Goal: Task Accomplishment & Management: Complete application form

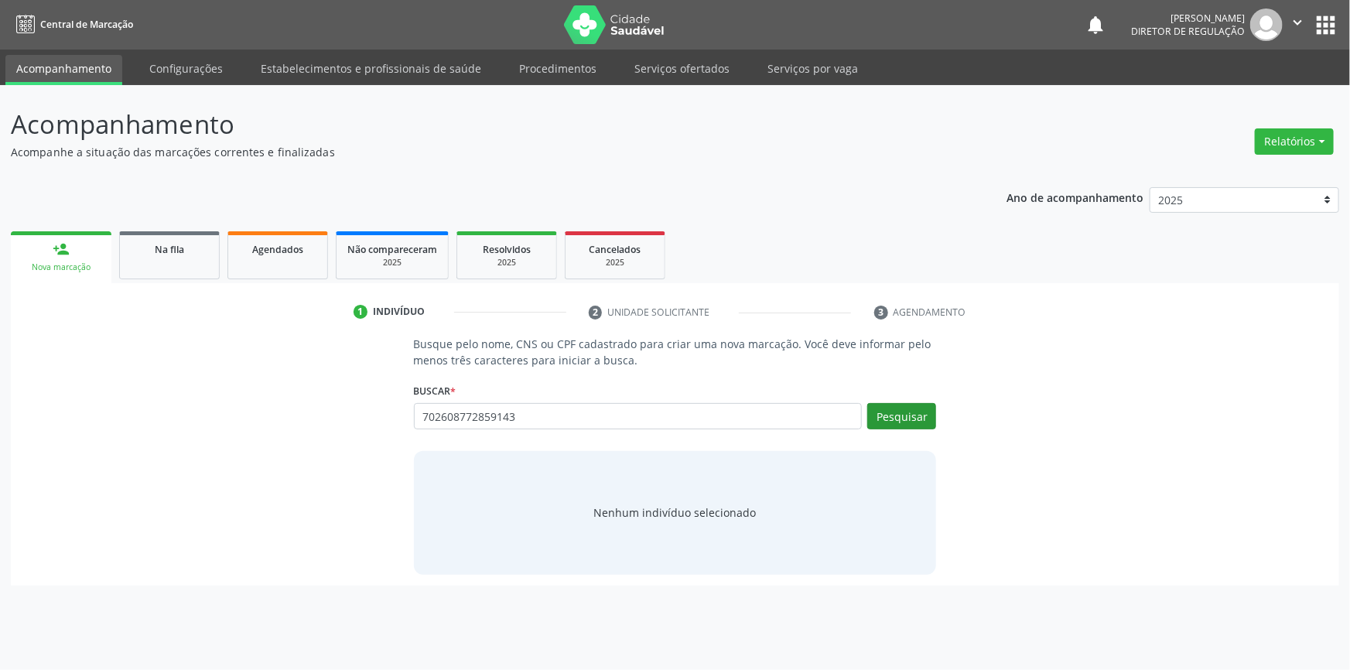
type input "702608772859143"
click at [890, 414] on button "Pesquisar" at bounding box center [901, 416] width 69 height 26
type input "702608772859143"
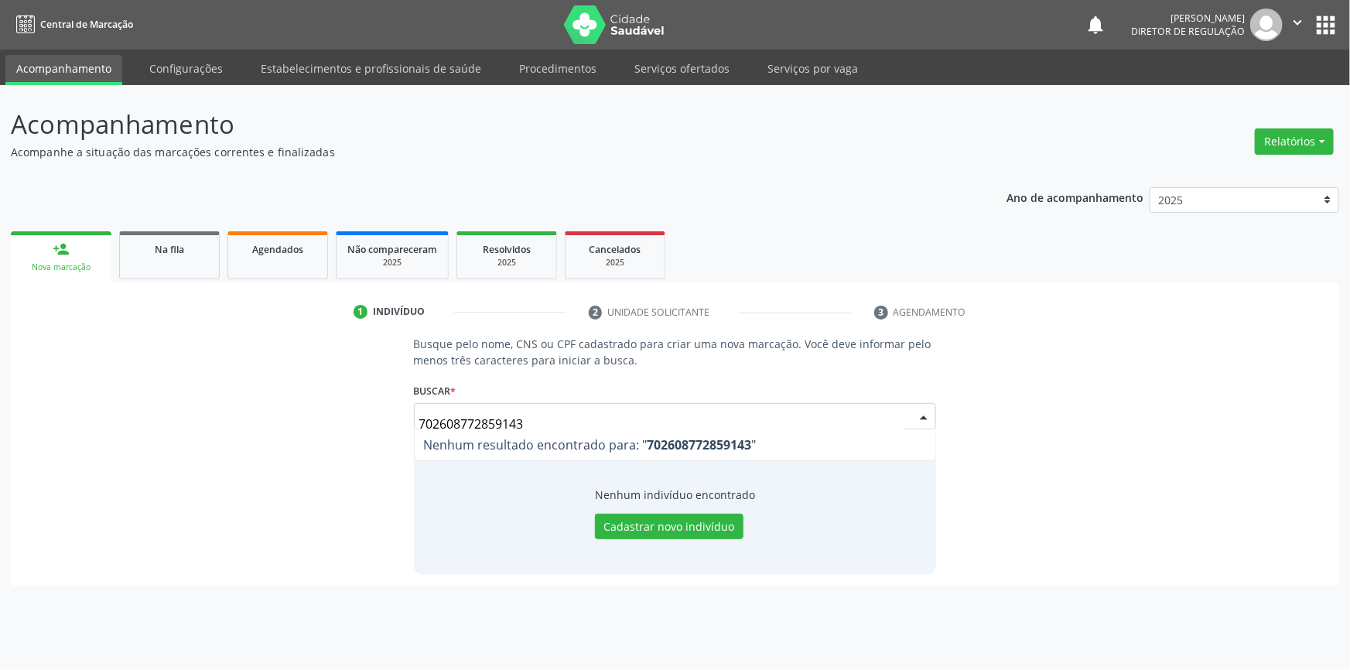
drag, startPoint x: 588, startPoint y: 425, endPoint x: 331, endPoint y: 412, distance: 257.2
click at [331, 412] on div "Busque pelo nome, CNS ou CPF cadastrado para criar uma nova marcação. Você deve…" at bounding box center [675, 455] width 1307 height 238
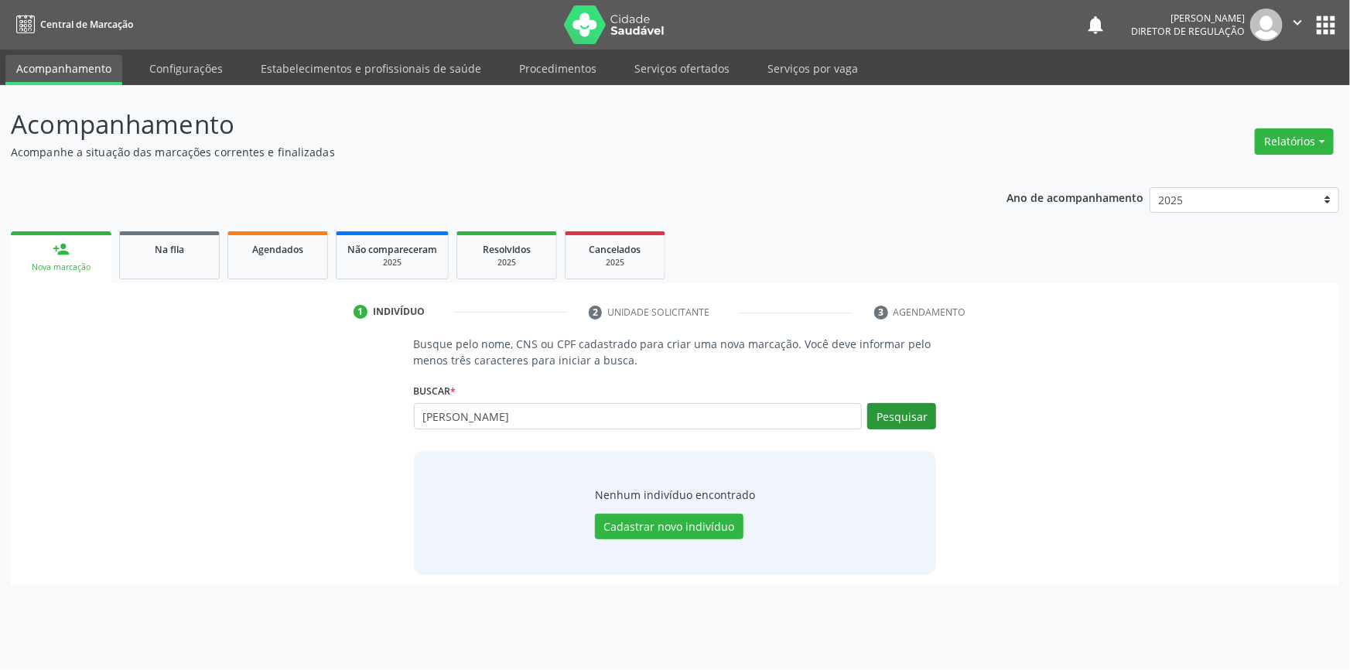
type input "maria izabel de sousa rodrigues"
click at [901, 417] on button "Pesquisar" at bounding box center [901, 416] width 69 height 26
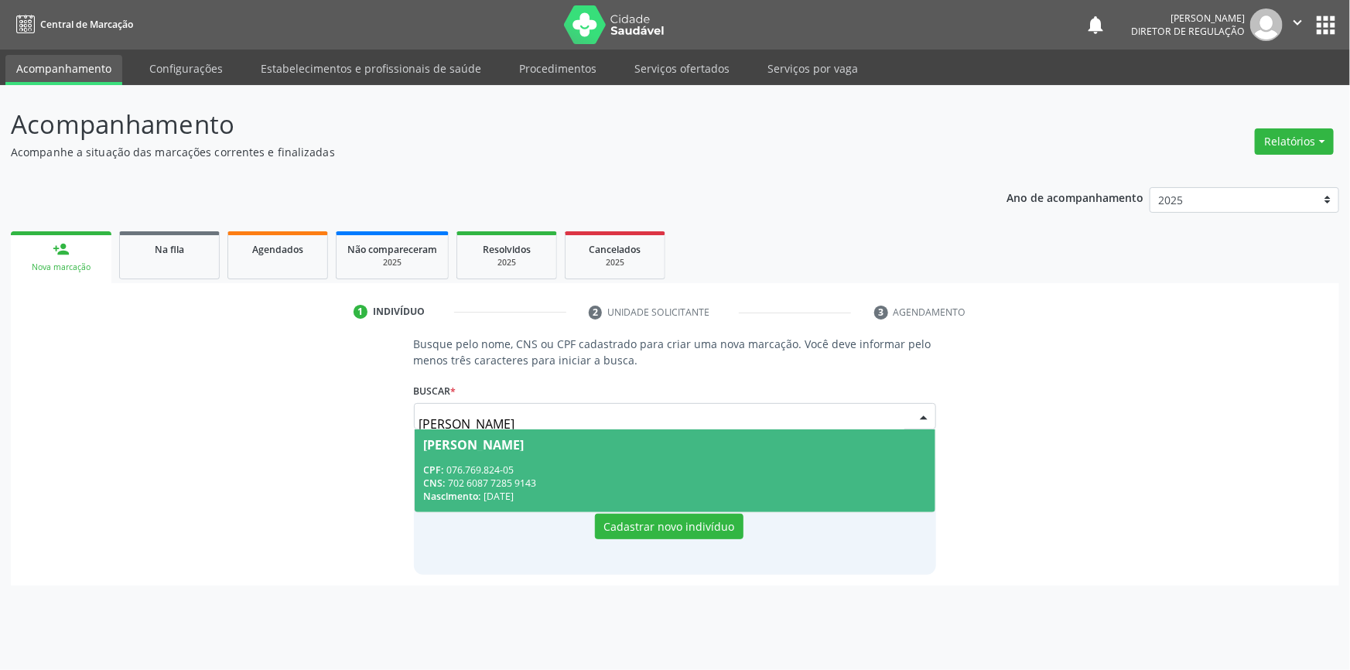
click at [549, 487] on div "CNS: 702 6087 7285 9143" at bounding box center [675, 483] width 503 height 13
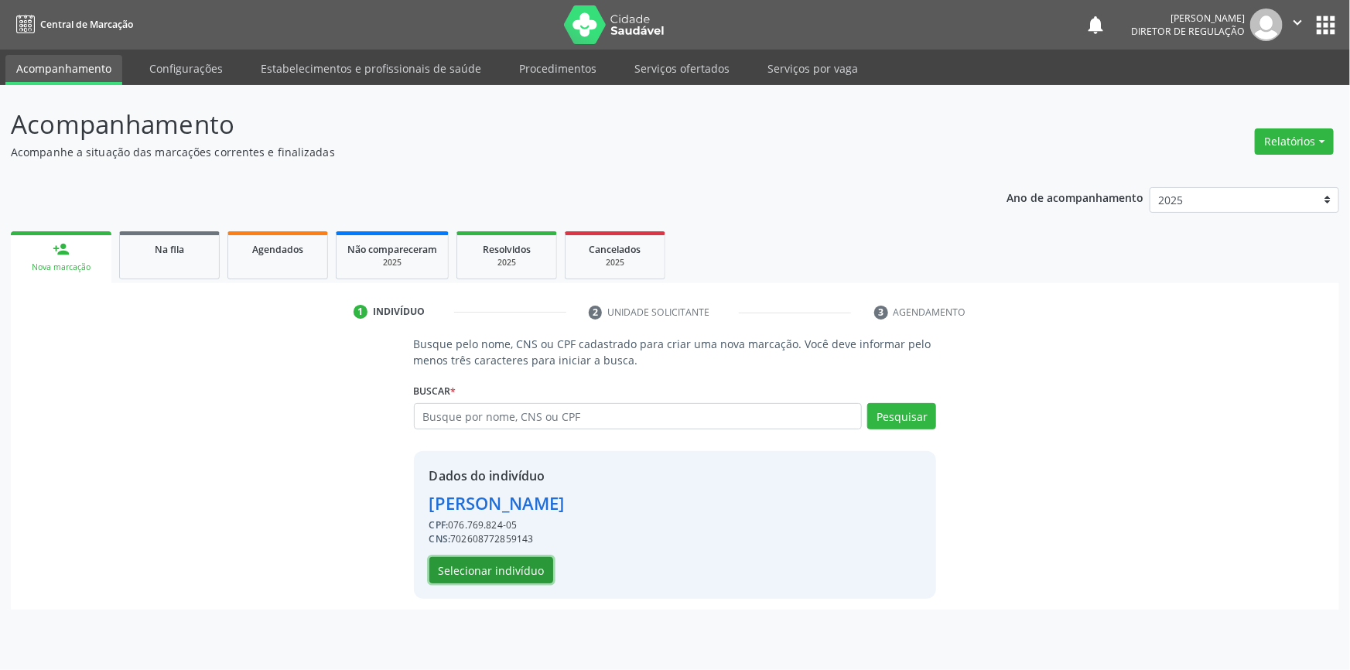
click at [479, 570] on button "Selecionar indivíduo" at bounding box center [491, 570] width 124 height 26
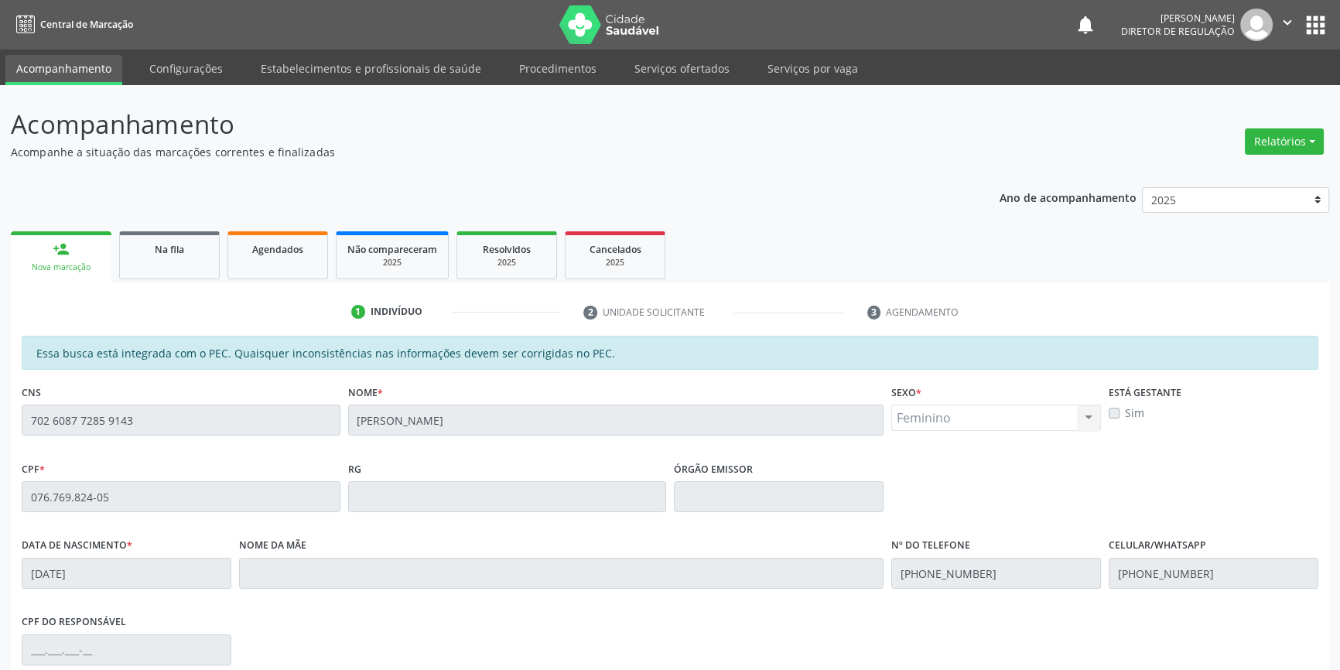
scroll to position [212, 0]
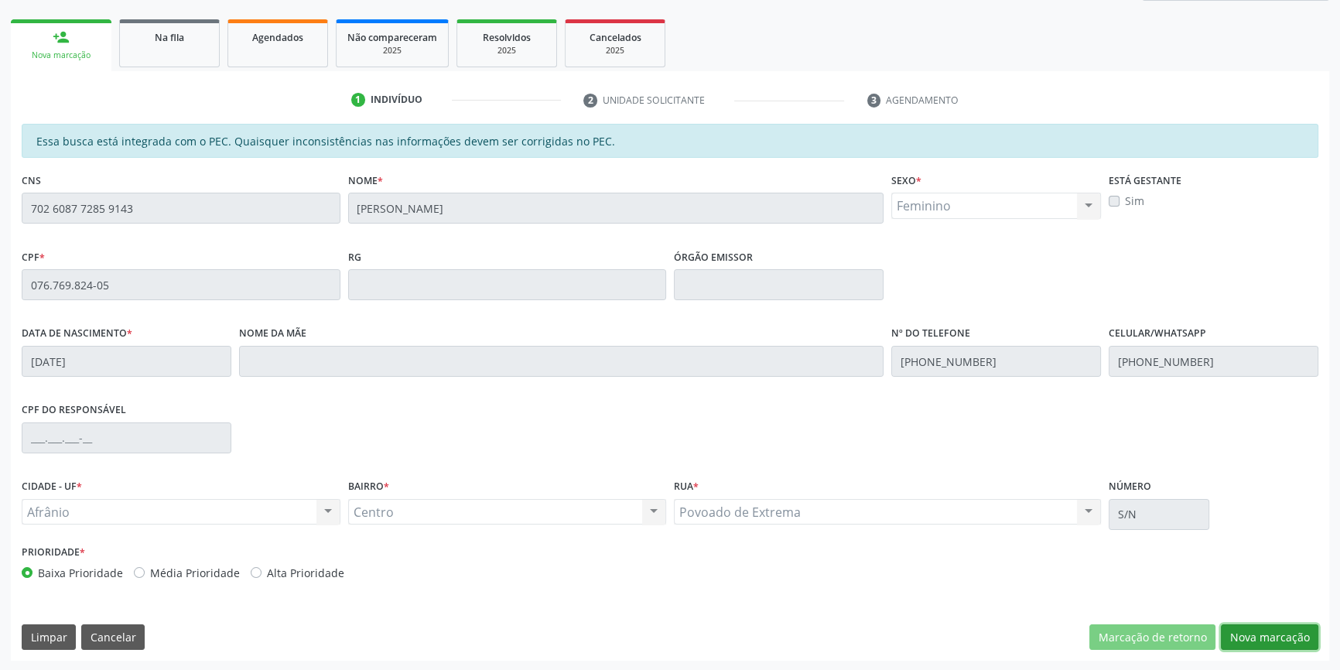
click at [1264, 642] on button "Nova marcação" at bounding box center [1269, 637] width 97 height 26
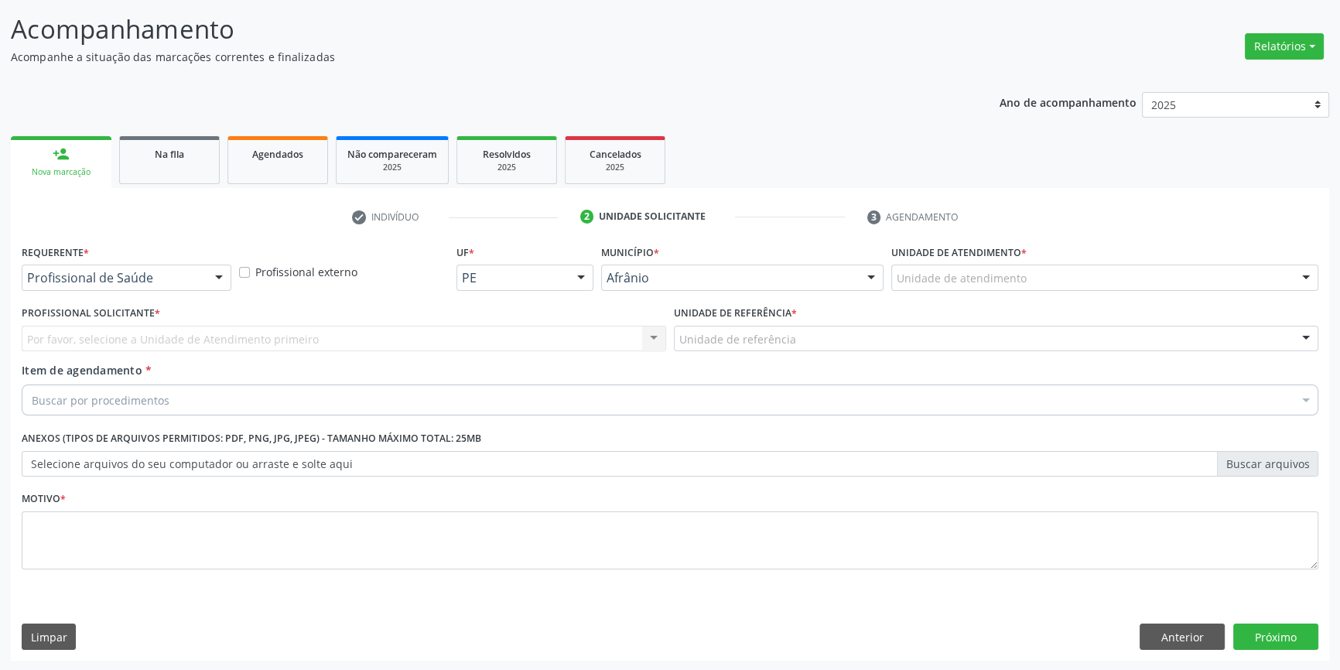
drag, startPoint x: 980, startPoint y: 257, endPoint x: 970, endPoint y: 264, distance: 12.2
click at [973, 262] on label "Unidade de atendimento *" at bounding box center [958, 253] width 135 height 24
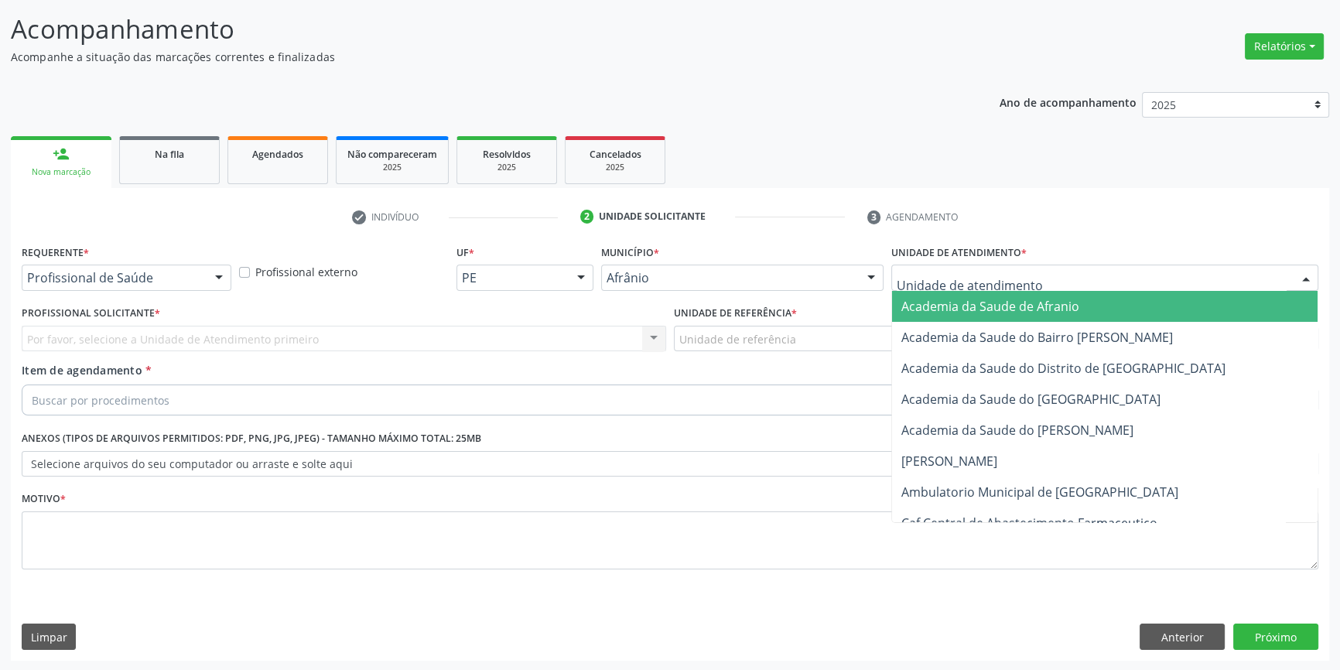
click at [969, 265] on div at bounding box center [1104, 278] width 427 height 26
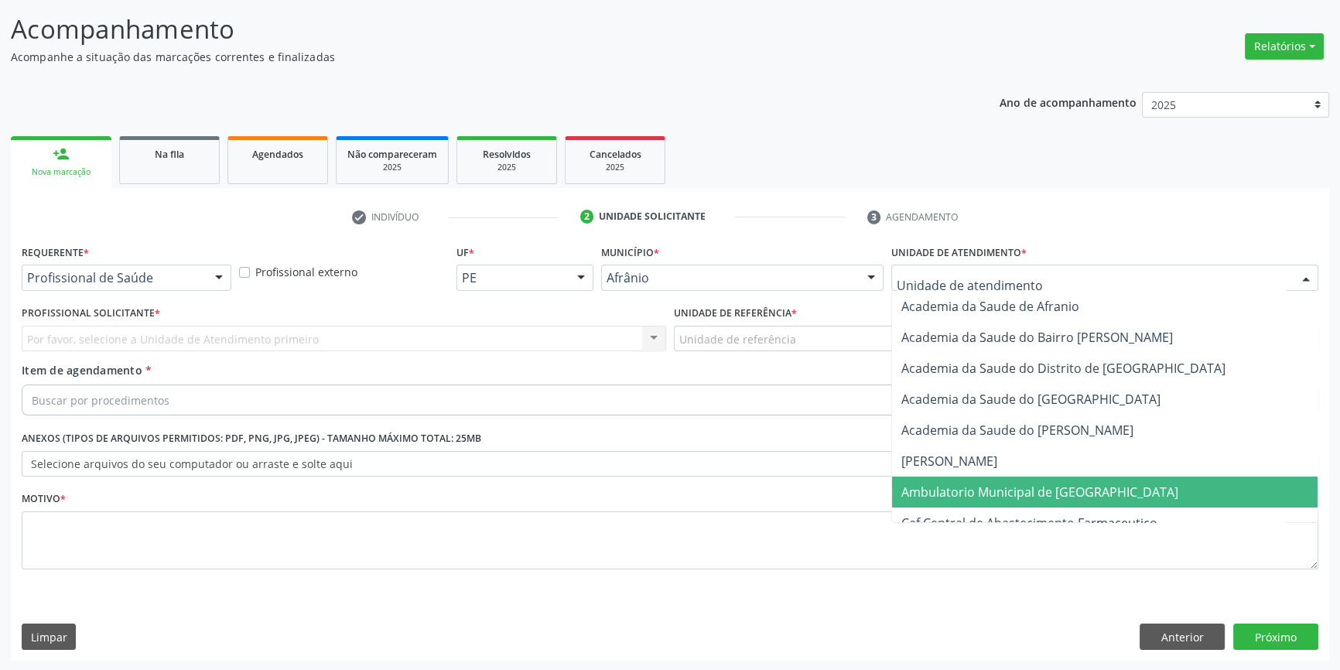
click at [983, 477] on span "Ambulatorio Municipal de [GEOGRAPHIC_DATA]" at bounding box center [1105, 492] width 426 height 31
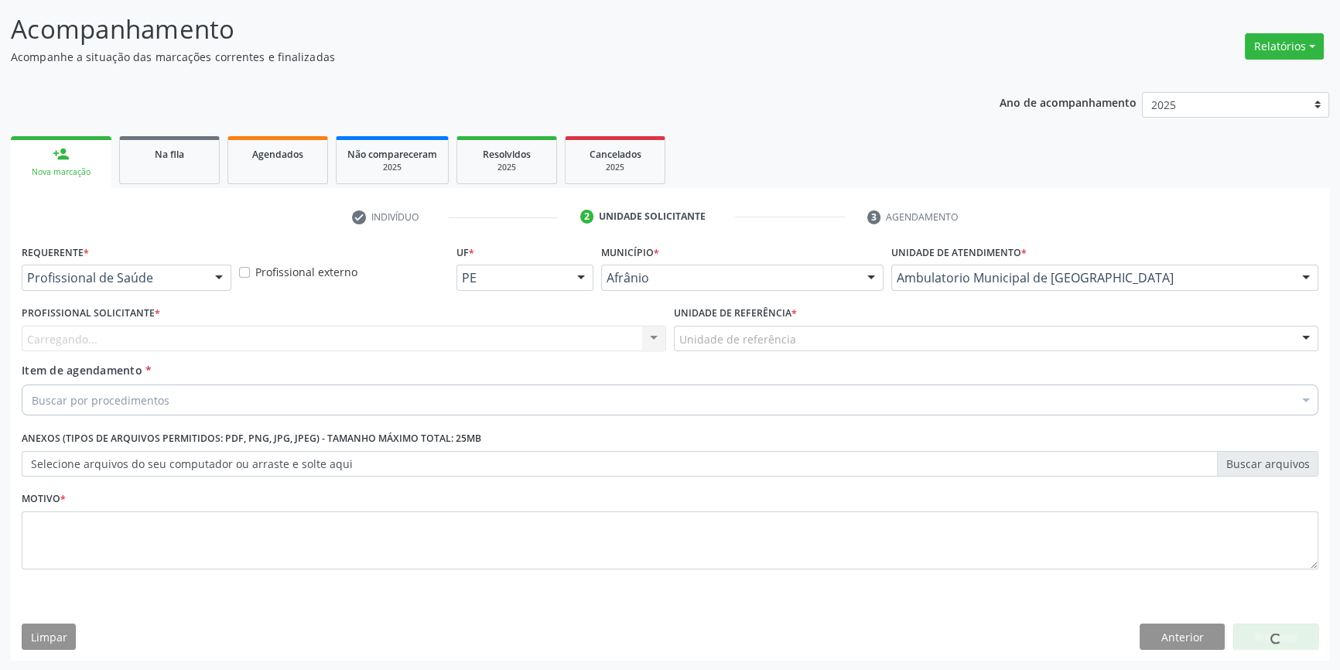
click at [807, 347] on div "Unidade de referência" at bounding box center [996, 339] width 644 height 26
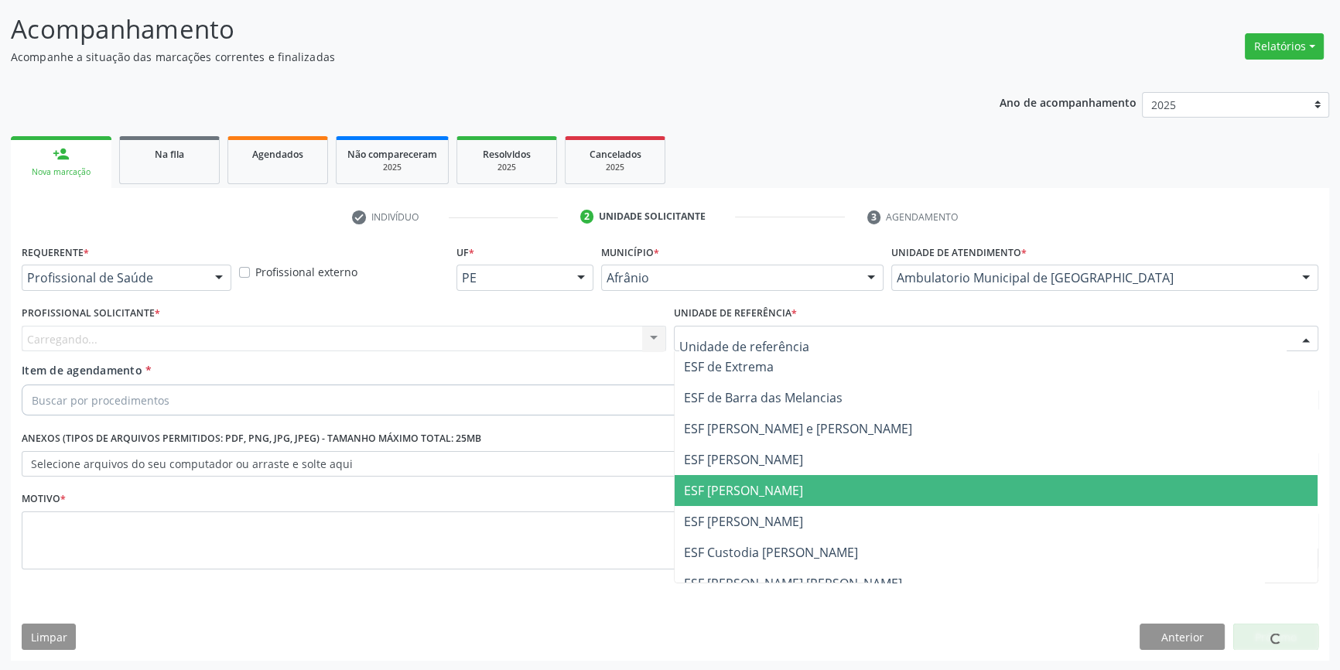
click at [770, 501] on span "ESF [PERSON_NAME]" at bounding box center [996, 490] width 643 height 31
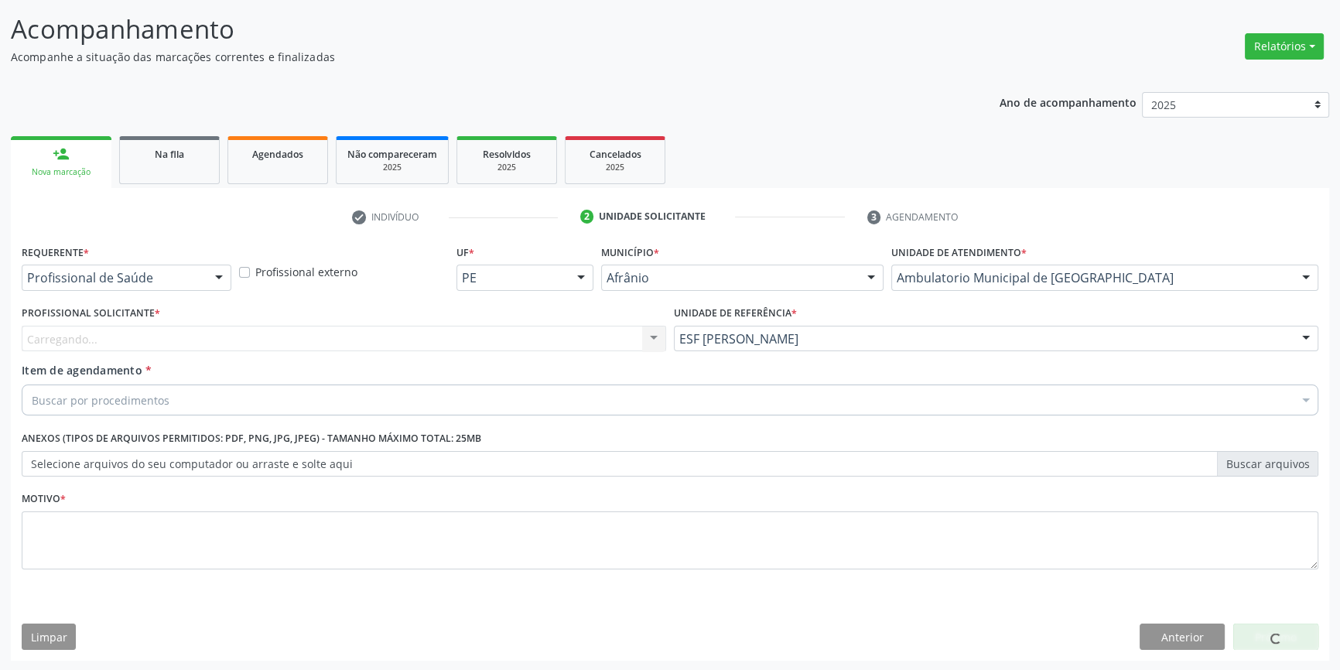
click at [441, 340] on div "Carregando... Nenhum resultado encontrado para: " " Não há nenhuma opção para s…" at bounding box center [344, 339] width 644 height 26
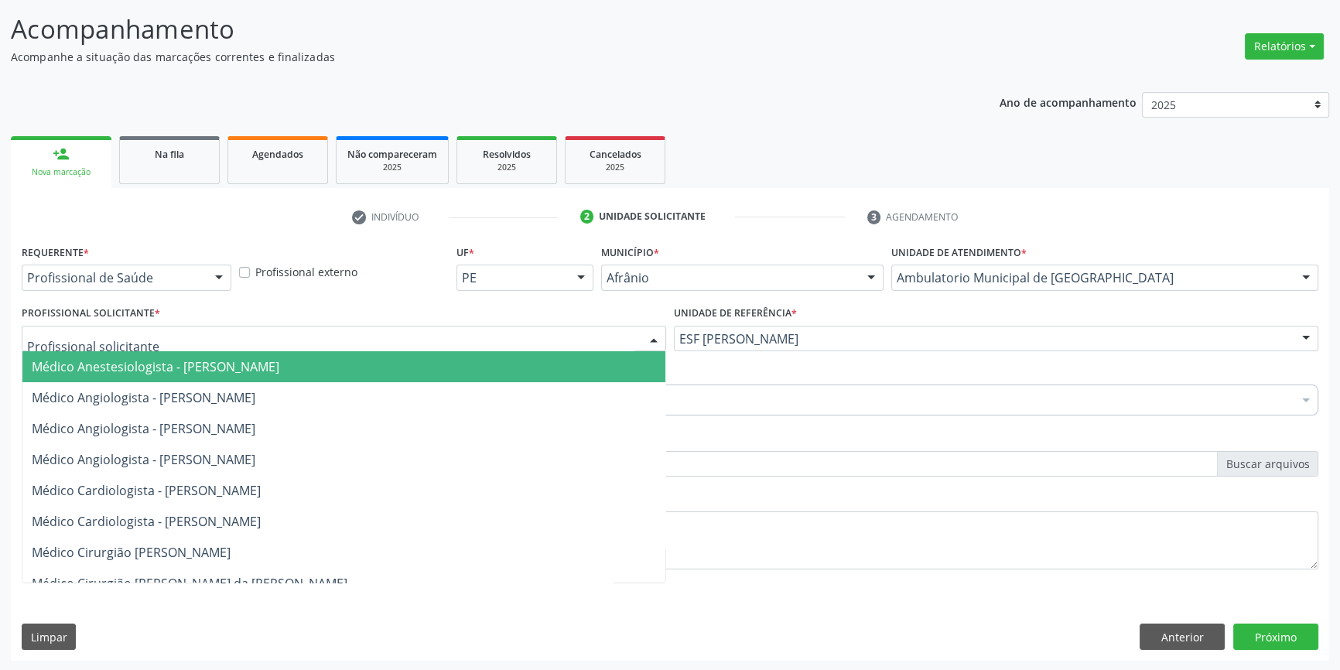
click at [441, 340] on div at bounding box center [344, 339] width 644 height 26
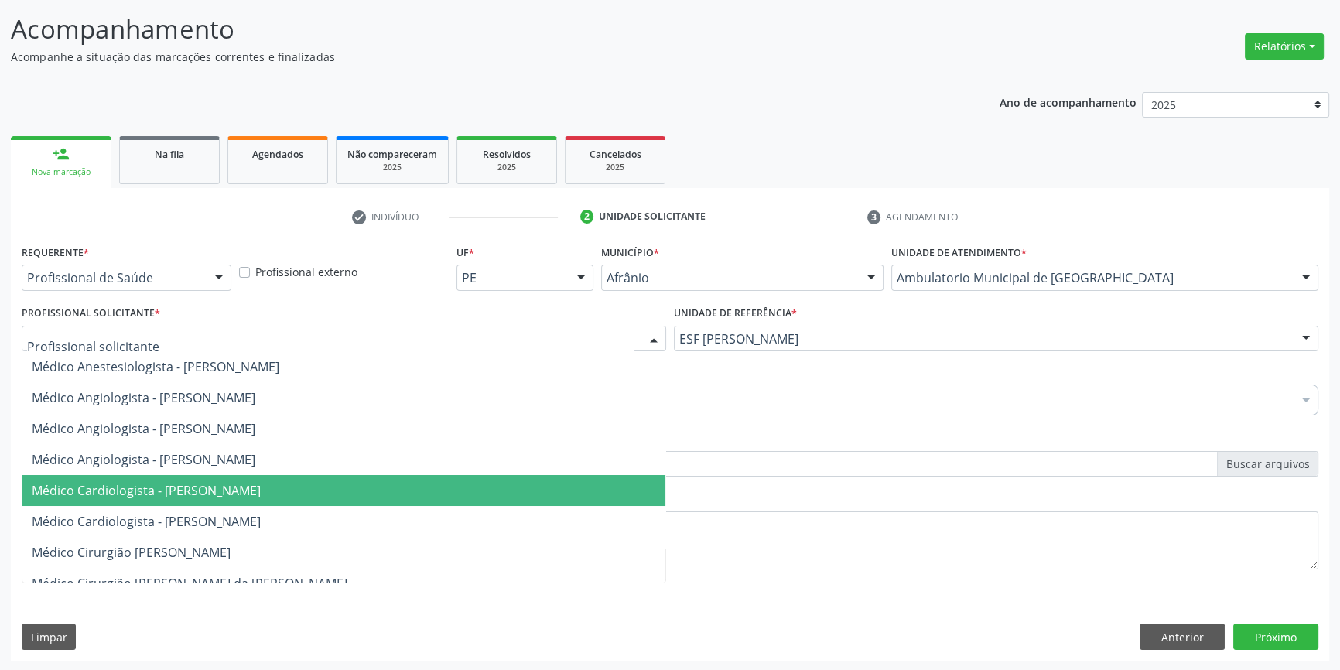
click at [230, 492] on span "Médico Cardiologista - [PERSON_NAME]" at bounding box center [146, 490] width 229 height 17
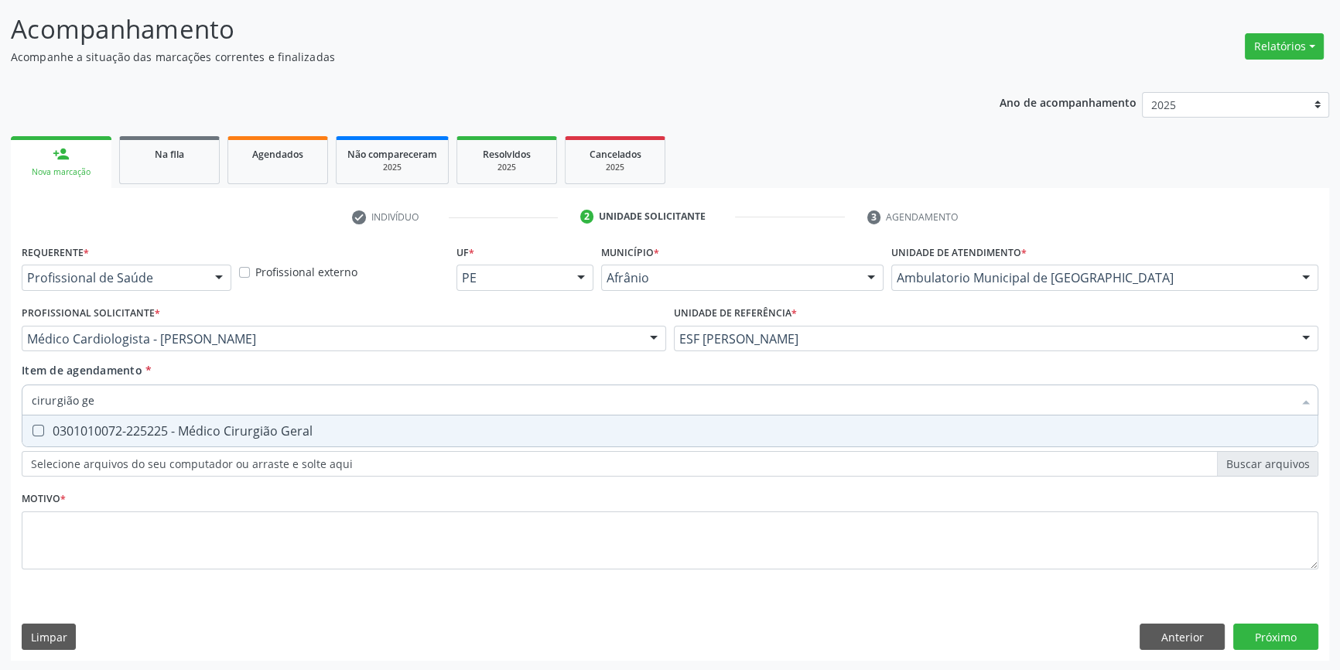
type input "cirurgião ger"
click at [155, 429] on div "0301010072-225225 - Médico Cirurgião Geral" at bounding box center [670, 431] width 1277 height 12
checkbox Geral "true"
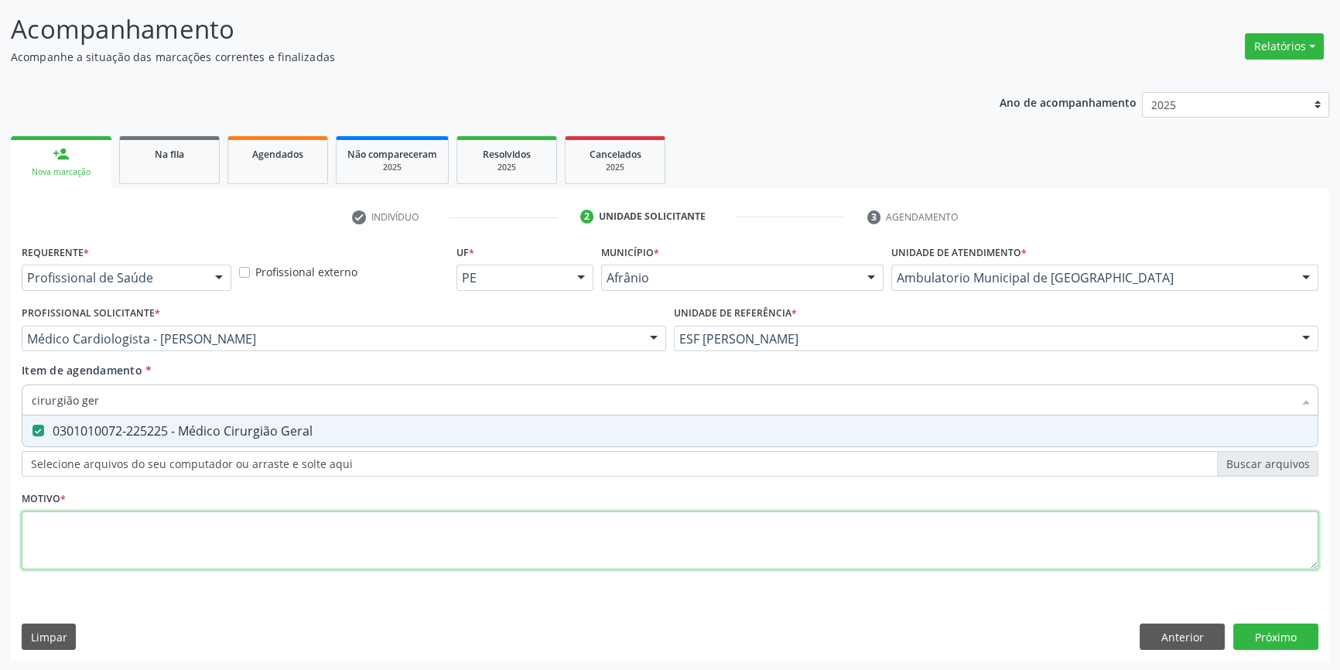
click at [142, 511] on div "Requerente * Profissional de Saúde Profissional de Saúde Paciente Nenhum result…" at bounding box center [670, 416] width 1297 height 350
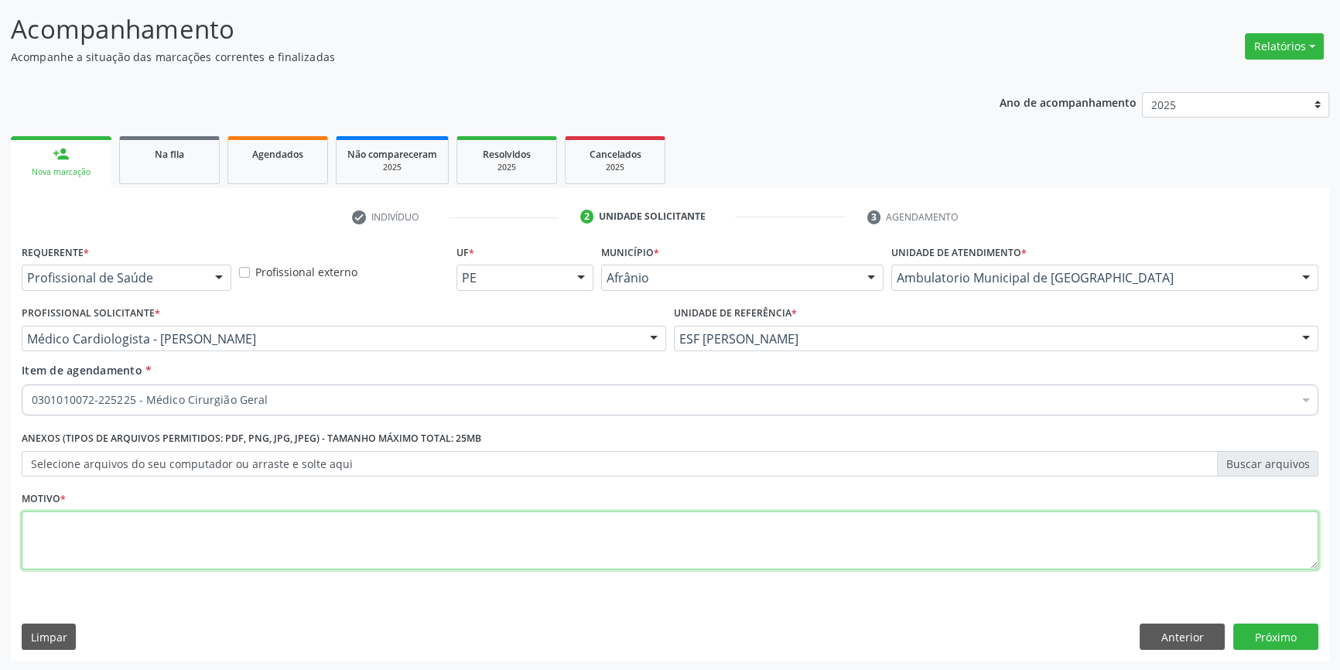
type textarea "'"
type textarea "ardencia"
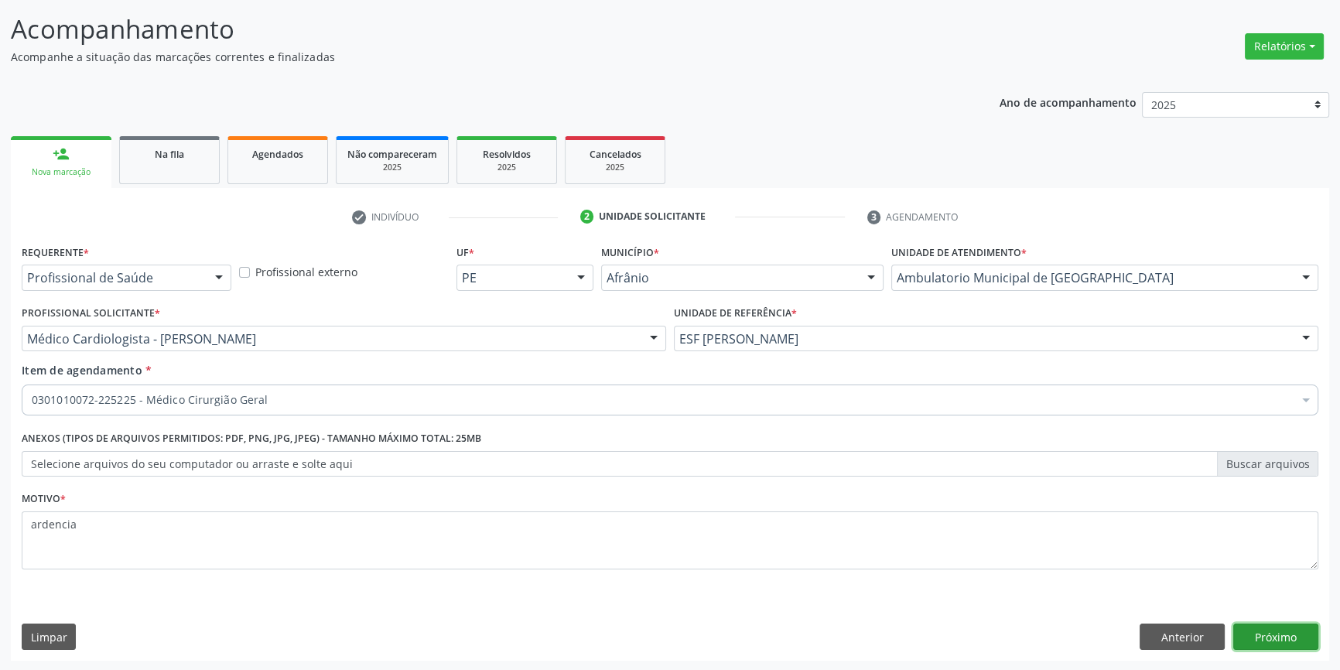
click at [1288, 633] on button "Próximo" at bounding box center [1275, 637] width 85 height 26
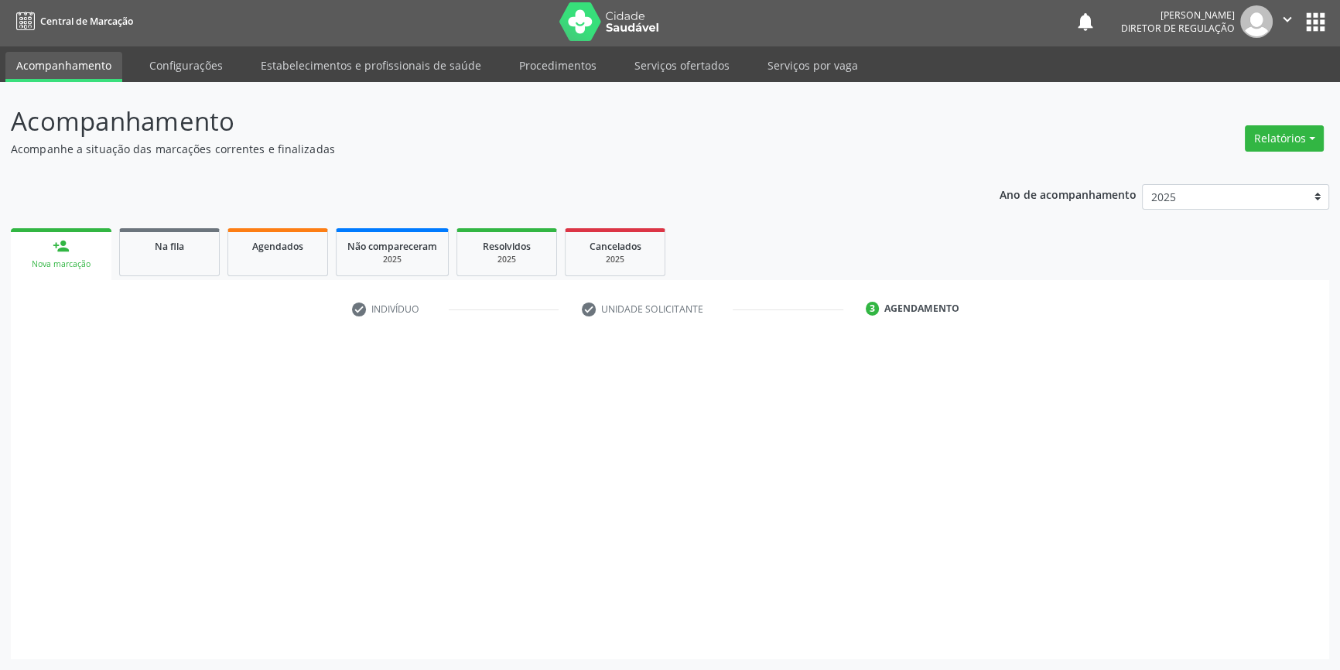
scroll to position [2, 0]
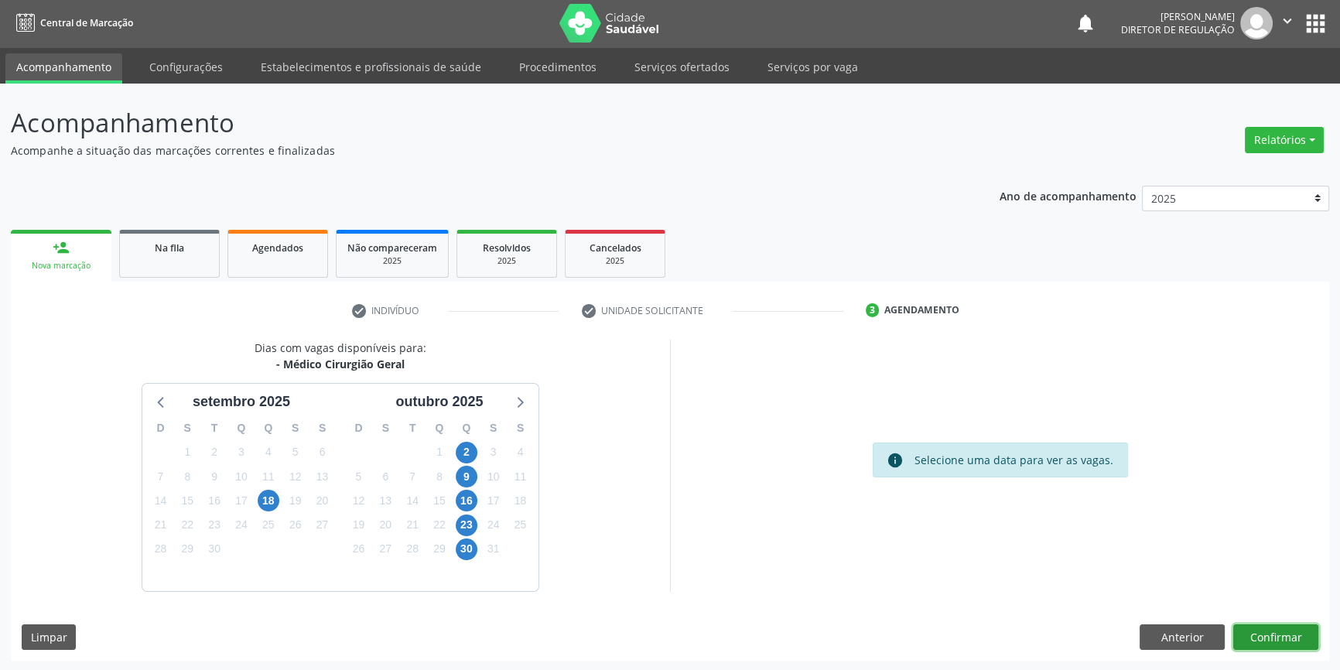
click at [1286, 633] on button "Confirmar" at bounding box center [1275, 637] width 85 height 26
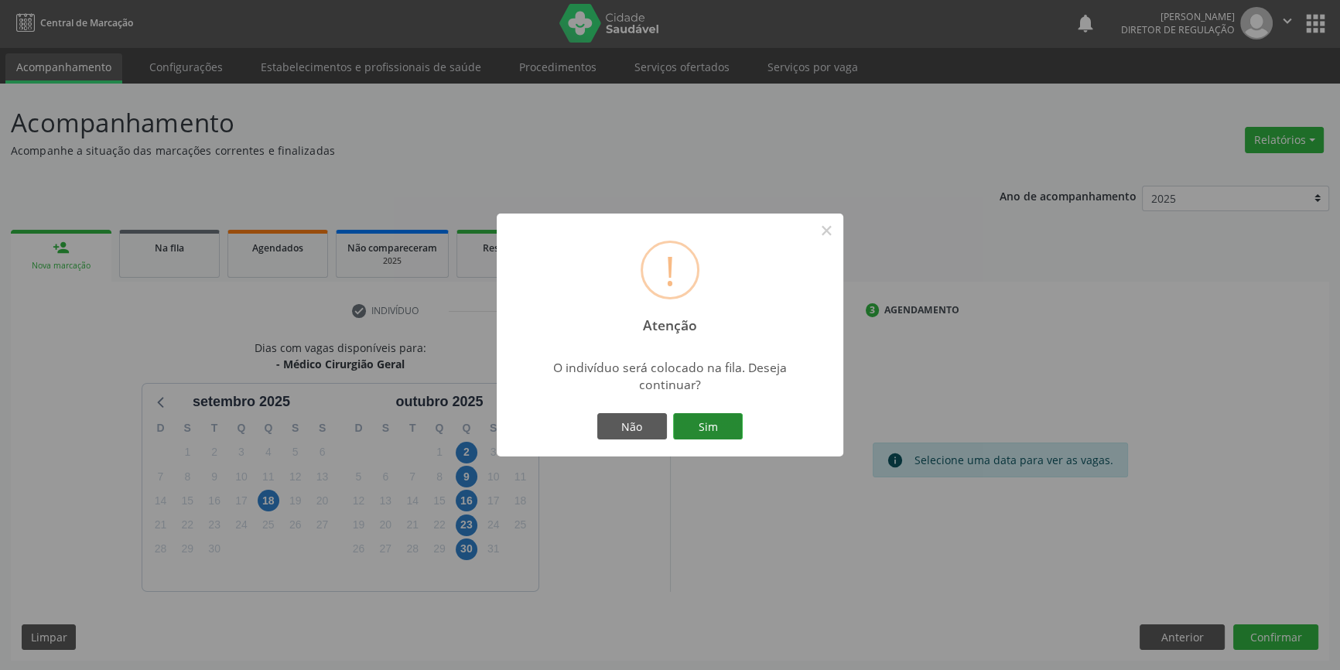
click at [711, 429] on button "Sim" at bounding box center [708, 426] width 70 height 26
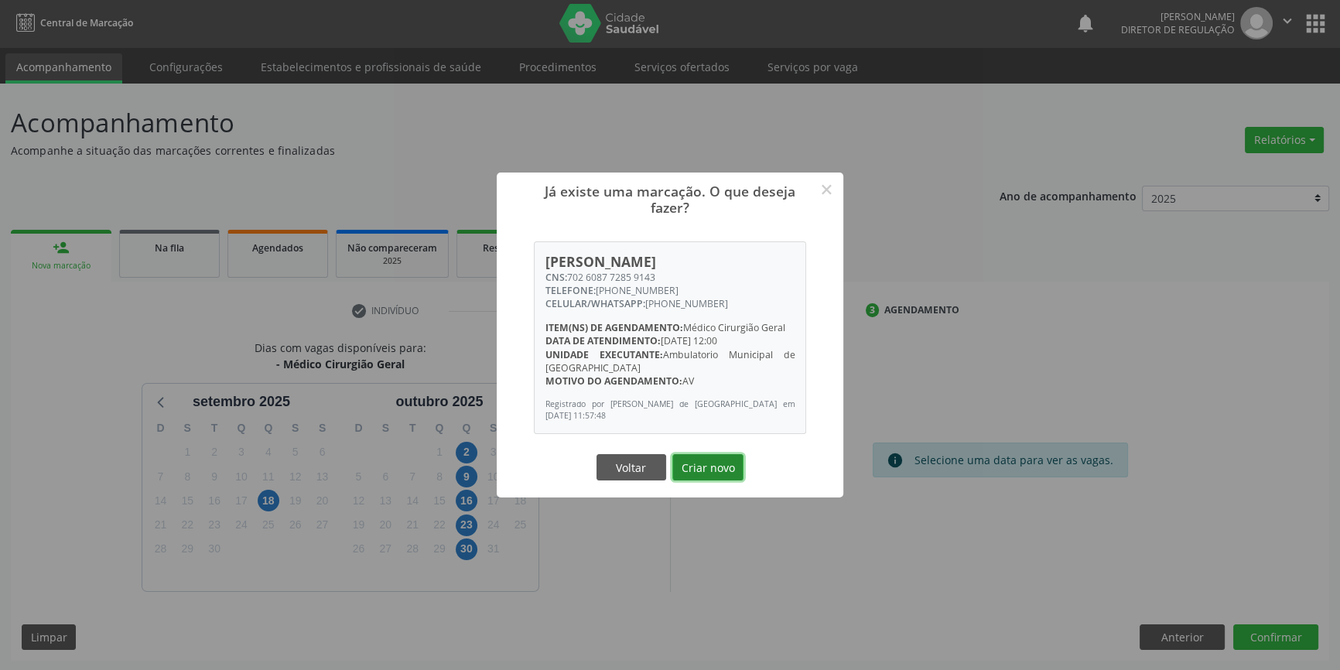
click at [711, 473] on button "Criar novo" at bounding box center [707, 467] width 71 height 26
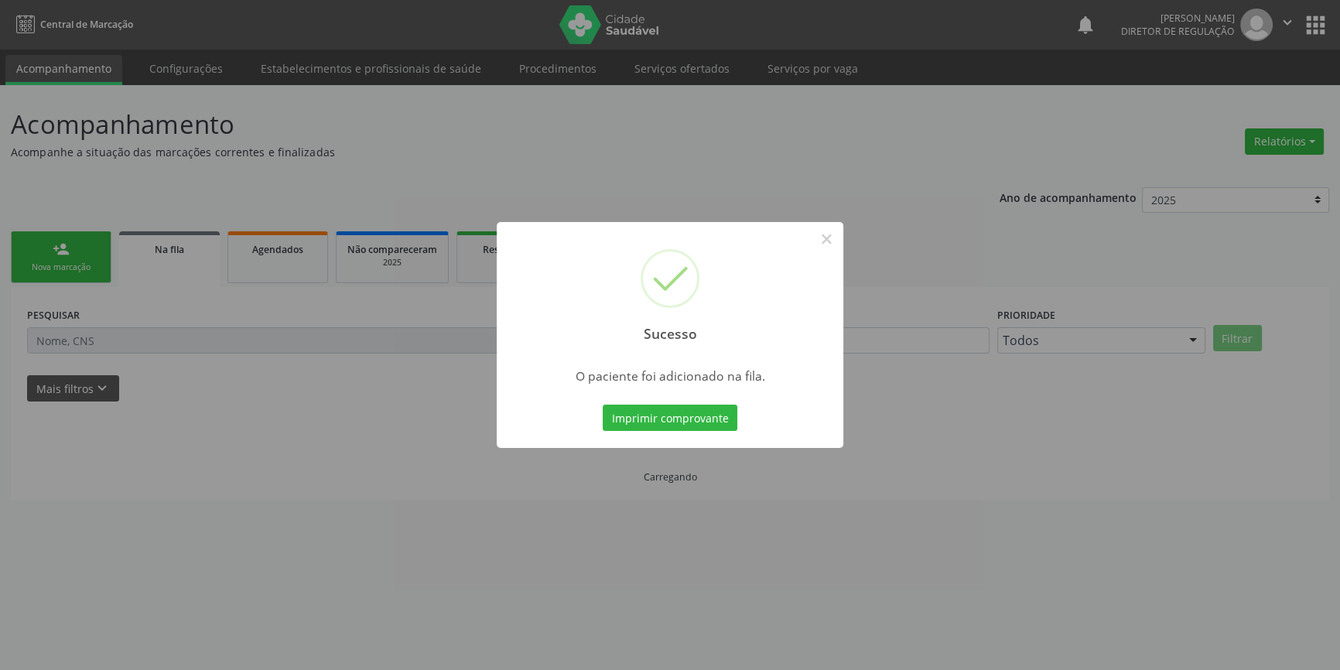
scroll to position [0, 0]
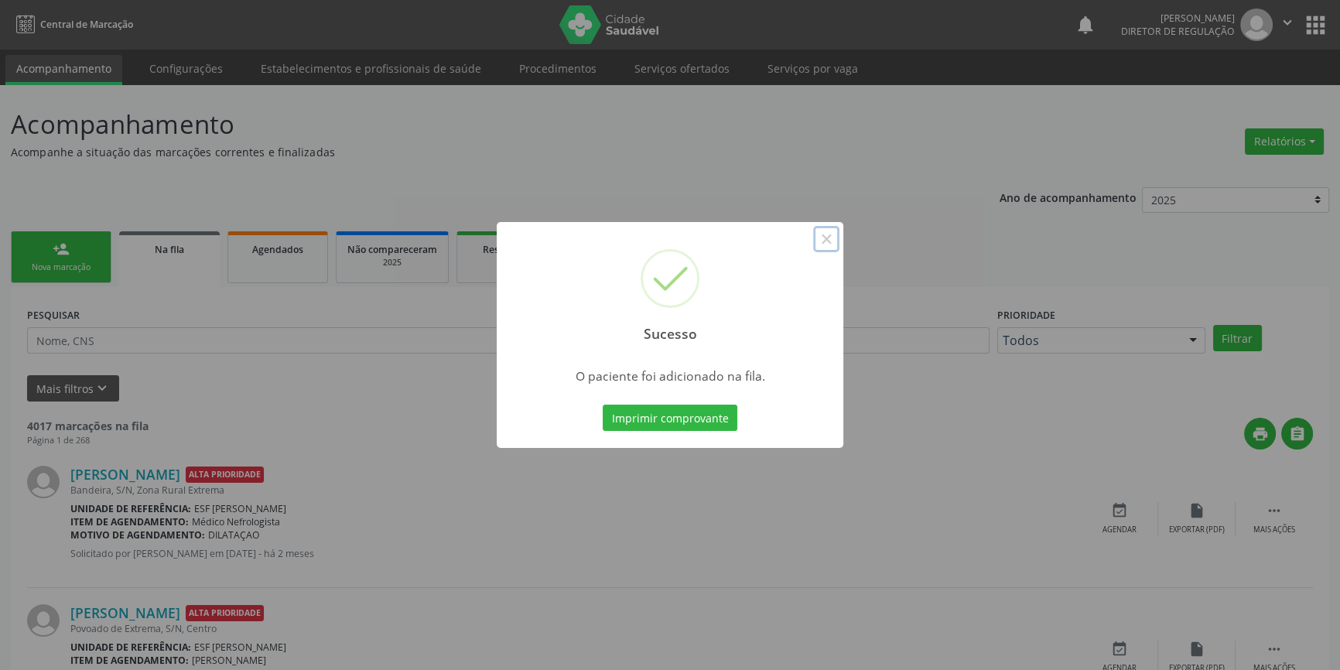
drag, startPoint x: 833, startPoint y: 239, endPoint x: 820, endPoint y: 240, distance: 13.2
click at [834, 240] on button "×" at bounding box center [826, 239] width 26 height 26
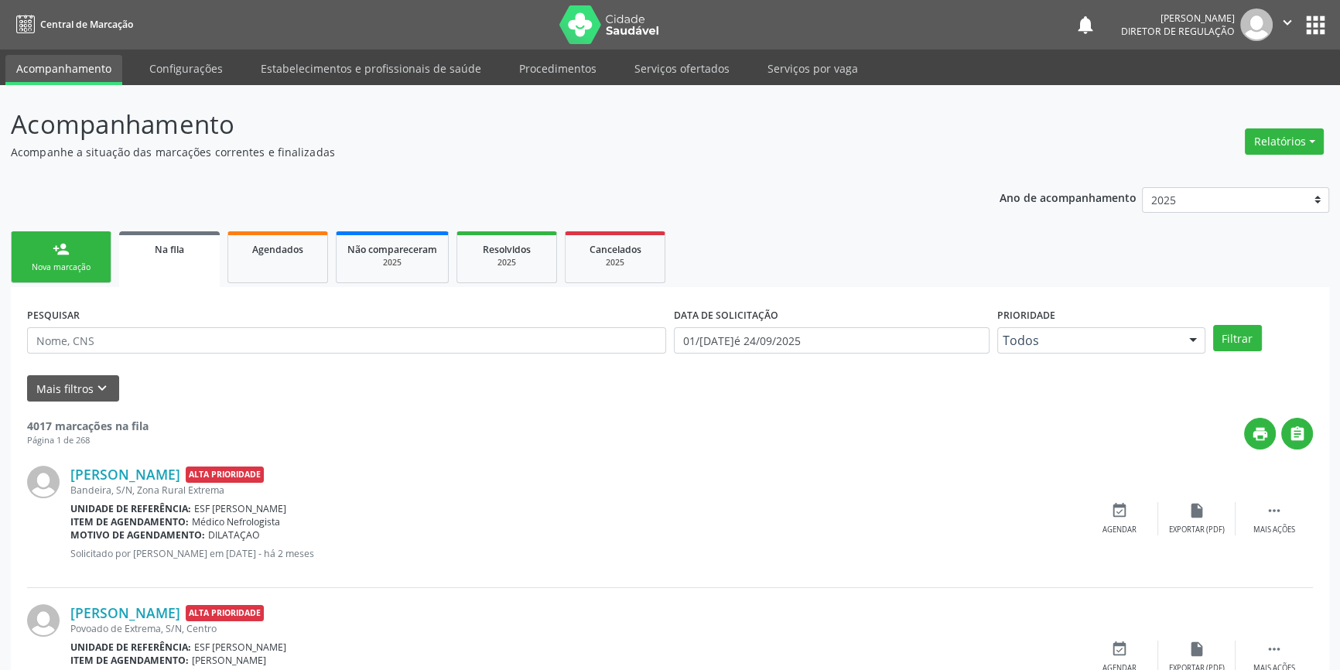
click at [22, 251] on link "person_add Nova marcação" at bounding box center [61, 257] width 101 height 52
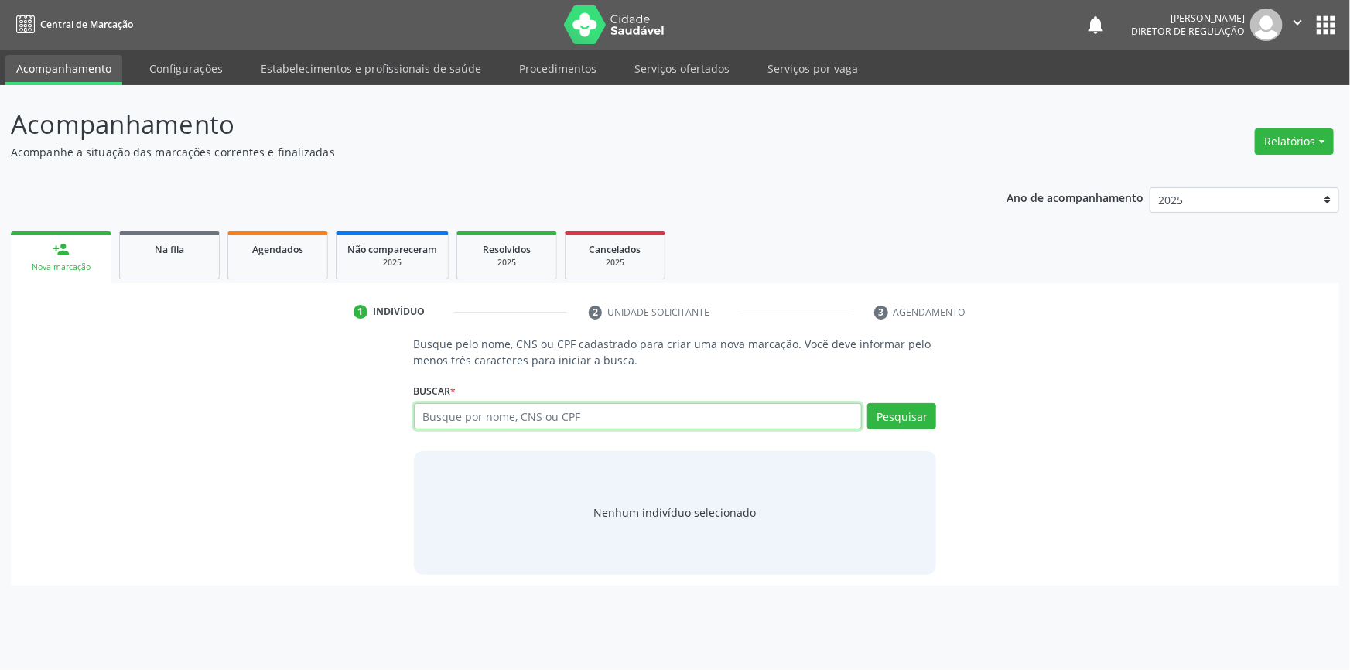
click at [501, 419] on input "text" at bounding box center [638, 416] width 449 height 26
type input "02454168545"
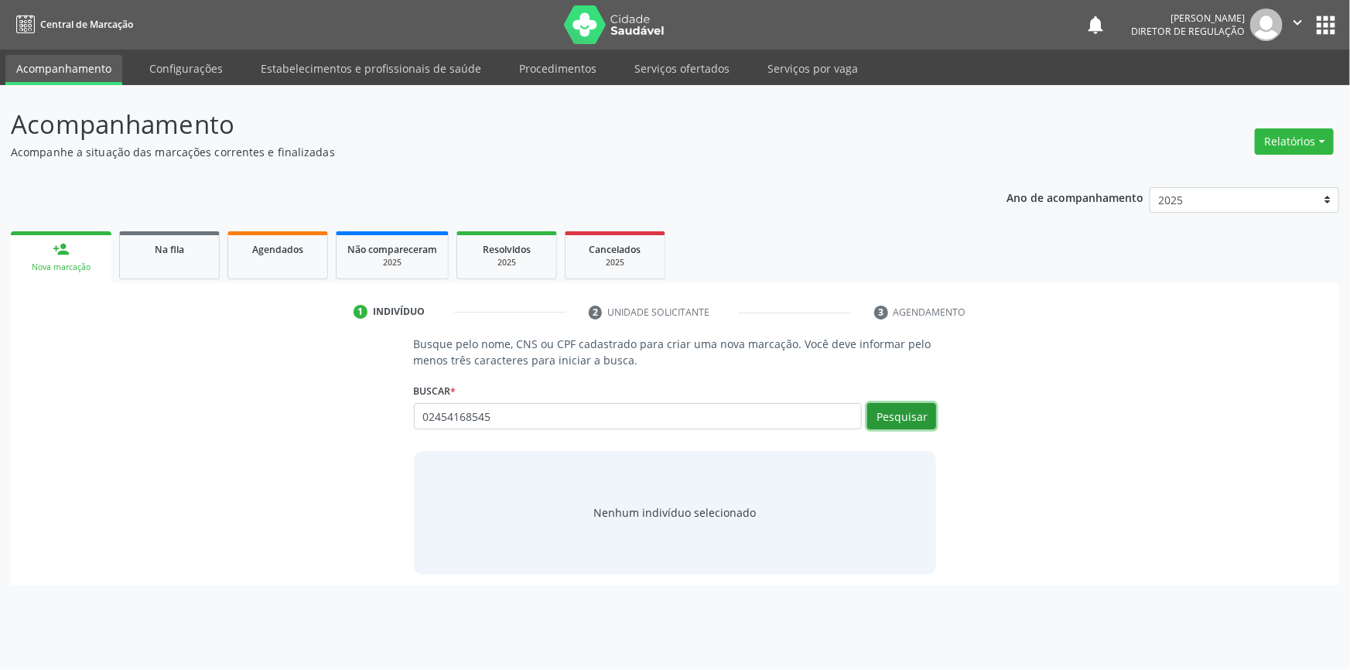
click at [904, 406] on button "Pesquisar" at bounding box center [901, 416] width 69 height 26
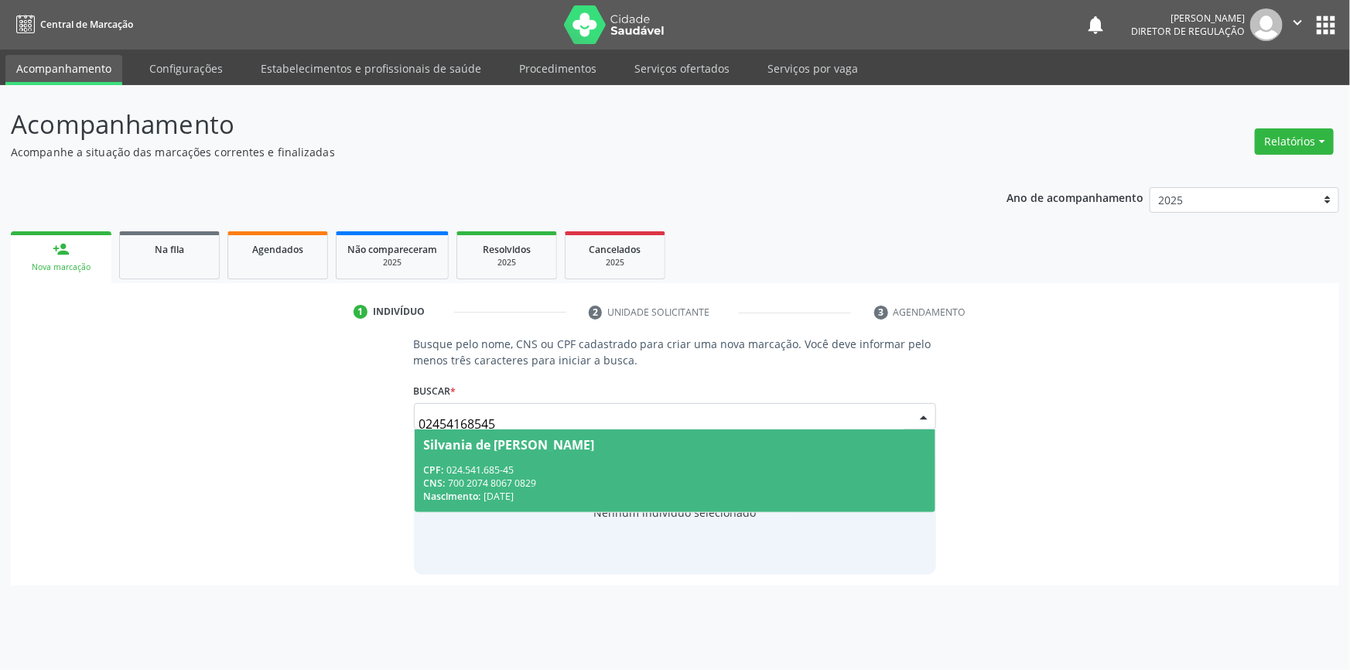
click at [641, 486] on div "CNS: 700 2074 8067 0829" at bounding box center [675, 483] width 503 height 13
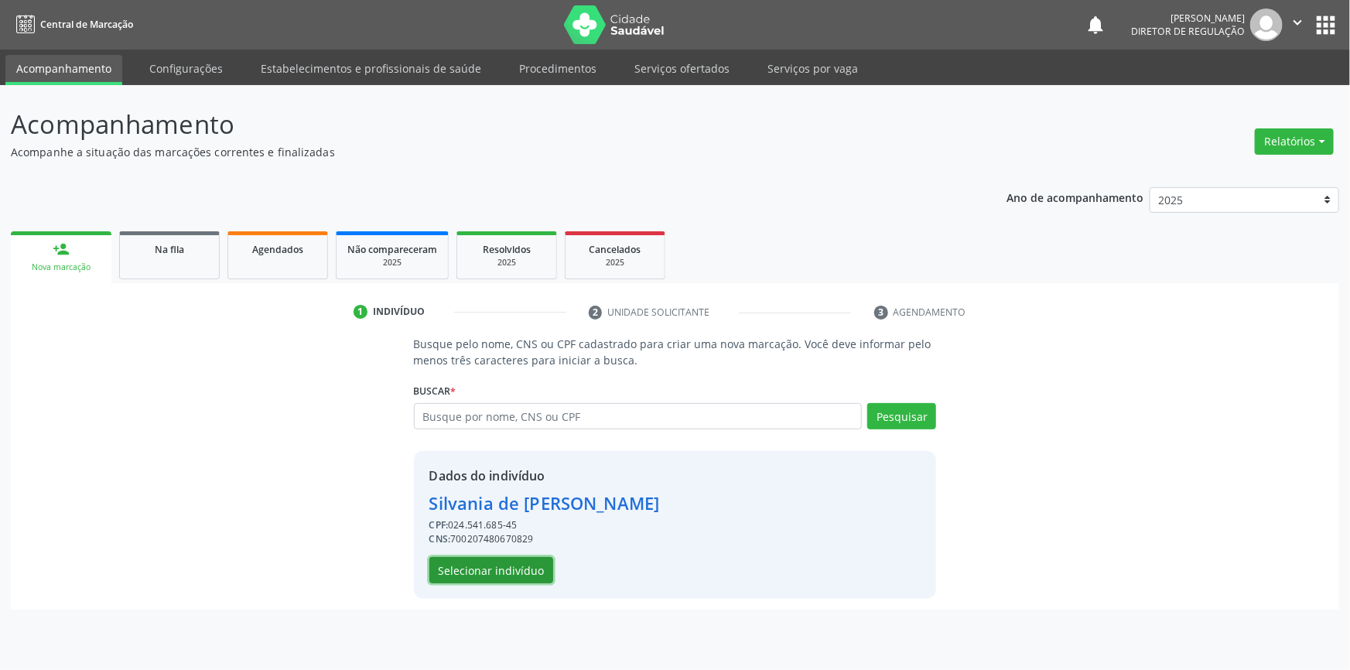
click at [531, 565] on button "Selecionar indivíduo" at bounding box center [491, 570] width 124 height 26
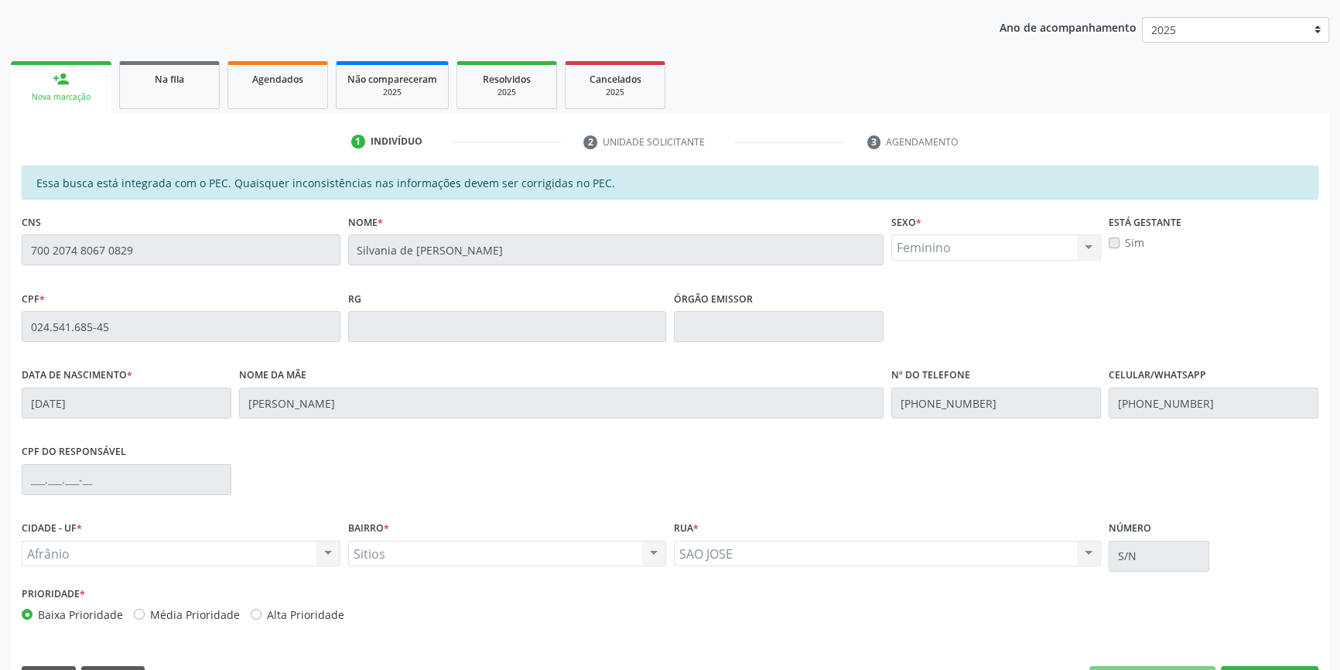
scroll to position [212, 0]
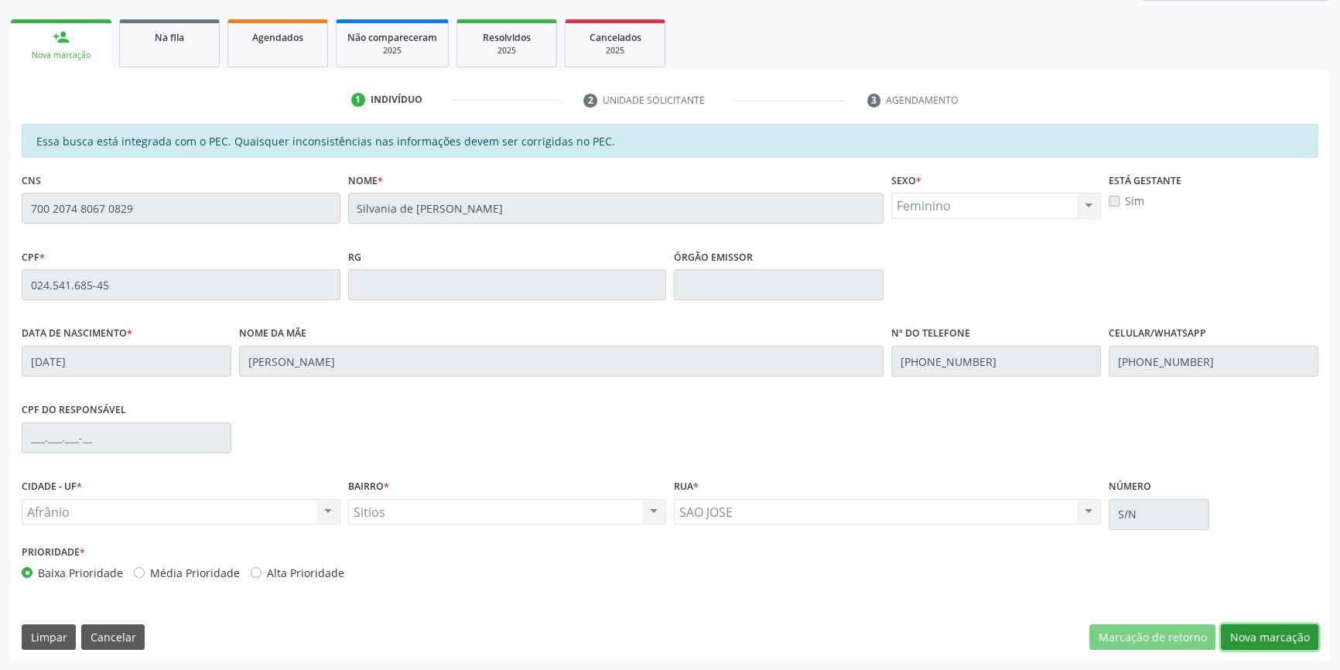
click at [1253, 630] on button "Nova marcação" at bounding box center [1269, 637] width 97 height 26
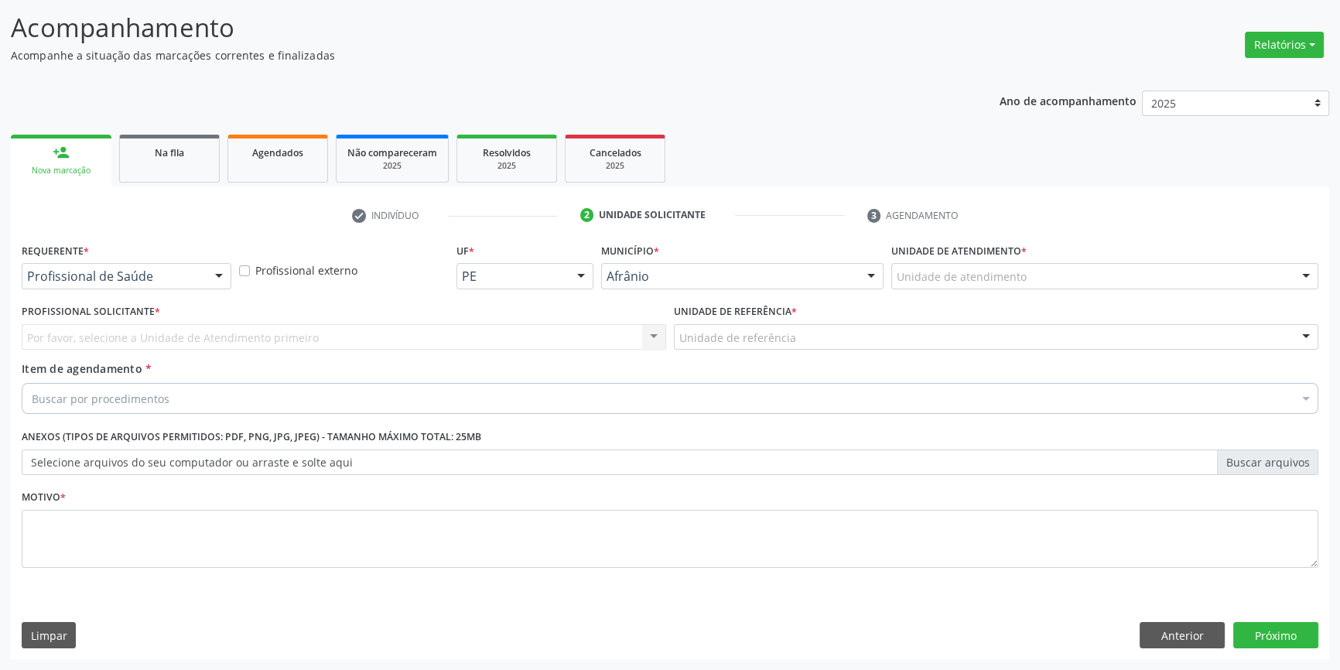
scroll to position [95, 0]
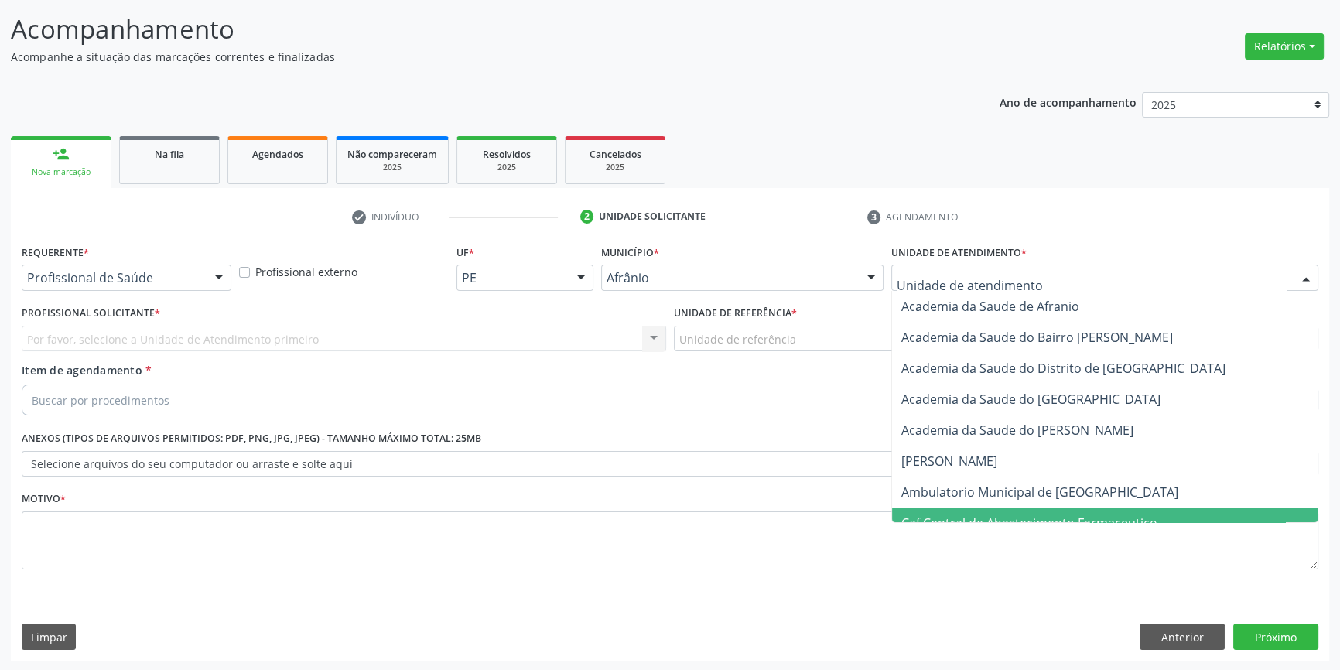
click at [1006, 508] on span "Caf Central de Abastecimento Farmaceutico" at bounding box center [1105, 523] width 426 height 31
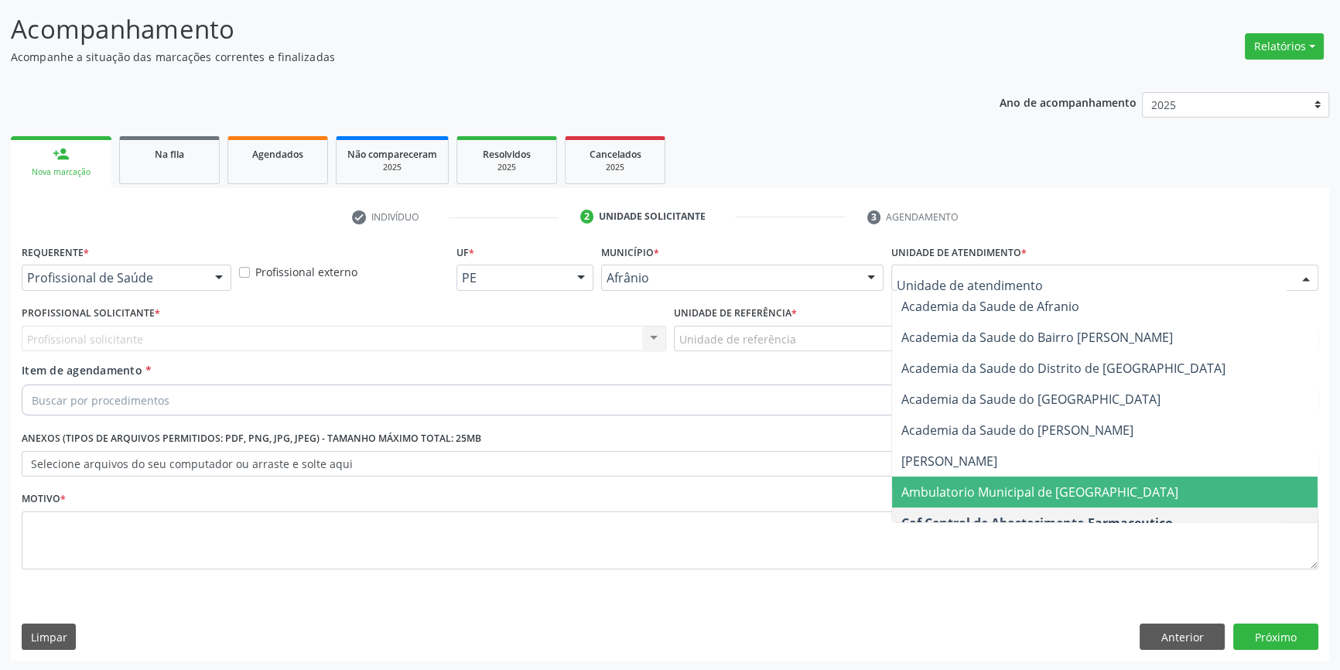
click at [962, 478] on span "Ambulatorio Municipal de [GEOGRAPHIC_DATA]" at bounding box center [1105, 492] width 426 height 31
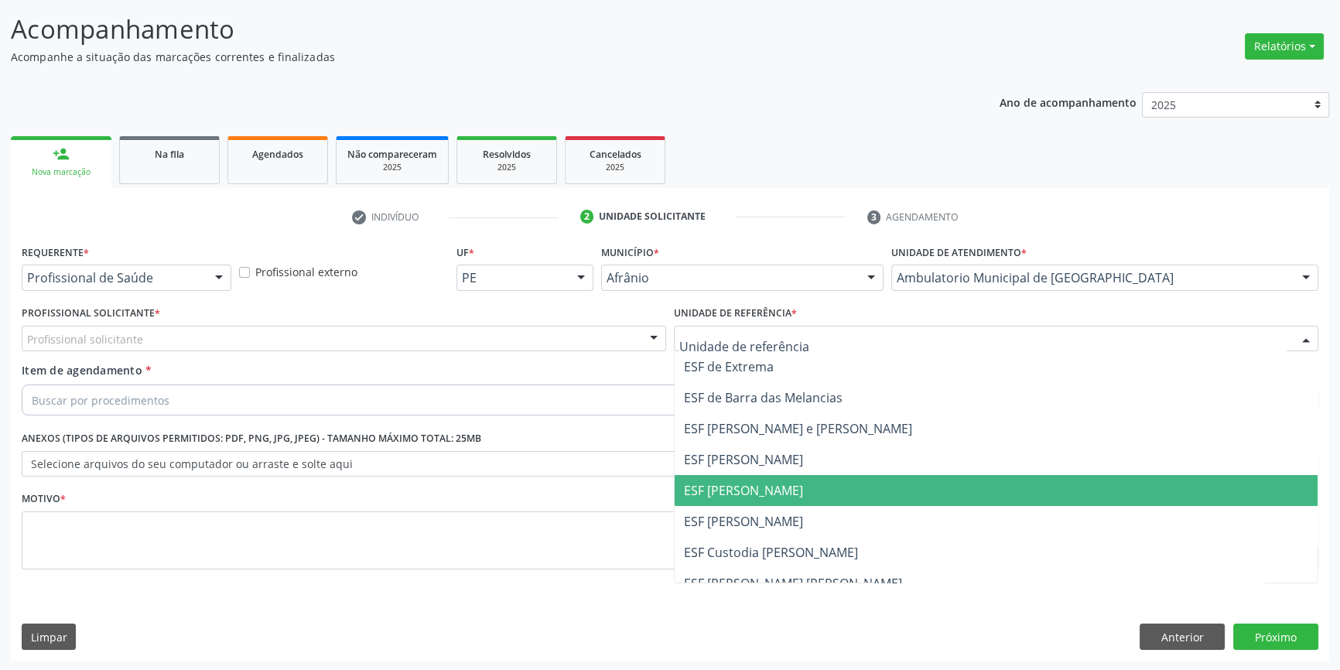
click at [768, 484] on span "ESF [PERSON_NAME]" at bounding box center [743, 490] width 119 height 17
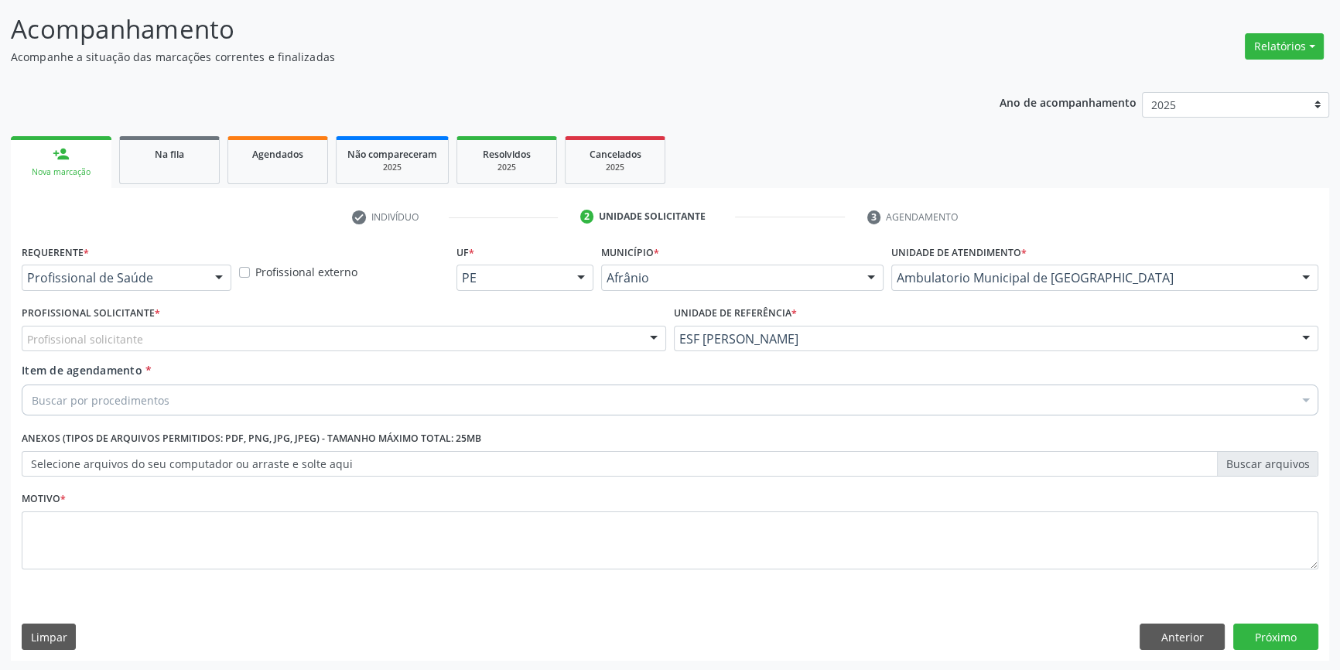
click at [515, 326] on div "Profissional solicitante" at bounding box center [344, 339] width 644 height 26
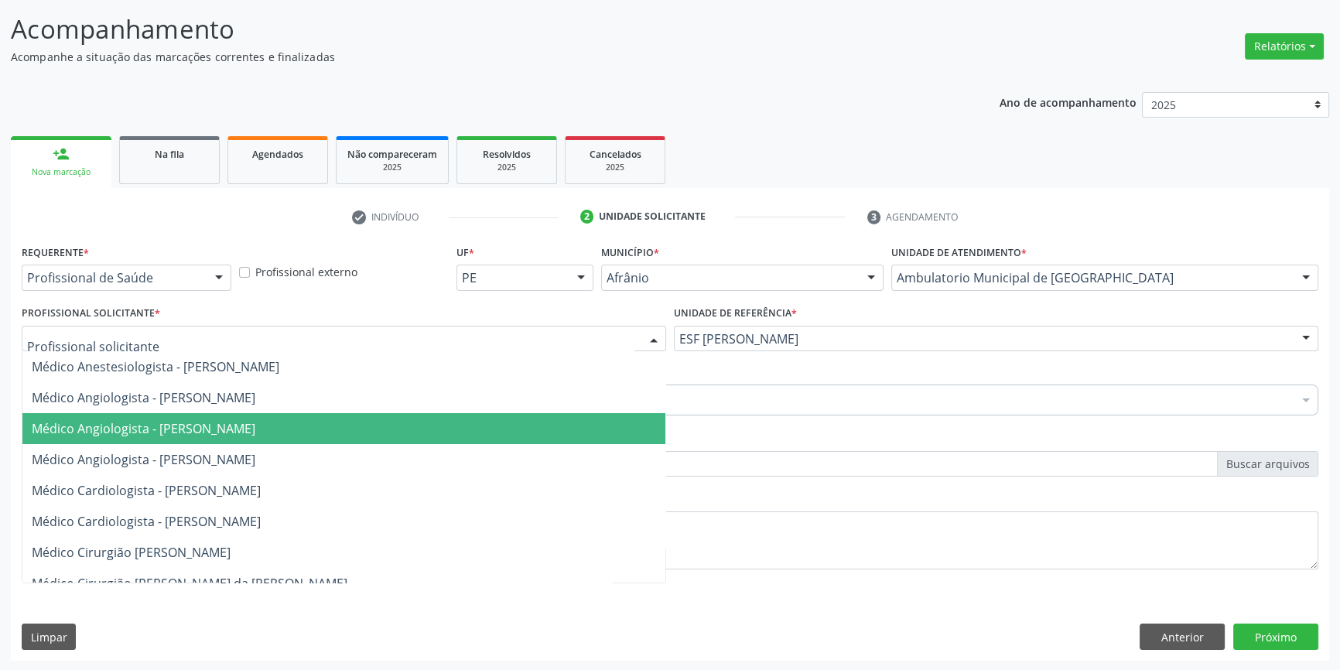
click at [255, 429] on span "Médico Angiologista - [PERSON_NAME]" at bounding box center [144, 428] width 224 height 17
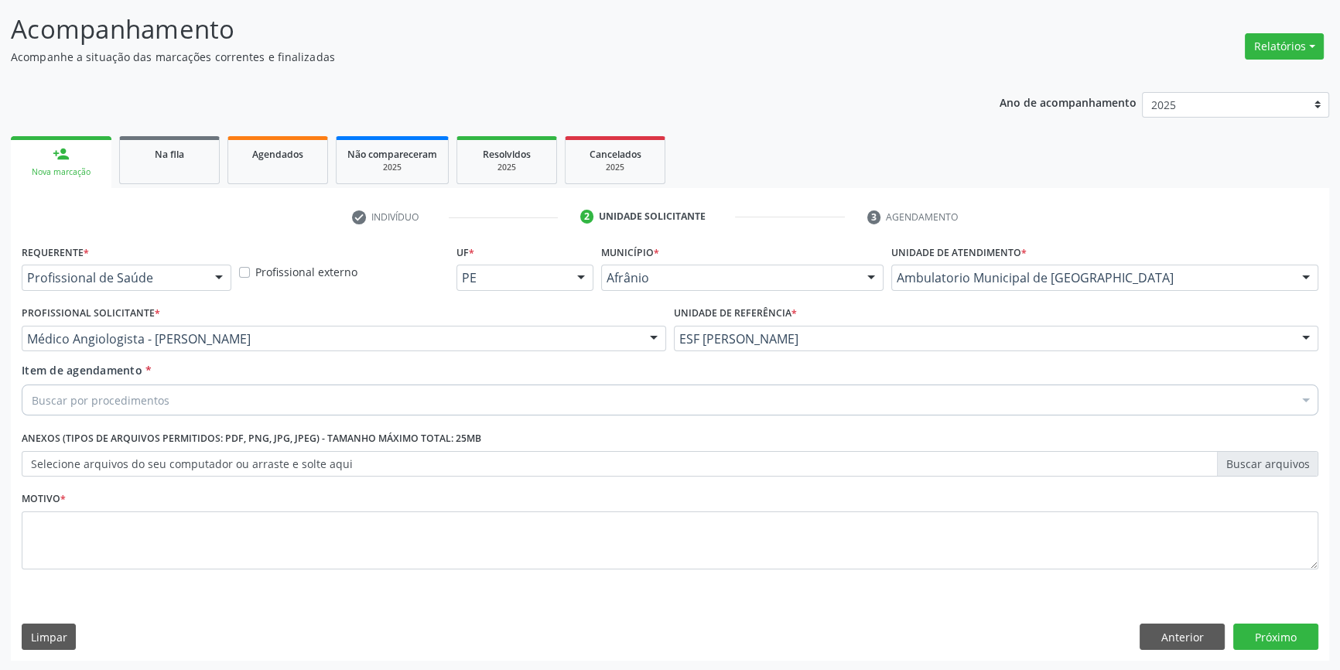
click at [236, 418] on div "Item de agendamento * Buscar por procedimentos Selecionar todos 0604320140 - Ab…" at bounding box center [670, 392] width 1304 height 60
click at [241, 398] on div "Buscar por procedimentos" at bounding box center [670, 400] width 1297 height 31
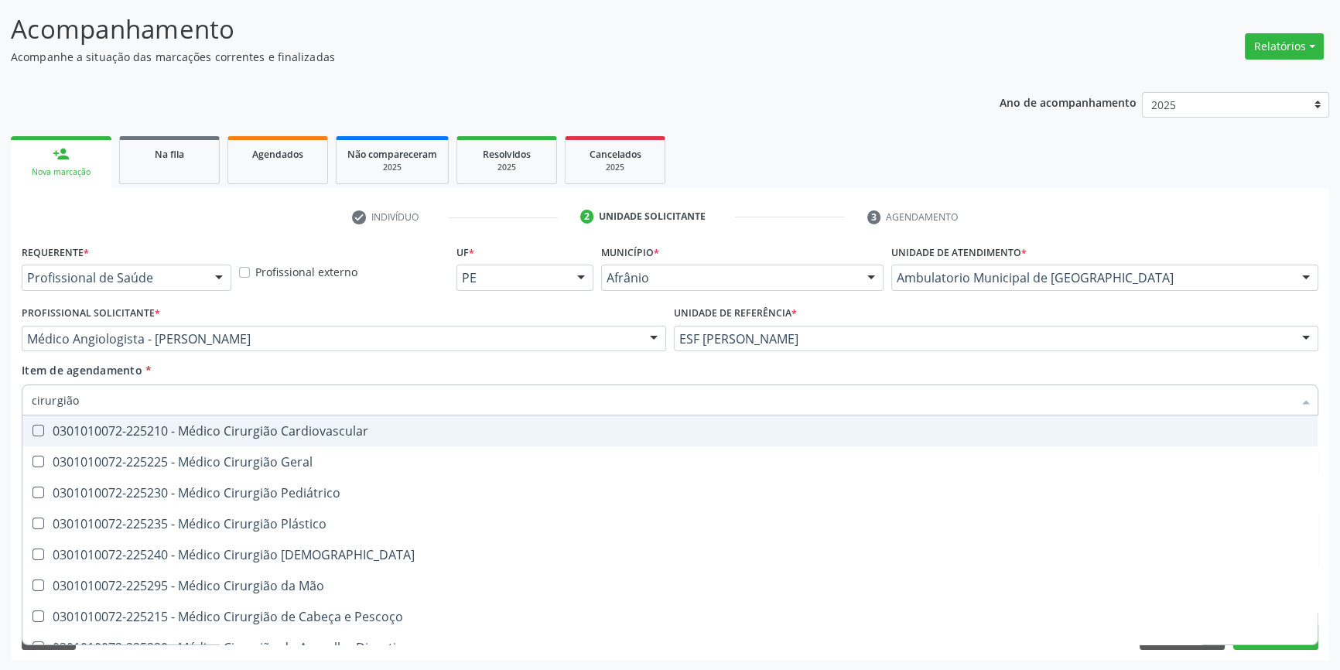
type input "cirurgião g"
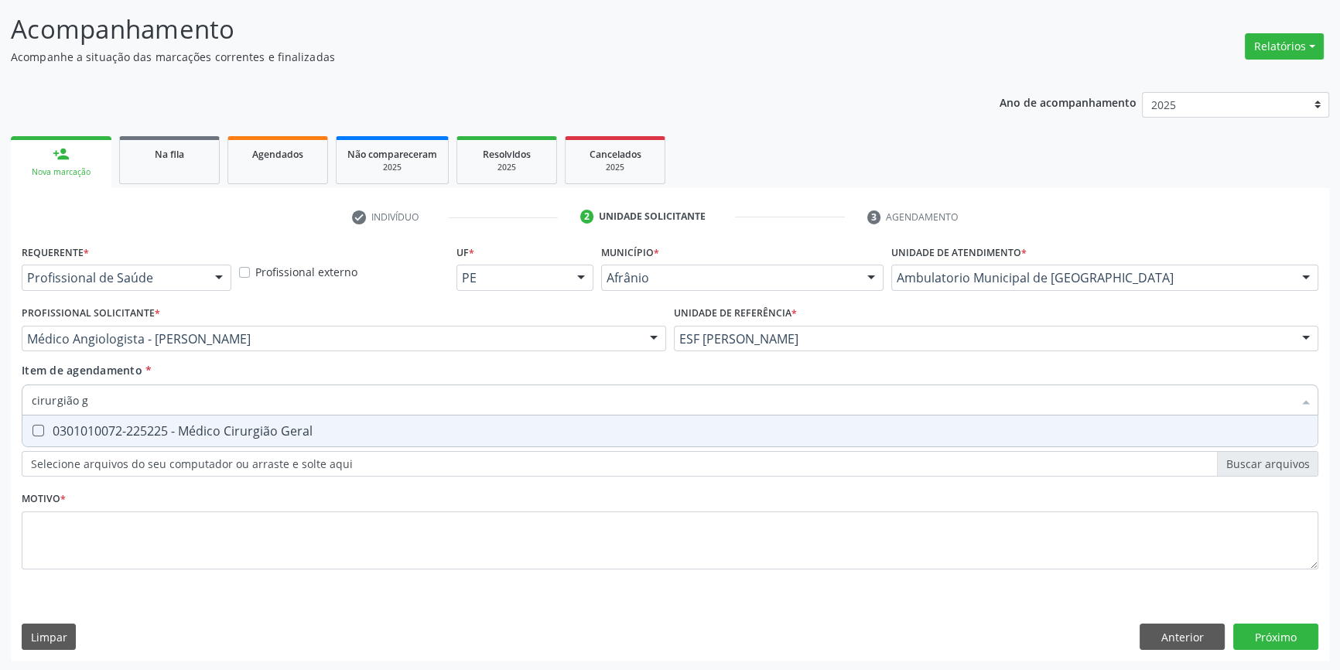
click at [268, 426] on div "0301010072-225225 - Médico Cirurgião Geral" at bounding box center [670, 431] width 1277 height 12
checkbox Geral "true"
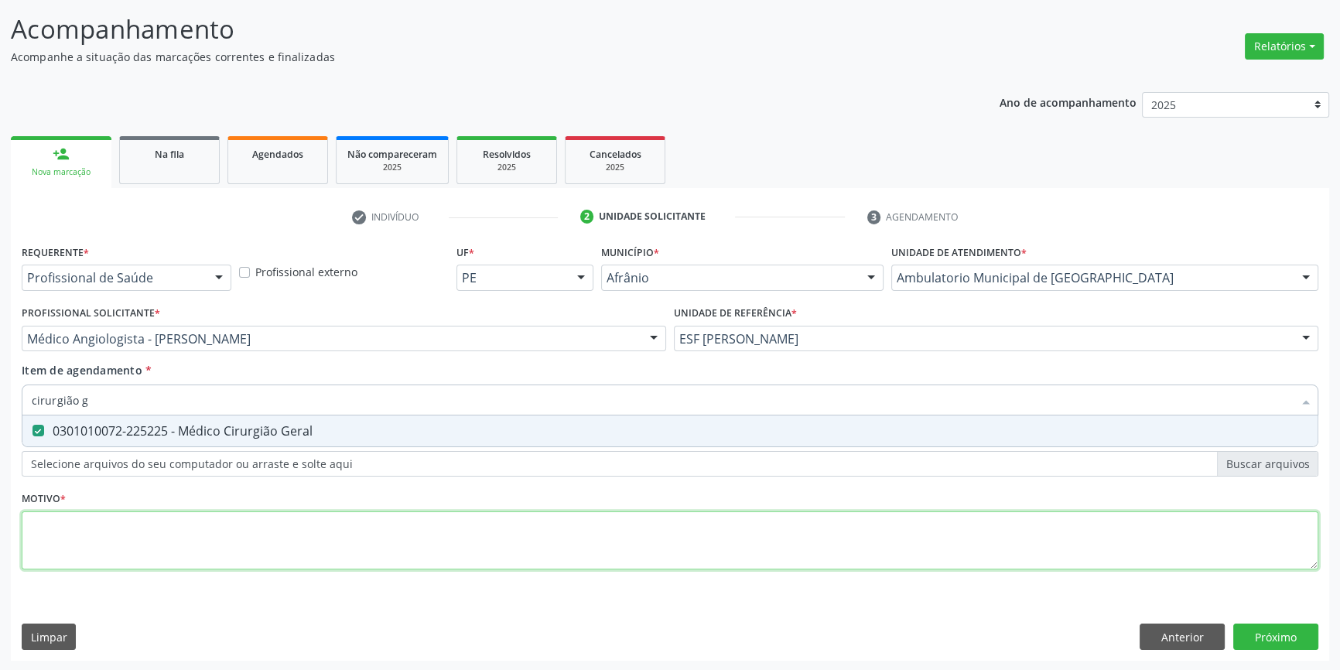
click at [189, 533] on div "Requerente * Profissional de Saúde Profissional de Saúde Paciente Nenhum result…" at bounding box center [670, 416] width 1297 height 350
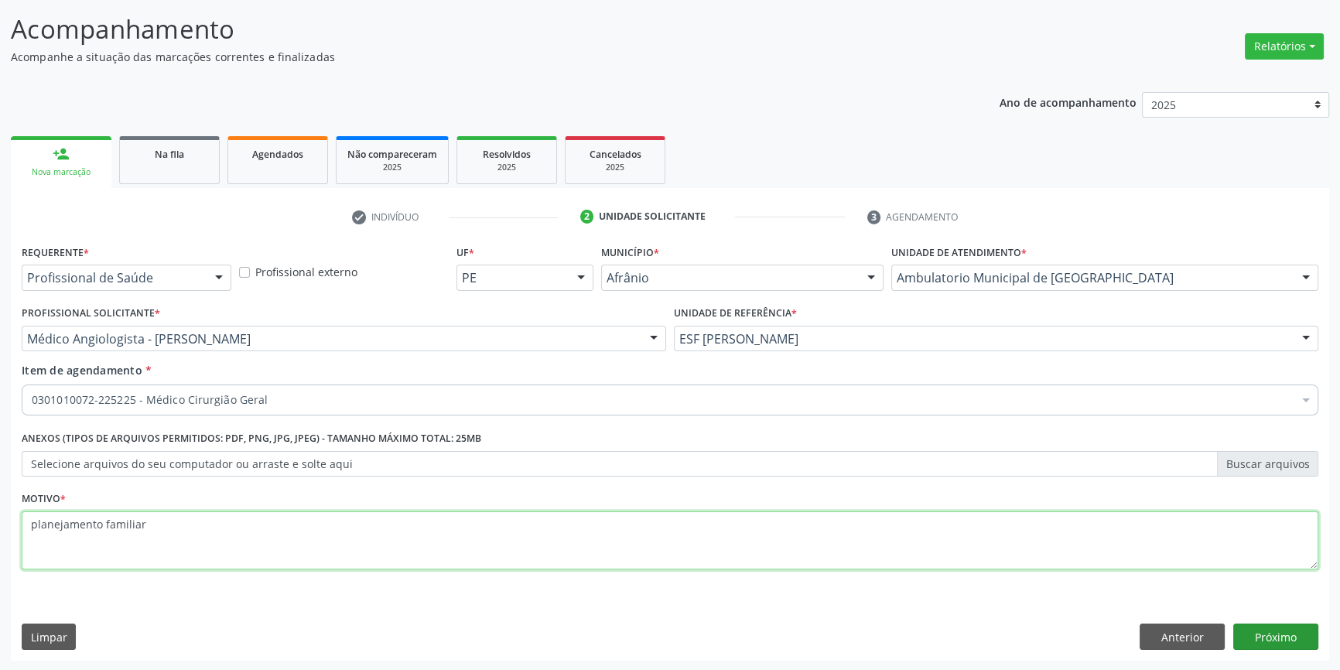
type textarea "planejamento familiar"
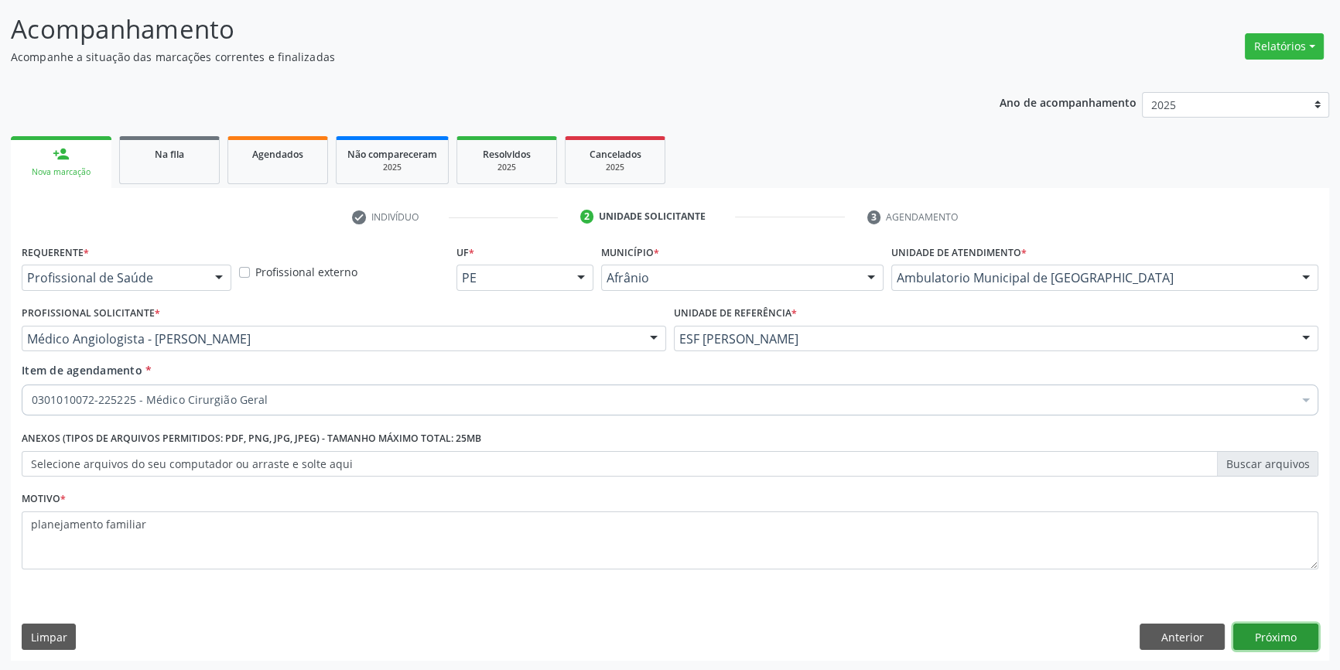
click at [1299, 634] on button "Próximo" at bounding box center [1275, 637] width 85 height 26
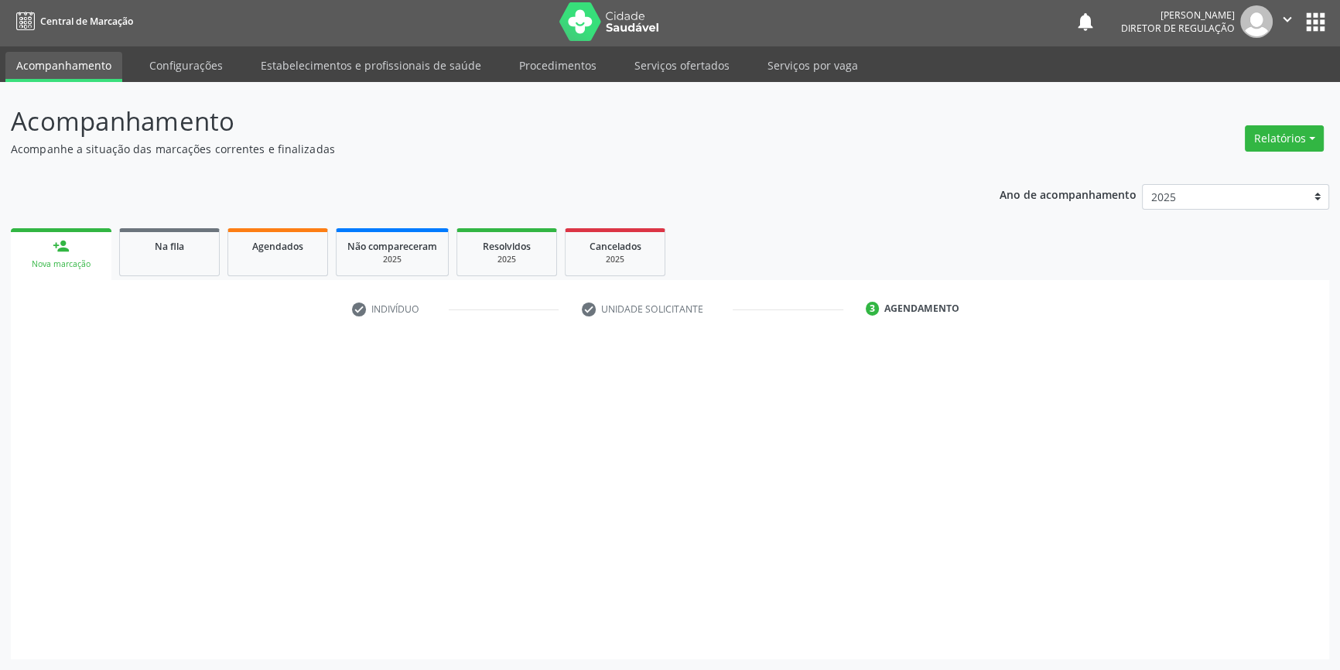
scroll to position [2, 0]
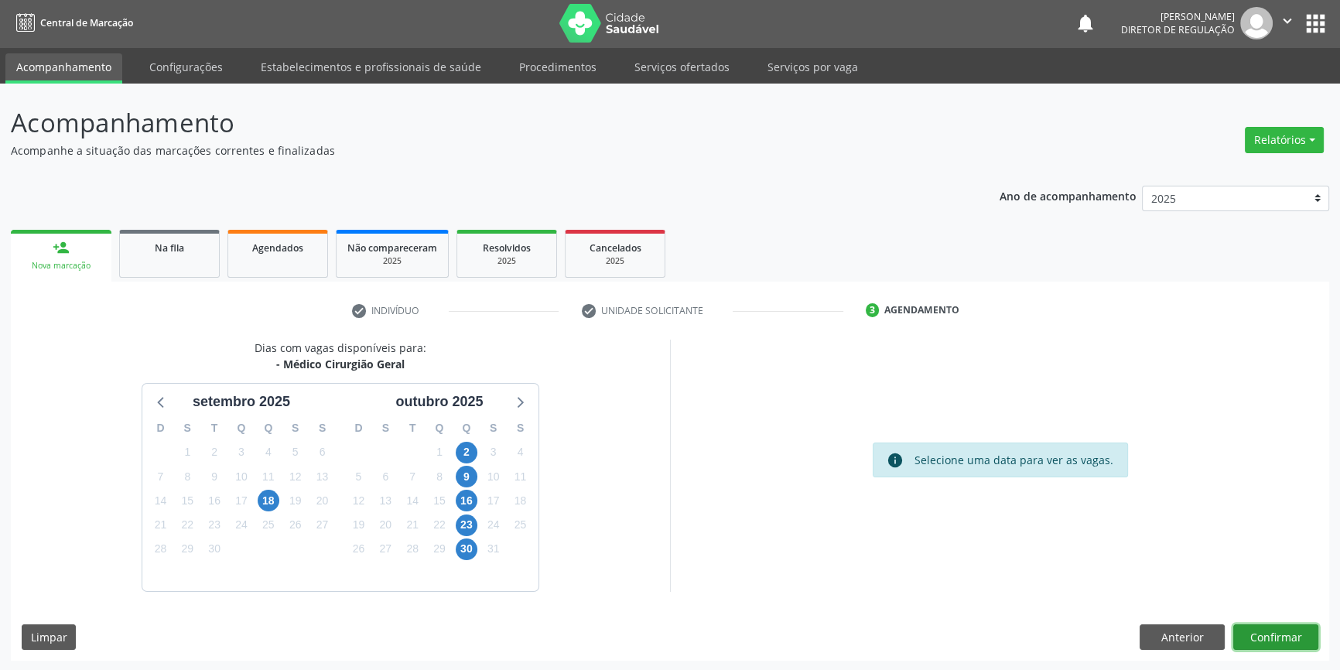
click at [1299, 634] on button "Confirmar" at bounding box center [1275, 637] width 85 height 26
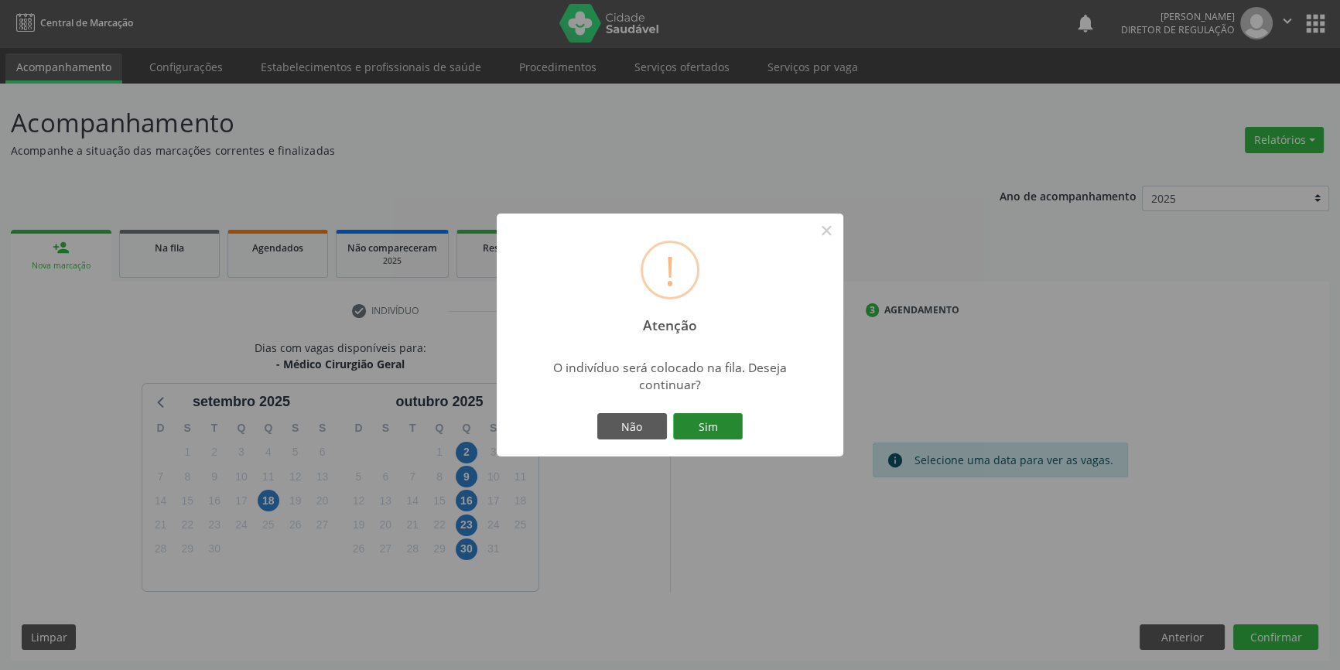
click at [710, 415] on button "Sim" at bounding box center [708, 426] width 70 height 26
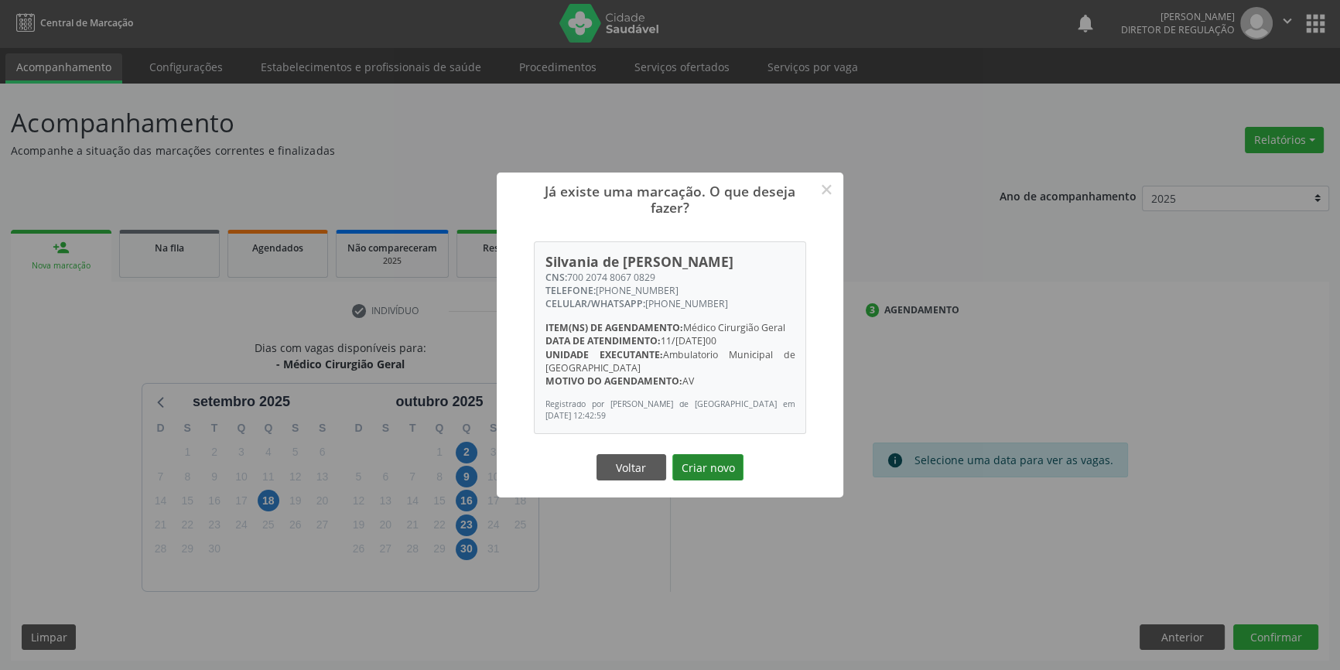
click at [706, 461] on button "Criar novo" at bounding box center [707, 467] width 71 height 26
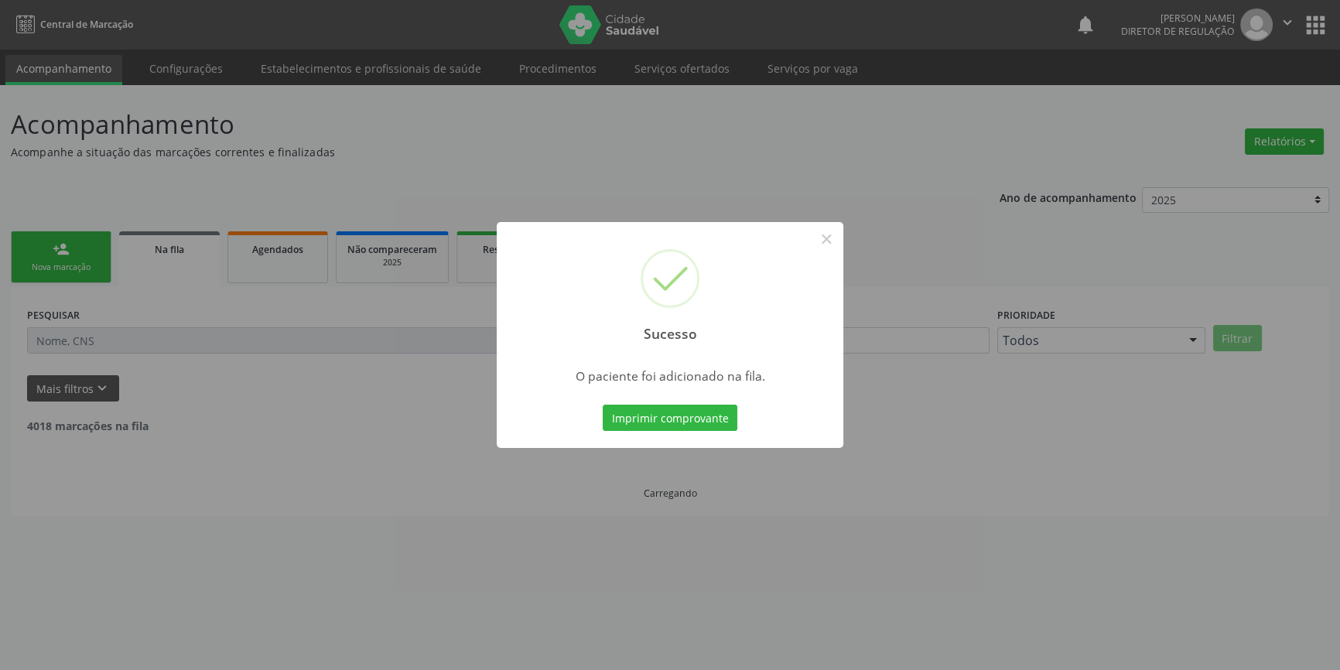
scroll to position [0, 0]
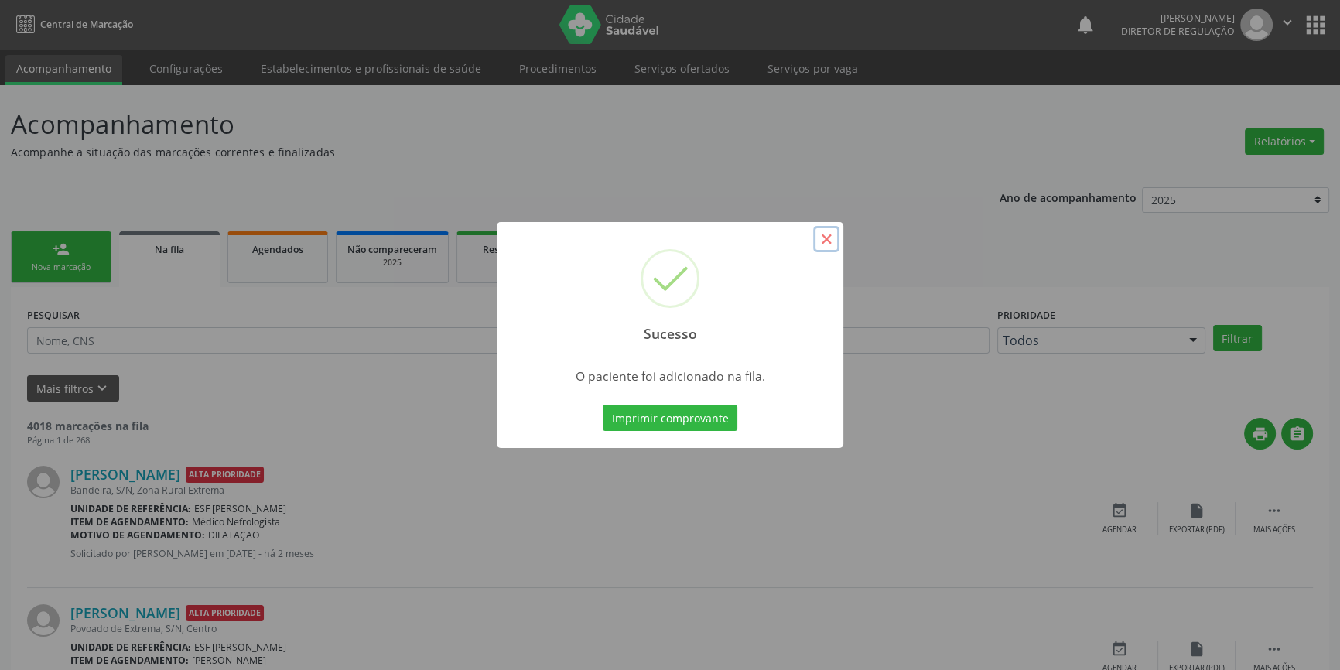
click at [815, 237] on button "×" at bounding box center [826, 239] width 26 height 26
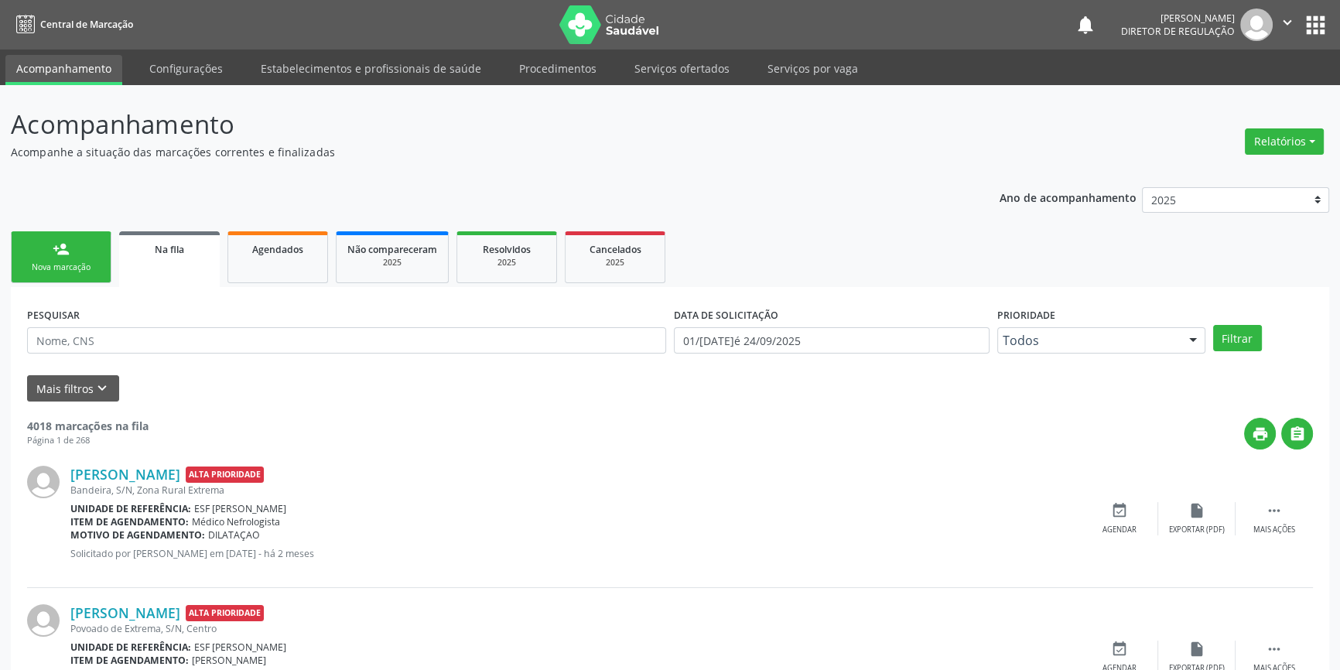
click at [80, 262] on div "Nova marcação" at bounding box center [60, 268] width 77 height 12
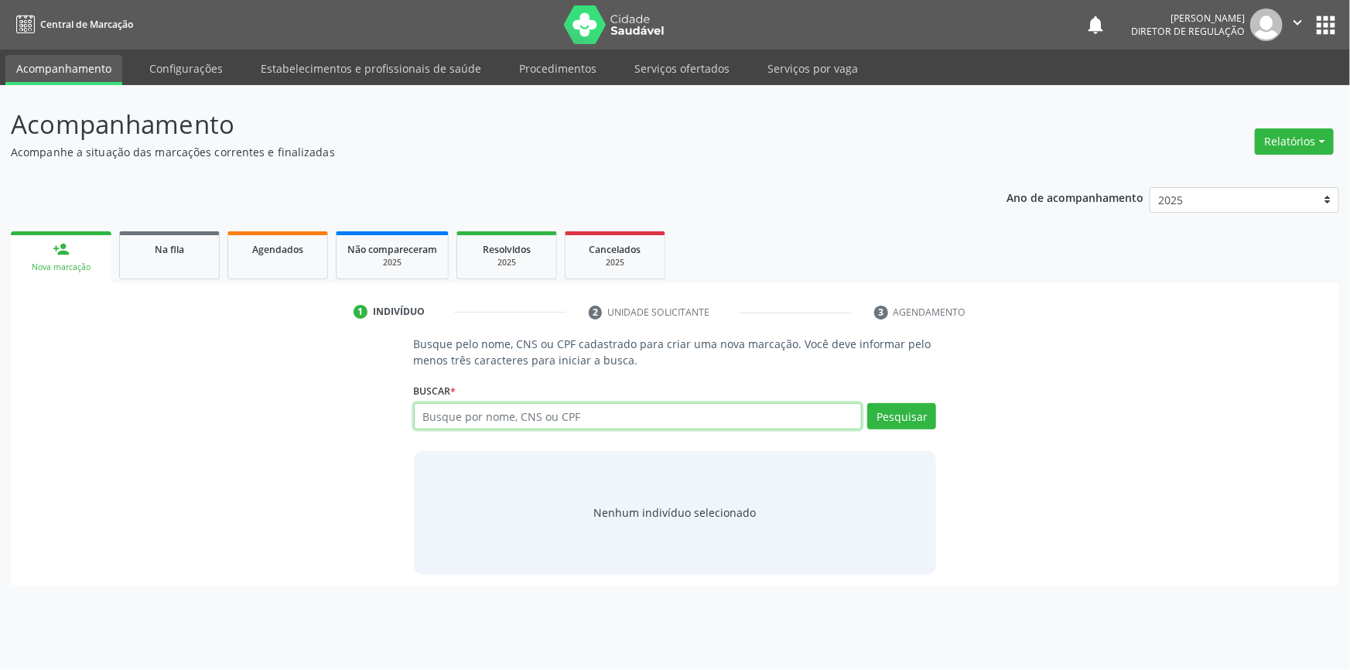
click at [549, 419] on input "text" at bounding box center [638, 416] width 449 height 26
type input "03889833454"
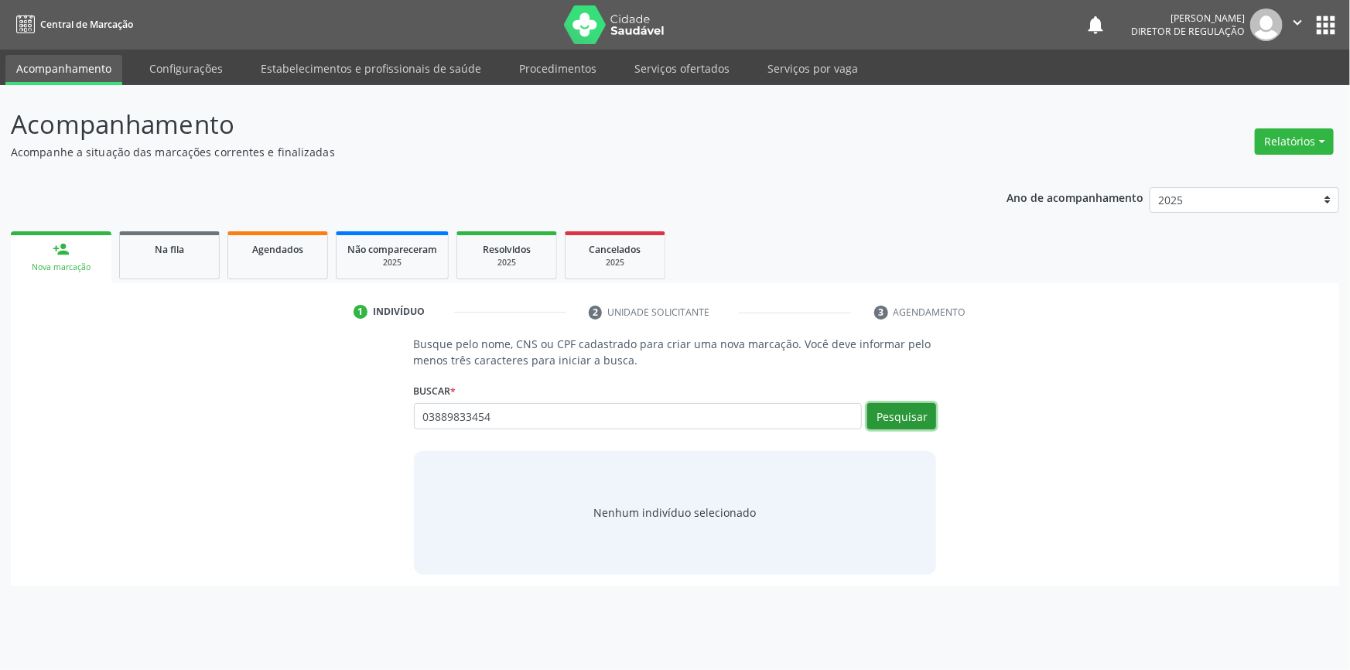
click at [917, 410] on button "Pesquisar" at bounding box center [901, 416] width 69 height 26
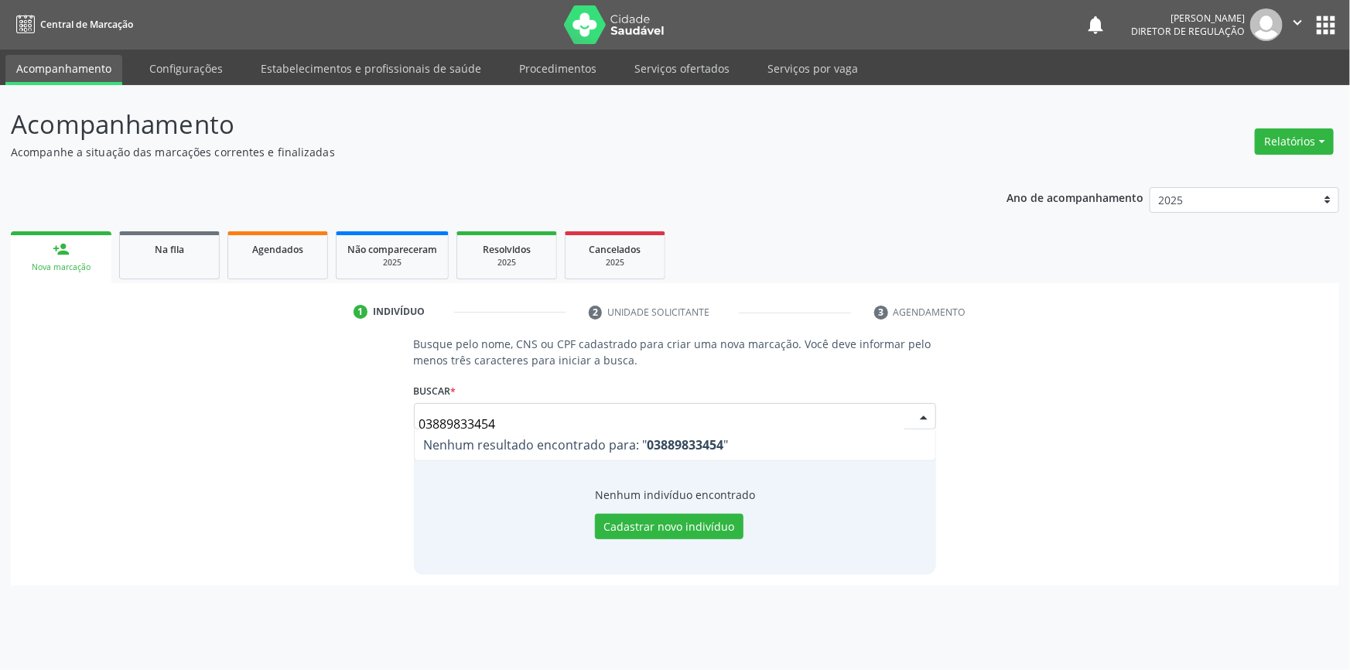
drag, startPoint x: 556, startPoint y: 417, endPoint x: 434, endPoint y: 422, distance: 121.6
click at [434, 422] on input "03889833454" at bounding box center [662, 424] width 486 height 31
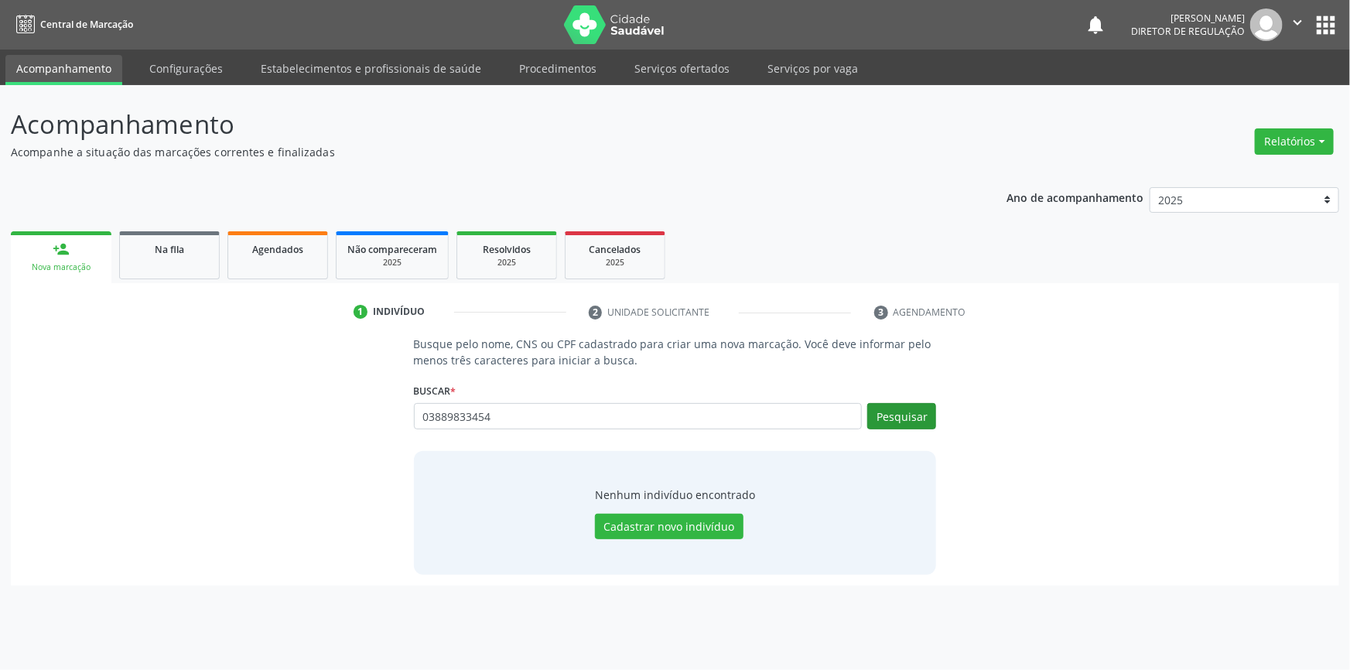
type input "03889833454"
click at [890, 418] on button "Pesquisar" at bounding box center [901, 416] width 69 height 26
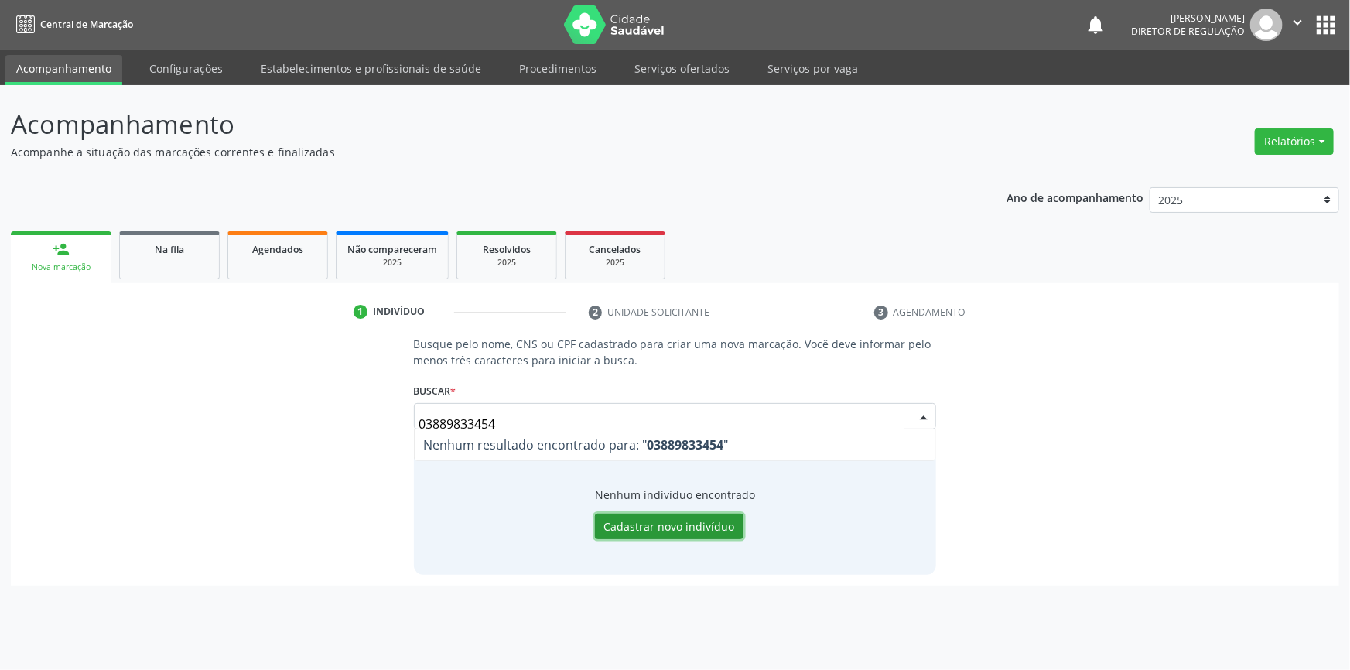
click at [674, 535] on button "Cadastrar novo indivíduo" at bounding box center [669, 527] width 149 height 26
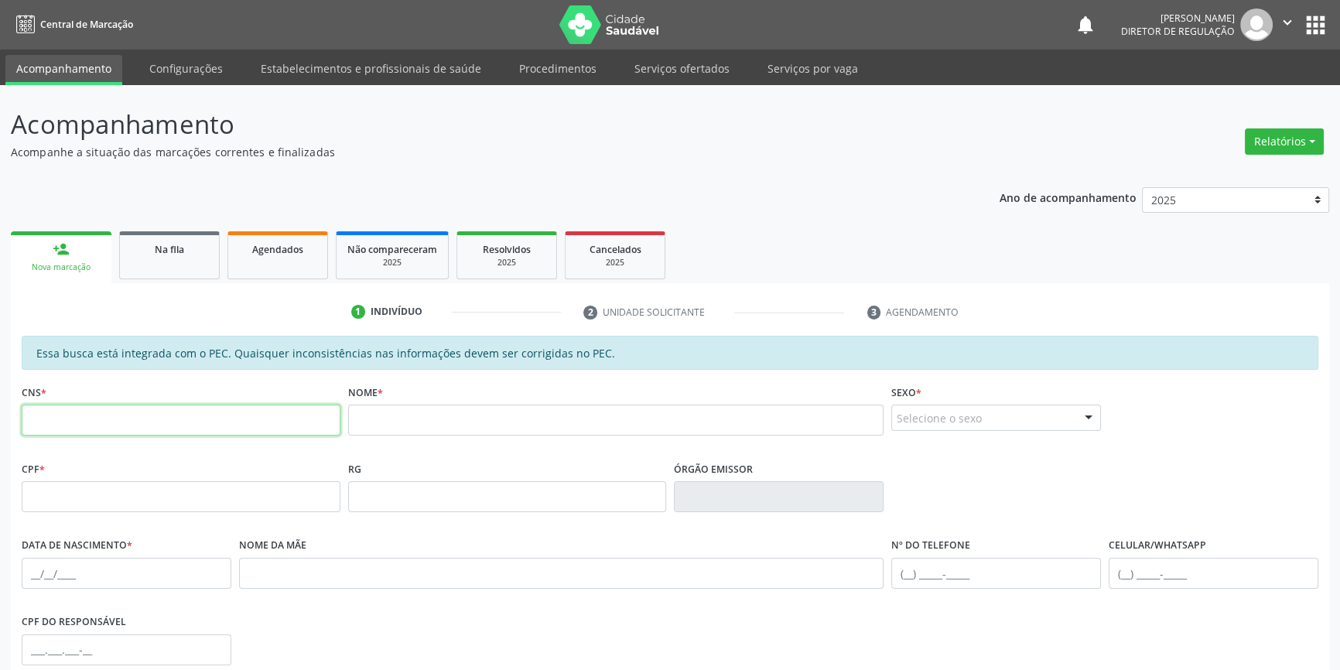
click at [176, 412] on input "text" at bounding box center [181, 420] width 319 height 31
click at [135, 483] on input "text" at bounding box center [181, 496] width 319 height 31
type input "038.898.334-54"
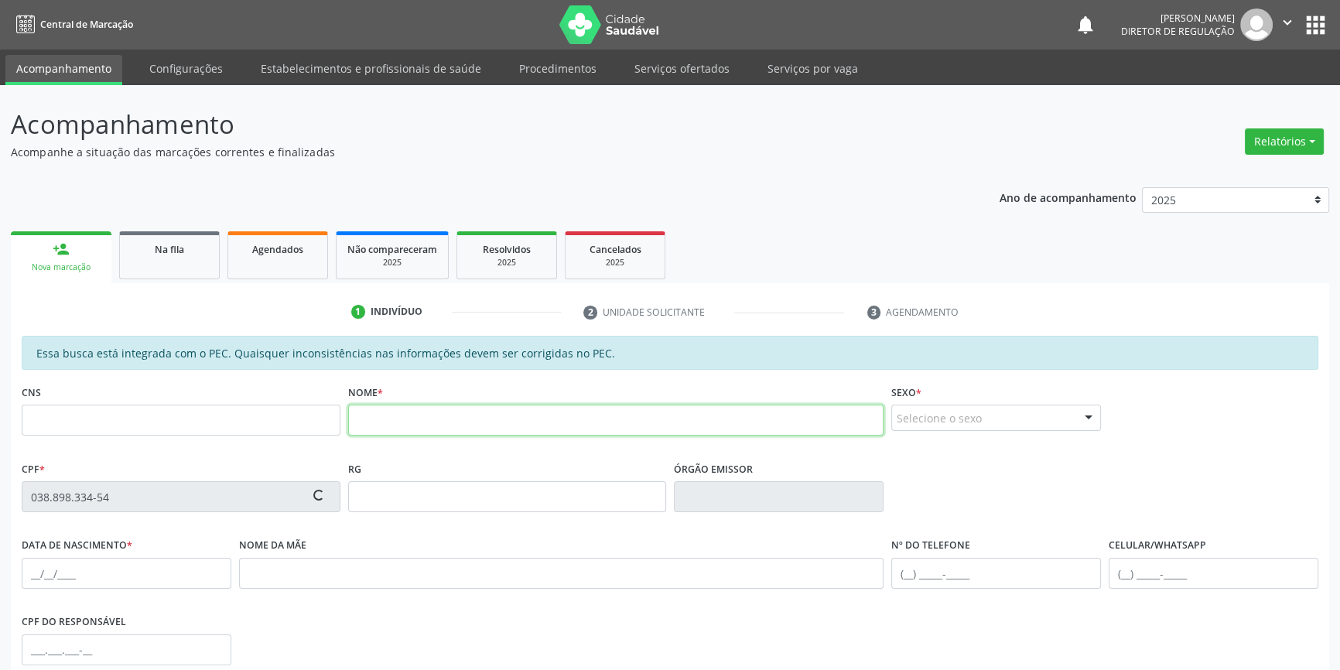
click at [420, 422] on input "text" at bounding box center [616, 420] width 536 height 31
type input "s"
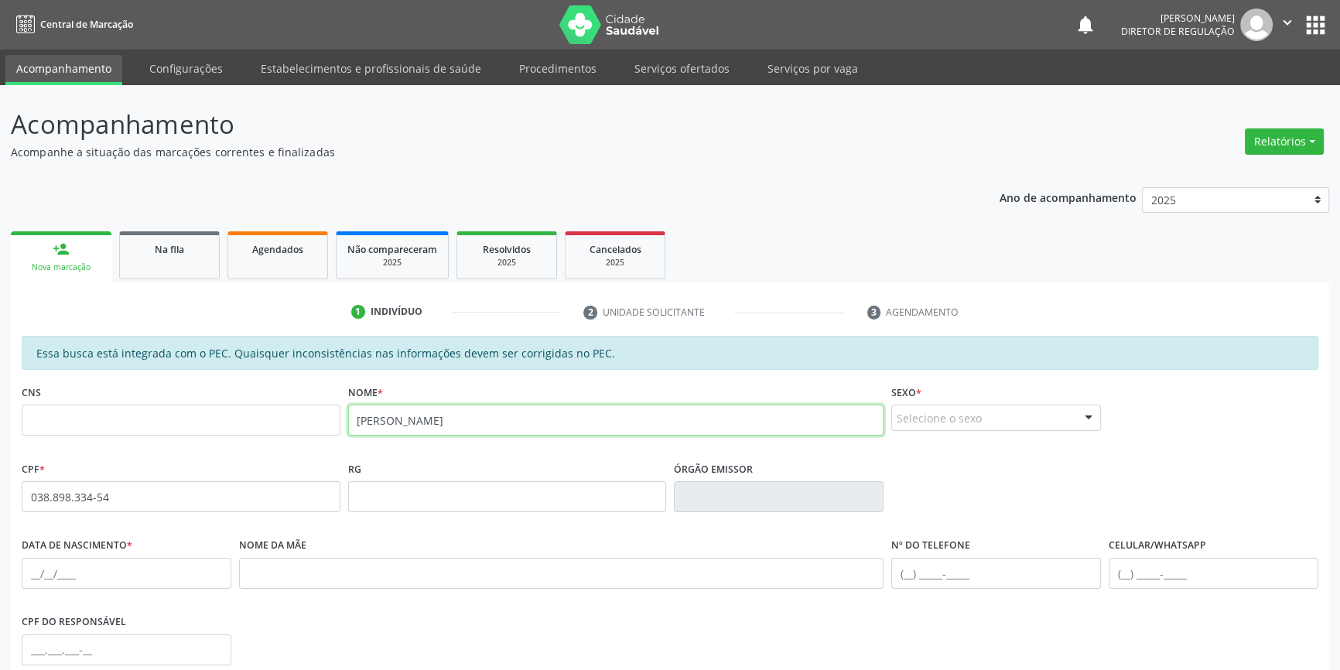
type input "SELMA RITA DA CRUZ"
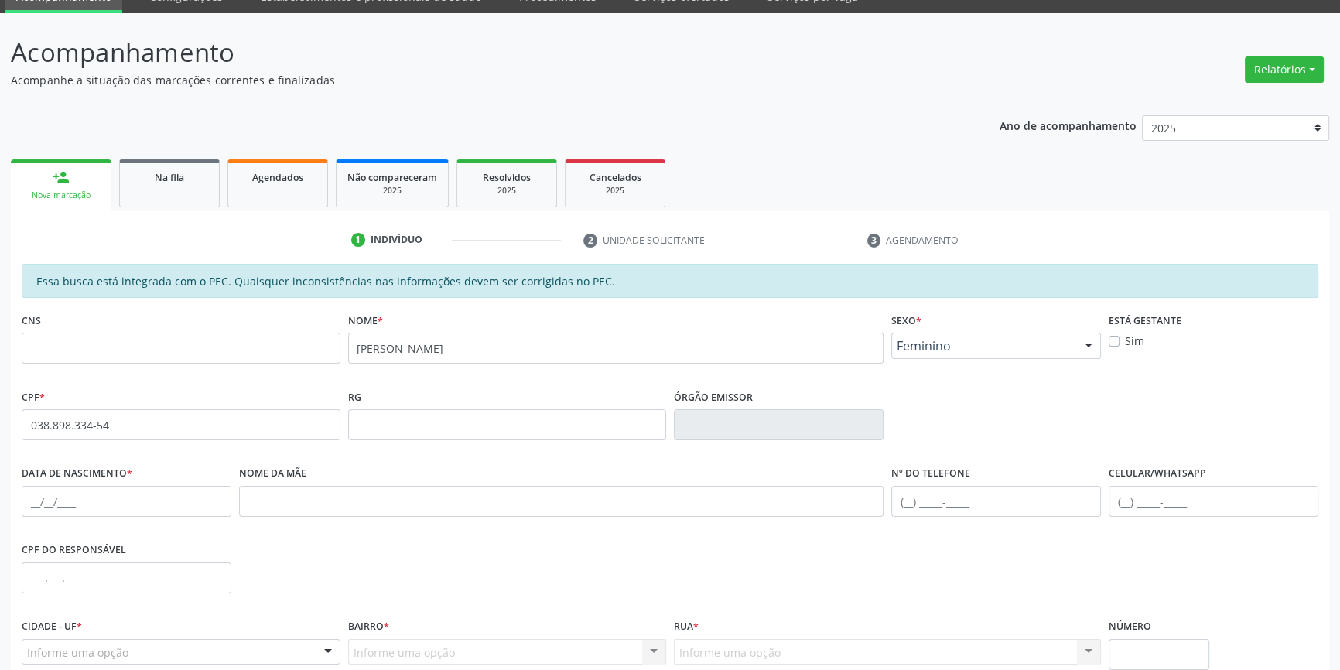
scroll to position [140, 0]
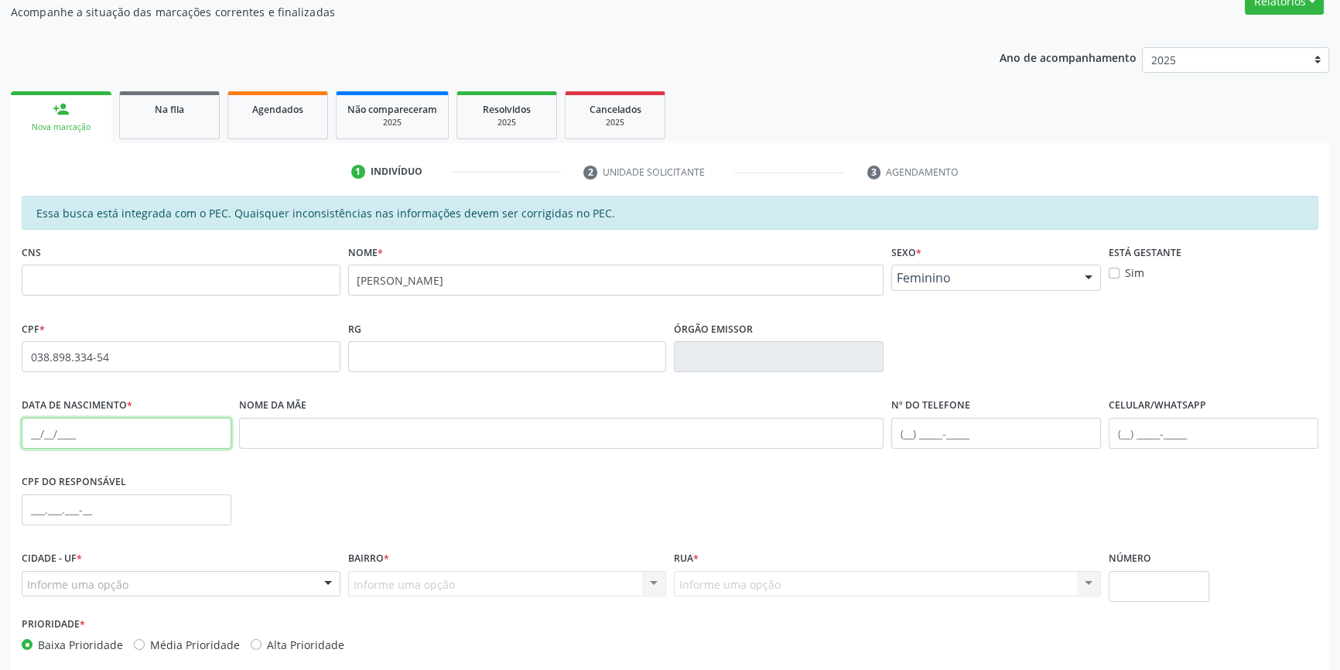
click at [26, 432] on input "text" at bounding box center [127, 433] width 210 height 31
type input "18/09/1979"
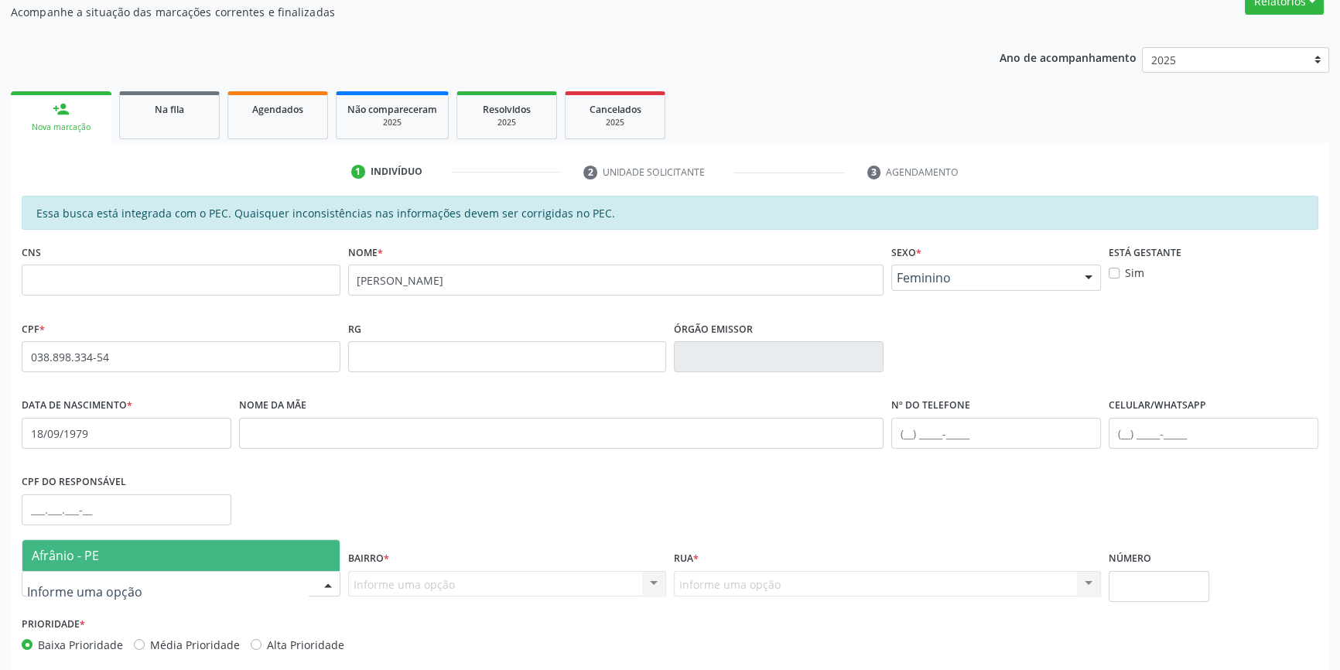
click at [207, 592] on div at bounding box center [181, 584] width 319 height 26
click at [201, 554] on span "Afrânio - PE" at bounding box center [180, 555] width 317 height 31
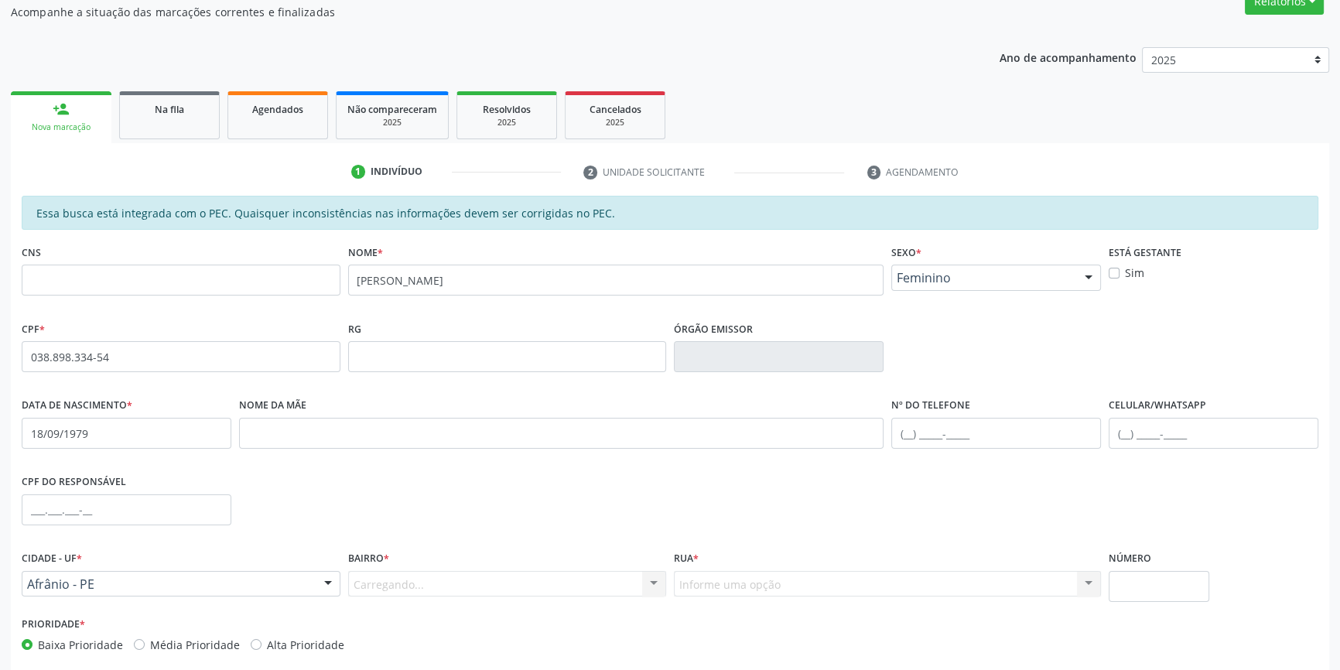
click at [414, 586] on div "Carregando... Nenhum resultado encontrado para: " " Nenhuma opção encontrada. D…" at bounding box center [507, 584] width 319 height 26
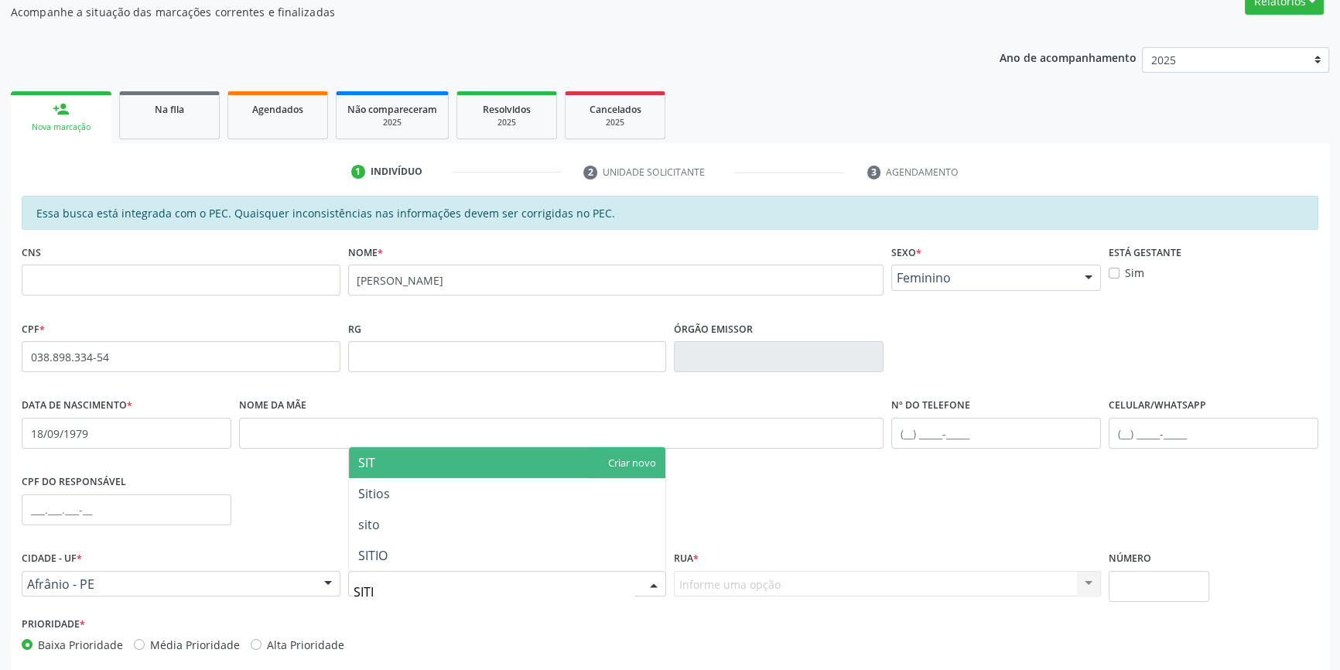
type input "SITIO"
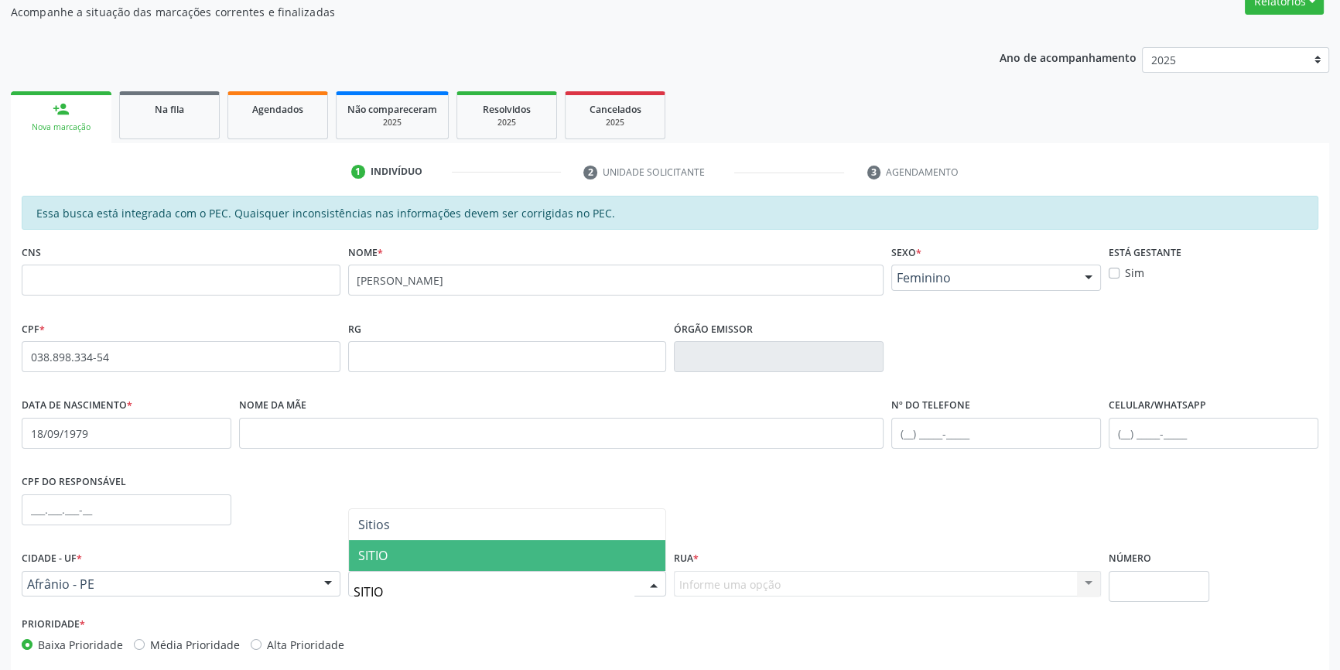
click at [402, 548] on span "SITIO" at bounding box center [507, 555] width 317 height 31
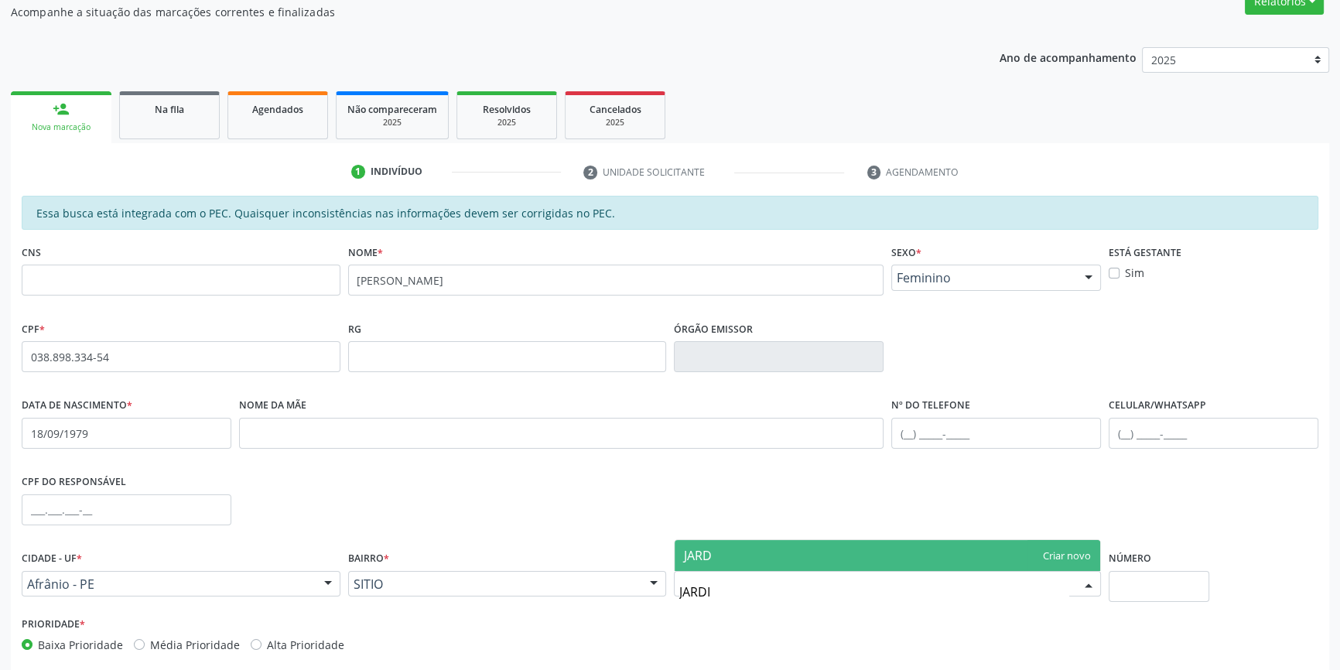
type input "JARDIM"
click at [730, 557] on span "JARDIM" at bounding box center [888, 555] width 426 height 31
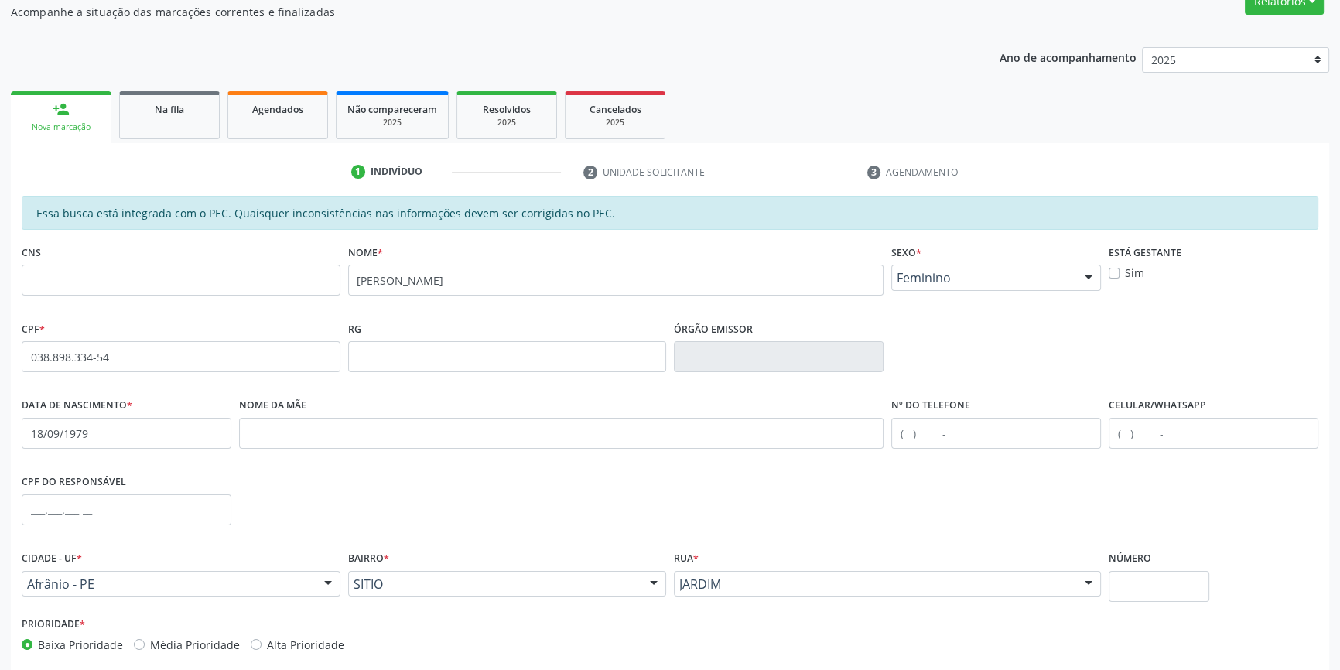
scroll to position [212, 0]
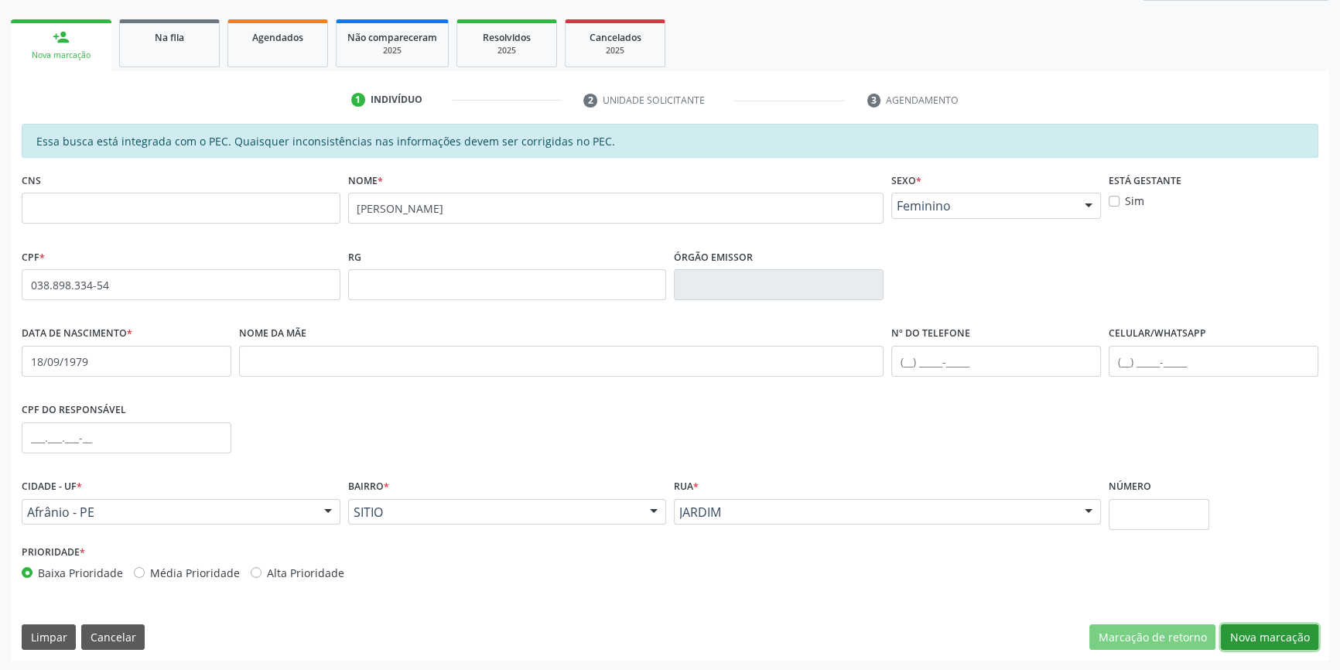
click at [1300, 644] on button "Nova marcação" at bounding box center [1269, 637] width 97 height 26
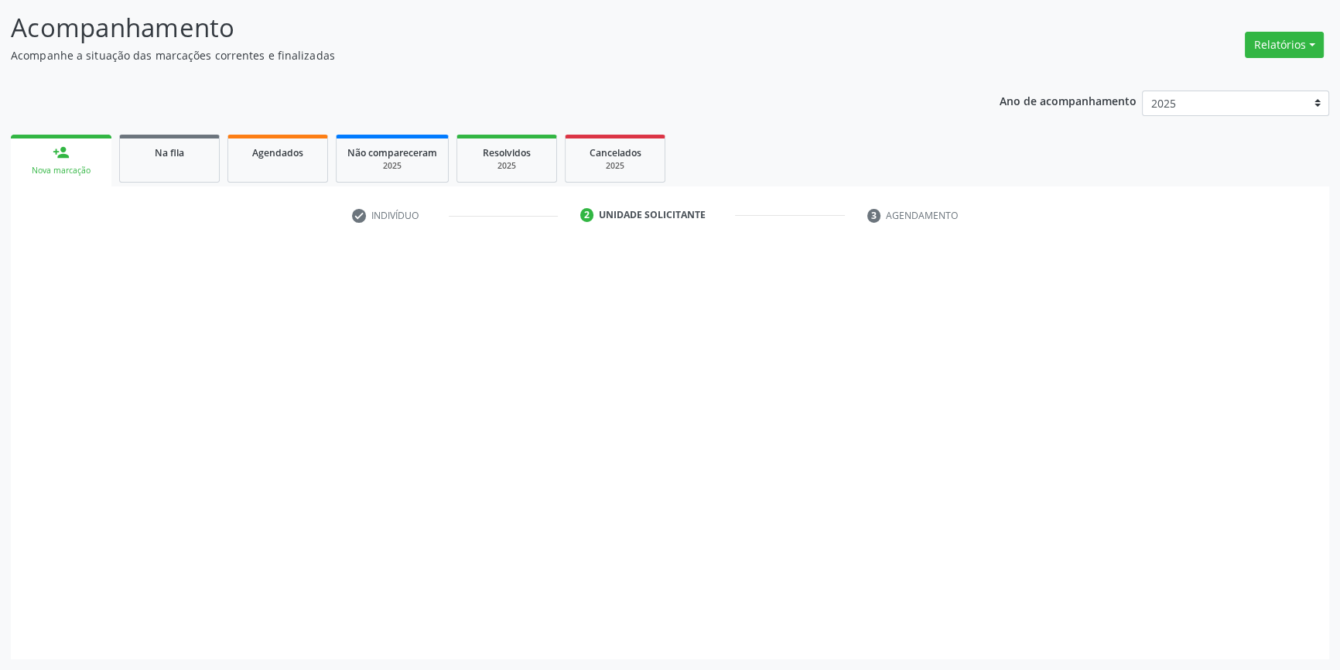
scroll to position [95, 0]
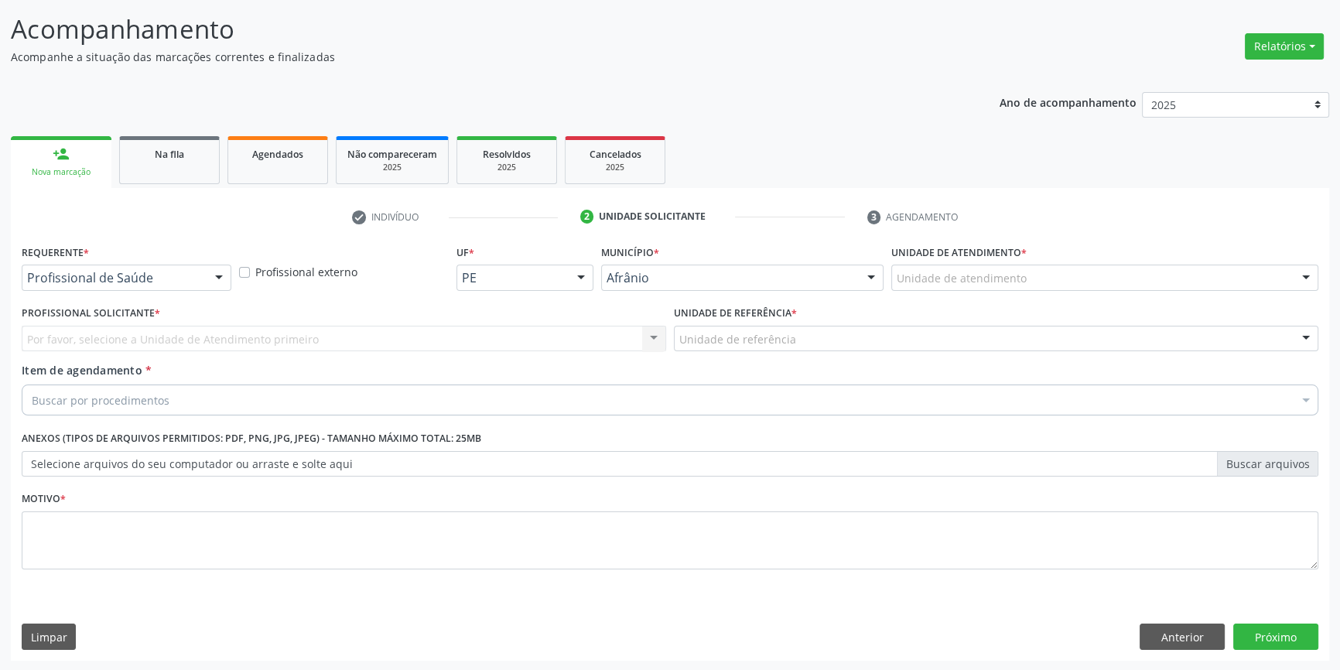
click at [951, 286] on div "Unidade de atendimento" at bounding box center [1104, 278] width 427 height 26
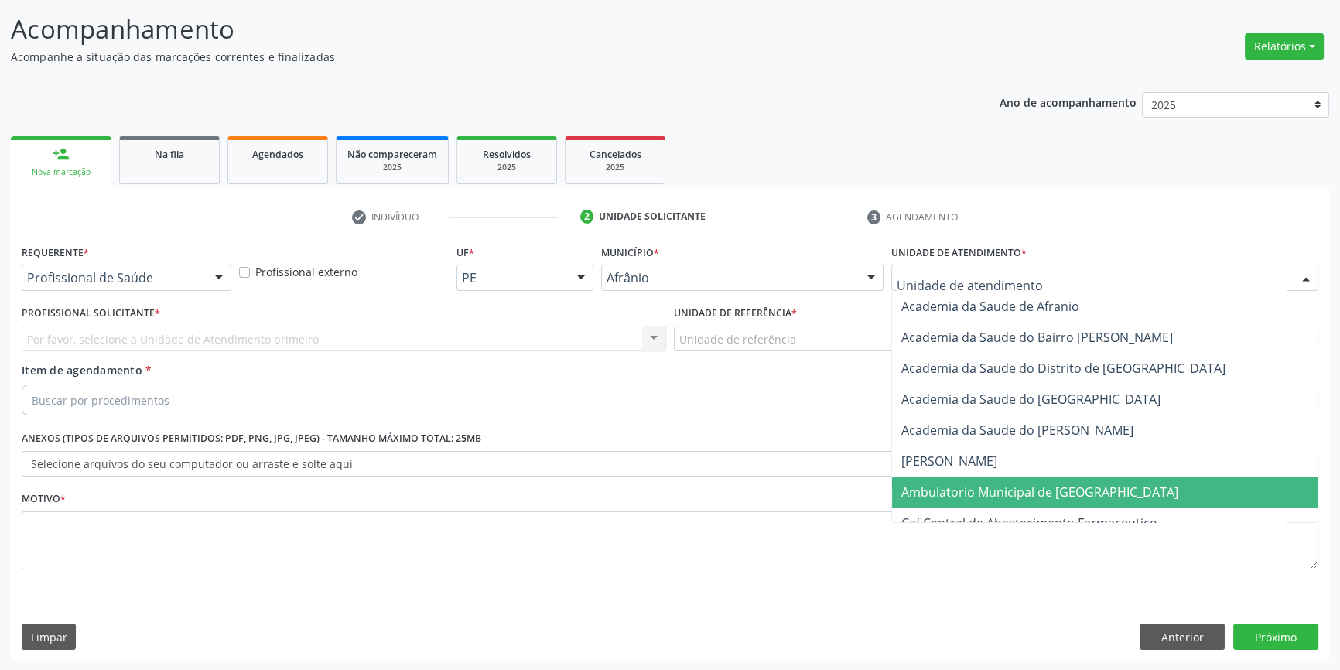
click at [967, 498] on span "Ambulatorio Municipal de [GEOGRAPHIC_DATA]" at bounding box center [1039, 492] width 277 height 17
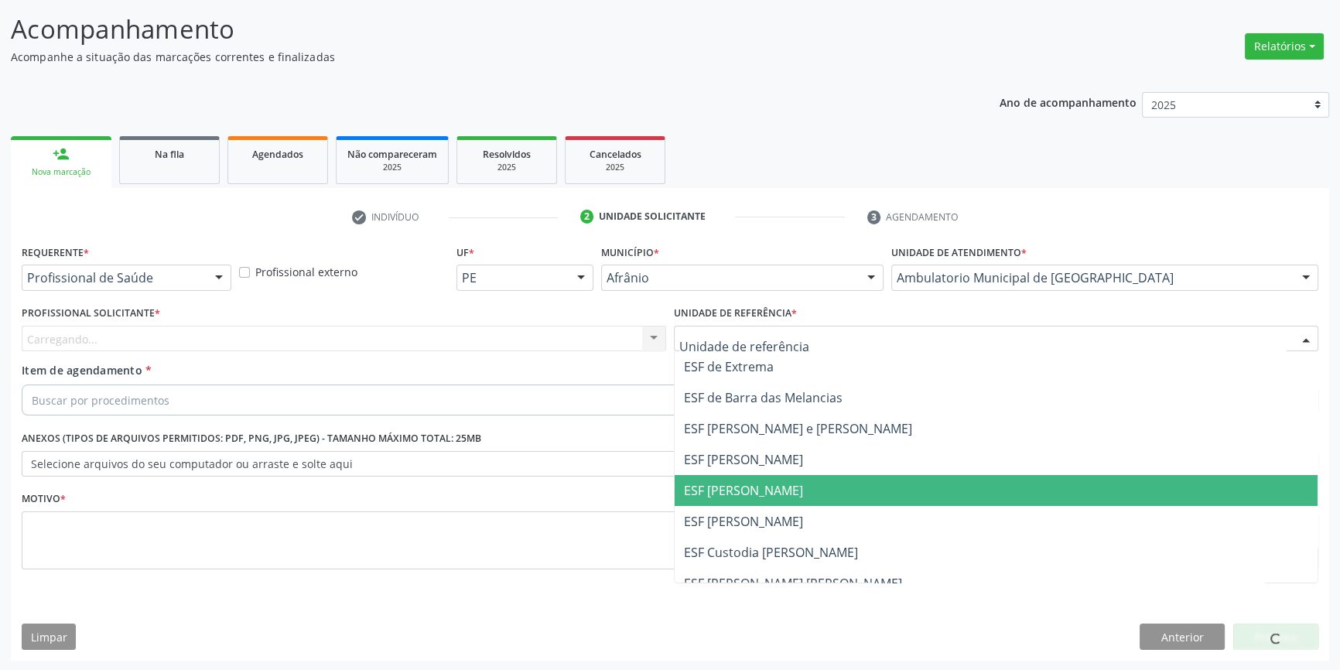
click at [773, 487] on span "ESF [PERSON_NAME]" at bounding box center [743, 490] width 119 height 17
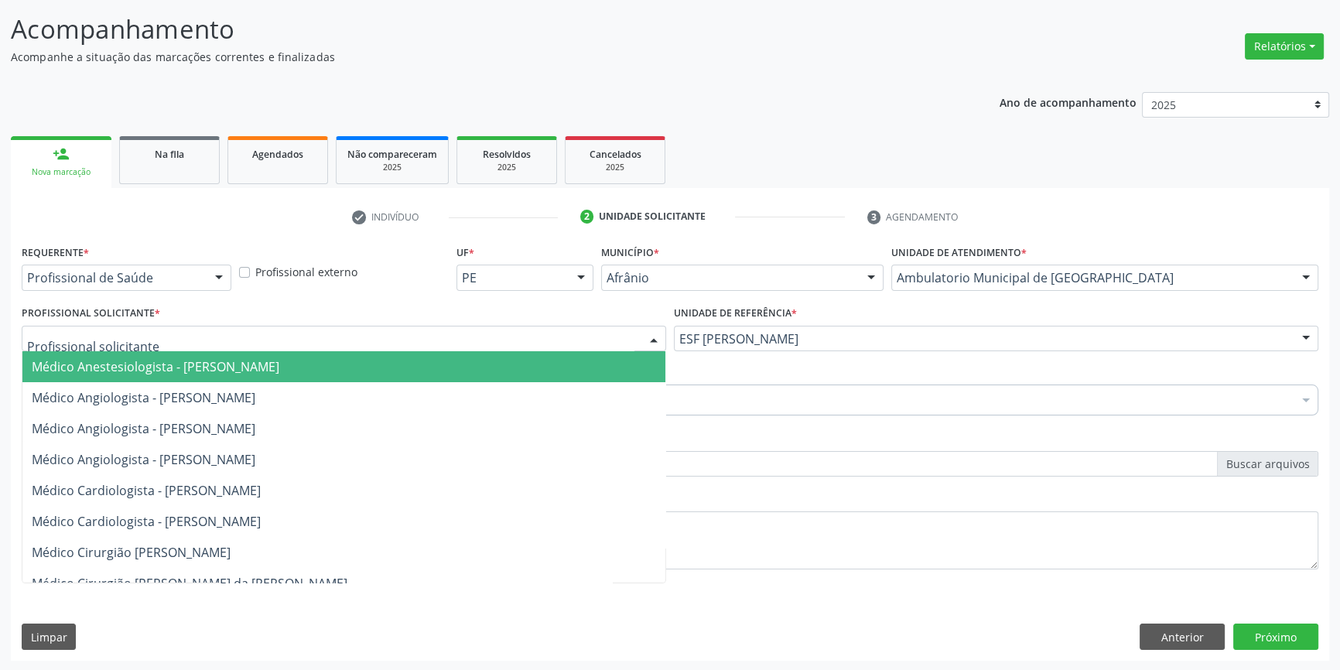
click at [486, 345] on div at bounding box center [344, 339] width 644 height 26
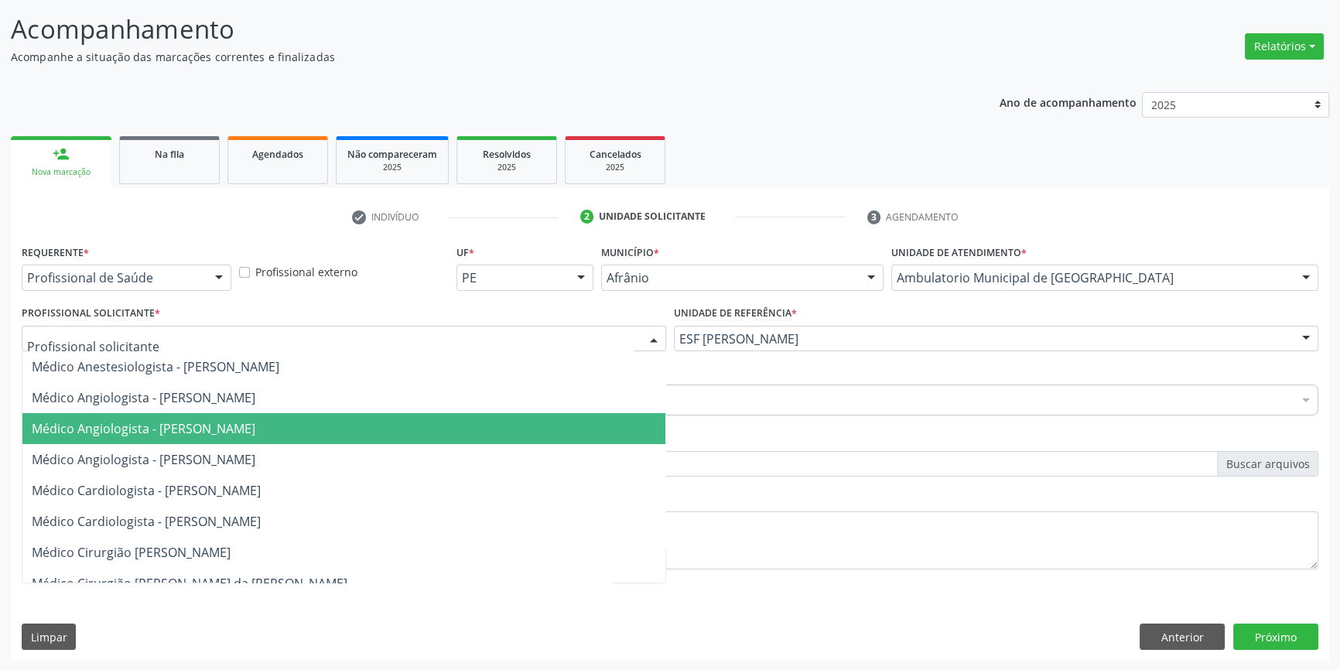
click at [308, 439] on span "Médico Angiologista - [PERSON_NAME]" at bounding box center [343, 428] width 643 height 31
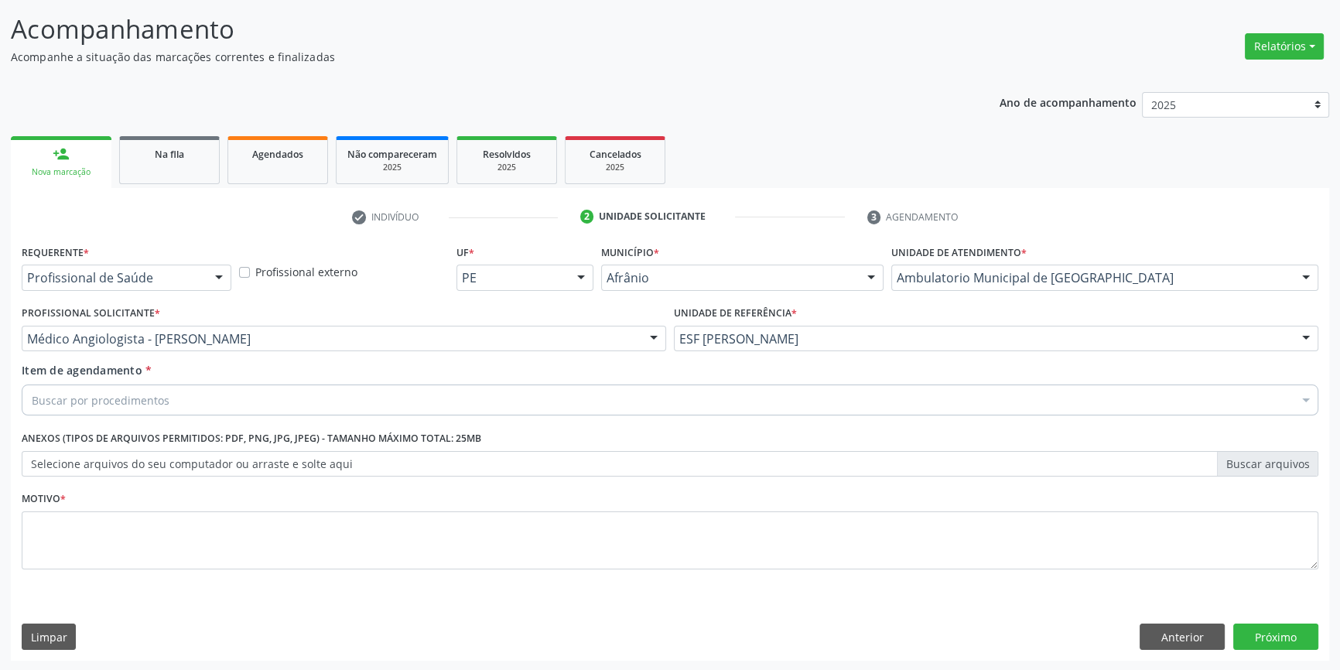
click at [246, 392] on div "Buscar por procedimentos" at bounding box center [670, 400] width 1297 height 31
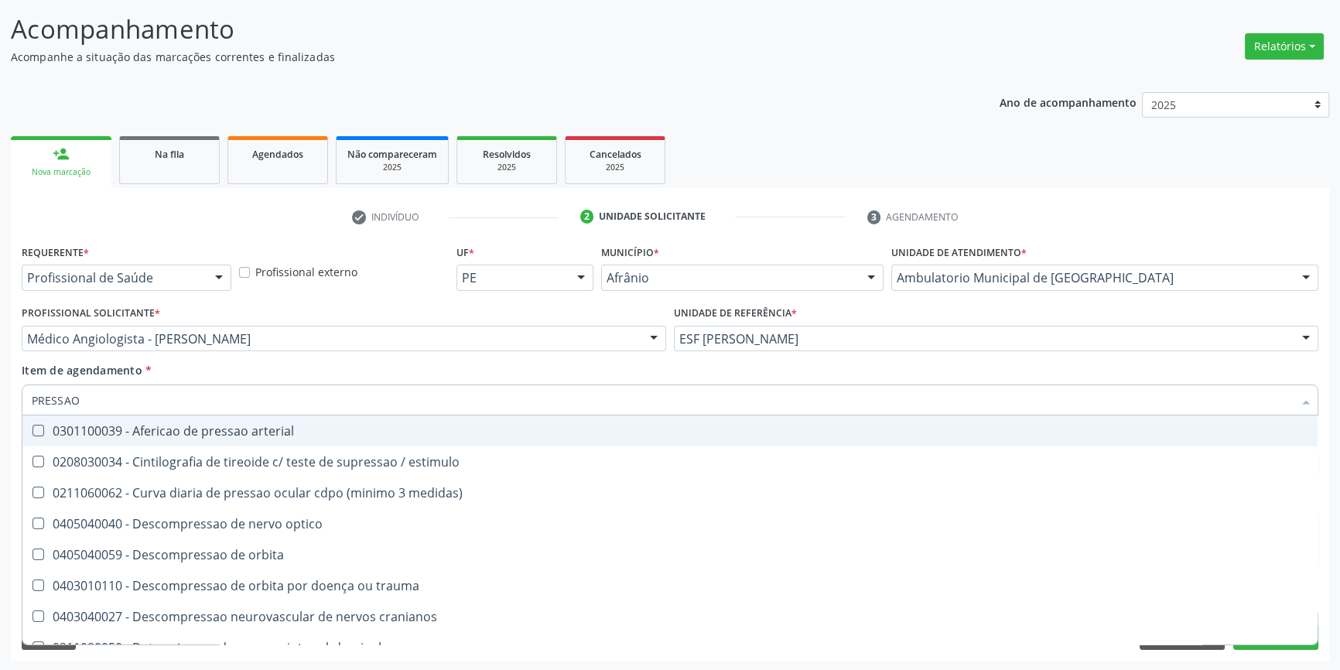
type input "PRESSAO A"
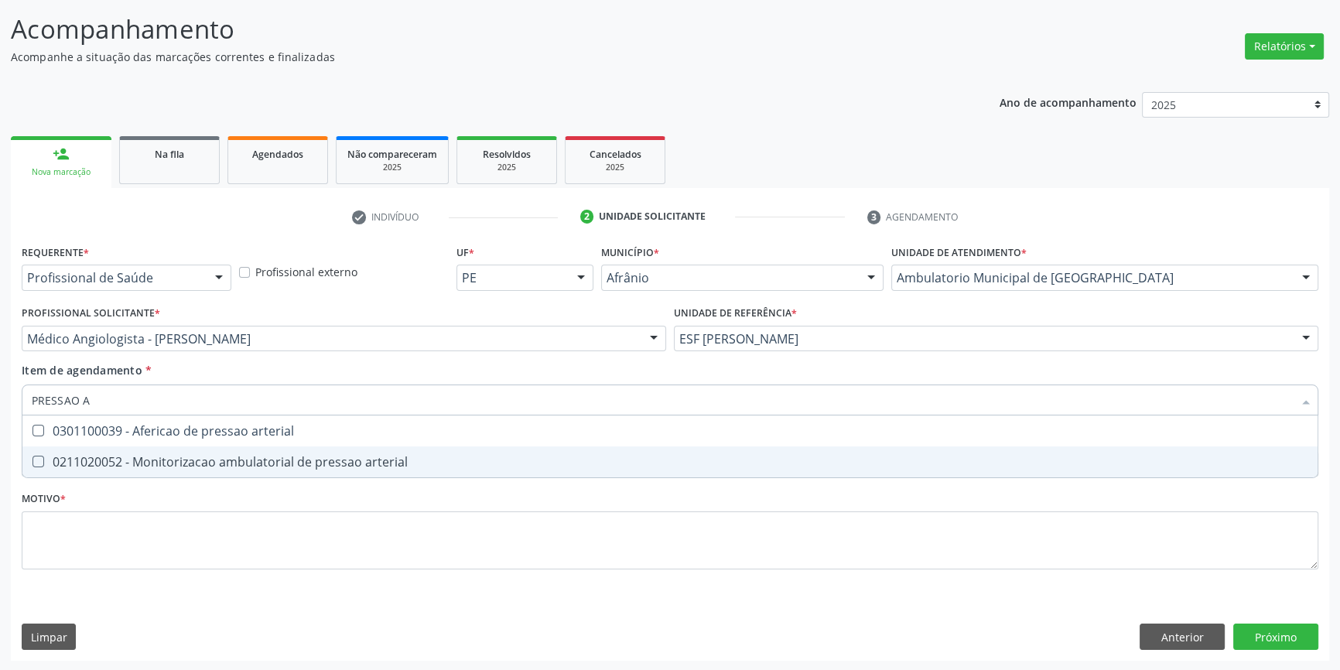
click at [279, 451] on span "0211020052 - Monitorizacao ambulatorial de pressao arterial" at bounding box center [669, 461] width 1295 height 31
click at [209, 500] on div "Requerente * Profissional de Saúde Profissional de Saúde Paciente Nenhum result…" at bounding box center [670, 416] width 1297 height 350
click at [202, 468] on div "0211020052 - Monitorizacao ambulatorial de pressao arterial" at bounding box center [670, 462] width 1277 height 12
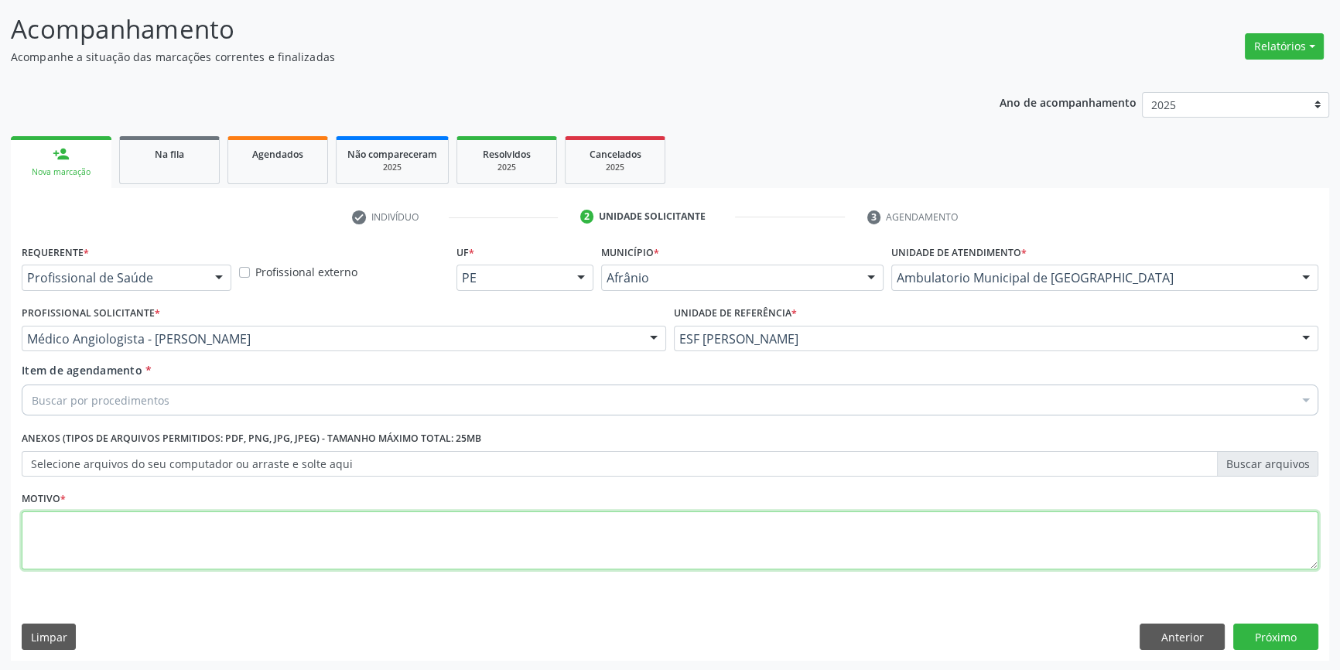
click at [200, 511] on textarea at bounding box center [670, 540] width 1297 height 59
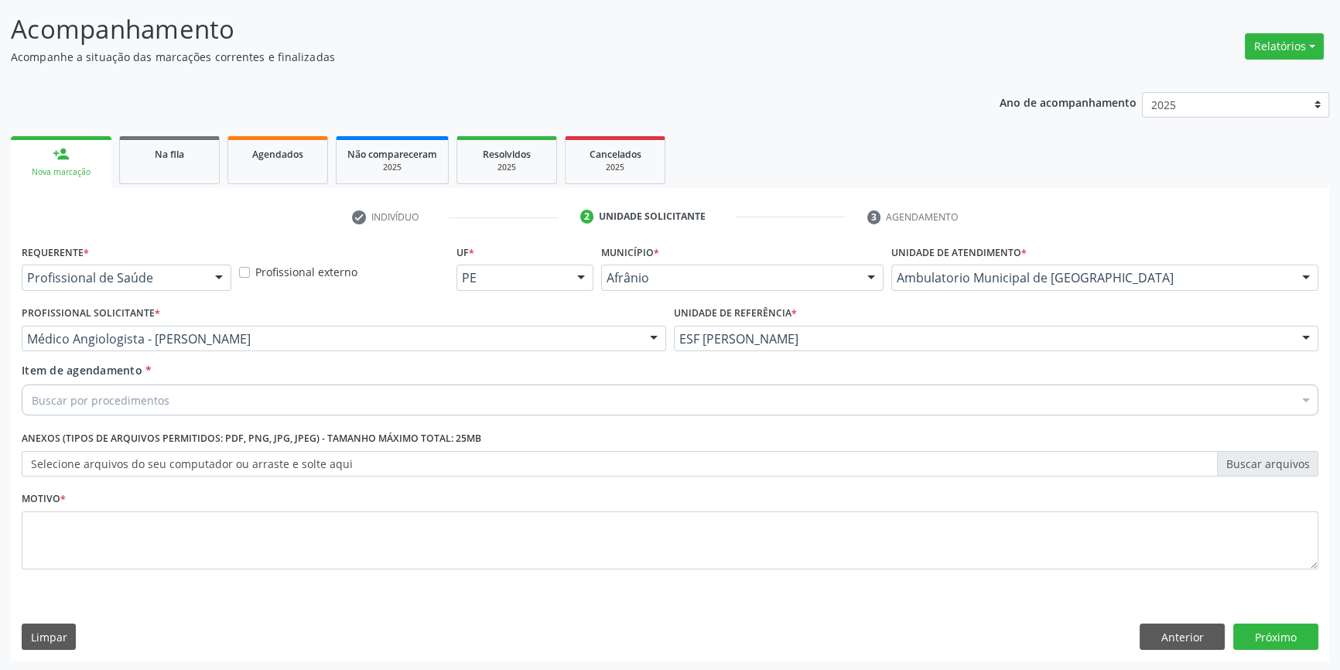
click at [201, 409] on div "Buscar por procedimentos" at bounding box center [670, 400] width 1297 height 31
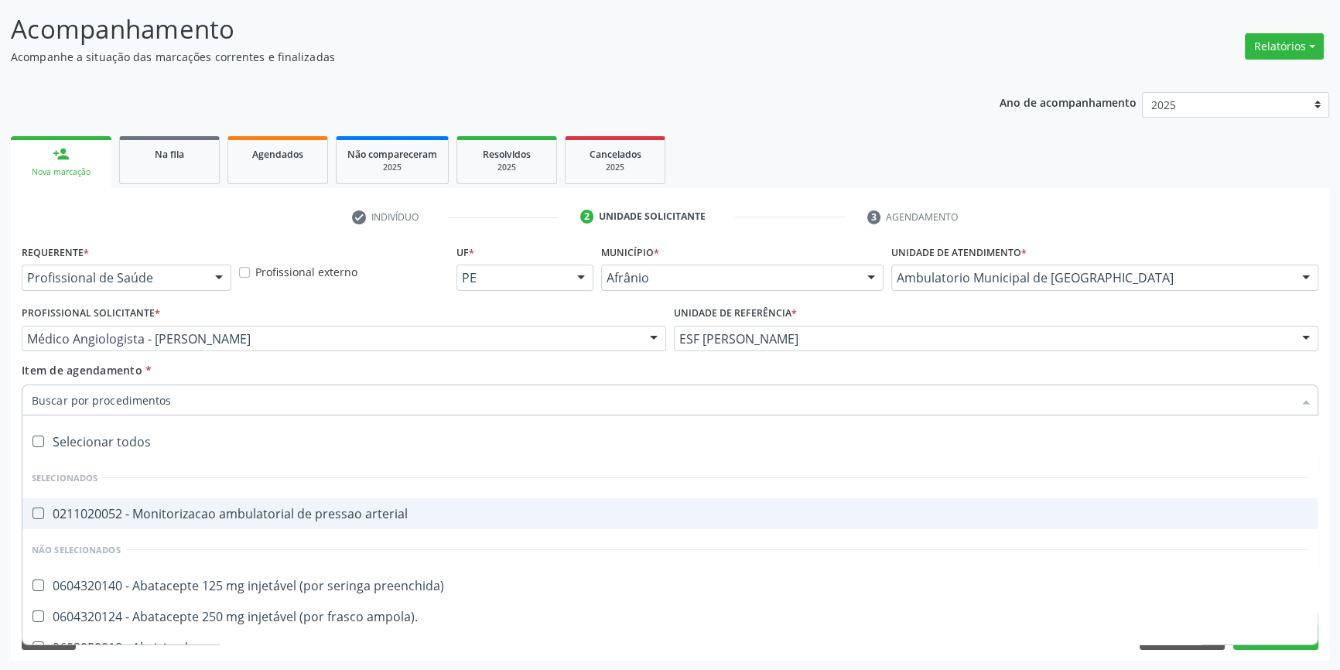
click at [200, 516] on div "0211020052 - Monitorizacao ambulatorial de pressao arterial" at bounding box center [670, 514] width 1277 height 12
checkbox arterial "true"
click at [355, 371] on div "Item de agendamento * Desfazer seleção Selecionados 0211020052 - Monitorizacao …" at bounding box center [670, 386] width 1297 height 49
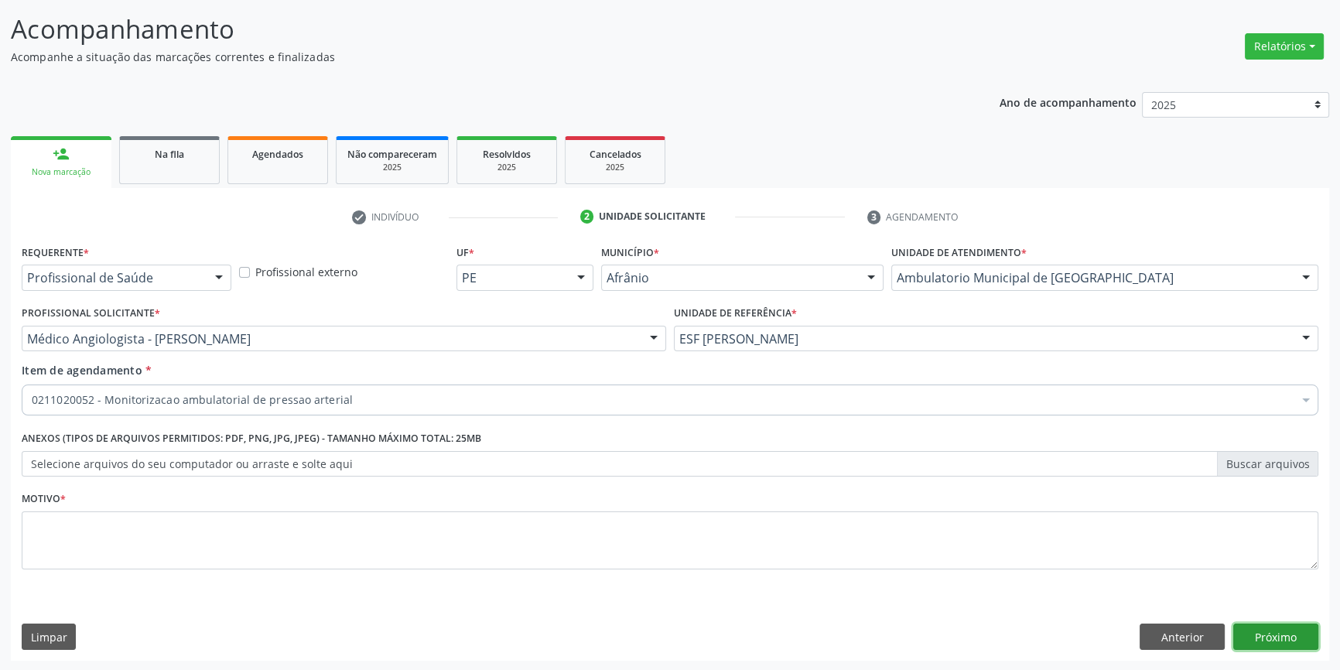
click at [1267, 634] on button "Próximo" at bounding box center [1275, 637] width 85 height 26
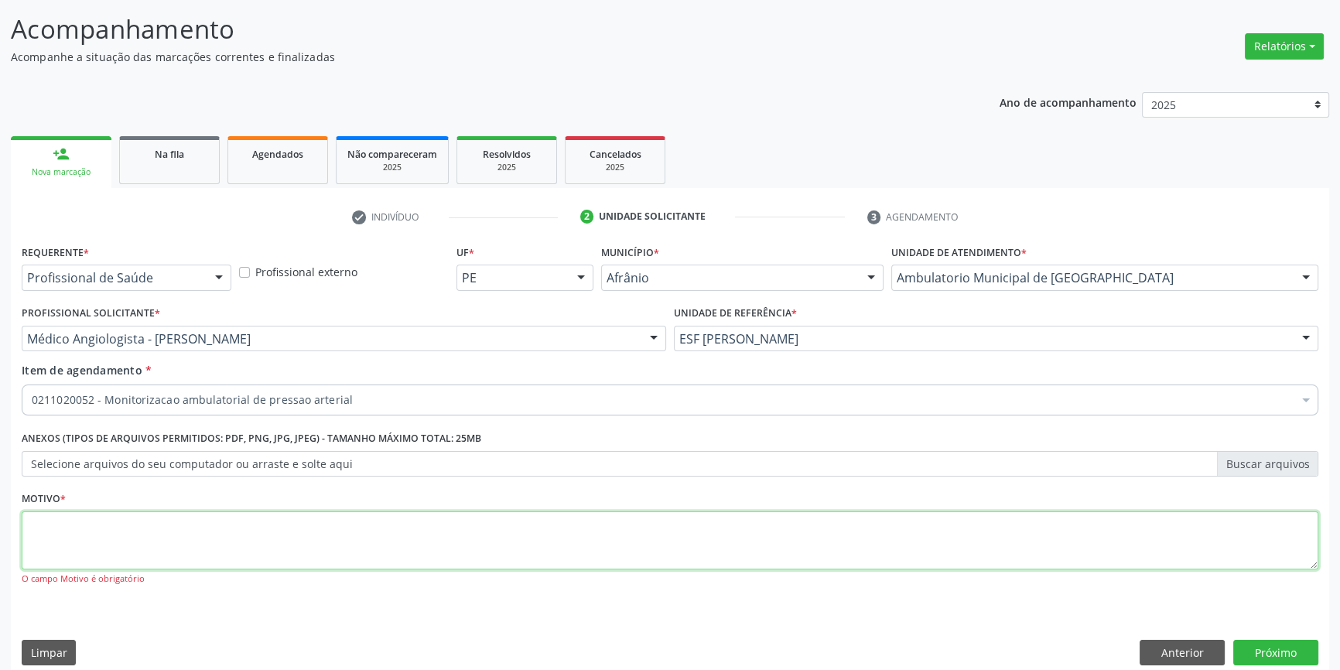
click at [207, 529] on textarea at bounding box center [670, 540] width 1297 height 59
type textarea "'"
type textarea "AUMENTO PRESSORICO A/E"
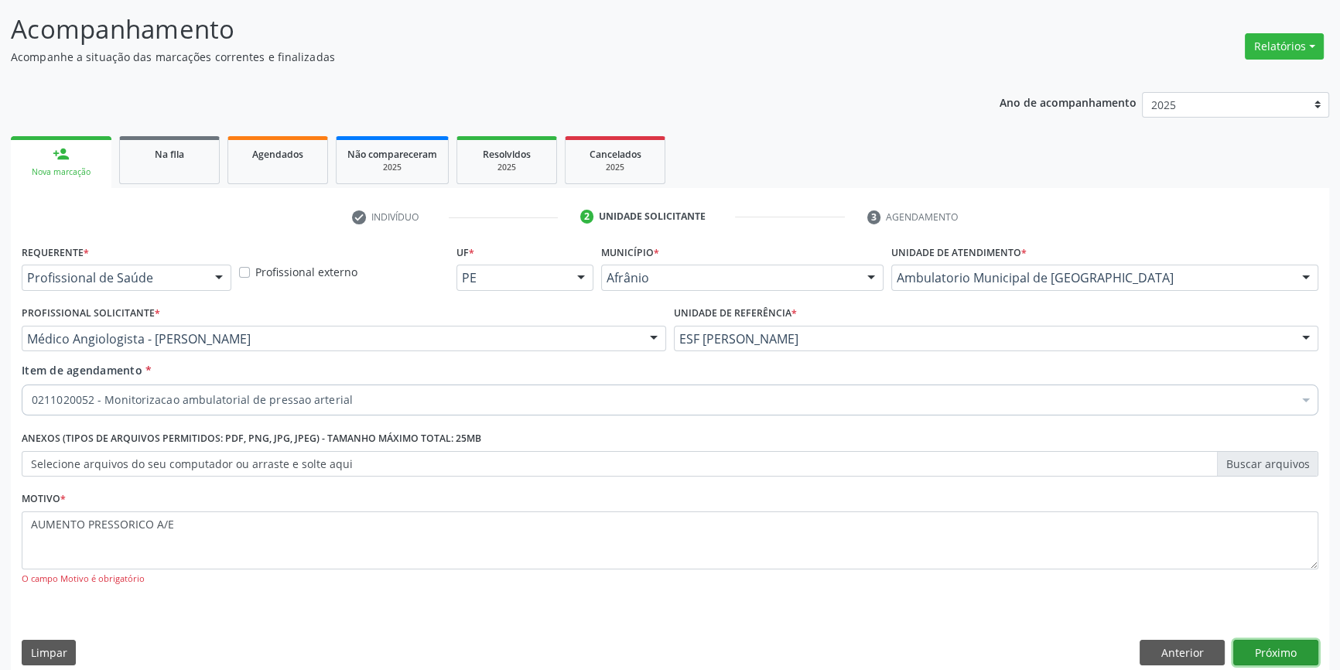
click at [1299, 644] on button "Próximo" at bounding box center [1275, 653] width 85 height 26
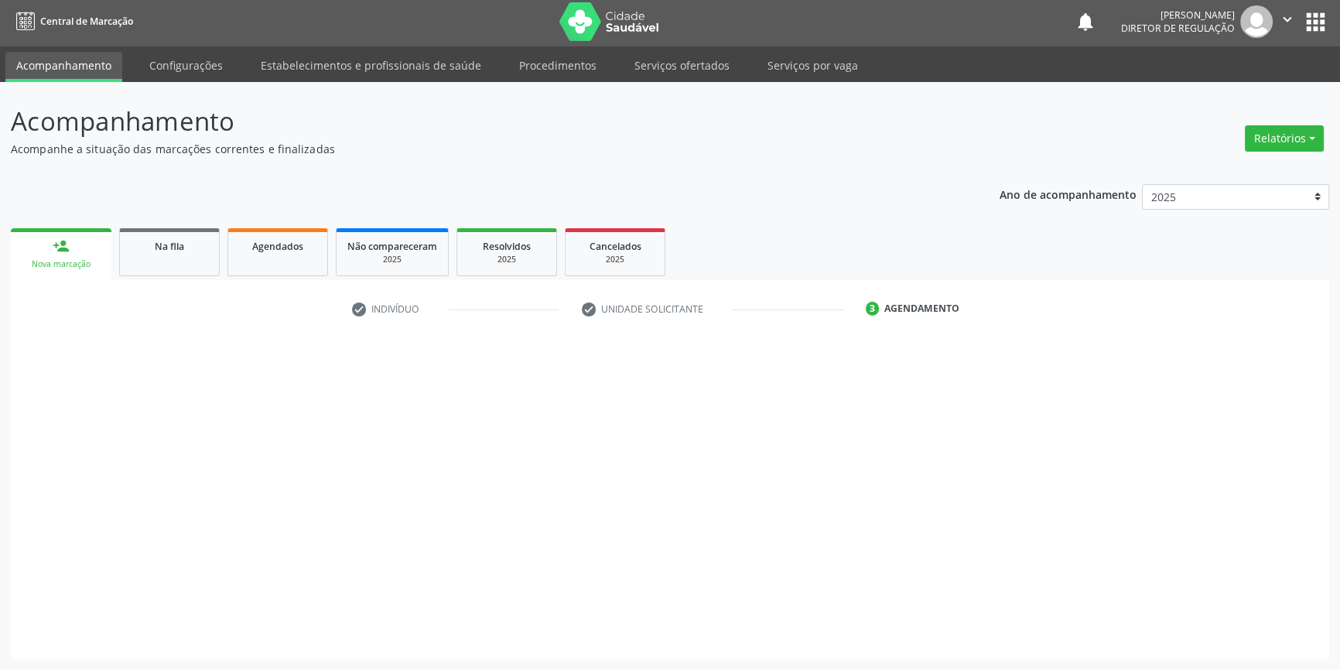
scroll to position [2, 0]
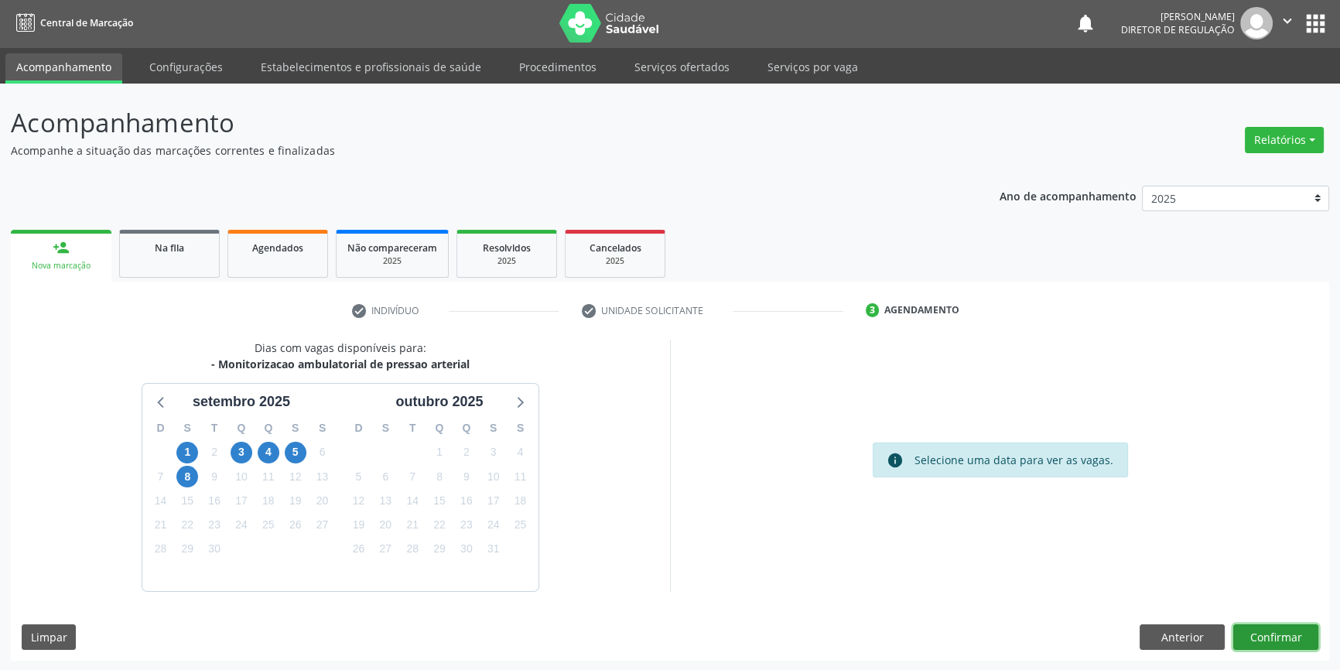
click at [1299, 644] on button "Confirmar" at bounding box center [1275, 637] width 85 height 26
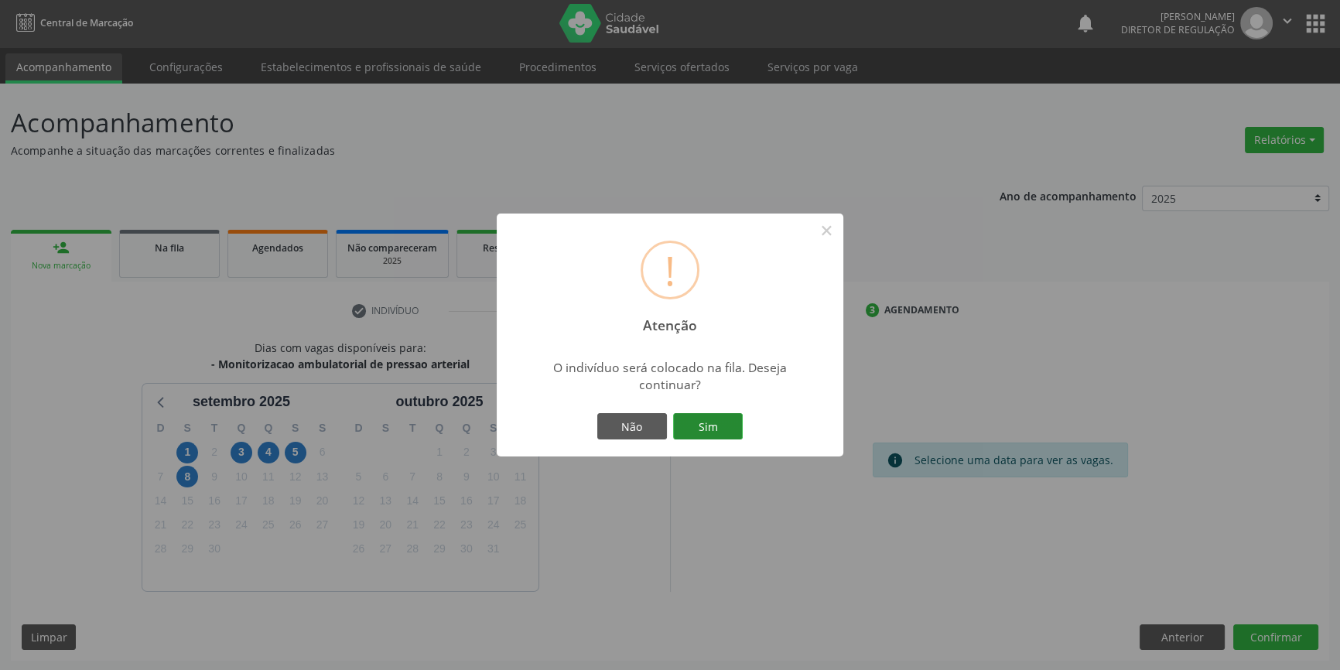
click at [704, 418] on button "Sim" at bounding box center [708, 426] width 70 height 26
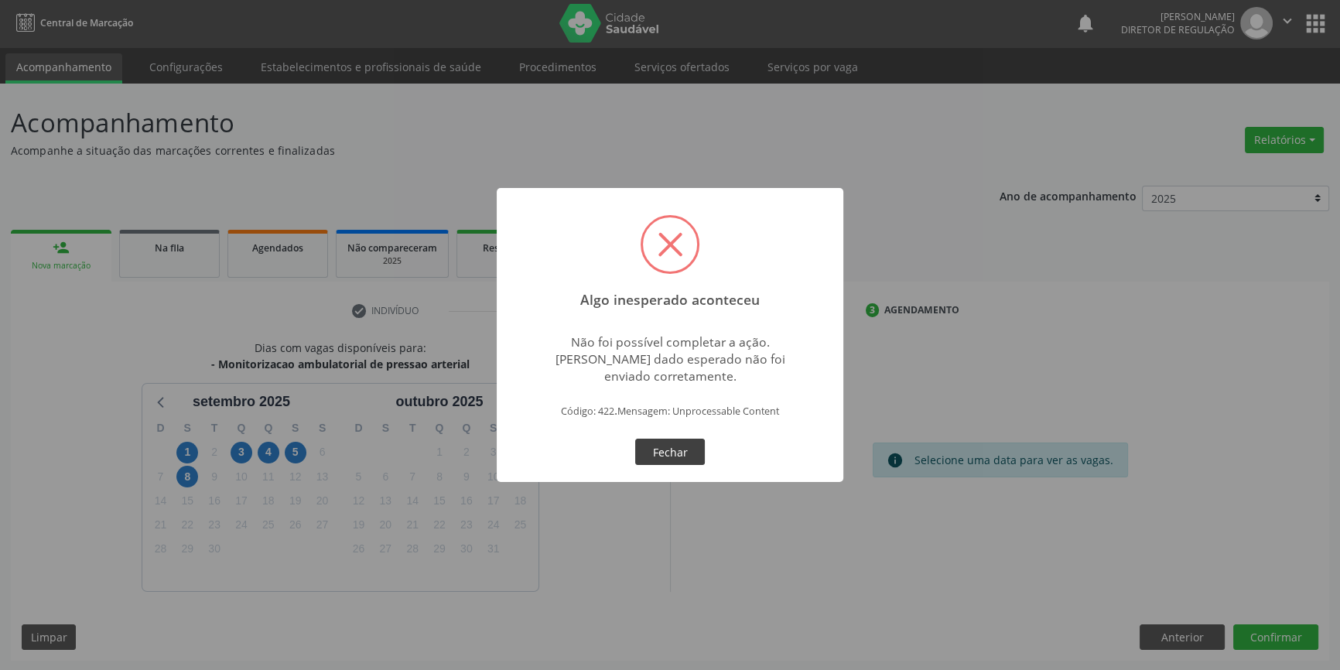
click at [680, 443] on button "Fechar" at bounding box center [670, 452] width 70 height 26
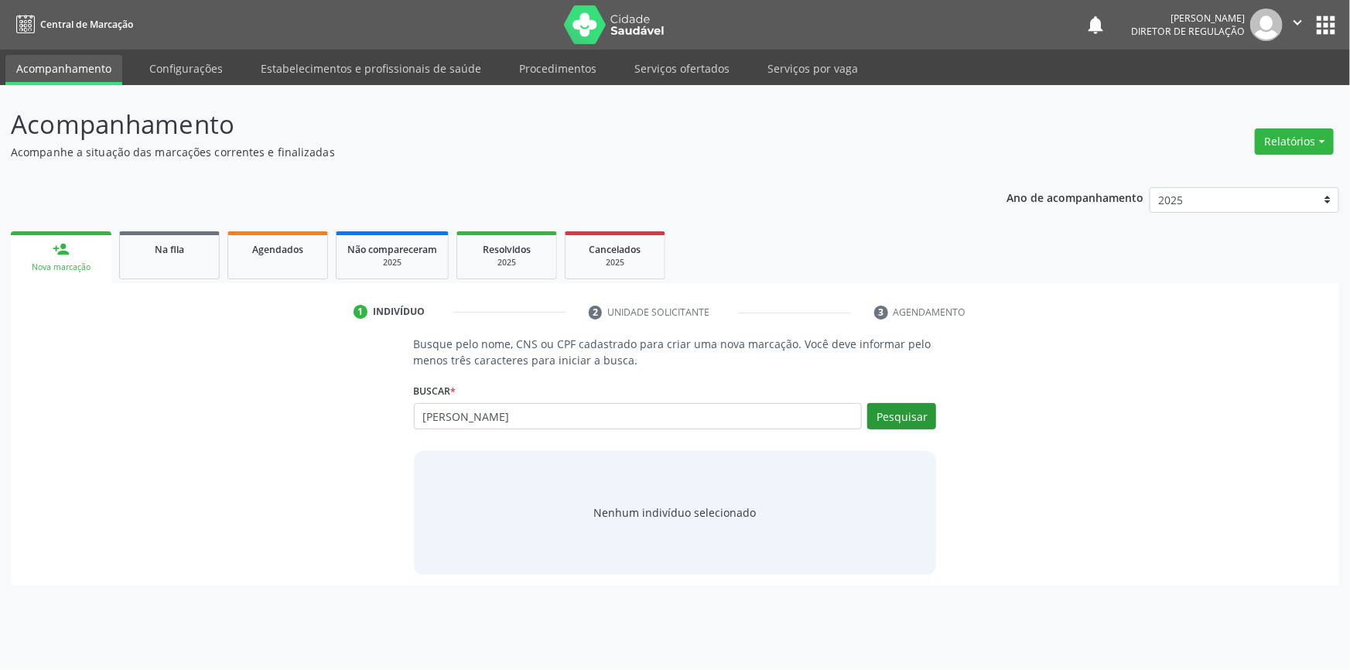
type input "[PERSON_NAME]"
click at [885, 414] on button "Pesquisar" at bounding box center [901, 416] width 69 height 26
click at [901, 412] on button "Pesquisar" at bounding box center [901, 416] width 69 height 26
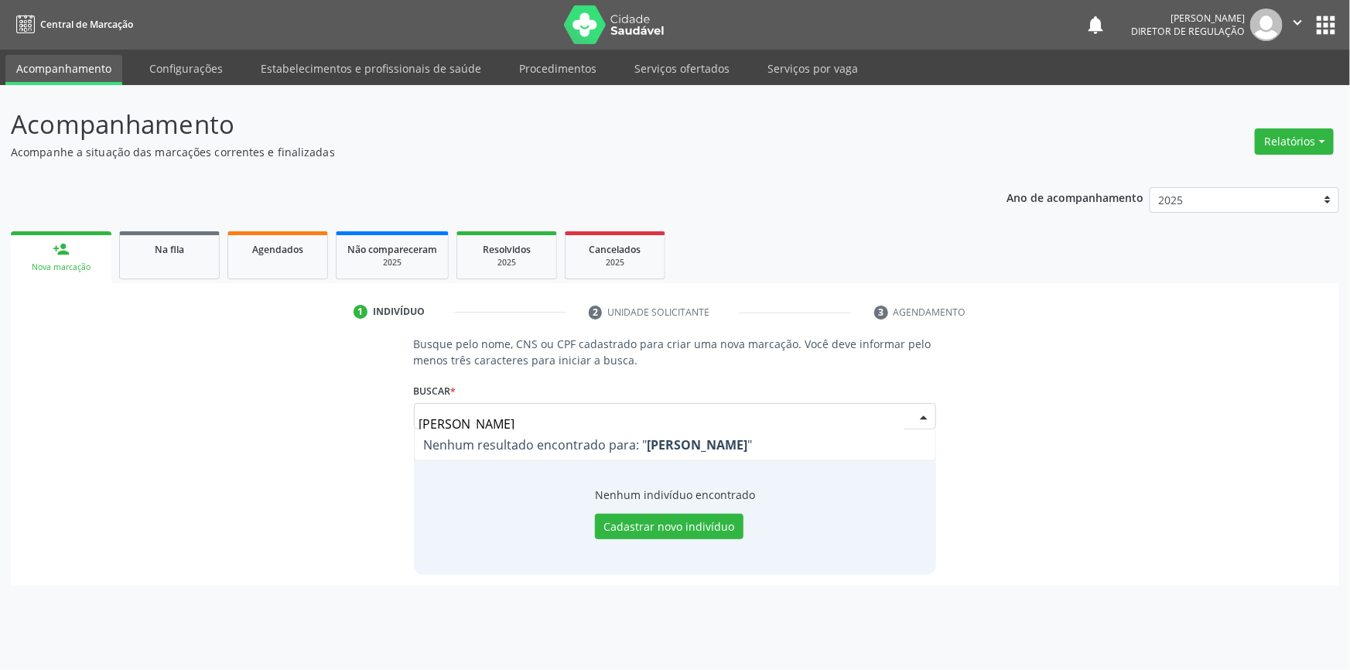
drag, startPoint x: 515, startPoint y: 413, endPoint x: 297, endPoint y: 394, distance: 218.3
click at [297, 394] on div "Busque pelo nome, CNS ou CPF cadastrado para criar uma nova marcação. Você deve…" at bounding box center [675, 455] width 1307 height 238
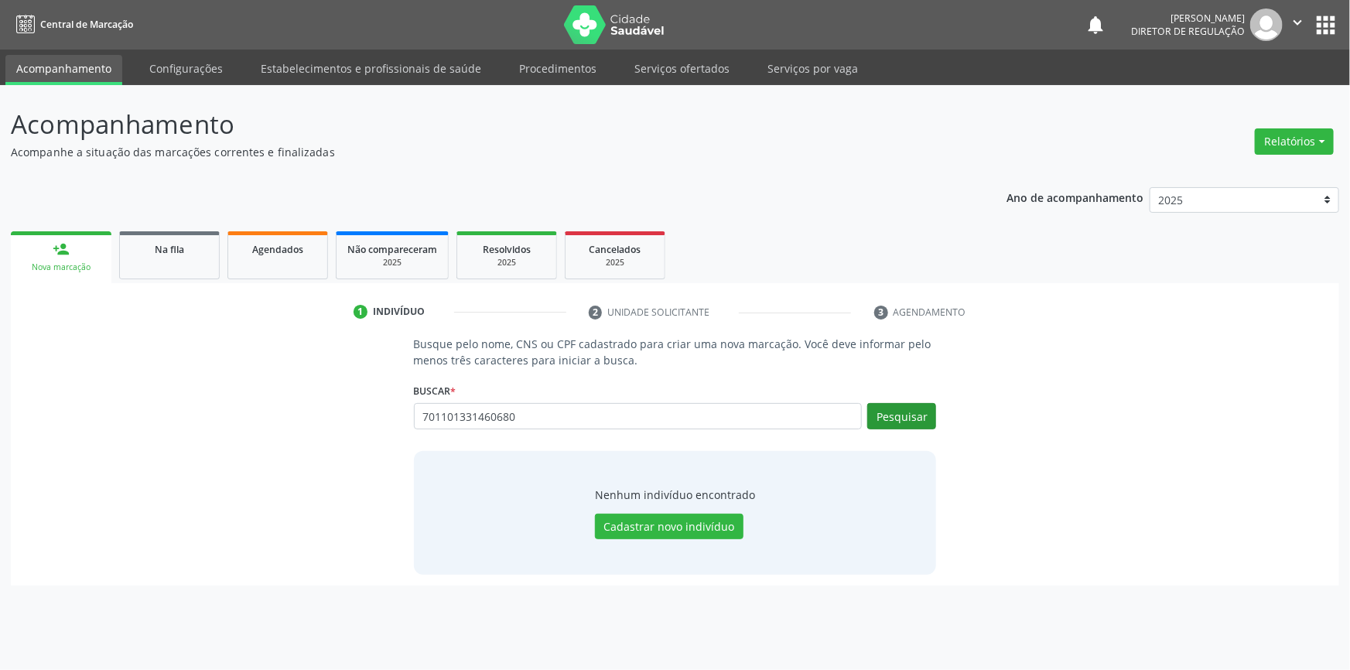
type input "701101331460680"
click at [899, 403] on button "Pesquisar" at bounding box center [901, 416] width 69 height 26
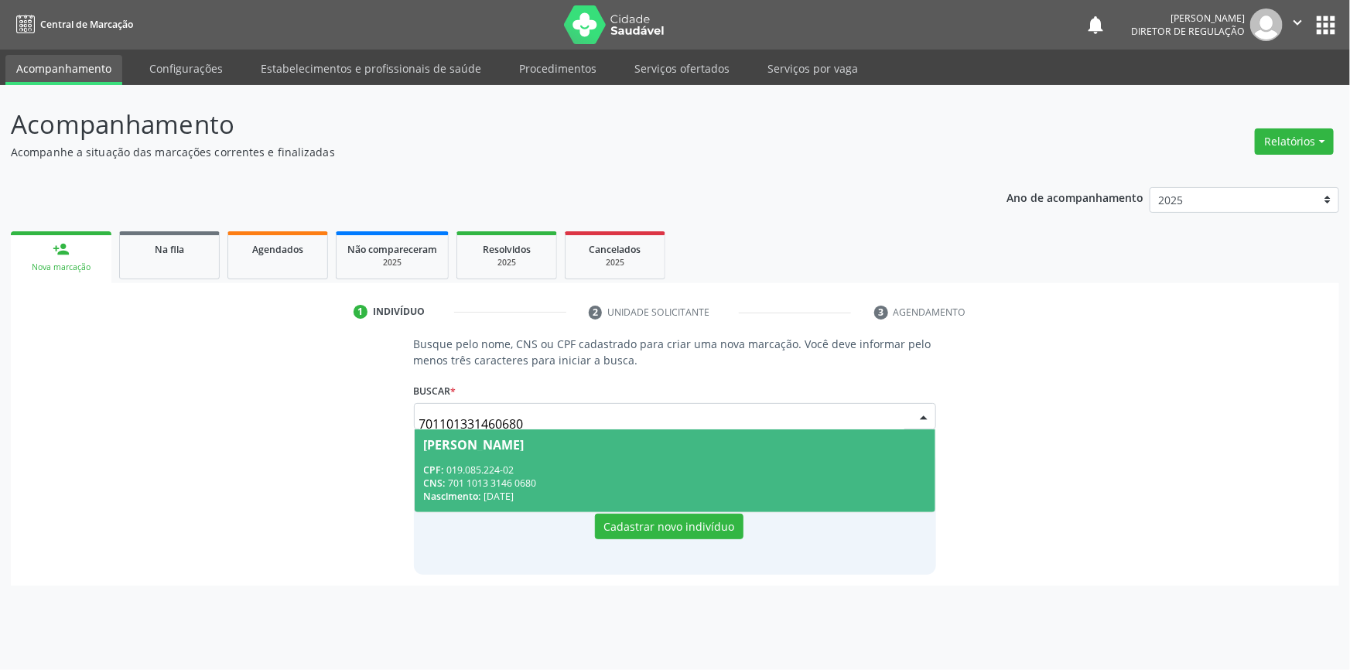
click at [552, 469] on div "CPF: 019.085.224-02" at bounding box center [675, 469] width 503 height 13
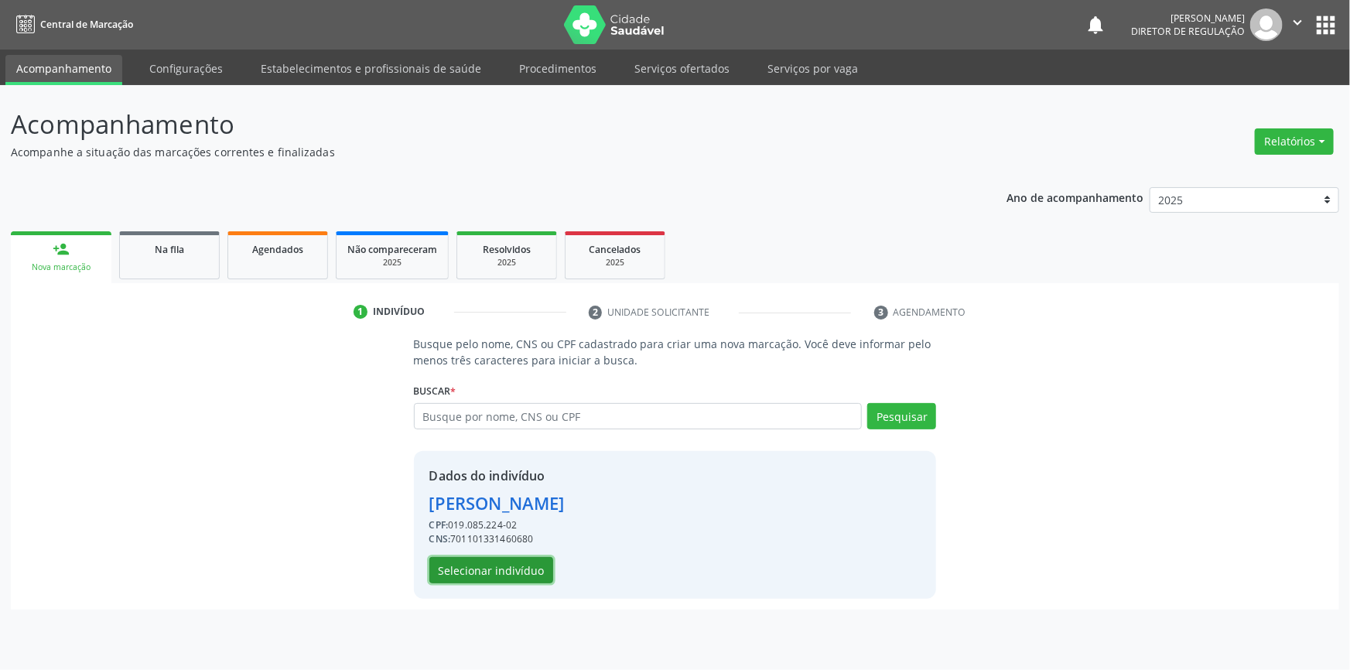
click at [522, 573] on button "Selecionar indivíduo" at bounding box center [491, 570] width 124 height 26
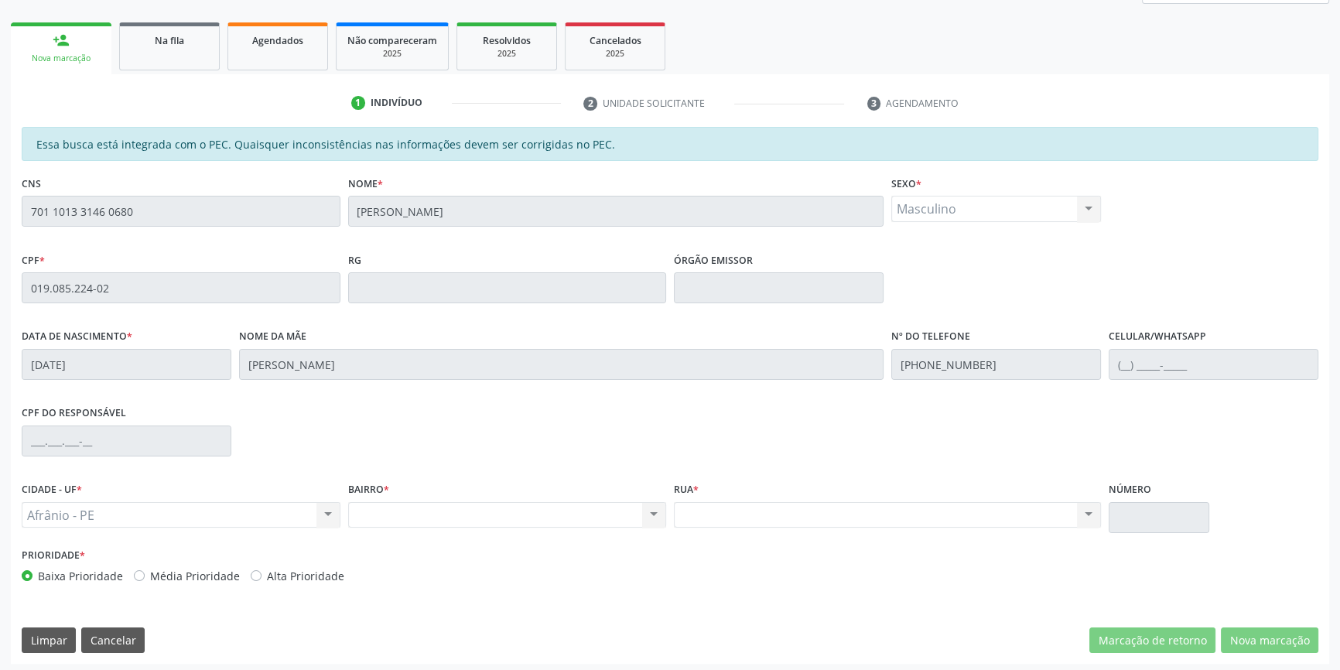
scroll to position [212, 0]
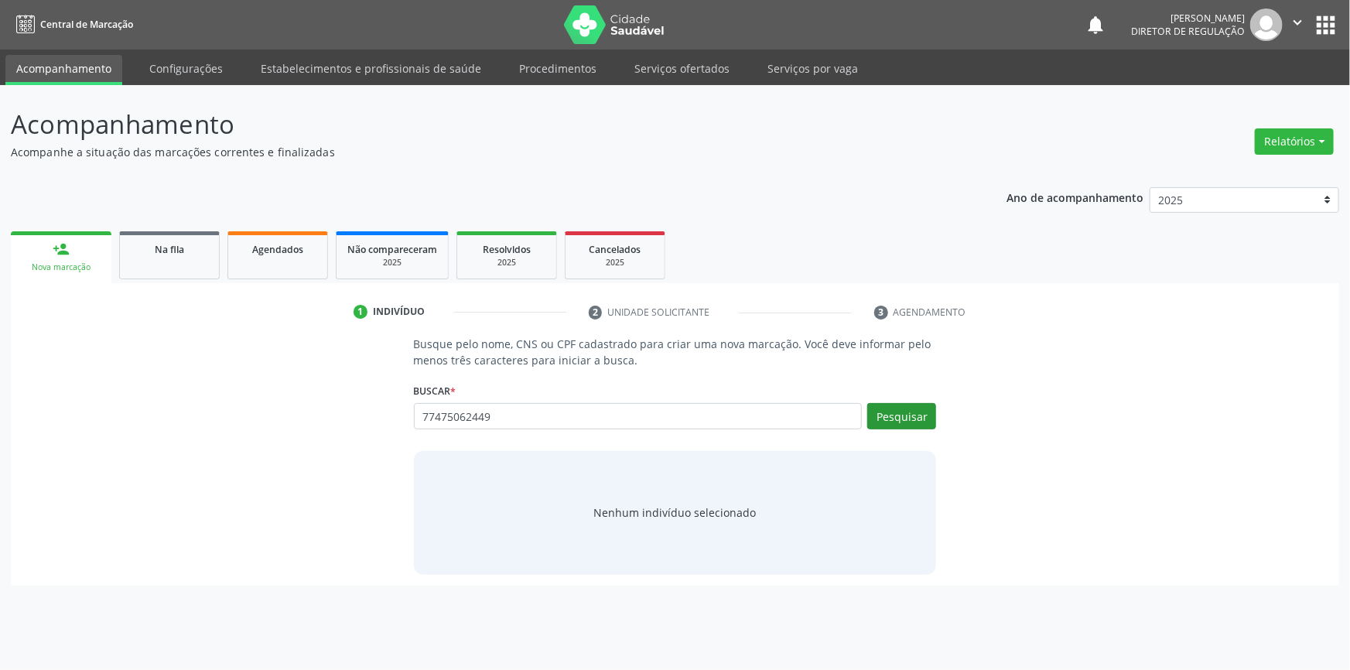
type input "77475062449"
click at [921, 419] on button "Pesquisar" at bounding box center [901, 416] width 69 height 26
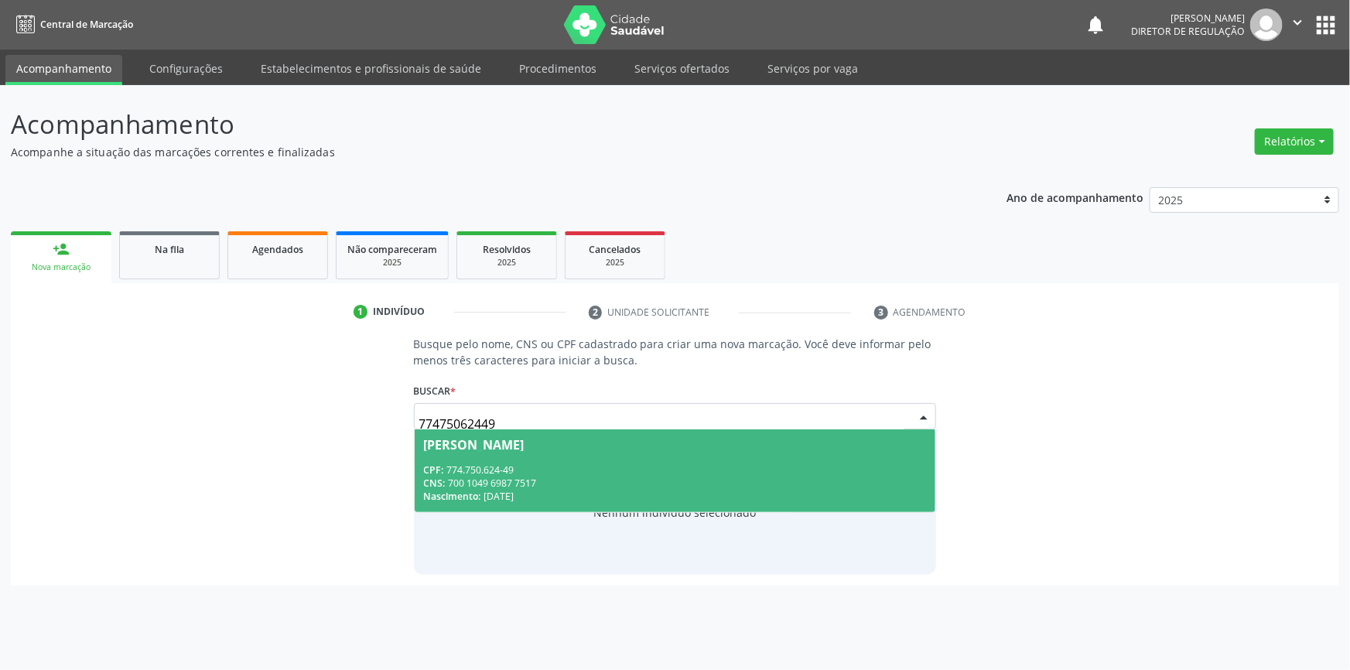
click at [612, 477] on div "CNS: 700 1049 6987 7517" at bounding box center [675, 483] width 503 height 13
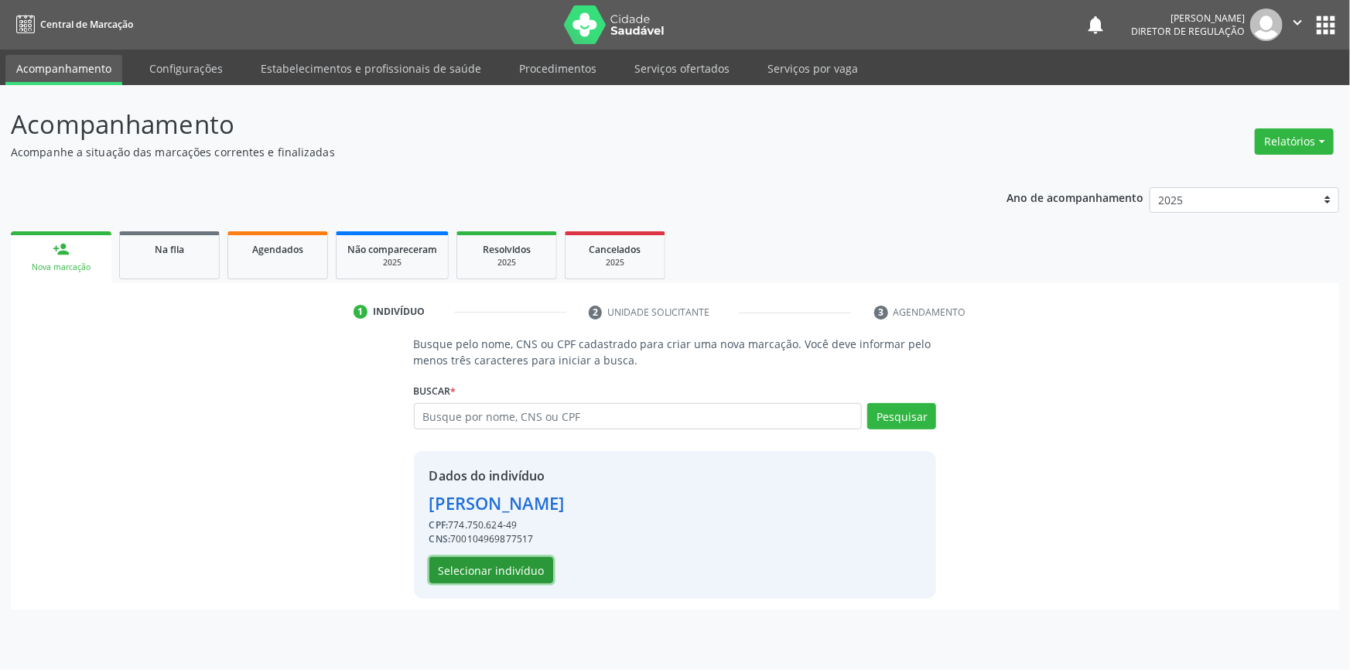
click at [523, 565] on button "Selecionar indivíduo" at bounding box center [491, 570] width 124 height 26
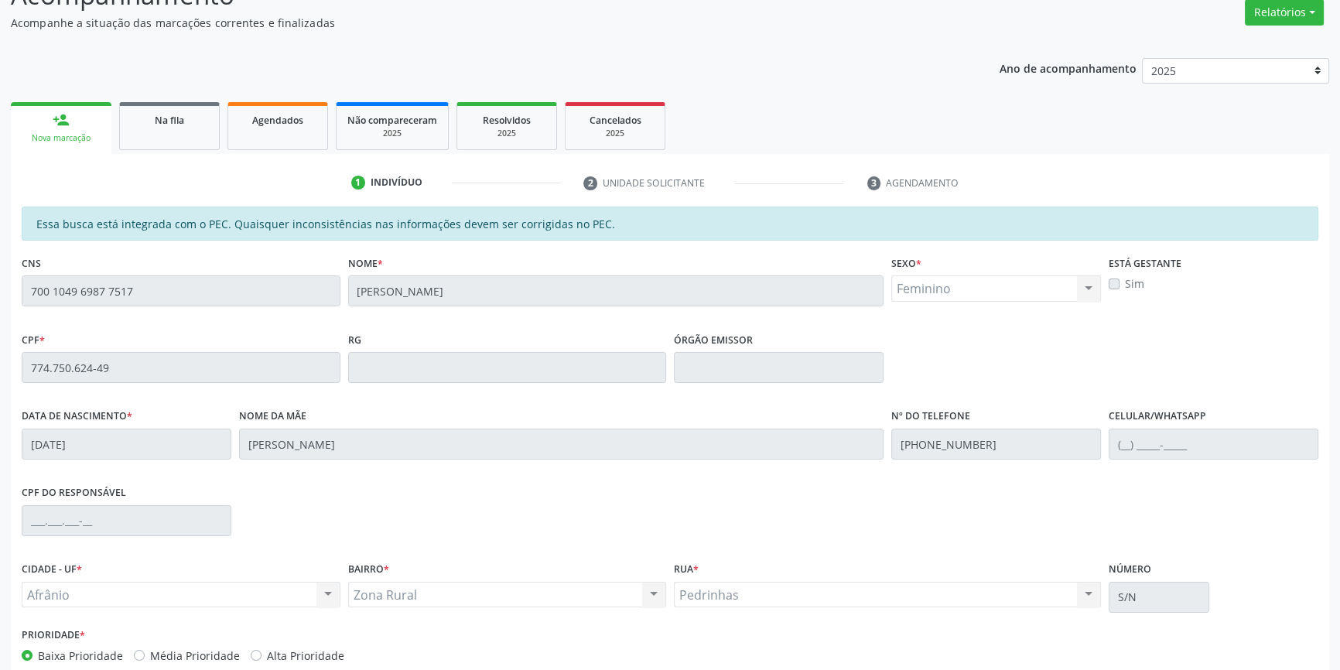
scroll to position [212, 0]
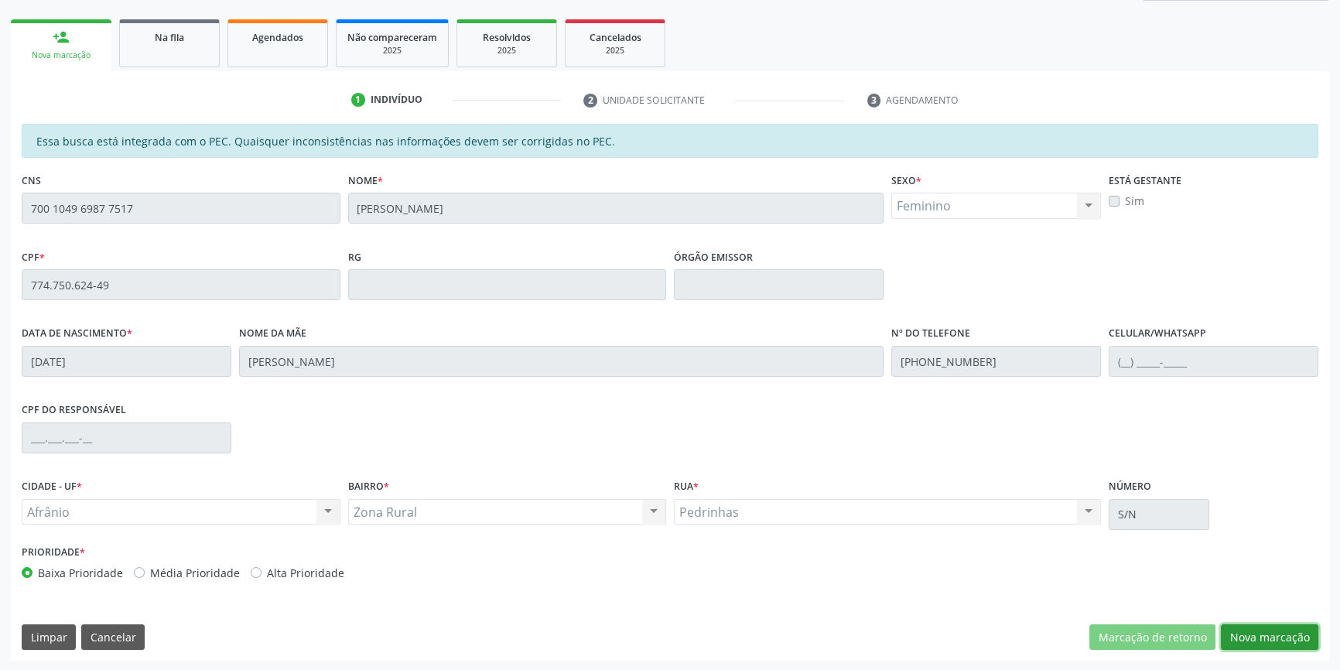
click at [1255, 631] on button "Nova marcação" at bounding box center [1269, 637] width 97 height 26
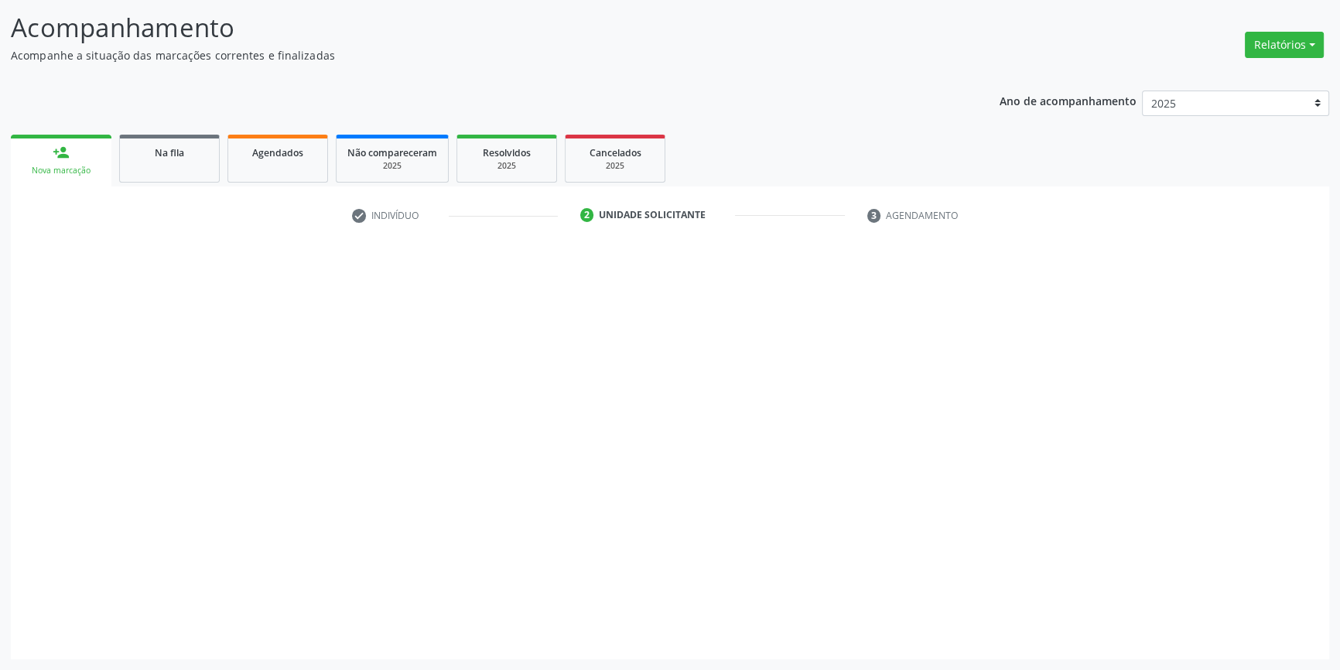
scroll to position [95, 0]
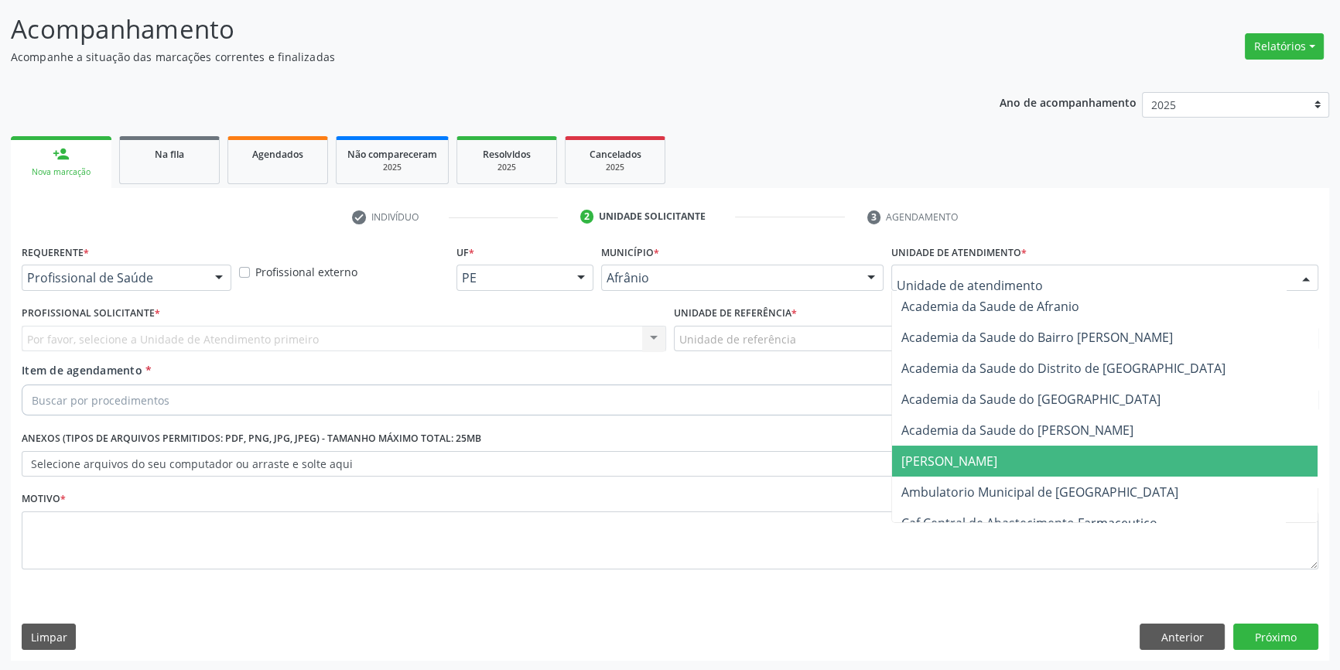
drag, startPoint x: 970, startPoint y: 471, endPoint x: 966, endPoint y: 480, distance: 10.1
click at [969, 472] on span "[PERSON_NAME]" at bounding box center [1105, 461] width 426 height 31
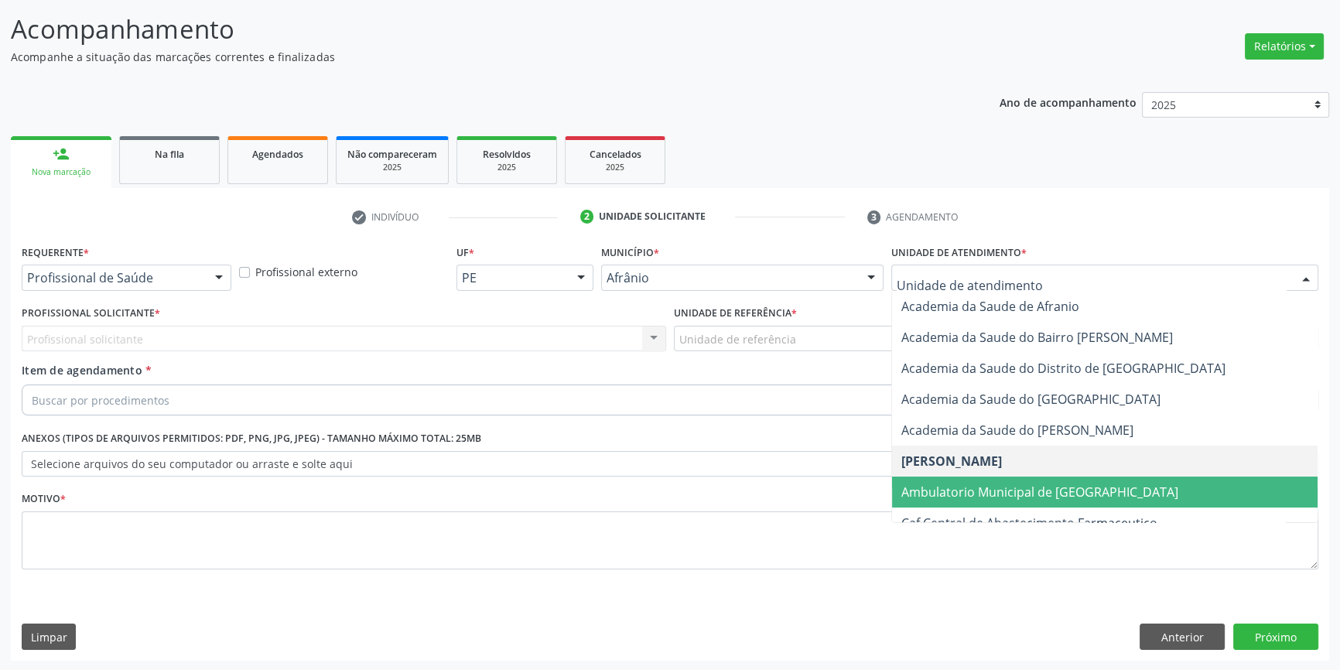
click at [950, 494] on span "Ambulatorio Municipal de [GEOGRAPHIC_DATA]" at bounding box center [1039, 492] width 277 height 17
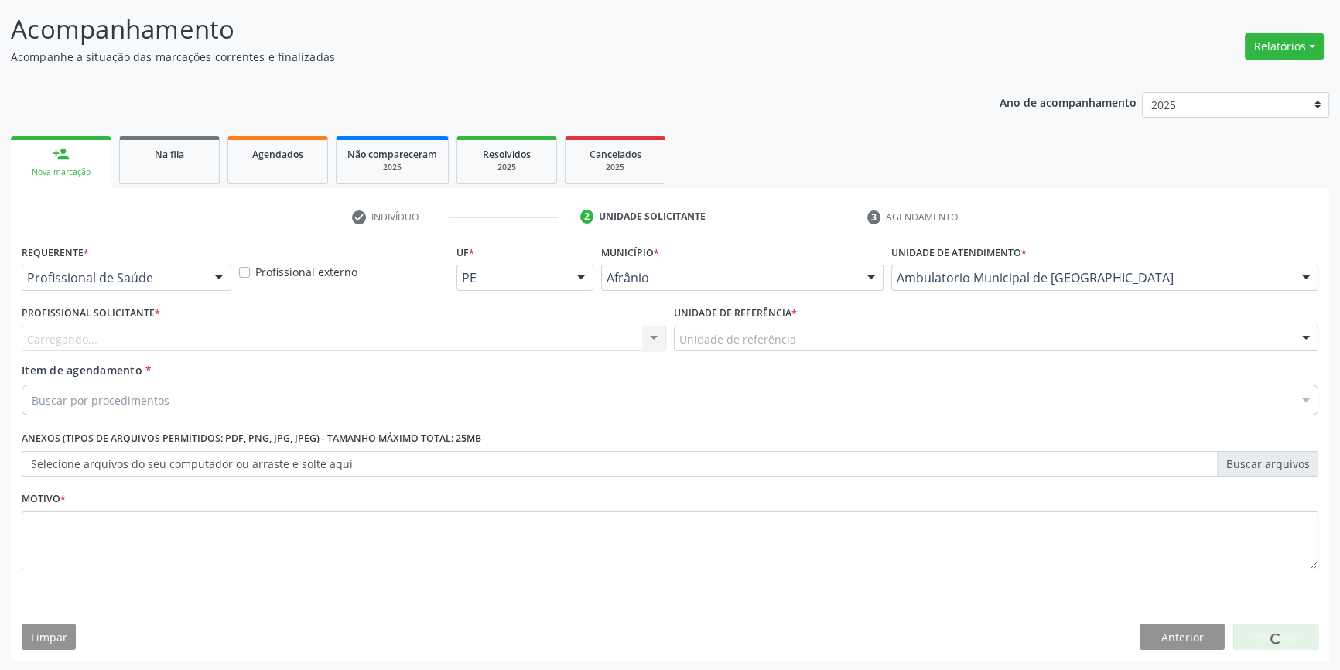
click at [788, 317] on label "Unidade de referência *" at bounding box center [735, 314] width 123 height 24
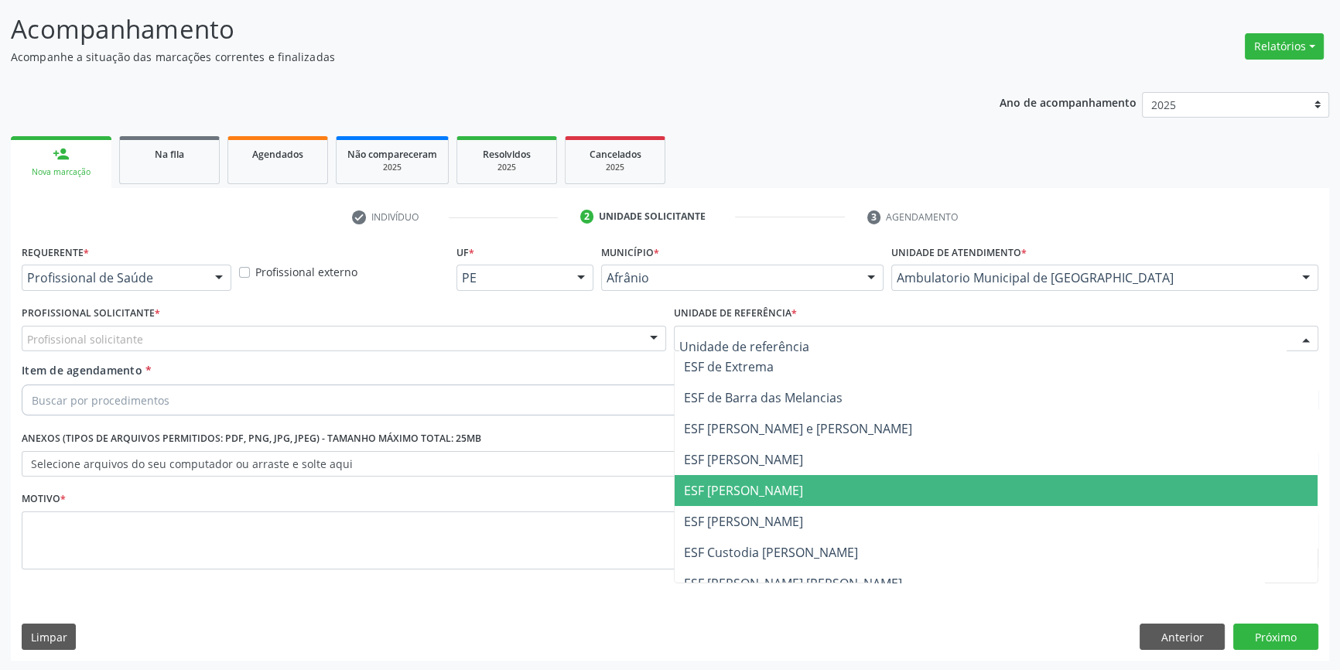
click at [766, 478] on span "ESF [PERSON_NAME]" at bounding box center [996, 490] width 643 height 31
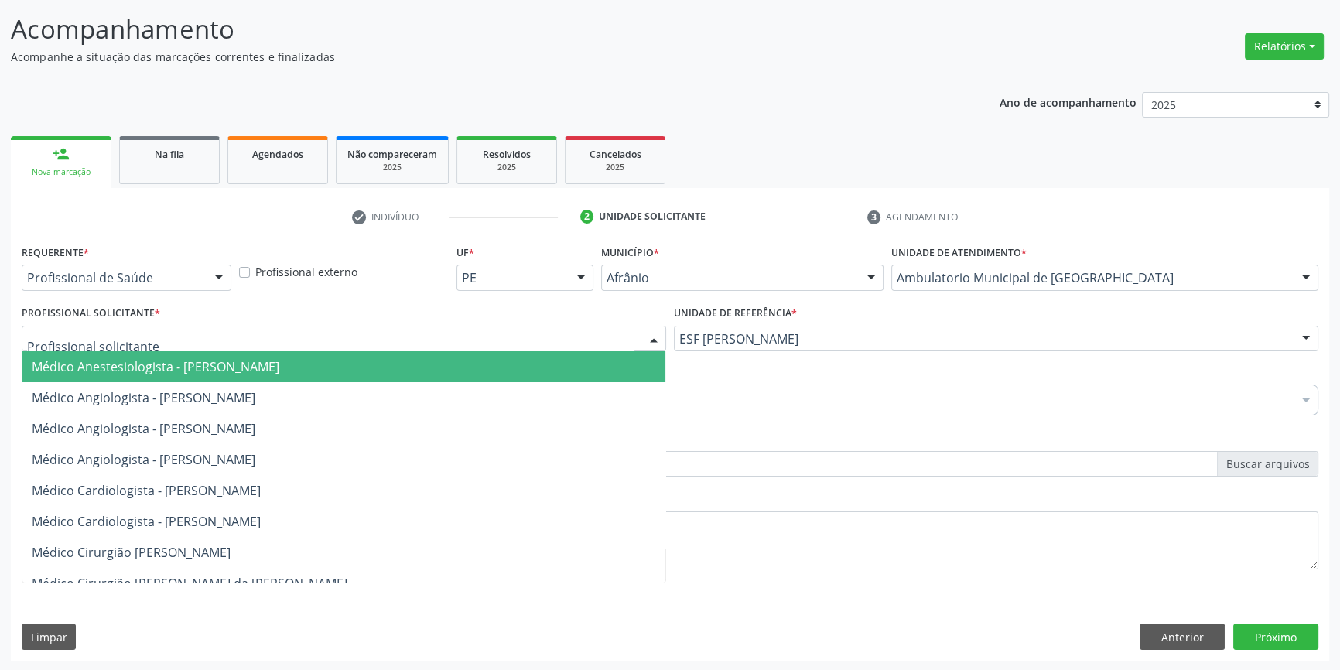
click at [518, 341] on div at bounding box center [344, 339] width 644 height 26
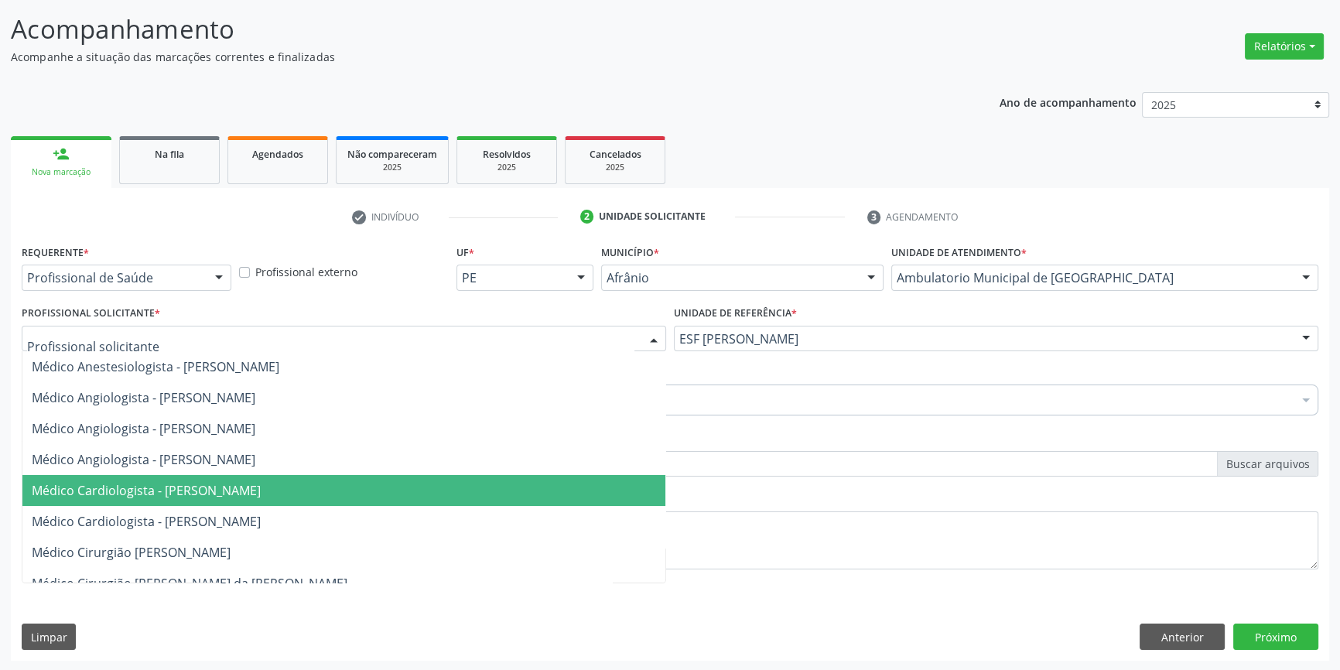
click at [248, 503] on span "Médico Cardiologista - [PERSON_NAME]" at bounding box center [343, 490] width 643 height 31
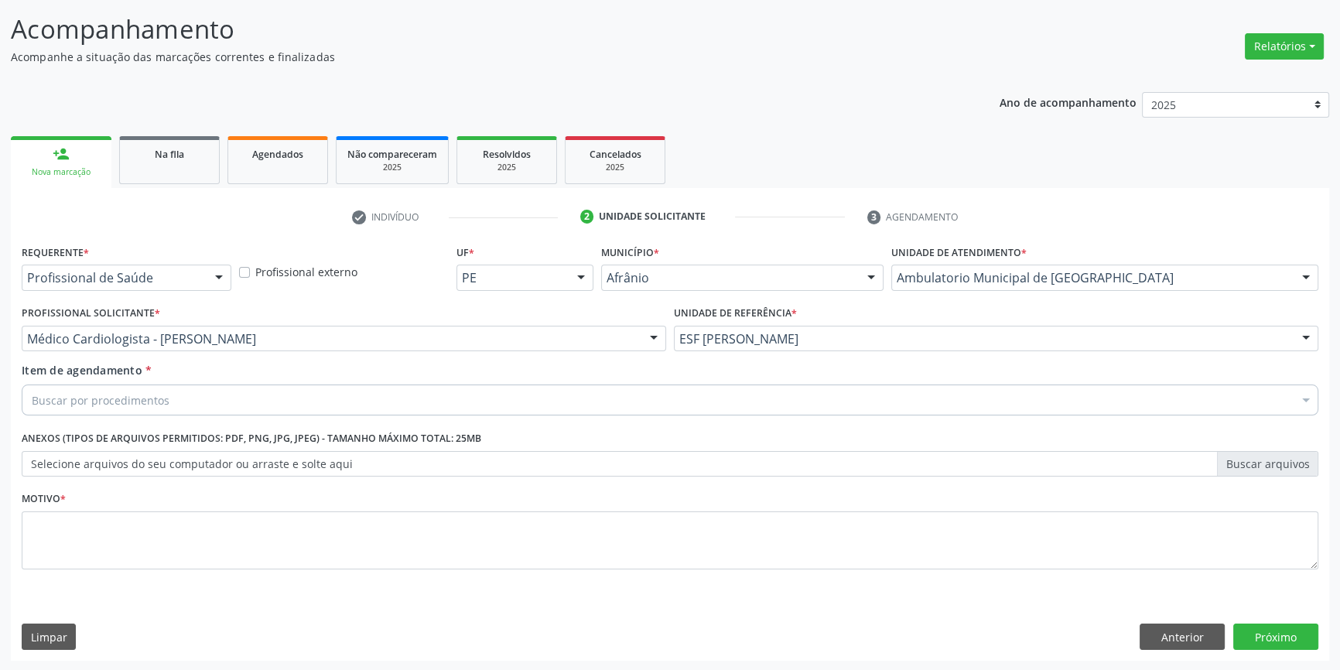
click at [195, 401] on div "Buscar por procedimentos" at bounding box center [670, 400] width 1297 height 31
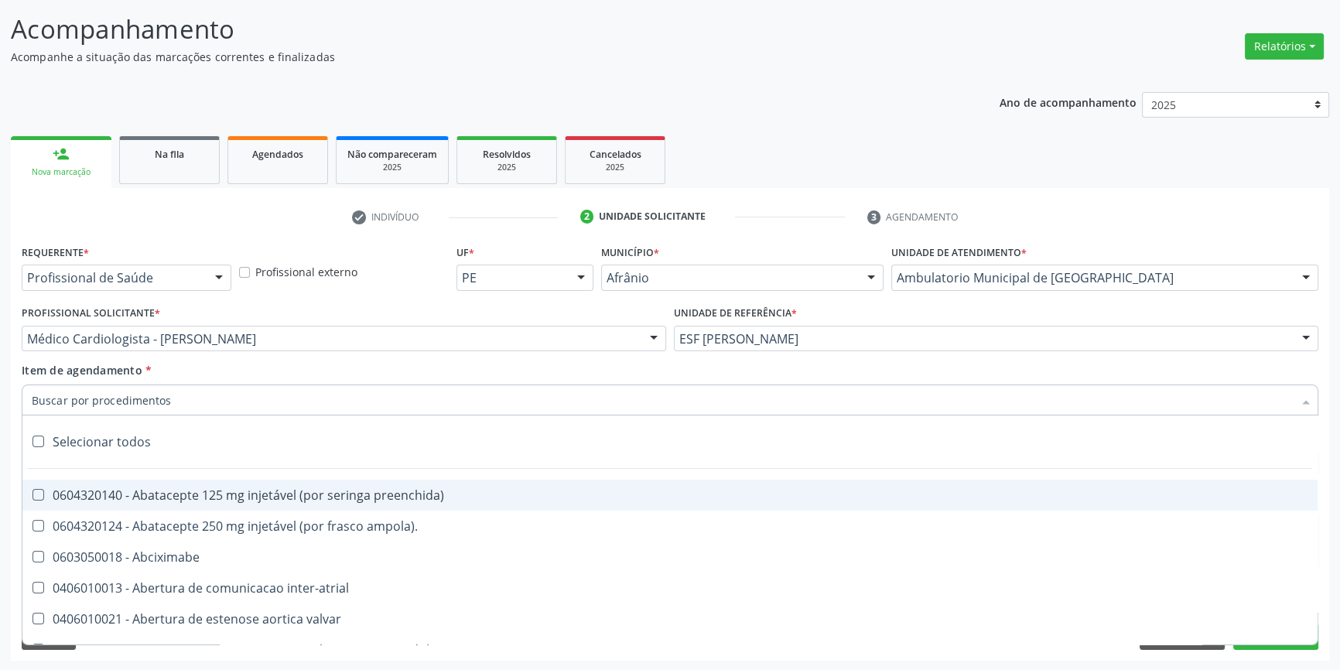
type input "M"
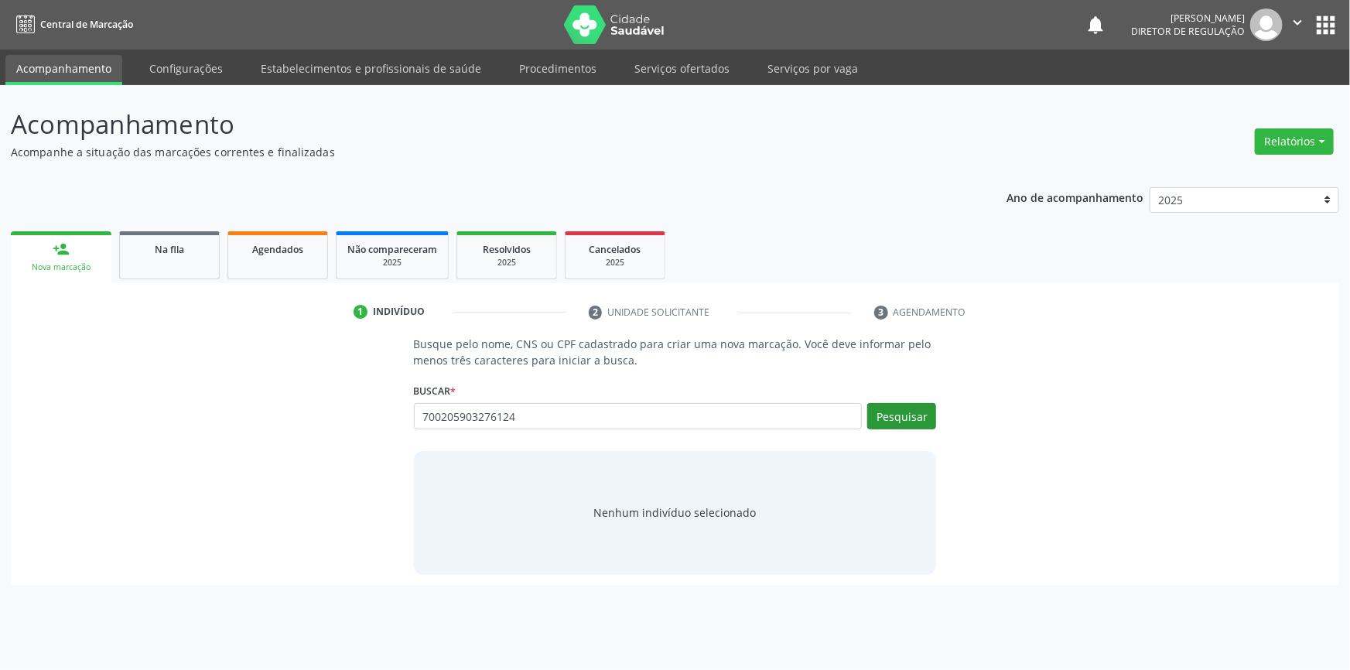
type input "700205903276124"
click at [915, 425] on button "Pesquisar" at bounding box center [901, 416] width 69 height 26
click at [927, 415] on button "Pesquisar" at bounding box center [901, 416] width 69 height 26
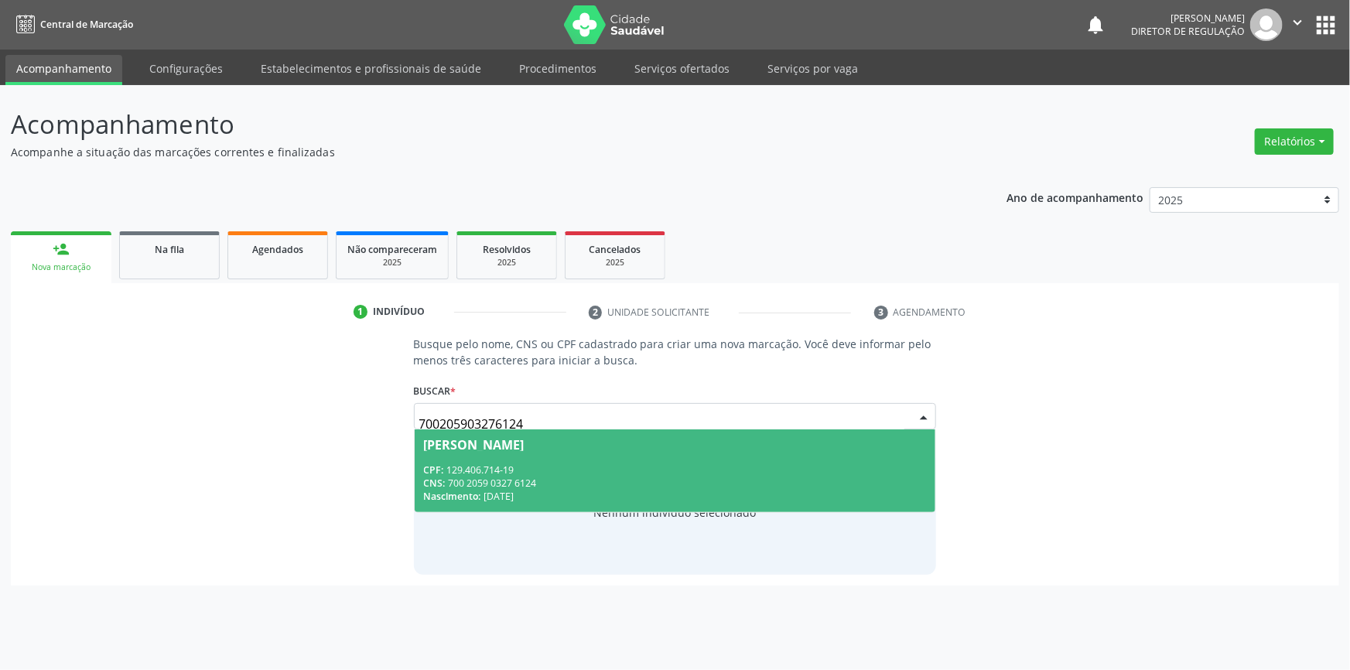
click at [534, 497] on div "Nascimento: 03/10/2012" at bounding box center [675, 496] width 503 height 13
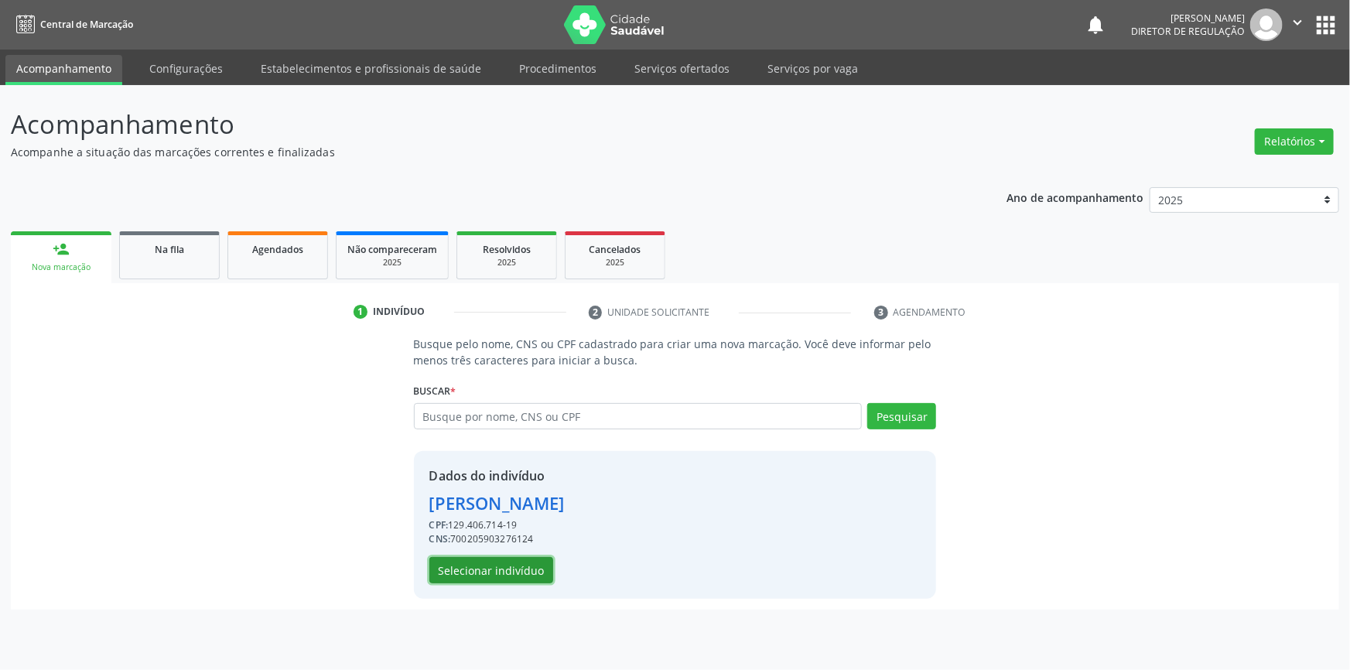
click at [497, 565] on button "Selecionar indivíduo" at bounding box center [491, 570] width 124 height 26
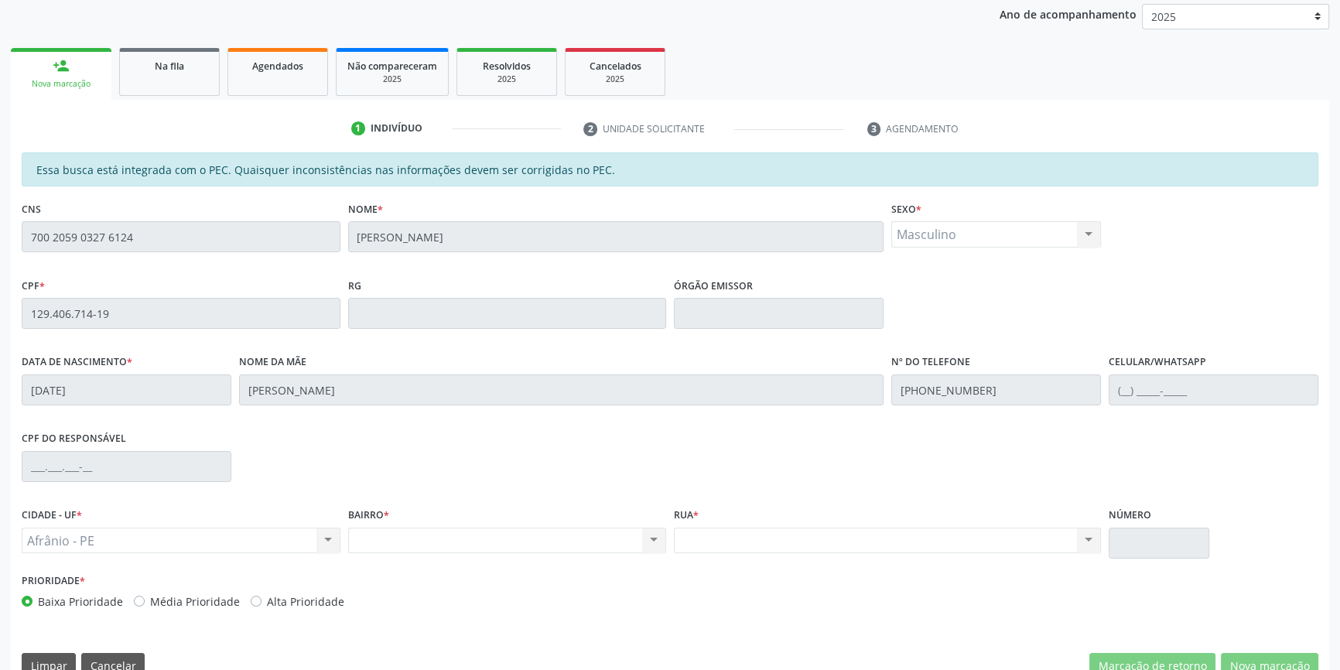
scroll to position [210, 0]
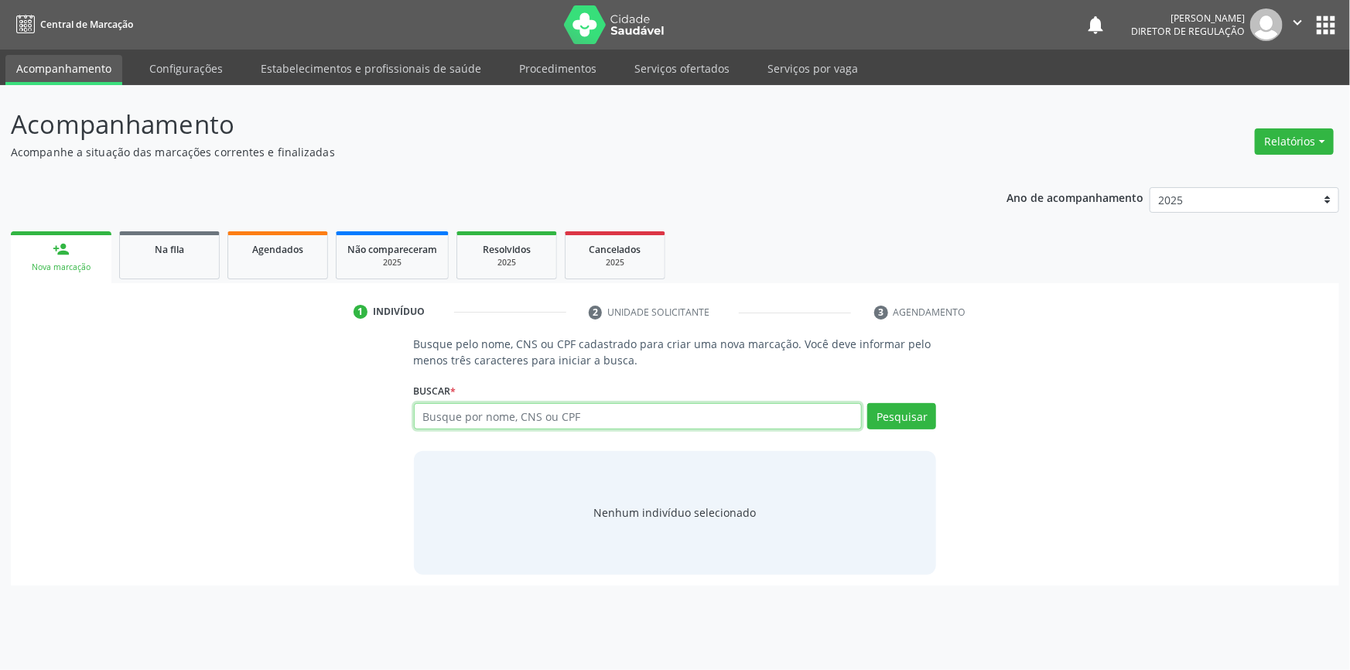
click at [596, 410] on input "text" at bounding box center [638, 416] width 449 height 26
type input "703403213607712"
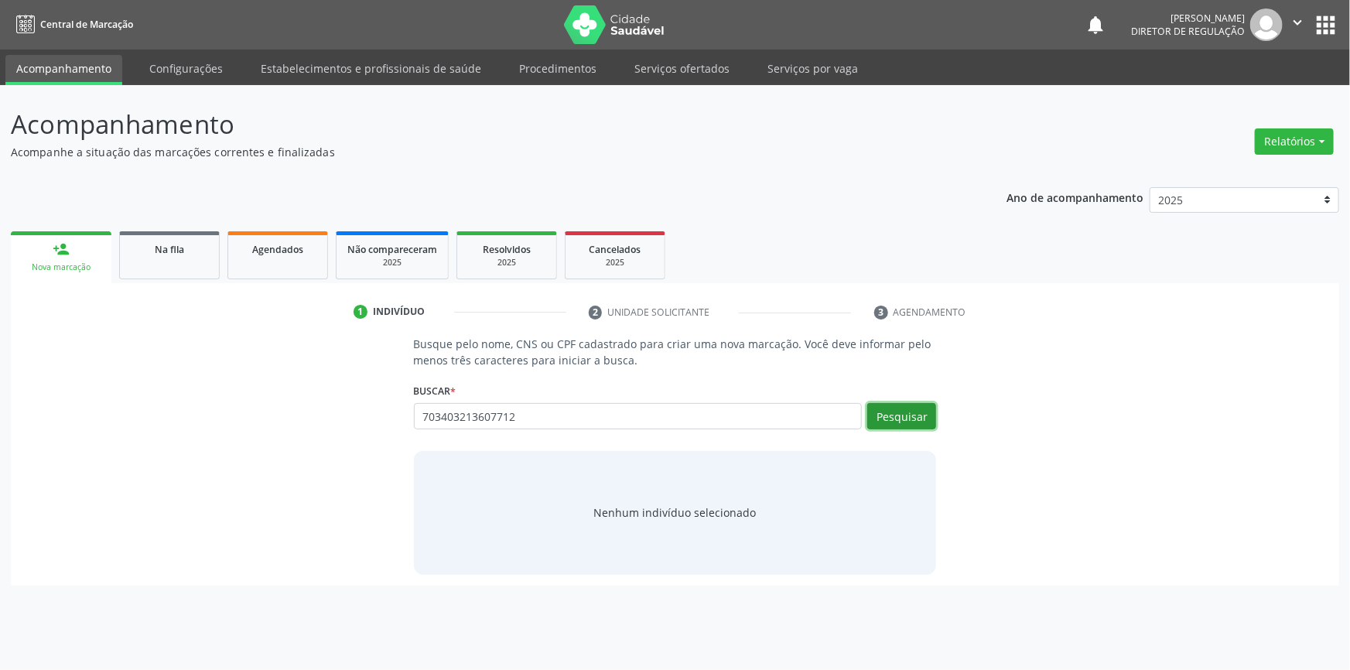
click at [877, 426] on button "Pesquisar" at bounding box center [901, 416] width 69 height 26
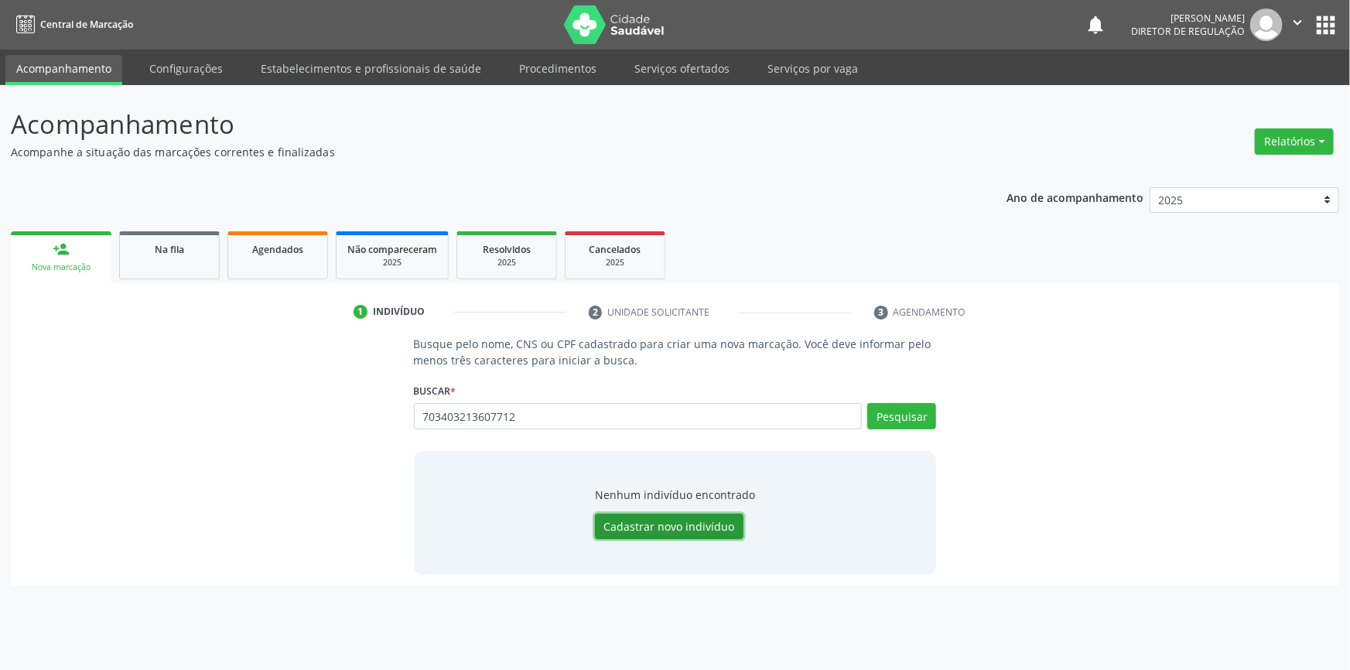
click at [652, 523] on button "Cadastrar novo indivíduo" at bounding box center [669, 527] width 149 height 26
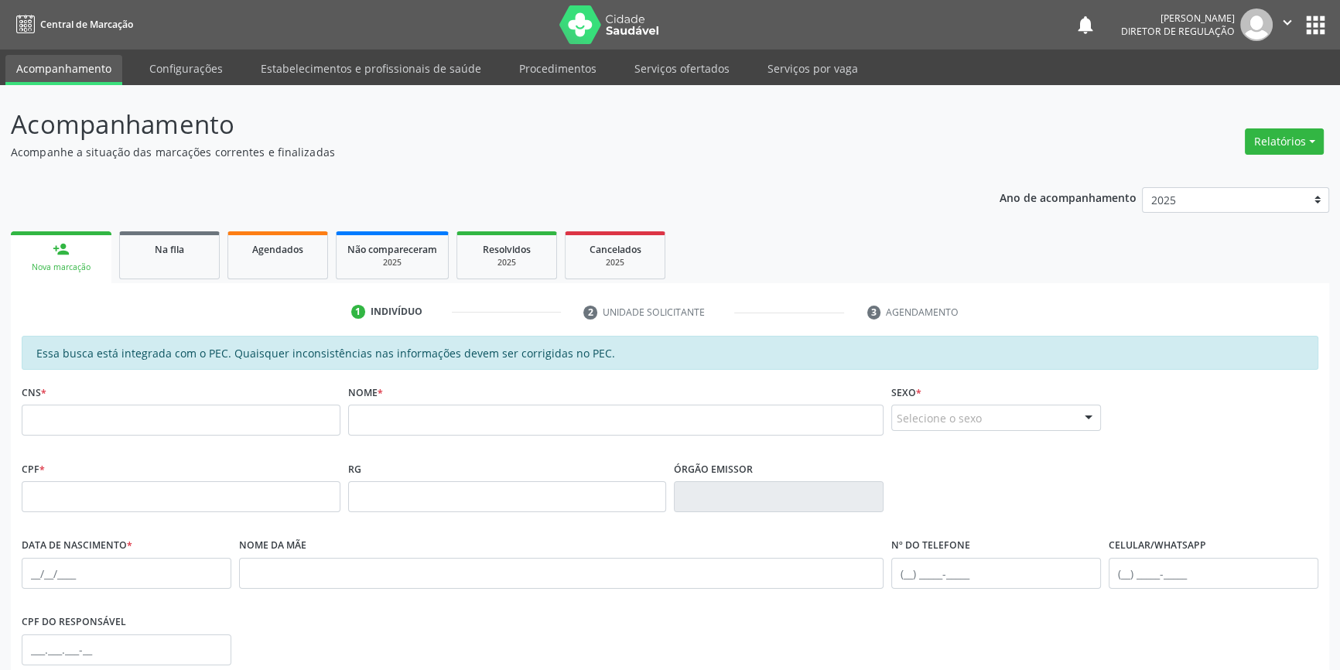
click at [77, 65] on link "Acompanhamento" at bounding box center [63, 70] width 117 height 30
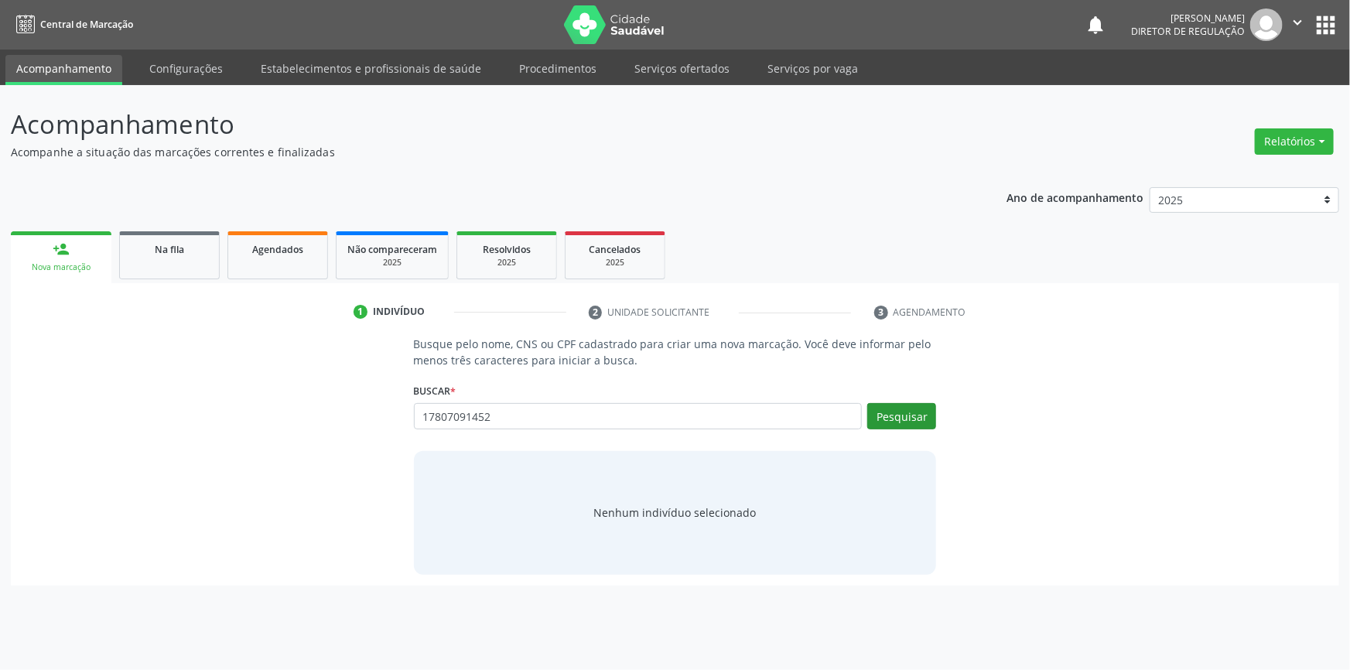
type input "17807091452"
click at [915, 414] on button "Pesquisar" at bounding box center [901, 416] width 69 height 26
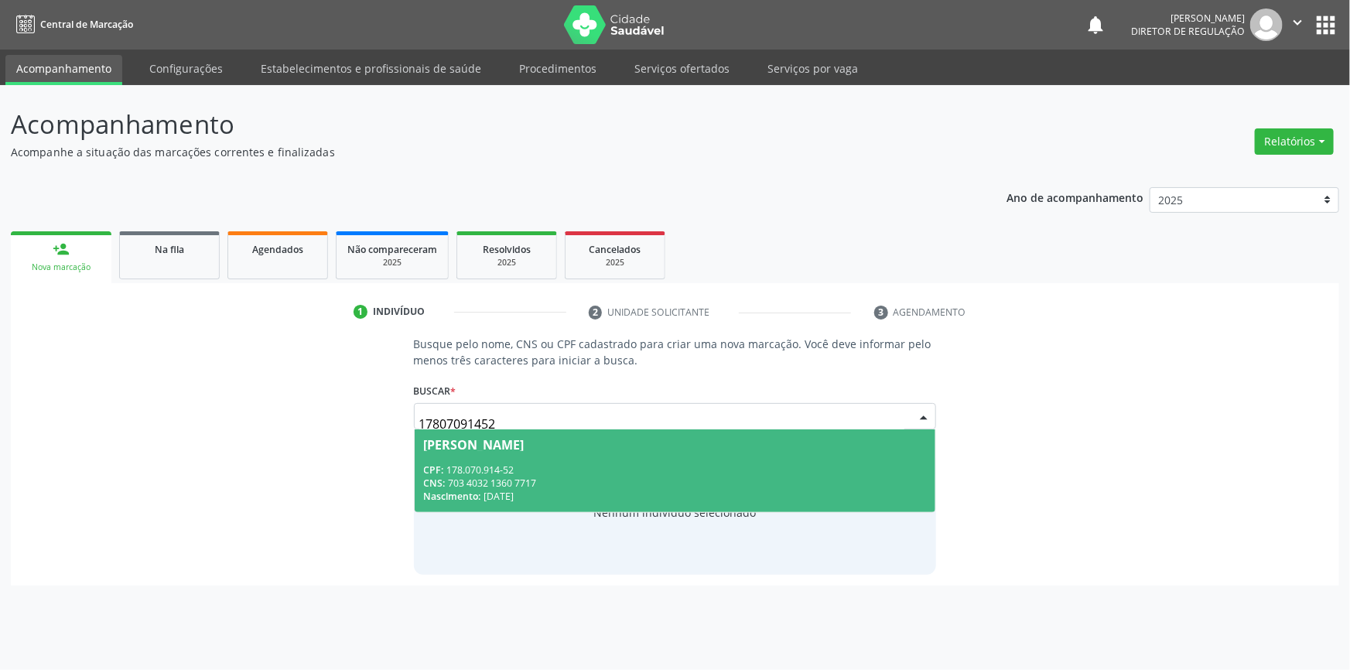
click at [504, 472] on div "CPF: 178.070.914-52" at bounding box center [675, 469] width 503 height 13
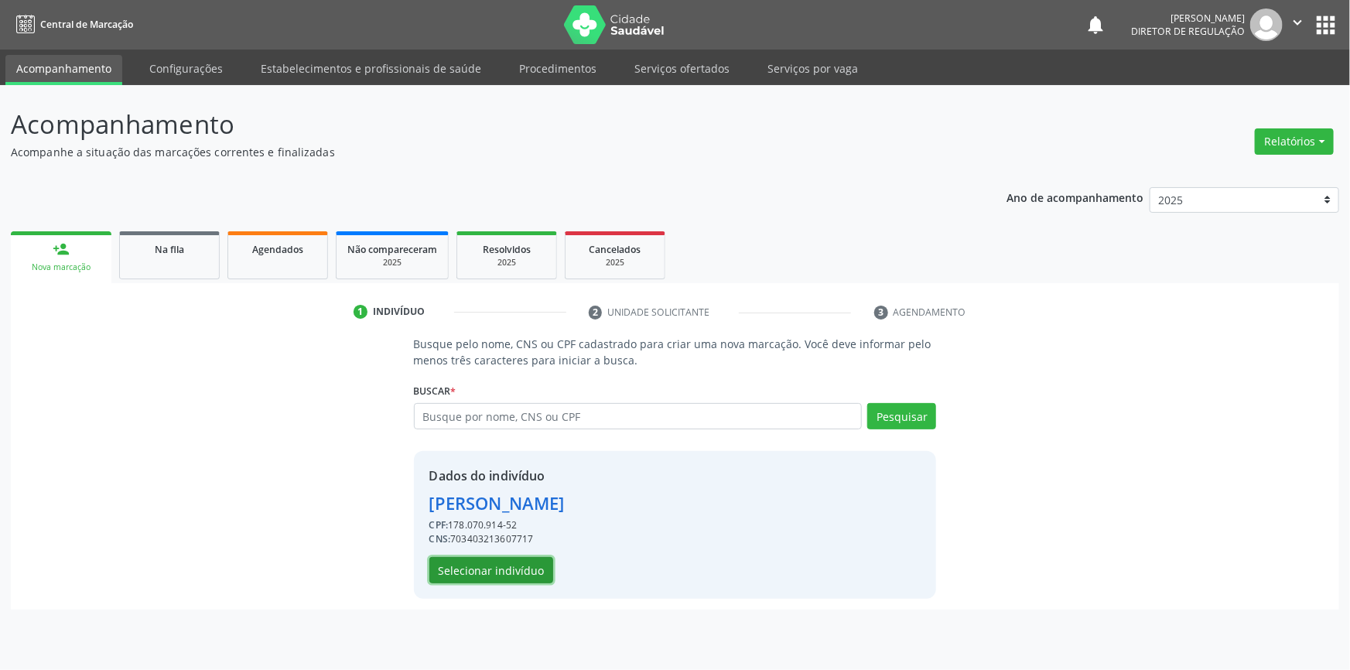
click at [491, 575] on button "Selecionar indivíduo" at bounding box center [491, 570] width 124 height 26
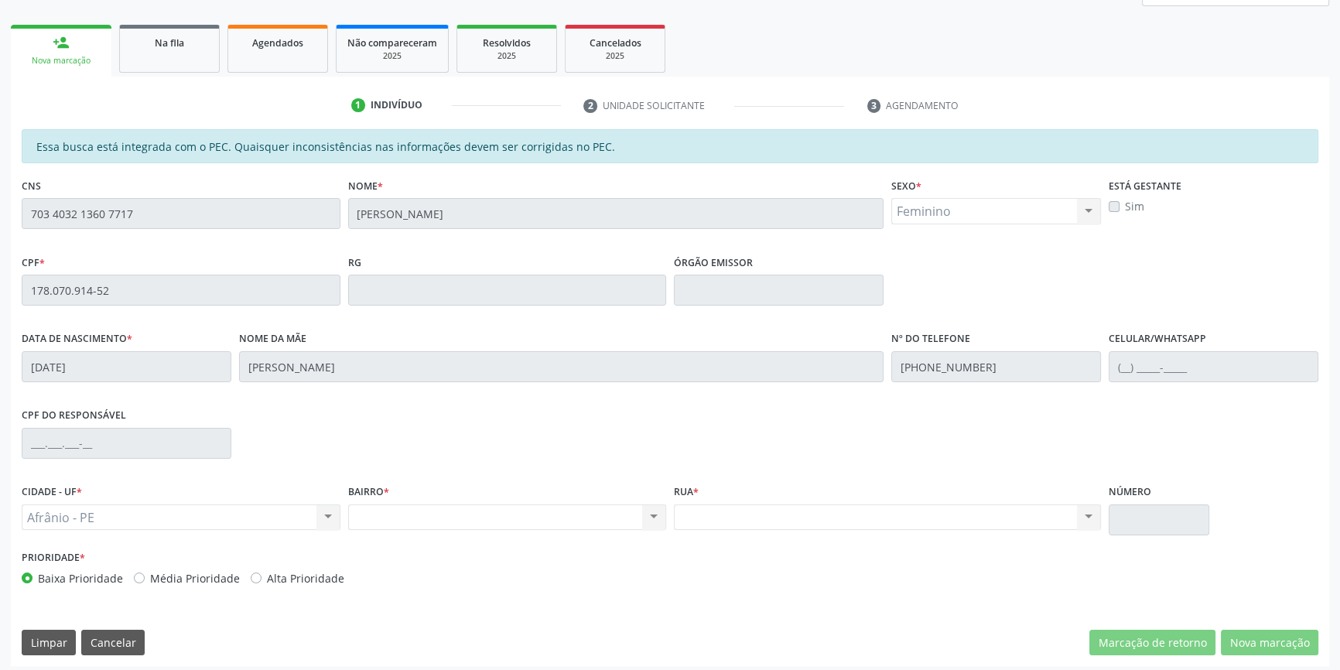
scroll to position [212, 0]
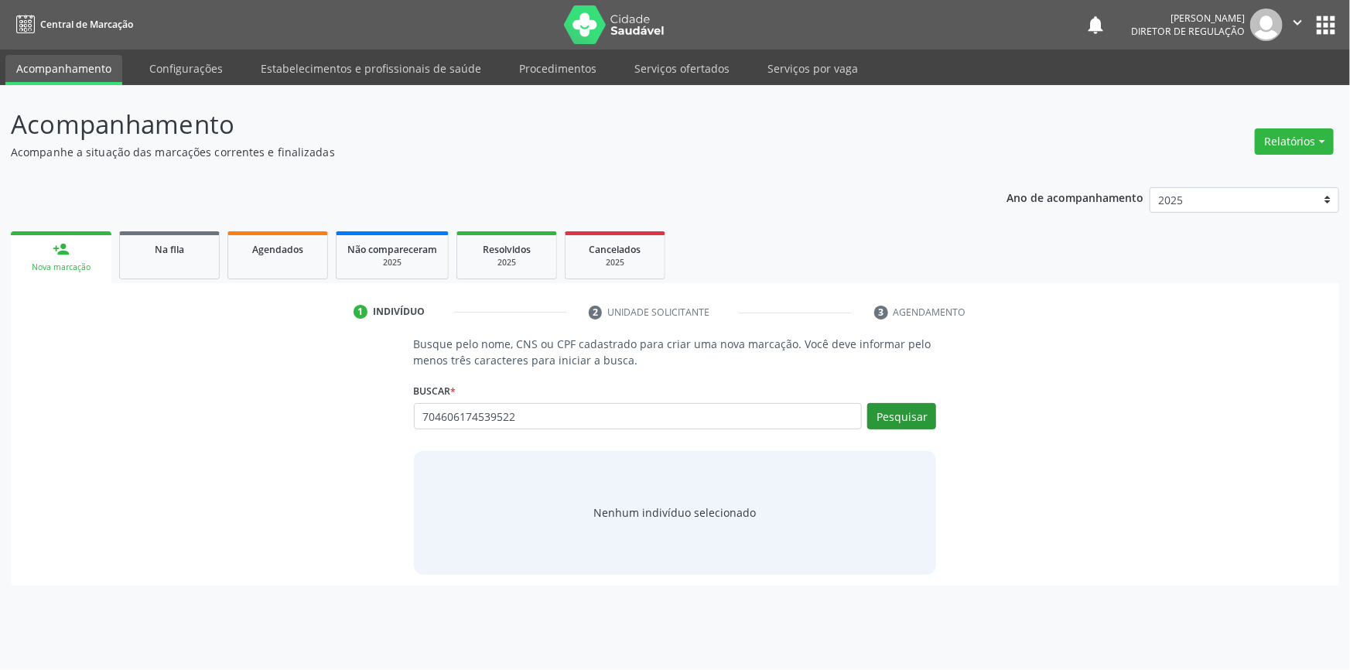
type input "704606174539522"
click at [905, 414] on button "Pesquisar" at bounding box center [901, 416] width 69 height 26
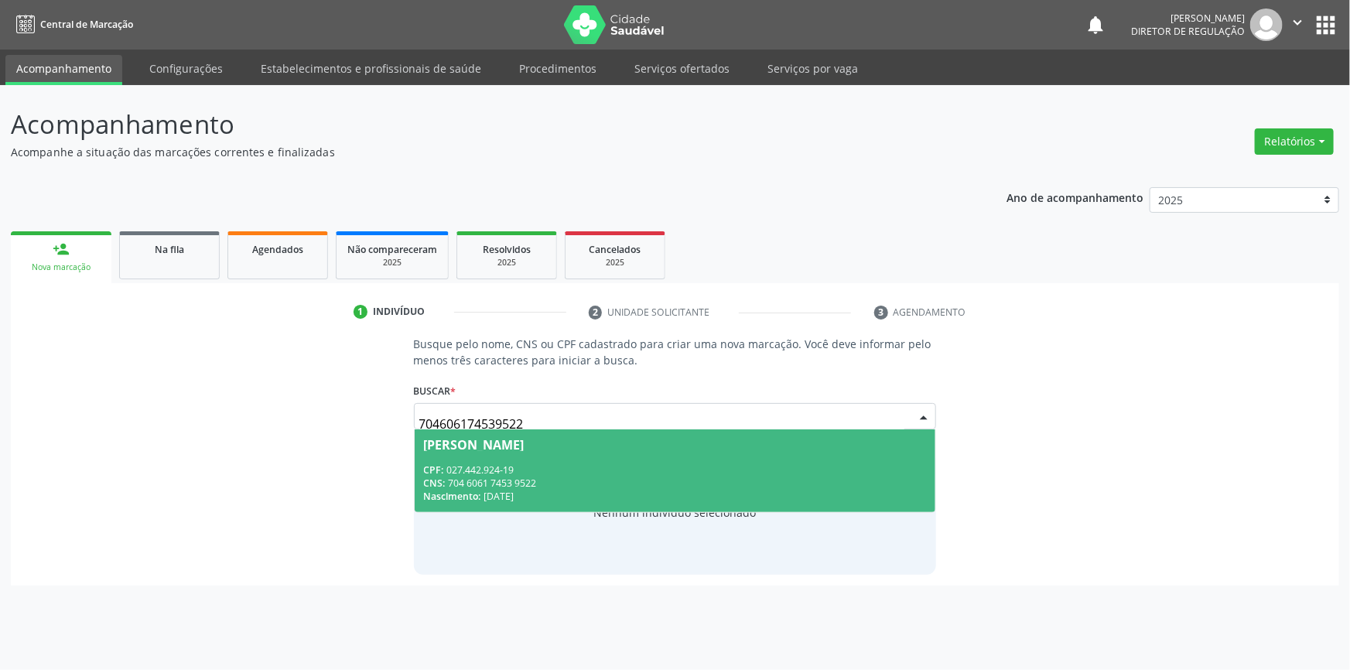
click at [568, 479] on div "CNS: 704 6061 7453 9522" at bounding box center [675, 483] width 503 height 13
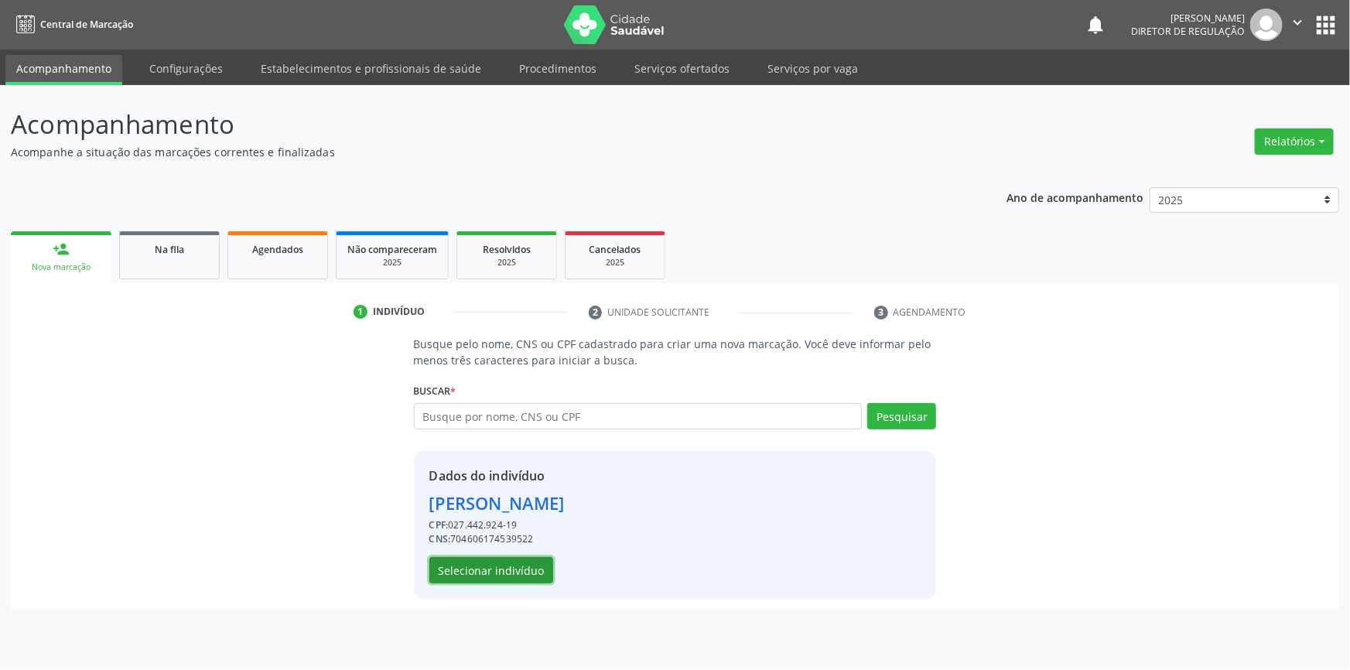
click at [510, 565] on button "Selecionar indivíduo" at bounding box center [491, 570] width 124 height 26
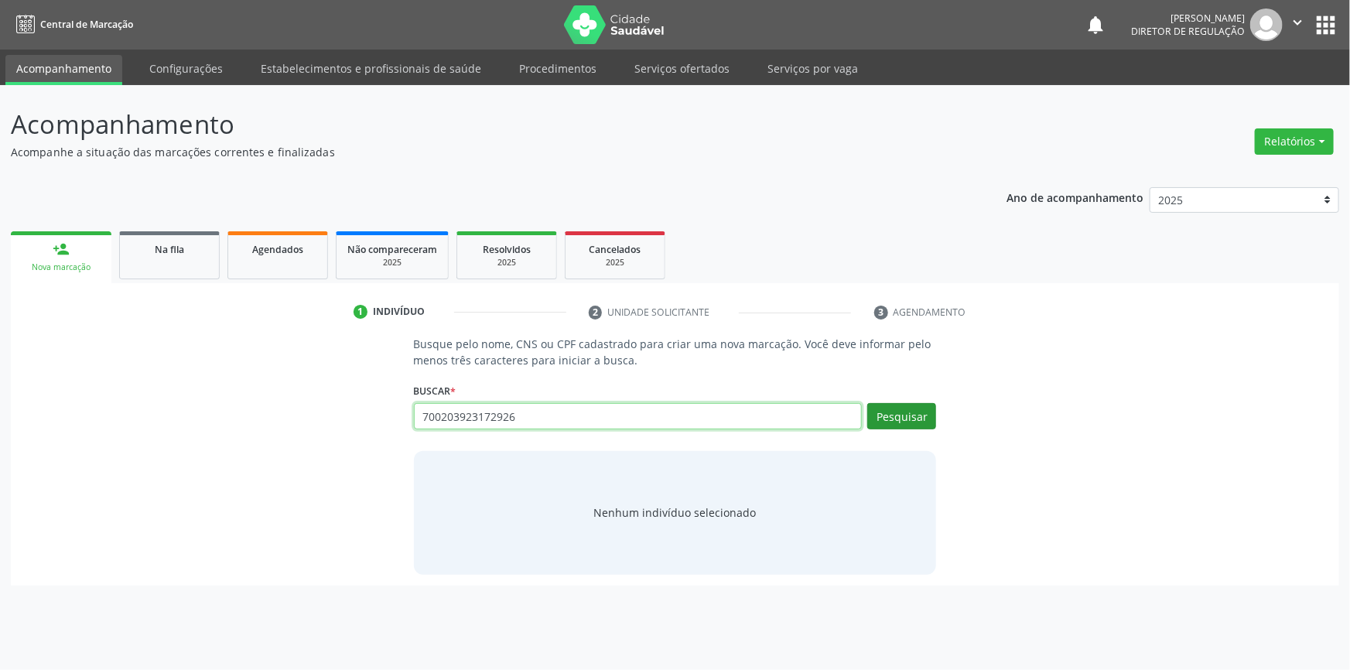
type input "700203923172926"
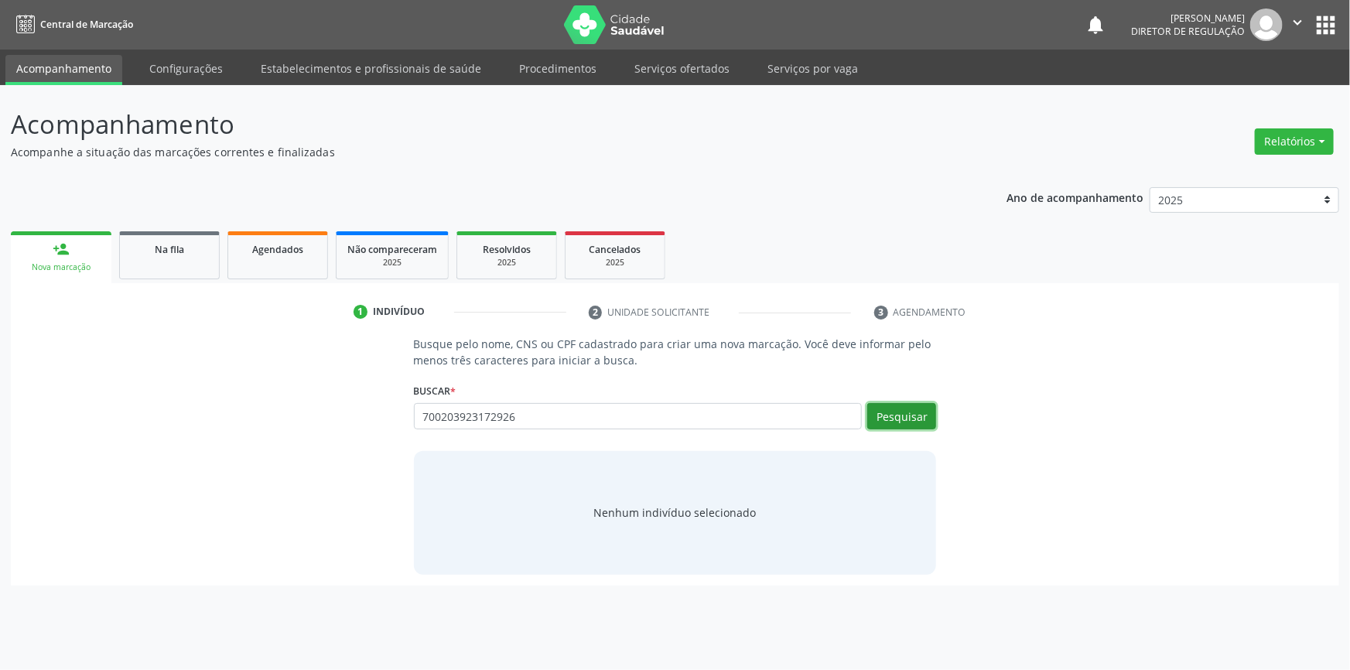
click at [928, 415] on button "Pesquisar" at bounding box center [901, 416] width 69 height 26
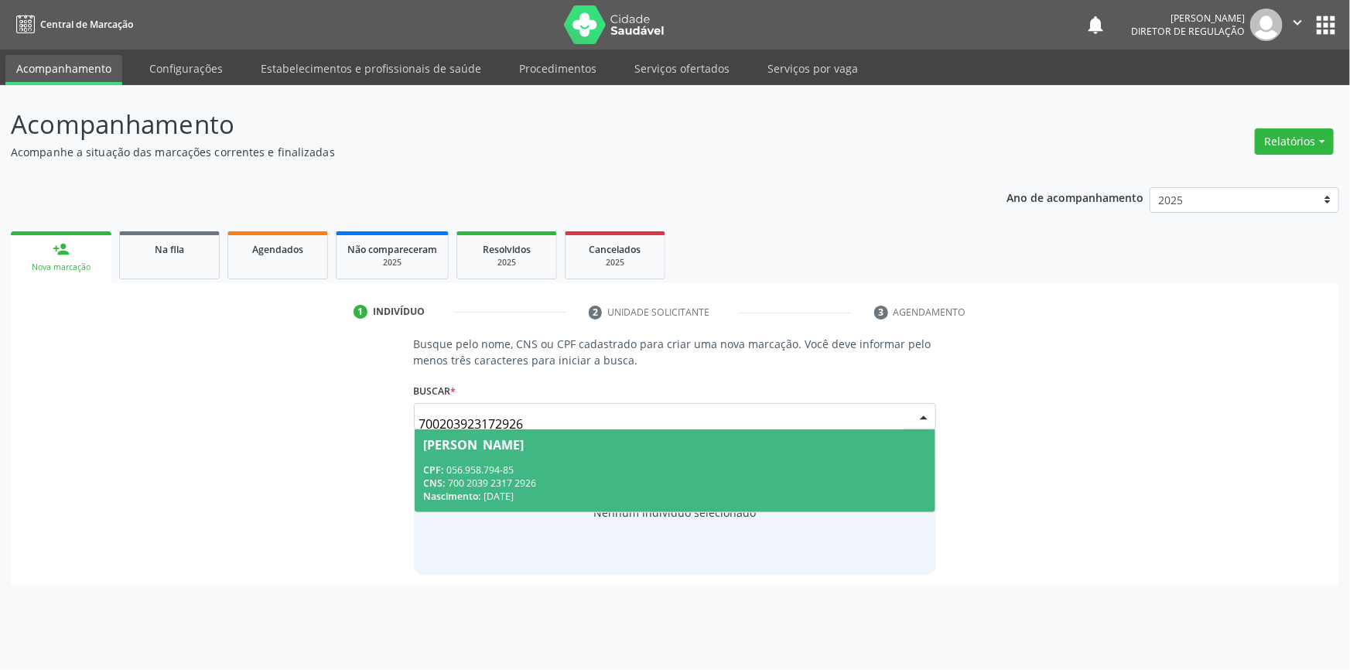
click at [479, 482] on div "CNS: 700 2039 2317 2926" at bounding box center [675, 483] width 503 height 13
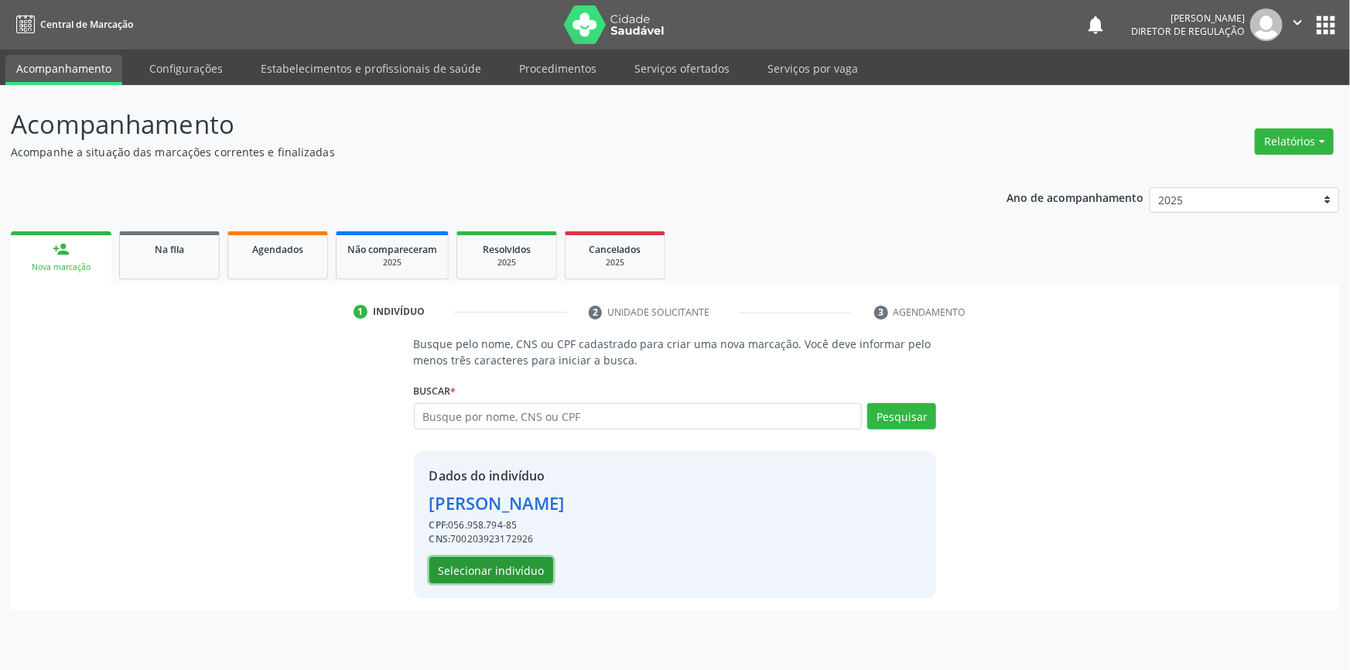
click at [516, 568] on button "Selecionar indivíduo" at bounding box center [491, 570] width 124 height 26
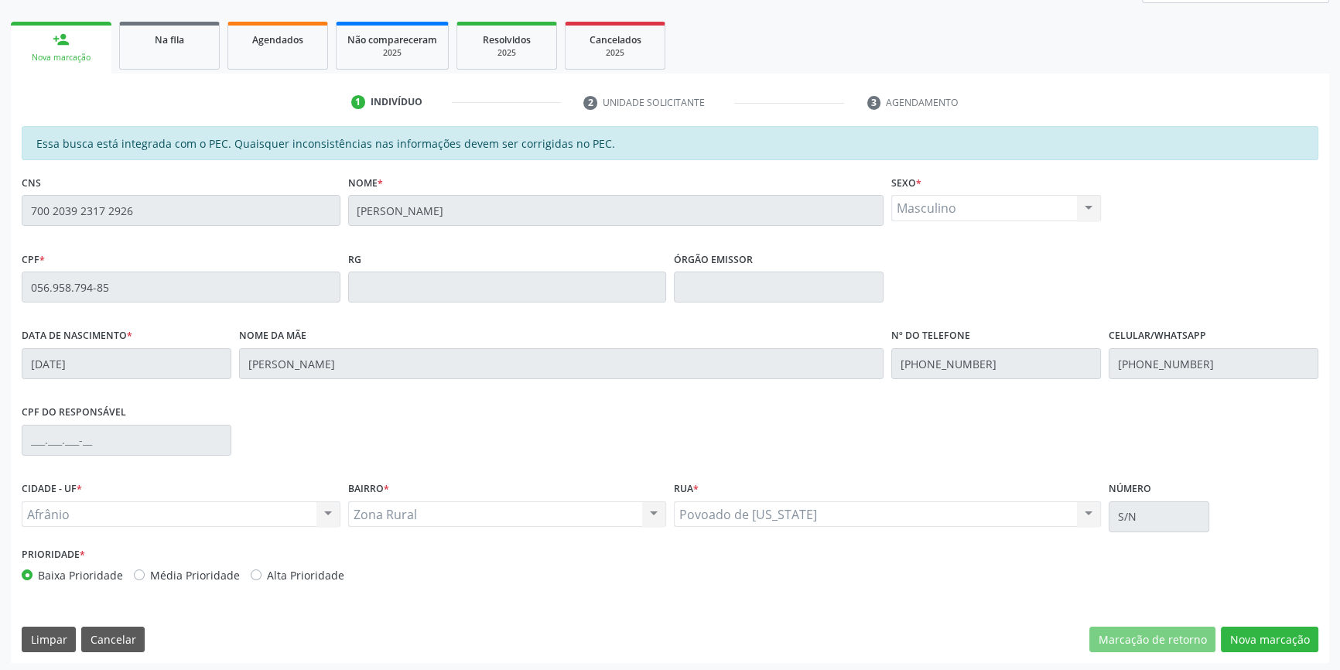
scroll to position [212, 0]
click at [1260, 643] on button "Nova marcação" at bounding box center [1269, 637] width 97 height 26
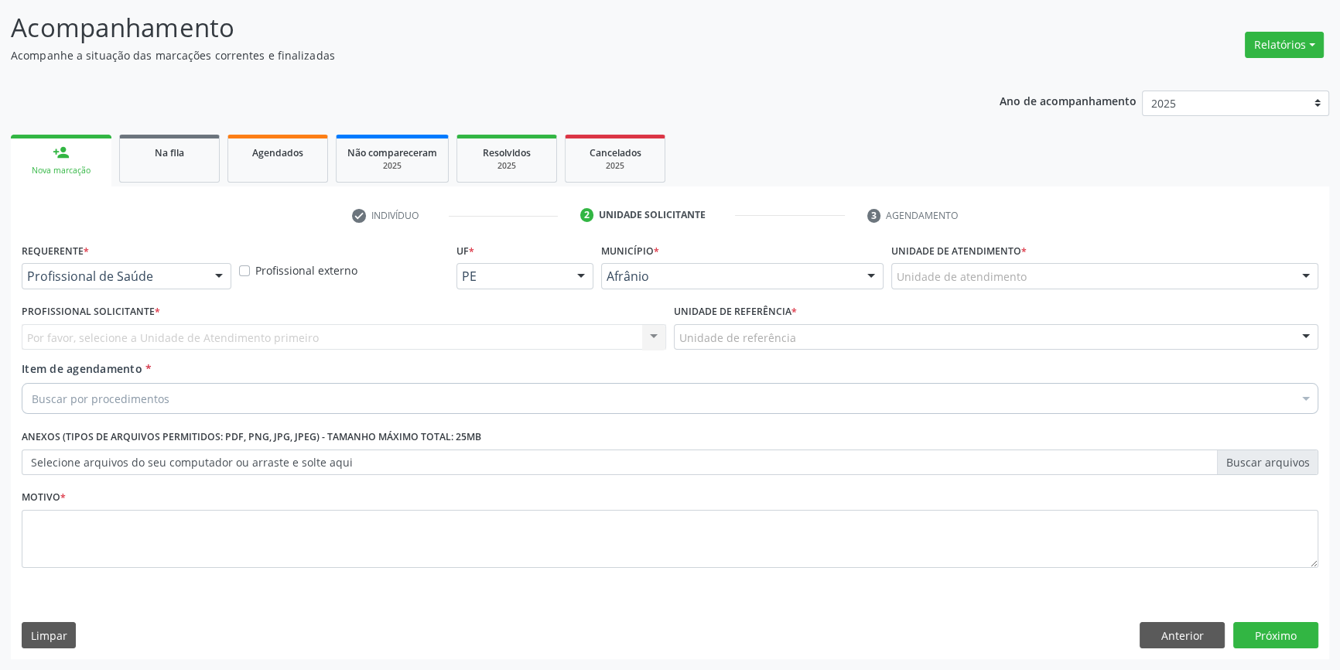
scroll to position [95, 0]
click at [986, 288] on div "Unidade de atendimento" at bounding box center [1104, 278] width 427 height 26
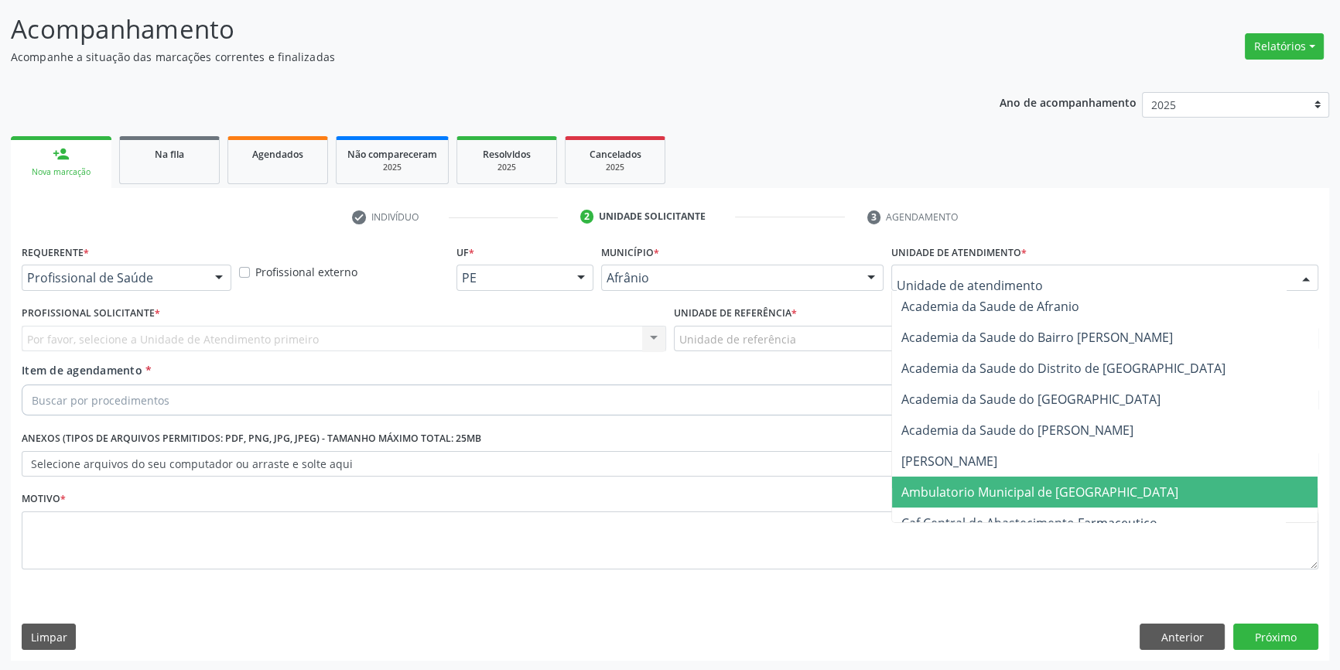
click at [968, 494] on span "Ambulatorio Municipal de [GEOGRAPHIC_DATA]" at bounding box center [1039, 492] width 277 height 17
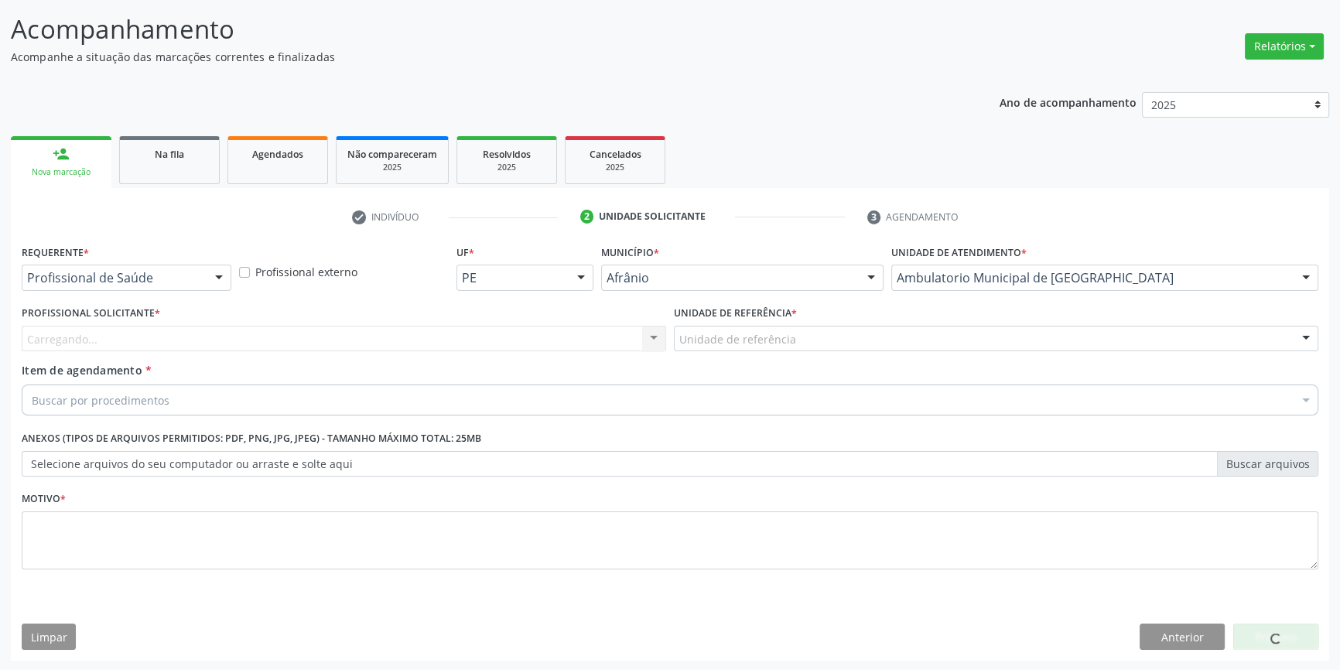
click at [770, 348] on div "Unidade de referência" at bounding box center [996, 339] width 644 height 26
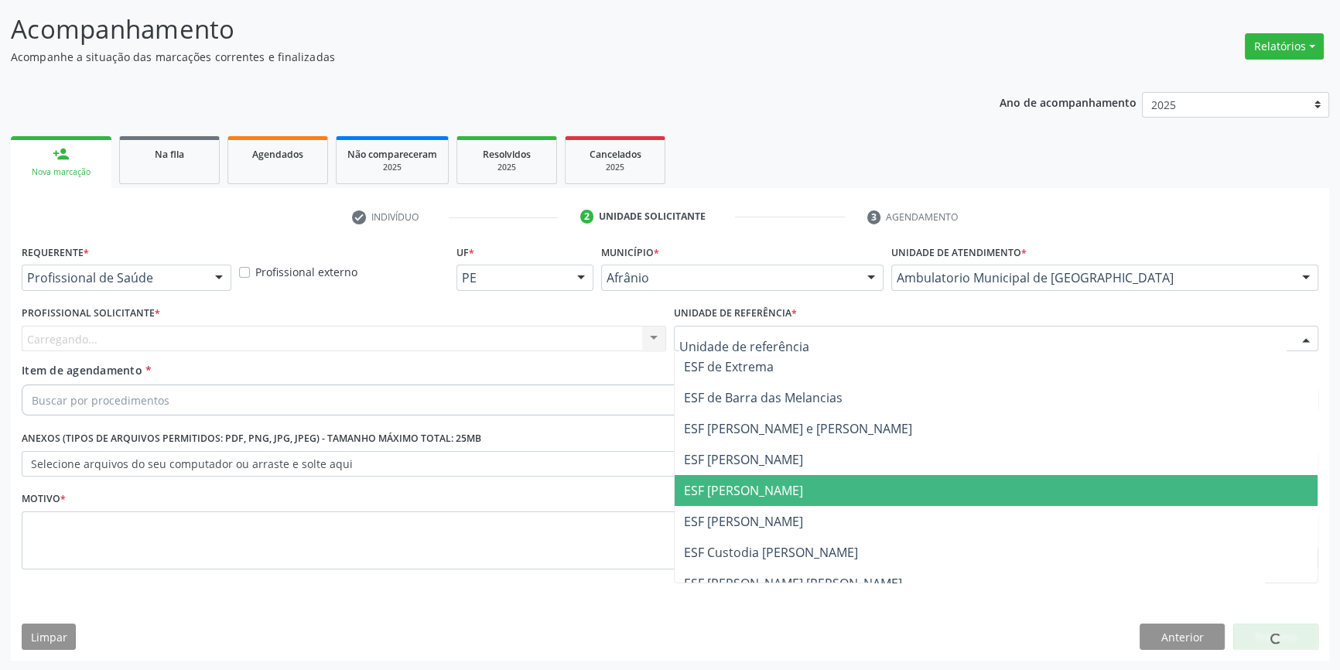
click at [767, 490] on span "ESF [PERSON_NAME]" at bounding box center [743, 490] width 119 height 17
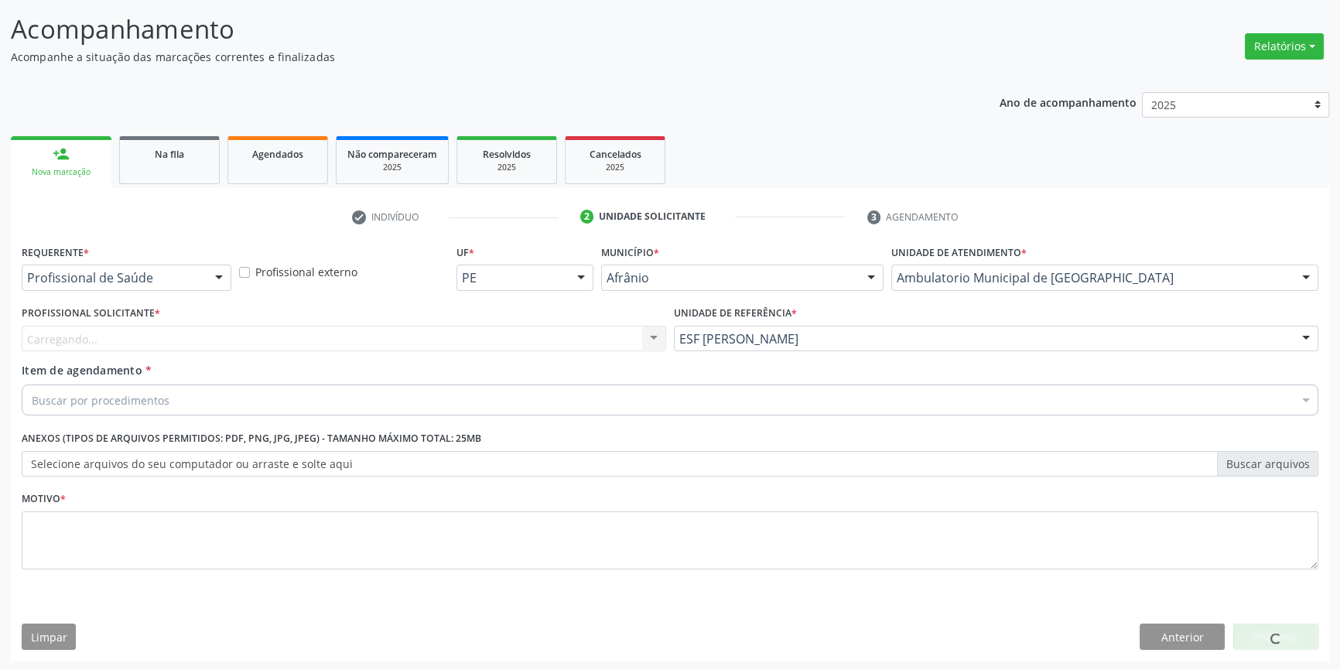
click at [549, 342] on div "Carregando... Nenhum resultado encontrado para: " " Não há nenhuma opção para s…" at bounding box center [344, 339] width 644 height 26
click at [236, 328] on div "Profissional solicitante" at bounding box center [344, 339] width 644 height 26
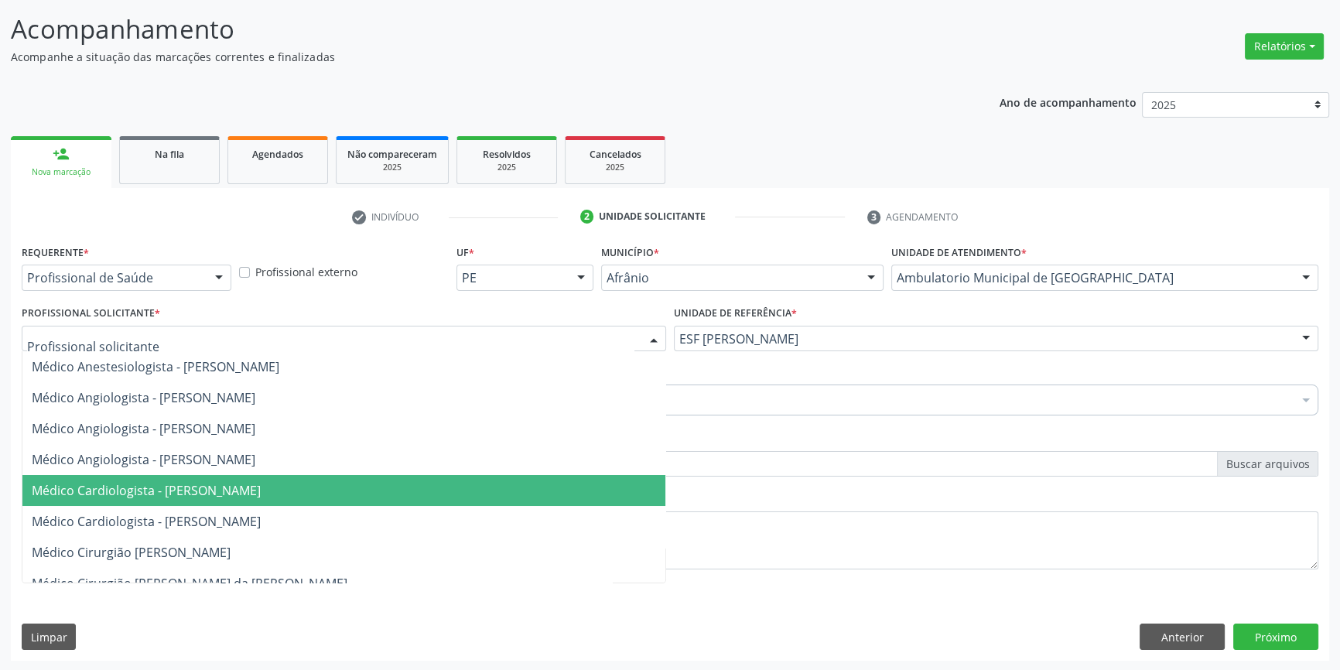
click at [241, 482] on span "Médico Cardiologista - [PERSON_NAME]" at bounding box center [146, 490] width 229 height 17
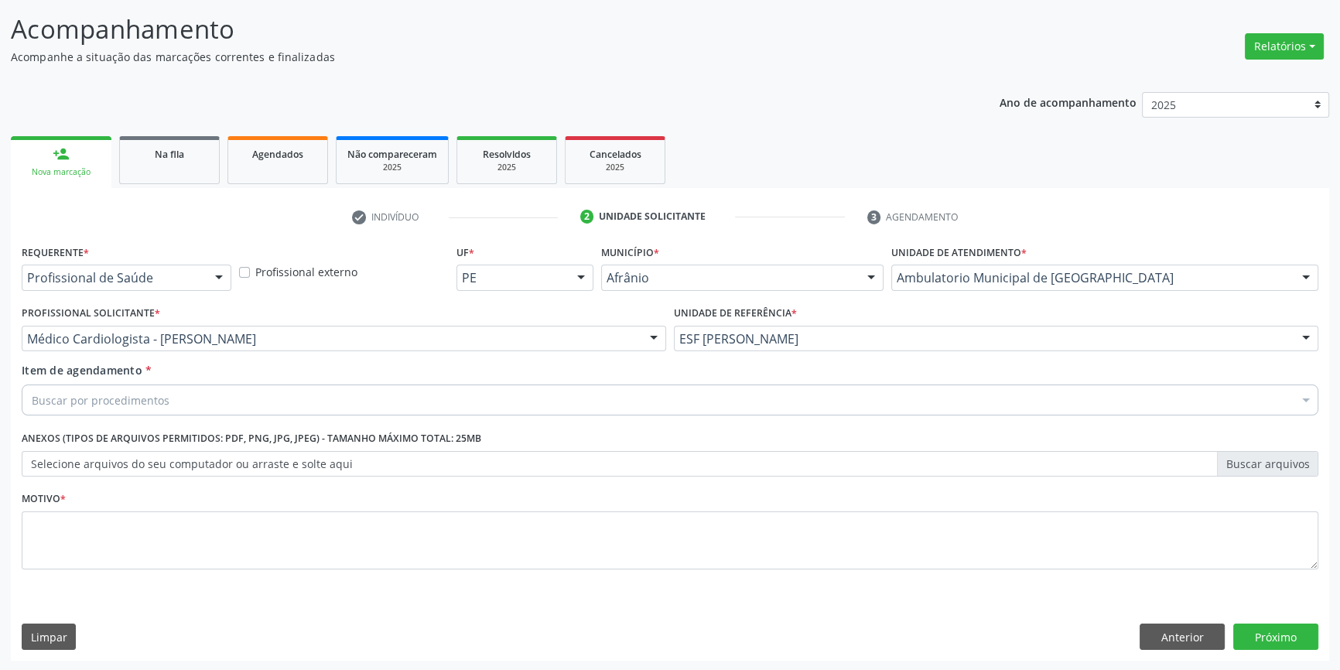
click at [182, 399] on div "Buscar por procedimentos" at bounding box center [670, 400] width 1297 height 31
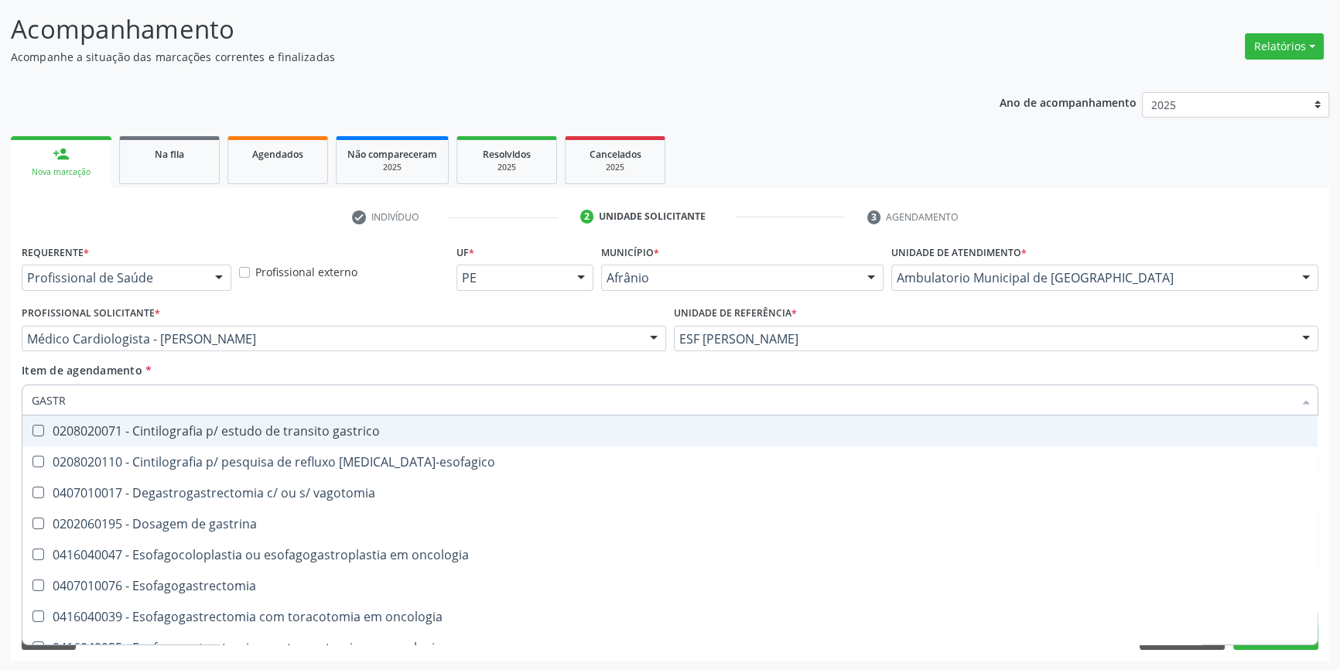
type input "GASTRO"
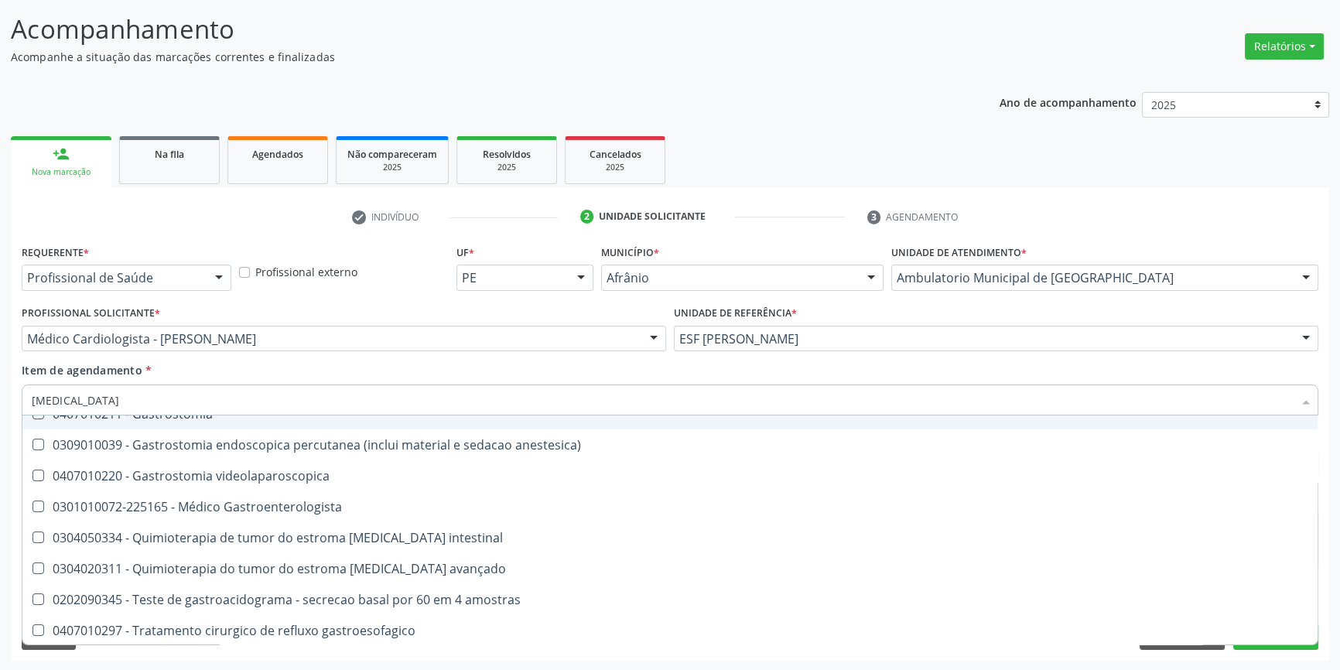
scroll to position [327, 0]
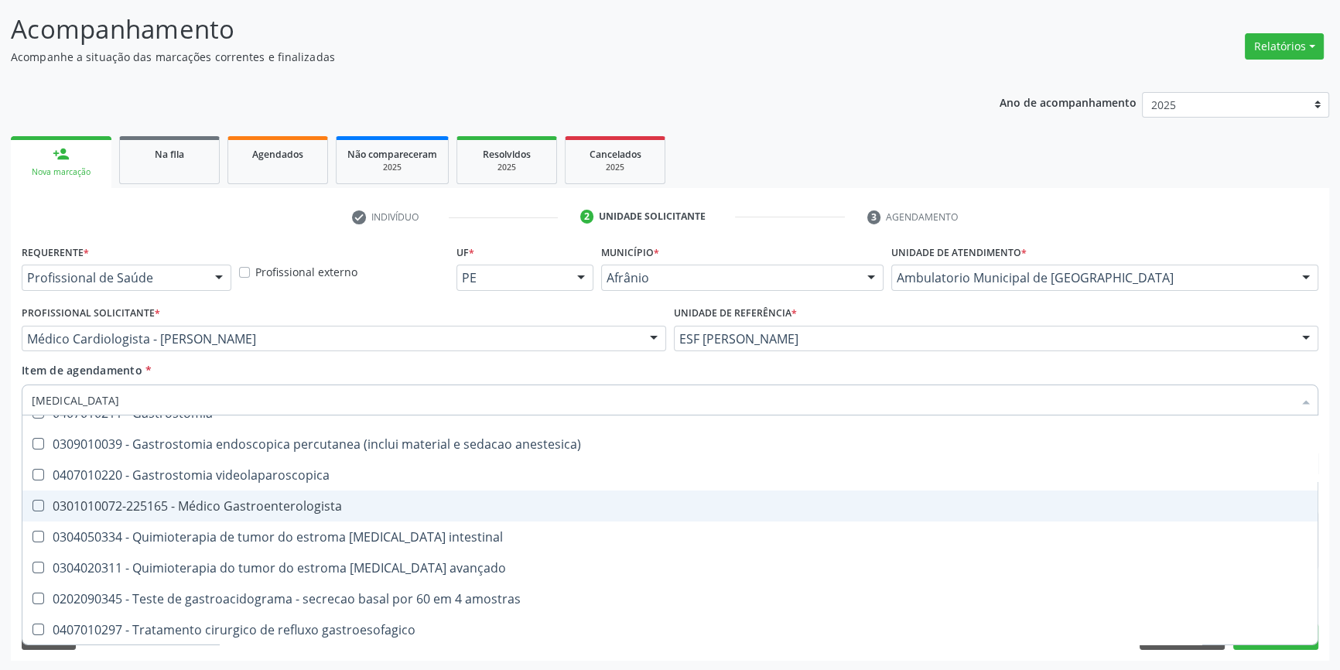
click at [287, 510] on div "0301010072-225165 - Médico Gastroenterologista" at bounding box center [670, 506] width 1277 height 12
checkbox Gastroenterologista "true"
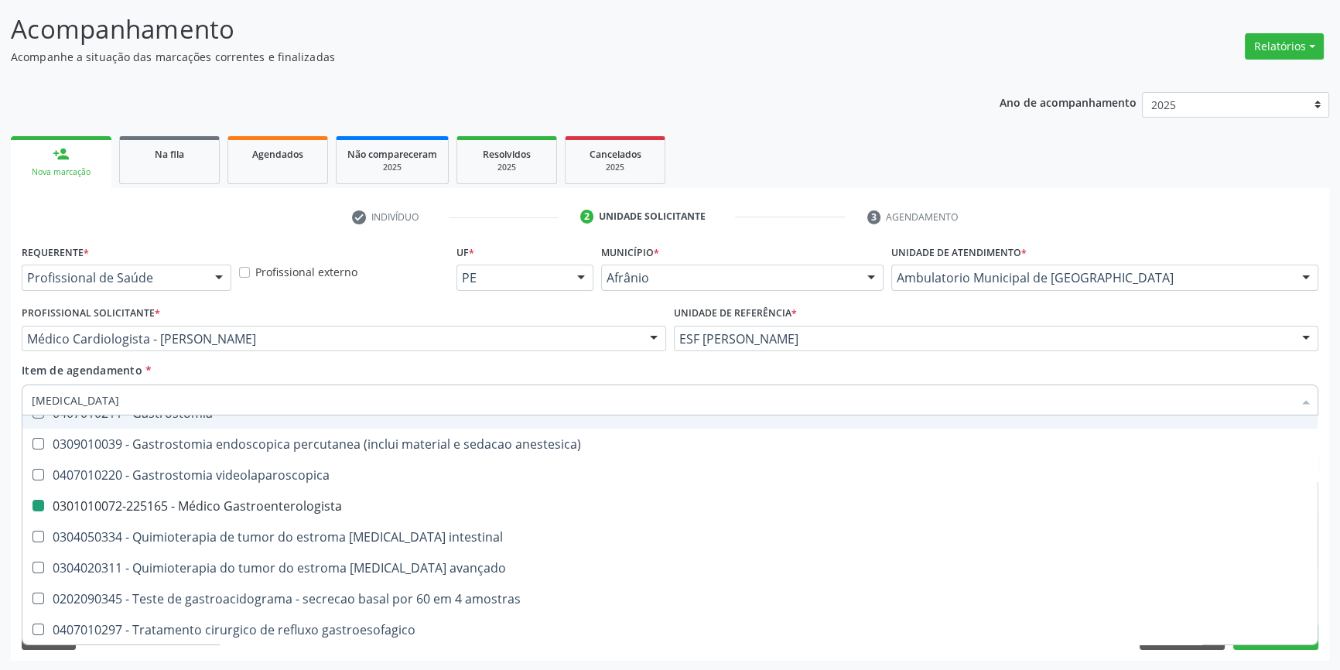
click at [357, 378] on div "Item de agendamento * GASTRO Desfazer seleção 0208020110 - Cintilografia p/ pes…" at bounding box center [670, 386] width 1297 height 49
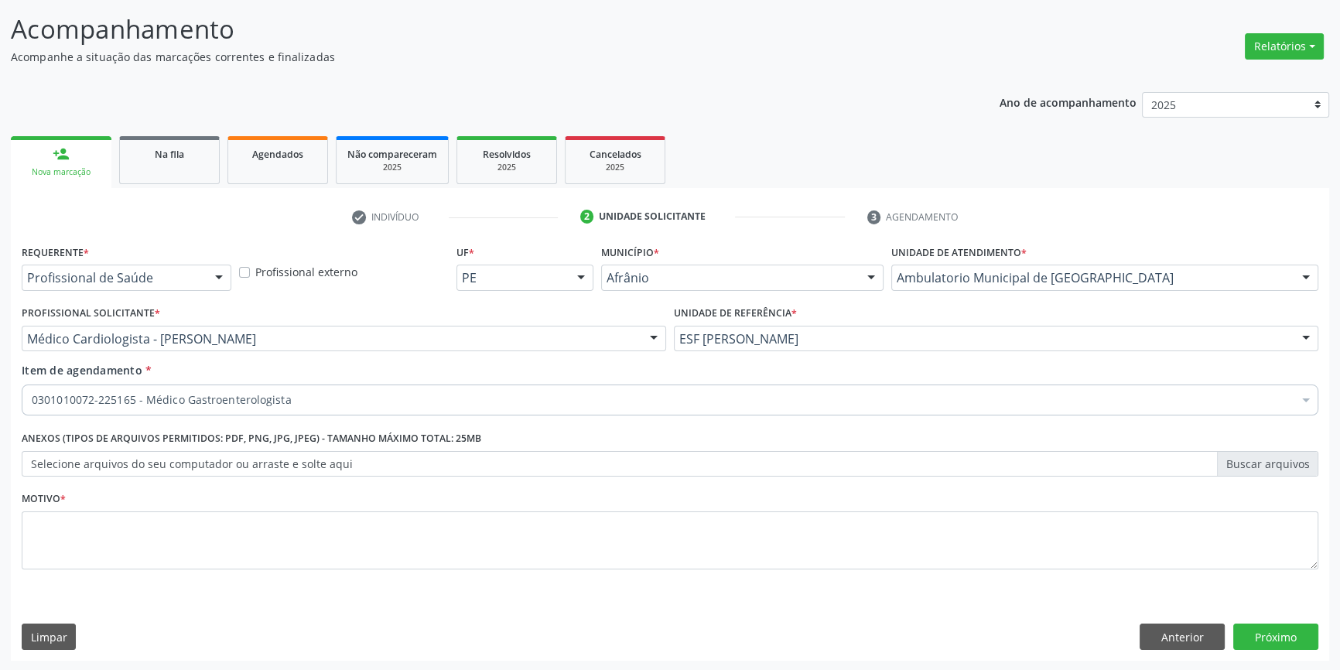
scroll to position [0, 0]
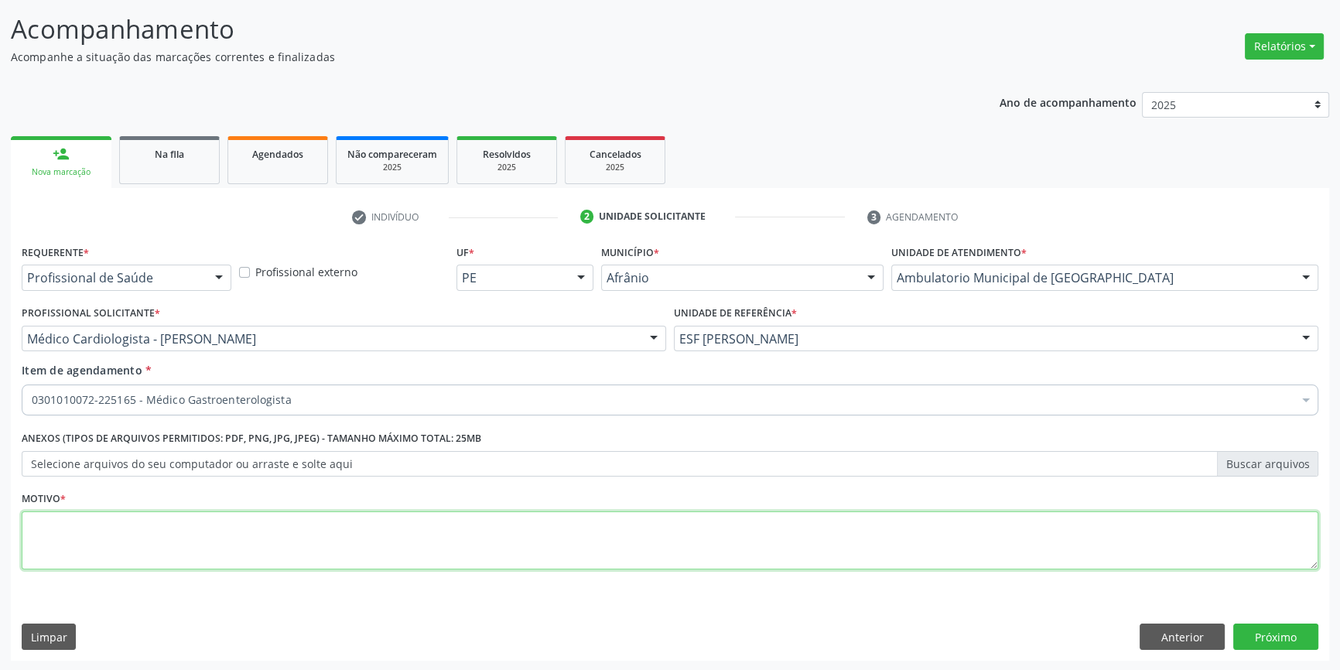
click at [180, 552] on textarea at bounding box center [670, 540] width 1297 height 59
type textarea "'"
type textarea "RETORNO"
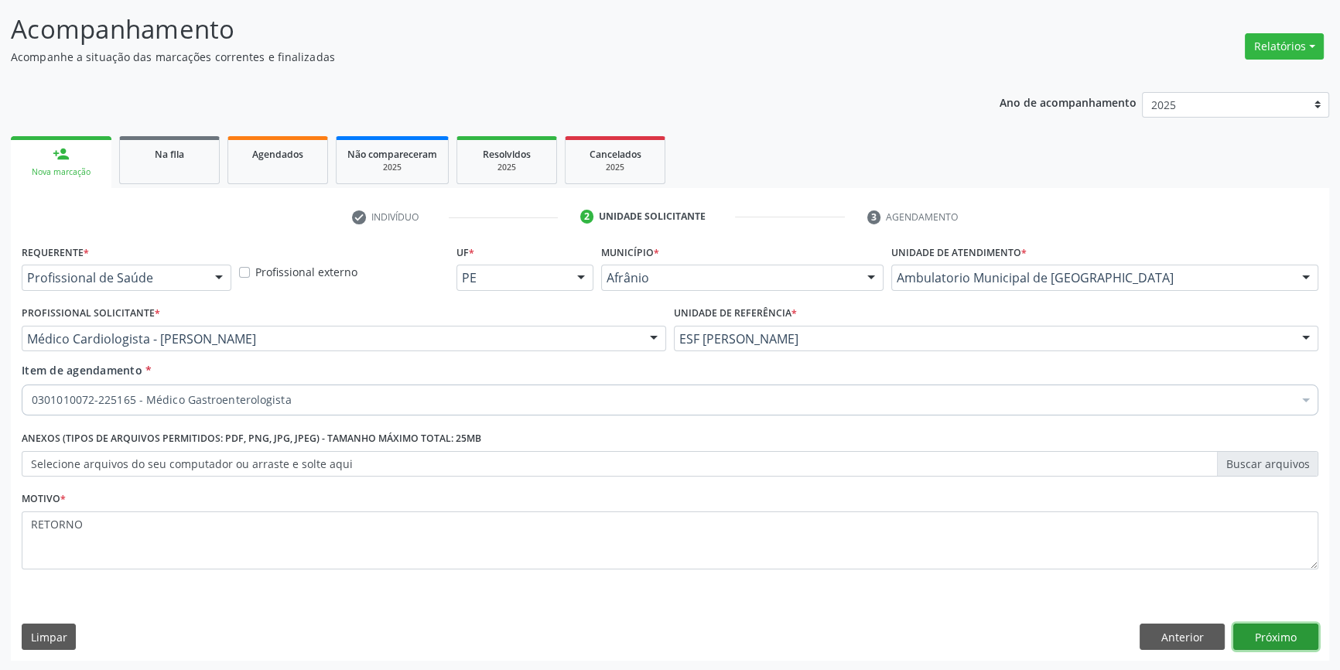
click at [1276, 637] on button "Próximo" at bounding box center [1275, 637] width 85 height 26
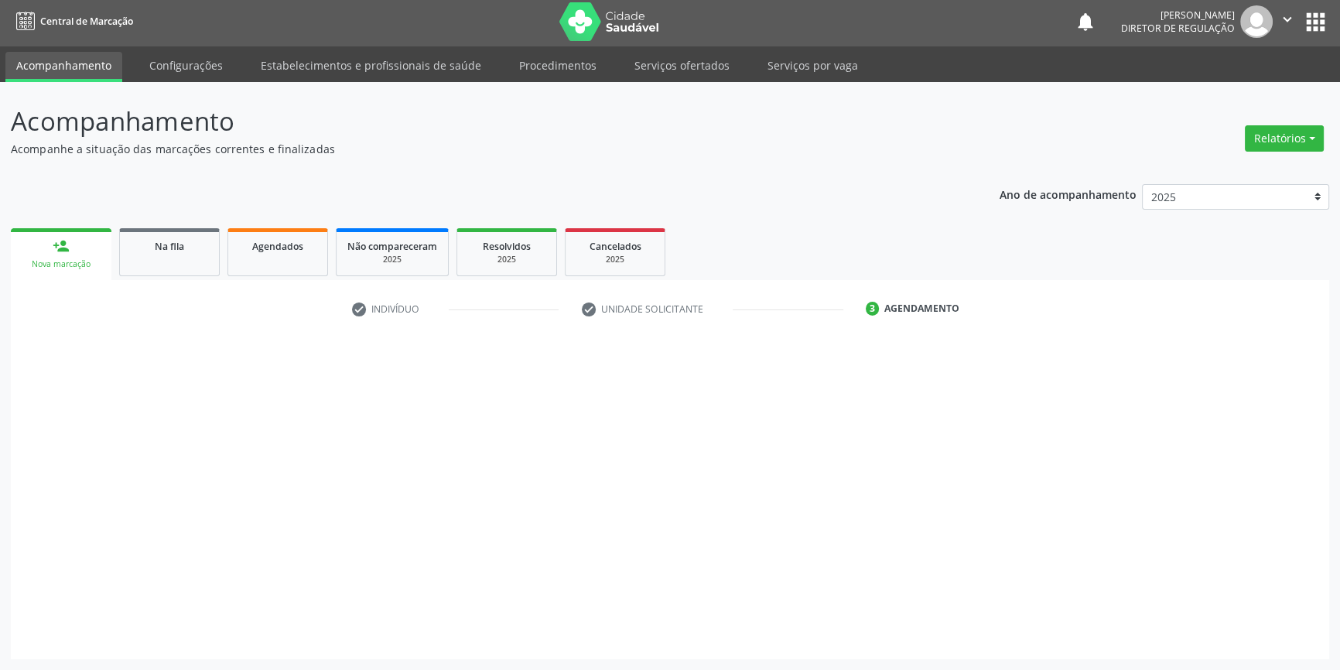
scroll to position [2, 0]
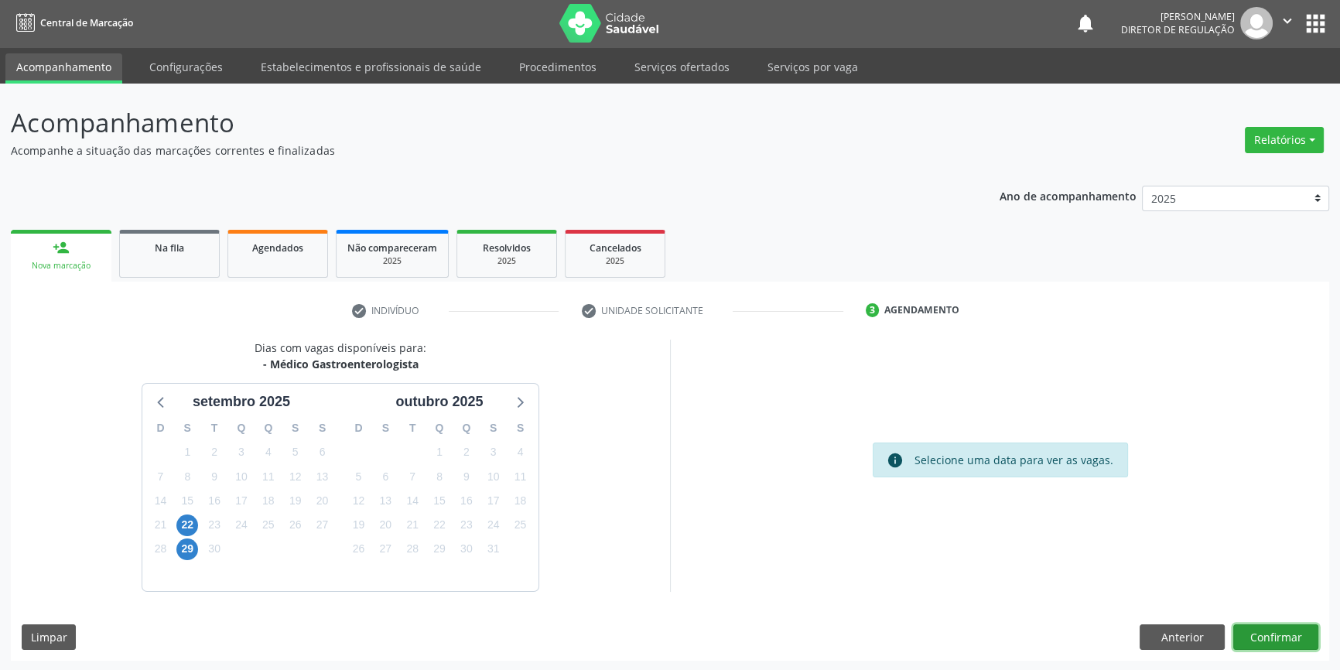
click at [1265, 631] on button "Confirmar" at bounding box center [1275, 637] width 85 height 26
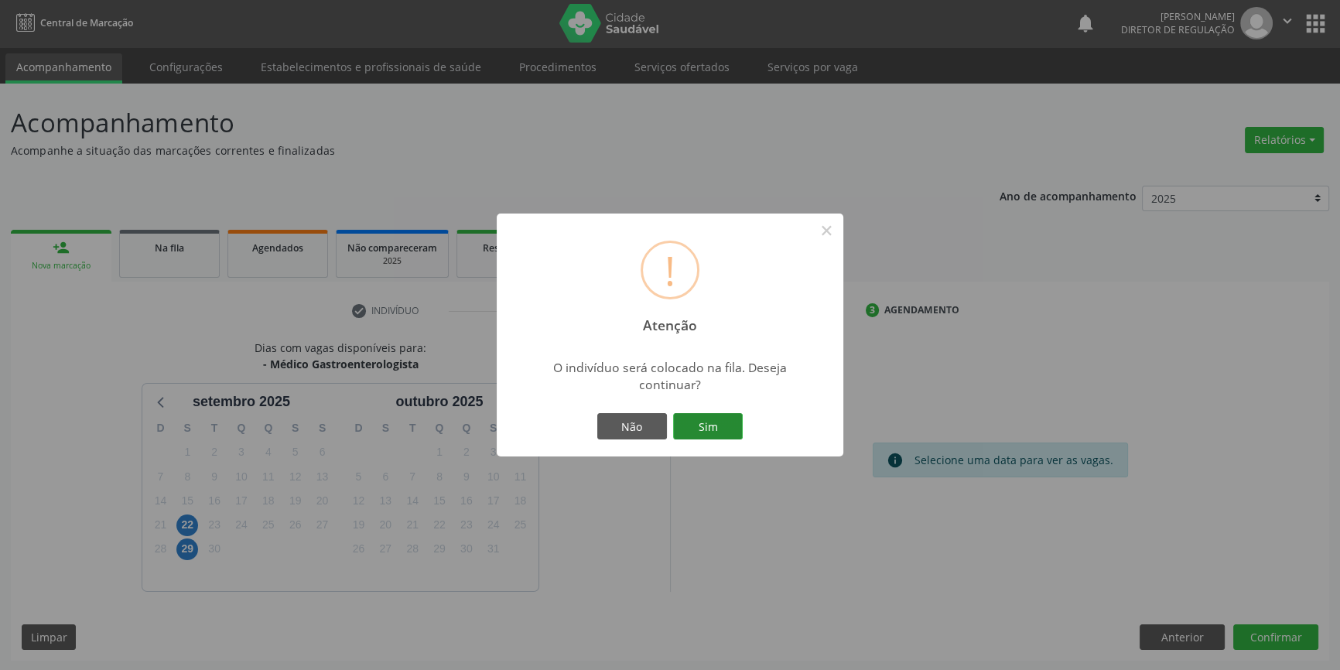
click at [711, 433] on button "Sim" at bounding box center [708, 426] width 70 height 26
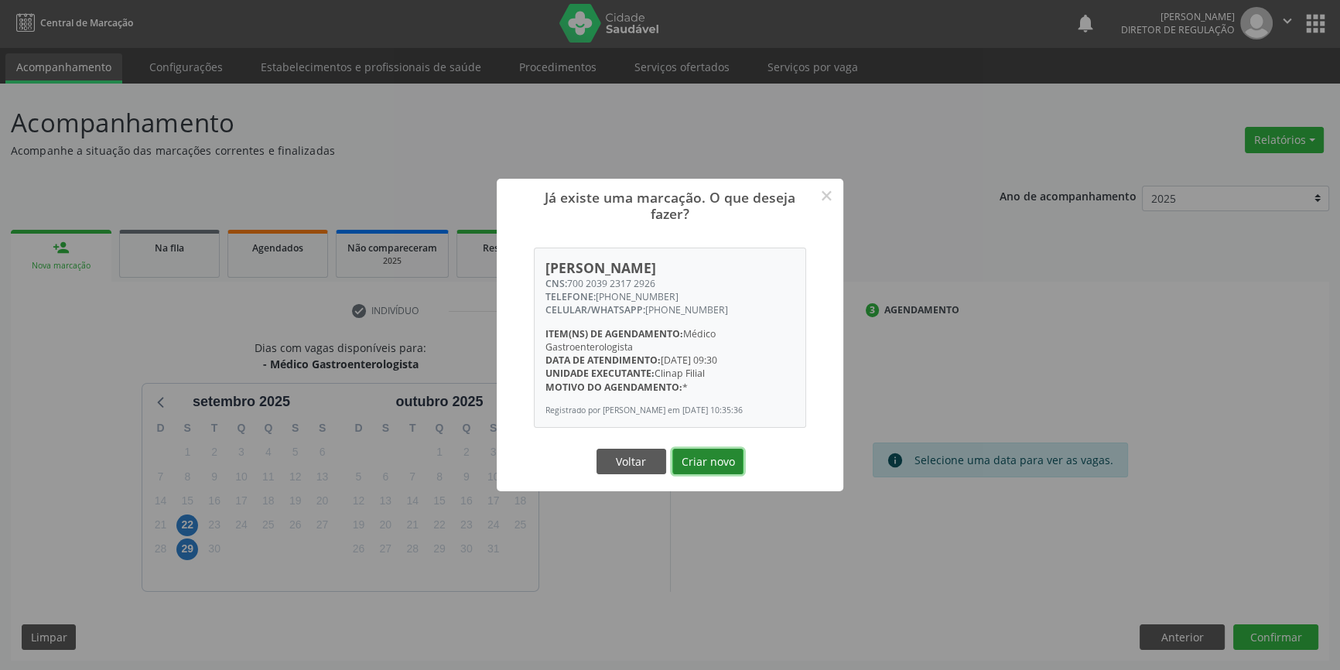
click at [711, 470] on button "Criar novo" at bounding box center [707, 462] width 71 height 26
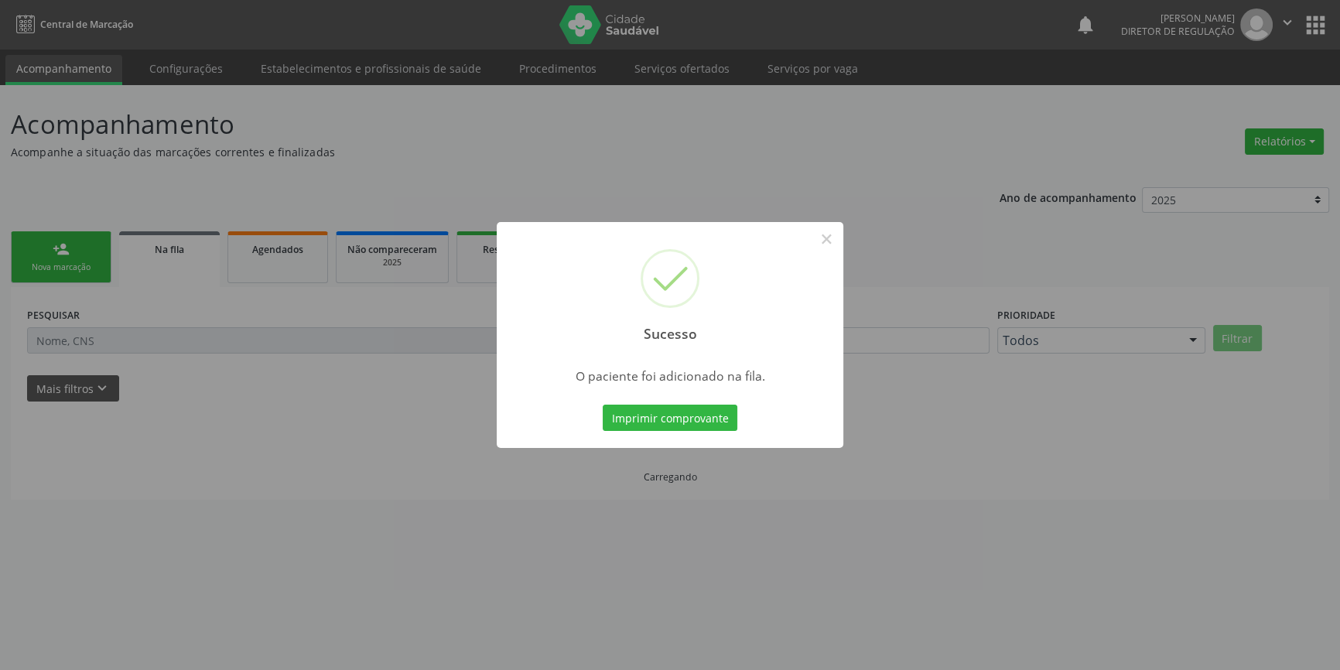
scroll to position [0, 0]
click at [694, 422] on button "Imprimir comprovante" at bounding box center [675, 418] width 135 height 26
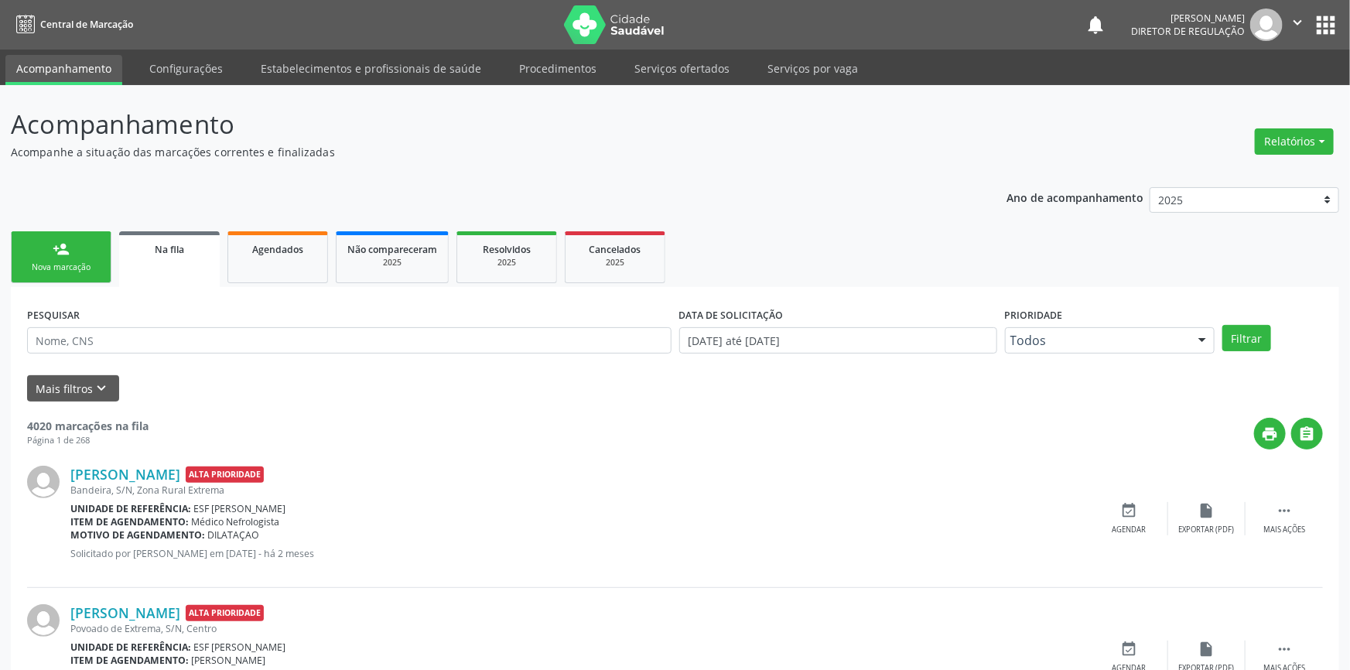
click at [78, 262] on div "Nova marcação" at bounding box center [60, 268] width 77 height 12
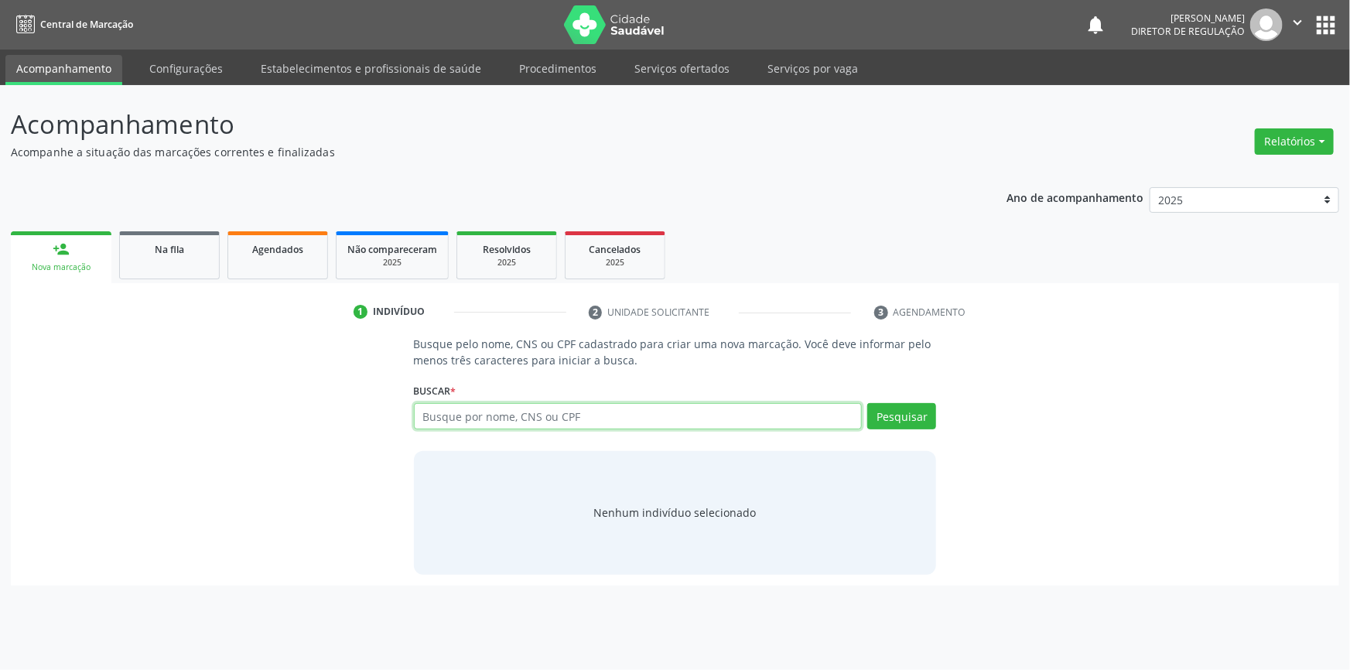
click at [447, 412] on input "text" at bounding box center [638, 416] width 449 height 26
type input "709604628576672"
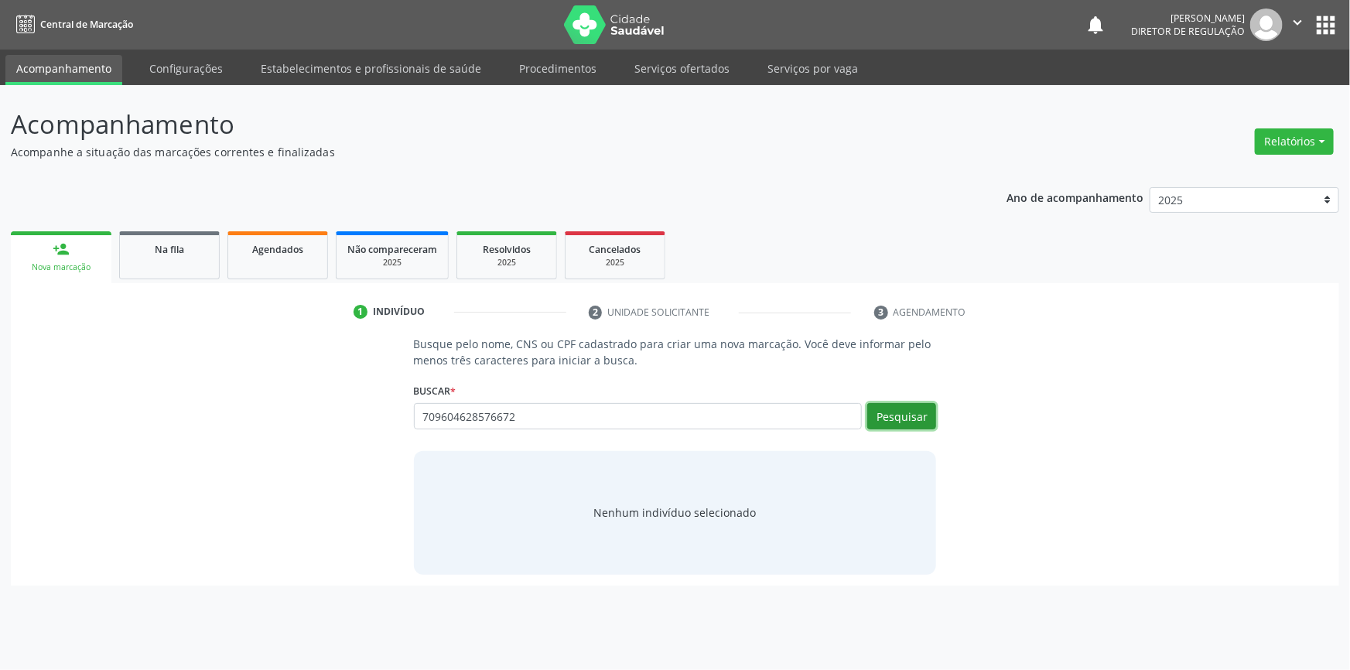
click at [910, 420] on button "Pesquisar" at bounding box center [901, 416] width 69 height 26
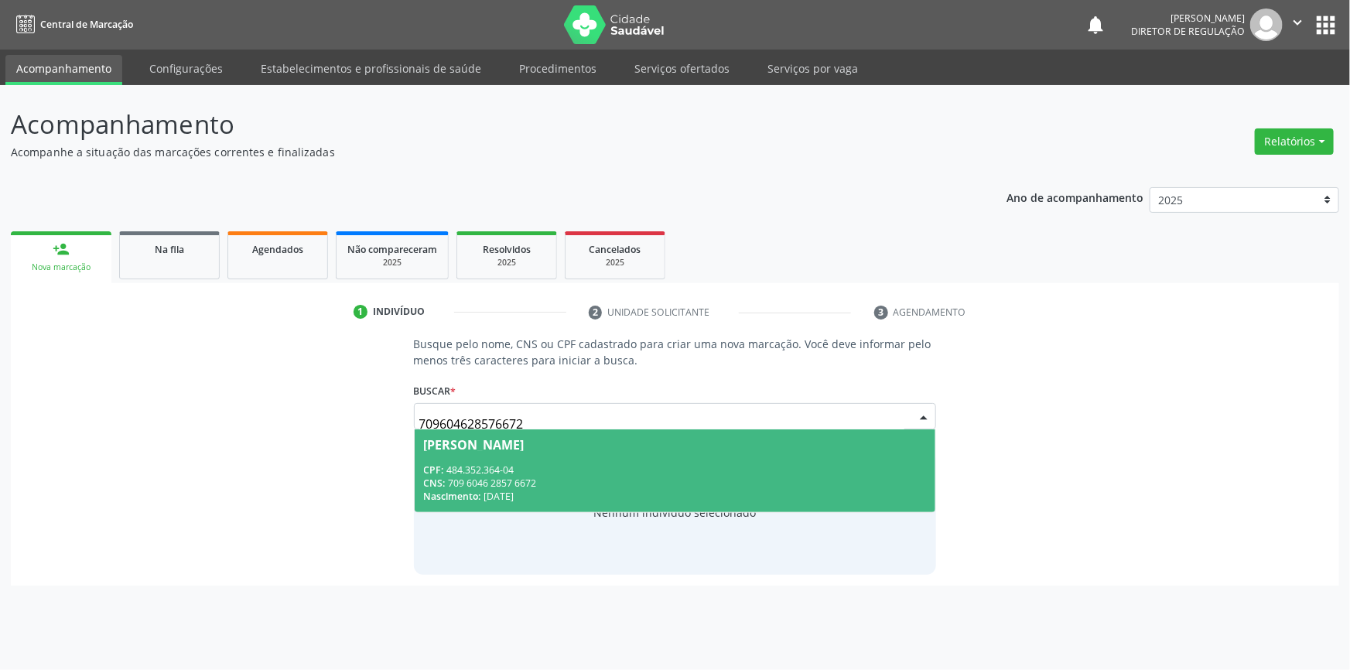
click at [485, 470] on div "CPF: 484.352.364-04" at bounding box center [675, 469] width 503 height 13
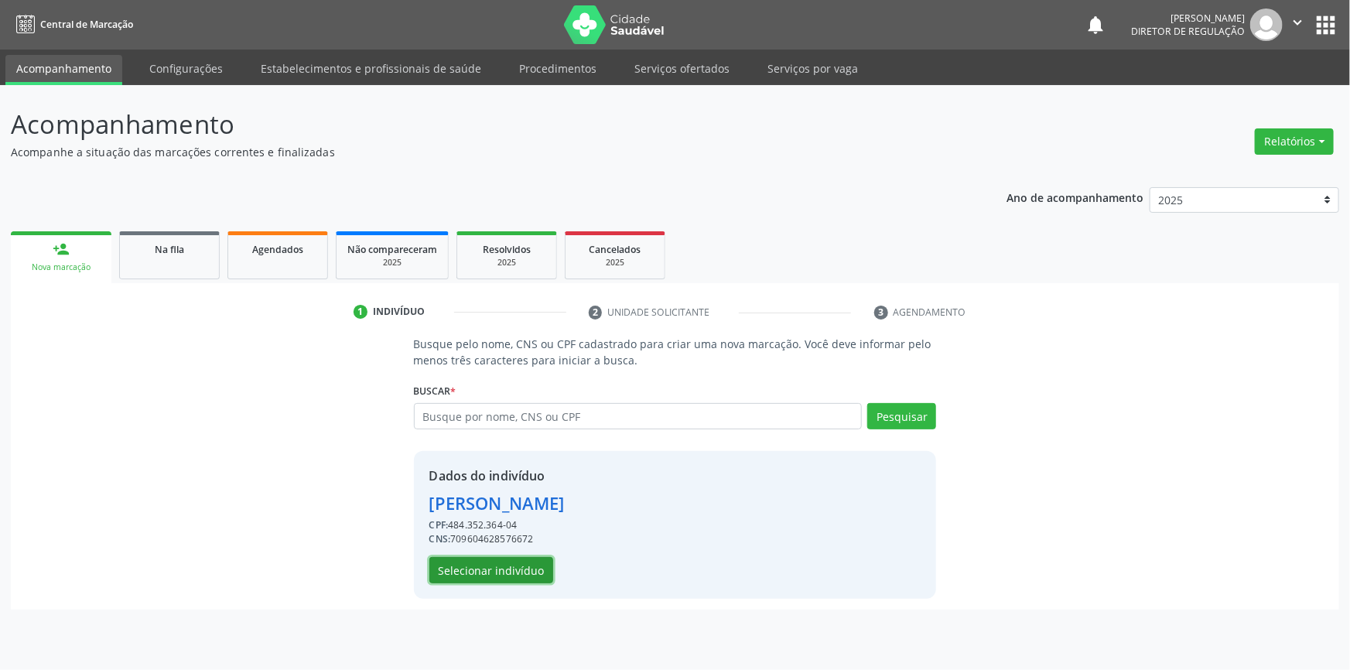
click at [501, 575] on button "Selecionar indivíduo" at bounding box center [491, 570] width 124 height 26
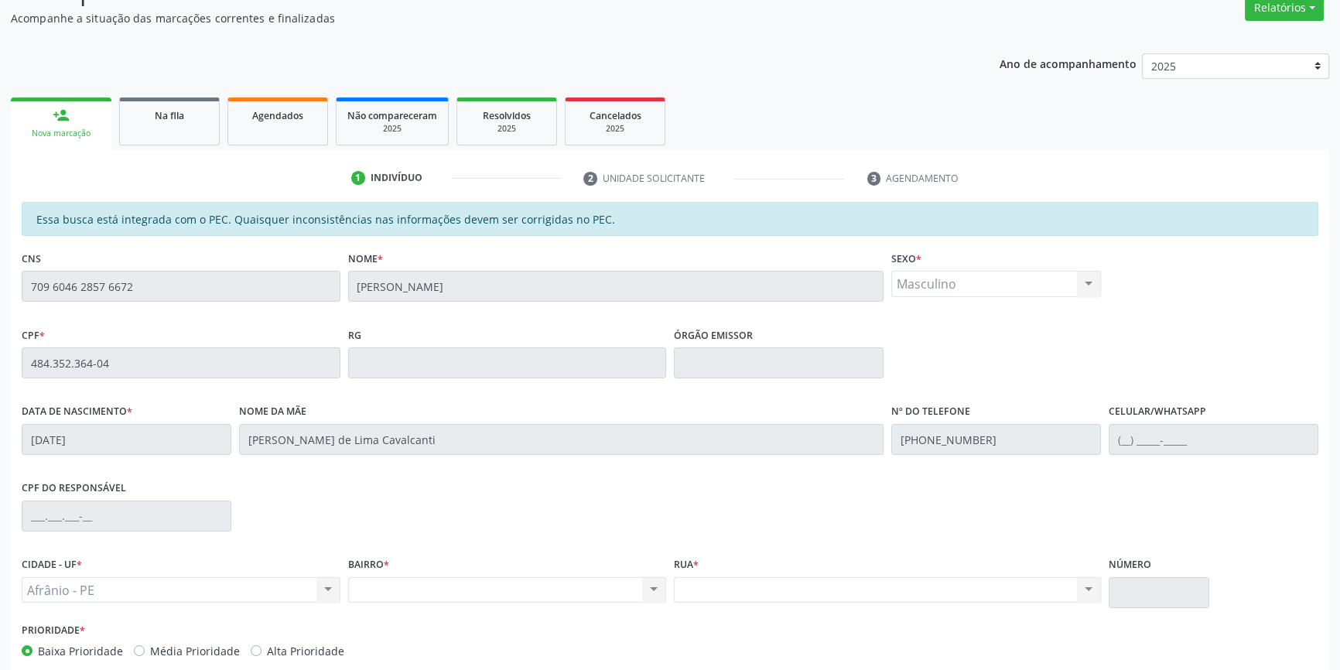
scroll to position [212, 0]
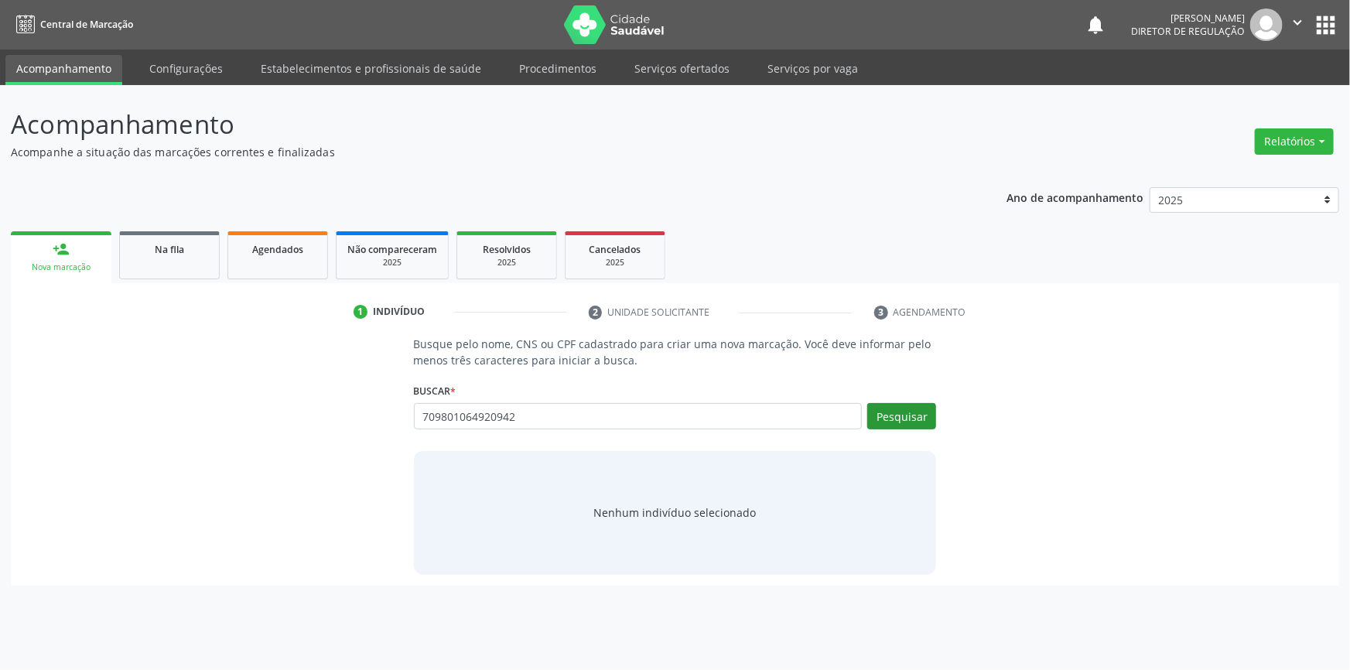
type input "709801064920942"
click at [903, 419] on button "Pesquisar" at bounding box center [901, 416] width 69 height 26
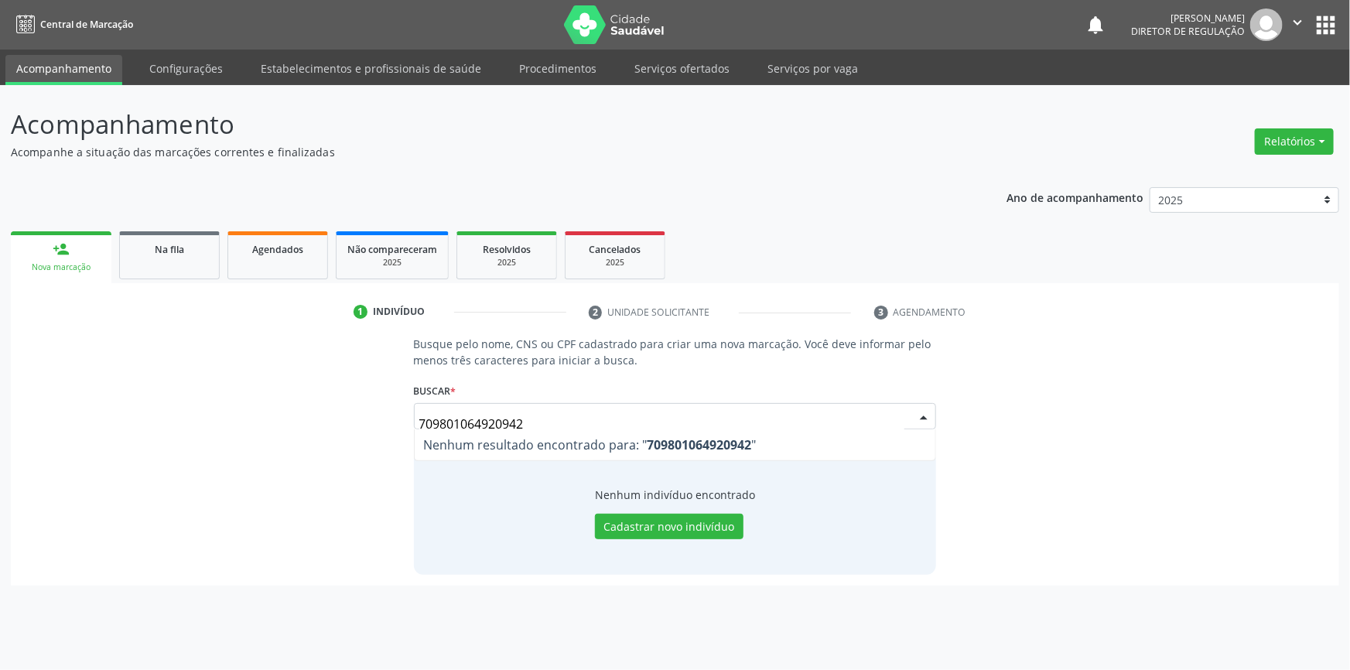
drag, startPoint x: 547, startPoint y: 427, endPoint x: 169, endPoint y: 415, distance: 377.7
click at [169, 415] on div "Busque pelo nome, CNS ou CPF cadastrado para criar uma nova marcação. Você deve…" at bounding box center [675, 455] width 1307 height 238
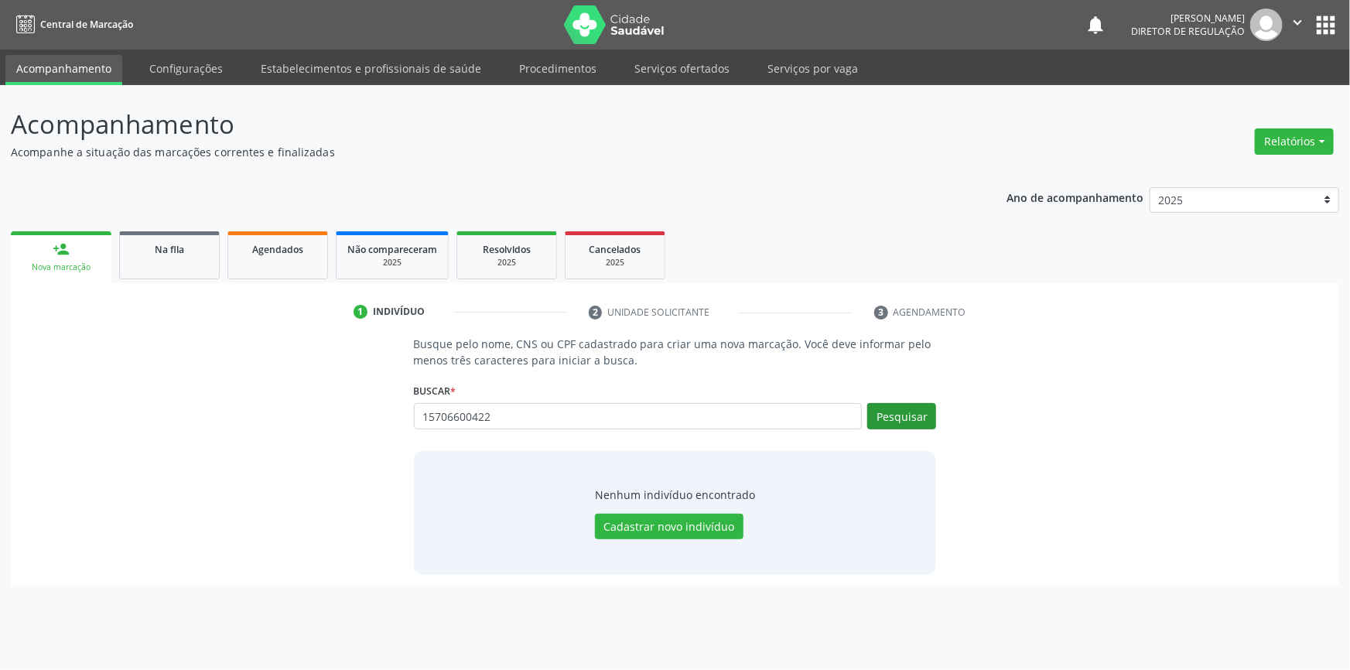
type input "15706600422"
click at [908, 419] on button "Pesquisar" at bounding box center [901, 416] width 69 height 26
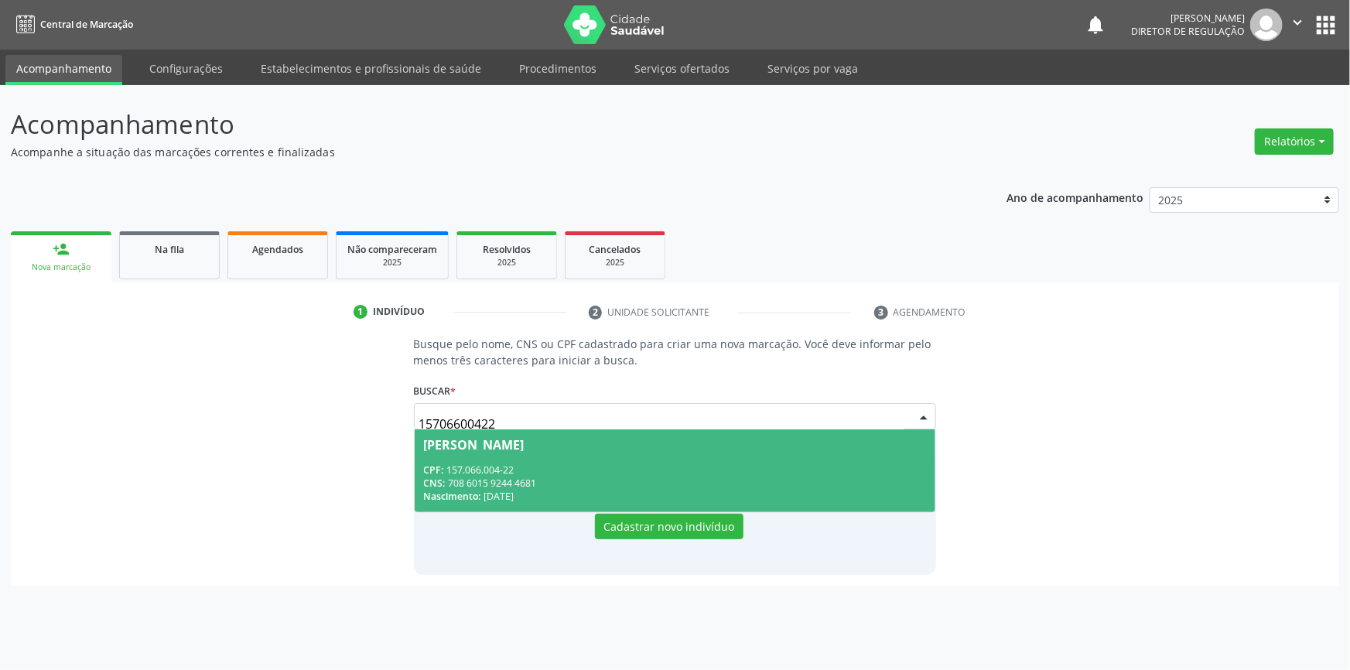
click at [611, 483] on div "CNS: 708 6015 9244 4681" at bounding box center [675, 483] width 503 height 13
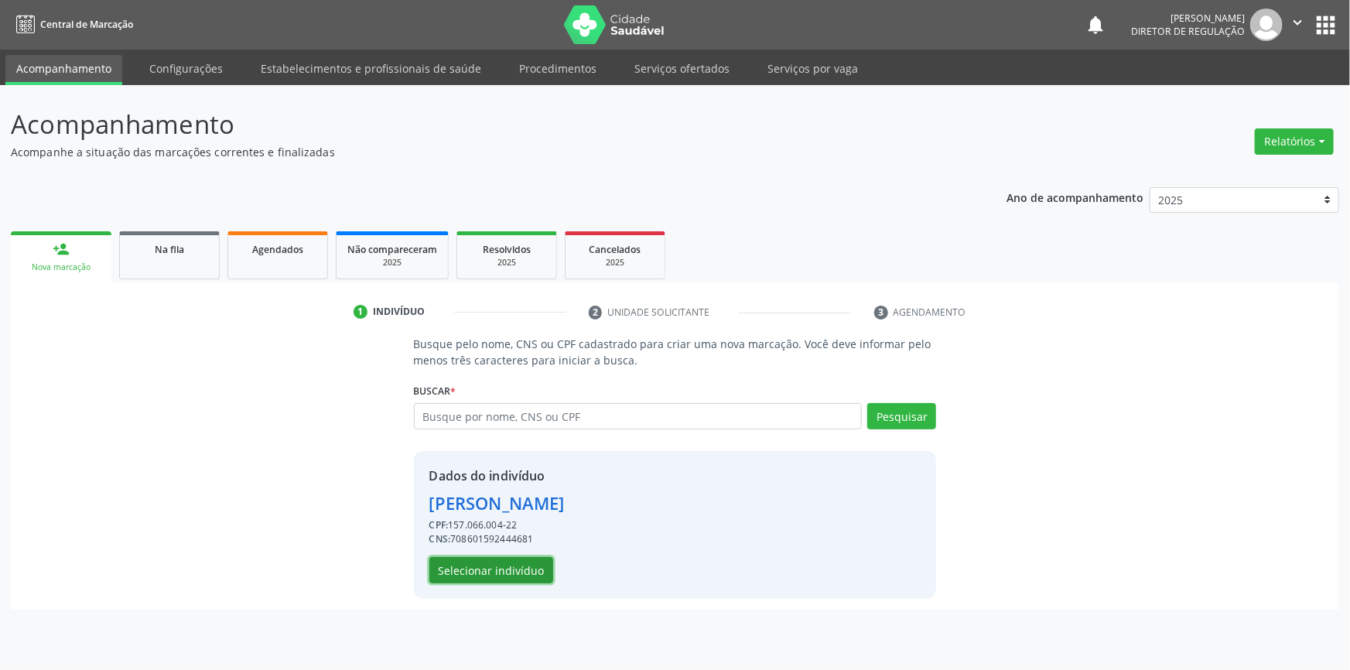
click at [507, 569] on button "Selecionar indivíduo" at bounding box center [491, 570] width 124 height 26
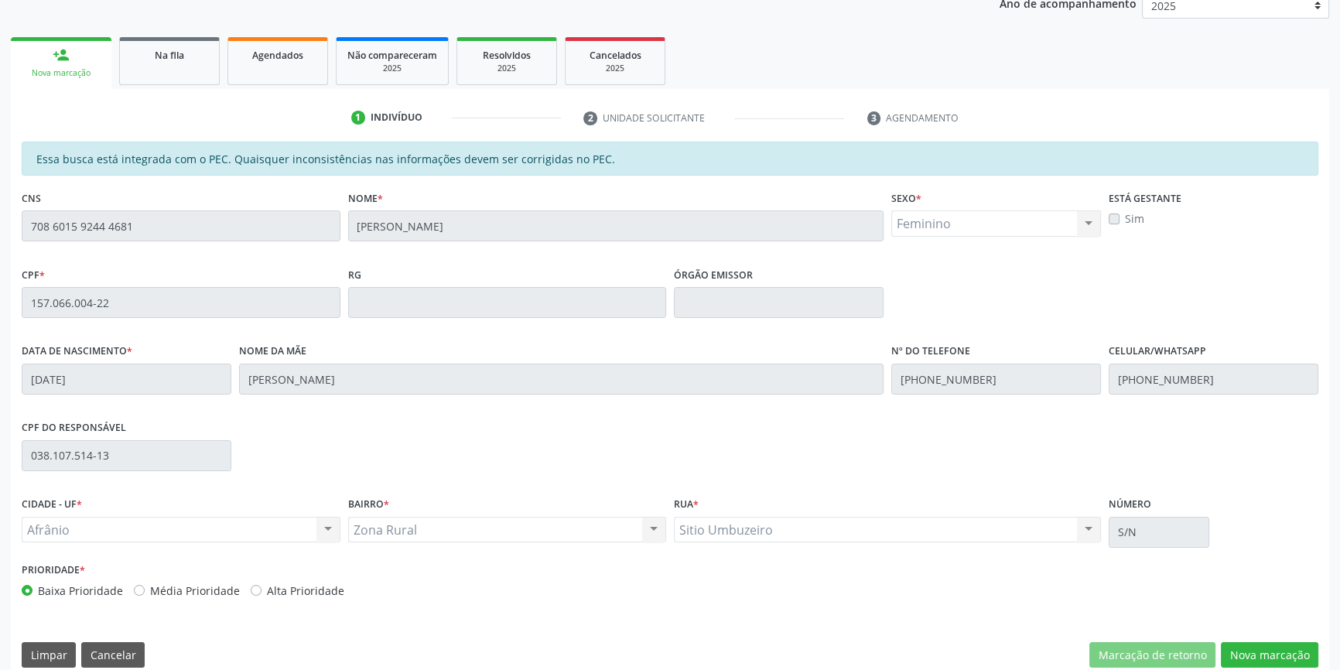
scroll to position [212, 0]
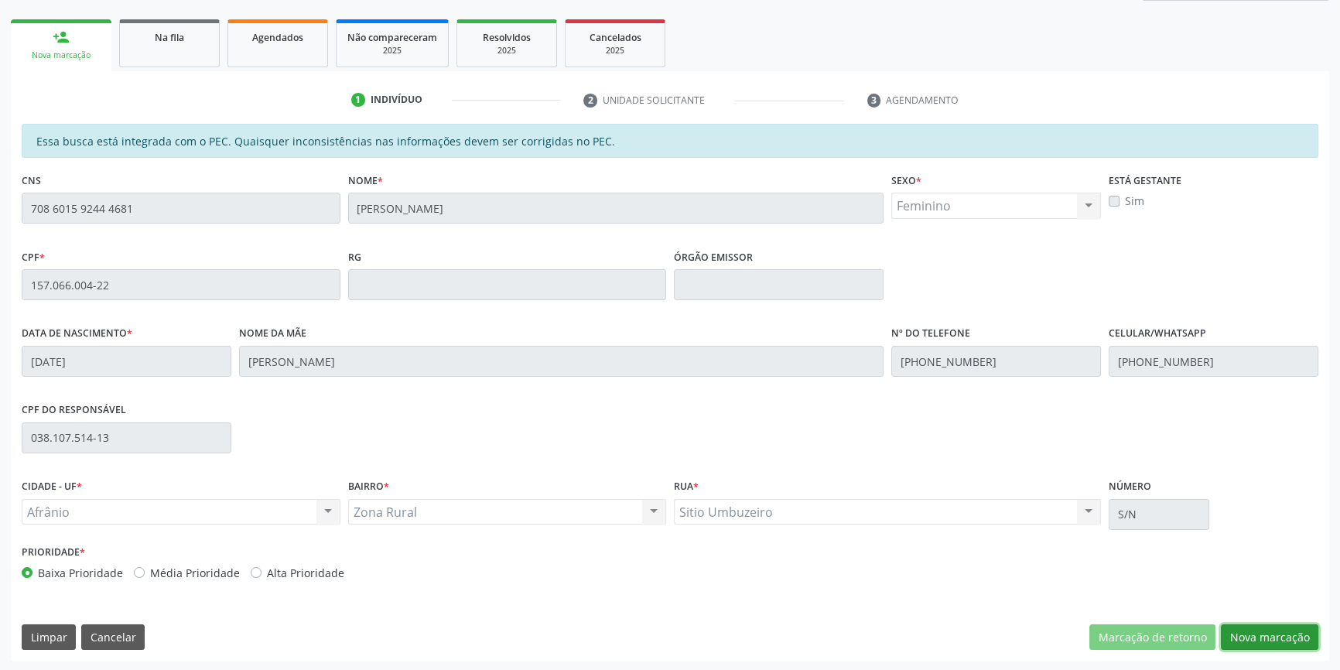
click at [1255, 631] on button "Nova marcação" at bounding box center [1269, 637] width 97 height 26
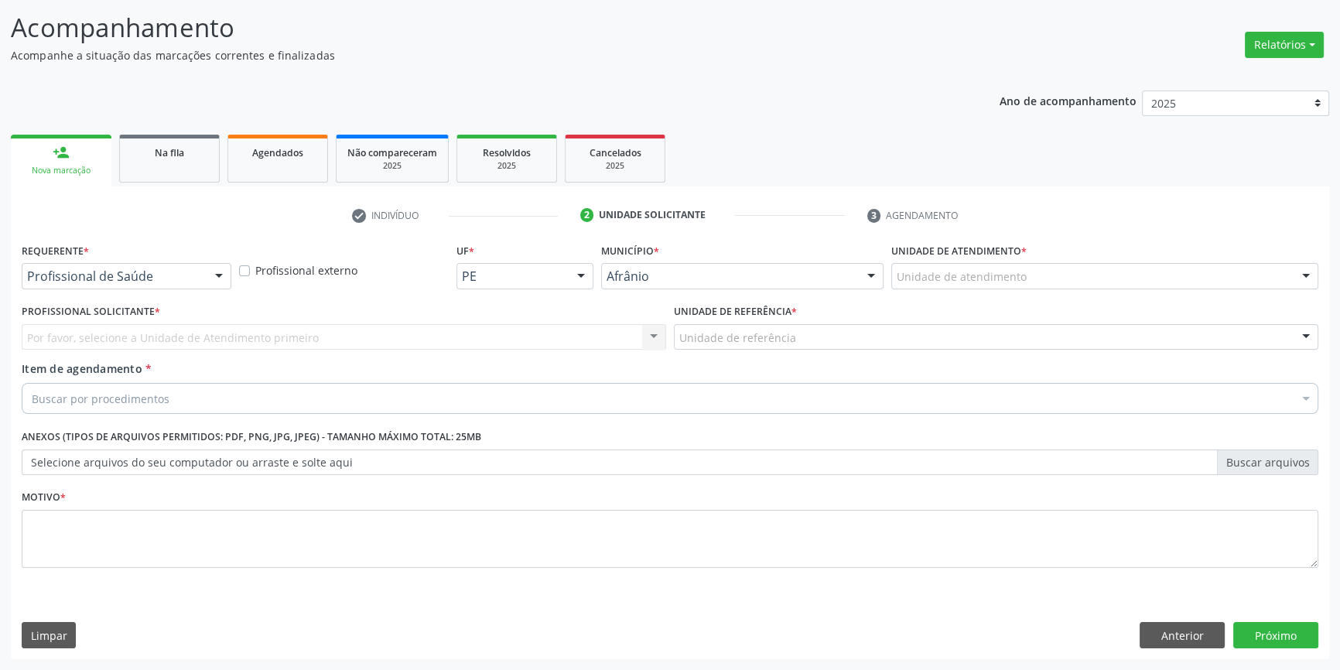
scroll to position [95, 0]
click at [1010, 290] on div "Unidade de atendimento * Unidade de atendimento Academia da Saude de Afranio Ac…" at bounding box center [1104, 271] width 435 height 60
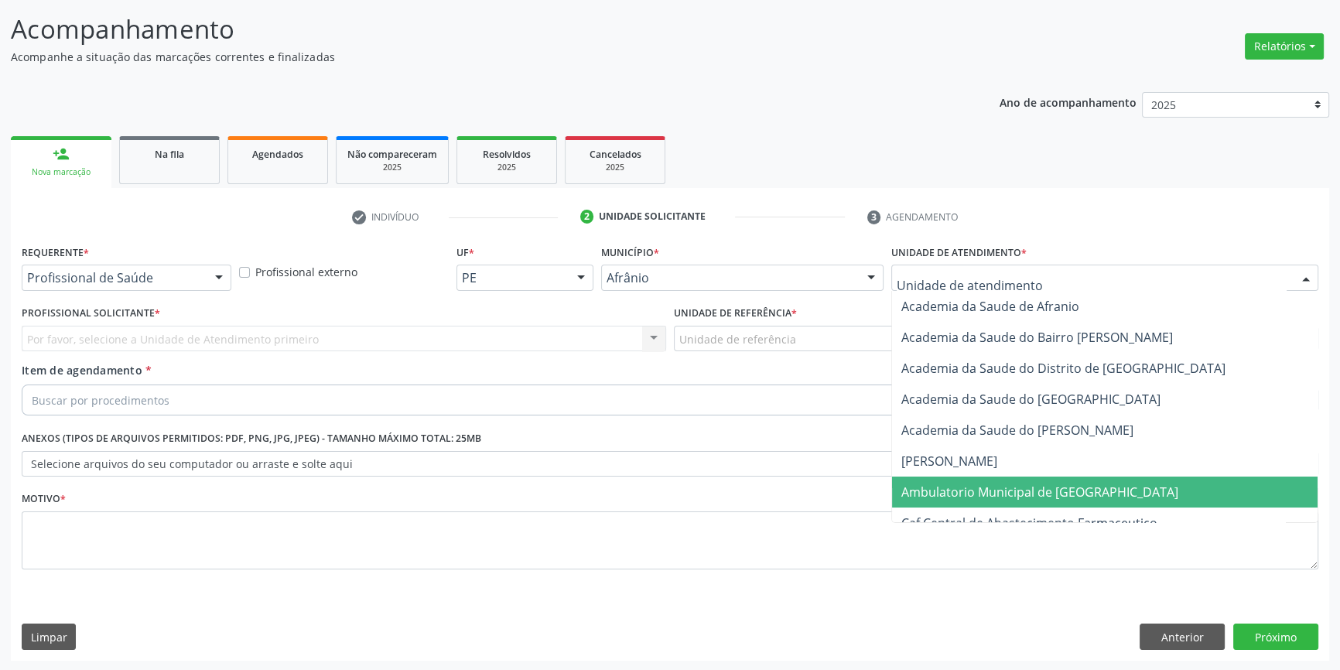
click at [985, 494] on span "Ambulatorio Municipal de [GEOGRAPHIC_DATA]" at bounding box center [1039, 492] width 277 height 17
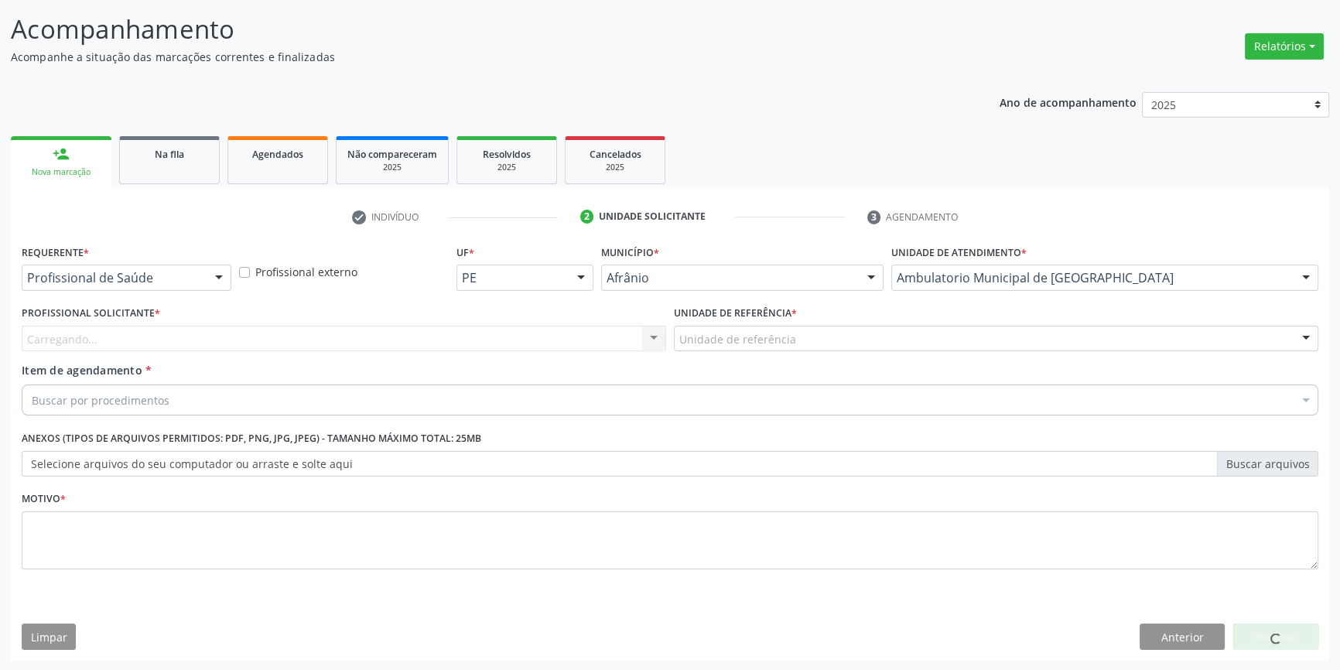
click at [802, 354] on div "Unidade de referência * Unidade de referência ESF de Extrema ESF de Barra das M…" at bounding box center [996, 332] width 652 height 60
click at [805, 344] on div at bounding box center [996, 339] width 644 height 26
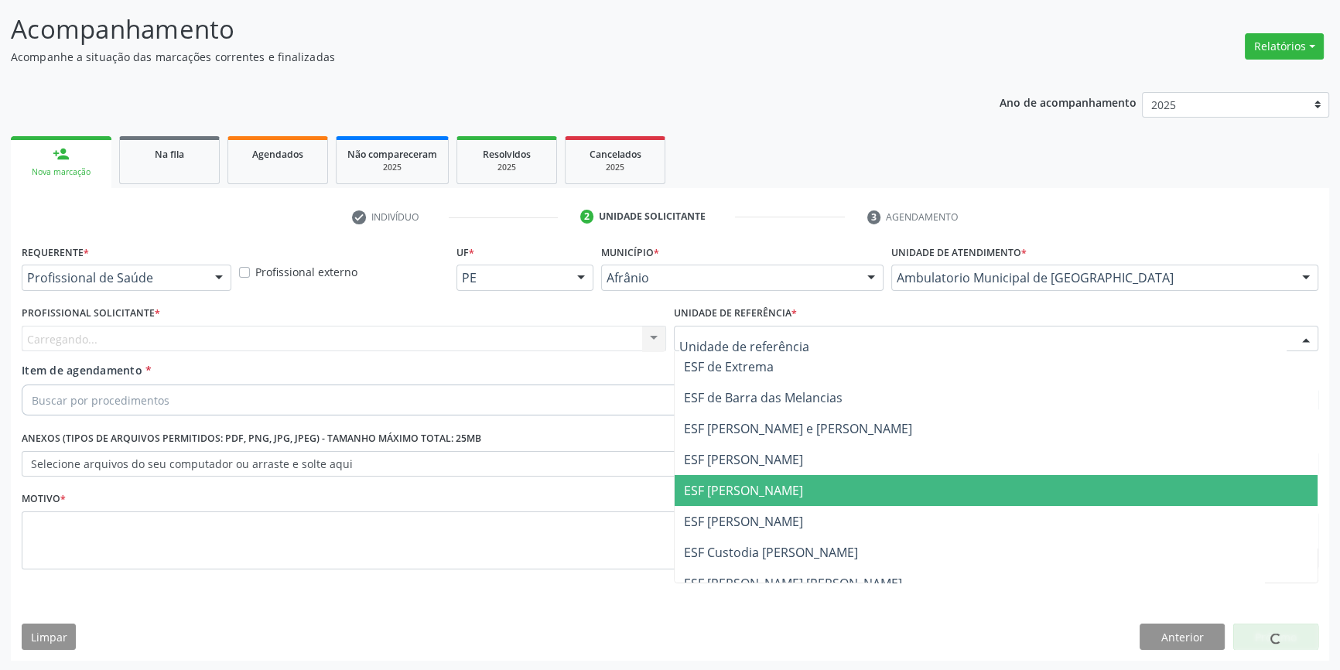
drag, startPoint x: 767, startPoint y: 477, endPoint x: 524, endPoint y: 374, distance: 263.5
click at [765, 478] on span "ESF [PERSON_NAME]" at bounding box center [996, 490] width 643 height 31
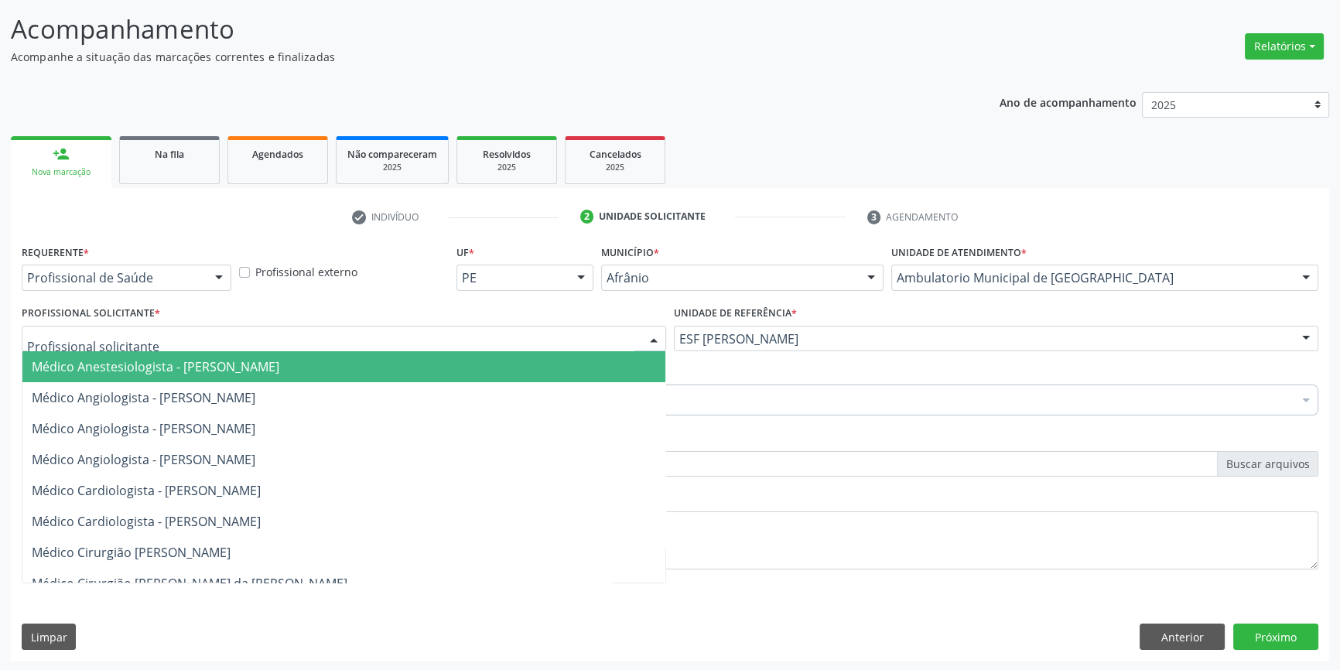
click at [479, 342] on div at bounding box center [344, 339] width 644 height 26
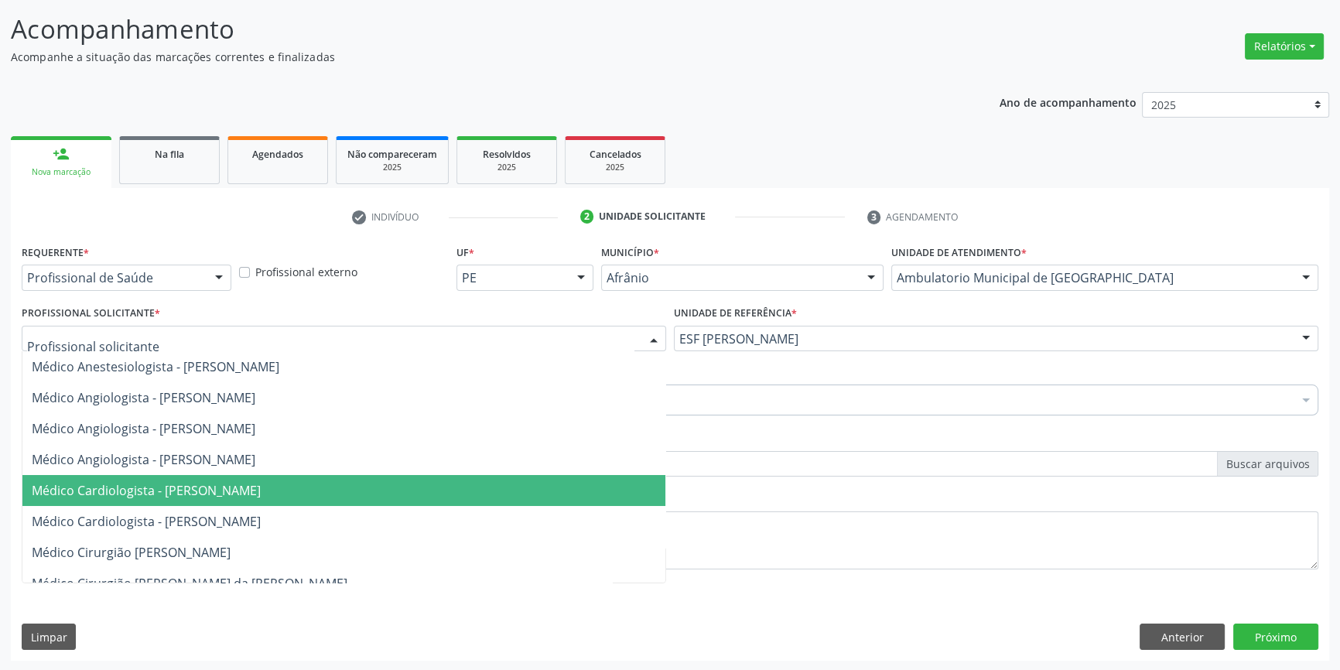
click at [261, 484] on span "Médico Cardiologista - [PERSON_NAME]" at bounding box center [146, 490] width 229 height 17
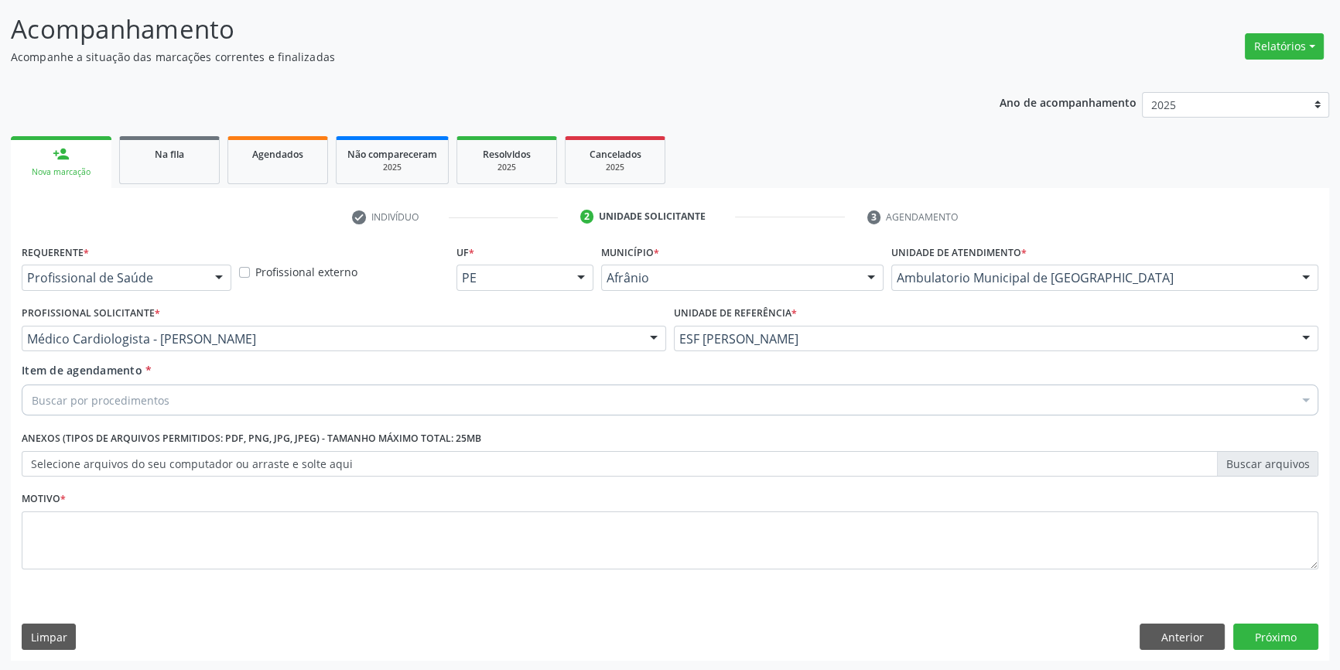
click at [208, 405] on div "Buscar por procedimentos" at bounding box center [670, 400] width 1297 height 31
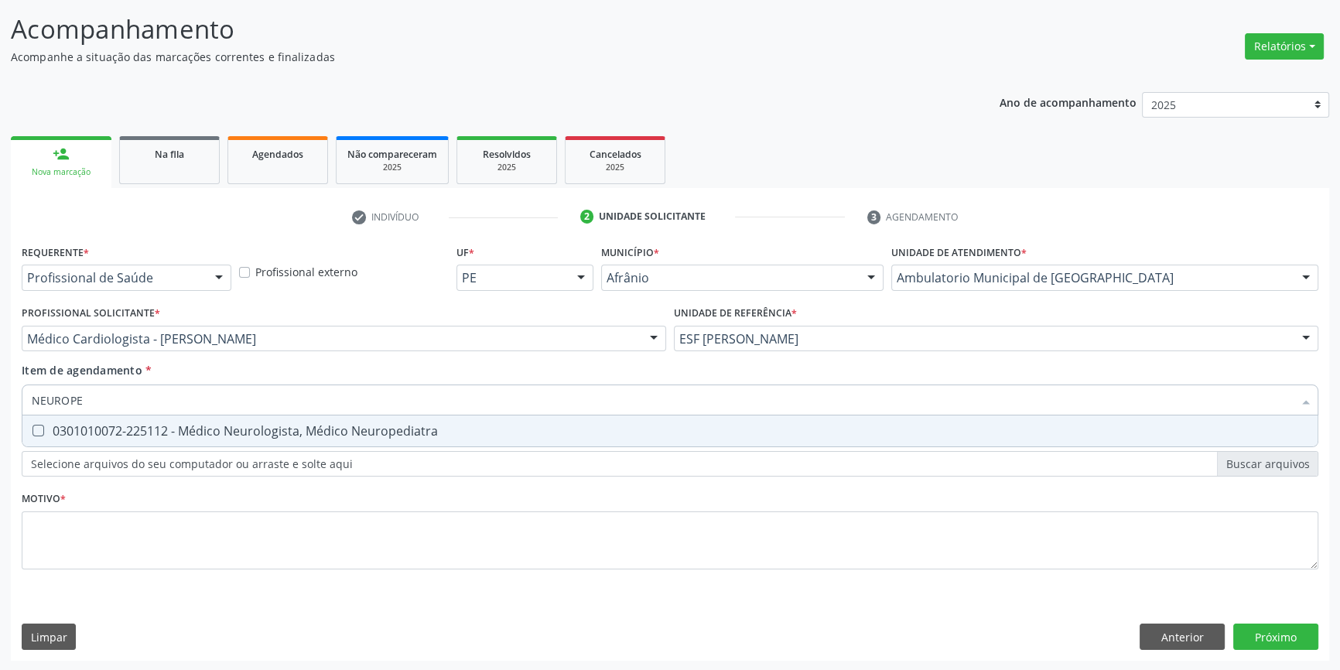
type input "NEUROPED"
click at [209, 415] on span "0301010072-225112 - Médico Neurologista, Médico Neuropediatra" at bounding box center [669, 430] width 1295 height 31
checkbox Neuropediatra "true"
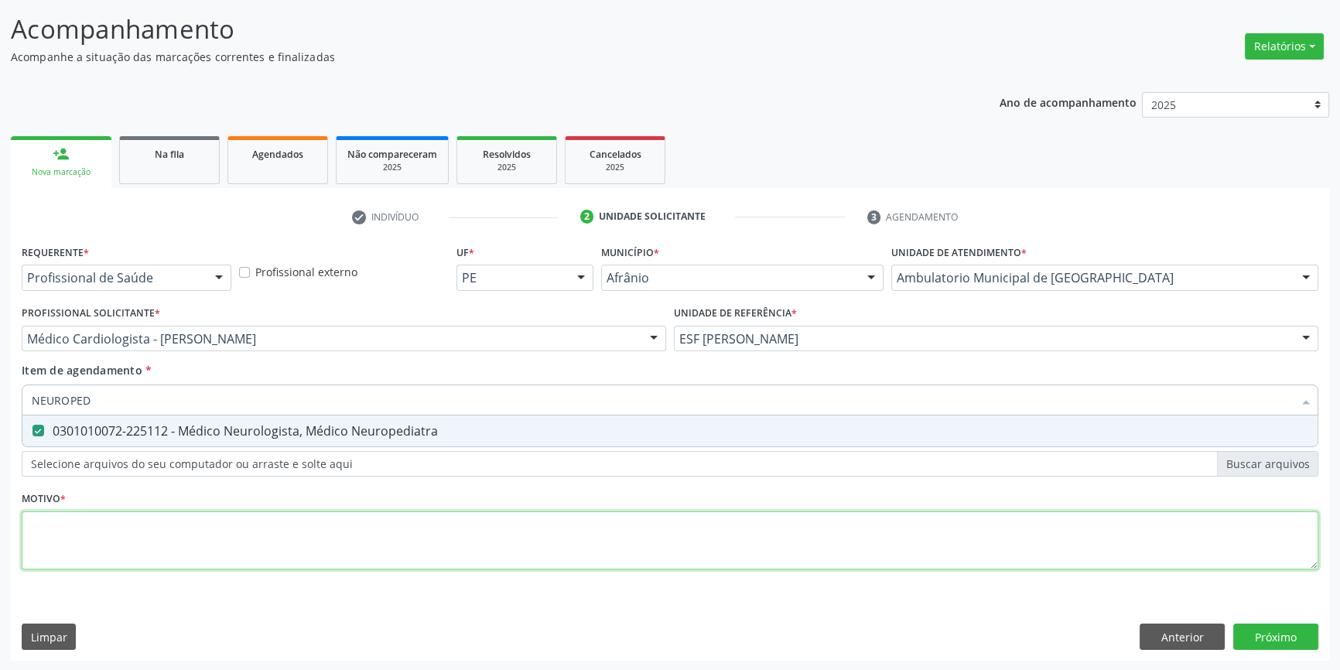
click at [136, 532] on div "Requerente * Profissional de Saúde Profissional de Saúde Paciente Nenhum result…" at bounding box center [670, 416] width 1297 height 350
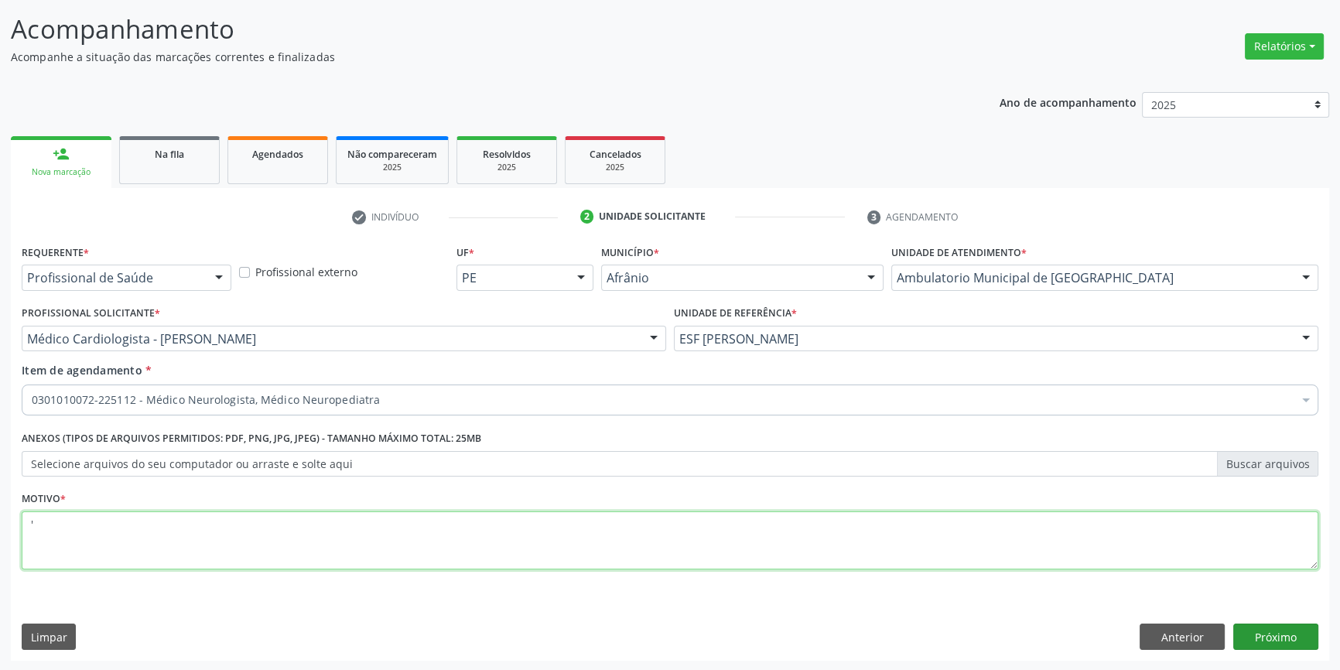
type textarea "'"
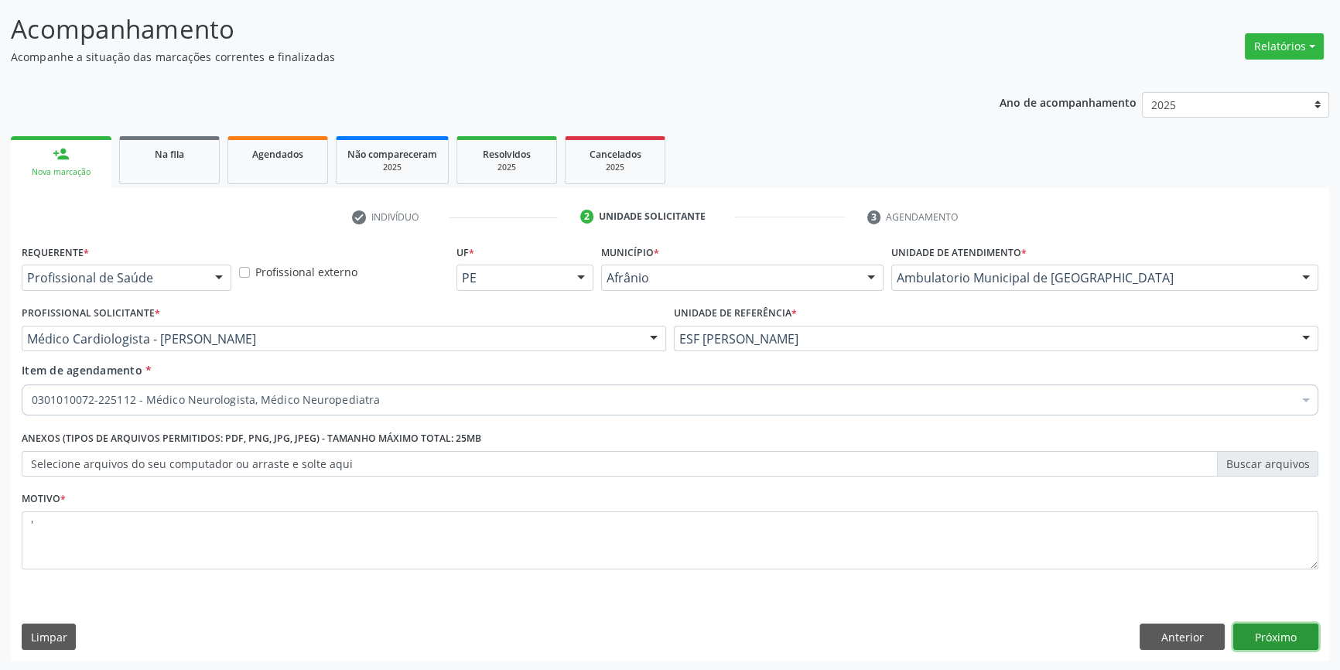
click at [1294, 642] on button "Próximo" at bounding box center [1275, 637] width 85 height 26
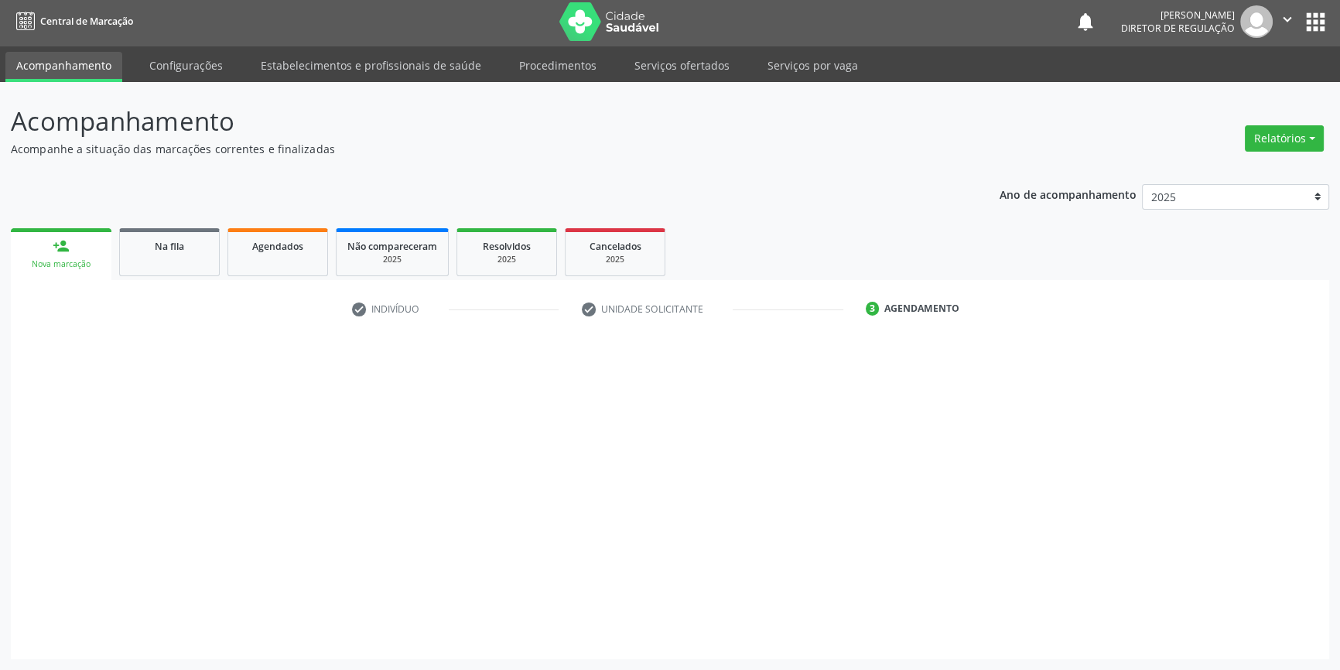
scroll to position [2, 0]
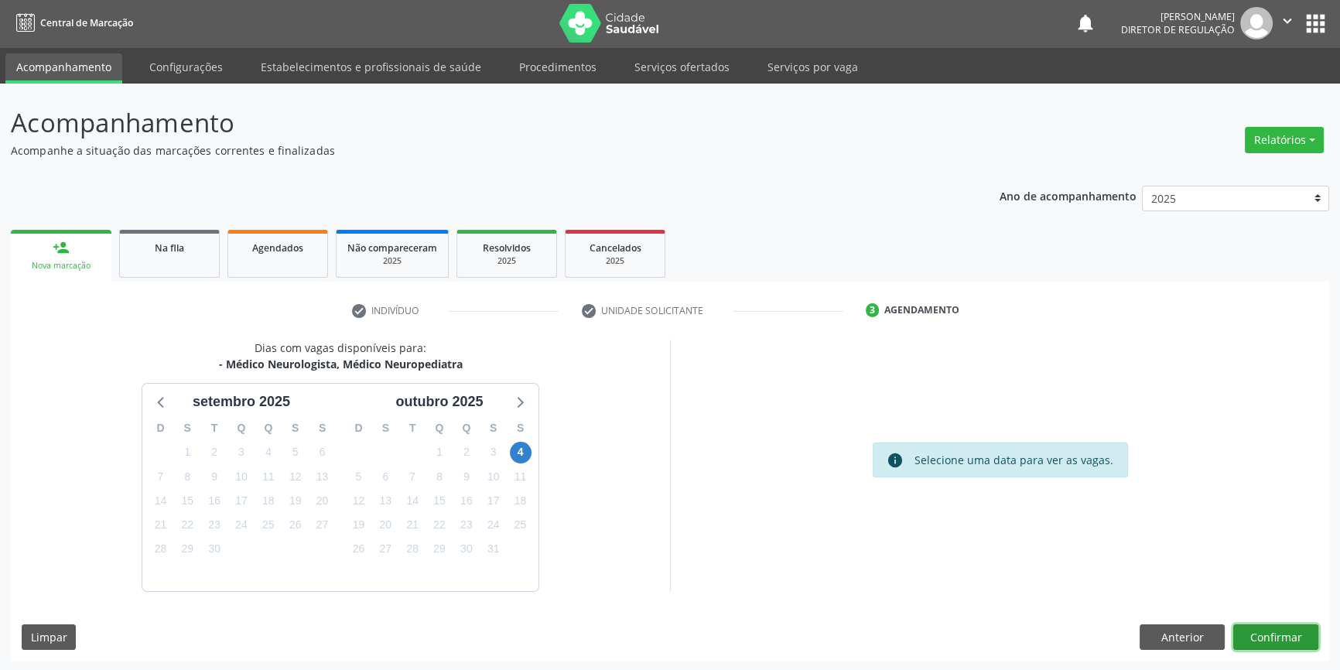
click at [1280, 634] on button "Confirmar" at bounding box center [1275, 637] width 85 height 26
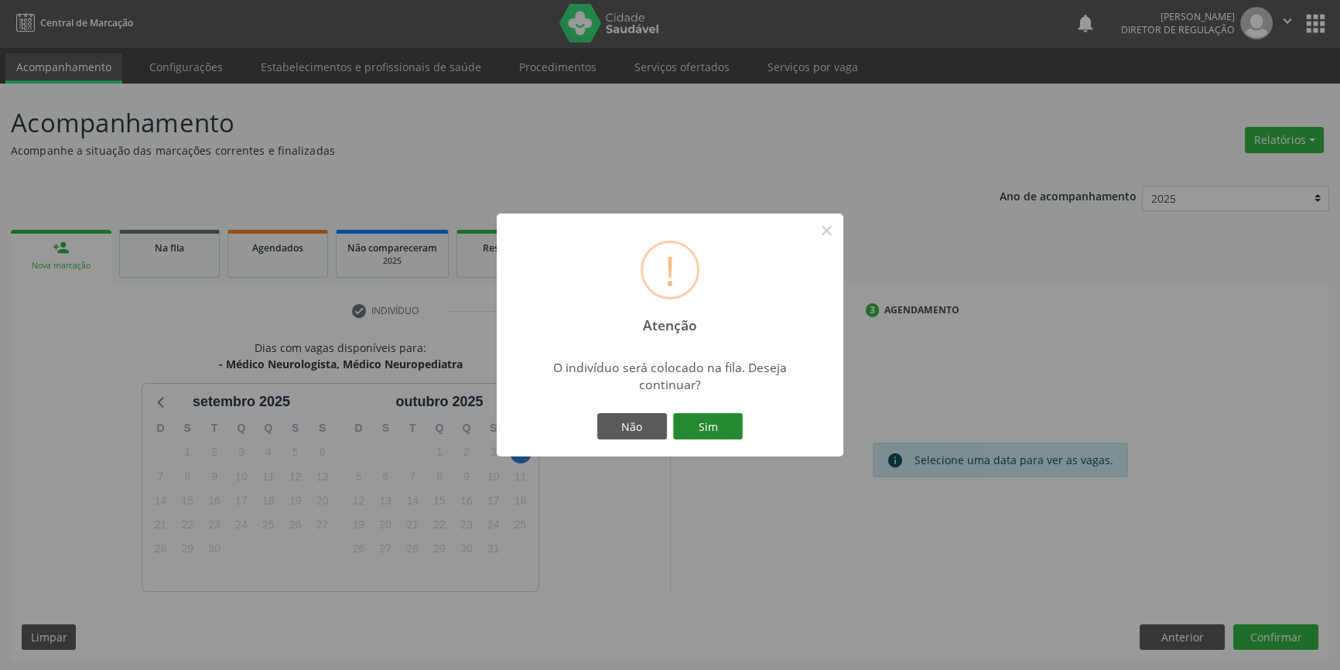
click at [717, 414] on button "Sim" at bounding box center [708, 426] width 70 height 26
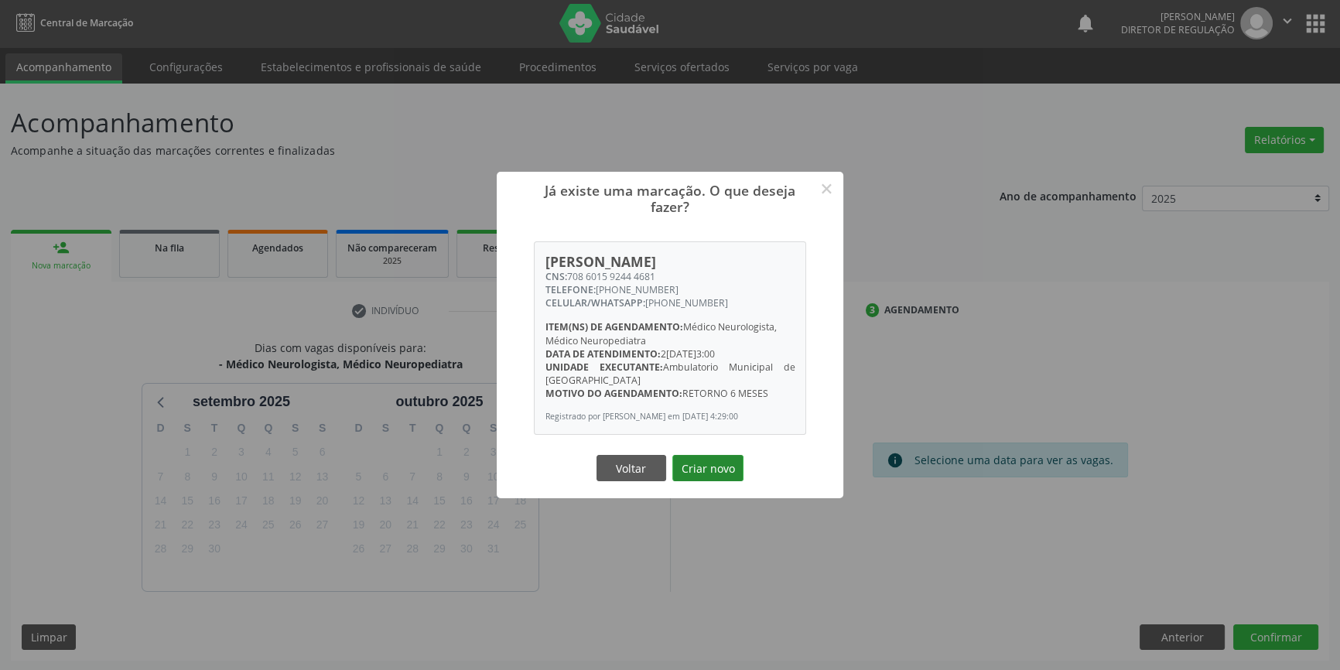
click at [705, 469] on button "Criar novo" at bounding box center [707, 468] width 71 height 26
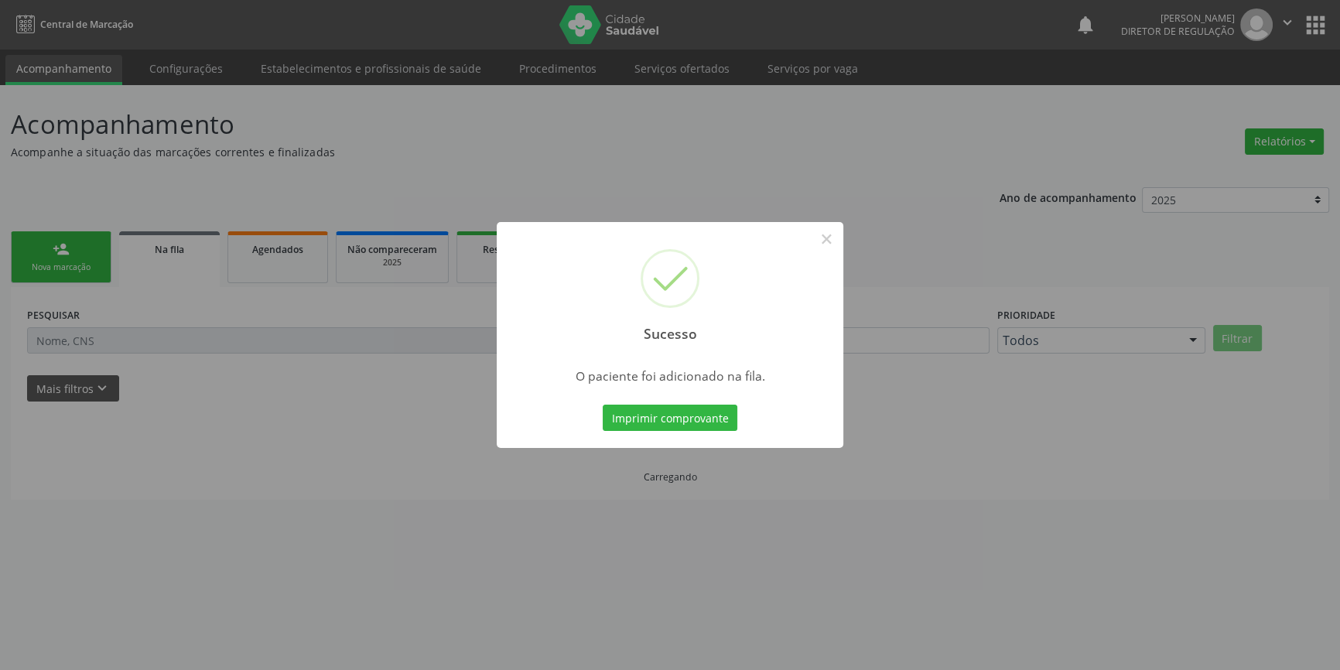
scroll to position [0, 0]
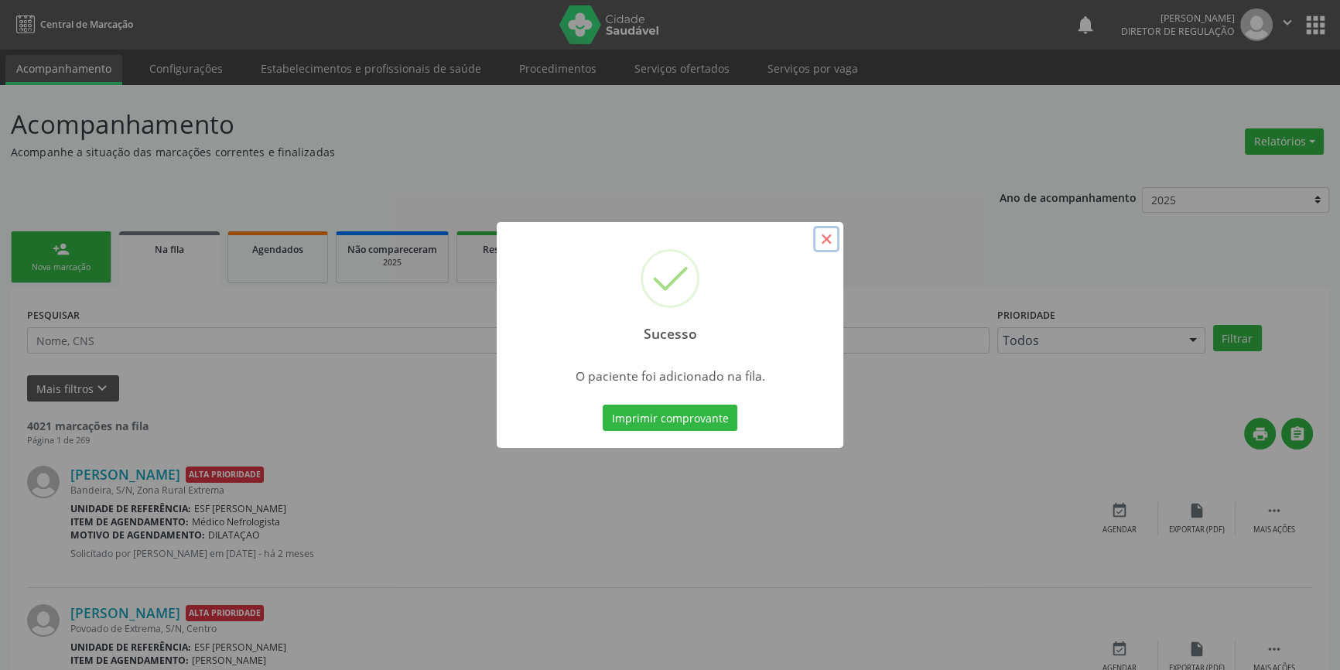
click at [833, 238] on button "×" at bounding box center [826, 239] width 26 height 26
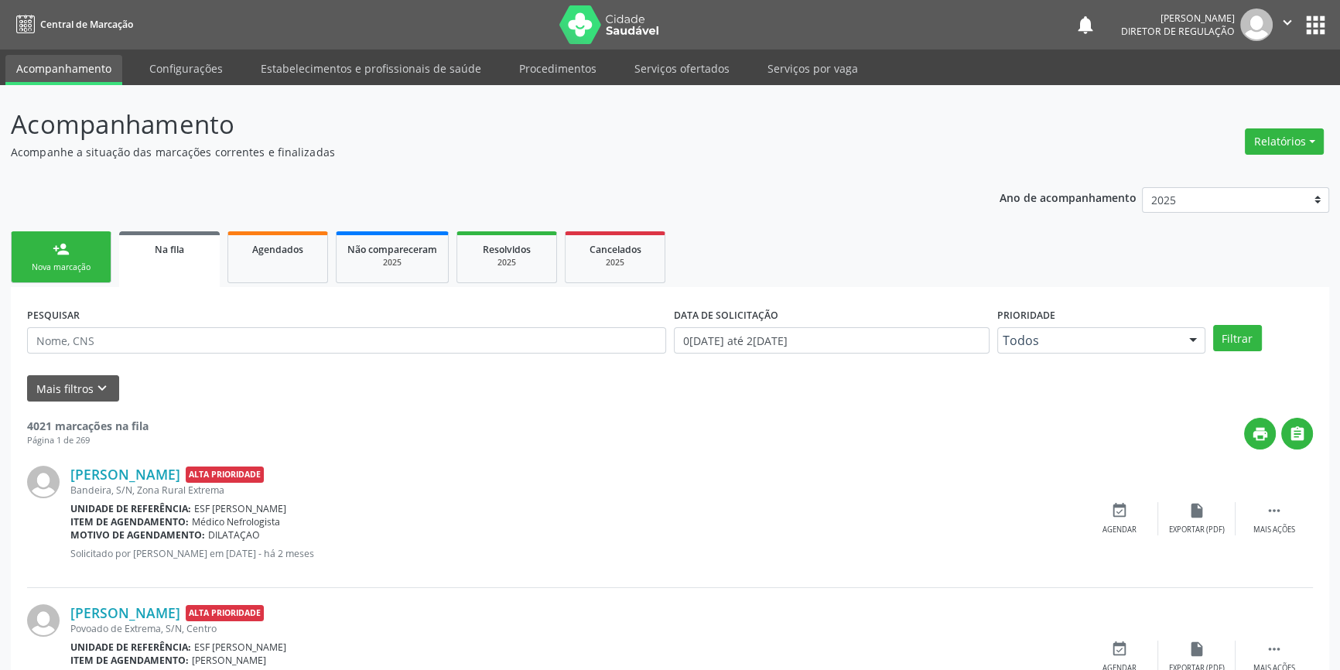
click at [91, 252] on link "person_add Nova marcação" at bounding box center [61, 257] width 101 height 52
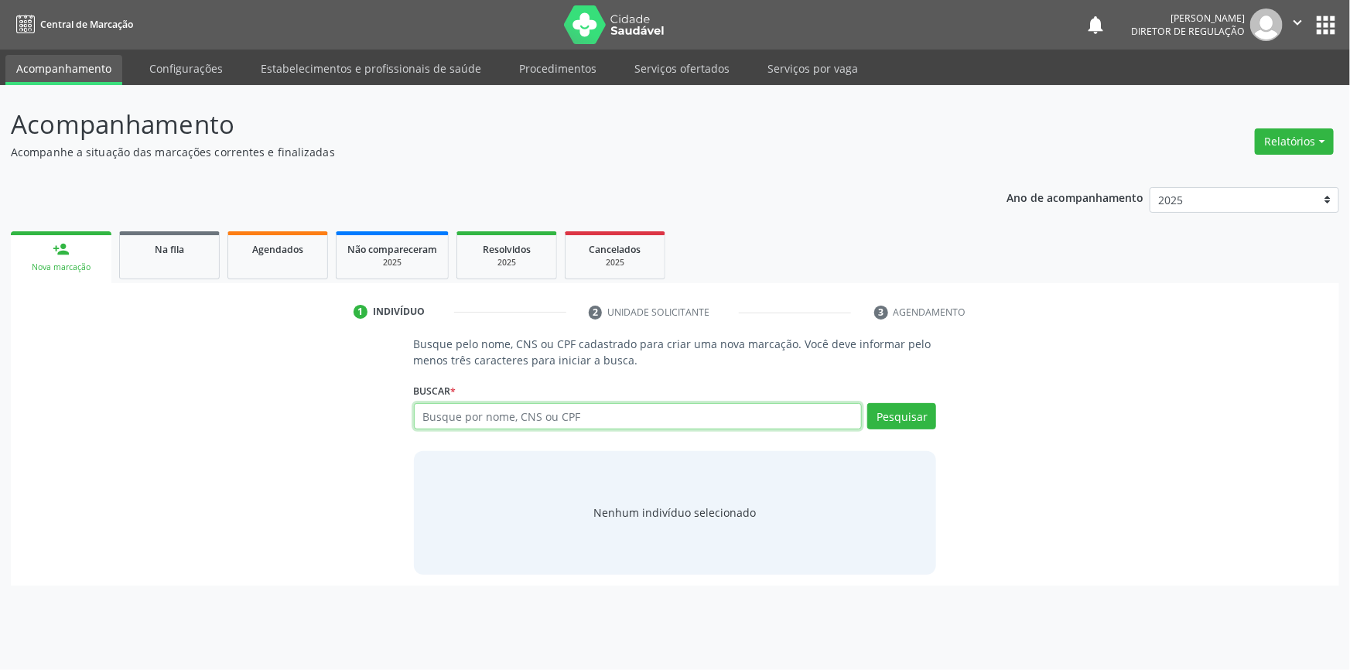
click at [518, 406] on input "text" at bounding box center [638, 416] width 449 height 26
paste input "703404816683300"
type input "703404816683300"
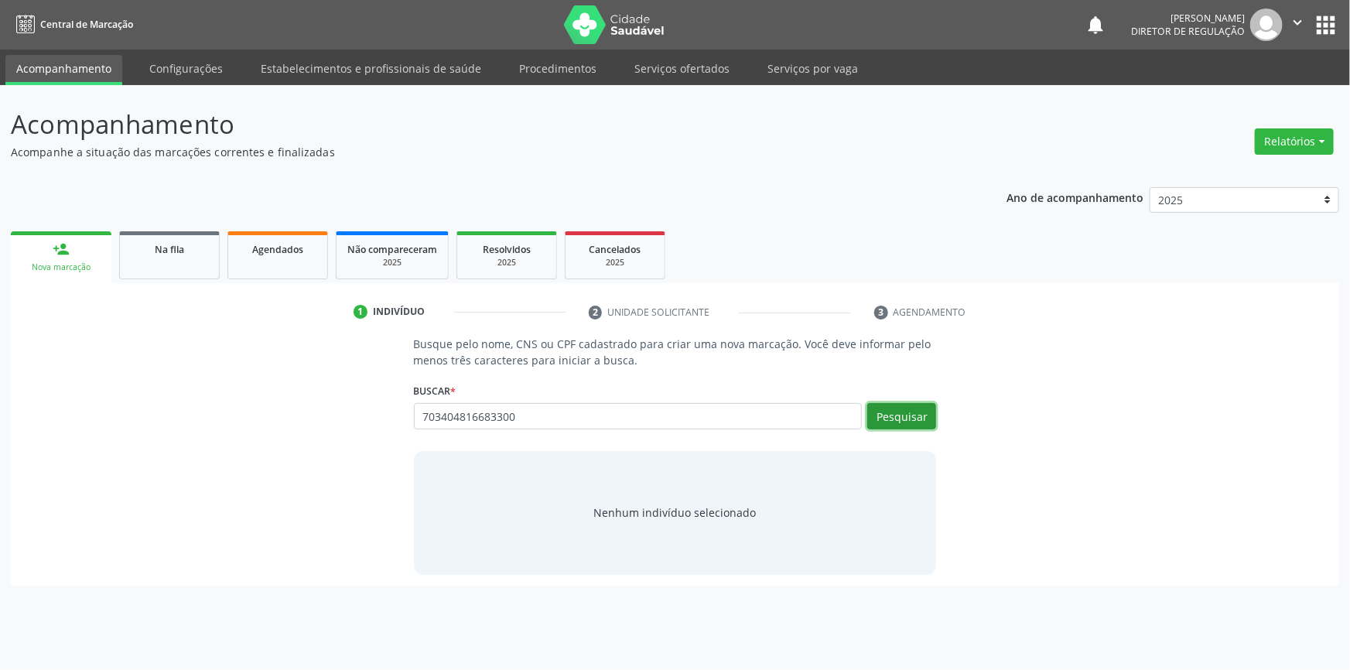
click at [905, 413] on button "Pesquisar" at bounding box center [901, 416] width 69 height 26
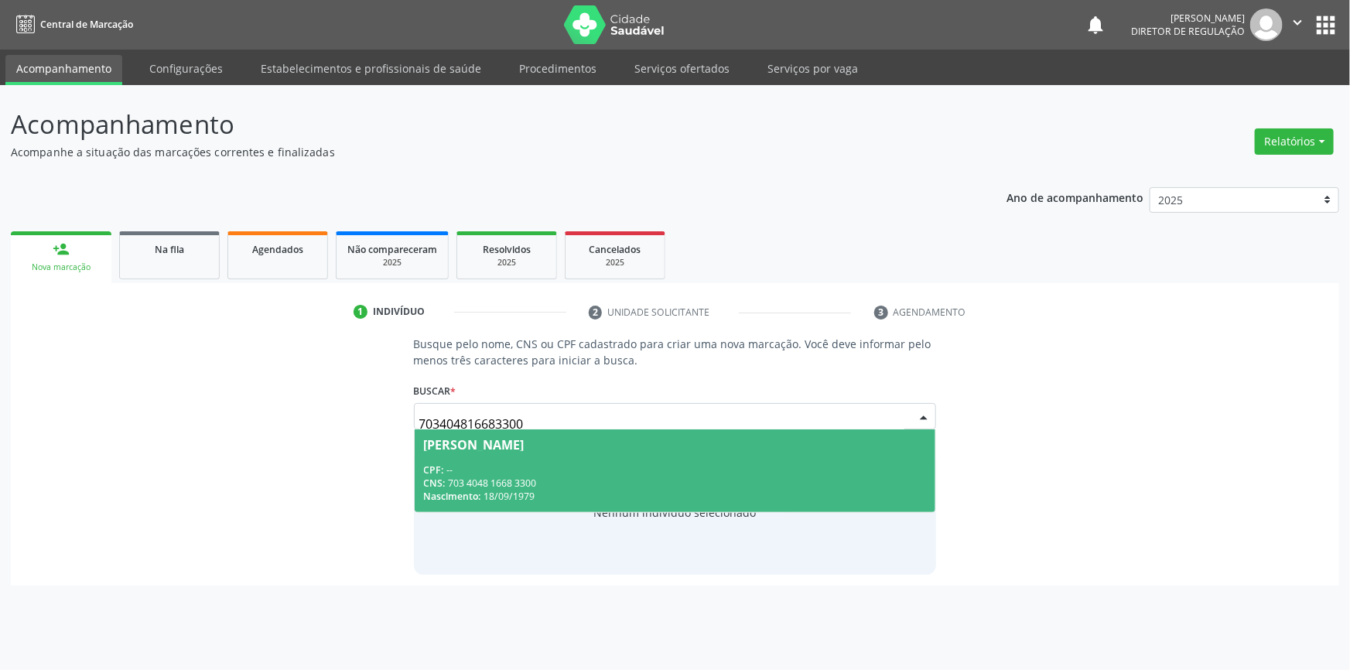
click at [523, 467] on div "CPF: --" at bounding box center [675, 469] width 503 height 13
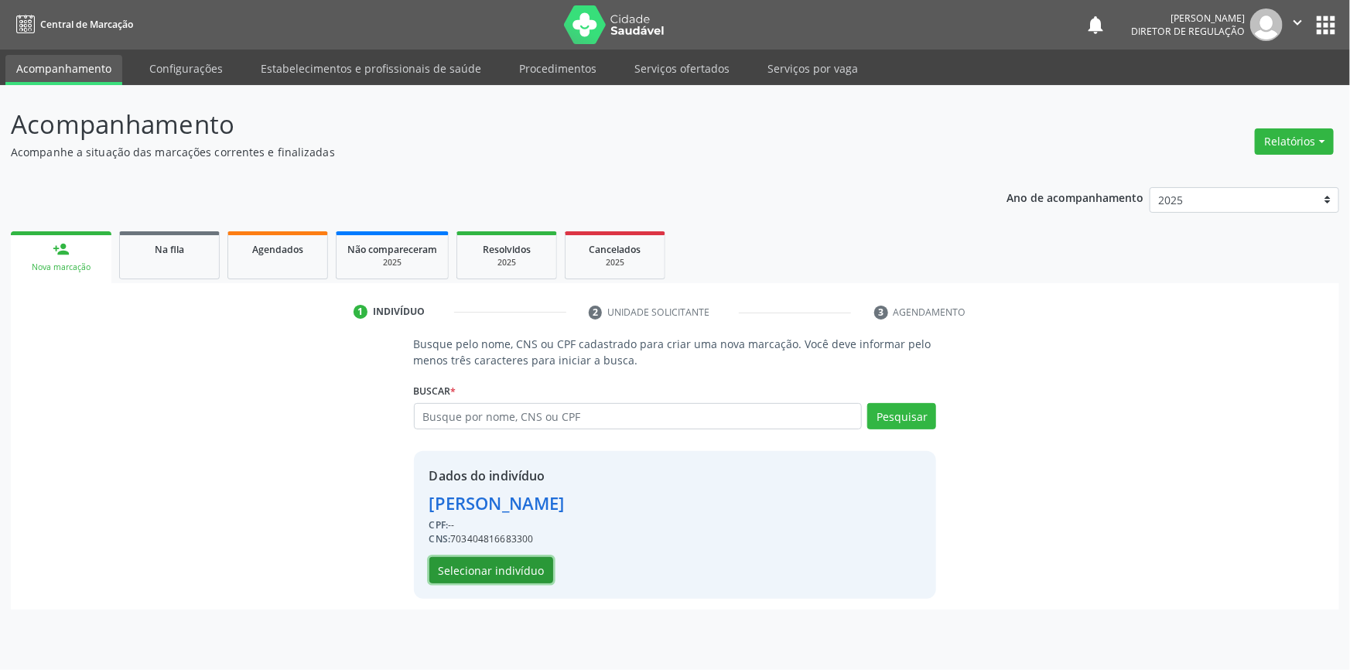
click at [507, 573] on button "Selecionar indivíduo" at bounding box center [491, 570] width 124 height 26
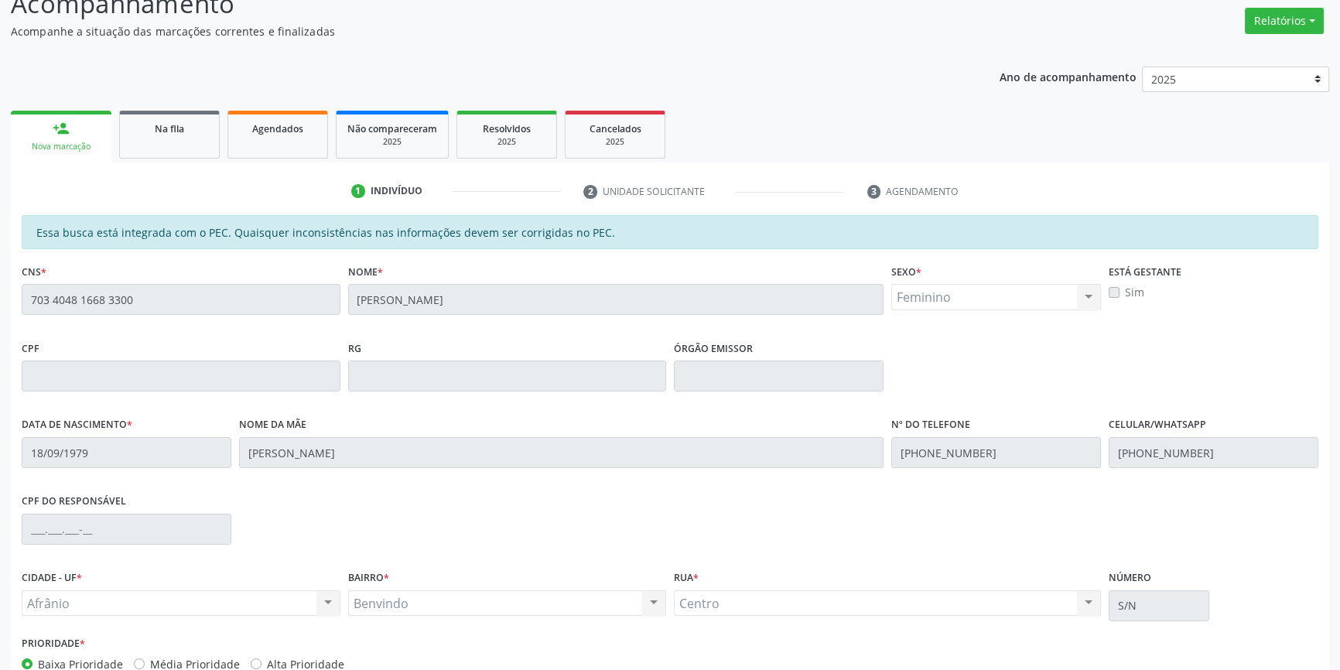
scroll to position [212, 0]
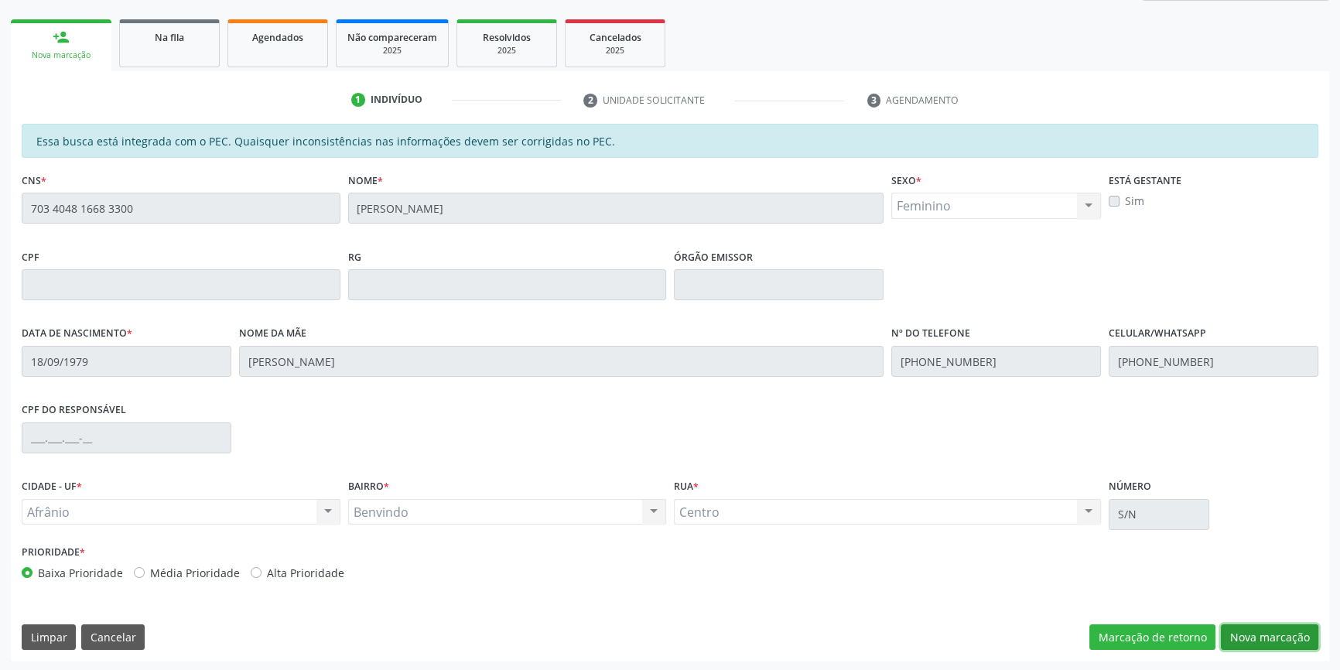
click at [1242, 634] on button "Nova marcação" at bounding box center [1269, 637] width 97 height 26
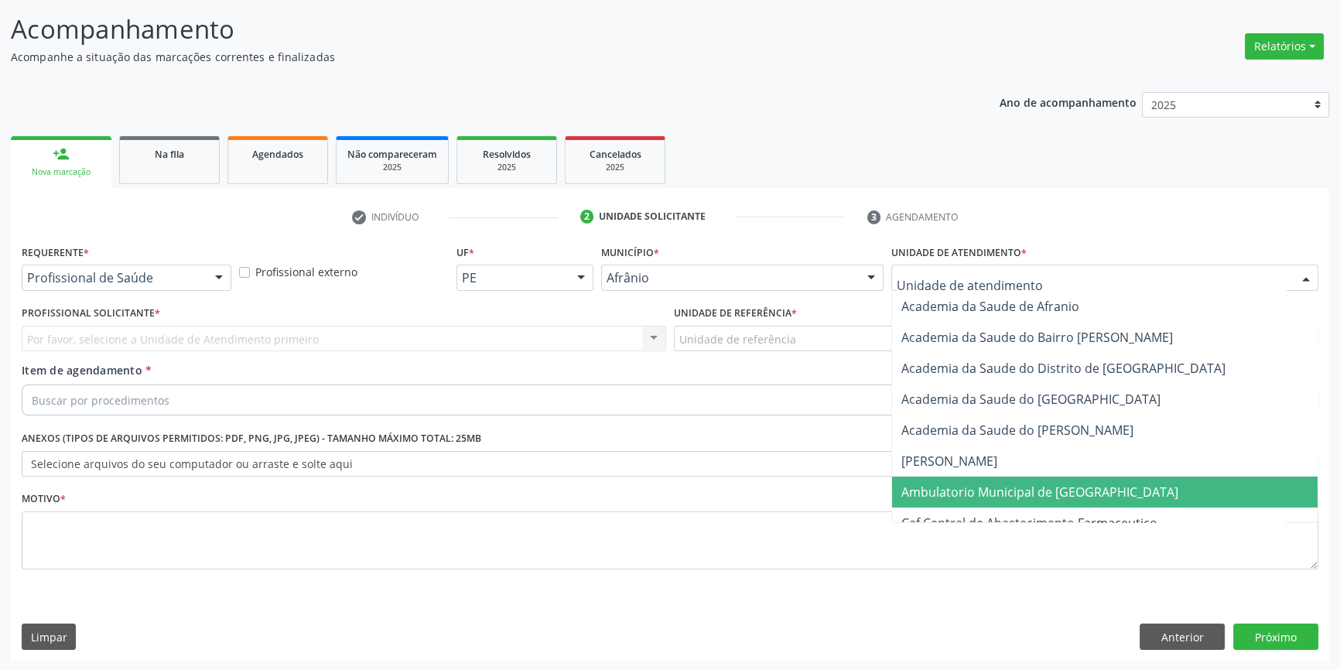
click at [956, 493] on span "Ambulatorio Municipal de [GEOGRAPHIC_DATA]" at bounding box center [1039, 492] width 277 height 17
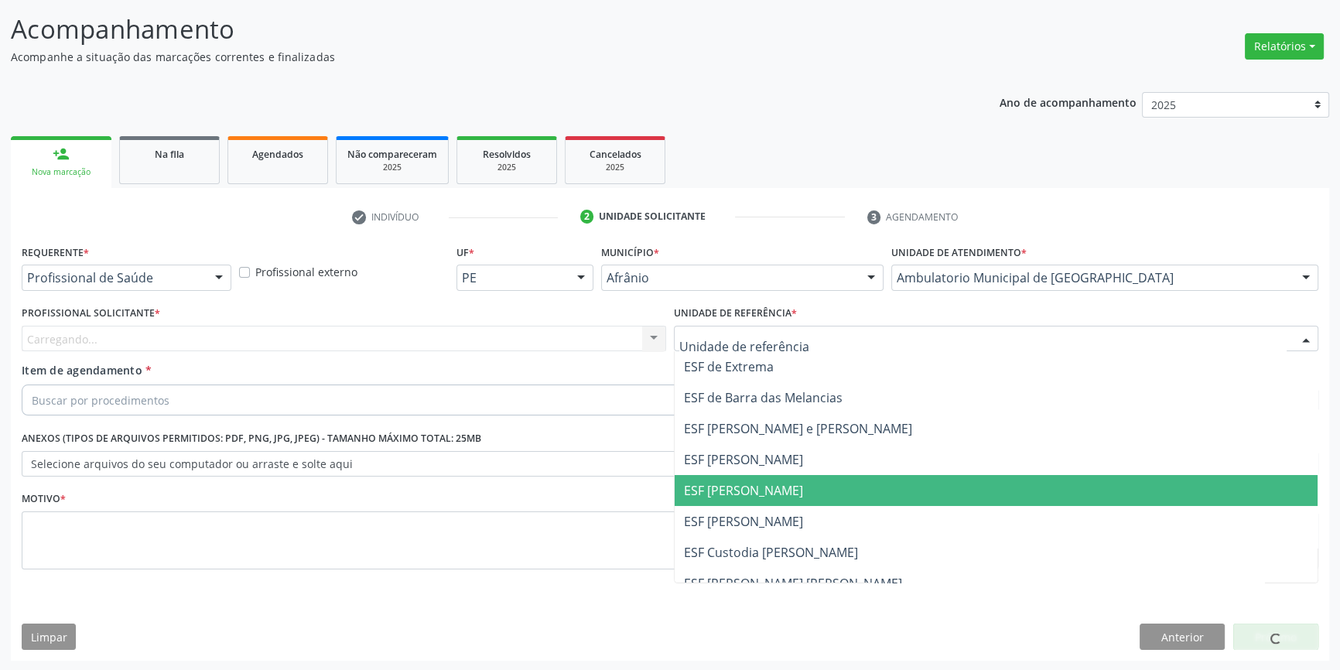
click at [775, 493] on span "ESF [PERSON_NAME]" at bounding box center [743, 490] width 119 height 17
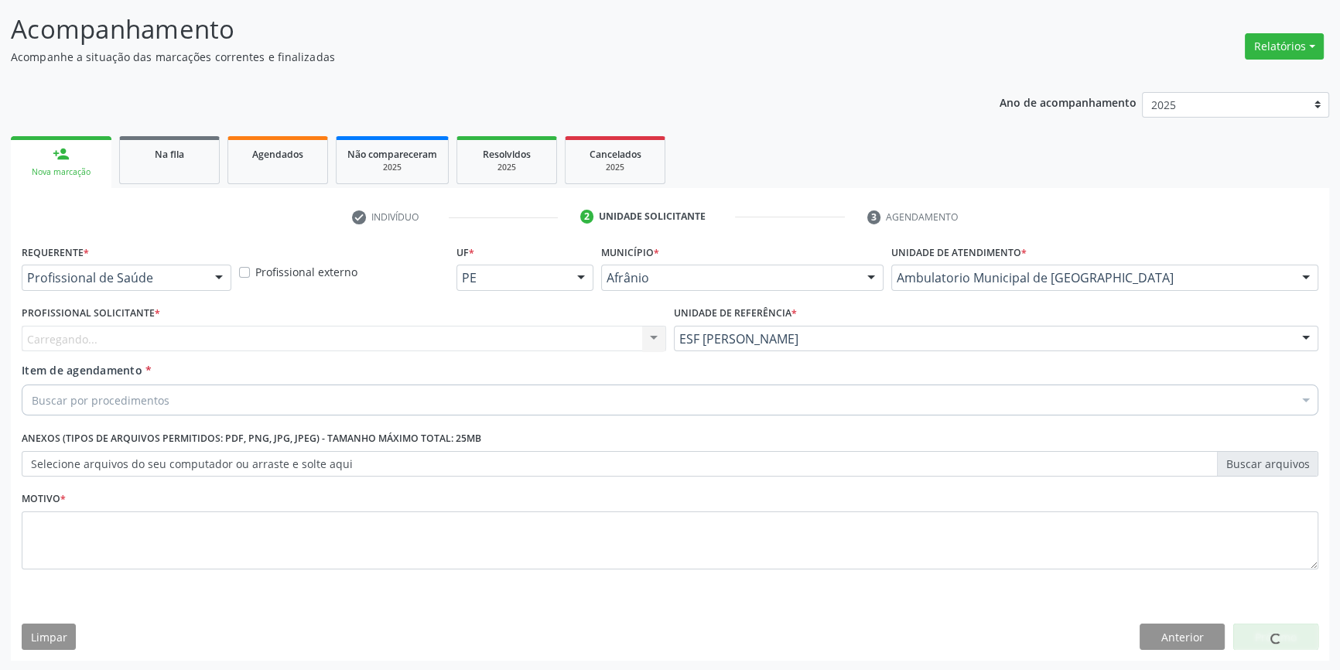
click at [487, 343] on div "Carregando... Nenhum resultado encontrado para: " " Não há nenhuma opção para s…" at bounding box center [344, 339] width 644 height 26
click at [269, 347] on div "Profissional solicitante" at bounding box center [344, 339] width 644 height 26
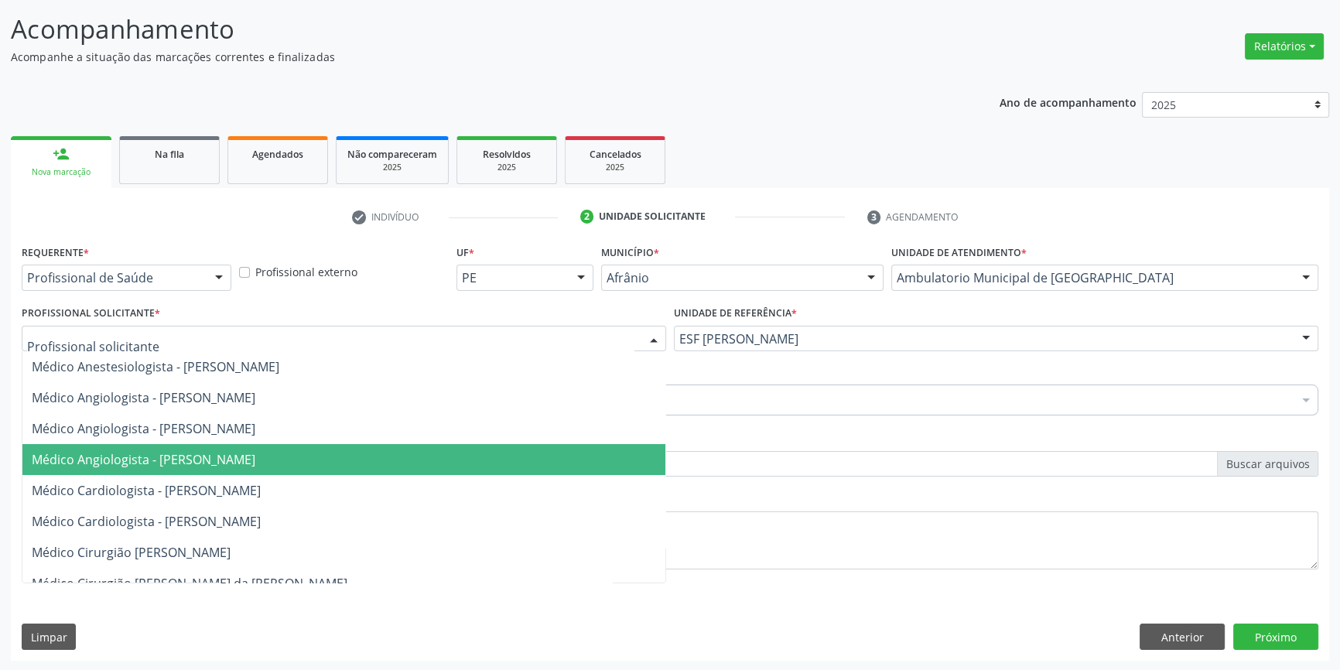
click at [194, 446] on span "Médico Angiologista - [PERSON_NAME]" at bounding box center [343, 459] width 643 height 31
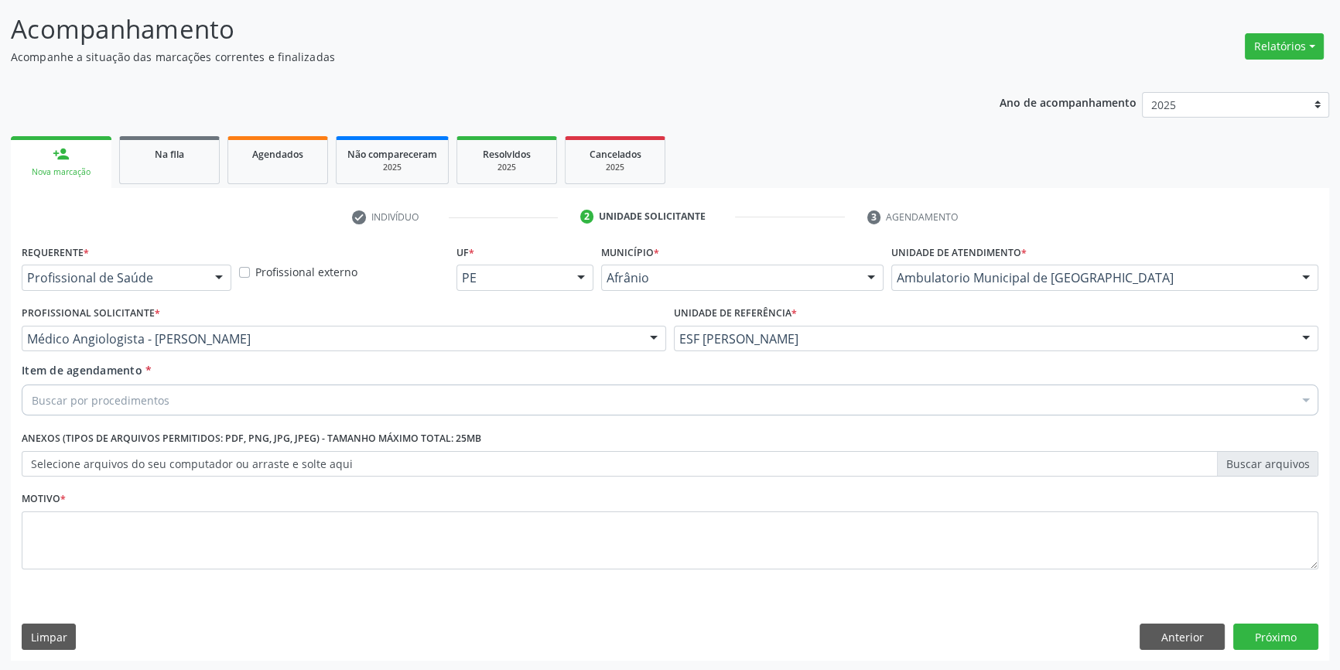
click at [201, 388] on div "Buscar por procedimentos" at bounding box center [670, 400] width 1297 height 31
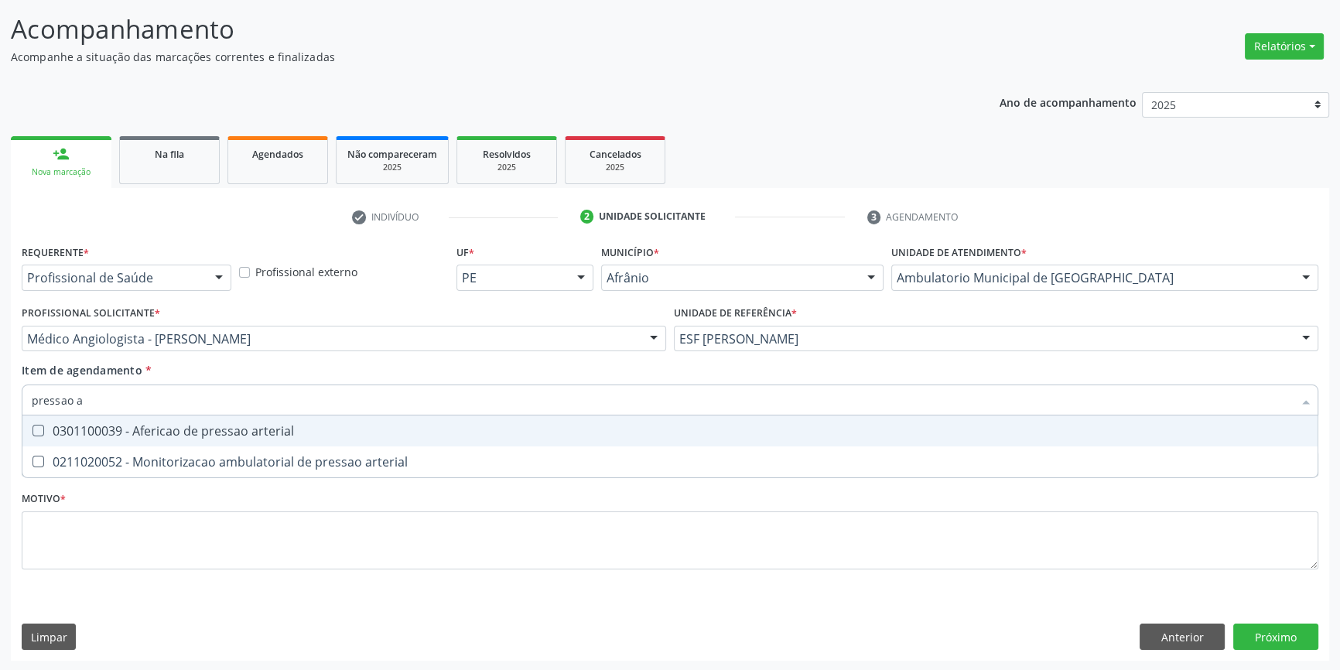
type input "pressao ar"
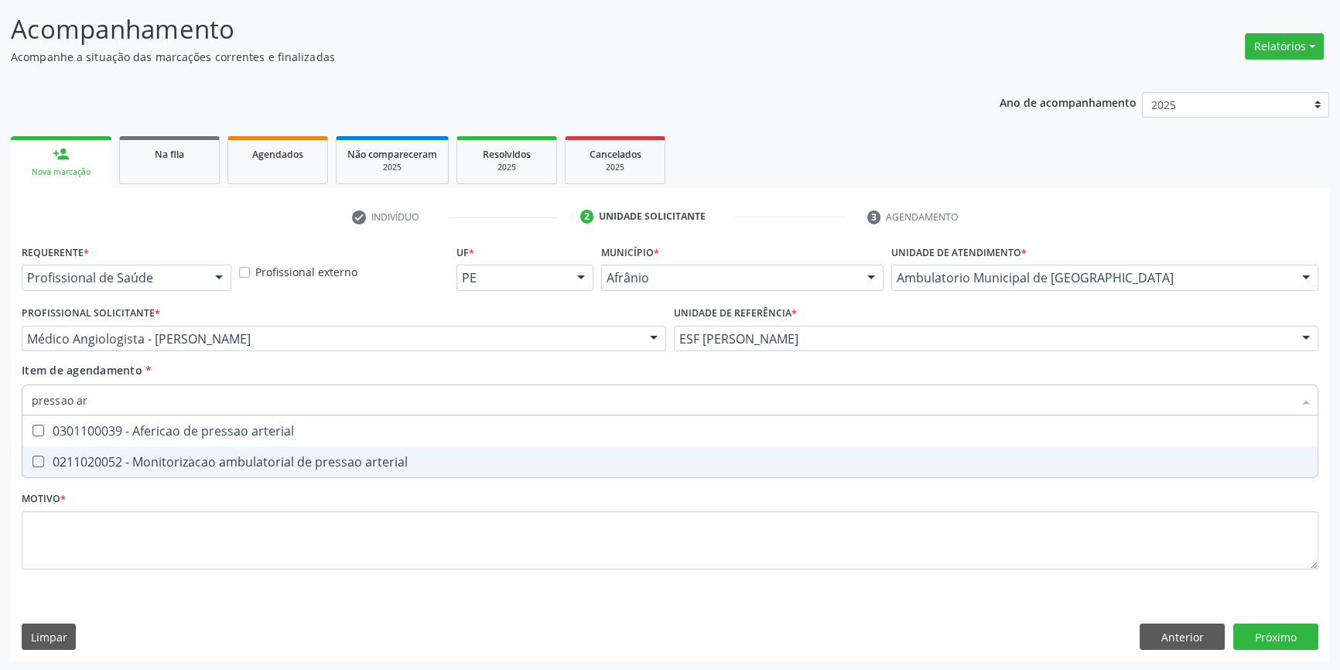
click at [244, 456] on div "0211020052 - Monitorizacao ambulatorial de pressao arterial" at bounding box center [670, 462] width 1277 height 12
checkbox arterial "true"
click at [258, 509] on div "Requerente * Profissional de Saúde Profissional de Saúde Paciente Nenhum result…" at bounding box center [670, 416] width 1297 height 350
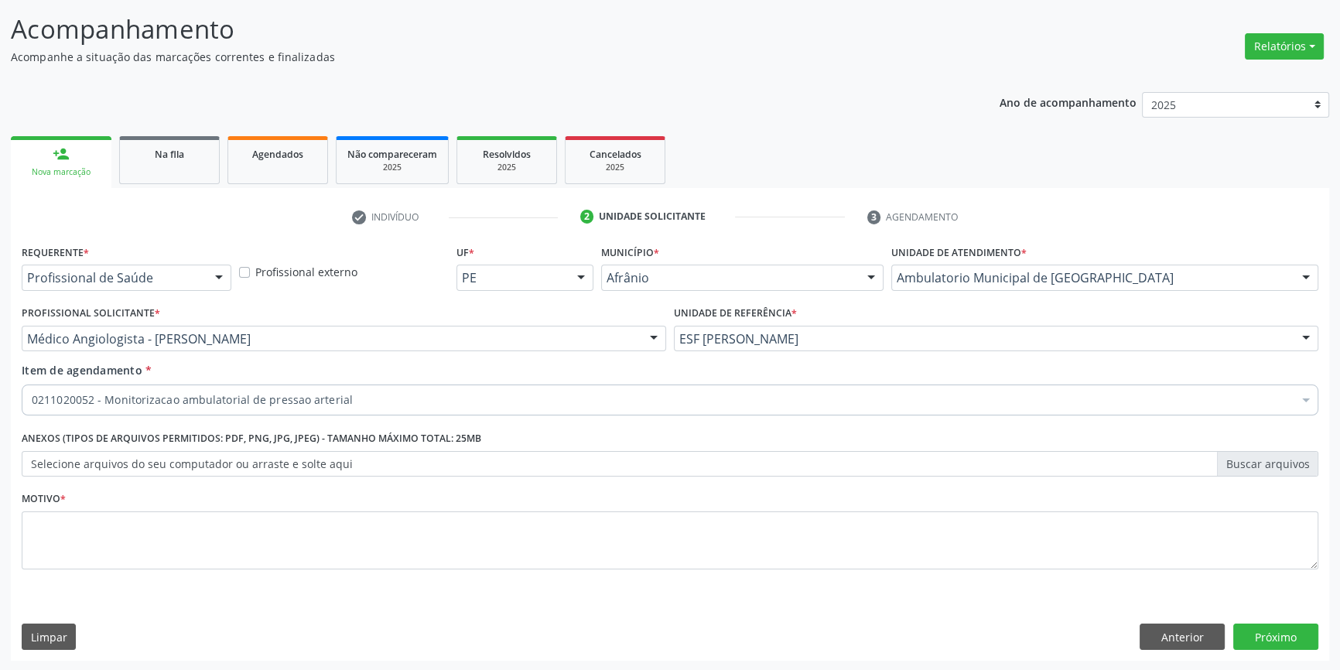
click at [239, 517] on div "Requerente * Profissional de Saúde Profissional de Saúde Paciente Nenhum result…" at bounding box center [670, 416] width 1297 height 350
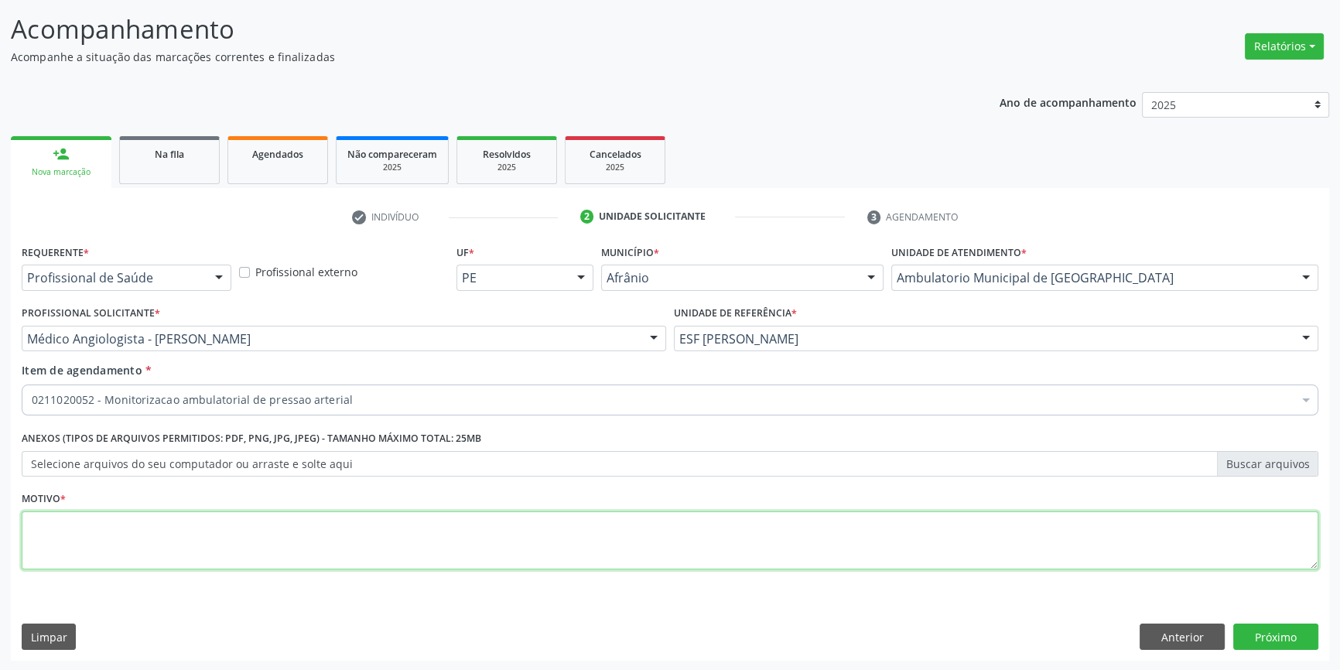
click at [238, 517] on textarea at bounding box center [670, 540] width 1297 height 59
type textarea "'"
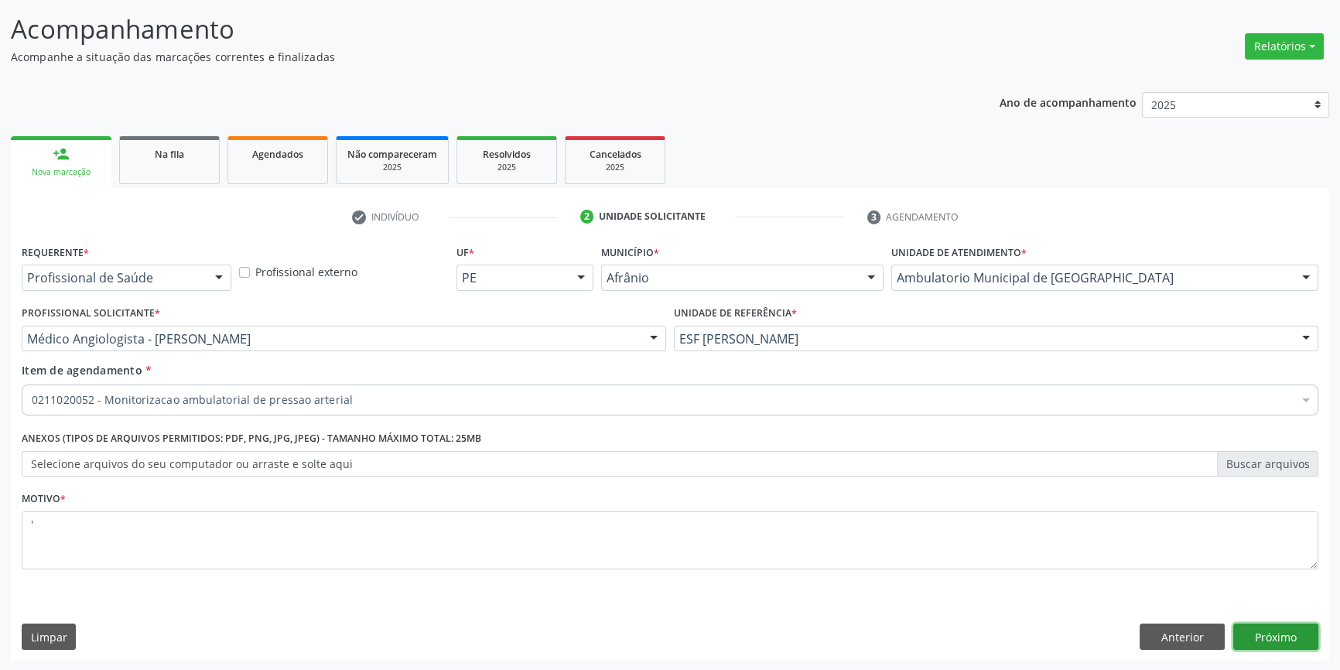
click at [1316, 644] on button "Próximo" at bounding box center [1275, 637] width 85 height 26
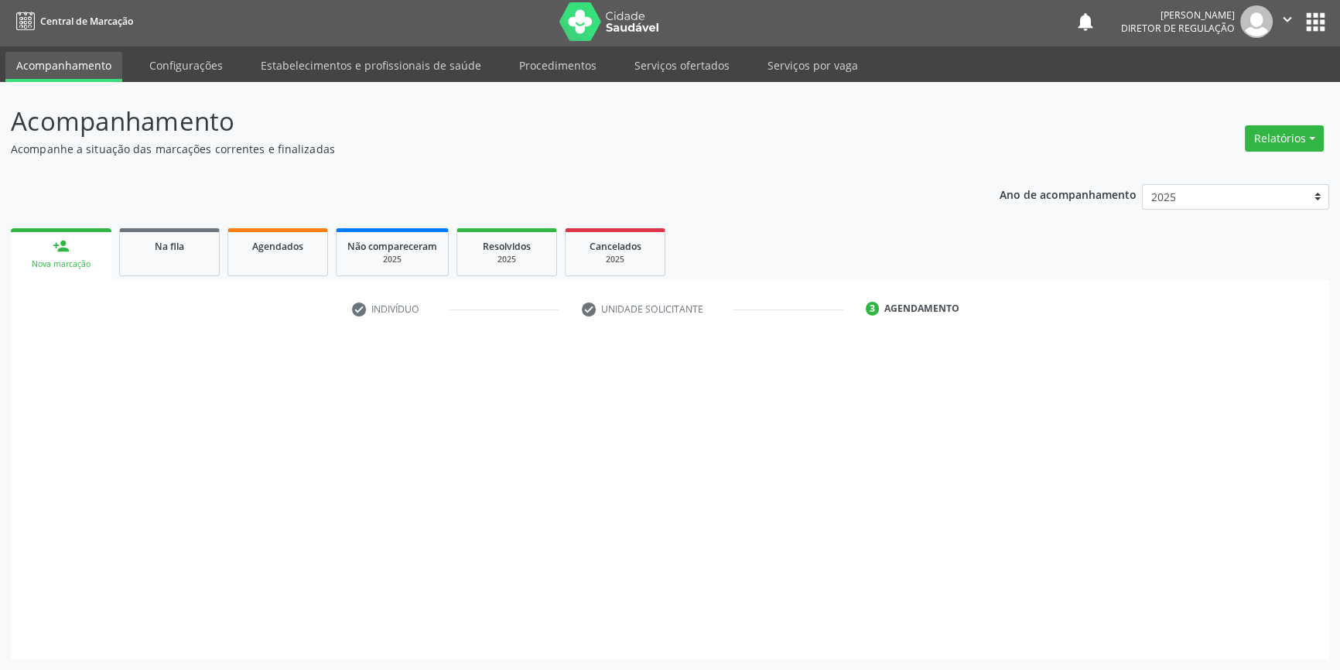
scroll to position [2, 0]
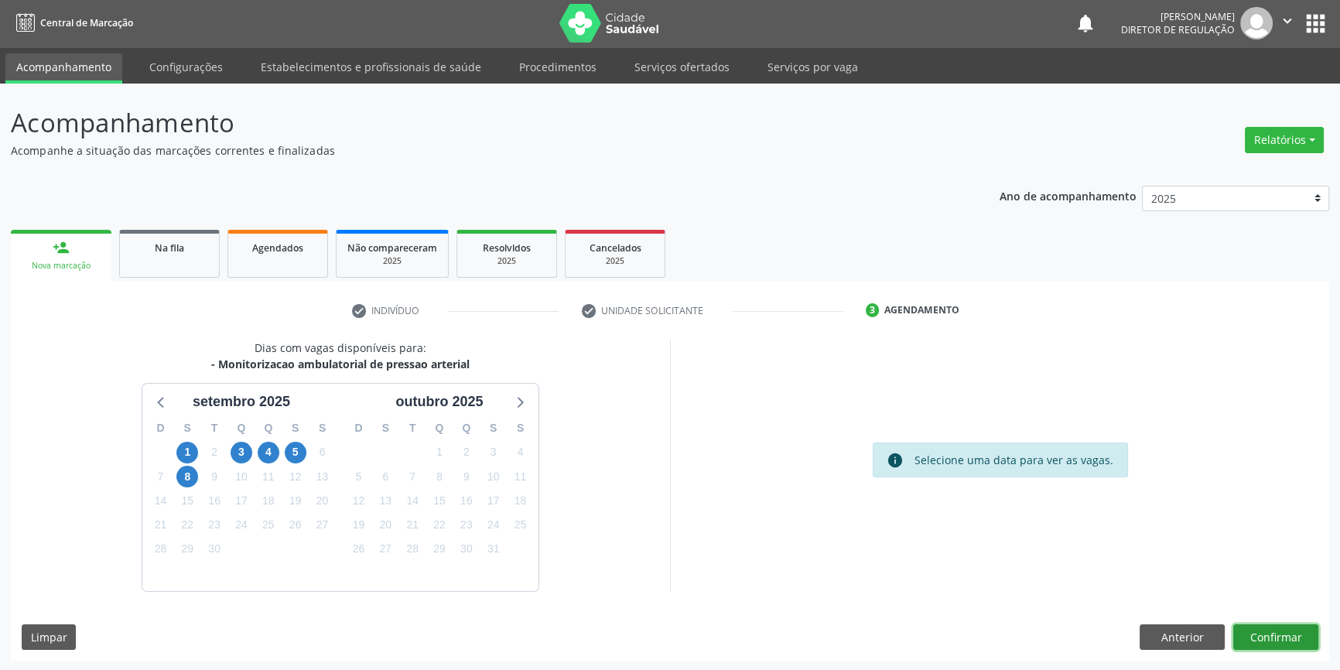
click at [1298, 640] on button "Confirmar" at bounding box center [1275, 637] width 85 height 26
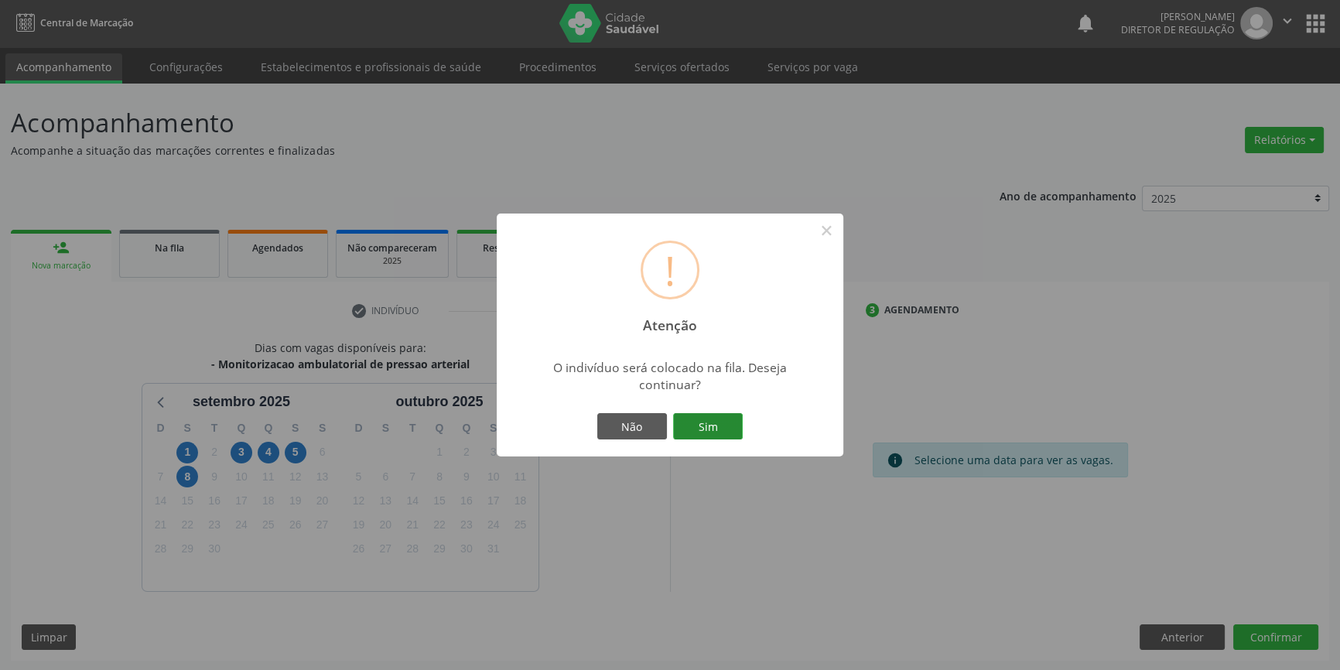
click at [715, 414] on button "Sim" at bounding box center [708, 426] width 70 height 26
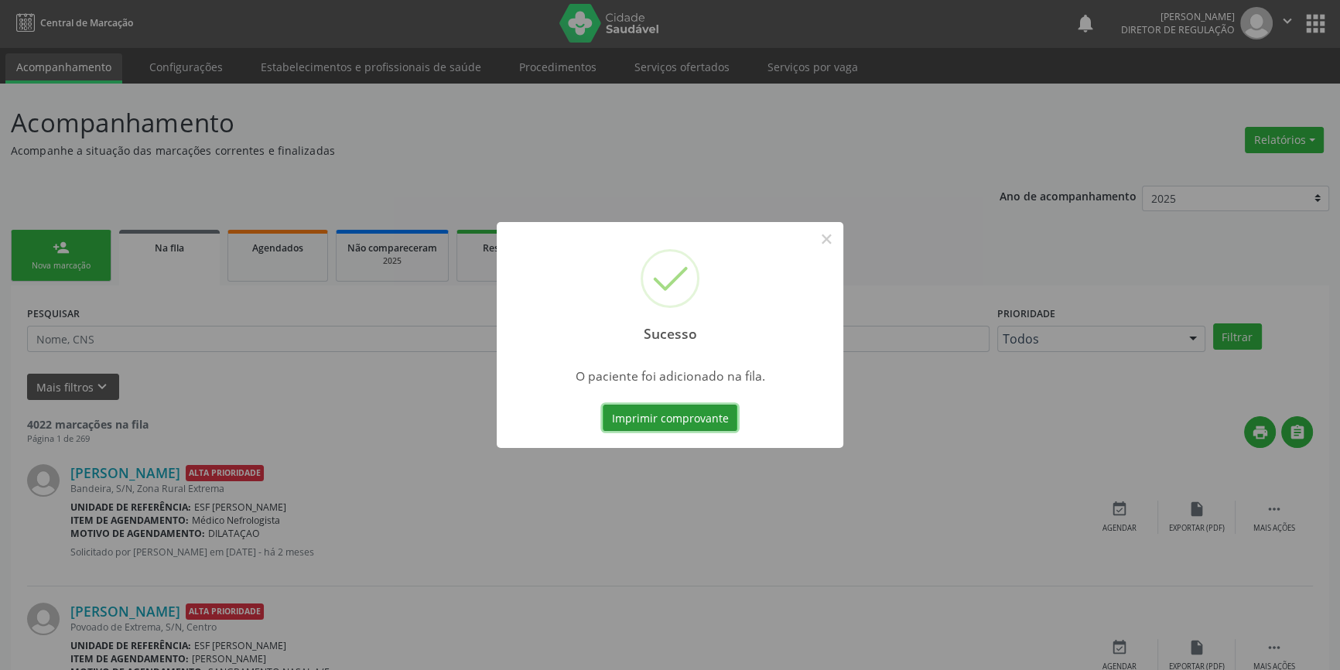
scroll to position [0, 0]
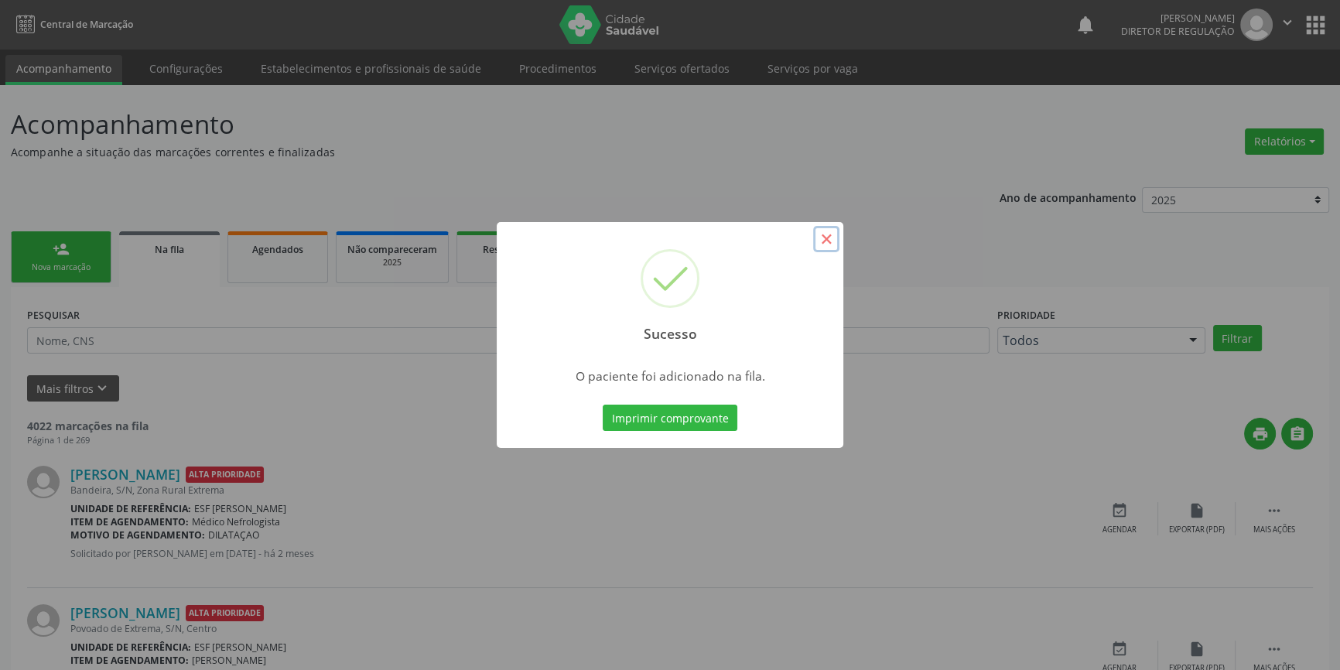
click at [829, 248] on button "×" at bounding box center [826, 239] width 26 height 26
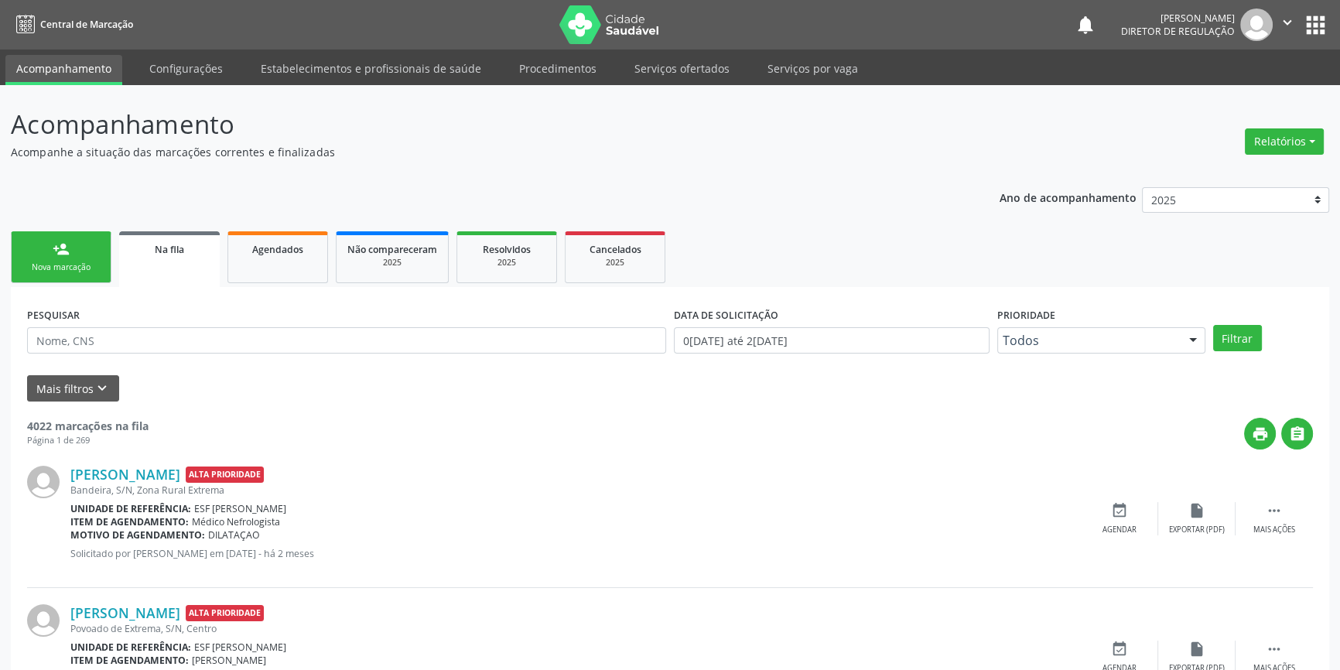
click at [77, 262] on div "Nova marcação" at bounding box center [60, 268] width 77 height 12
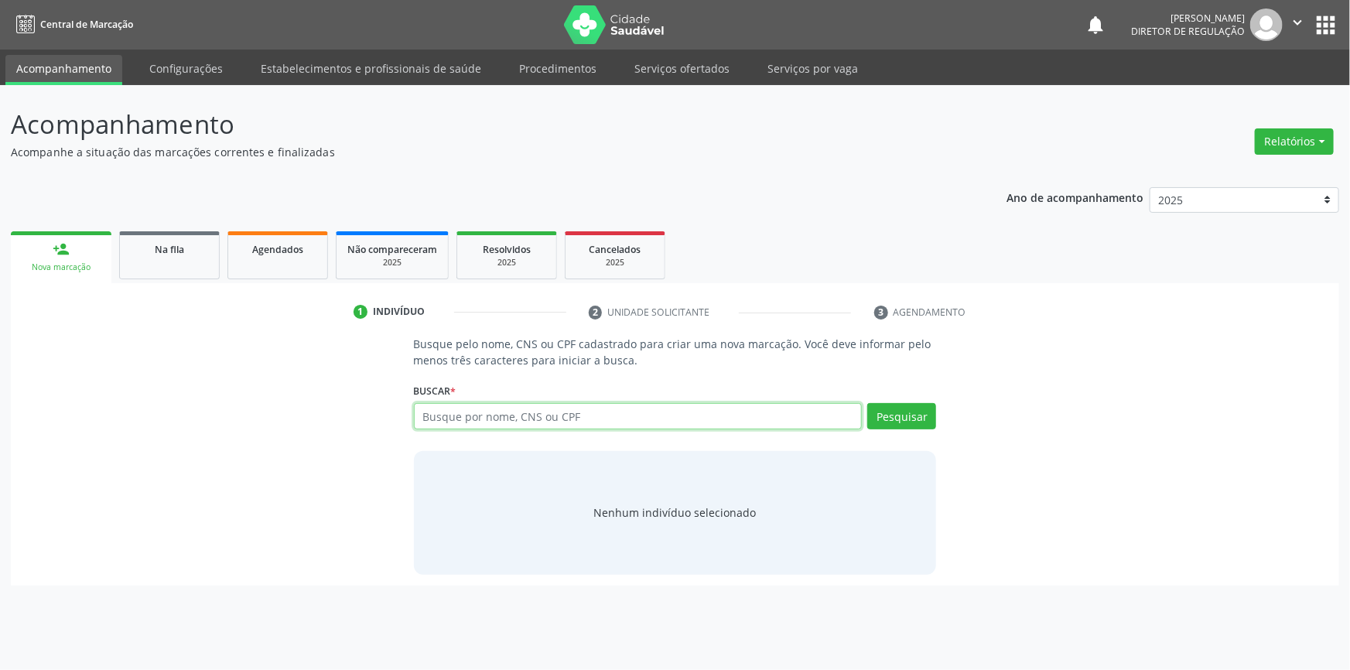
click at [472, 418] on input "text" at bounding box center [638, 416] width 449 height 26
type input "48435236404"
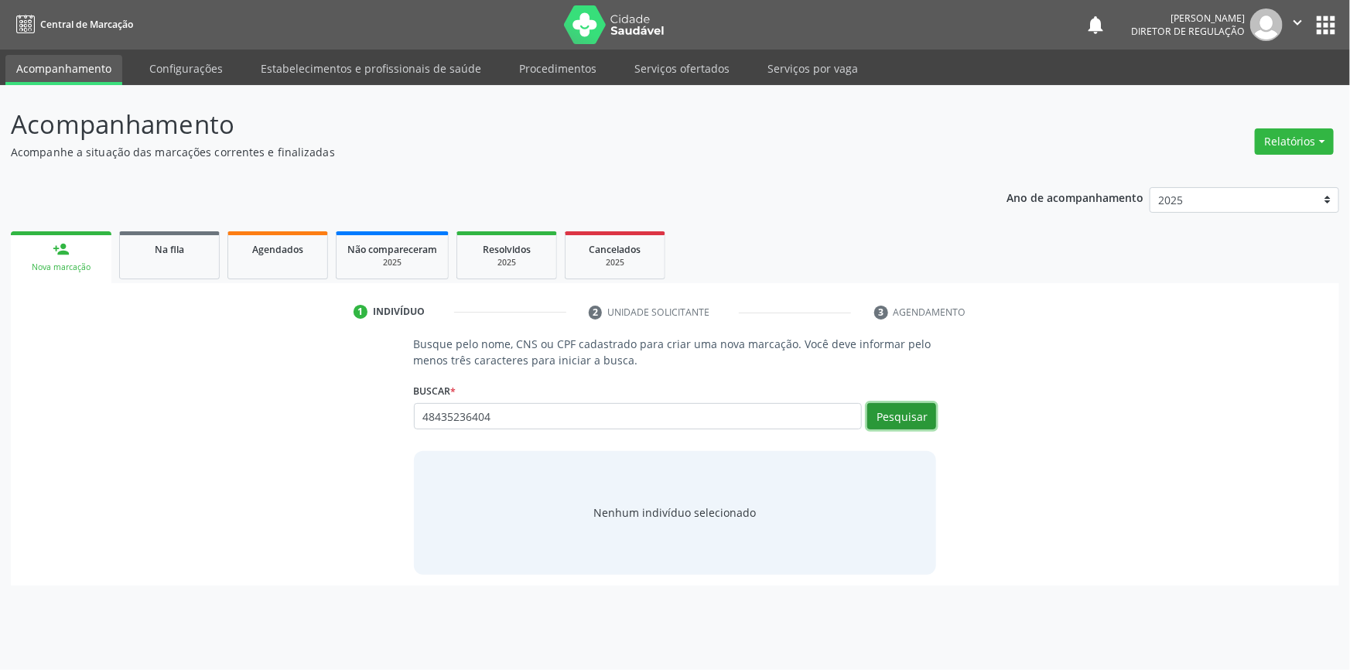
click at [925, 408] on button "Pesquisar" at bounding box center [901, 416] width 69 height 26
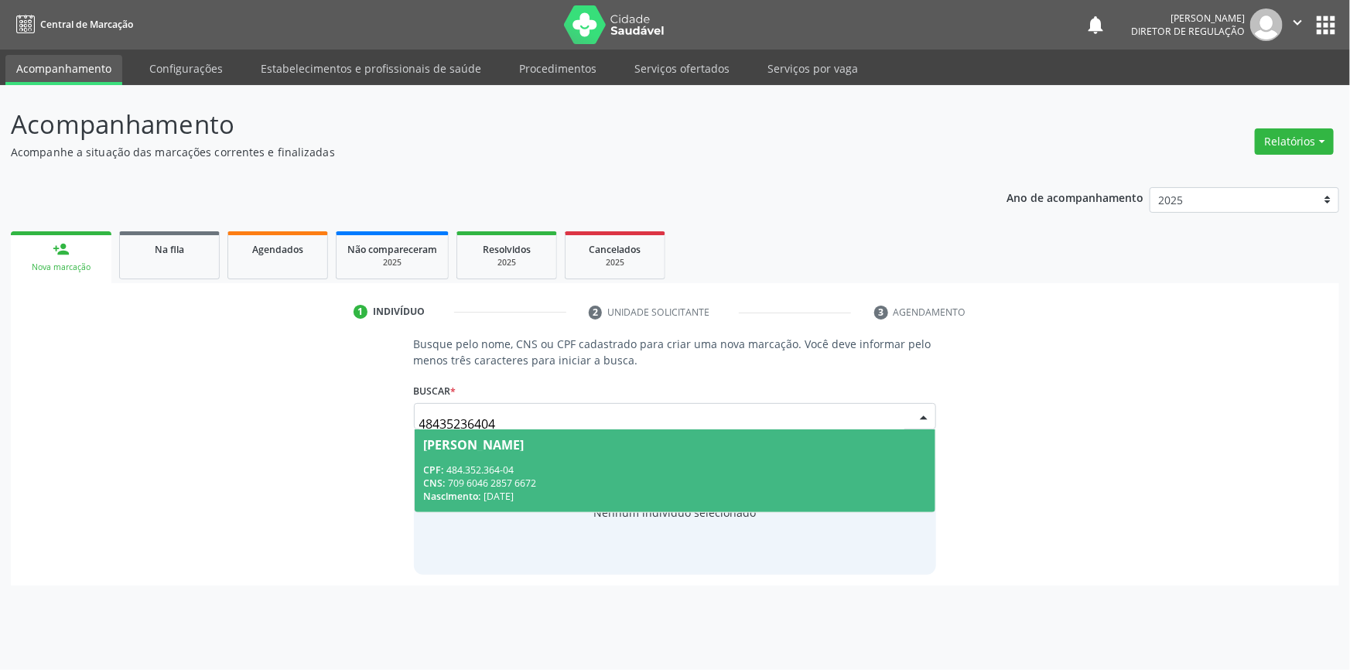
click at [764, 456] on span "Ivonildo de Lima Cavalcanti CPF: 484.352.364-04 CNS: 709 6046 2857 6672 Nascime…" at bounding box center [675, 470] width 521 height 83
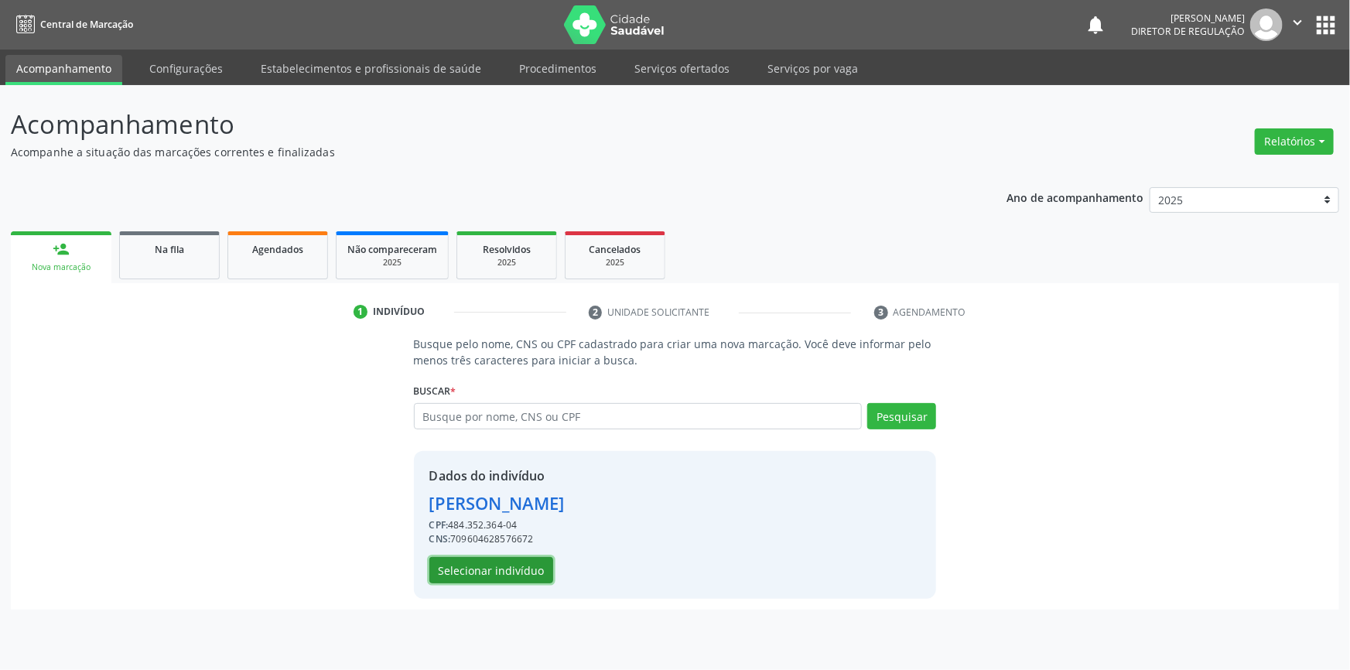
click at [457, 565] on button "Selecionar indivíduo" at bounding box center [491, 570] width 124 height 26
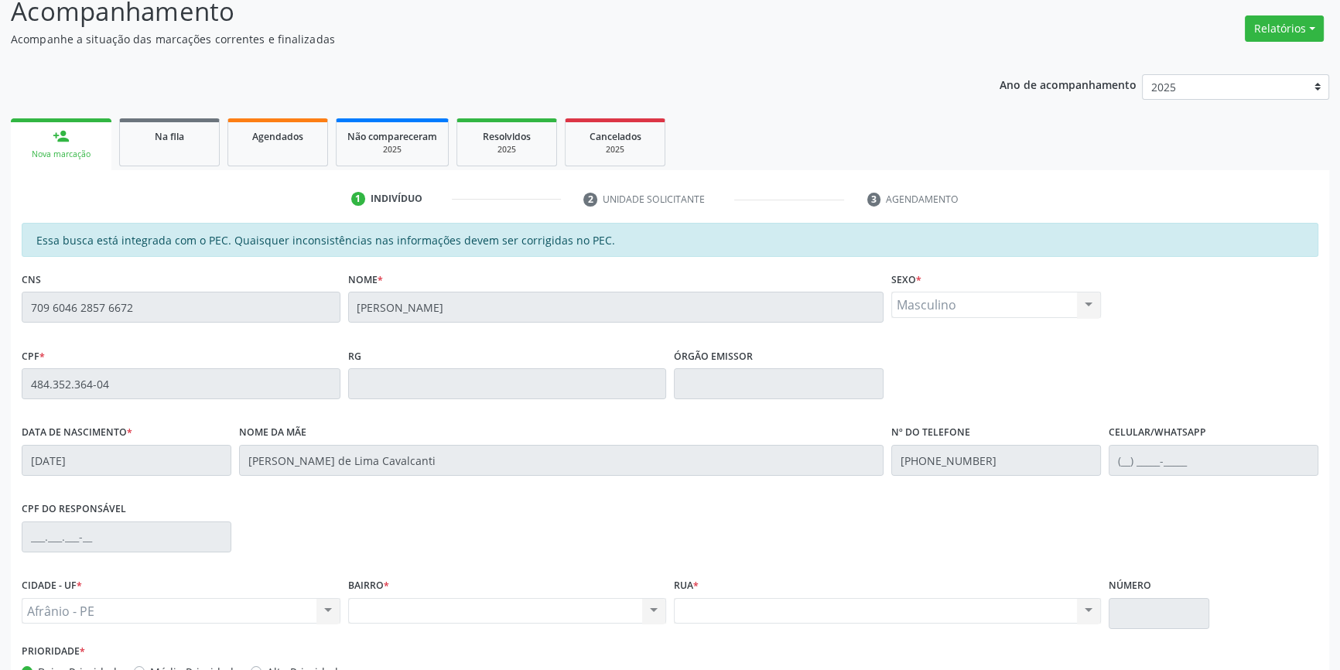
scroll to position [212, 0]
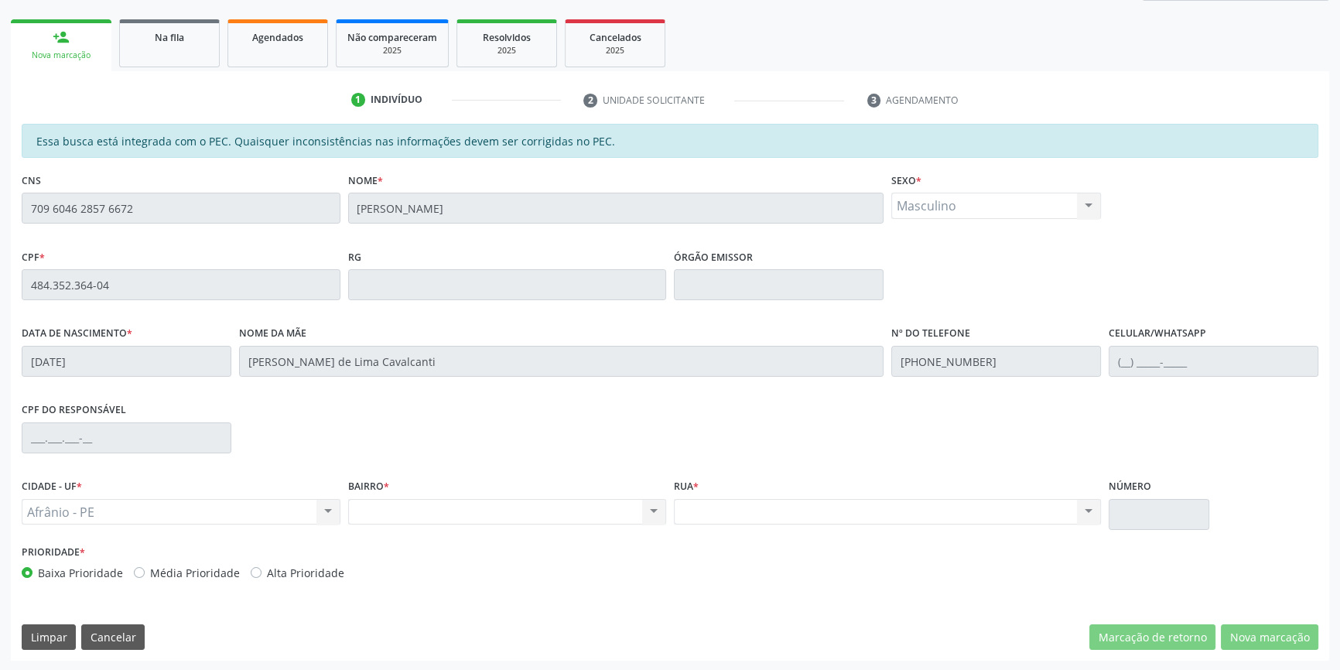
click at [0, 196] on div "Acompanhamento Acompanhe a situação das marcações correntes e finalizadas Relat…" at bounding box center [670, 272] width 1340 height 798
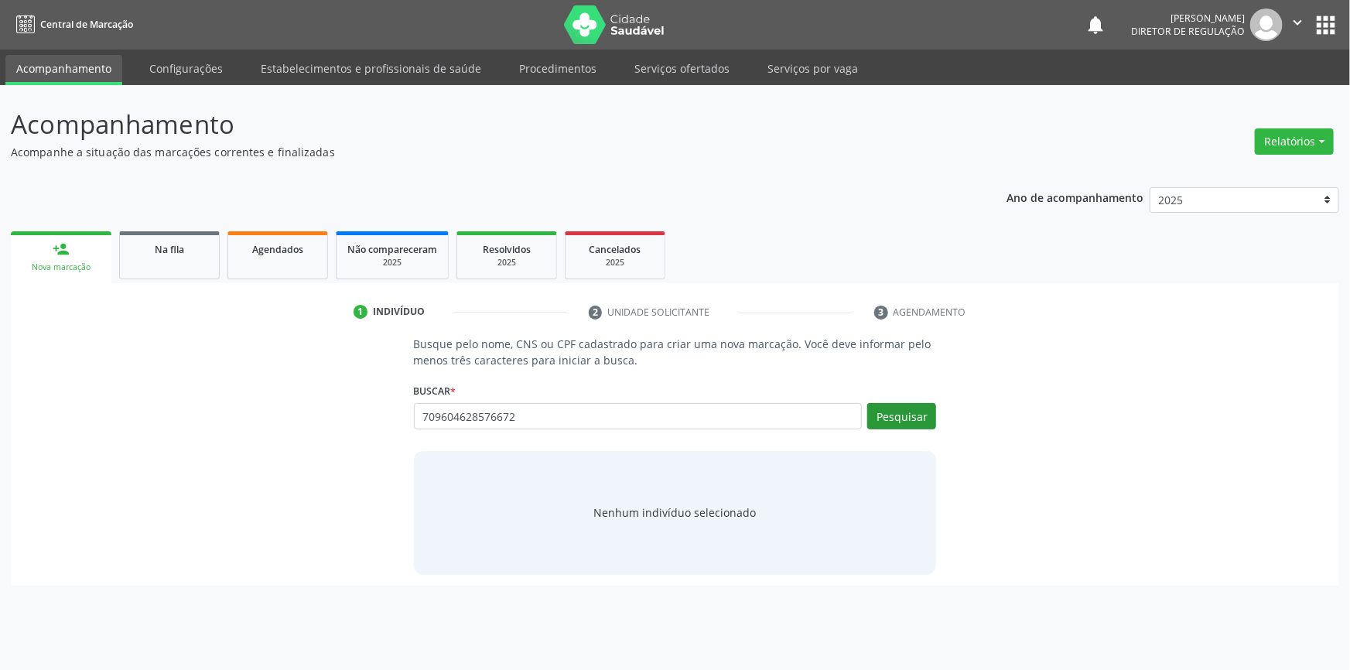
type input "709604628576672"
click at [911, 412] on button "Pesquisar" at bounding box center [901, 416] width 69 height 26
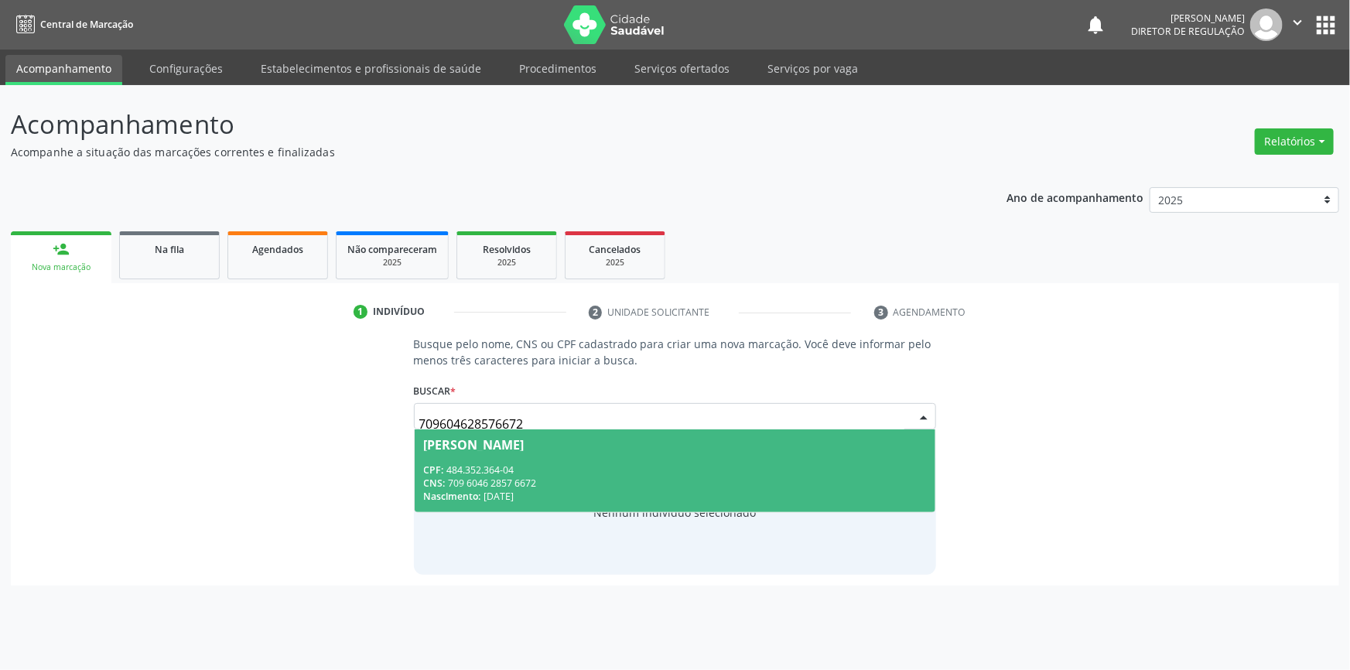
click at [583, 492] on div "Nascimento: 0[DATE]" at bounding box center [675, 496] width 503 height 13
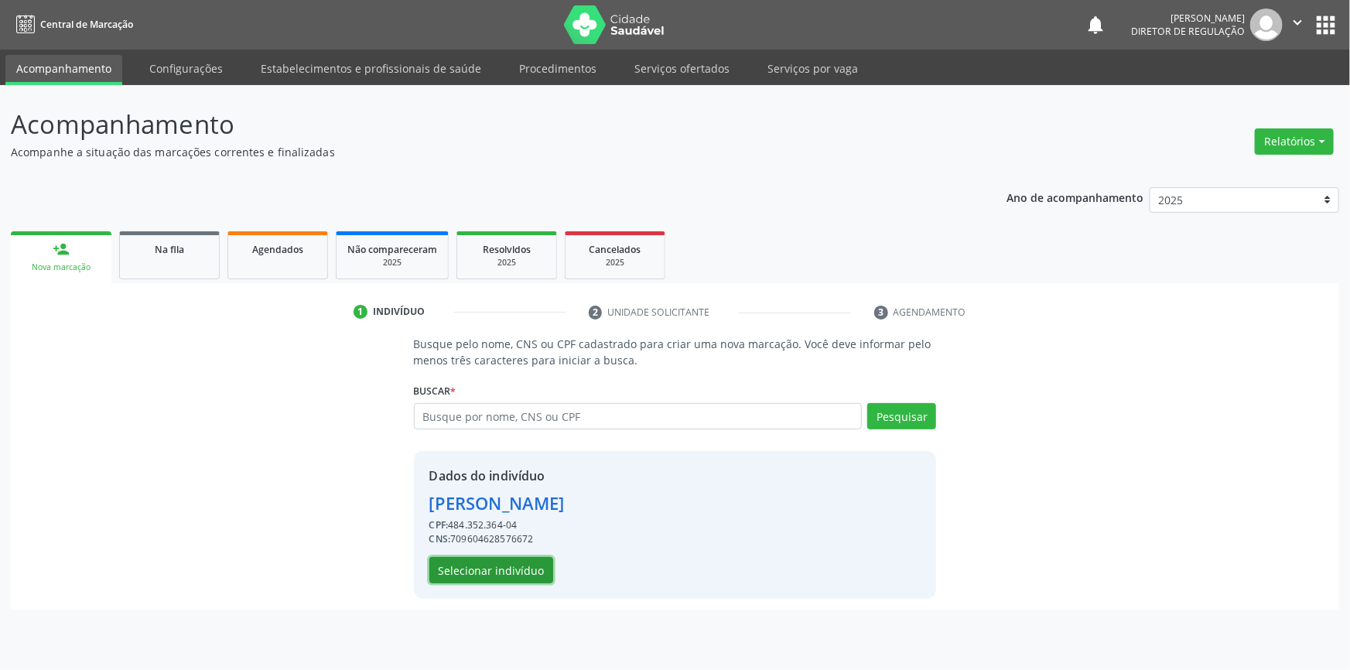
click at [512, 559] on button "Selecionar indivíduo" at bounding box center [491, 570] width 124 height 26
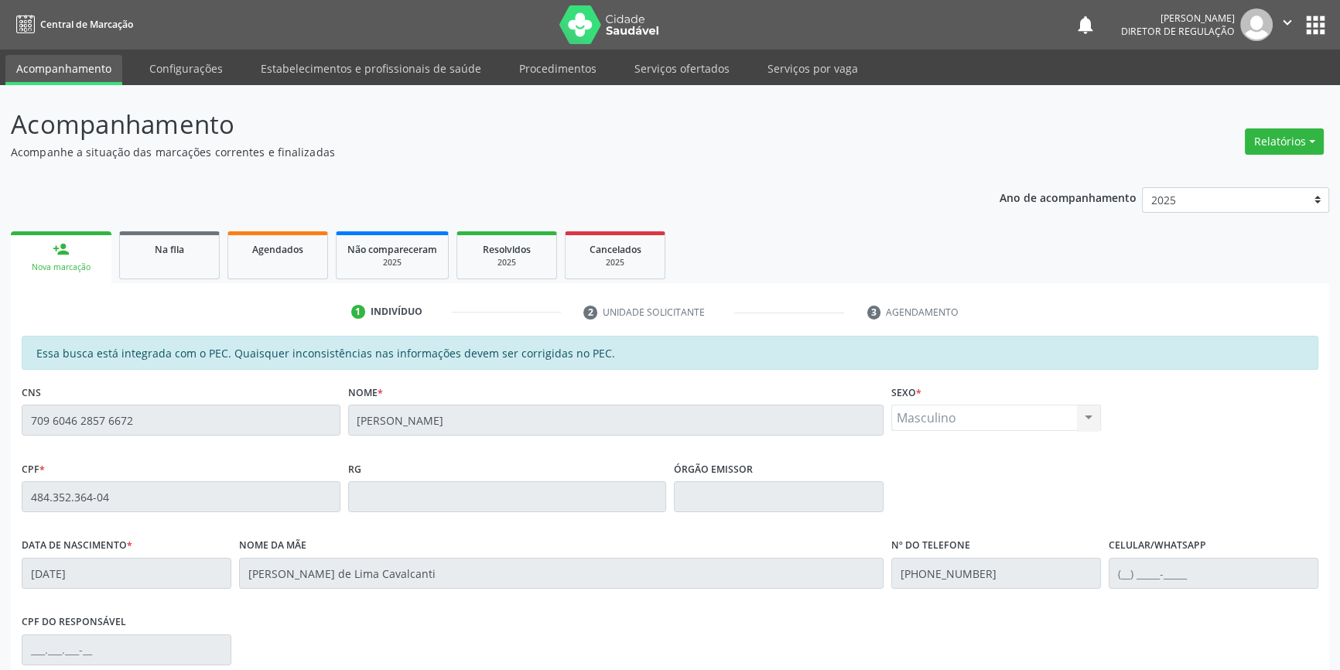
scroll to position [212, 0]
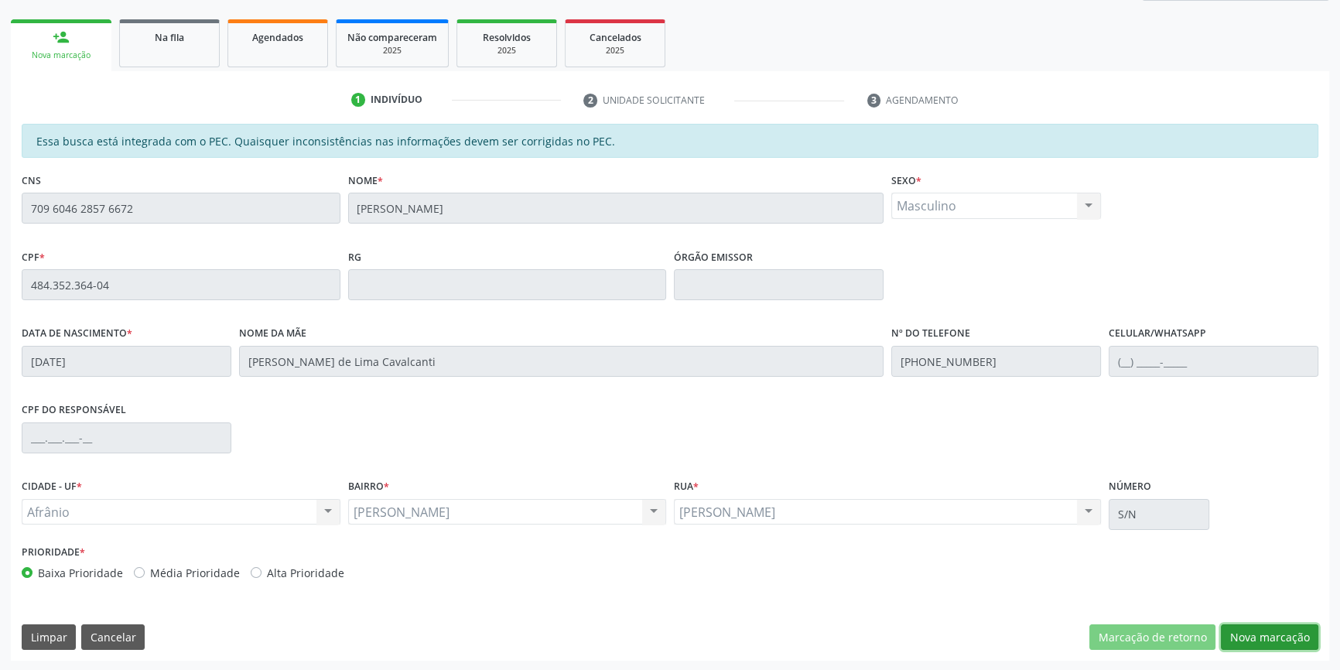
click at [1260, 638] on button "Nova marcação" at bounding box center [1269, 637] width 97 height 26
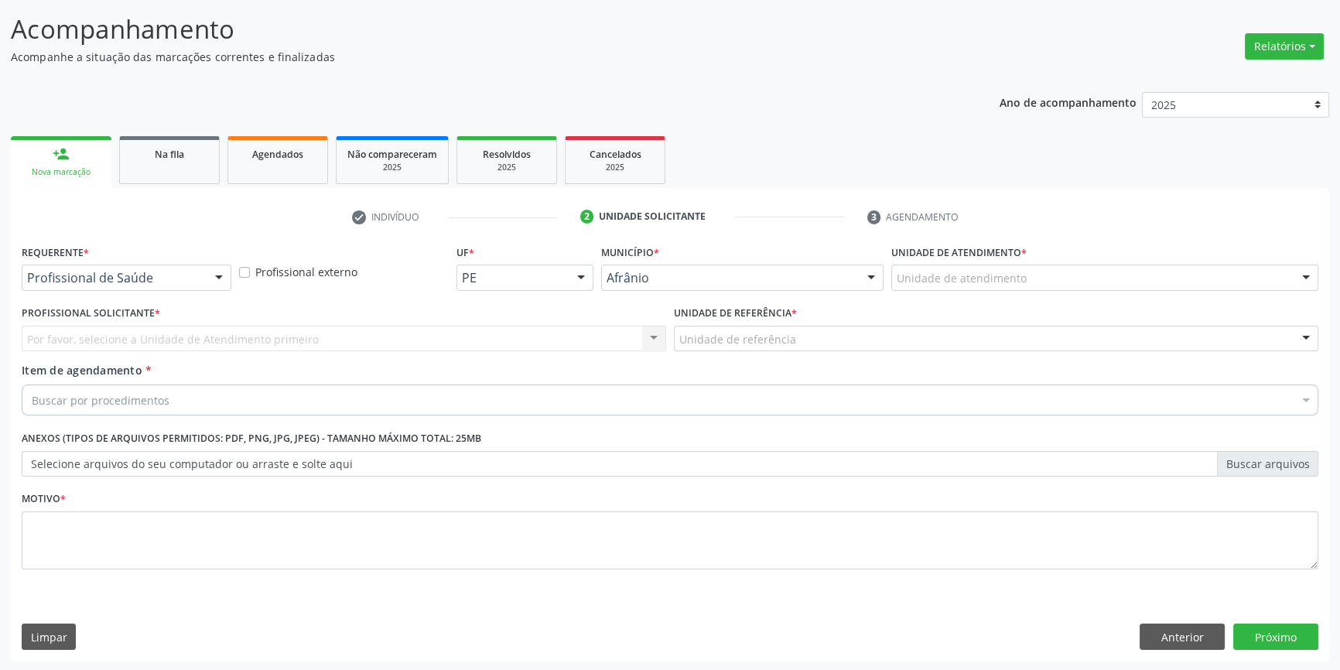
click at [1003, 261] on label "Unidade de atendimento *" at bounding box center [958, 253] width 135 height 24
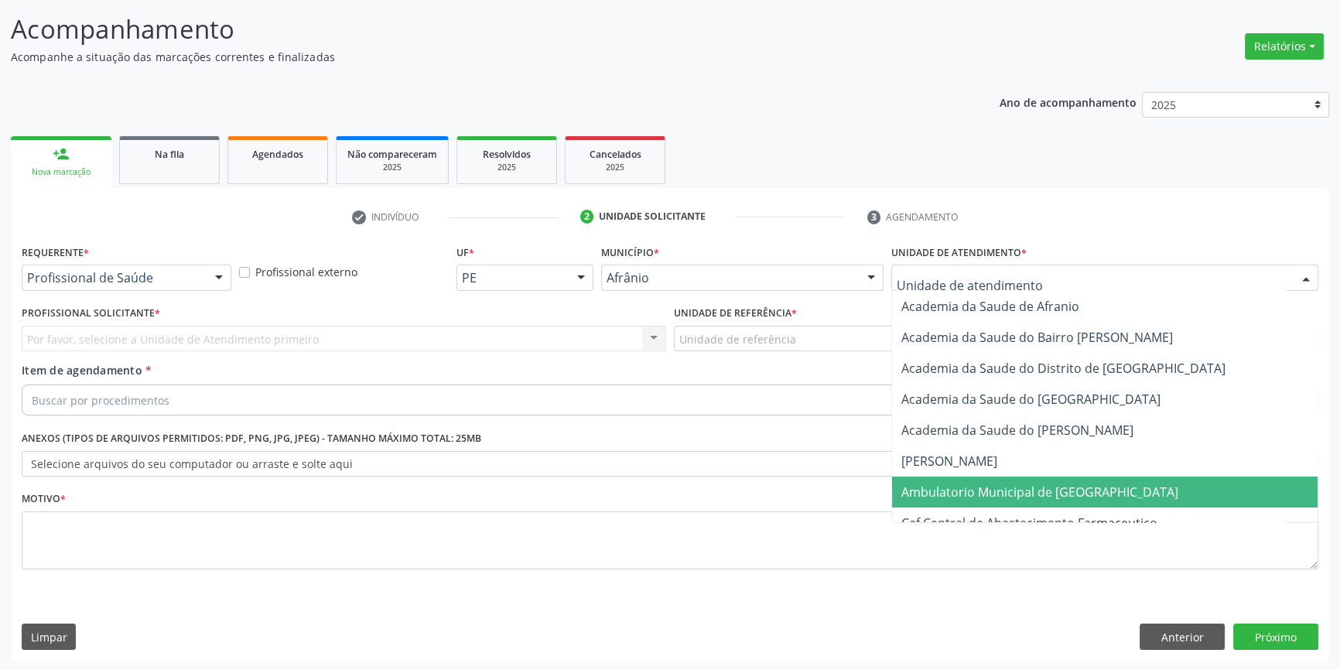
click at [970, 495] on span "Ambulatorio Municipal de [GEOGRAPHIC_DATA]" at bounding box center [1039, 492] width 277 height 17
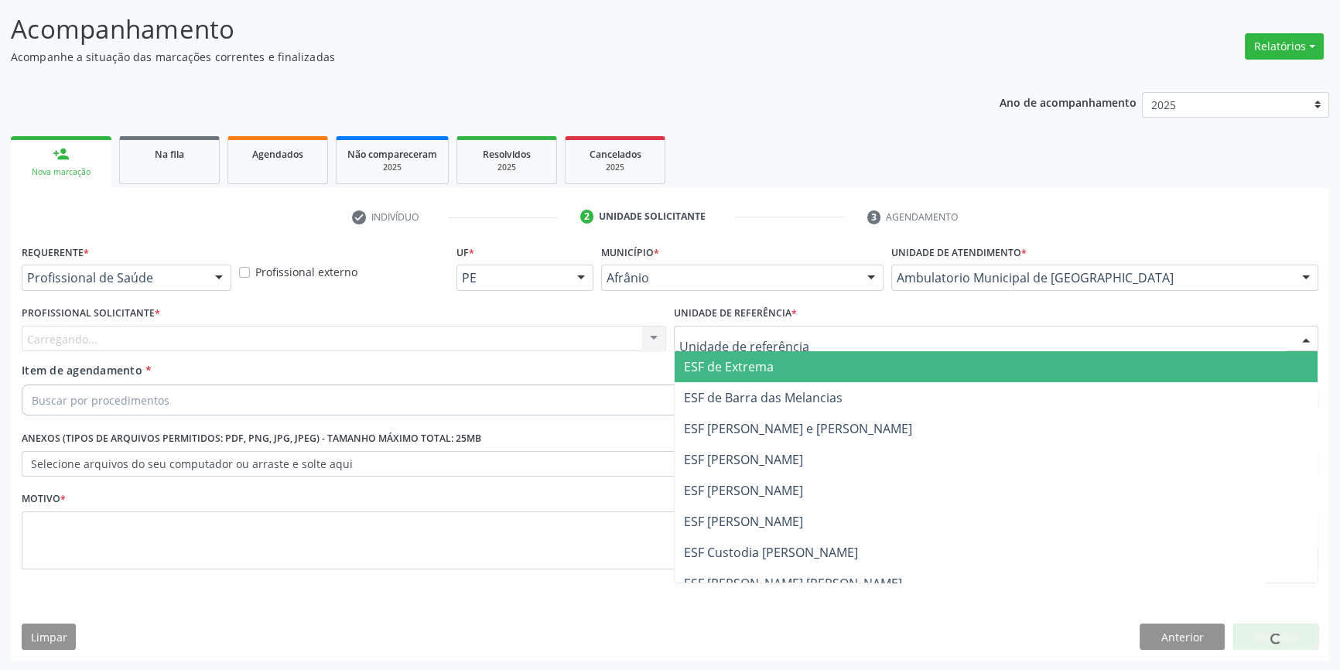
click at [834, 345] on div at bounding box center [996, 339] width 644 height 26
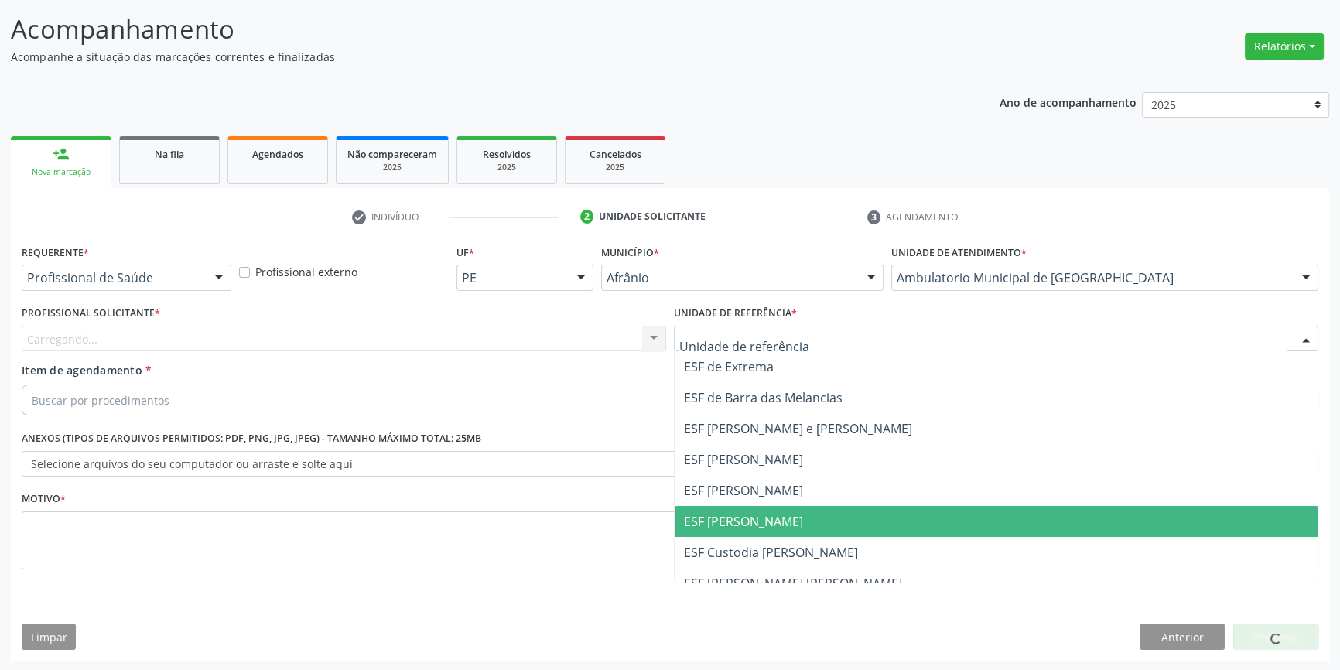
click at [800, 510] on span "ESF [PERSON_NAME]" at bounding box center [996, 521] width 643 height 31
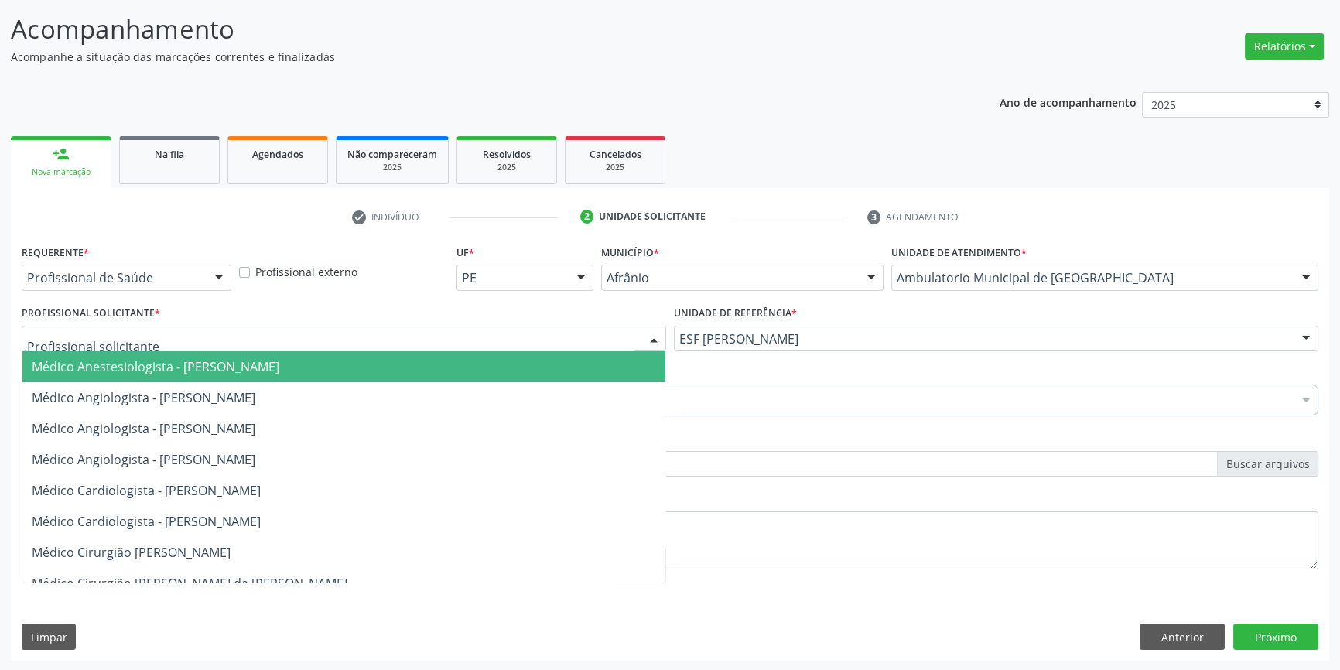
click at [521, 340] on div at bounding box center [344, 339] width 644 height 26
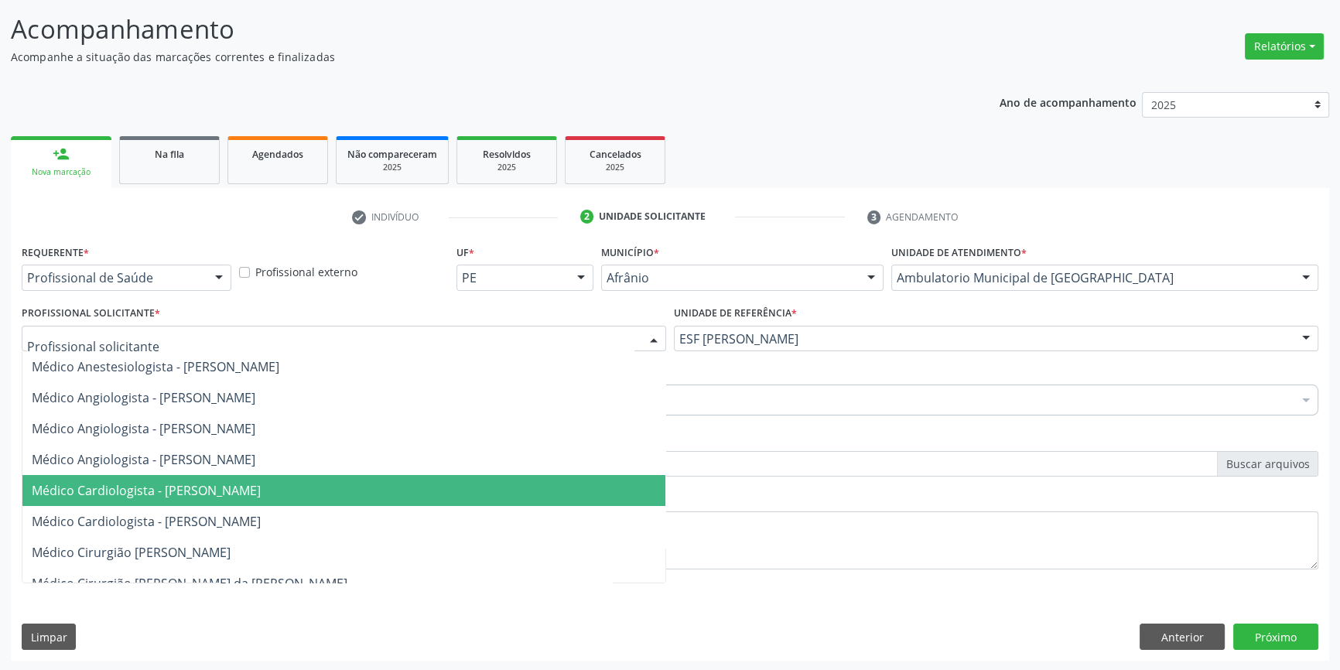
click at [261, 485] on span "Médico Cardiologista - [PERSON_NAME]" at bounding box center [146, 490] width 229 height 17
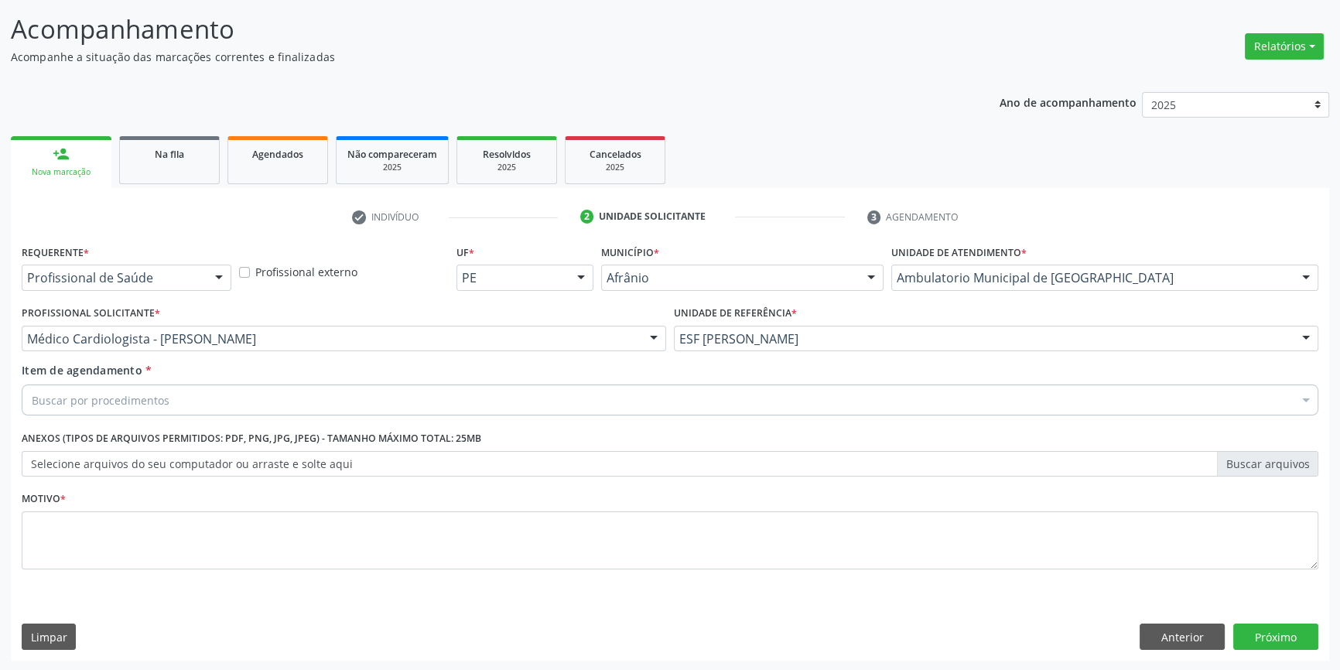
click at [184, 395] on div "Buscar por procedimentos" at bounding box center [670, 400] width 1297 height 31
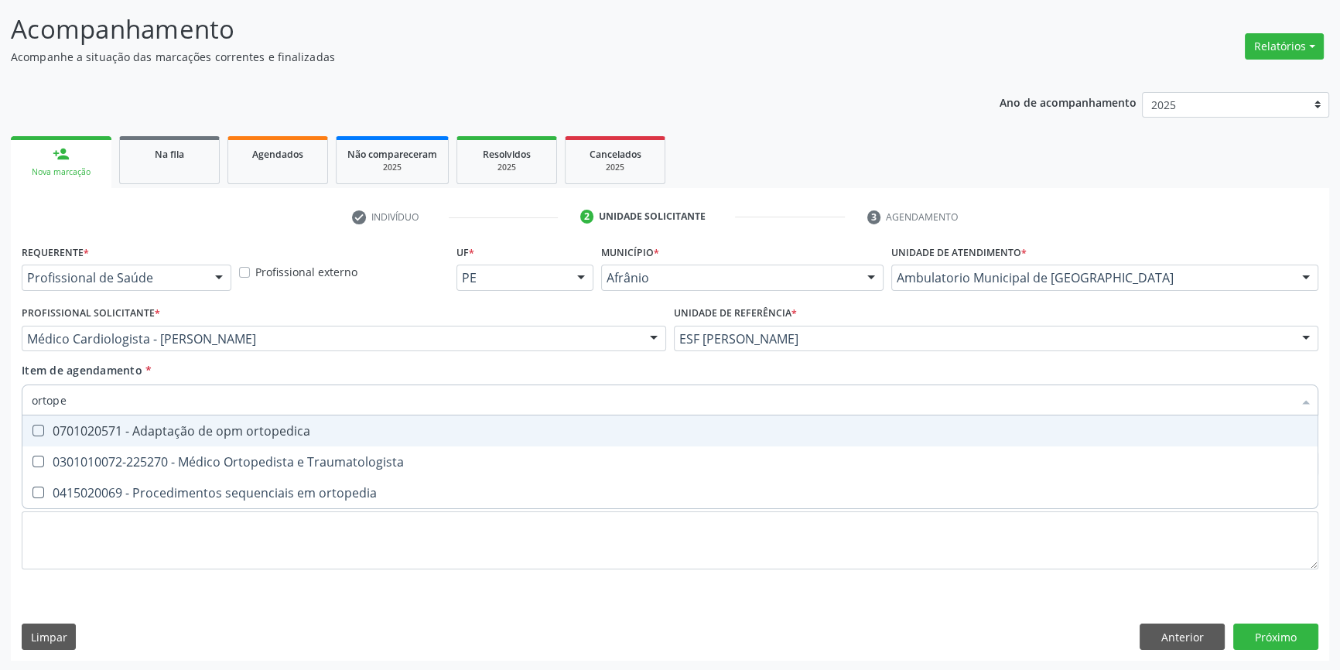
type input "ortoped"
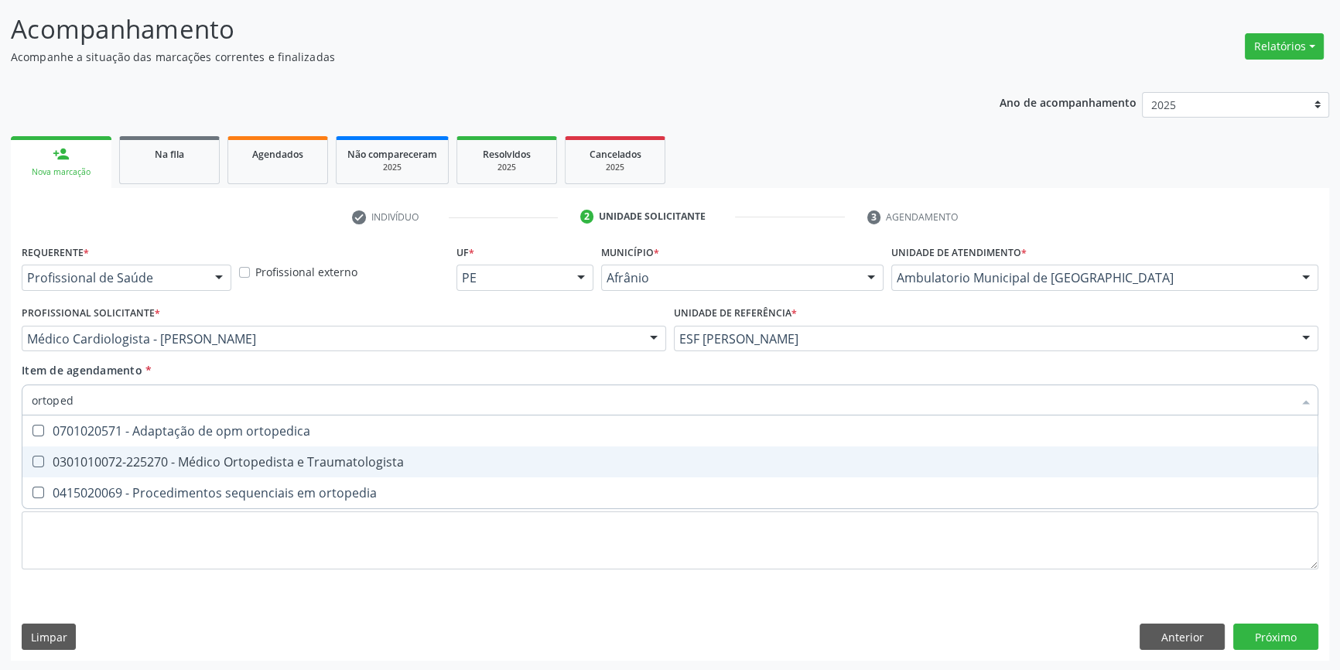
click at [264, 464] on div "0301010072-225270 - Médico Ortopedista e Traumatologista" at bounding box center [670, 462] width 1277 height 12
checkbox Traumatologista "true"
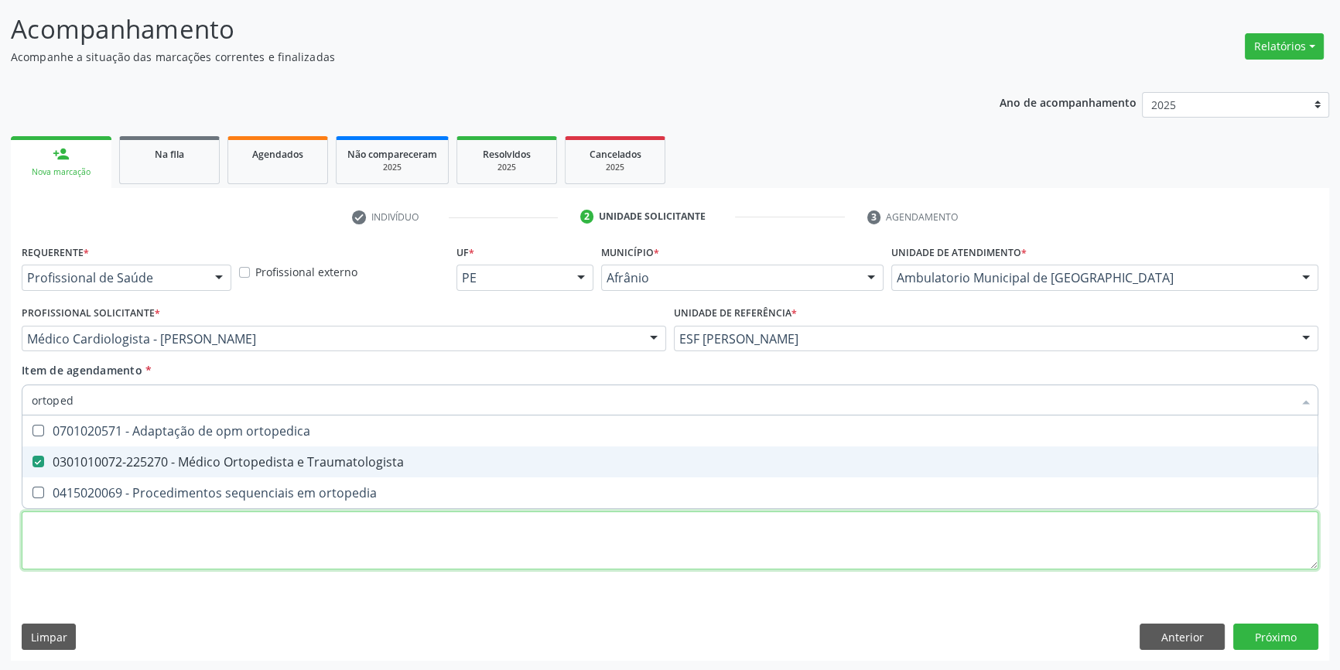
click at [219, 539] on div "Requerente * Profissional de Saúde Profissional de Saúde Paciente Nenhum result…" at bounding box center [670, 416] width 1297 height 350
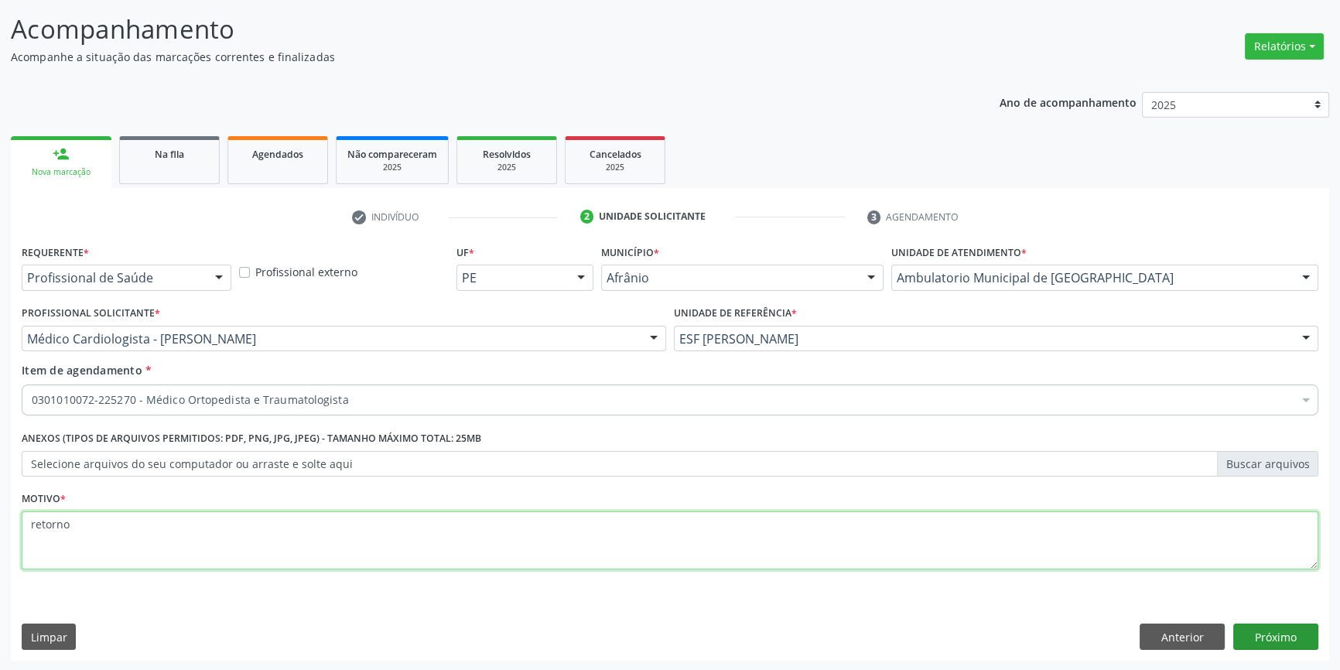
type textarea "retorno"
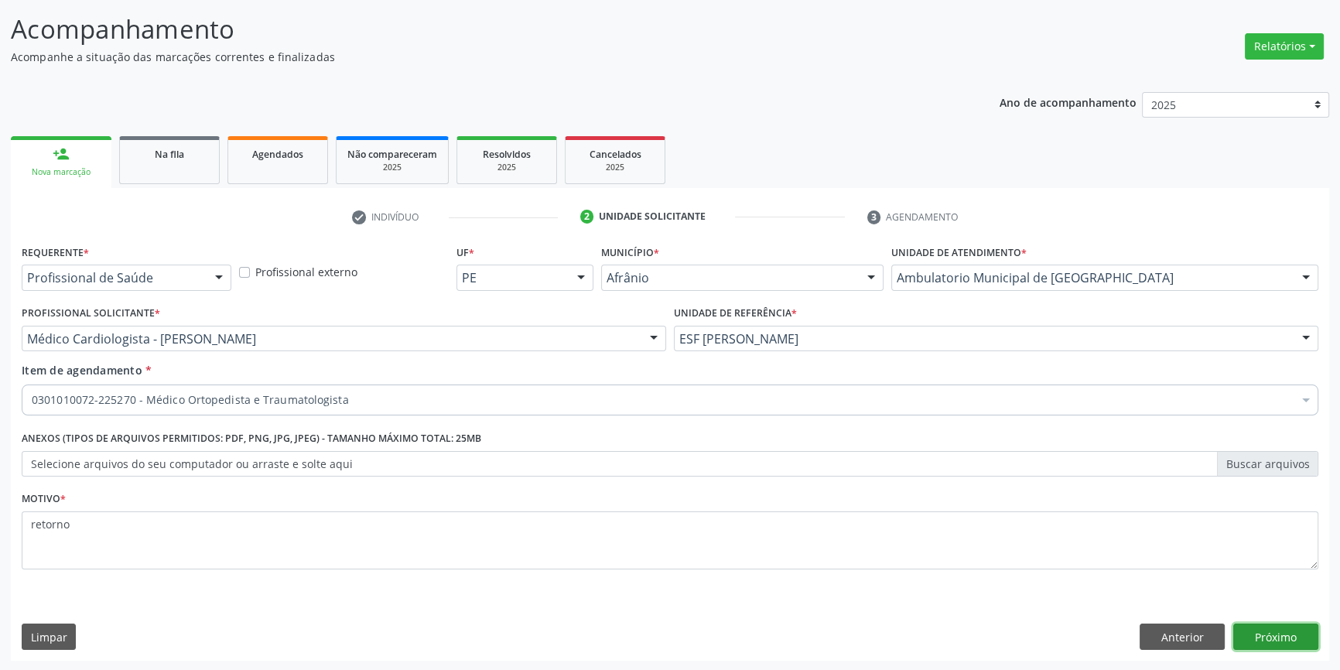
click at [1272, 625] on button "Próximo" at bounding box center [1275, 637] width 85 height 26
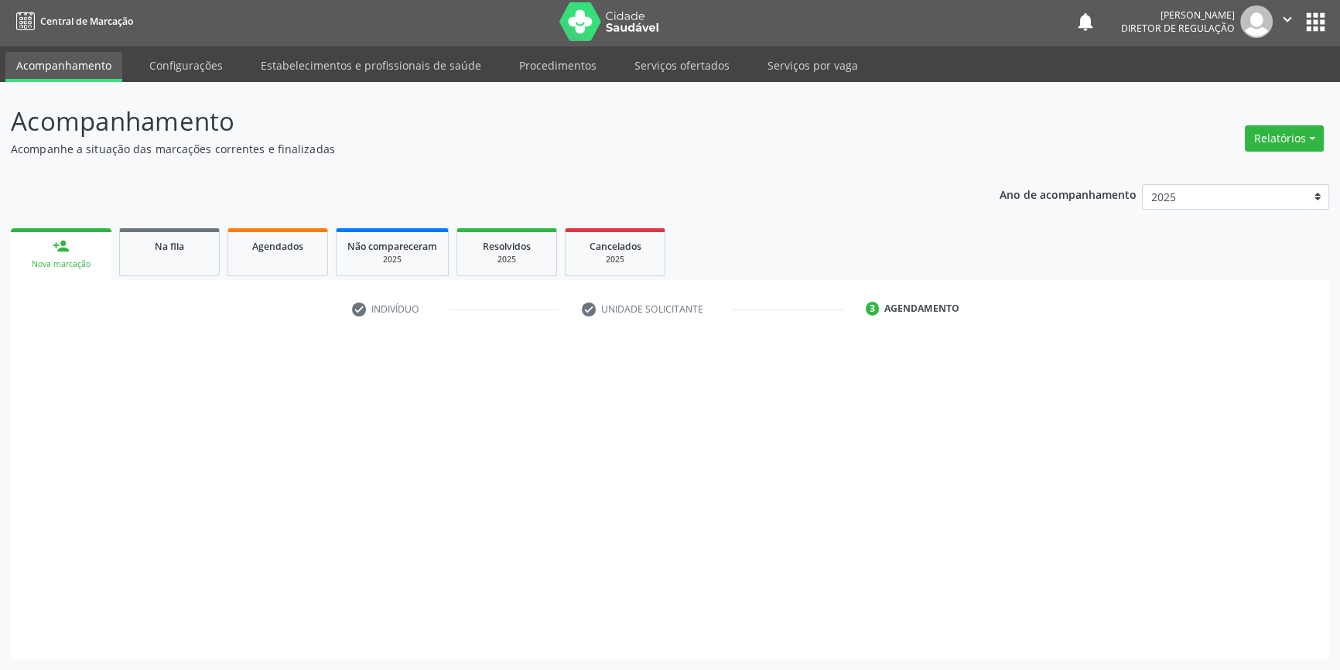
scroll to position [2, 0]
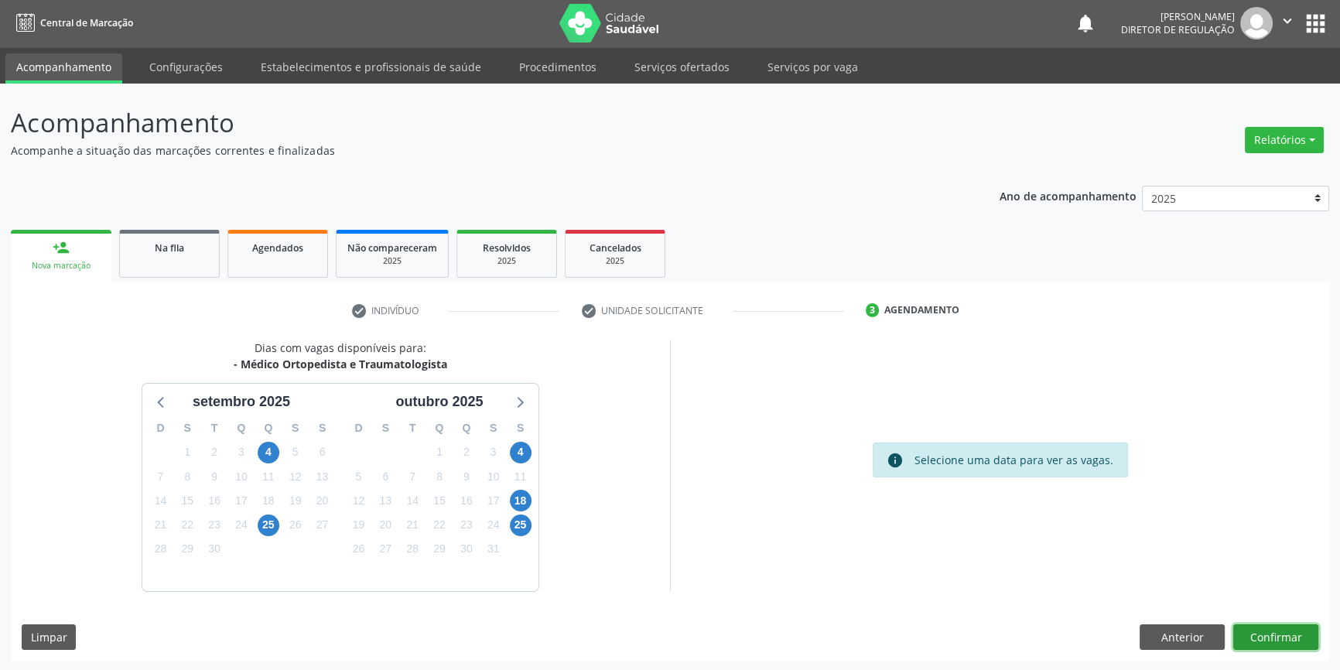
click at [1271, 634] on button "Confirmar" at bounding box center [1275, 637] width 85 height 26
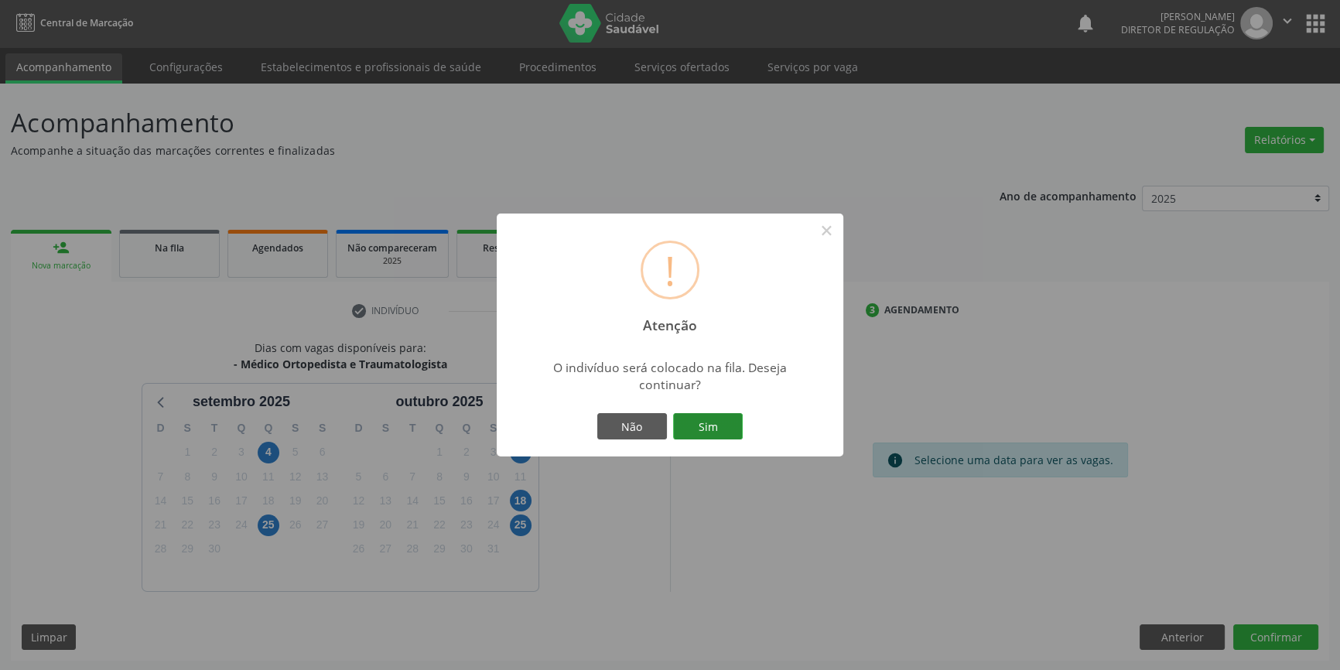
click at [725, 430] on button "Sim" at bounding box center [708, 426] width 70 height 26
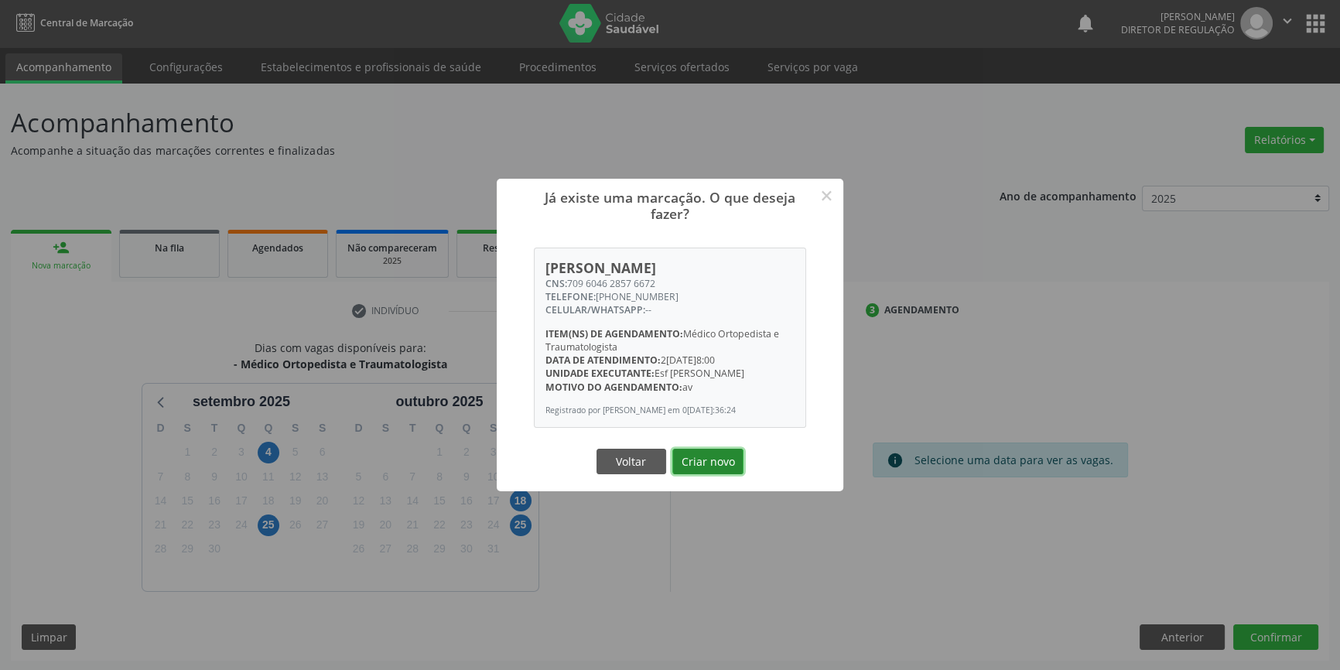
click at [704, 470] on button "Criar novo" at bounding box center [707, 462] width 71 height 26
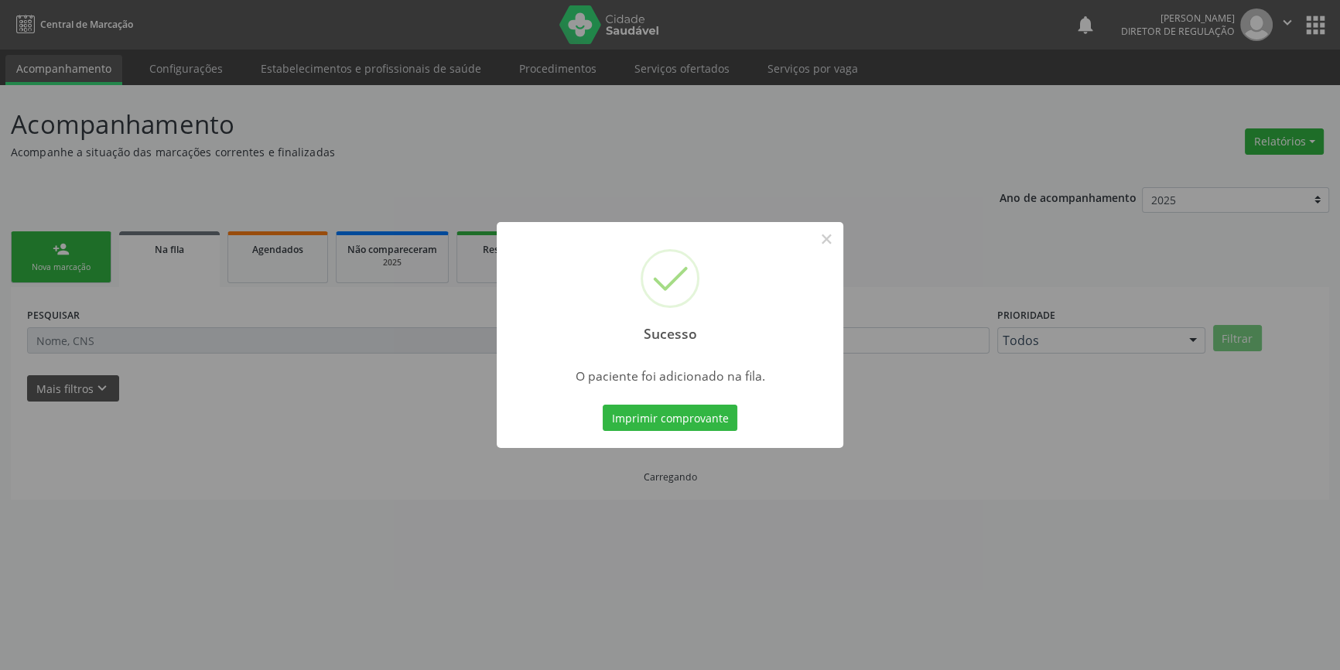
scroll to position [0, 0]
click at [828, 241] on button "×" at bounding box center [832, 239] width 26 height 26
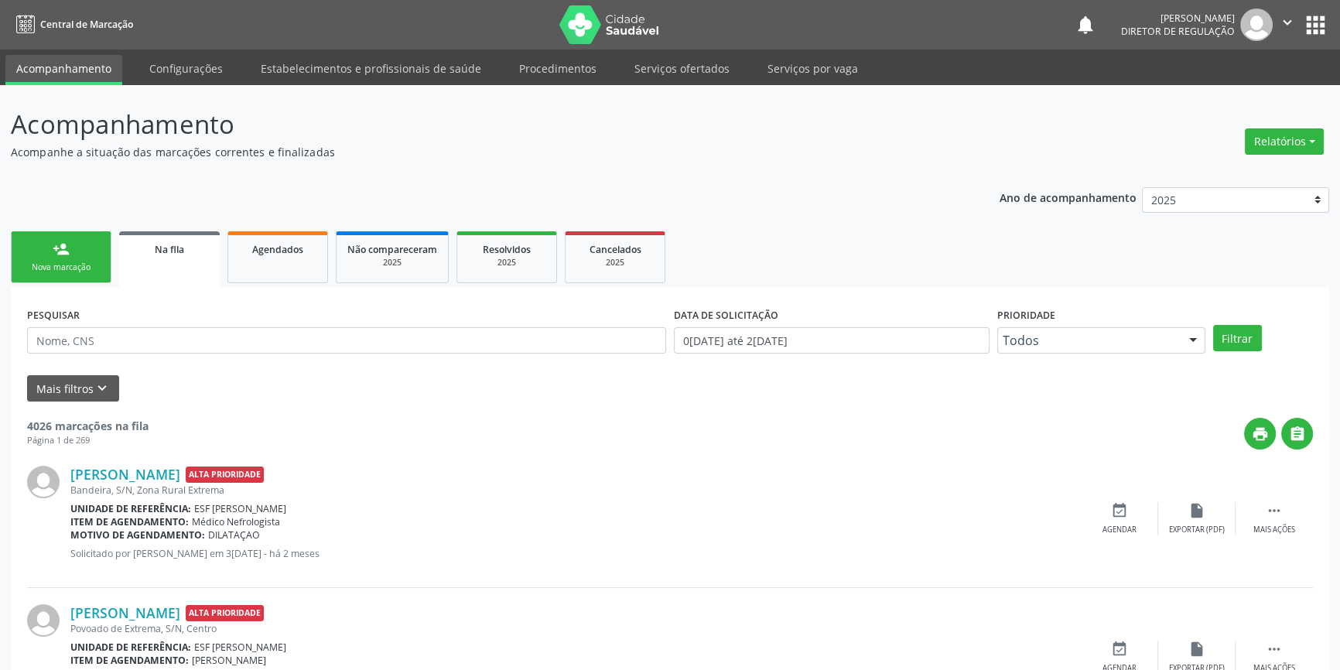
click at [90, 271] on div "Nova marcação" at bounding box center [60, 268] width 77 height 12
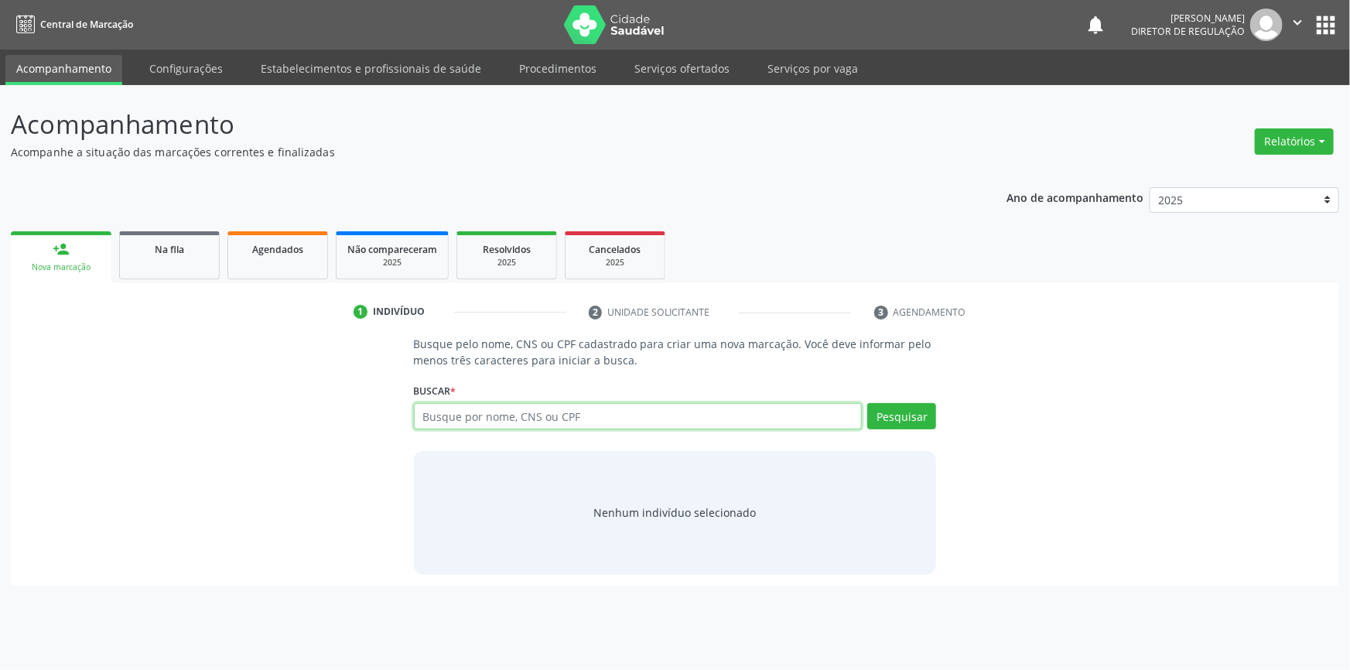
click at [466, 415] on input "text" at bounding box center [638, 416] width 449 height 26
type input "704606174539522"
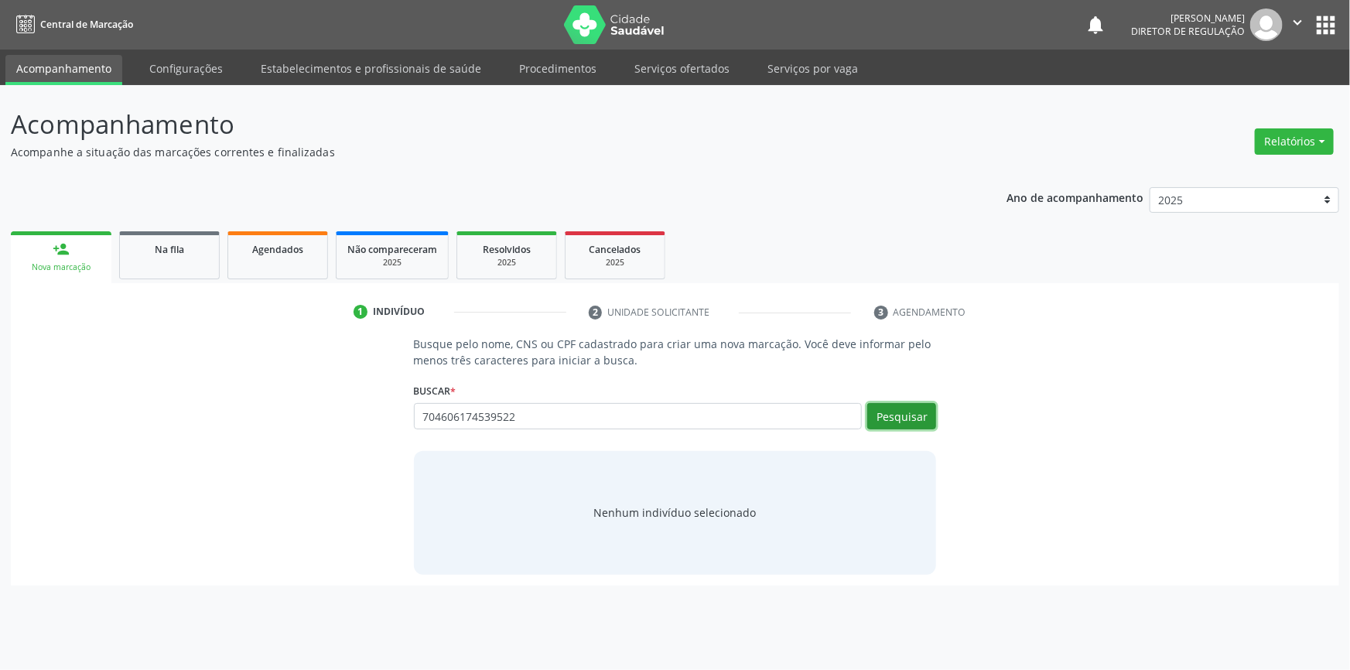
click at [917, 418] on button "Pesquisar" at bounding box center [901, 416] width 69 height 26
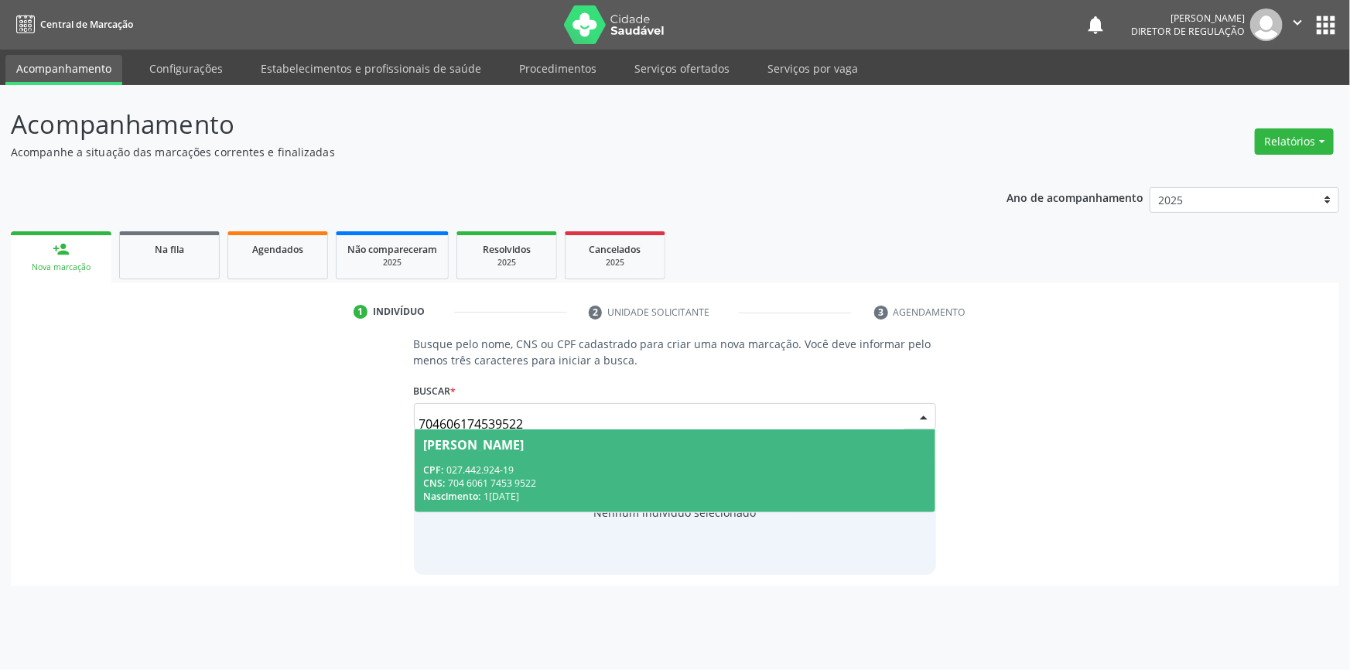
click at [607, 446] on div "[PERSON_NAME]" at bounding box center [675, 445] width 503 height 12
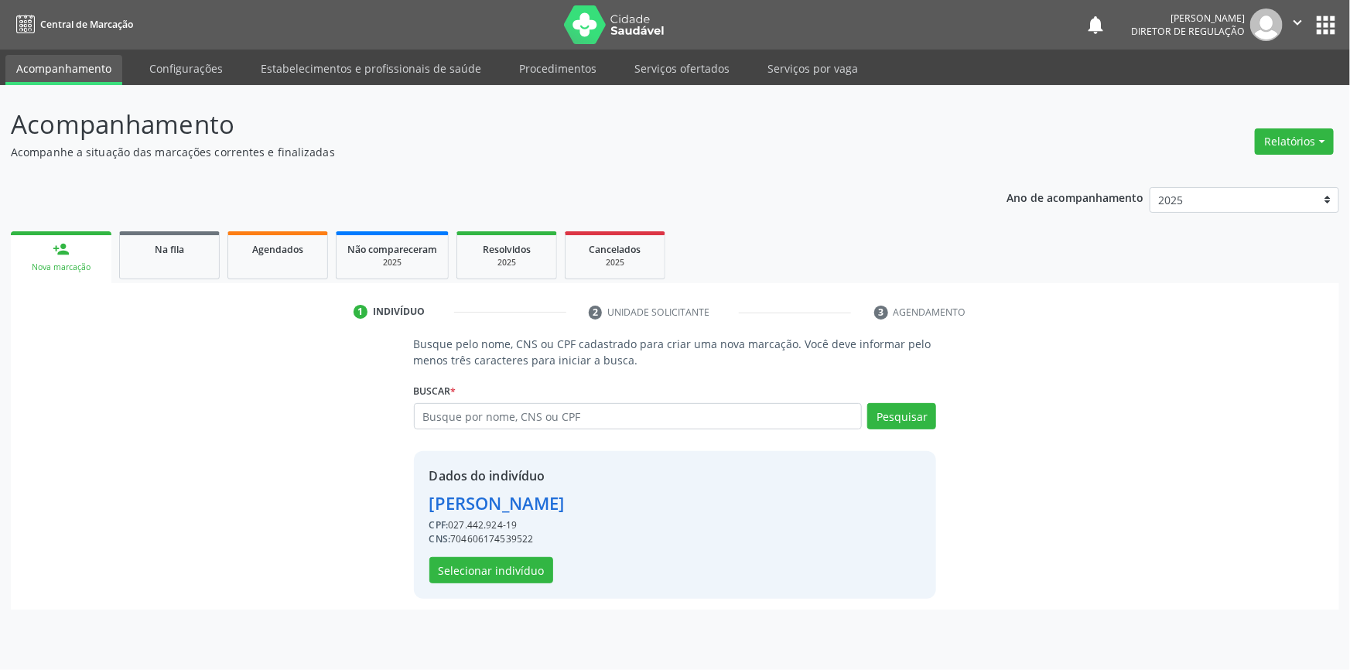
click at [511, 555] on div "Dados do indivíduo [PERSON_NAME] CPF: 027.442.924-19 CNS: 704606174539522 Selec…" at bounding box center [496, 525] width 135 height 117
click at [508, 566] on button "Selecionar indivíduo" at bounding box center [491, 570] width 124 height 26
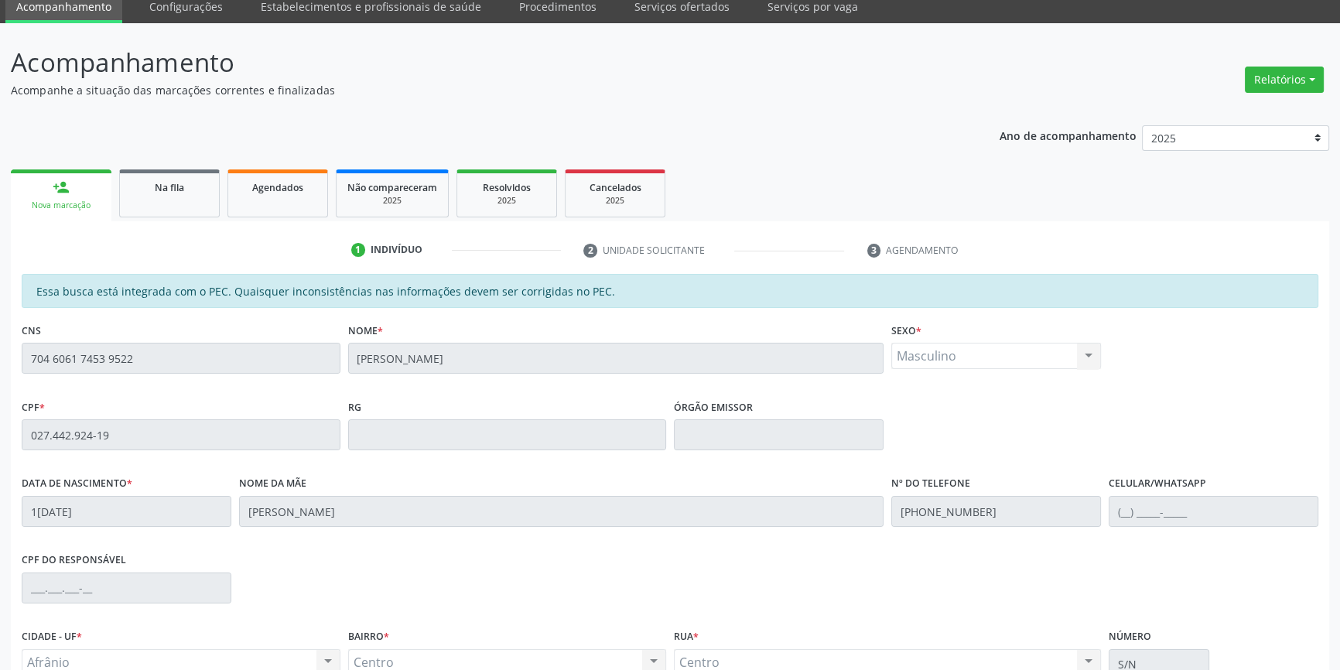
scroll to position [212, 0]
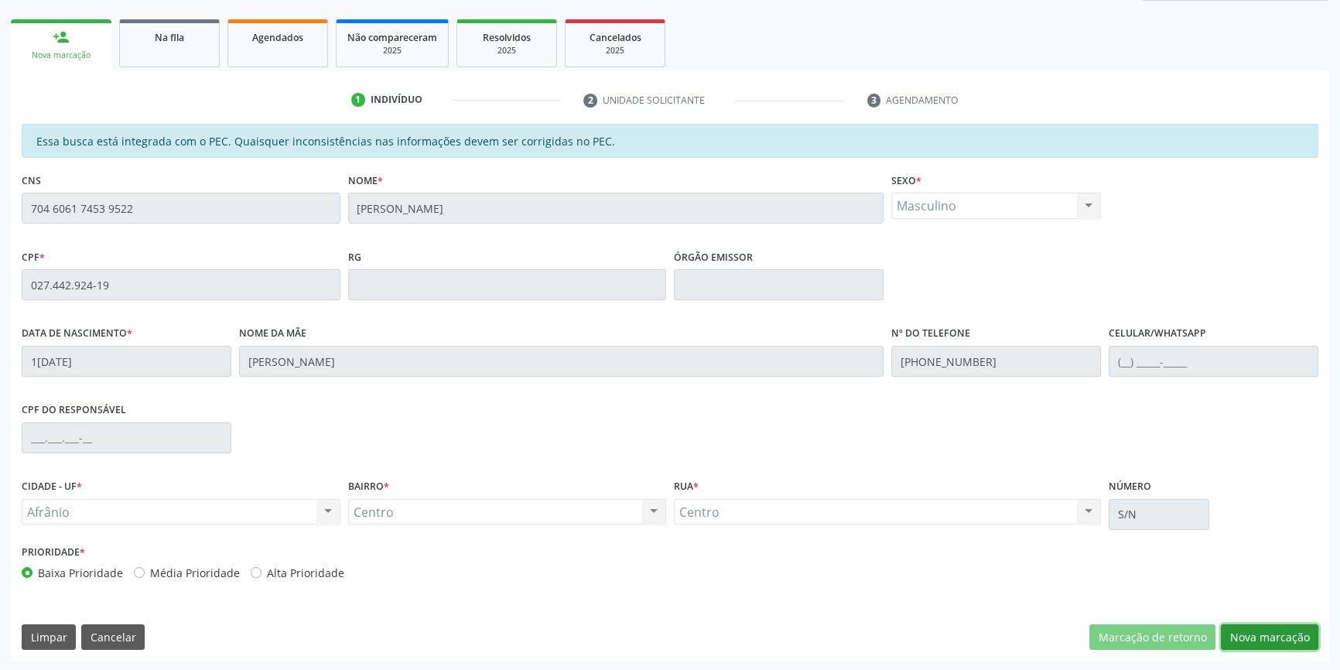
click at [1294, 631] on button "Nova marcação" at bounding box center [1269, 637] width 97 height 26
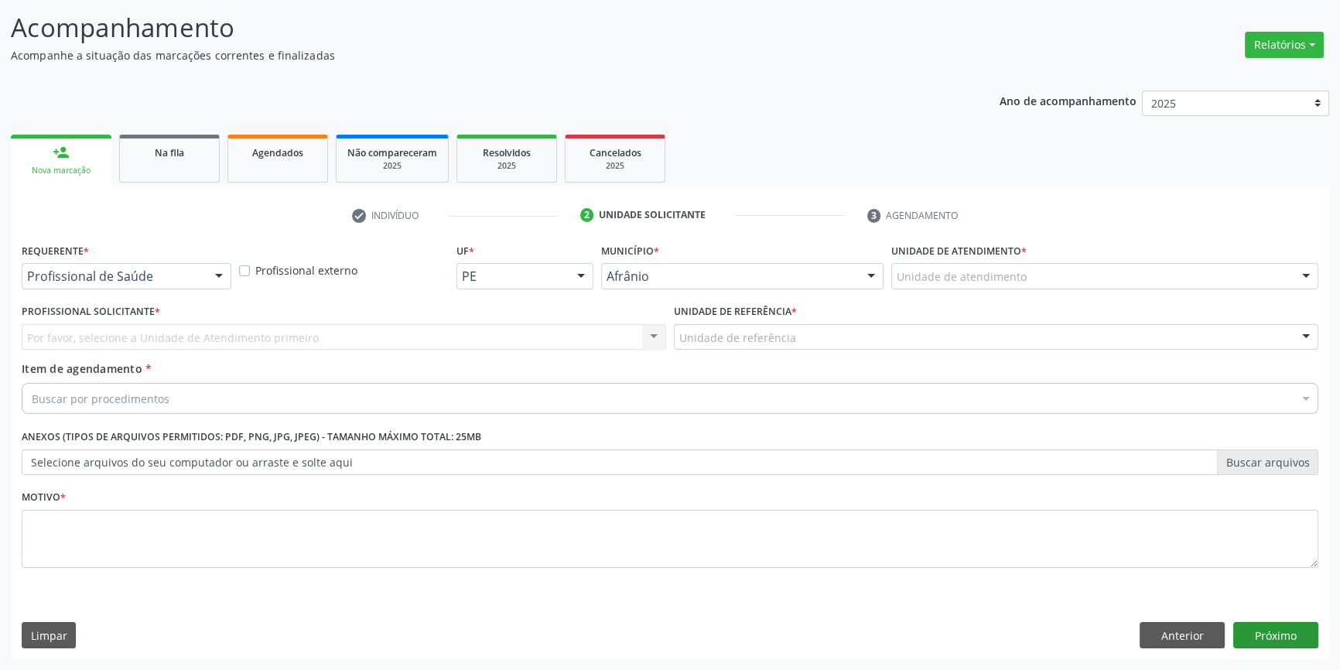
scroll to position [95, 0]
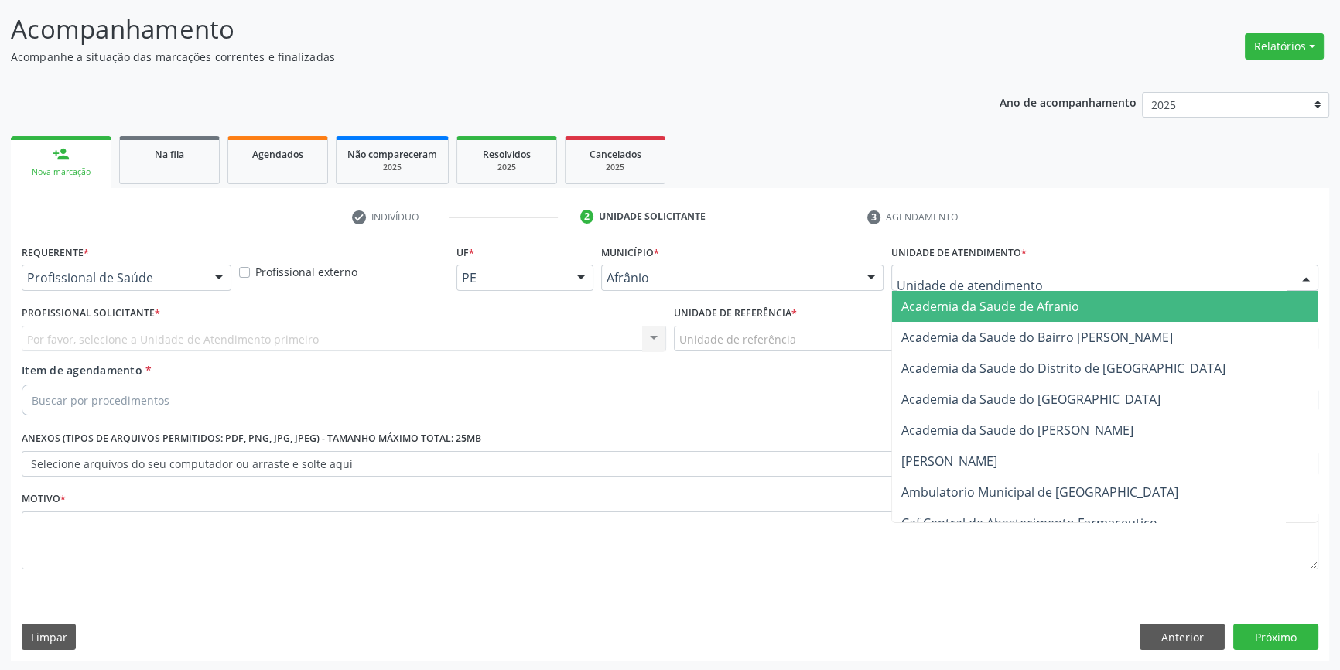
drag, startPoint x: 991, startPoint y: 283, endPoint x: 1006, endPoint y: 326, distance: 45.0
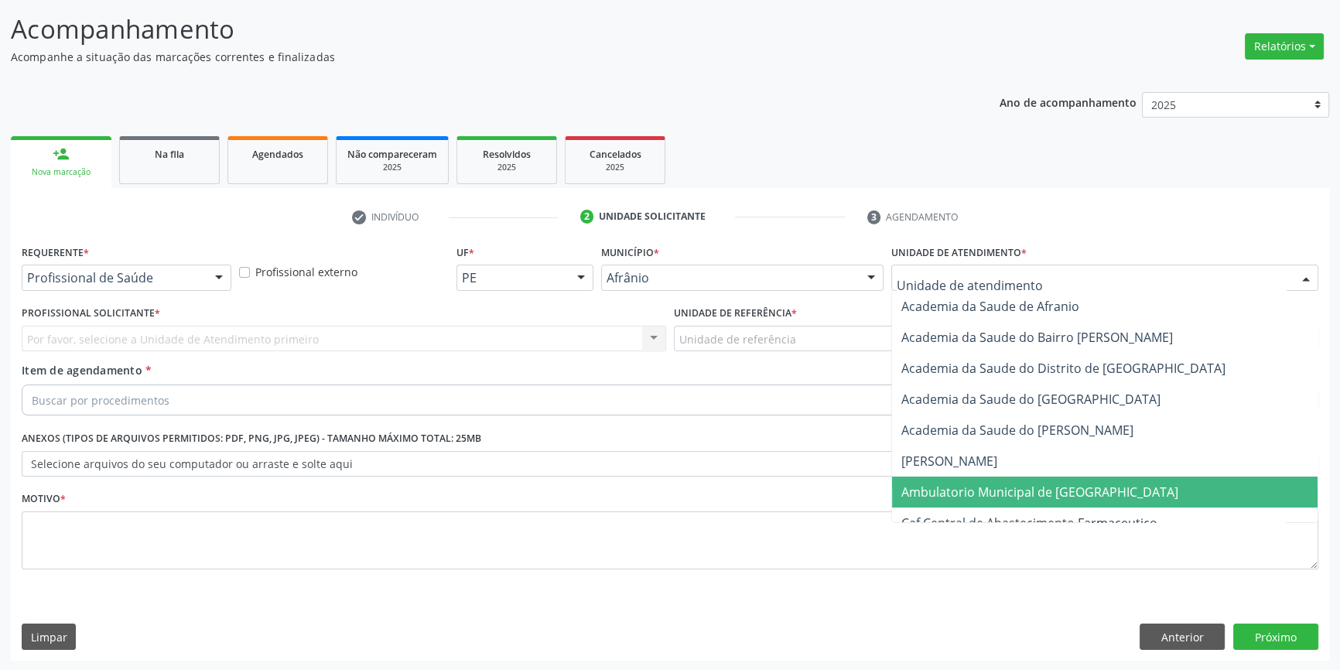
click at [965, 494] on span "Ambulatorio Municipal de [GEOGRAPHIC_DATA]" at bounding box center [1039, 492] width 277 height 17
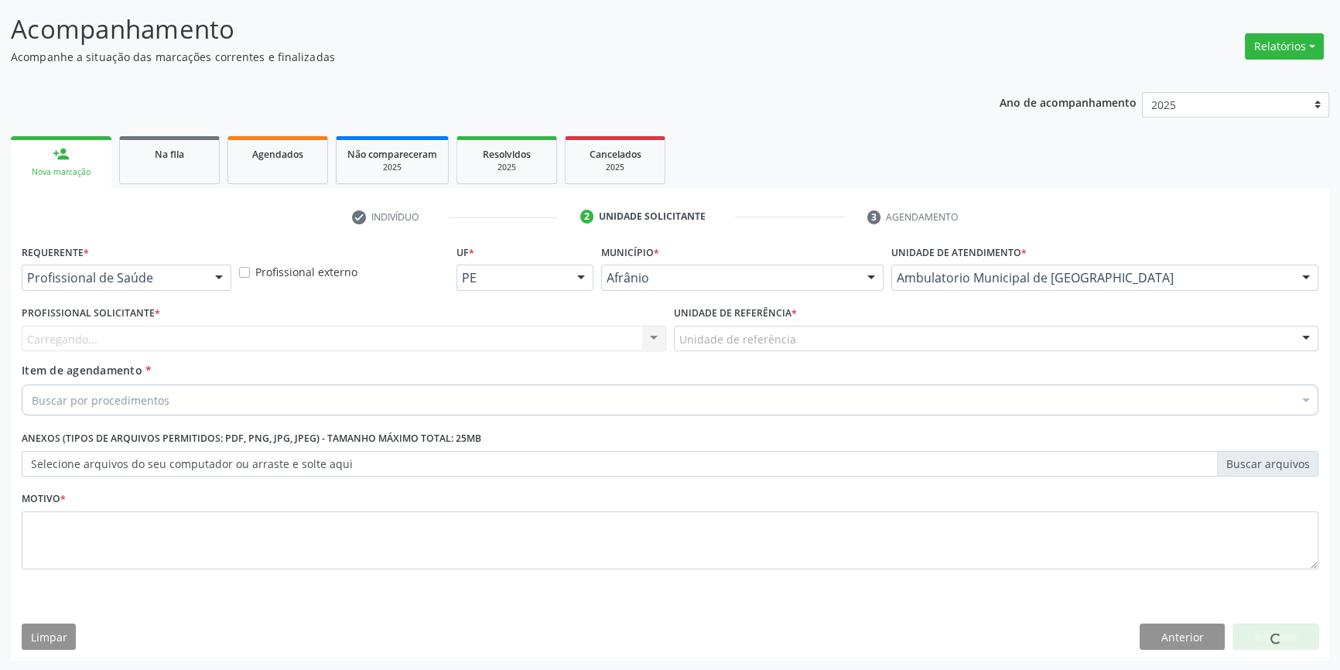
click at [795, 337] on div "Unidade de referência" at bounding box center [996, 339] width 644 height 26
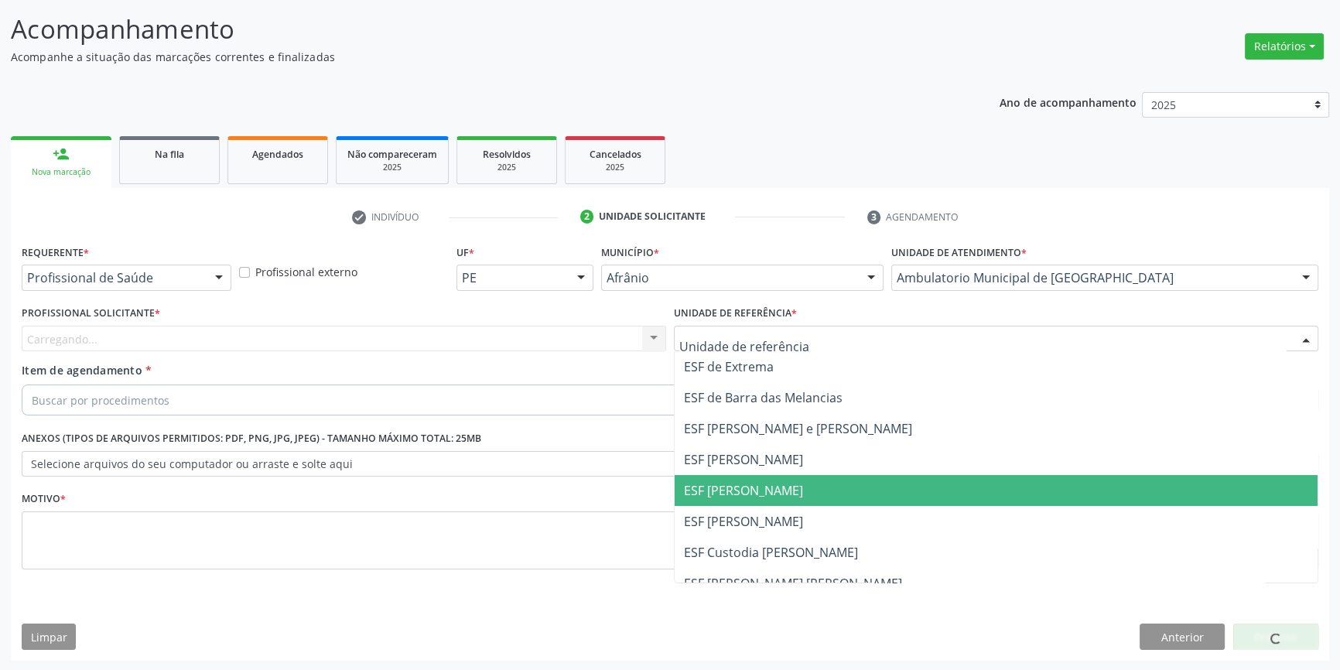
drag, startPoint x: 763, startPoint y: 494, endPoint x: 624, endPoint y: 399, distance: 168.0
click at [761, 494] on span "ESF [PERSON_NAME]" at bounding box center [743, 490] width 119 height 17
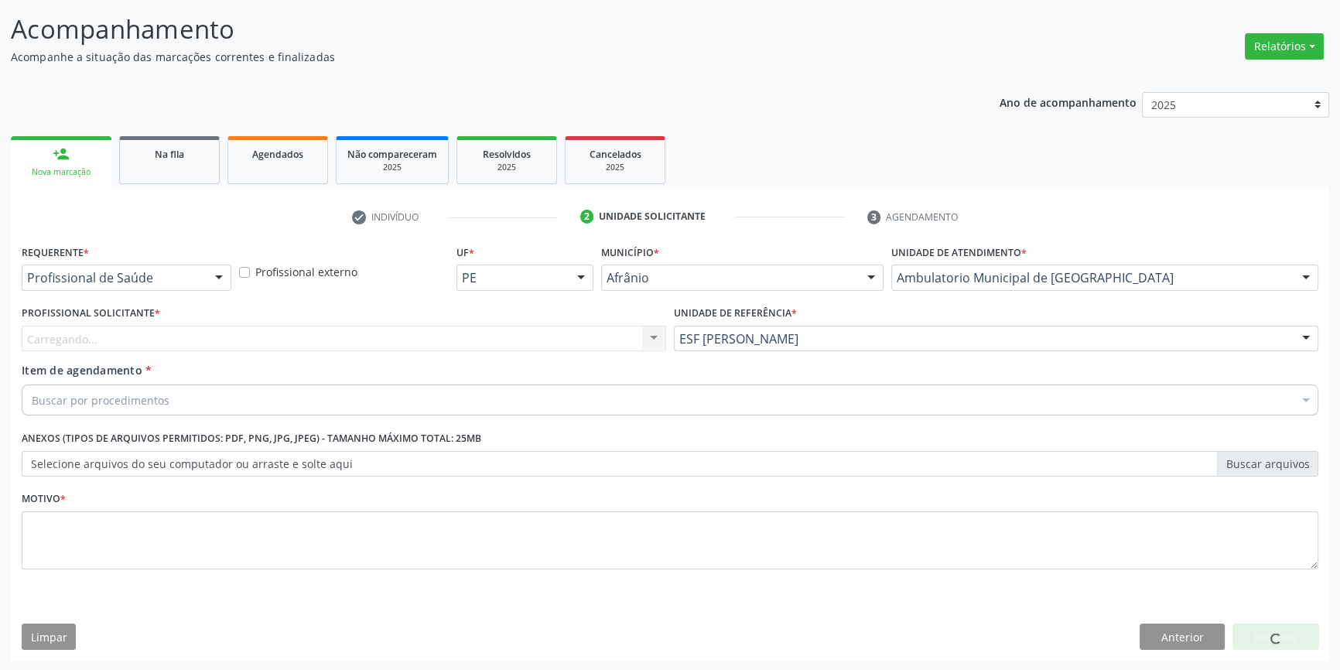
click at [555, 351] on div "Profissional Solicitante * [GEOGRAPHIC_DATA]... Nenhum resultado encontrado par…" at bounding box center [344, 332] width 652 height 60
click at [534, 334] on div "Profissional solicitante" at bounding box center [344, 339] width 644 height 26
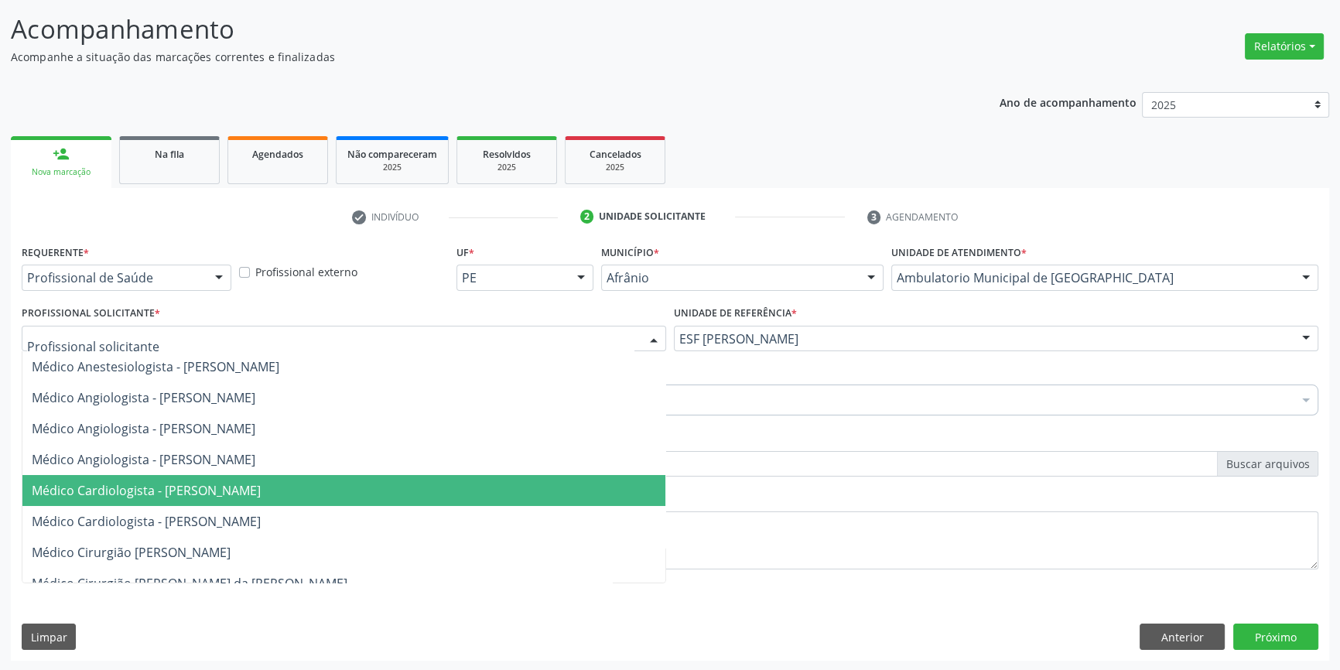
click at [261, 482] on span "Médico Cardiologista - [PERSON_NAME]" at bounding box center [146, 490] width 229 height 17
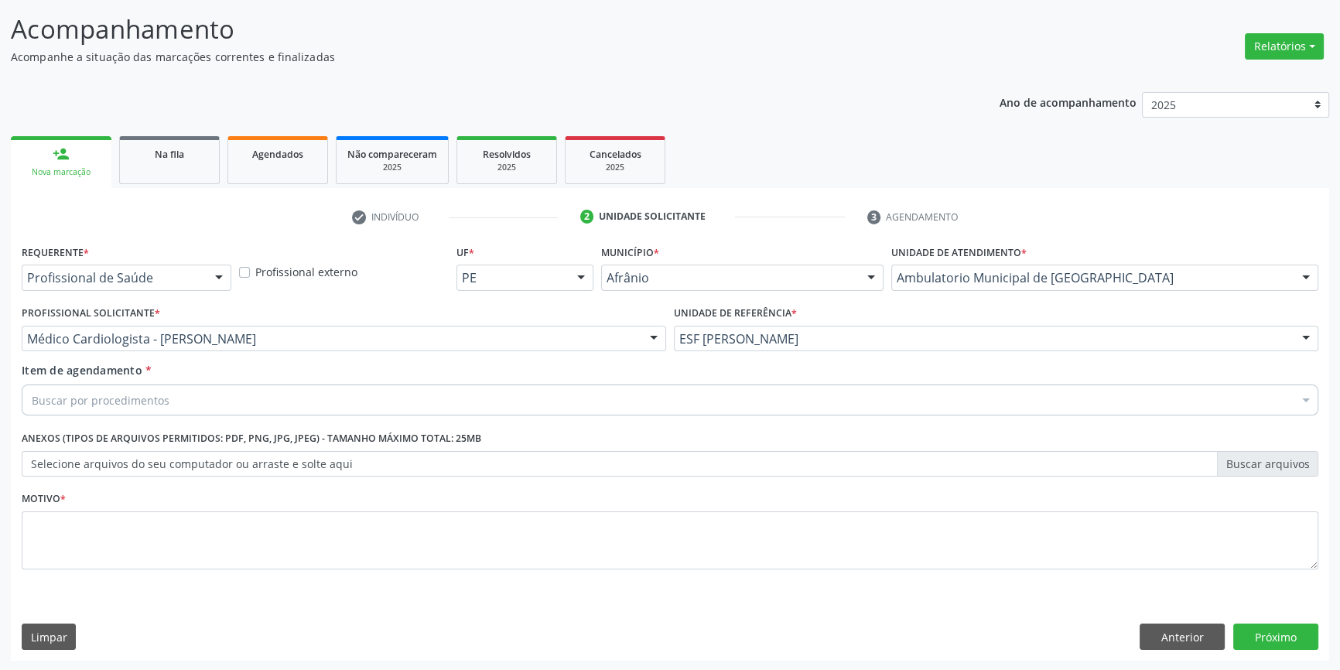
click at [196, 405] on div "Buscar por procedimentos" at bounding box center [670, 400] width 1297 height 31
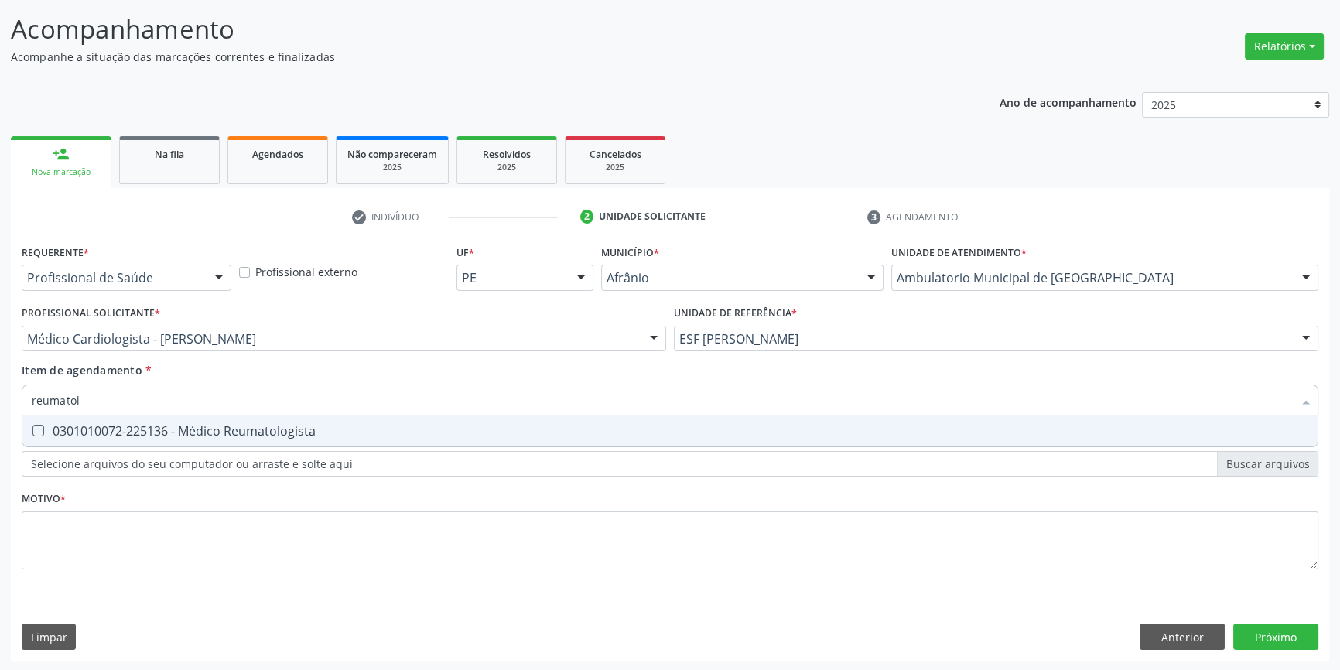
type input "reumatolo"
click at [187, 427] on div "0301010072-225136 - Médico Reumatologista" at bounding box center [670, 431] width 1277 height 12
checkbox Reumatologista "true"
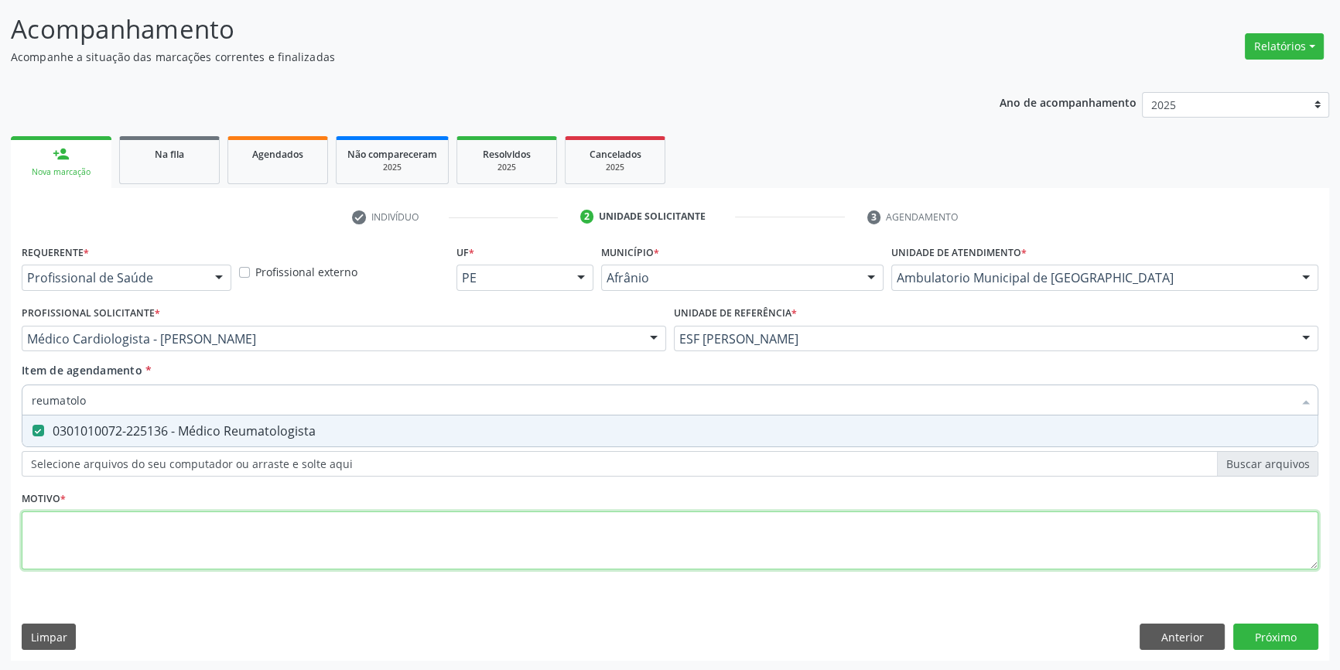
click at [124, 528] on div "Requerente * Profissional de Saúde Profissional de Saúde Paciente Nenhum result…" at bounding box center [670, 416] width 1297 height 350
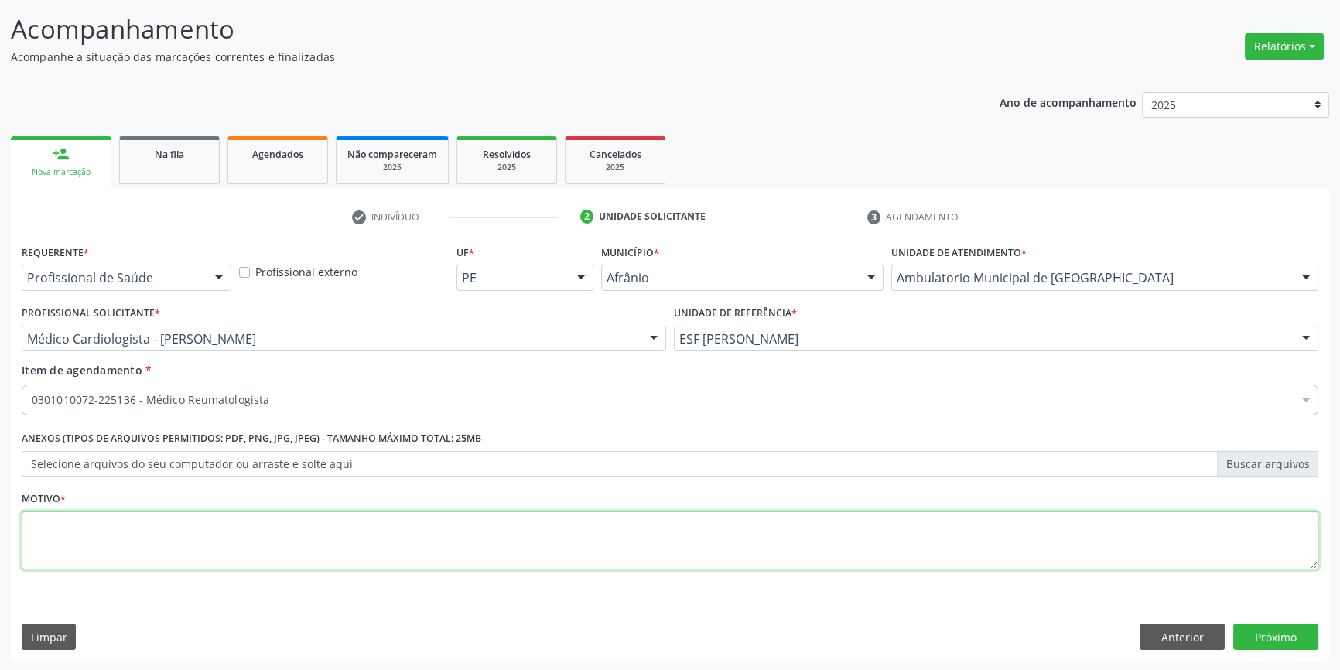
type textarea "'"
type textarea "m 158"
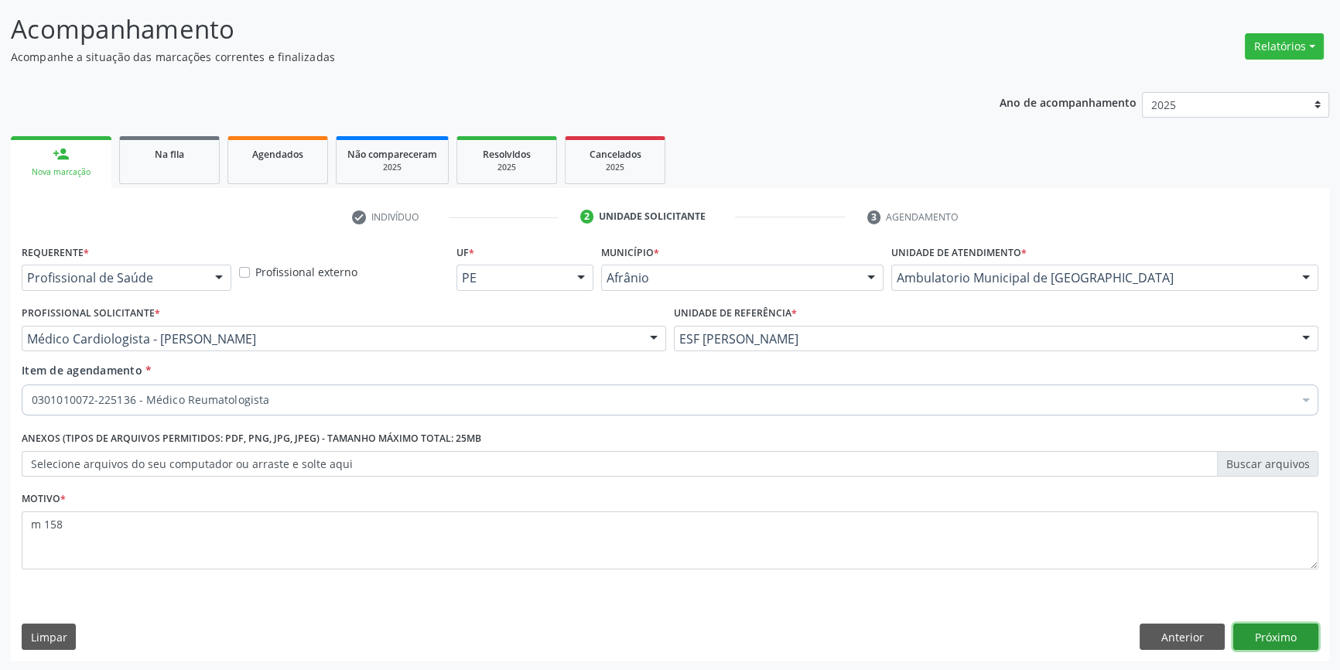
click at [1283, 634] on button "Próximo" at bounding box center [1275, 637] width 85 height 26
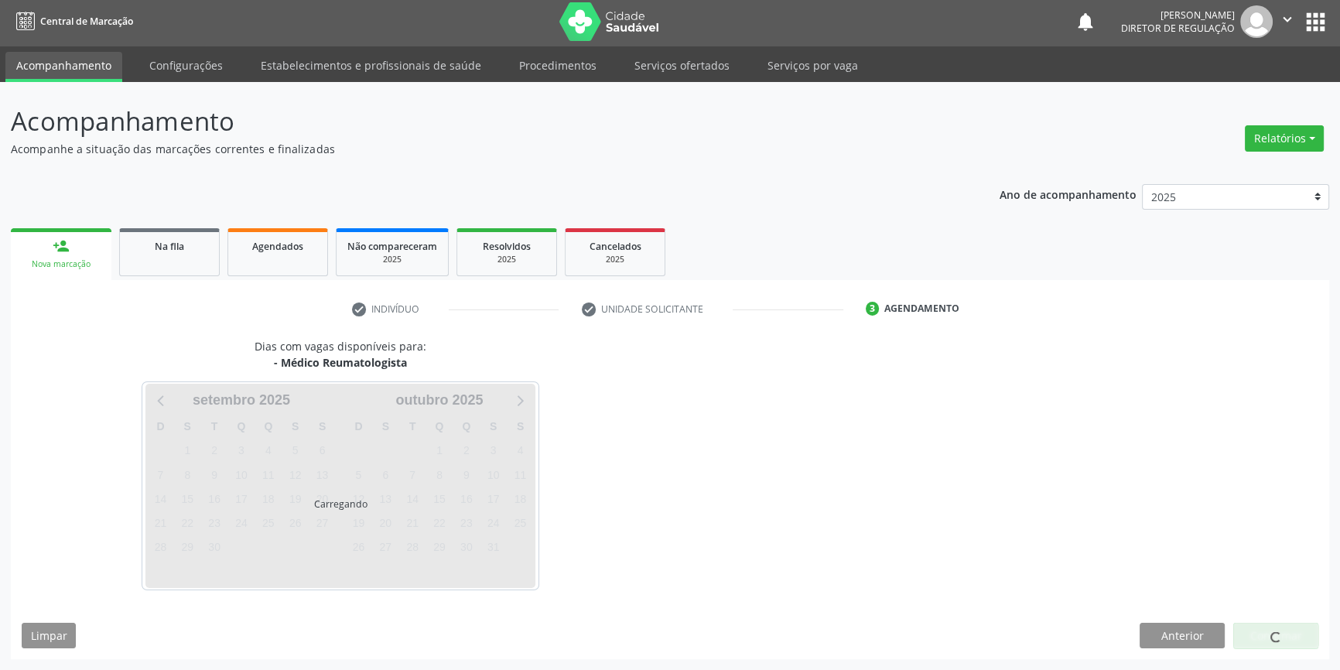
scroll to position [2, 0]
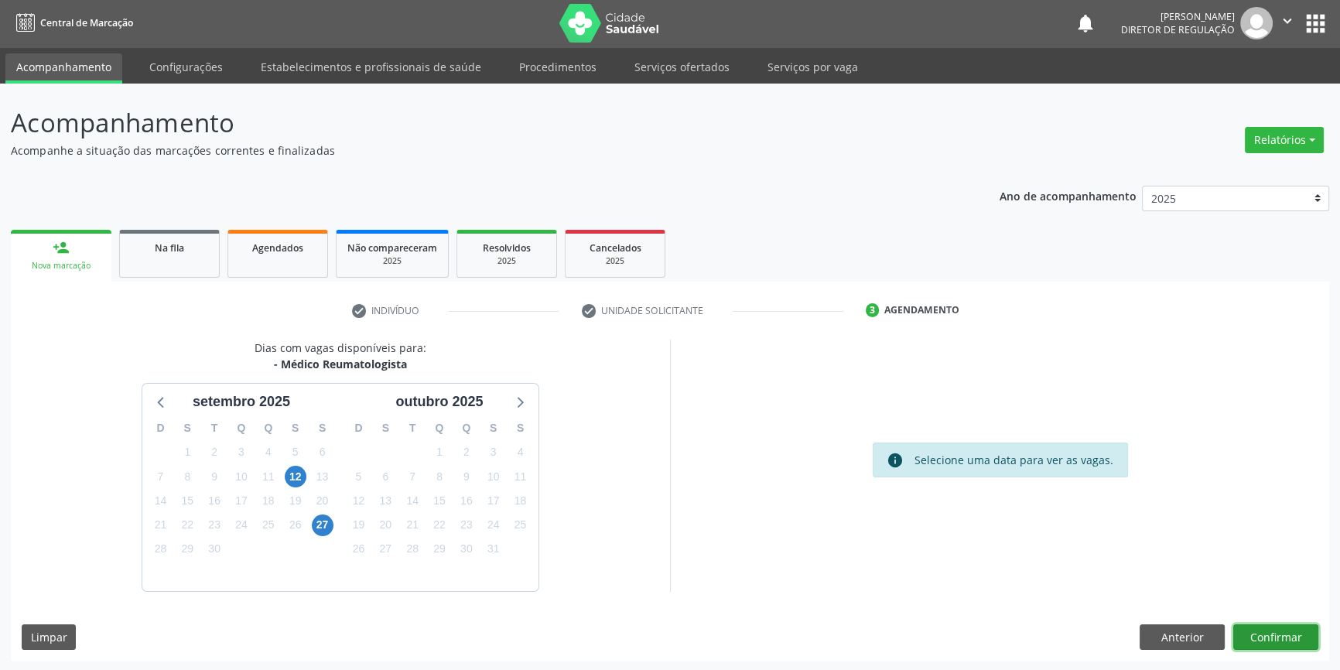
click at [1289, 628] on button "Confirmar" at bounding box center [1275, 637] width 85 height 26
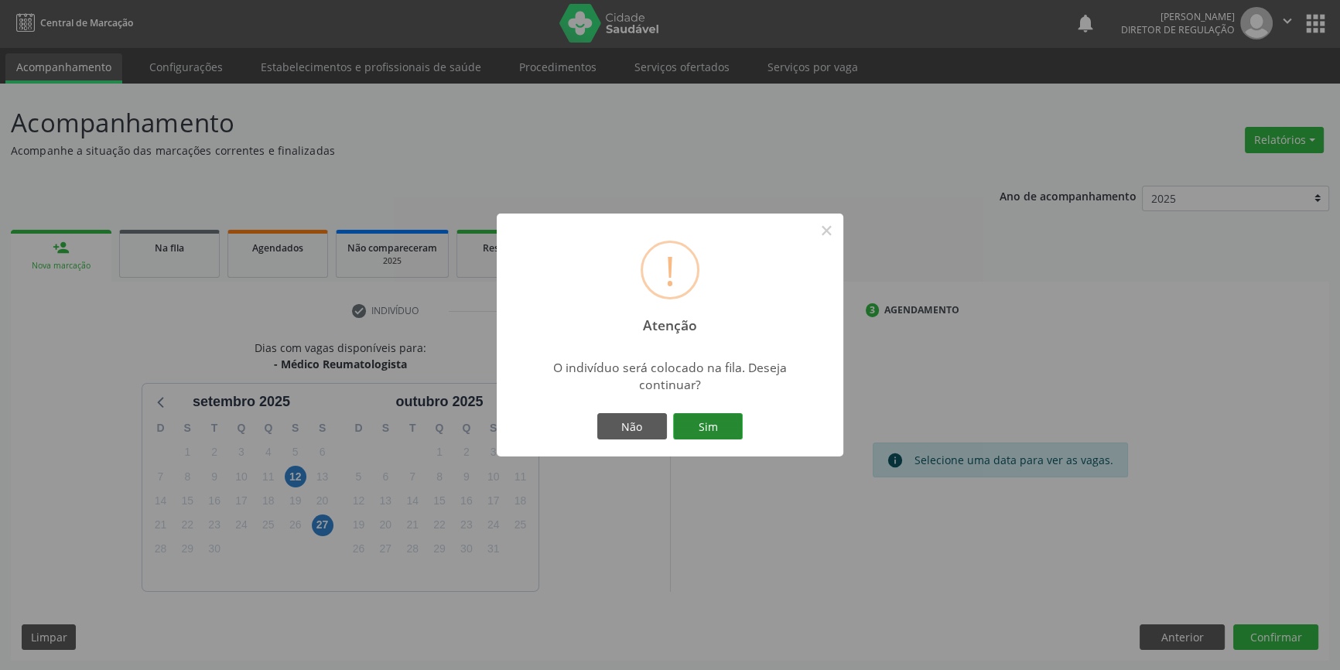
click at [729, 431] on button "Sim" at bounding box center [708, 426] width 70 height 26
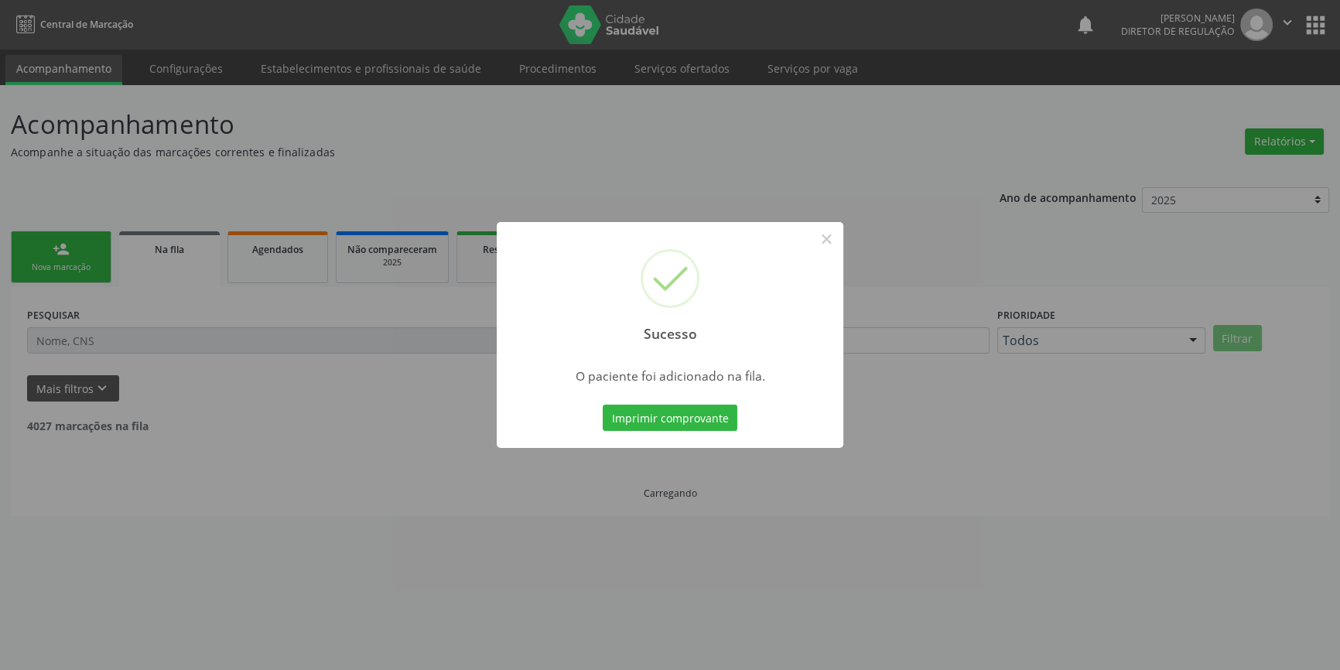
scroll to position [0, 0]
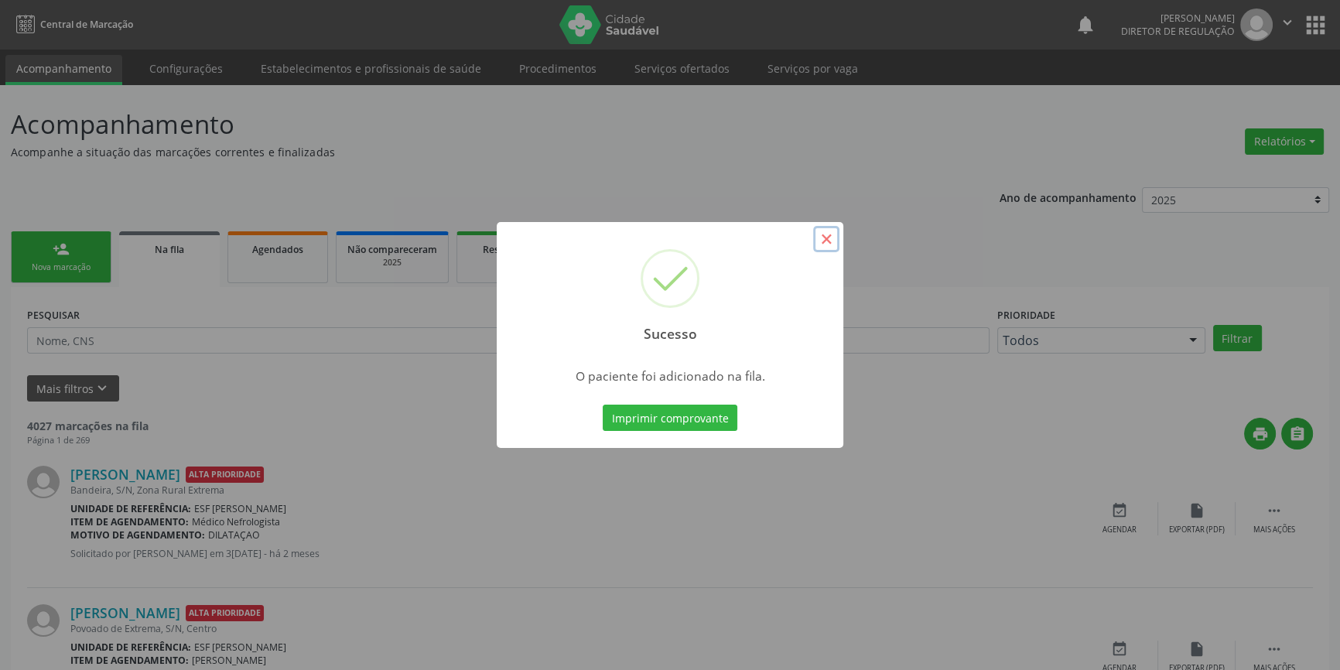
click at [829, 245] on button "×" at bounding box center [826, 239] width 26 height 26
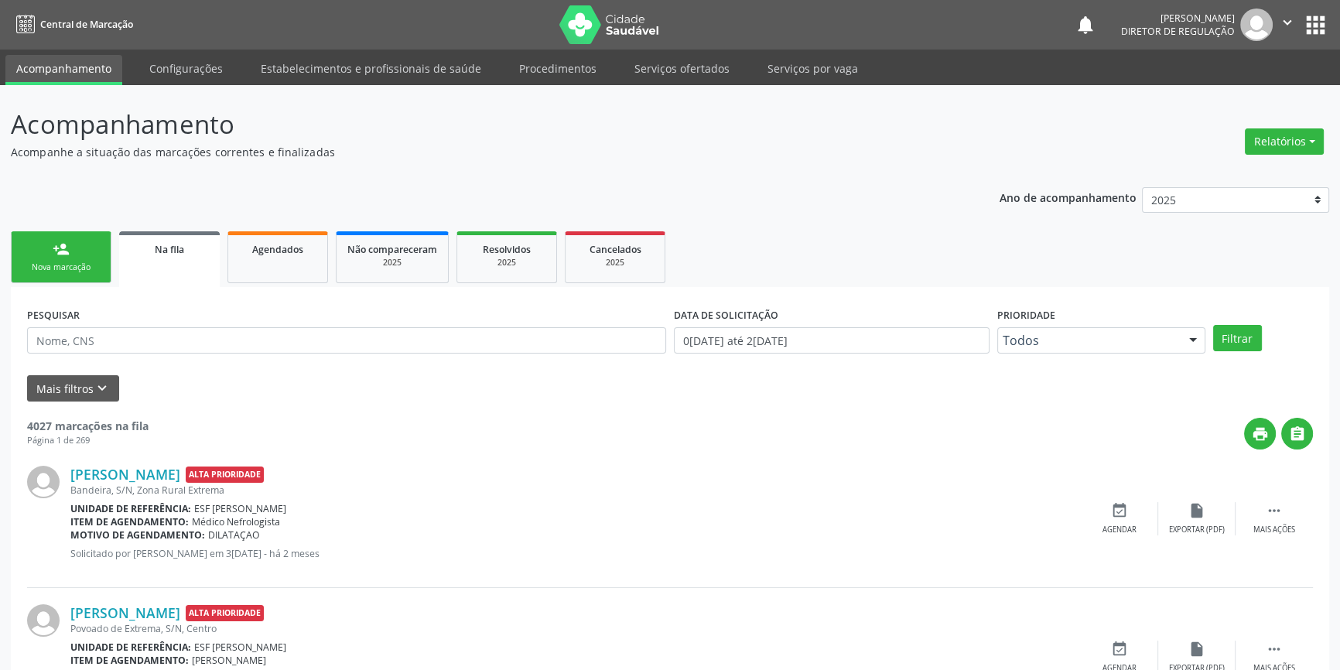
click at [96, 260] on link "person_add Nova marcação" at bounding box center [61, 257] width 101 height 52
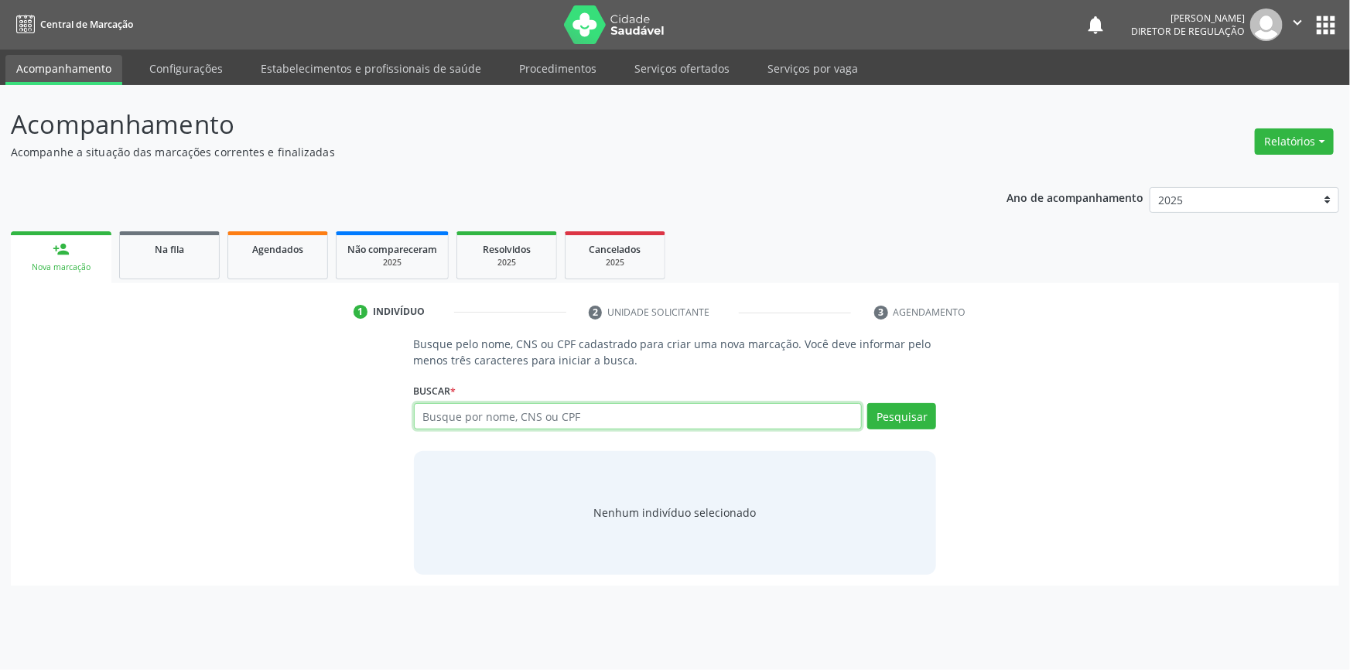
click at [557, 413] on input "text" at bounding box center [638, 416] width 449 height 26
type input "704606174539522"
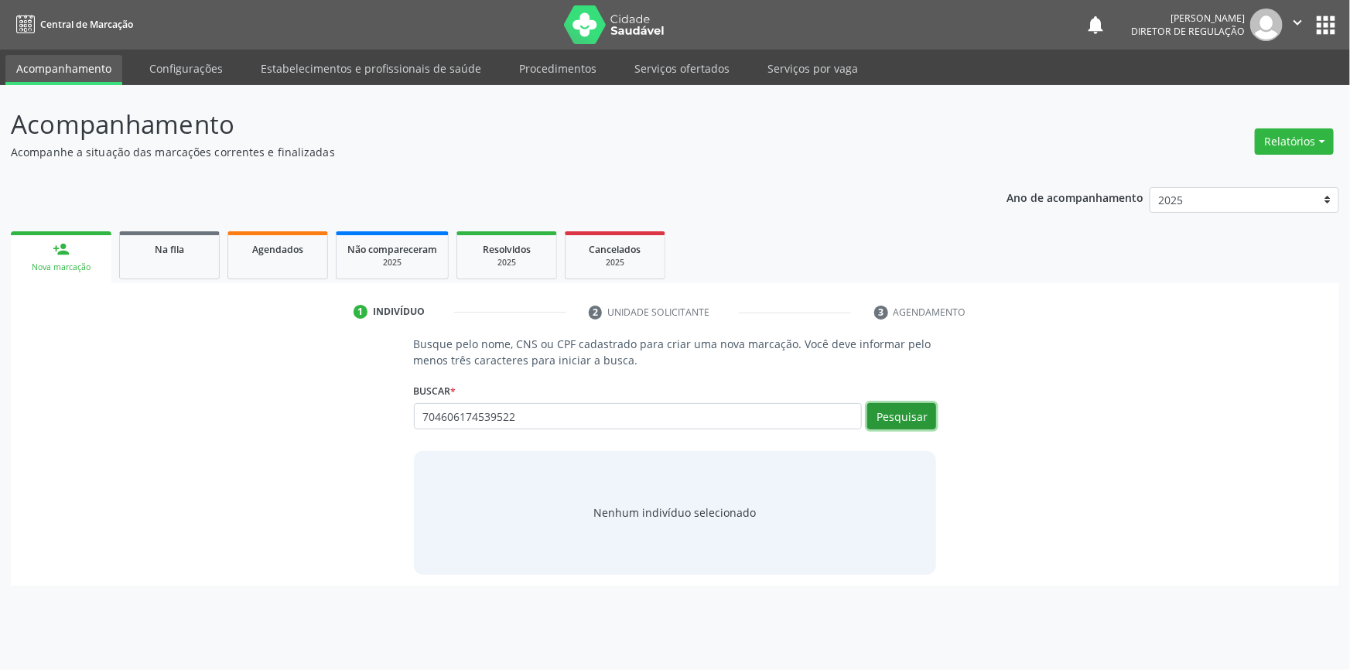
click at [898, 411] on button "Pesquisar" at bounding box center [901, 416] width 69 height 26
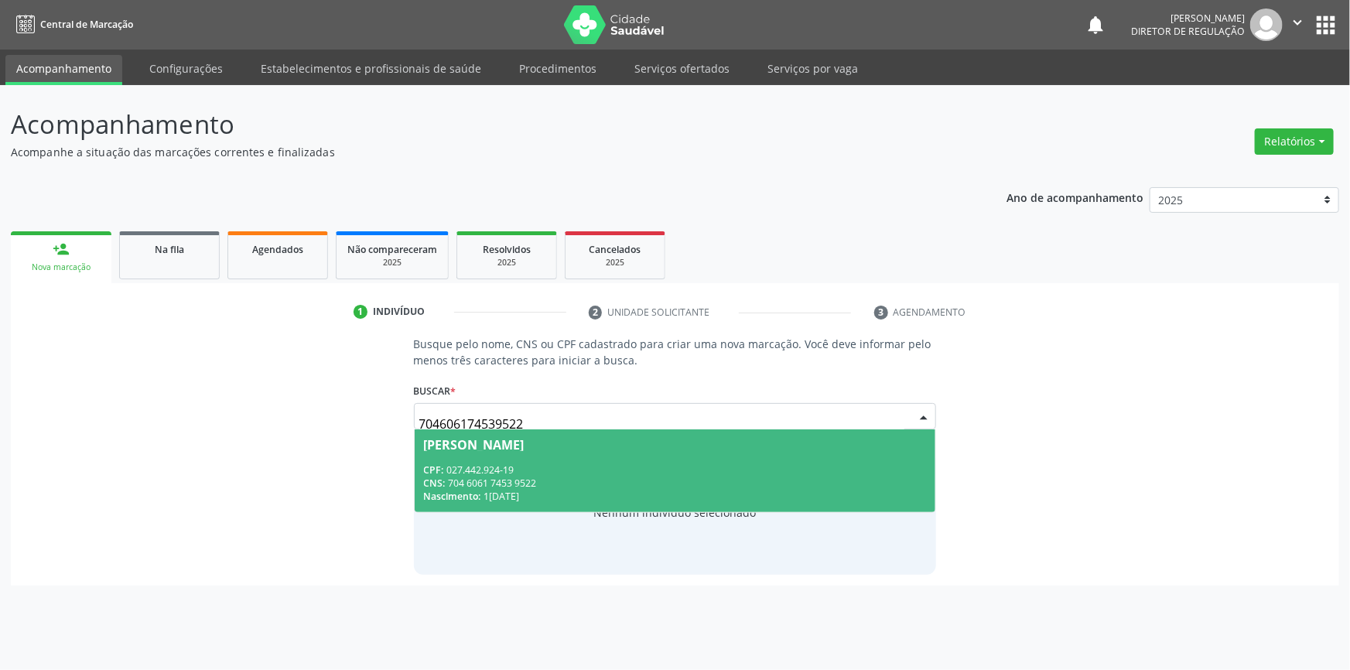
click at [563, 478] on div "CNS: 704 6061 7453 9522" at bounding box center [675, 483] width 503 height 13
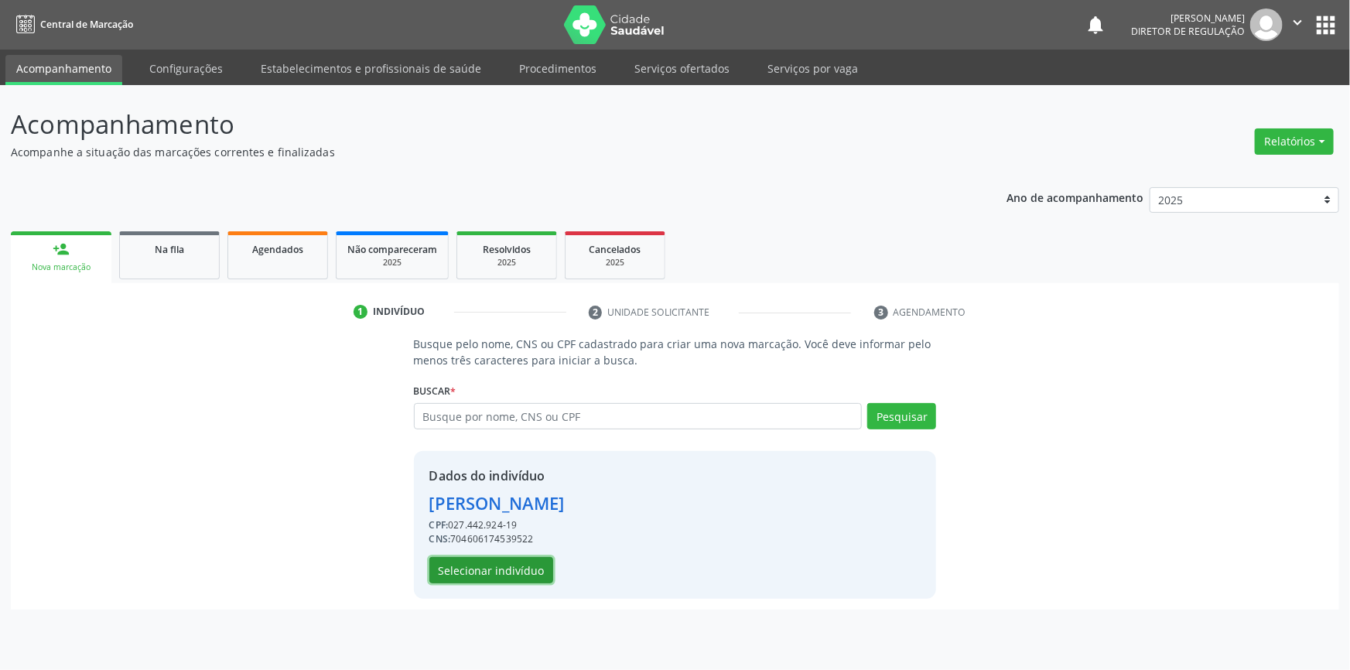
click at [506, 581] on button "Selecionar indivíduo" at bounding box center [491, 570] width 124 height 26
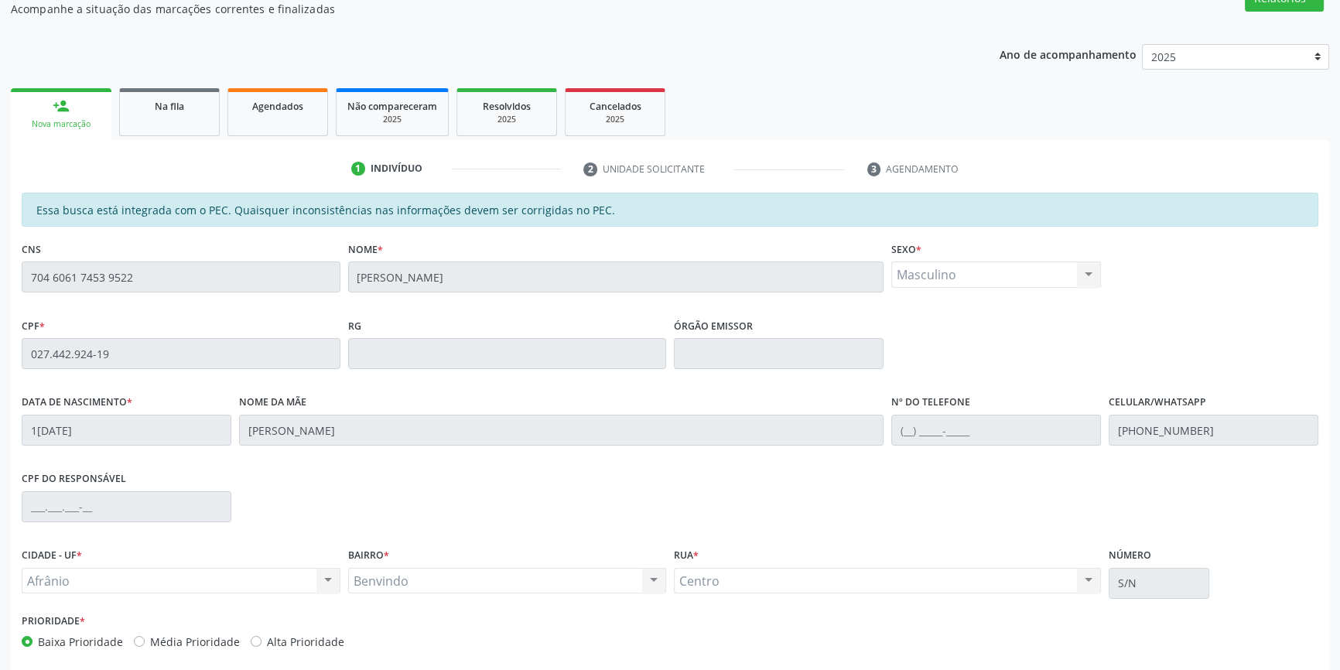
scroll to position [212, 0]
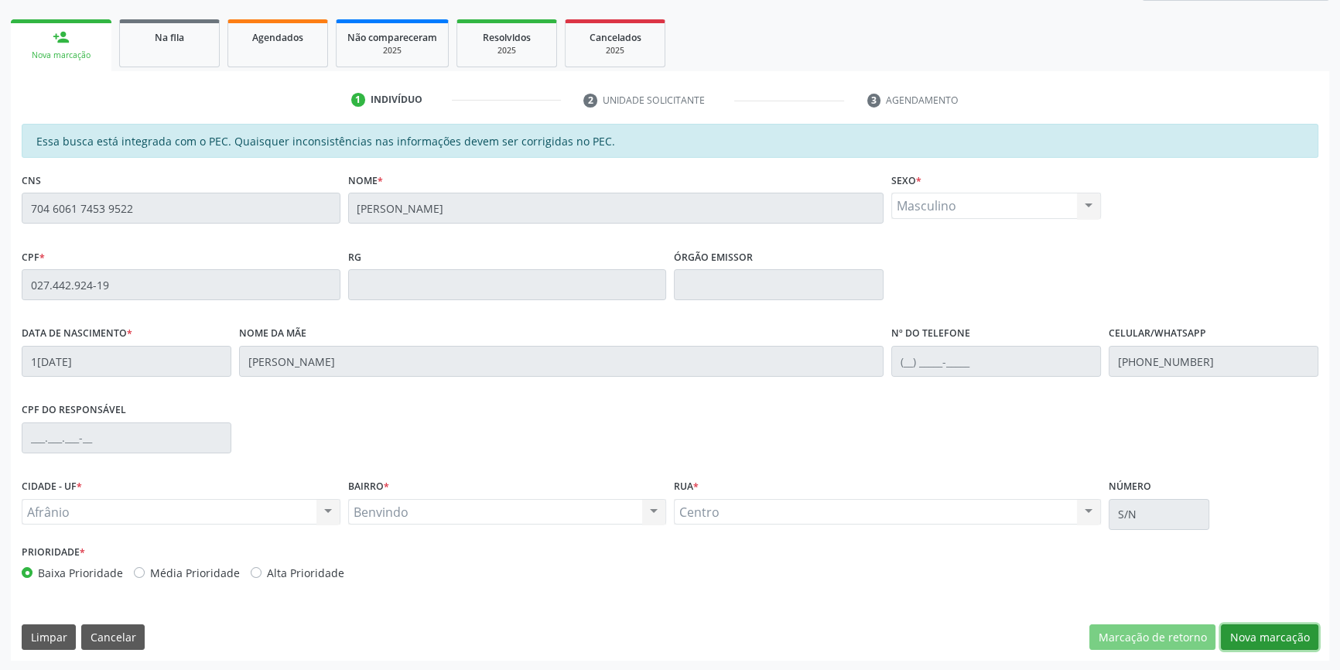
click at [1264, 627] on button "Nova marcação" at bounding box center [1269, 637] width 97 height 26
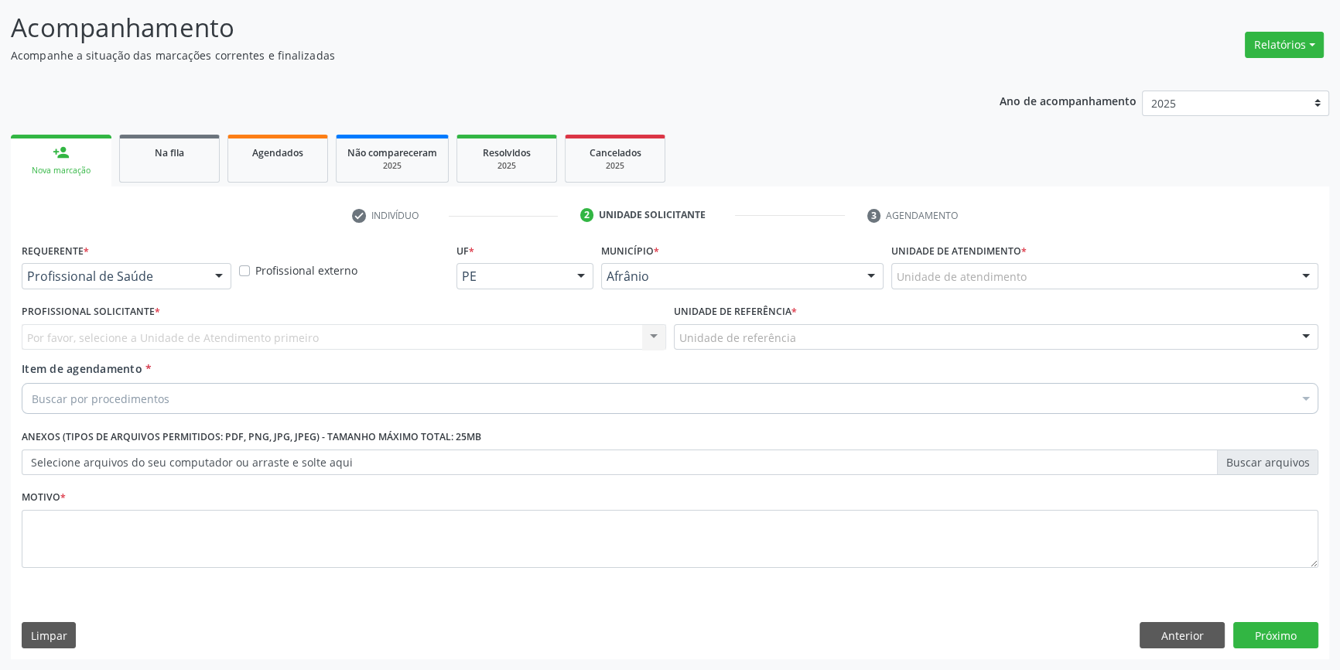
scroll to position [95, 0]
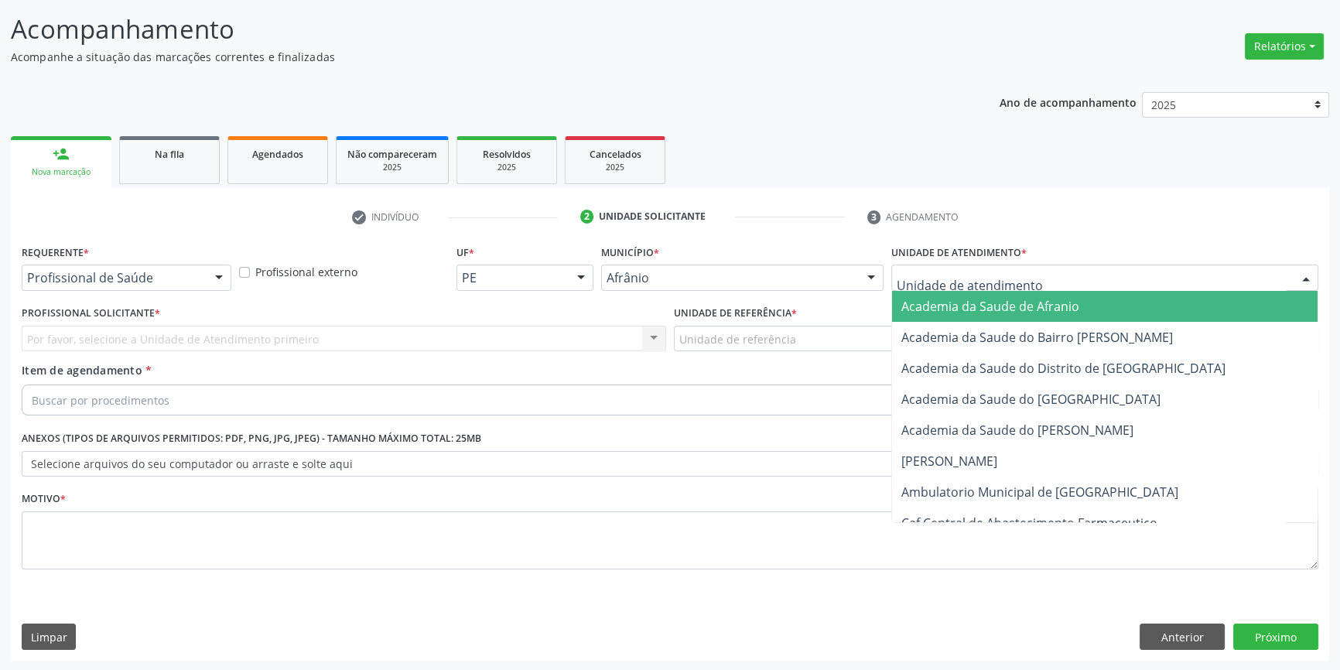
click at [978, 265] on div at bounding box center [1104, 278] width 427 height 26
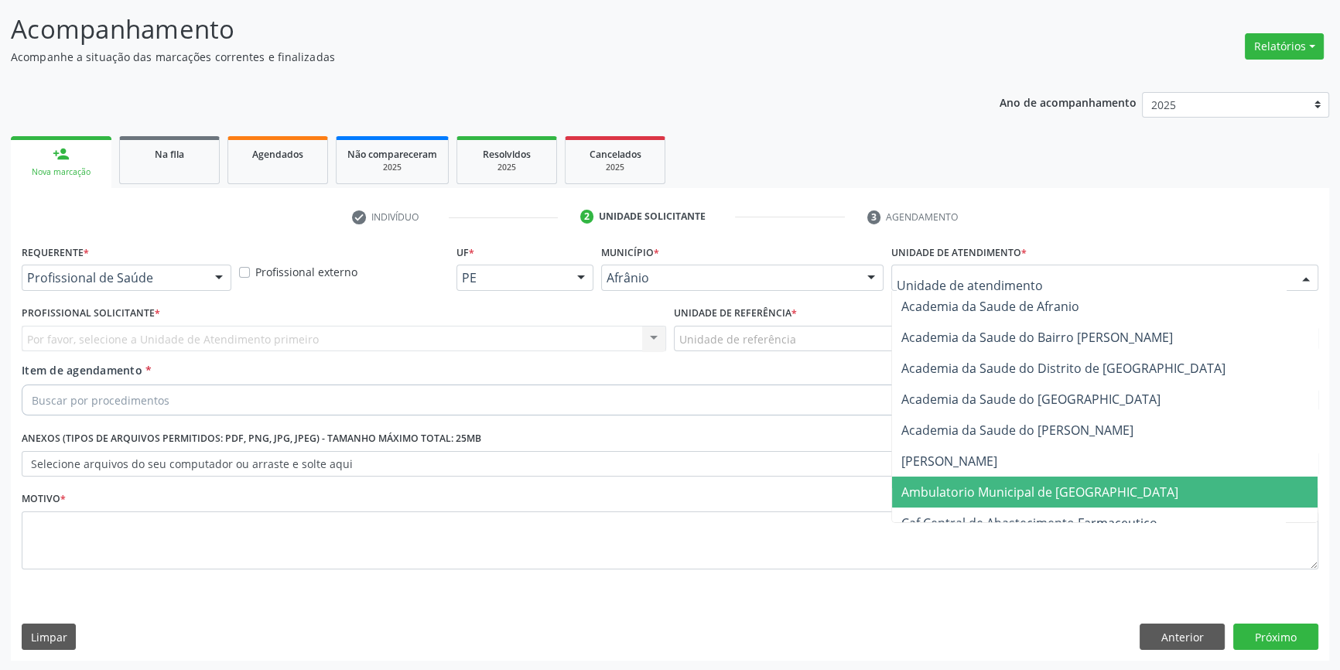
click at [952, 484] on span "Ambulatorio Municipal de [GEOGRAPHIC_DATA]" at bounding box center [1039, 492] width 277 height 17
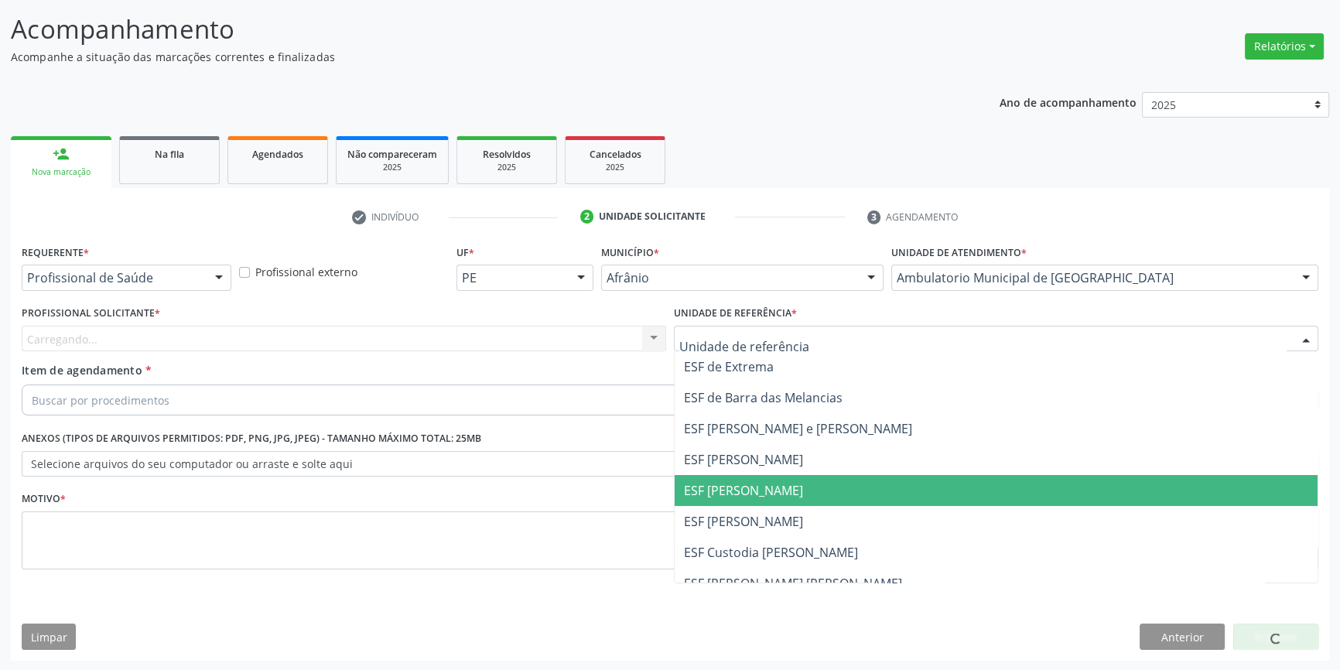
click at [786, 494] on span "ESF [PERSON_NAME]" at bounding box center [996, 490] width 643 height 31
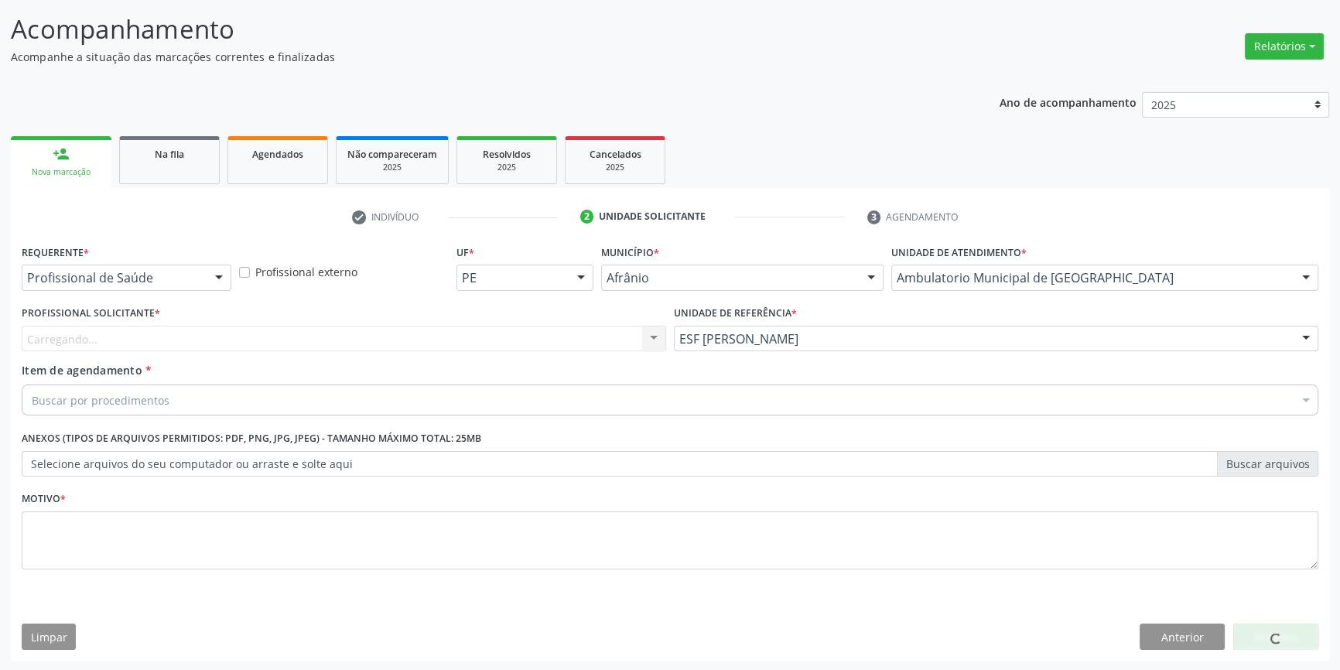
click at [453, 350] on div "Carregando... Nenhum resultado encontrado para: " " Não há nenhuma opção para s…" at bounding box center [344, 339] width 644 height 26
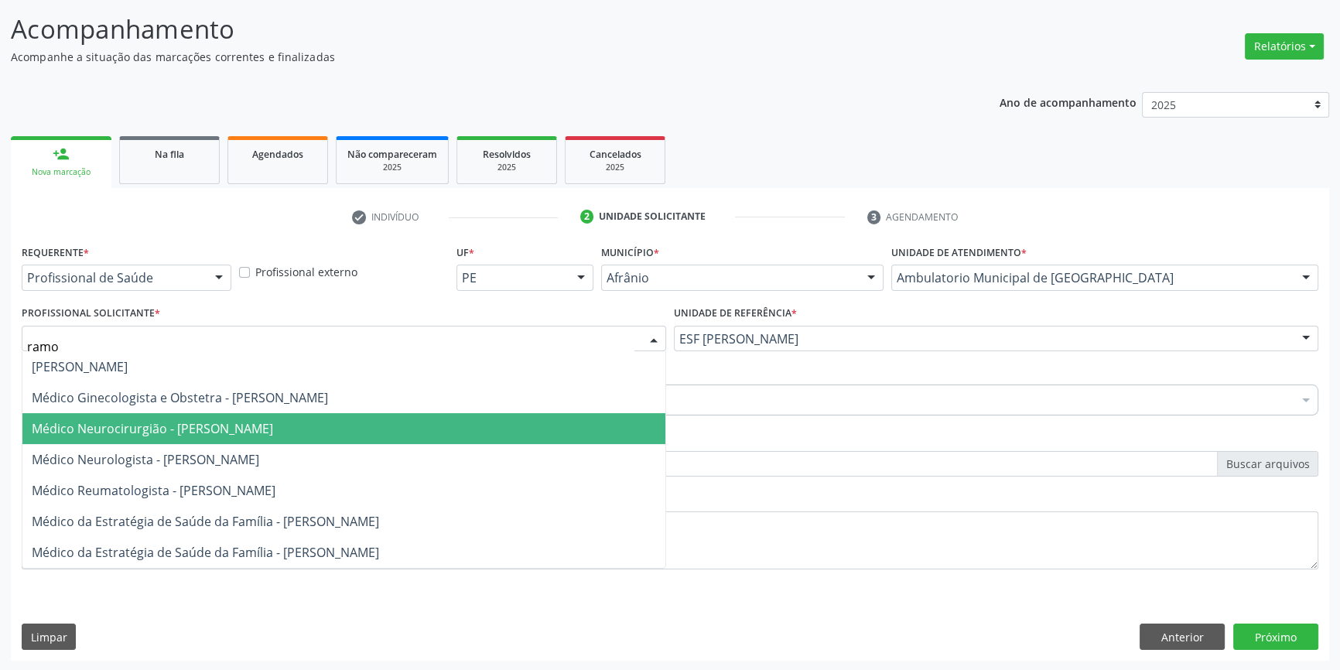
type input "ramon"
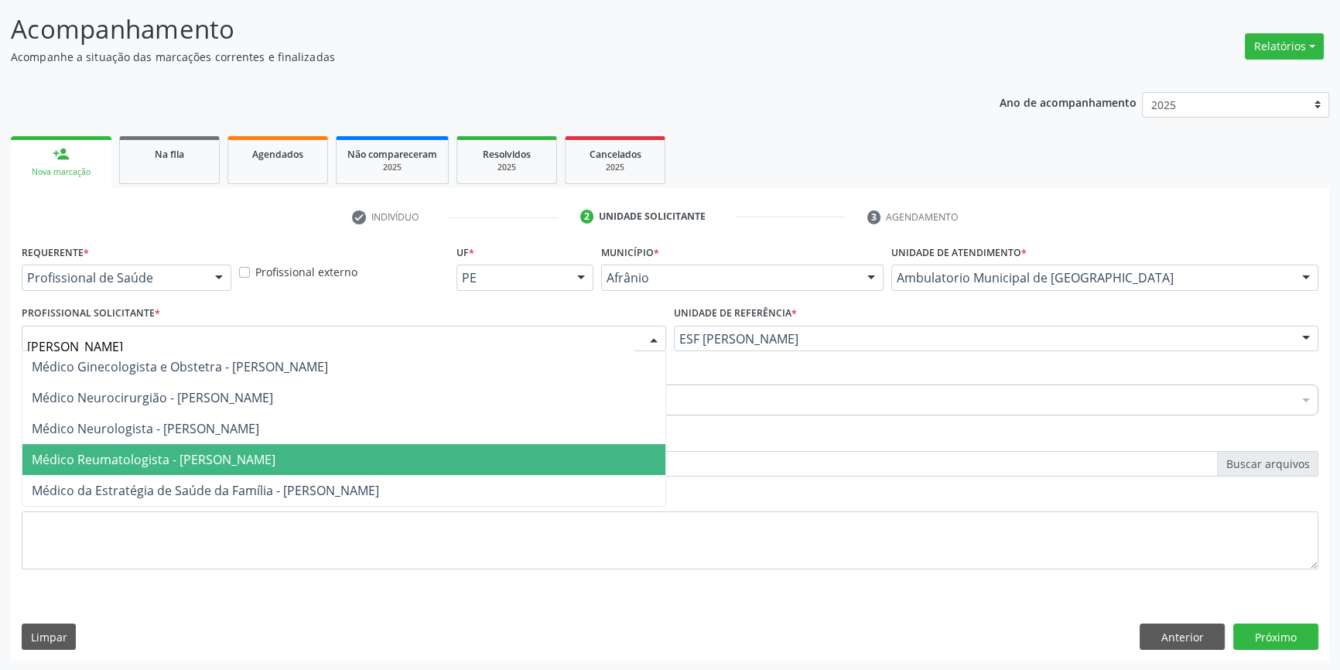
click at [257, 456] on span "Médico Reumatologista - [PERSON_NAME]" at bounding box center [154, 459] width 244 height 17
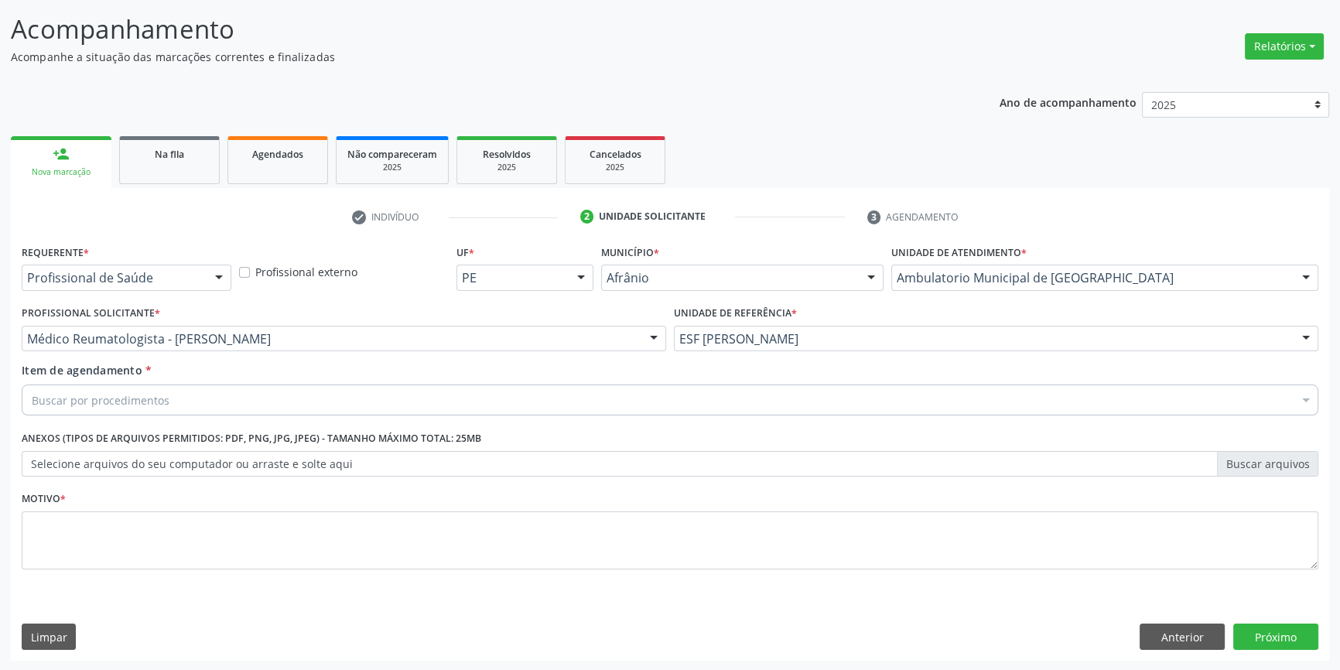
click at [172, 395] on div "Buscar por procedimentos" at bounding box center [670, 400] width 1297 height 31
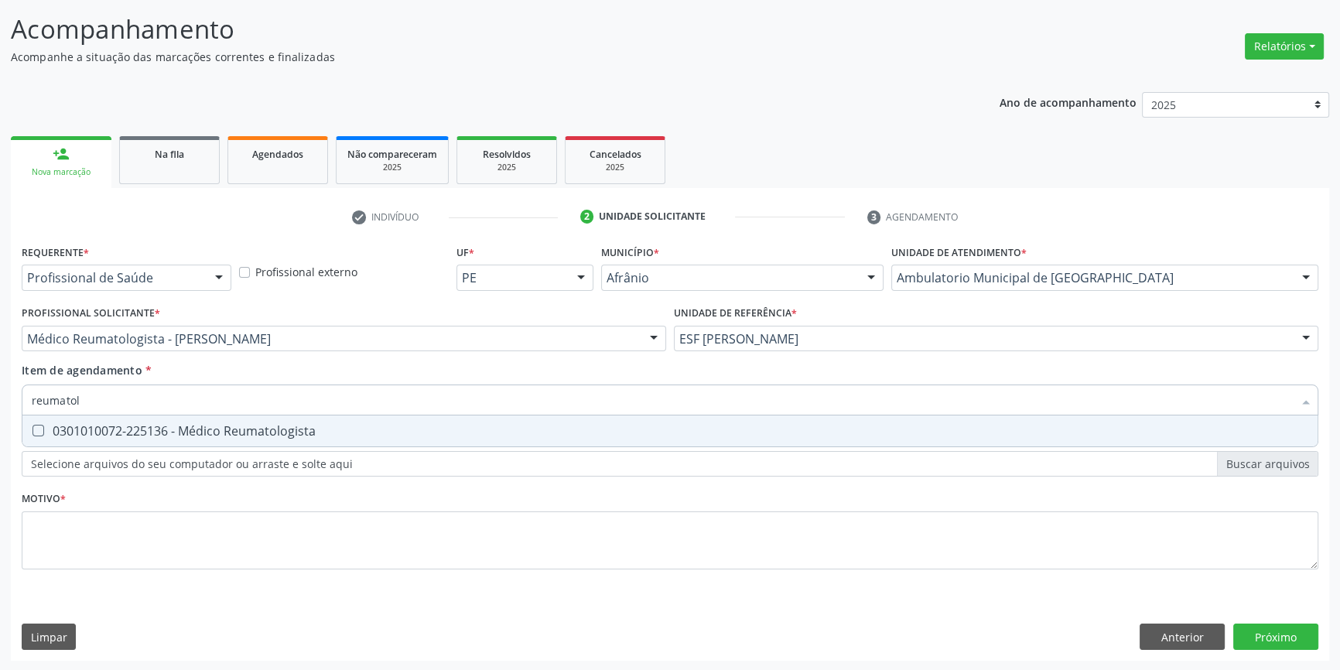
type input "reumatolo"
click at [184, 436] on div "0301010072-225136 - Médico Reumatologista" at bounding box center [670, 431] width 1277 height 12
checkbox Reumatologista "true"
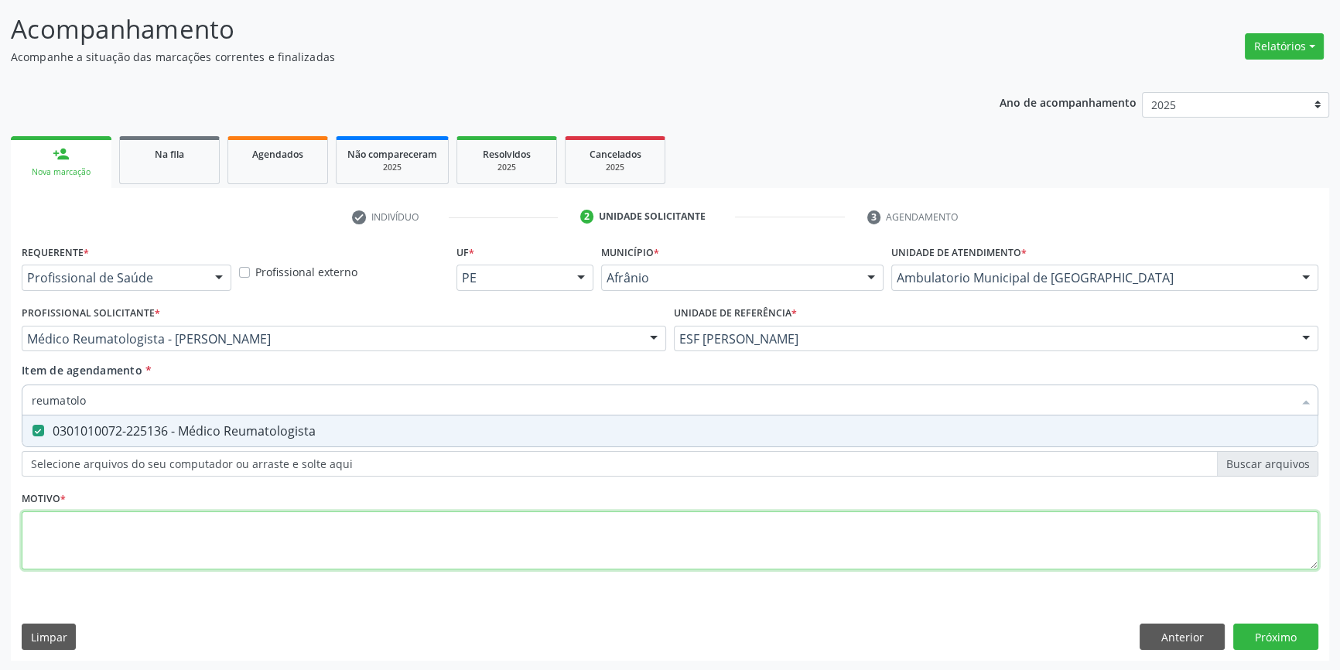
click at [149, 525] on div "Requerente * Profissional de Saúde Profissional de Saúde Paciente Nenhum result…" at bounding box center [670, 416] width 1297 height 350
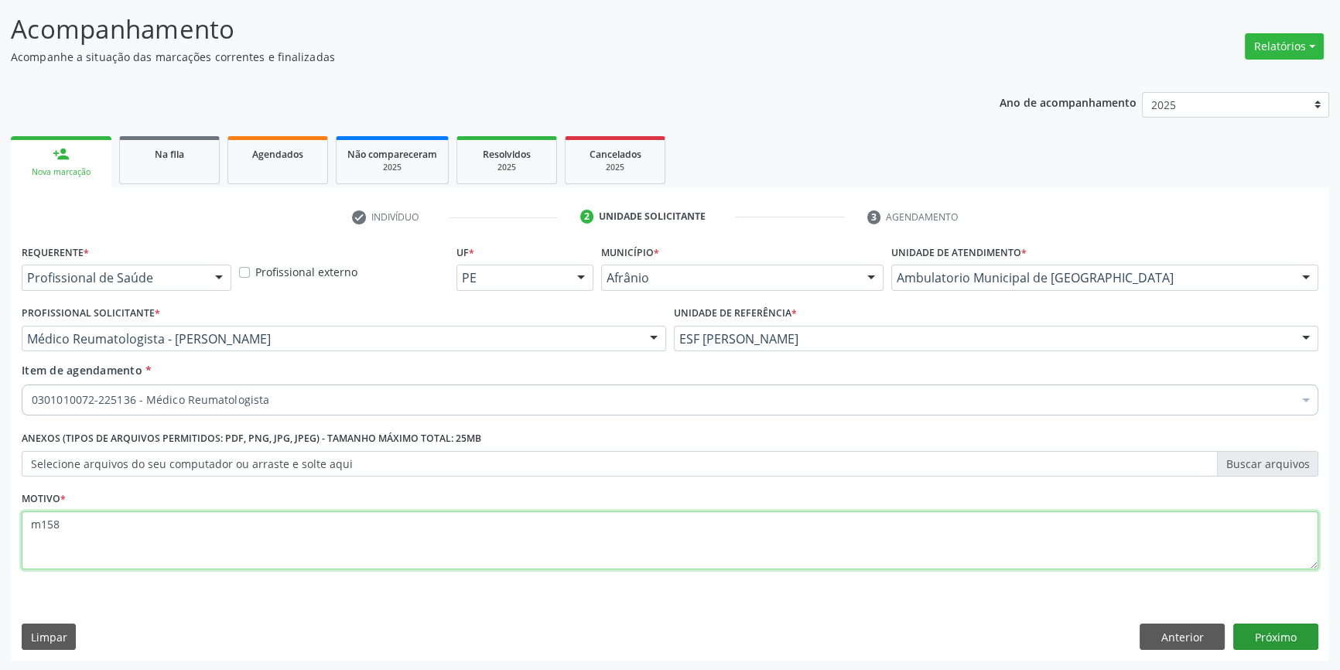
type textarea "m158"
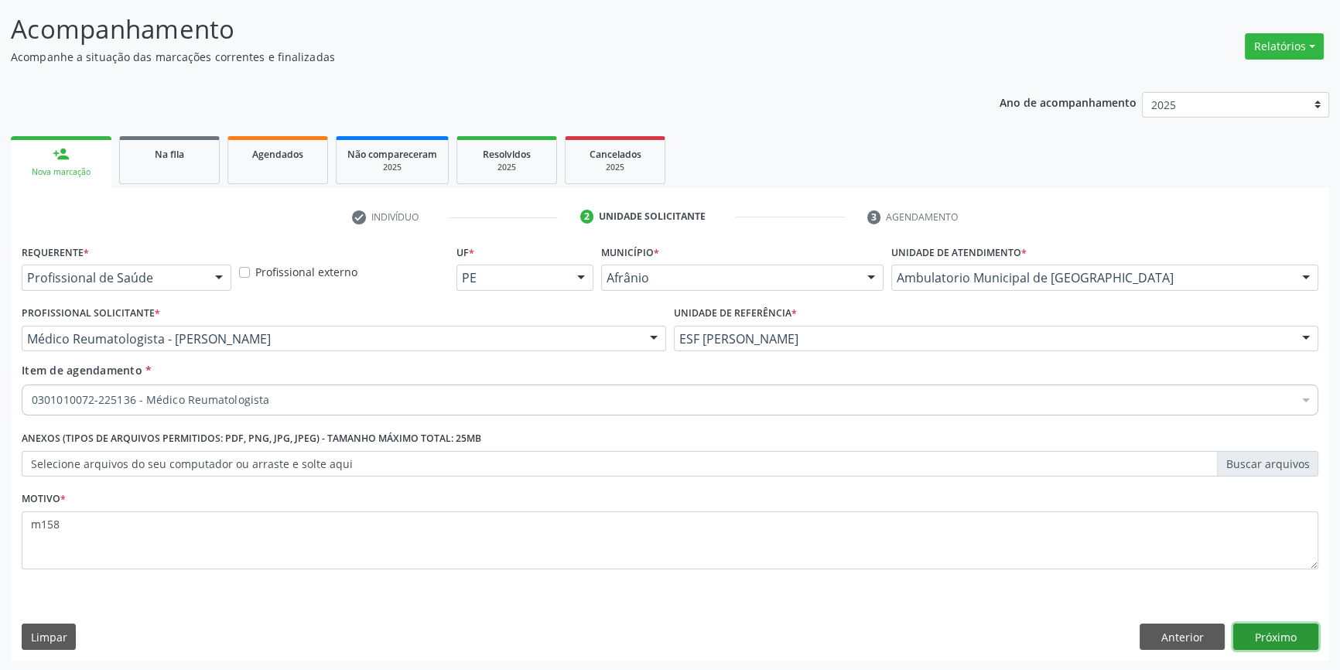
click at [1284, 638] on button "Próximo" at bounding box center [1275, 637] width 85 height 26
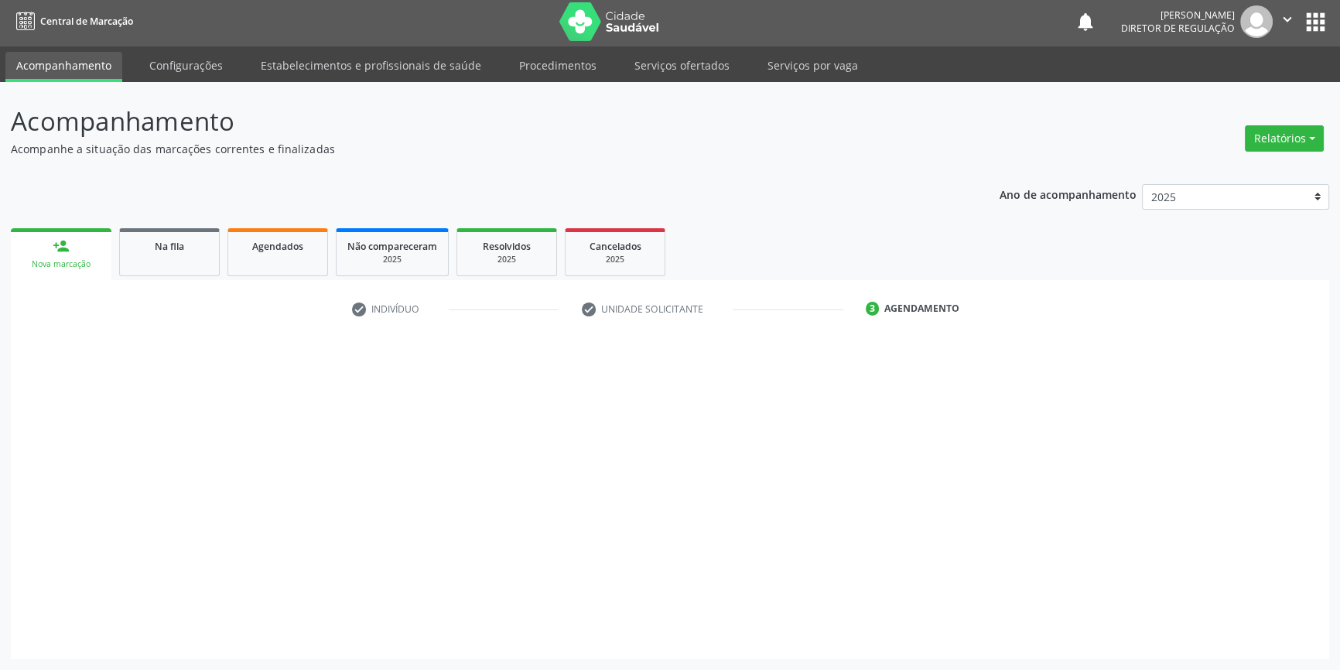
scroll to position [2, 0]
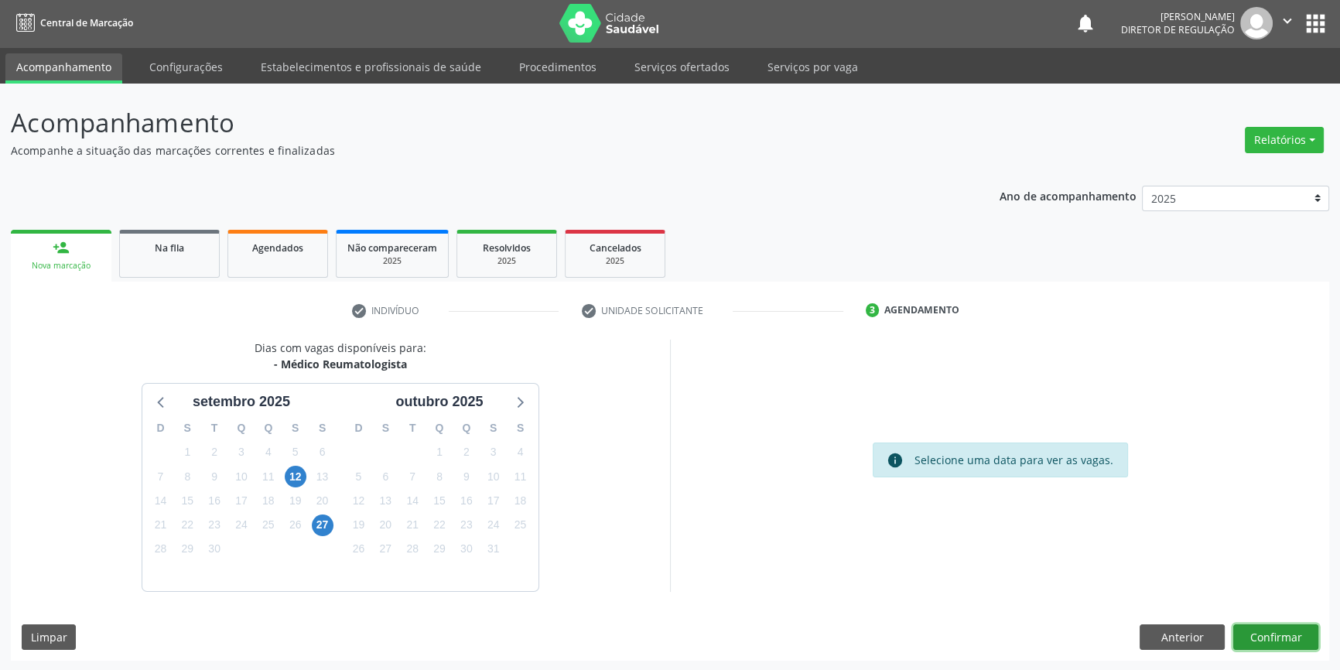
click at [1284, 638] on button "Confirmar" at bounding box center [1275, 637] width 85 height 26
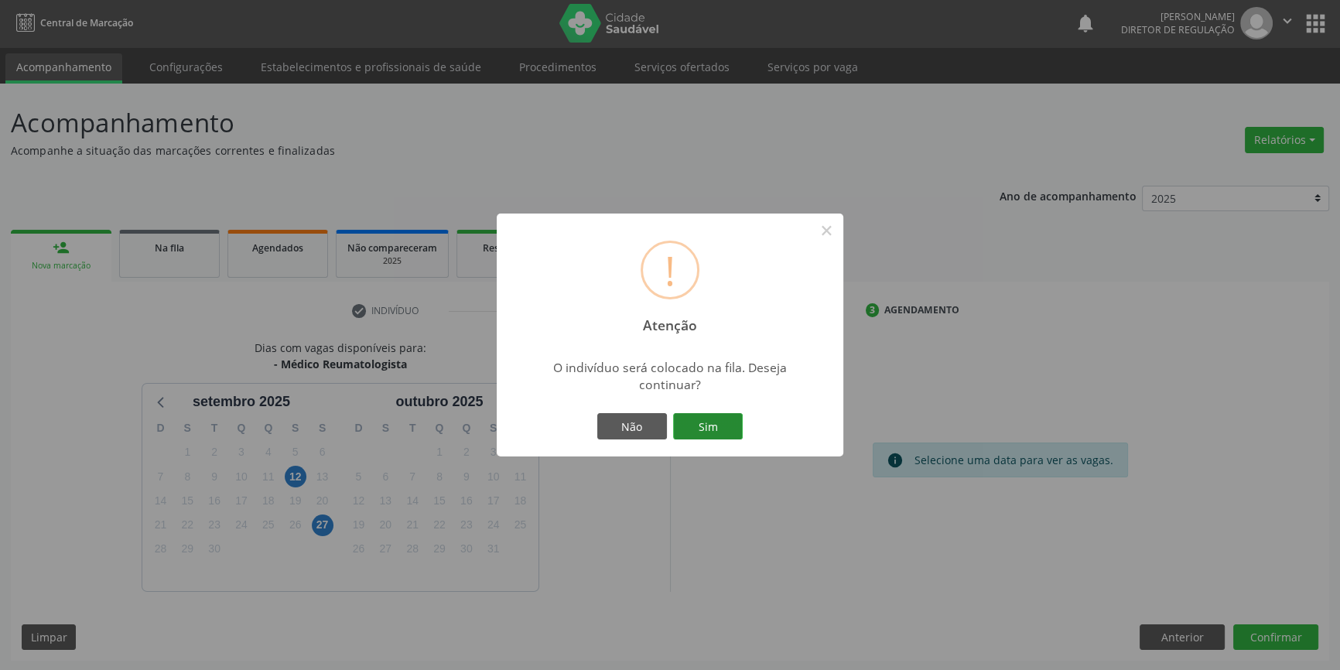
click at [722, 429] on button "Sim" at bounding box center [708, 426] width 70 height 26
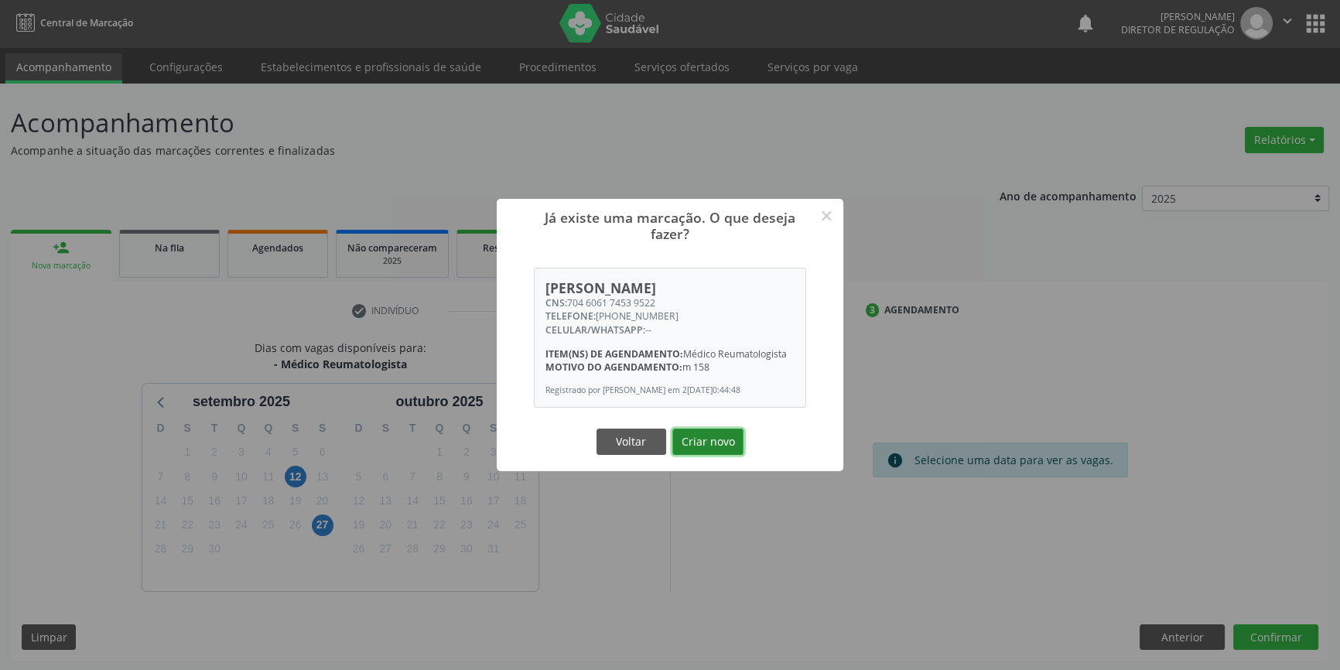
click at [719, 447] on button "Criar novo" at bounding box center [707, 442] width 71 height 26
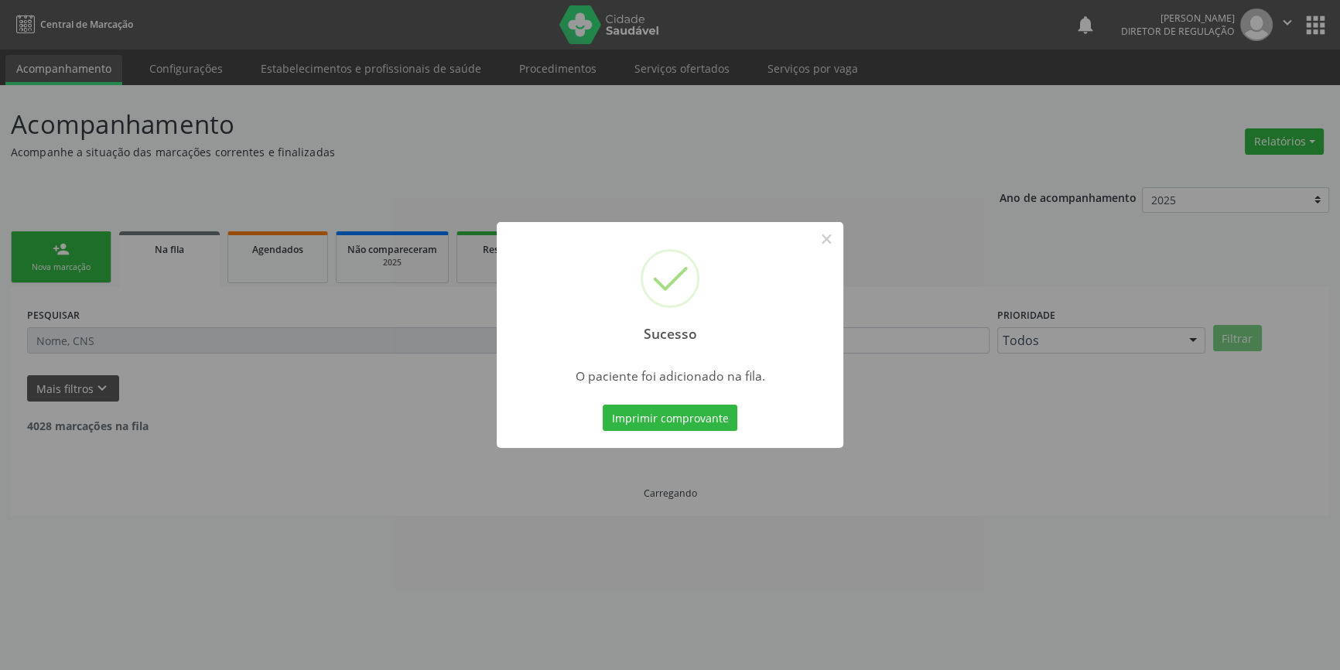
scroll to position [0, 0]
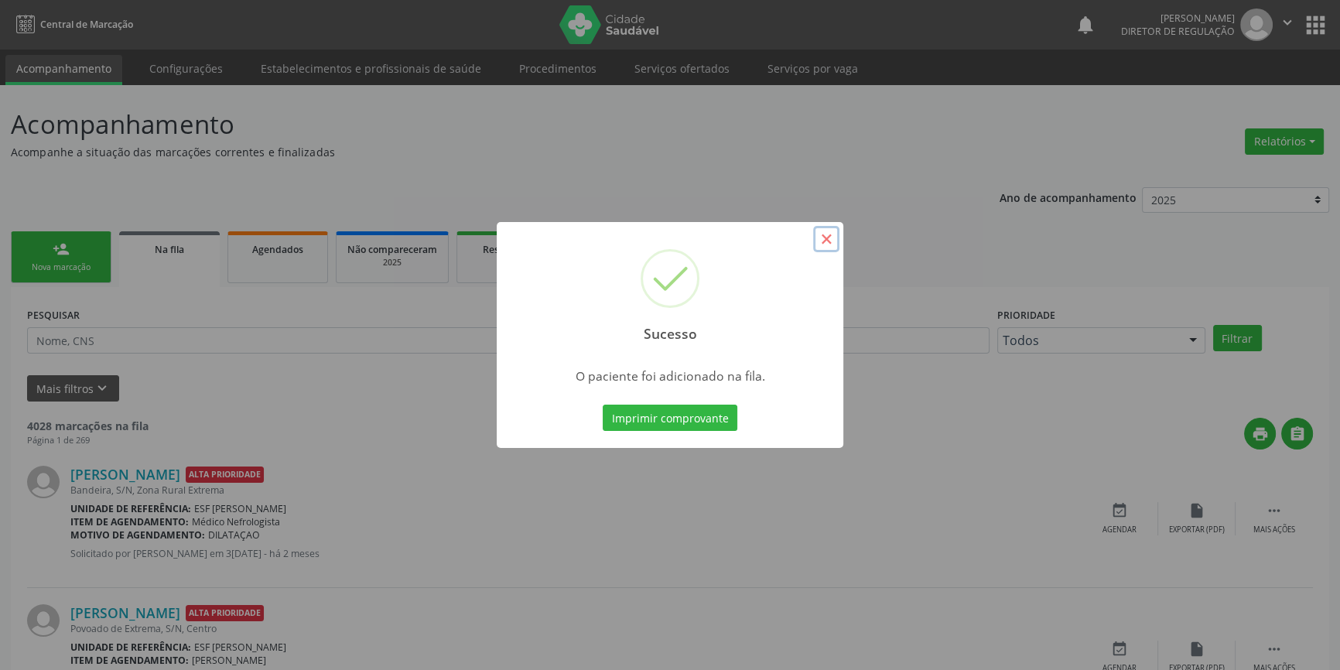
click at [836, 248] on button "×" at bounding box center [826, 239] width 26 height 26
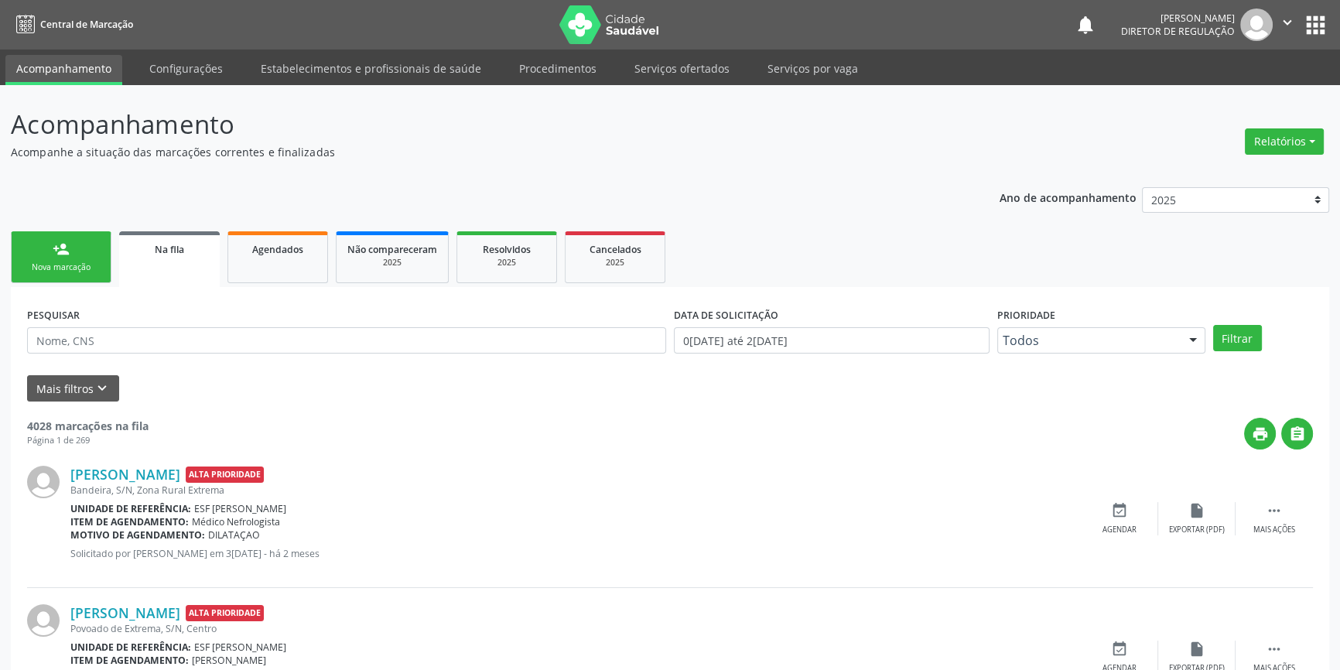
click at [83, 241] on link "person_add Nova marcação" at bounding box center [61, 257] width 101 height 52
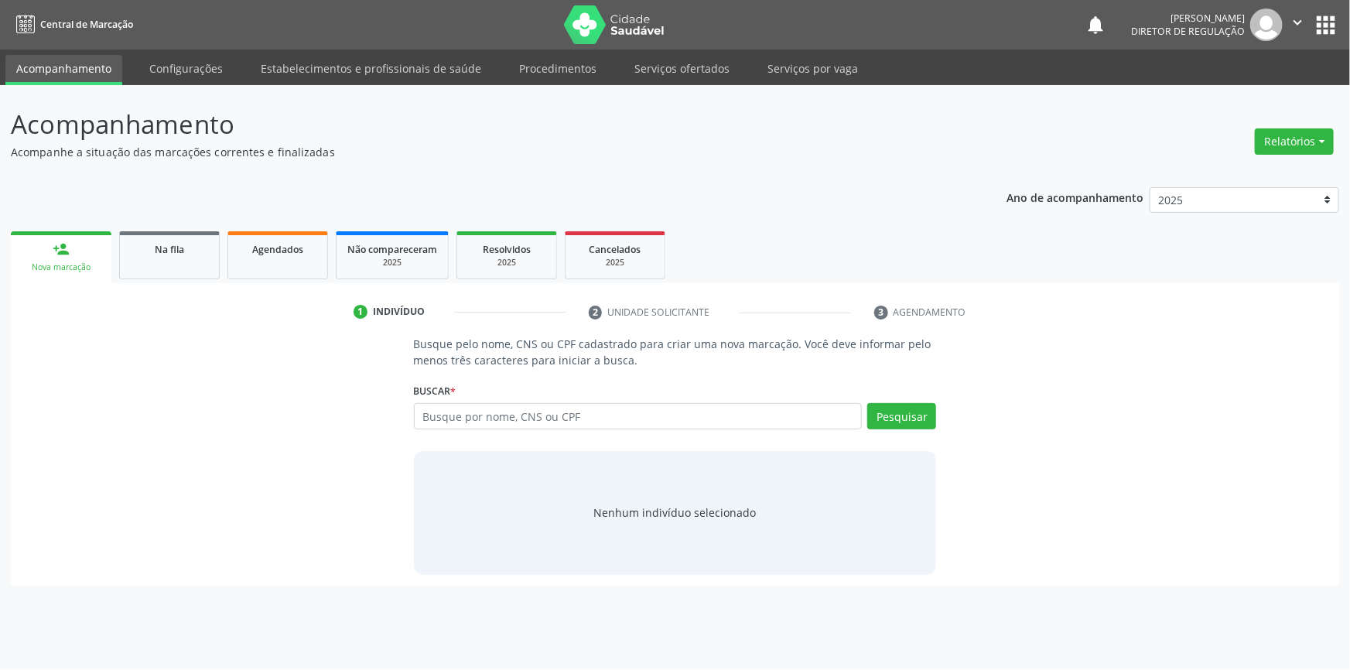
click at [545, 400] on div "Buscar * Busque por nome, CNS ou CPF Nenhum resultado encontrado para: " " Digi…" at bounding box center [675, 409] width 523 height 60
click at [545, 402] on div "Buscar * Busque por nome, CNS ou CPF Nenhum resultado encontrado para: " " Digi…" at bounding box center [675, 409] width 523 height 60
click at [542, 405] on input "text" at bounding box center [638, 416] width 449 height 26
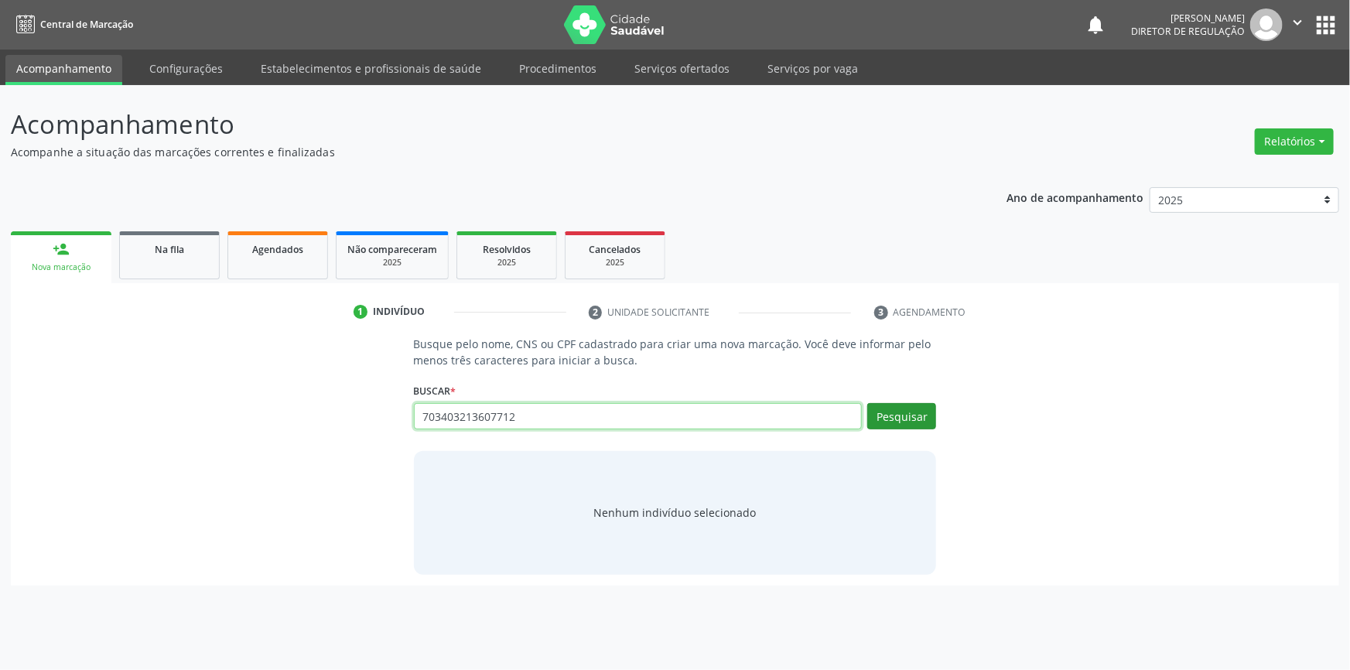
type input "703403213607712"
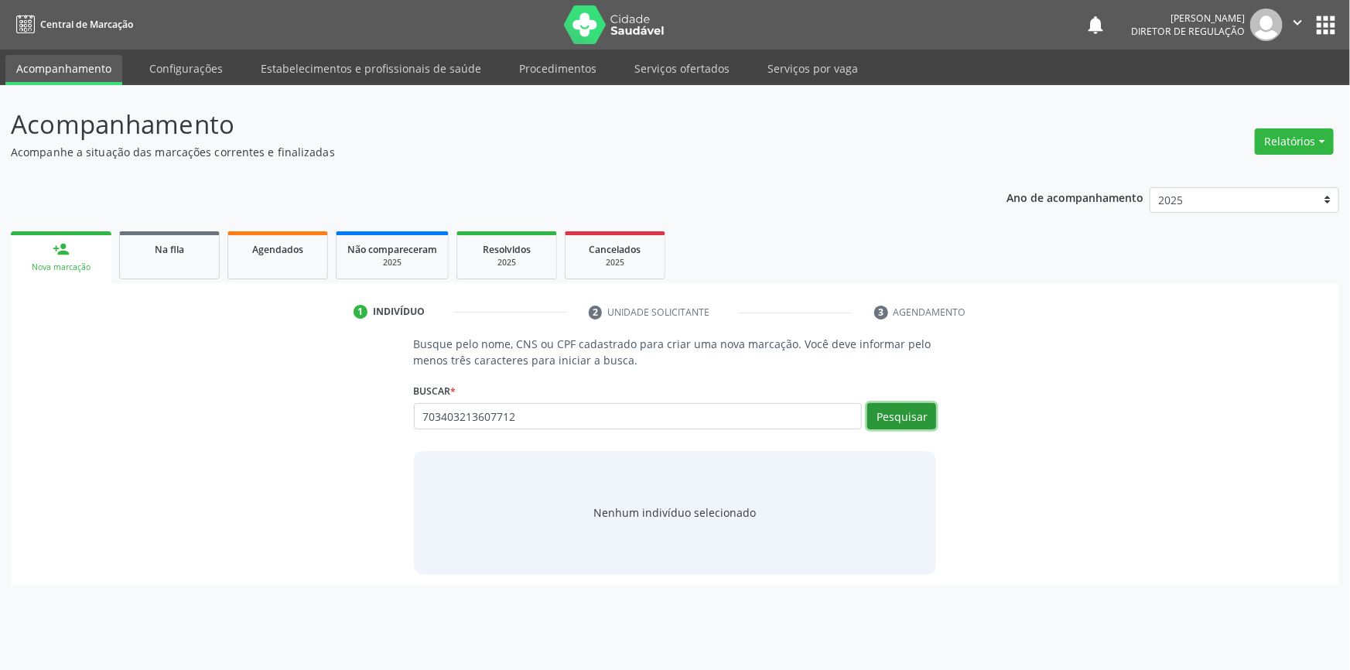
click at [890, 418] on button "Pesquisar" at bounding box center [901, 416] width 69 height 26
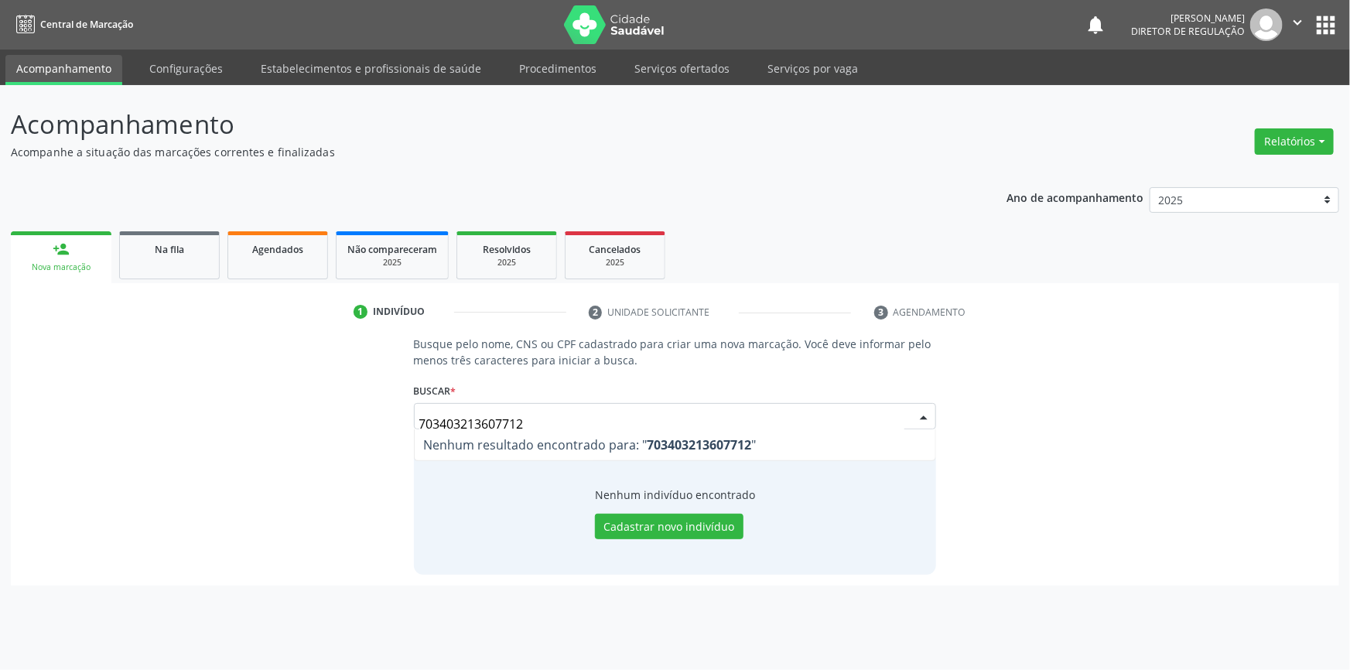
drag, startPoint x: 561, startPoint y: 413, endPoint x: 376, endPoint y: 419, distance: 185.0
click at [376, 419] on div "Busque pelo nome, CNS ou CPF cadastrado para criar uma nova marcação. Você deve…" at bounding box center [675, 455] width 1307 height 238
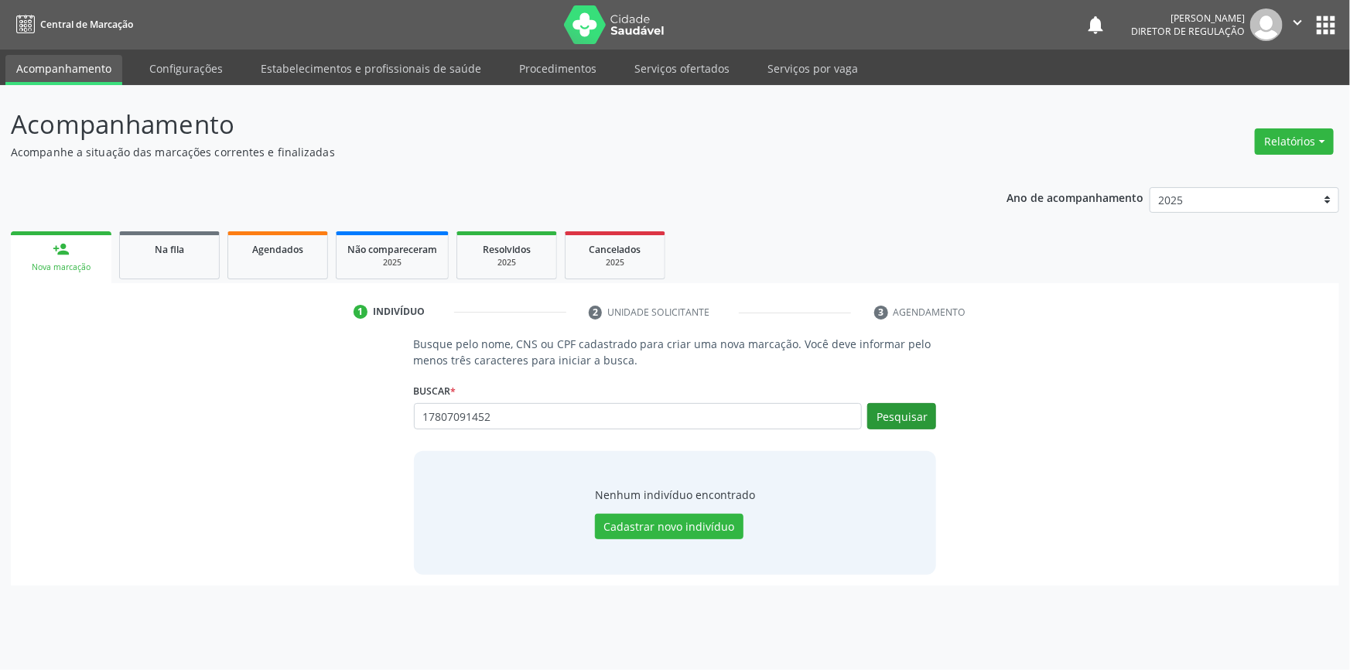
type input "17807091452"
click at [912, 408] on button "Pesquisar" at bounding box center [901, 416] width 69 height 26
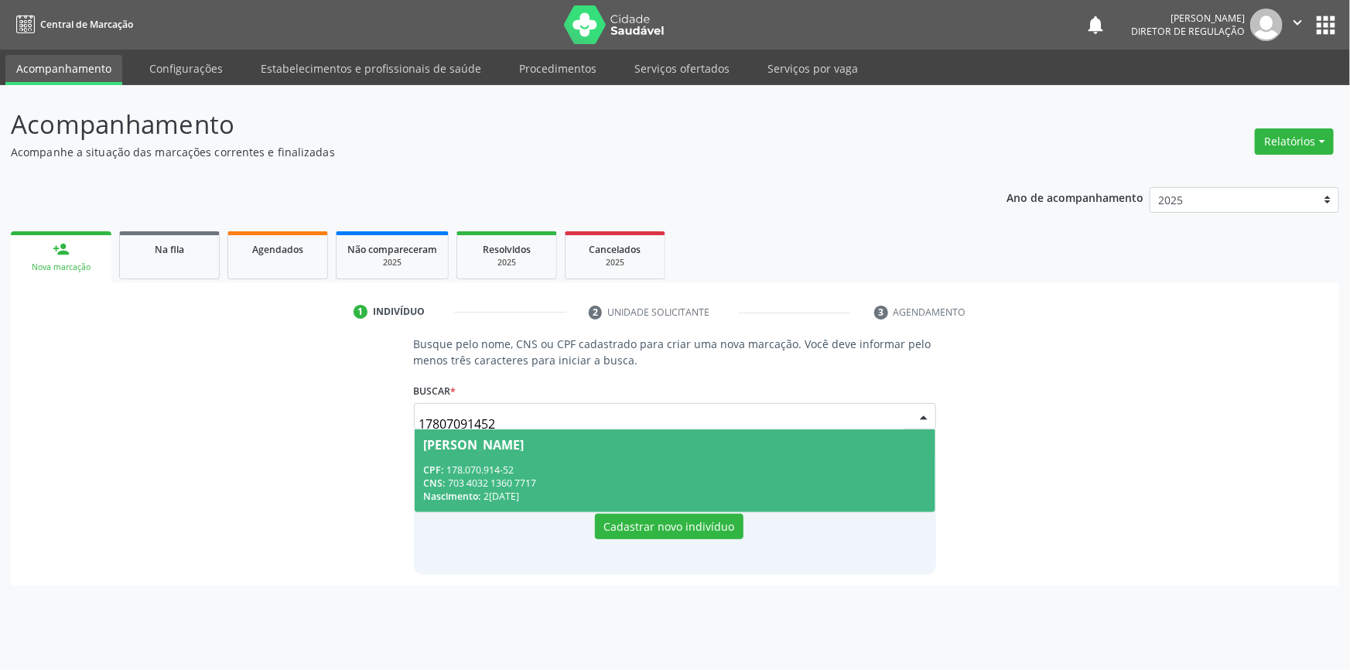
click at [549, 480] on div "CNS: 703 4032 1360 7717" at bounding box center [675, 483] width 503 height 13
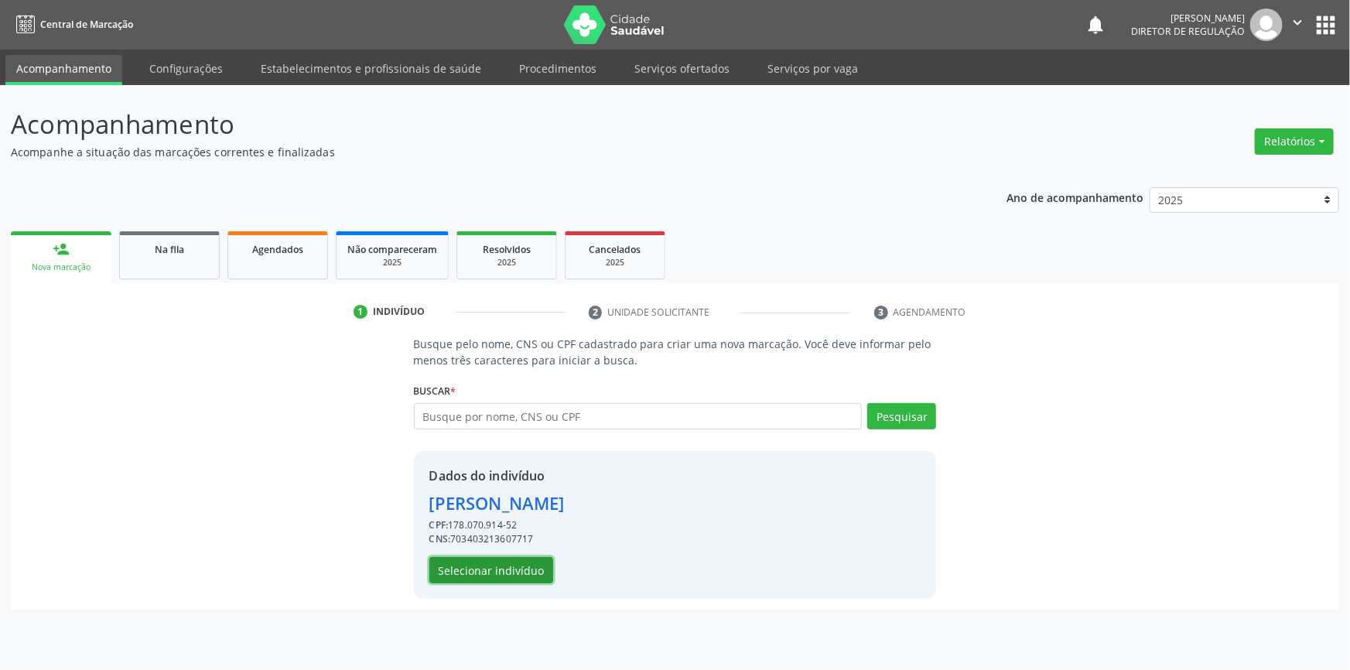
click at [515, 565] on button "Selecionar indivíduo" at bounding box center [491, 570] width 124 height 26
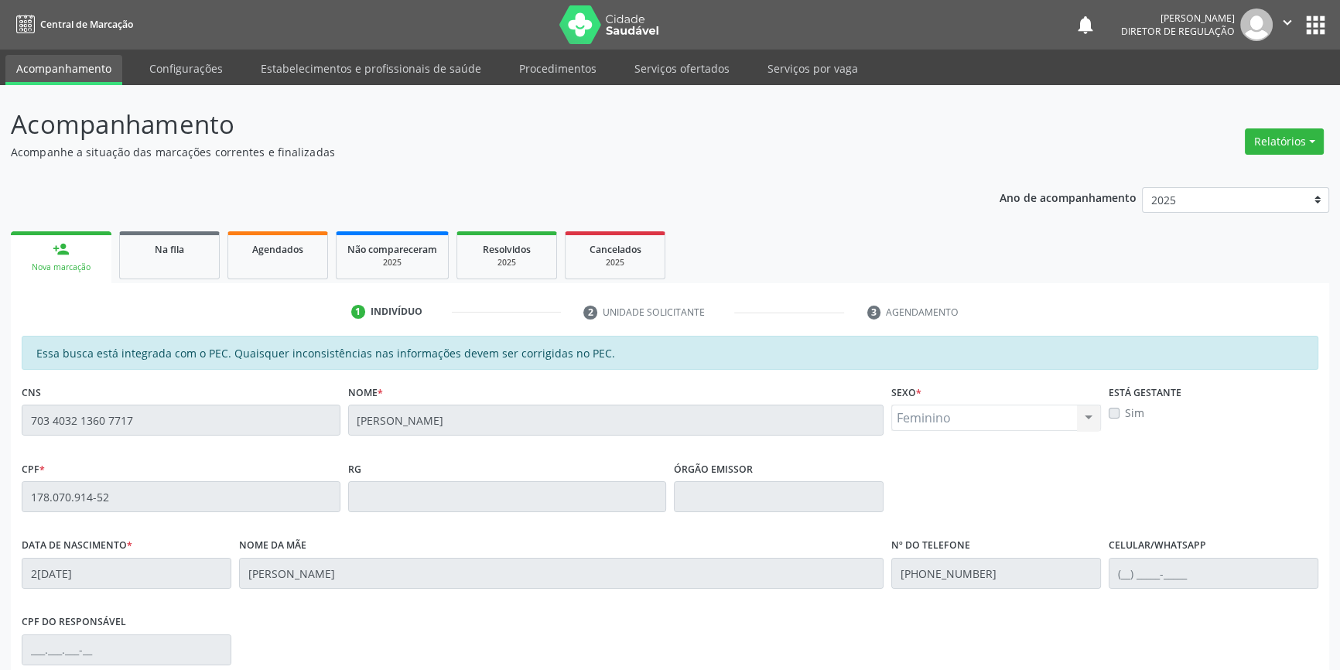
scroll to position [212, 0]
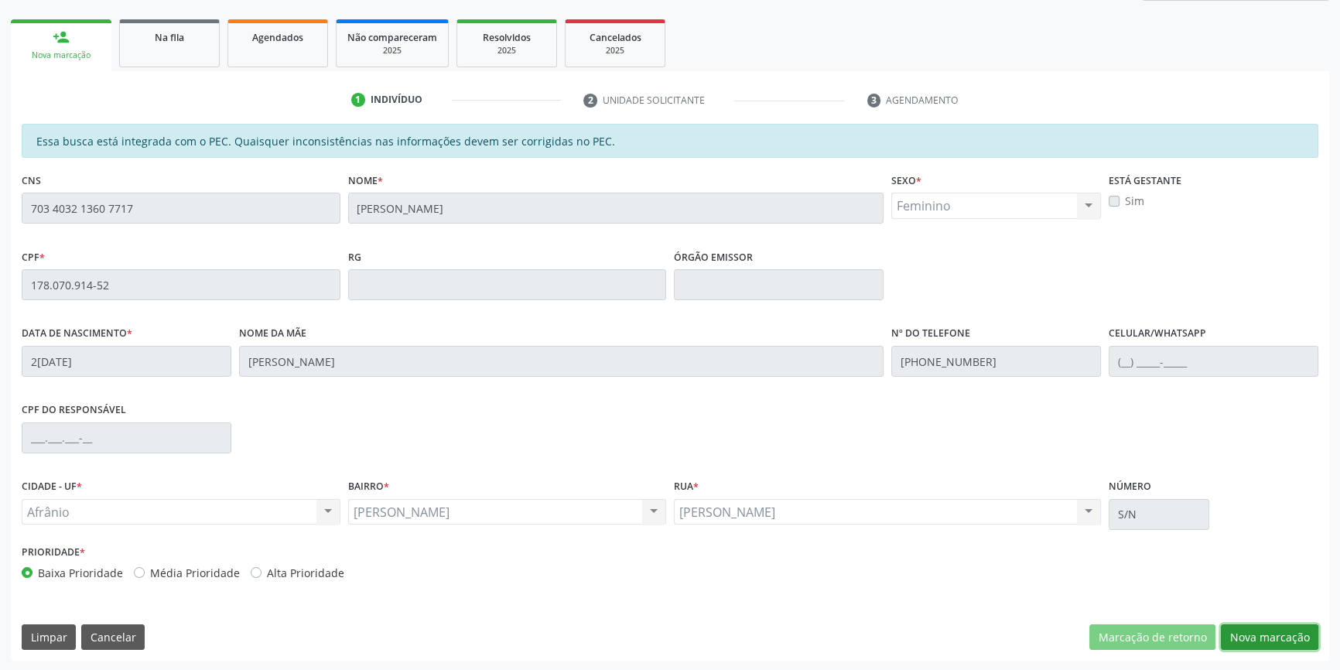
click at [1304, 642] on button "Nova marcação" at bounding box center [1269, 637] width 97 height 26
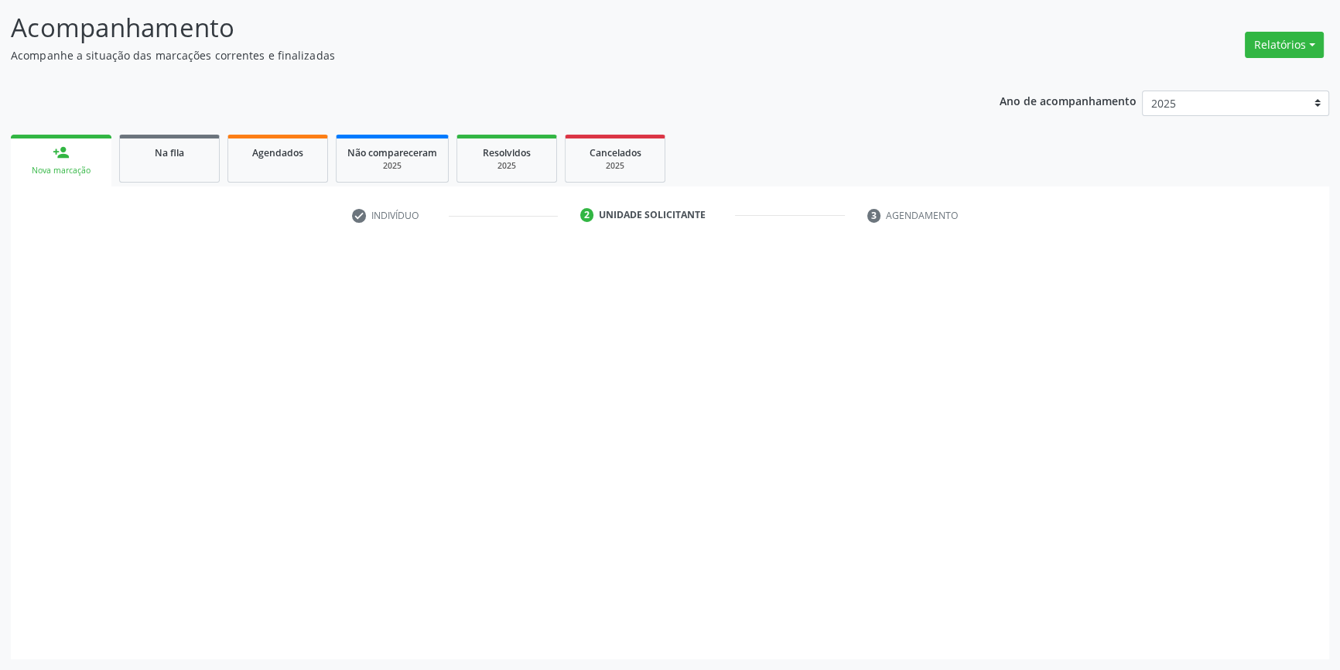
scroll to position [95, 0]
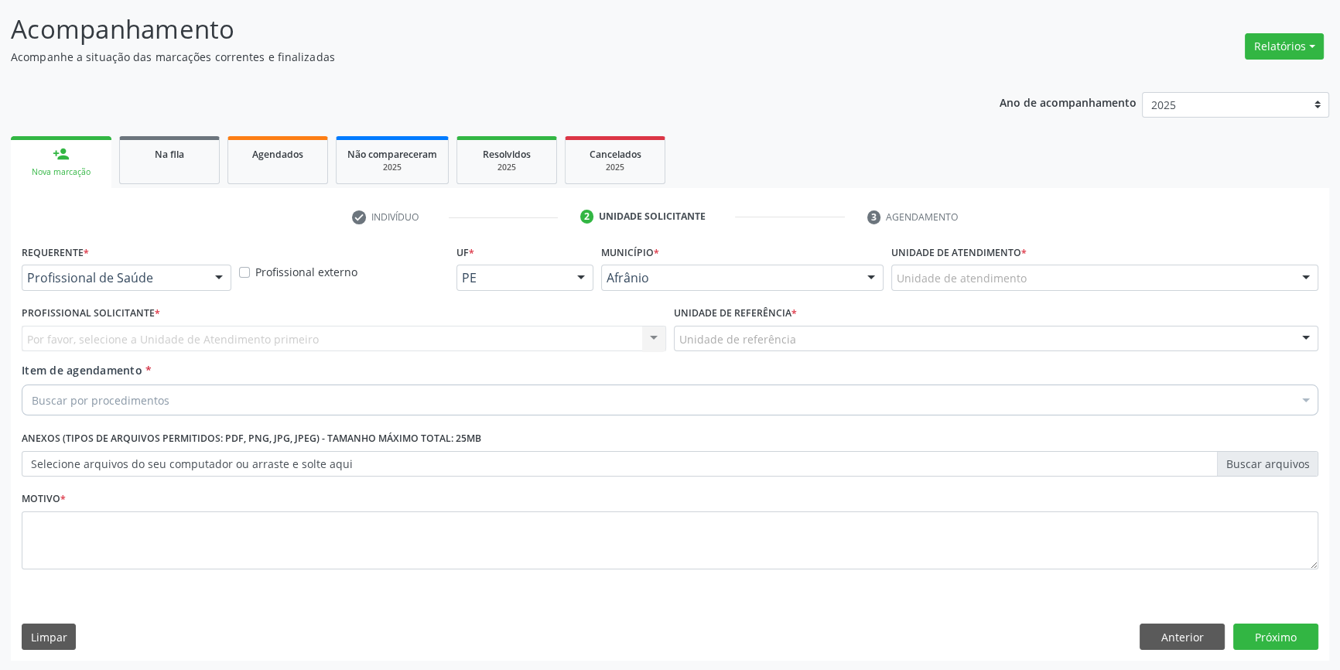
click at [1040, 268] on div "Unidade de atendimento" at bounding box center [1104, 278] width 427 height 26
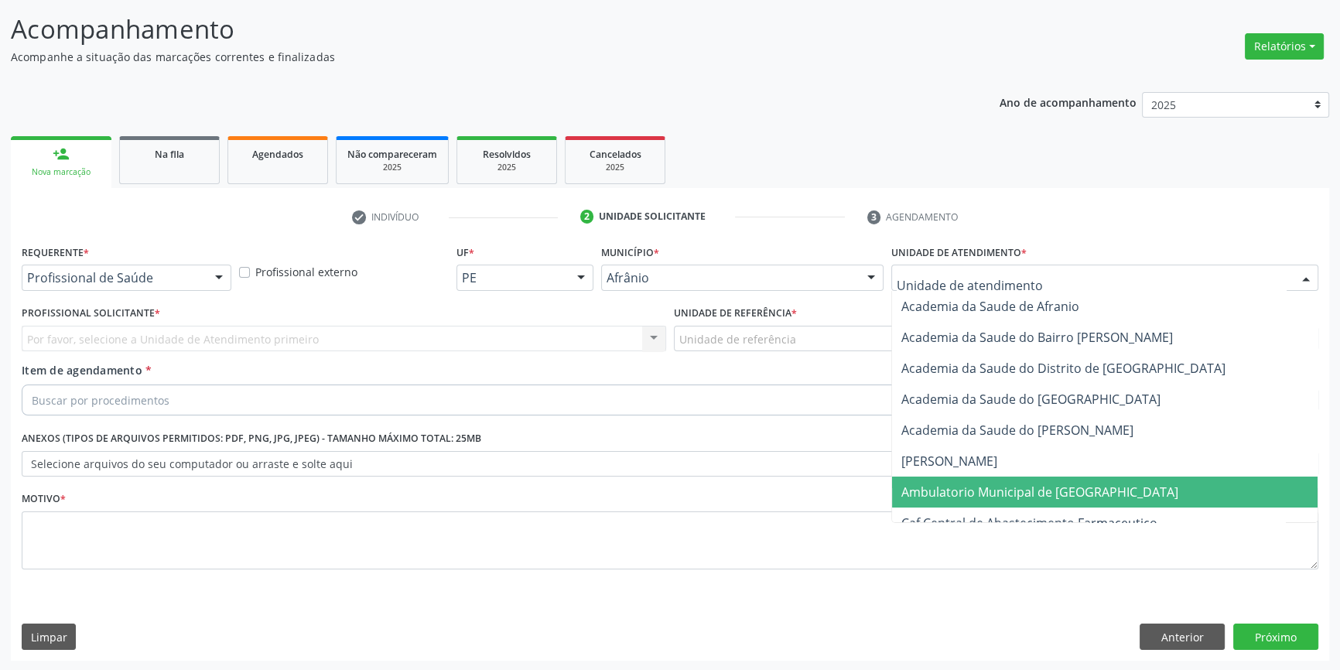
click at [986, 503] on span "Ambulatorio Municipal de [GEOGRAPHIC_DATA]" at bounding box center [1105, 492] width 426 height 31
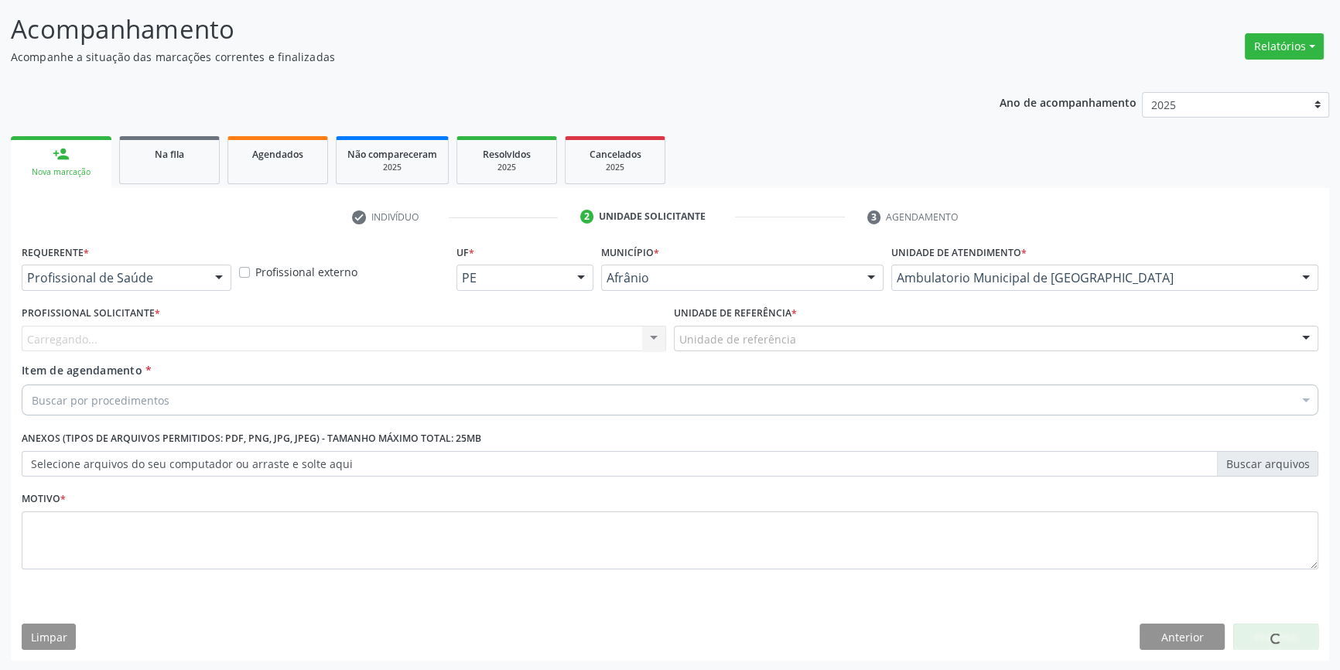
click at [800, 344] on div "Unidade de referência" at bounding box center [996, 339] width 644 height 26
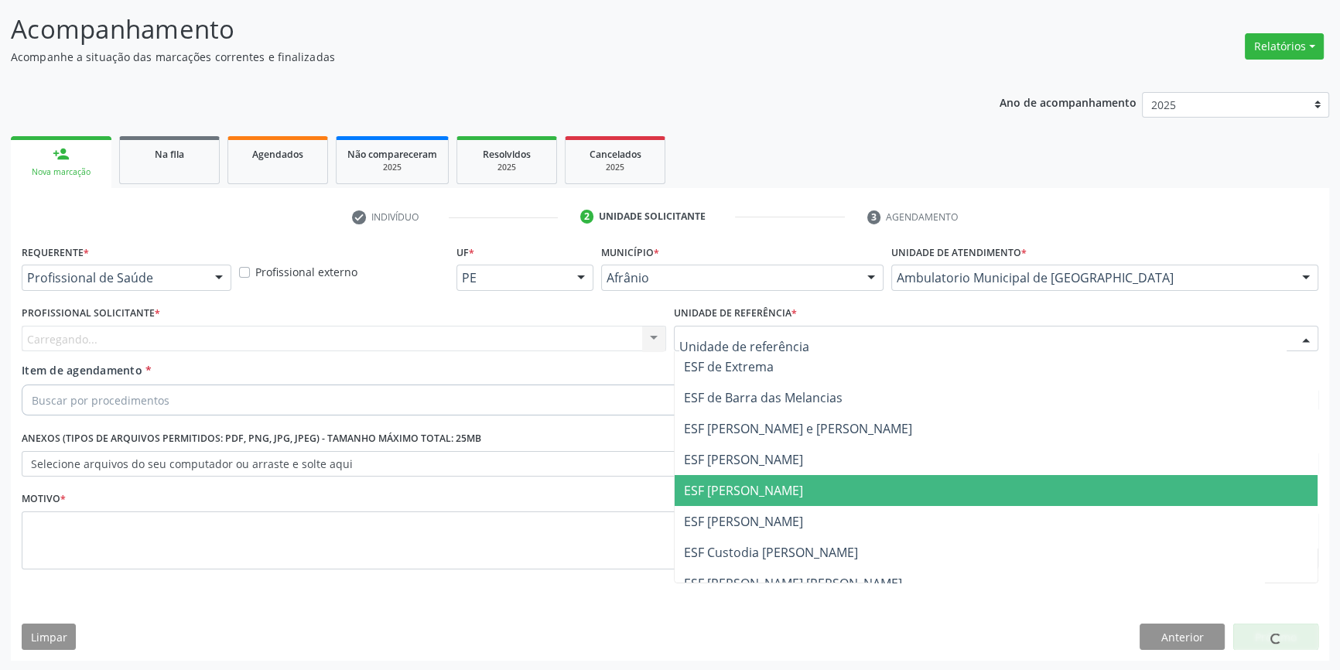
drag, startPoint x: 746, startPoint y: 487, endPoint x: 668, endPoint y: 448, distance: 87.2
click at [744, 487] on span "ESF [PERSON_NAME]" at bounding box center [743, 490] width 119 height 17
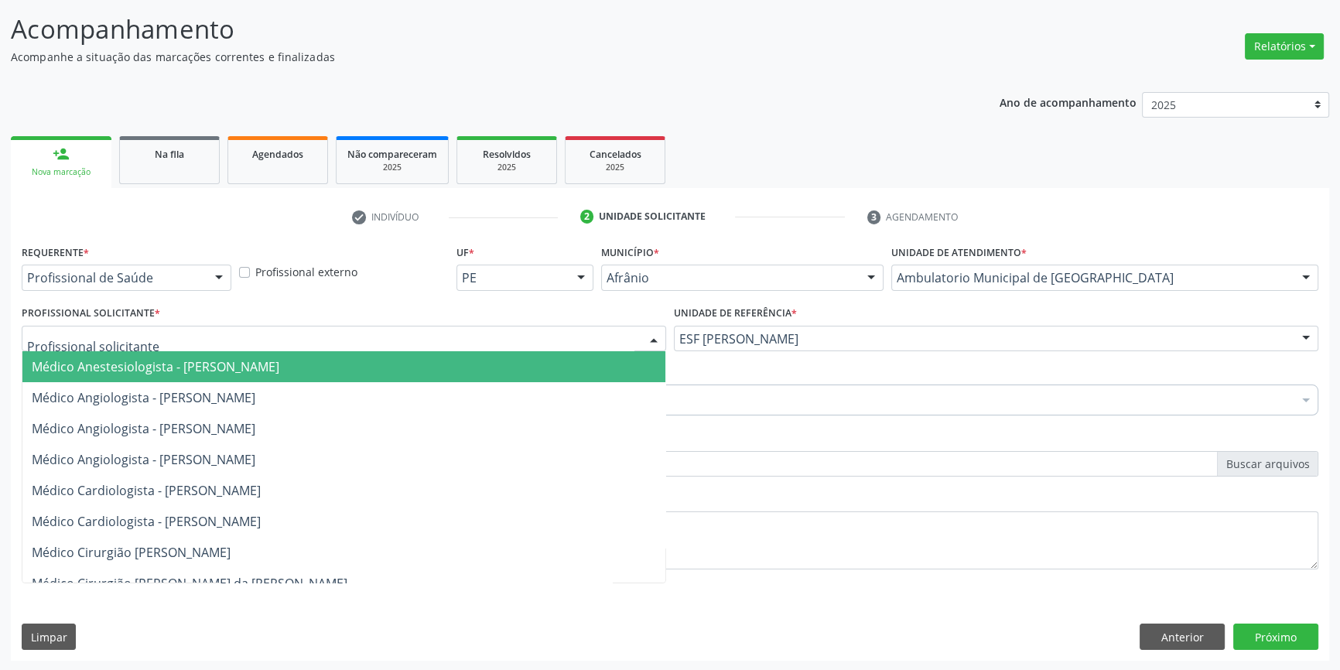
drag, startPoint x: 570, startPoint y: 340, endPoint x: 561, endPoint y: 341, distance: 9.3
click at [567, 341] on div at bounding box center [344, 339] width 644 height 26
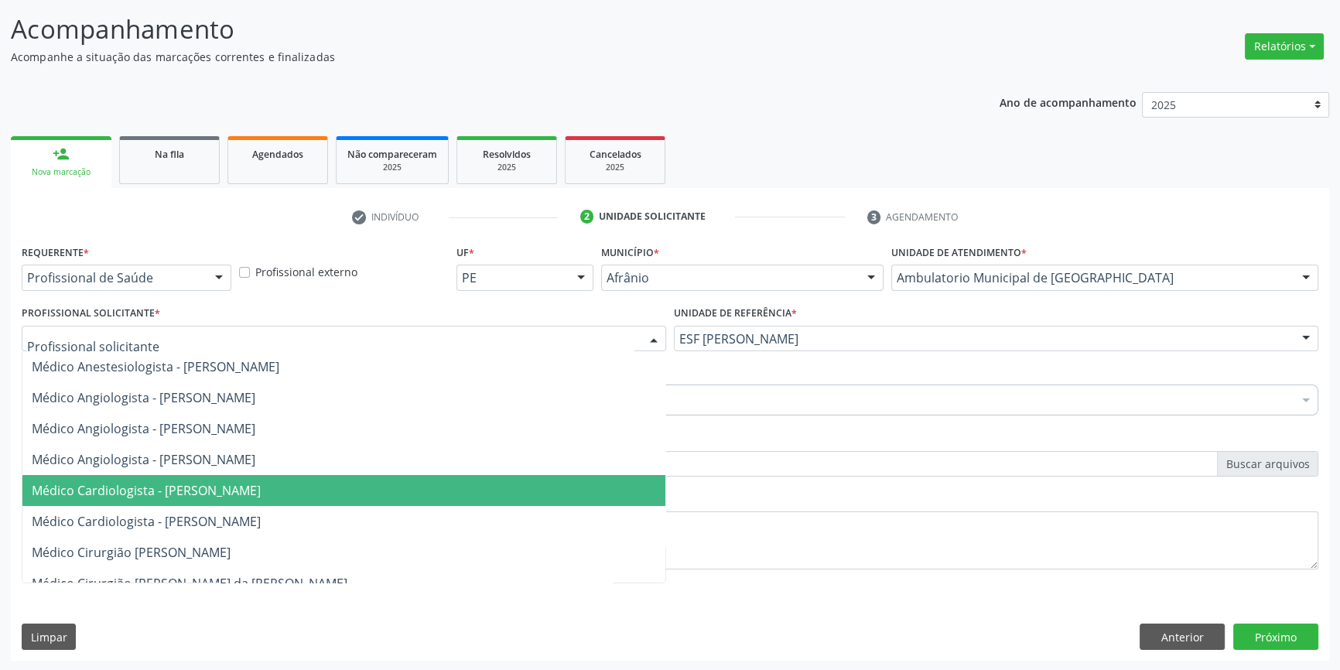
click at [261, 493] on span "Médico Cardiologista - [PERSON_NAME]" at bounding box center [146, 490] width 229 height 17
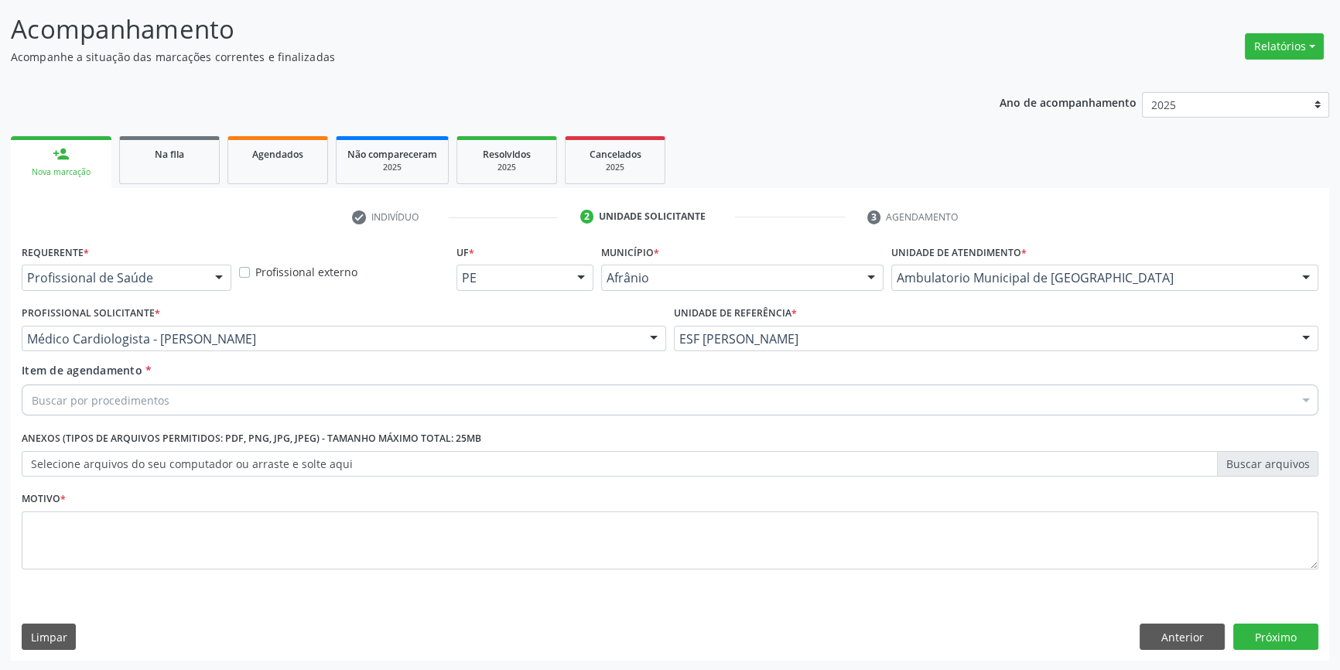
click at [210, 408] on div "Buscar por procedimentos" at bounding box center [670, 400] width 1297 height 31
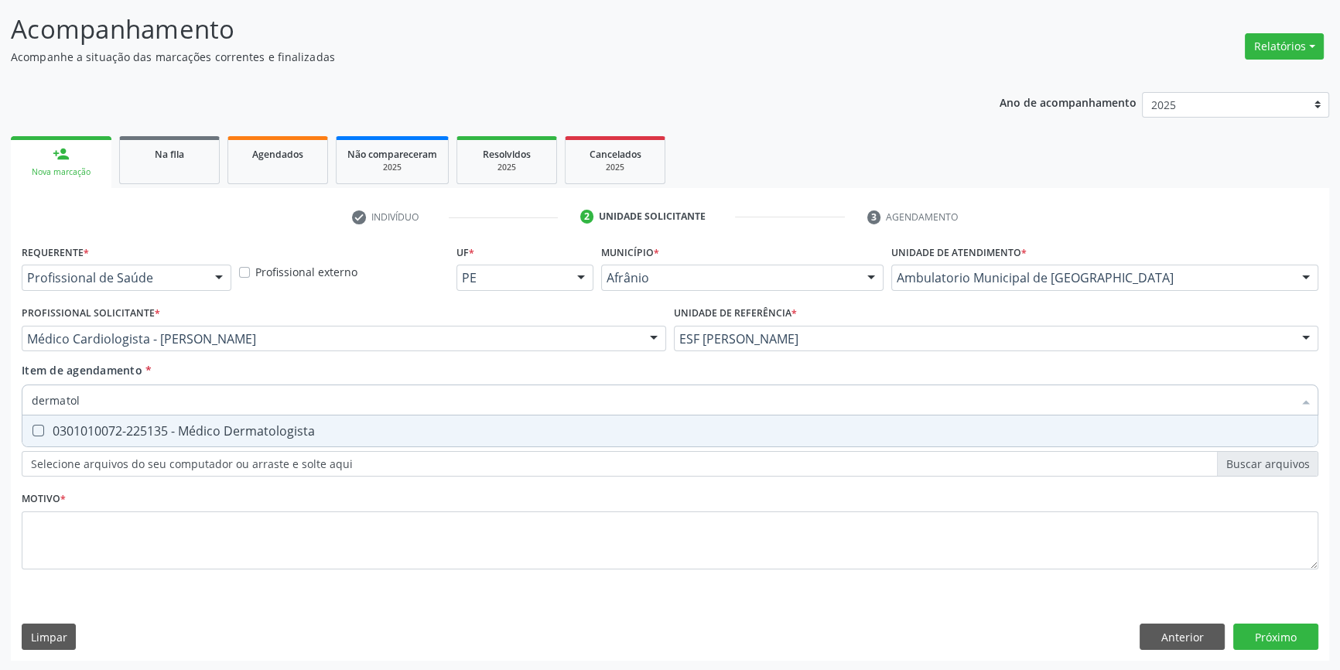
type input "dermatolo"
click at [200, 419] on span "0301010072-225135 - Médico Dermatologista" at bounding box center [669, 430] width 1295 height 31
checkbox Dermatologista "true"
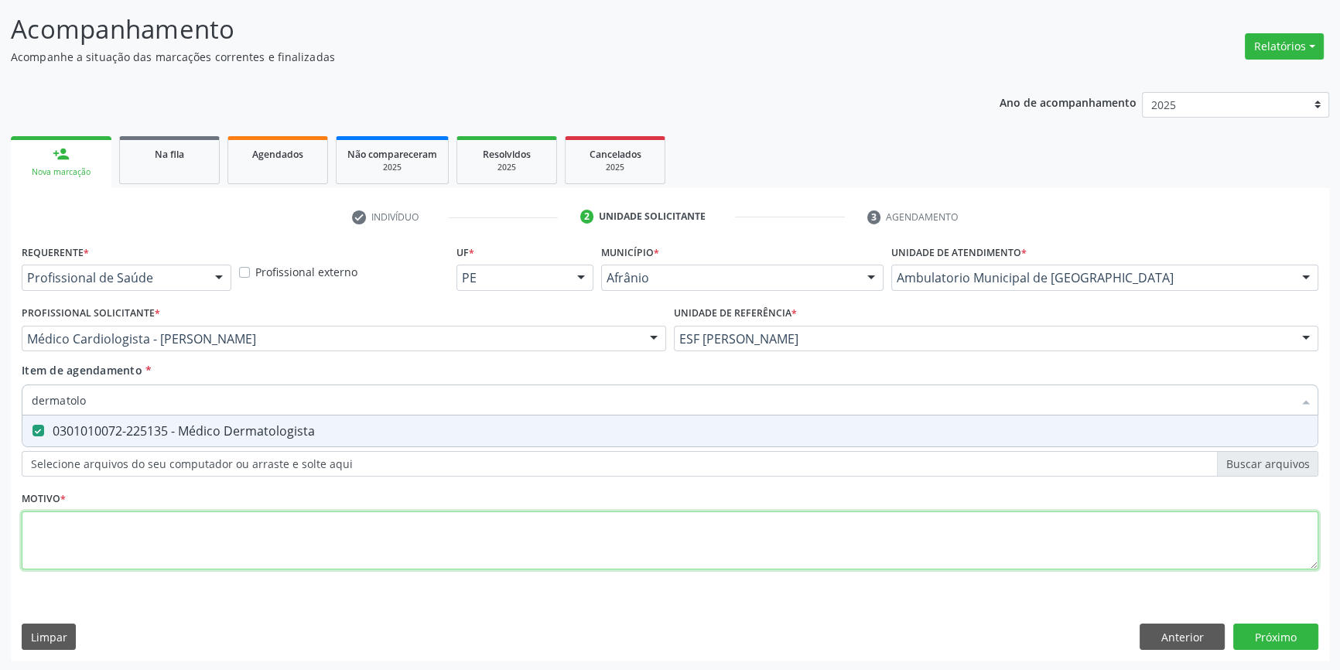
click at [155, 528] on div "Requerente * Profissional de Saúde Profissional de Saúde Paciente Nenhum result…" at bounding box center [670, 416] width 1297 height 350
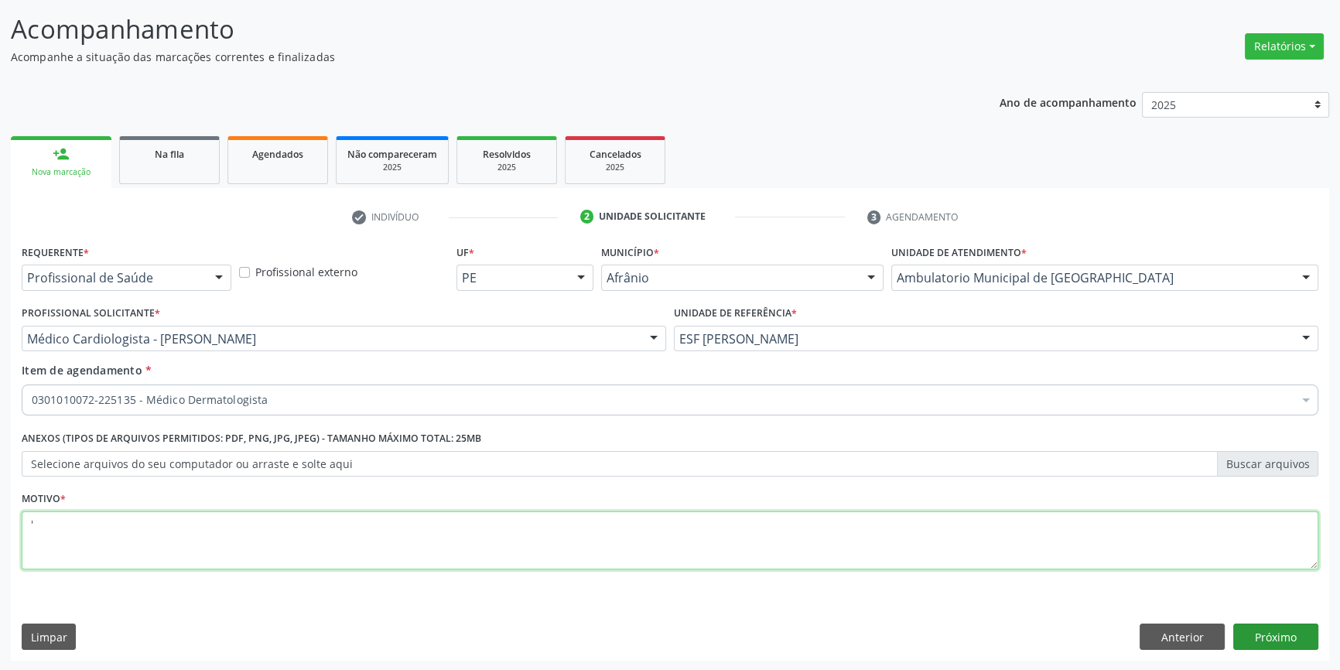
type textarea "'"
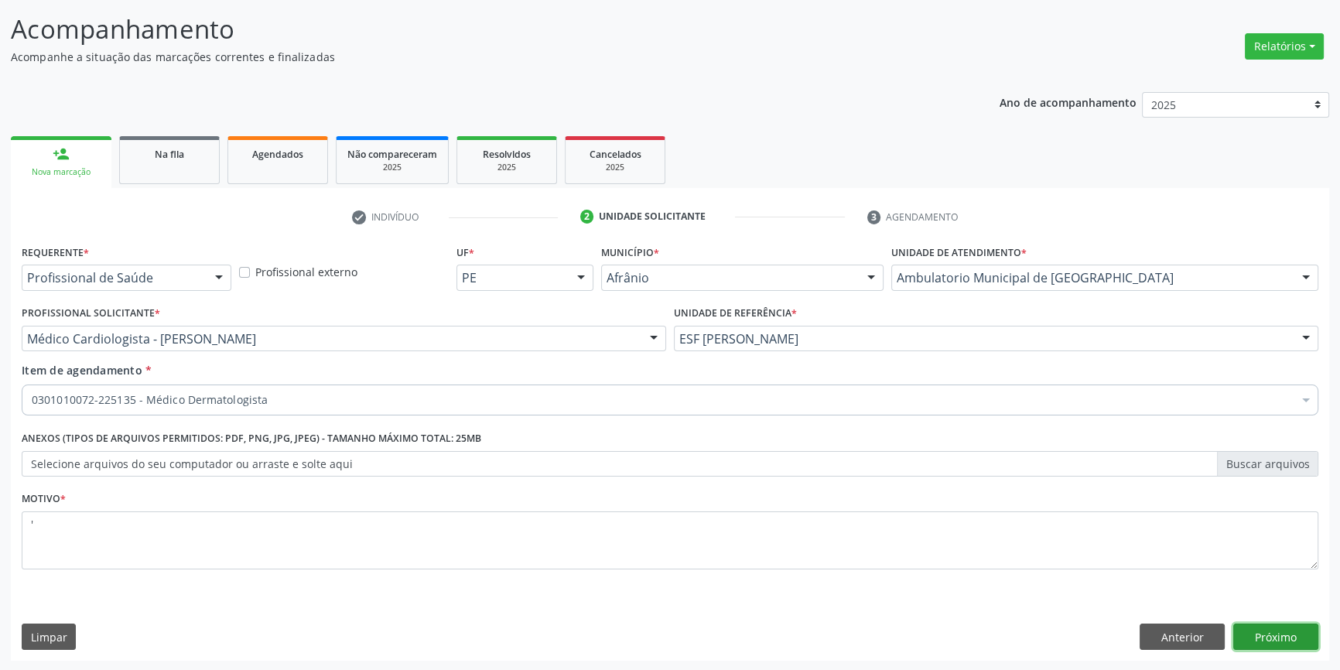
click at [1264, 627] on button "Próximo" at bounding box center [1275, 637] width 85 height 26
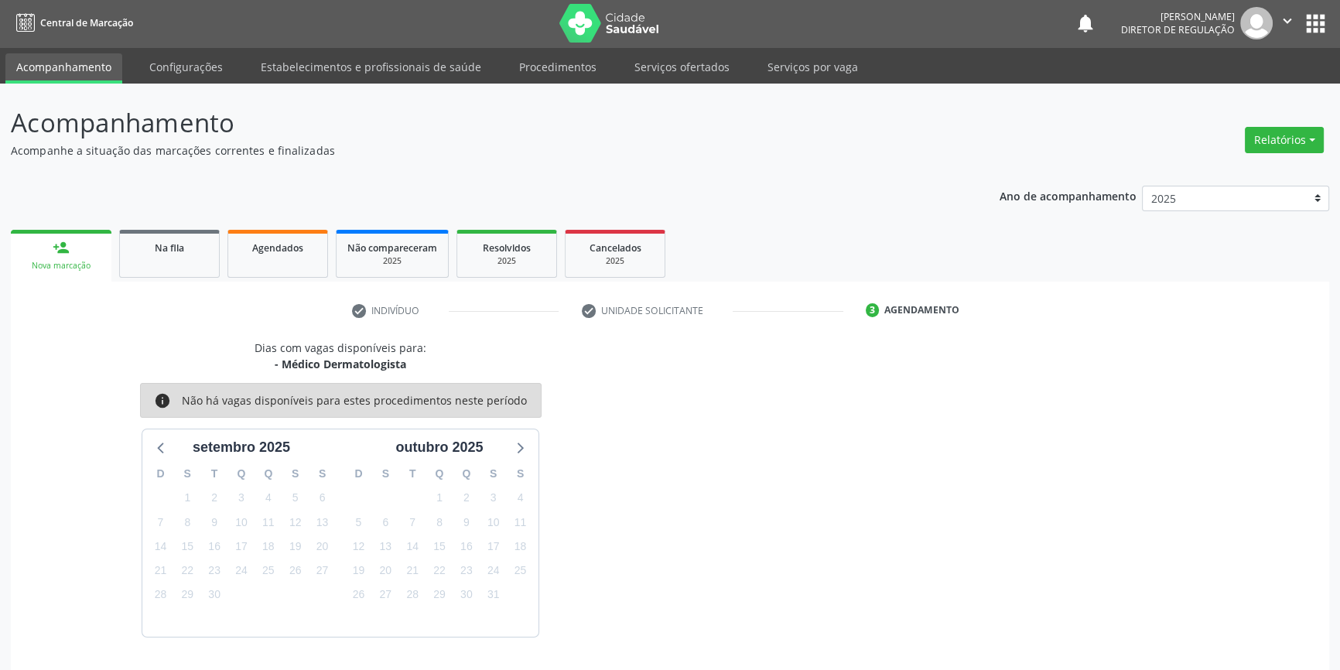
scroll to position [47, 0]
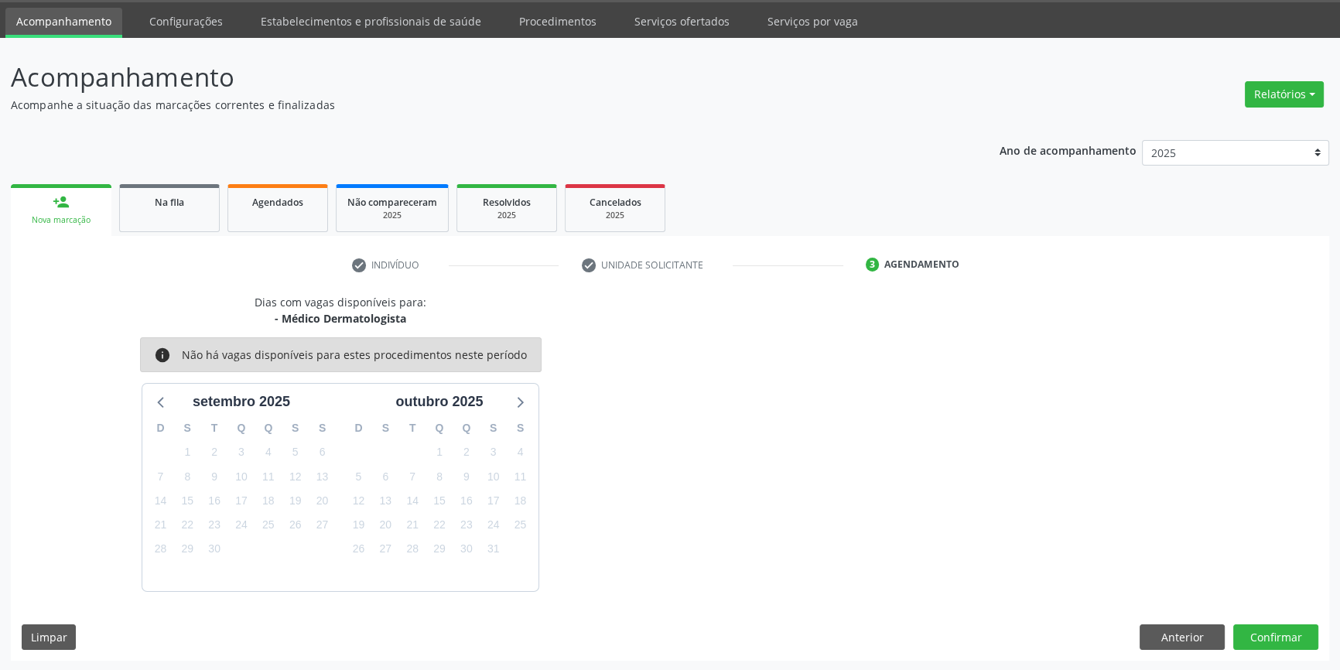
click at [1294, 652] on div "Dias com vagas disponíveis para: - Médico Dermatologista info Não há vagas disp…" at bounding box center [670, 477] width 1318 height 367
click at [1288, 641] on button "Confirmar" at bounding box center [1275, 637] width 85 height 26
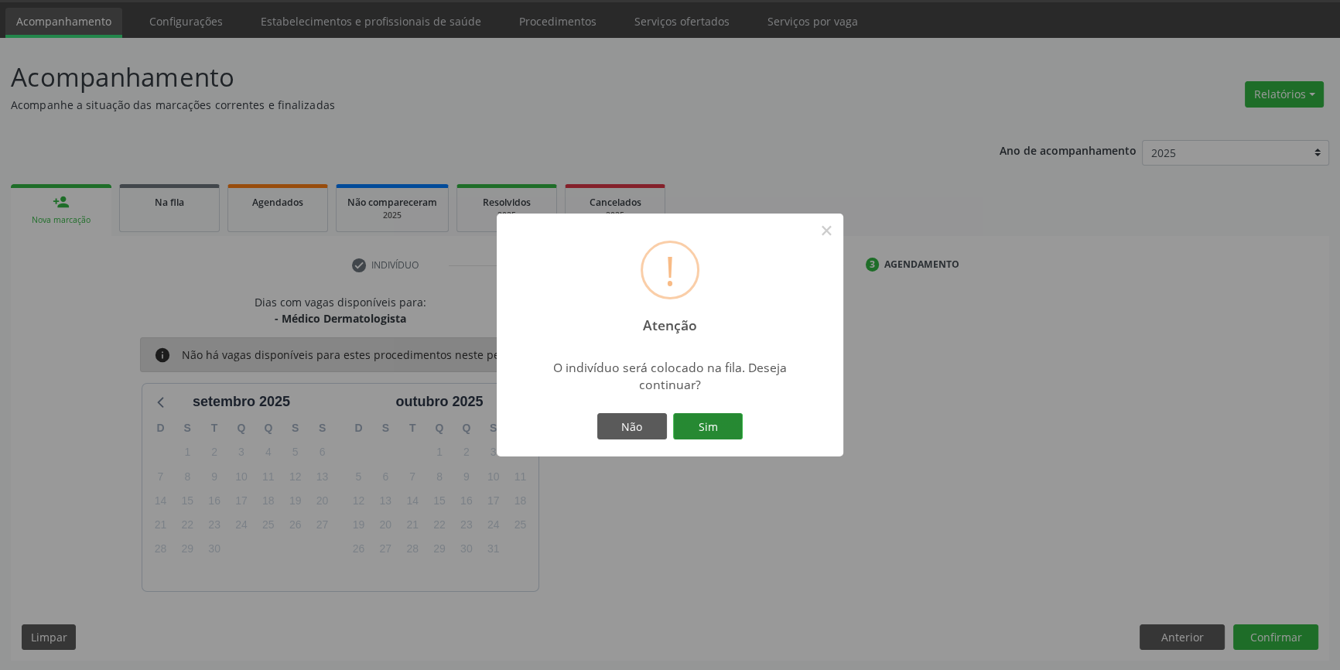
click at [712, 428] on button "Sim" at bounding box center [708, 426] width 70 height 26
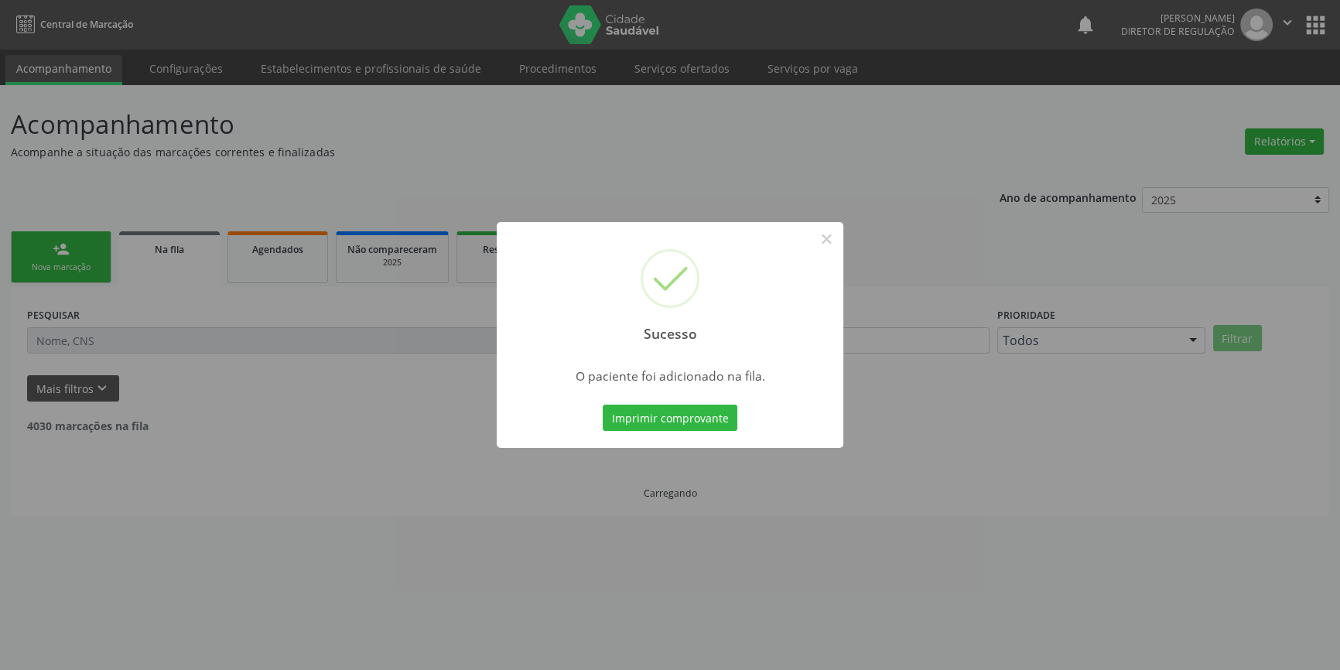
scroll to position [0, 0]
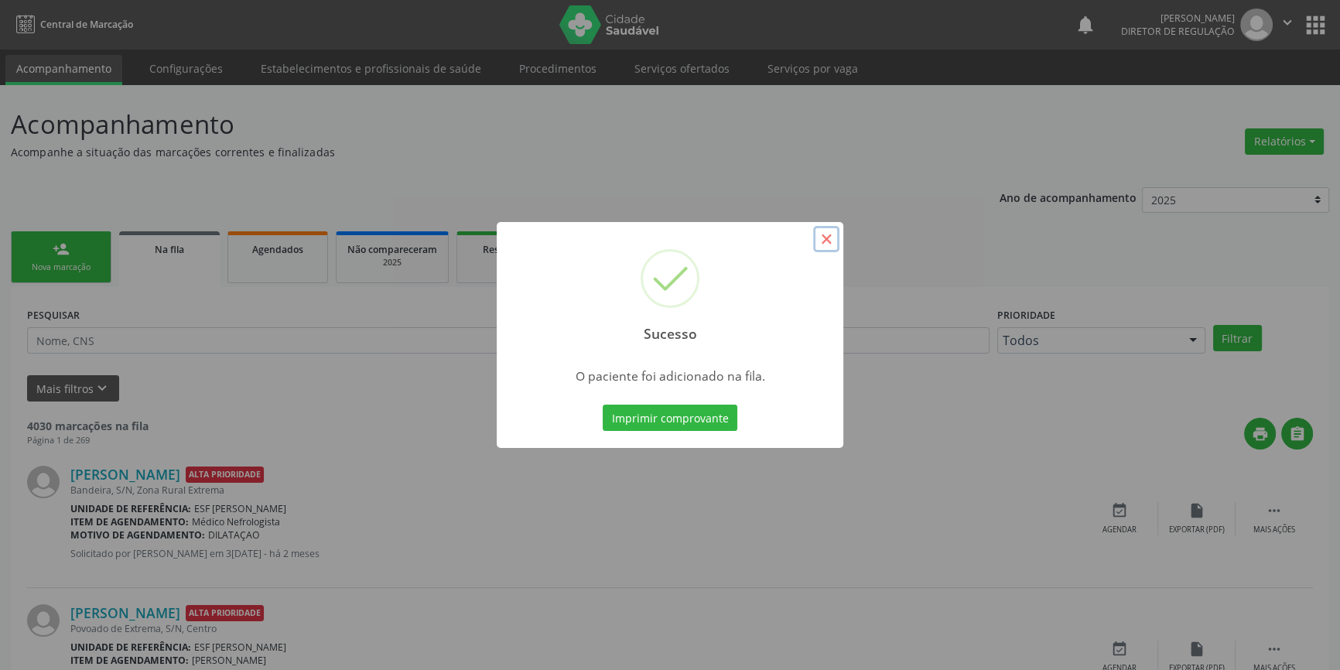
click at [832, 243] on button "×" at bounding box center [826, 239] width 26 height 26
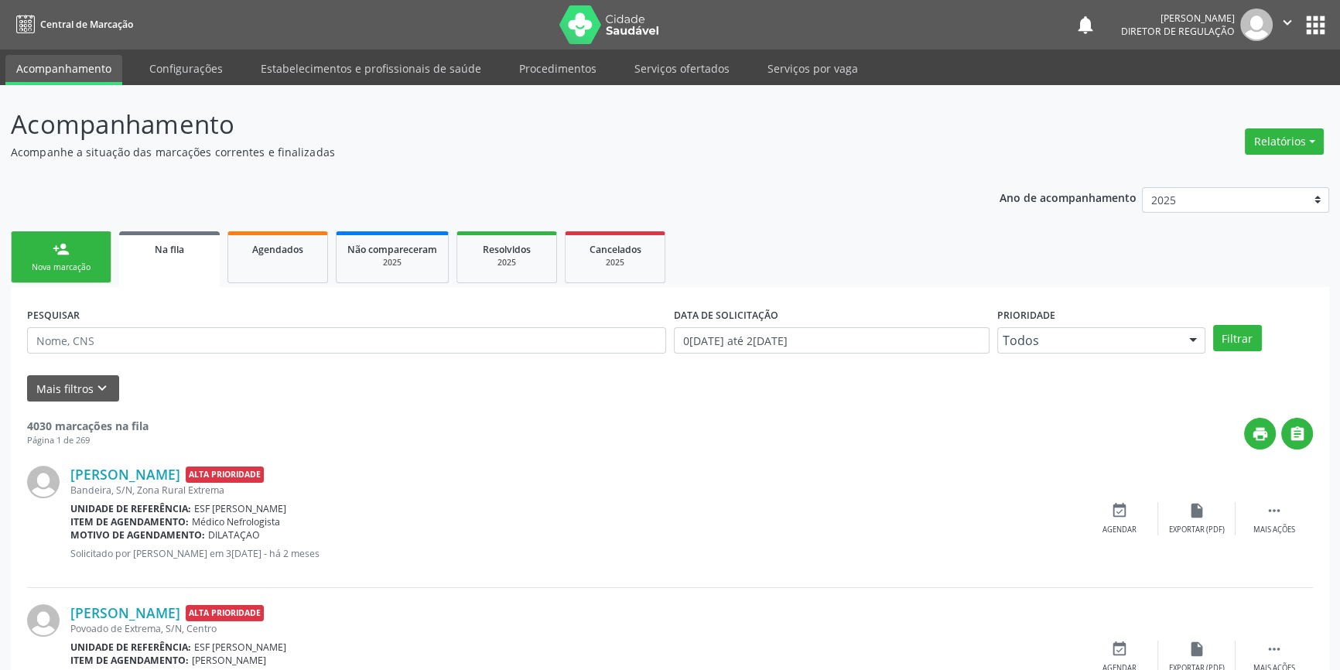
click at [62, 259] on link "person_add Nova marcação" at bounding box center [61, 257] width 101 height 52
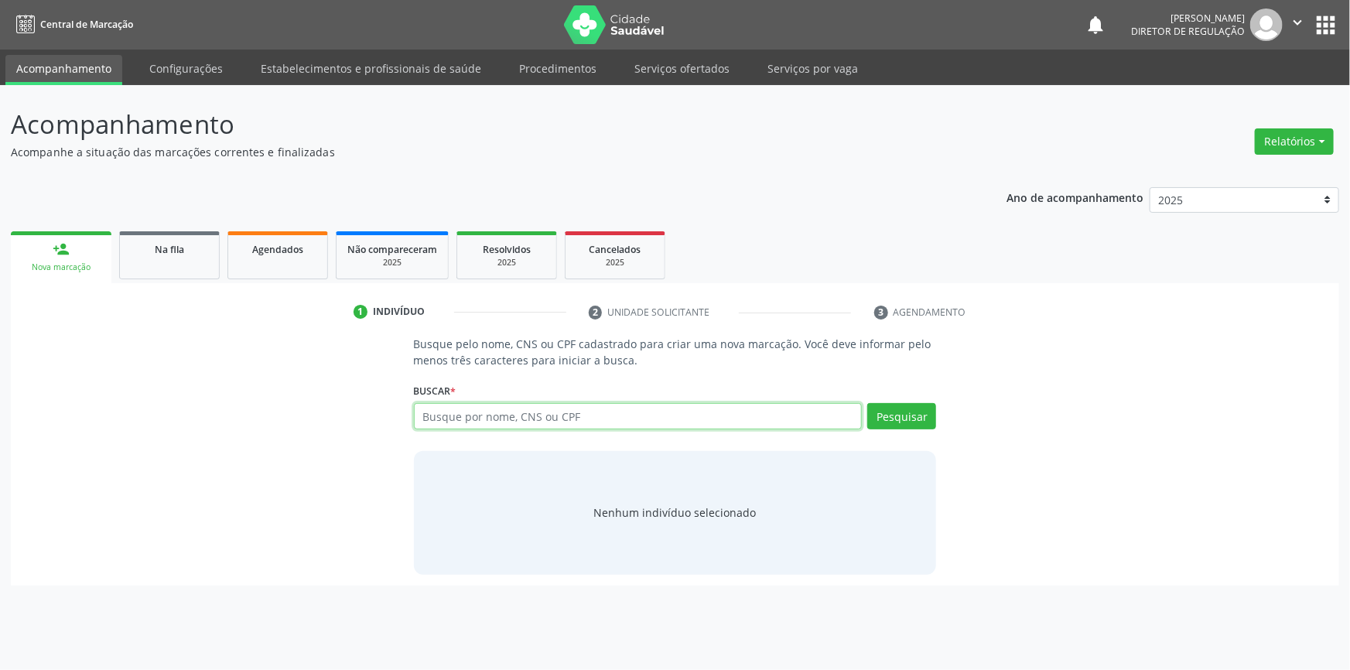
click at [483, 412] on input "text" at bounding box center [638, 416] width 449 height 26
type input "700205903276124"
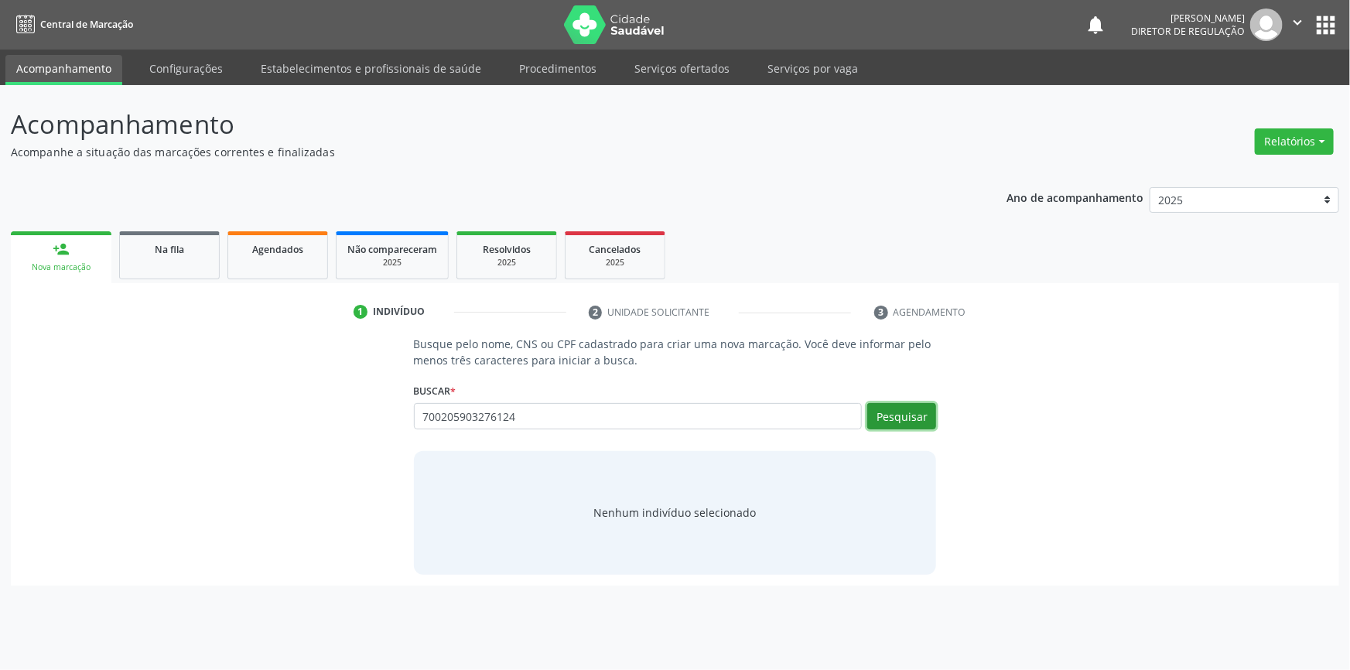
click at [893, 403] on button "Pesquisar" at bounding box center [901, 416] width 69 height 26
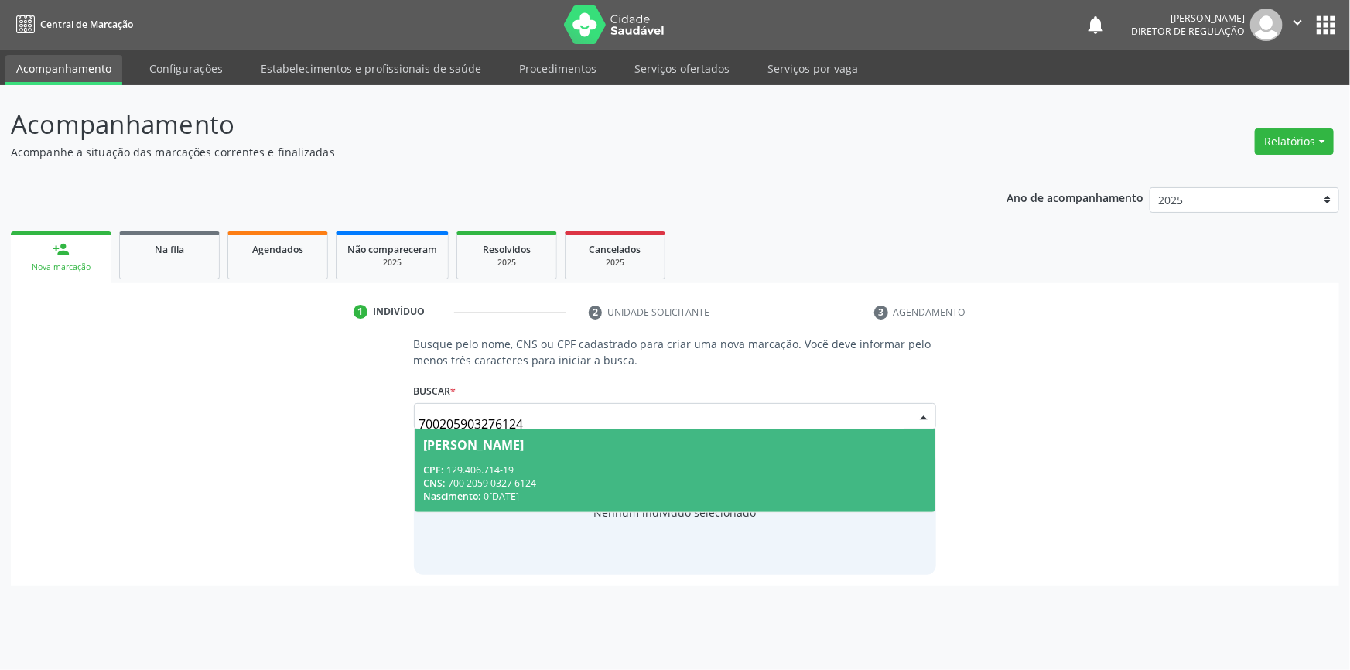
click at [620, 459] on span "Jamerson Rian Coelho dos Santos CPF: 129.406.714-19 CNS: 700 2059 0327 6124 Nas…" at bounding box center [675, 470] width 521 height 83
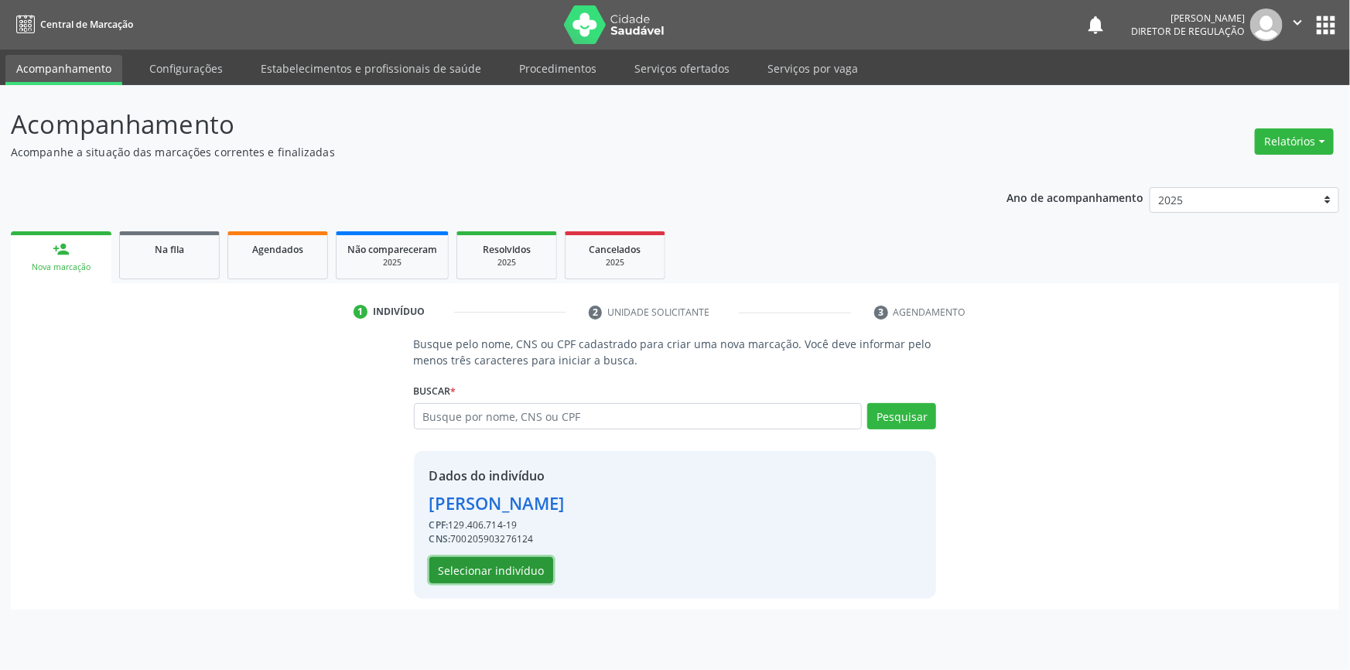
click at [514, 566] on button "Selecionar indivíduo" at bounding box center [491, 570] width 124 height 26
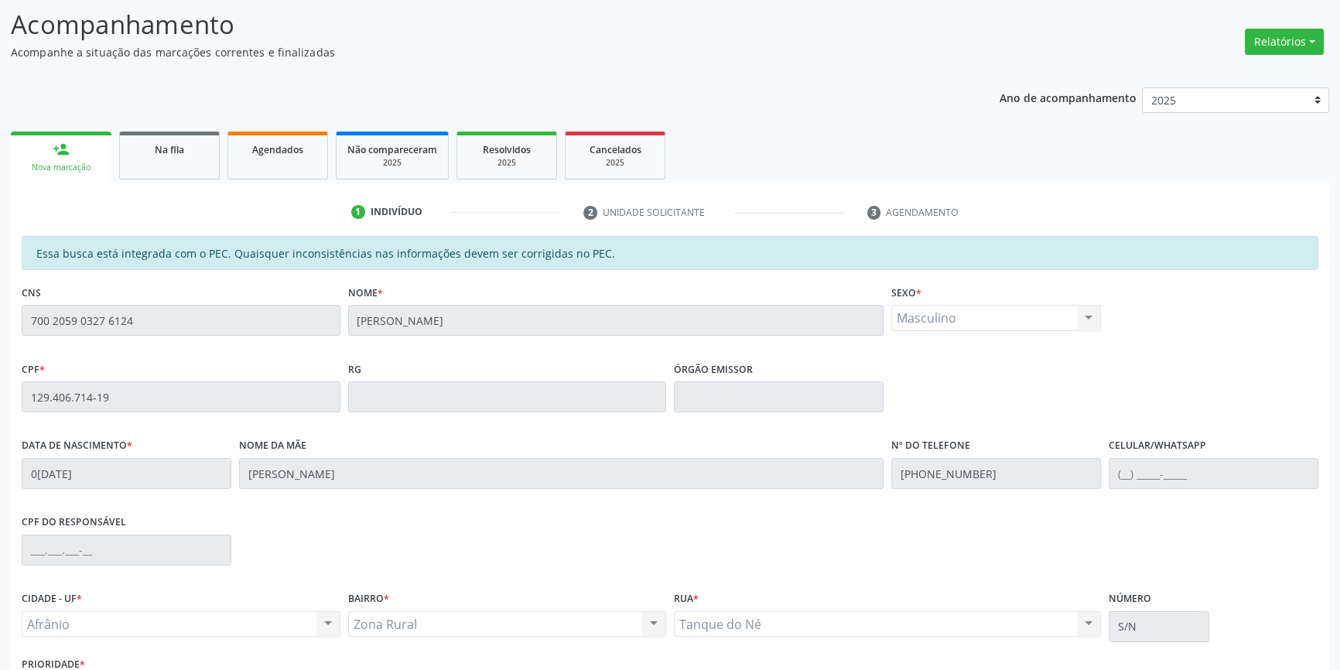
scroll to position [212, 0]
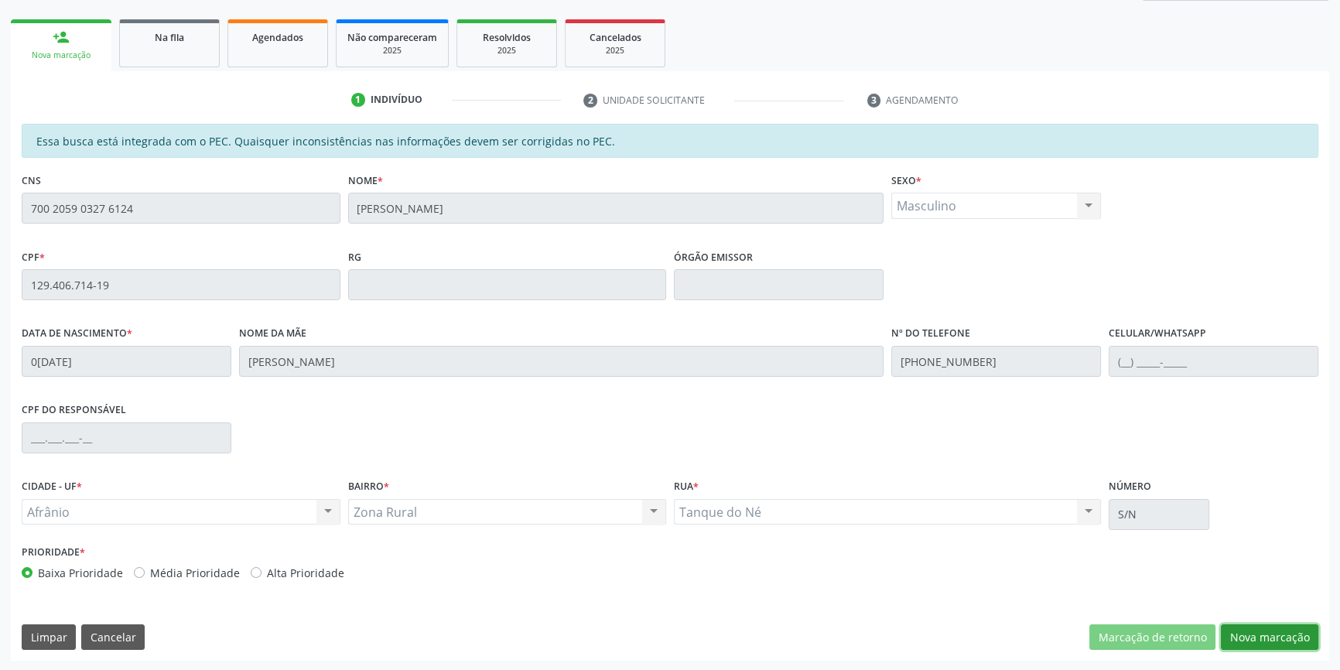
click at [1269, 638] on button "Nova marcação" at bounding box center [1269, 637] width 97 height 26
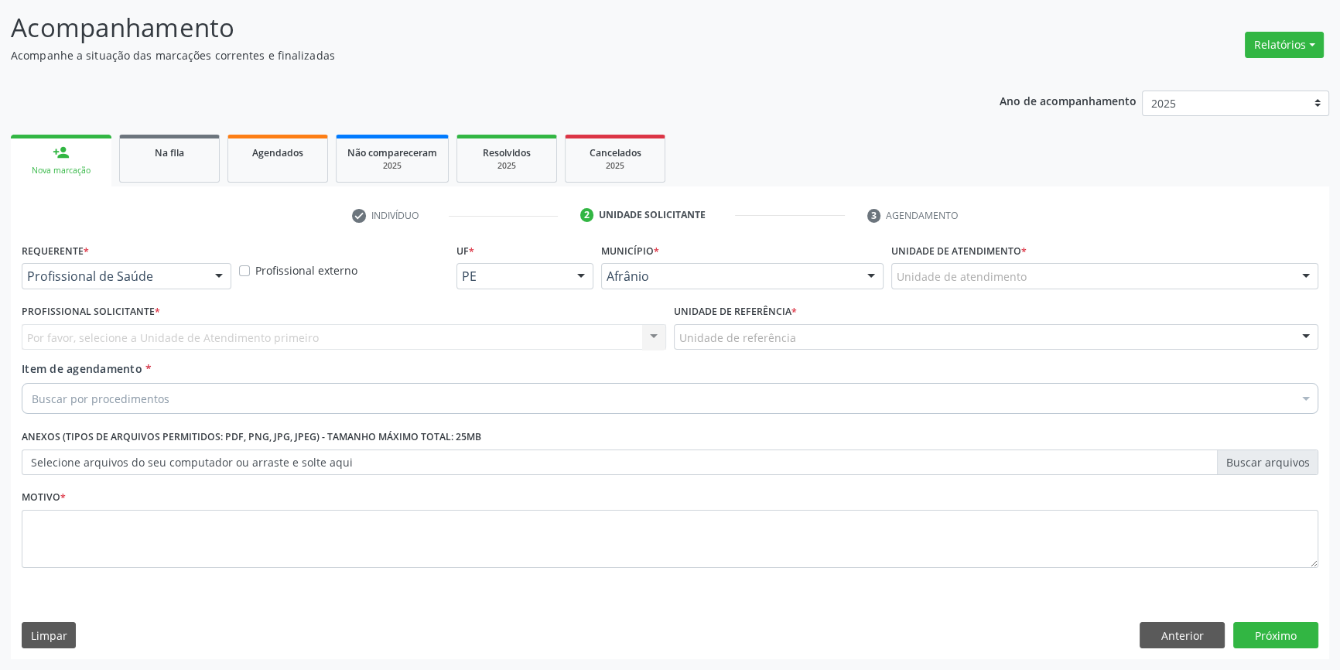
scroll to position [95, 0]
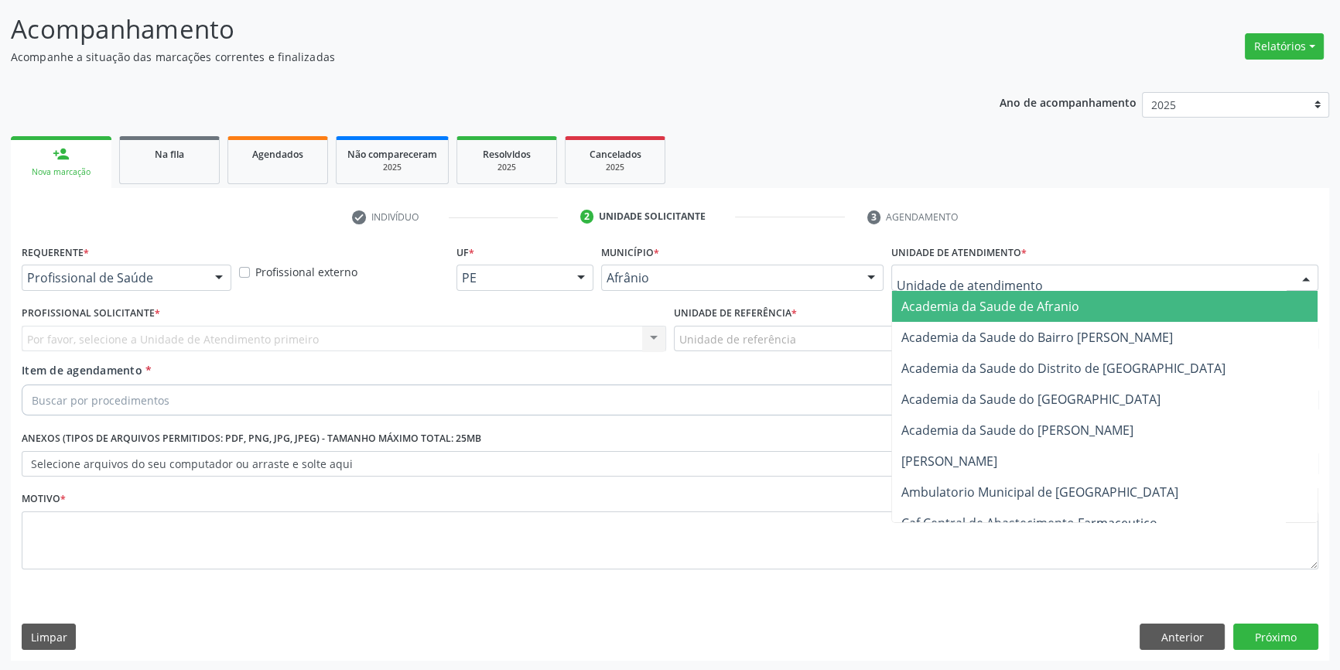
click at [973, 265] on div at bounding box center [1104, 278] width 427 height 26
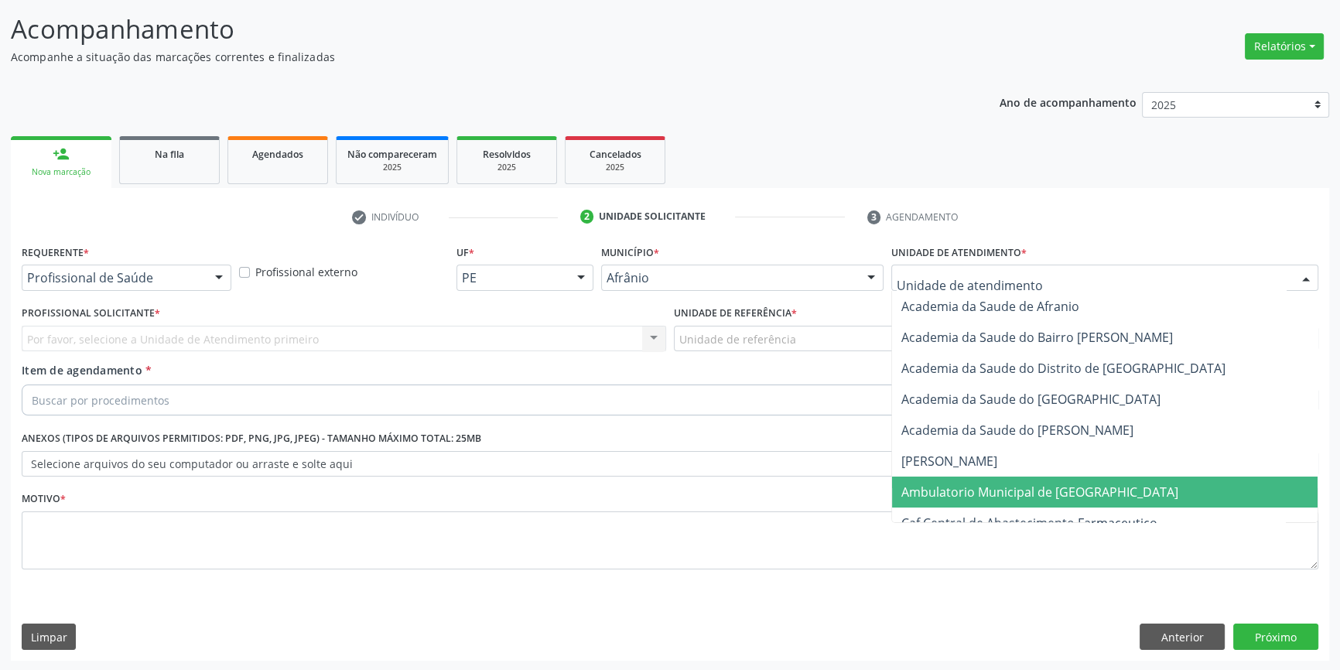
click at [970, 487] on span "Ambulatorio Municipal de [GEOGRAPHIC_DATA]" at bounding box center [1039, 492] width 277 height 17
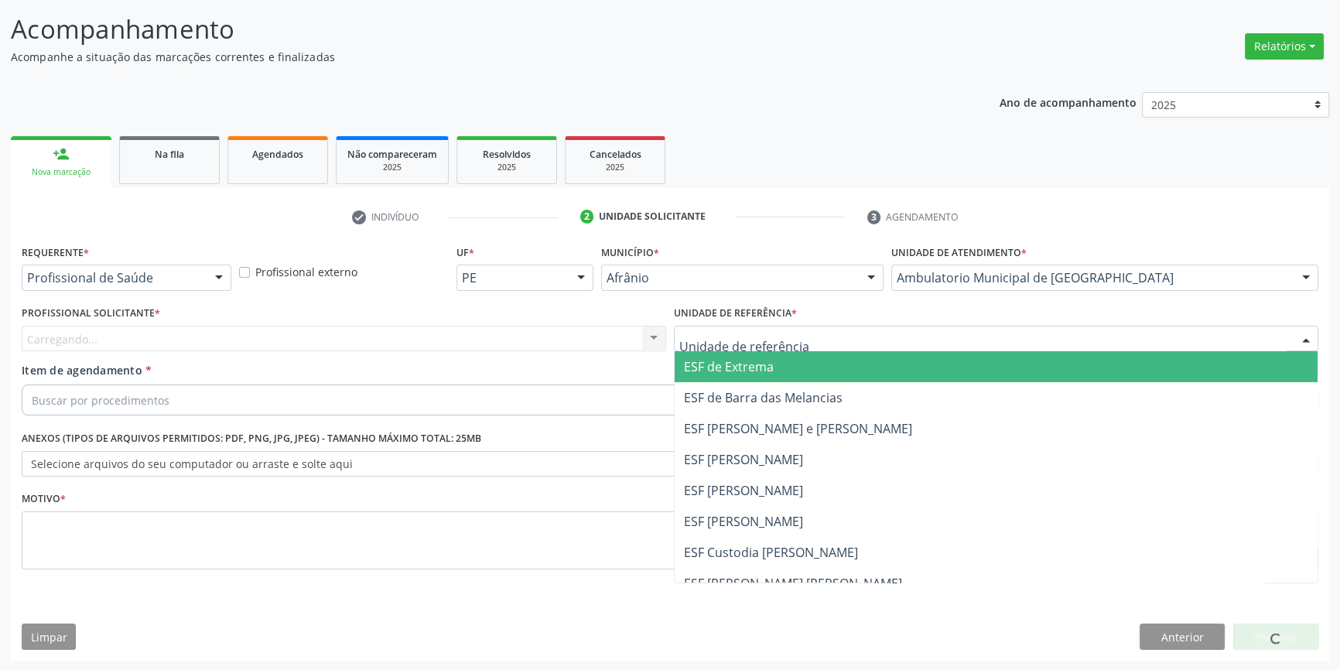
click at [792, 345] on div at bounding box center [996, 339] width 644 height 26
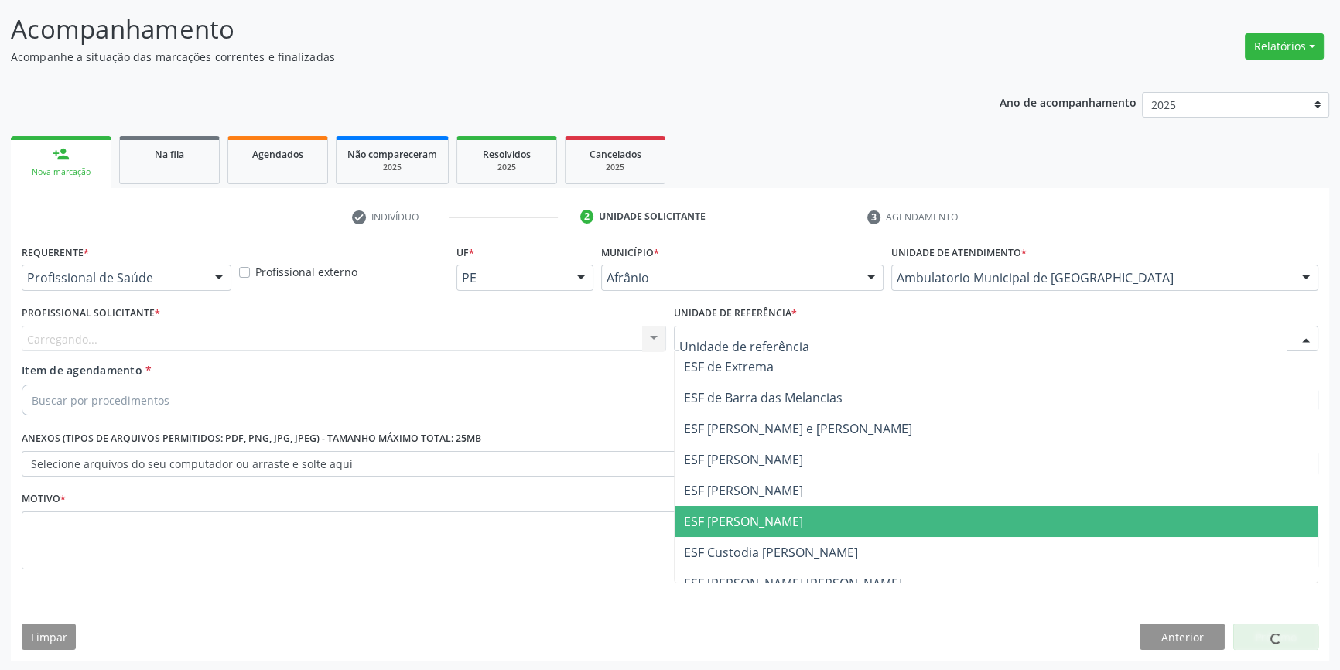
click at [746, 521] on span "ESF [PERSON_NAME]" at bounding box center [743, 521] width 119 height 17
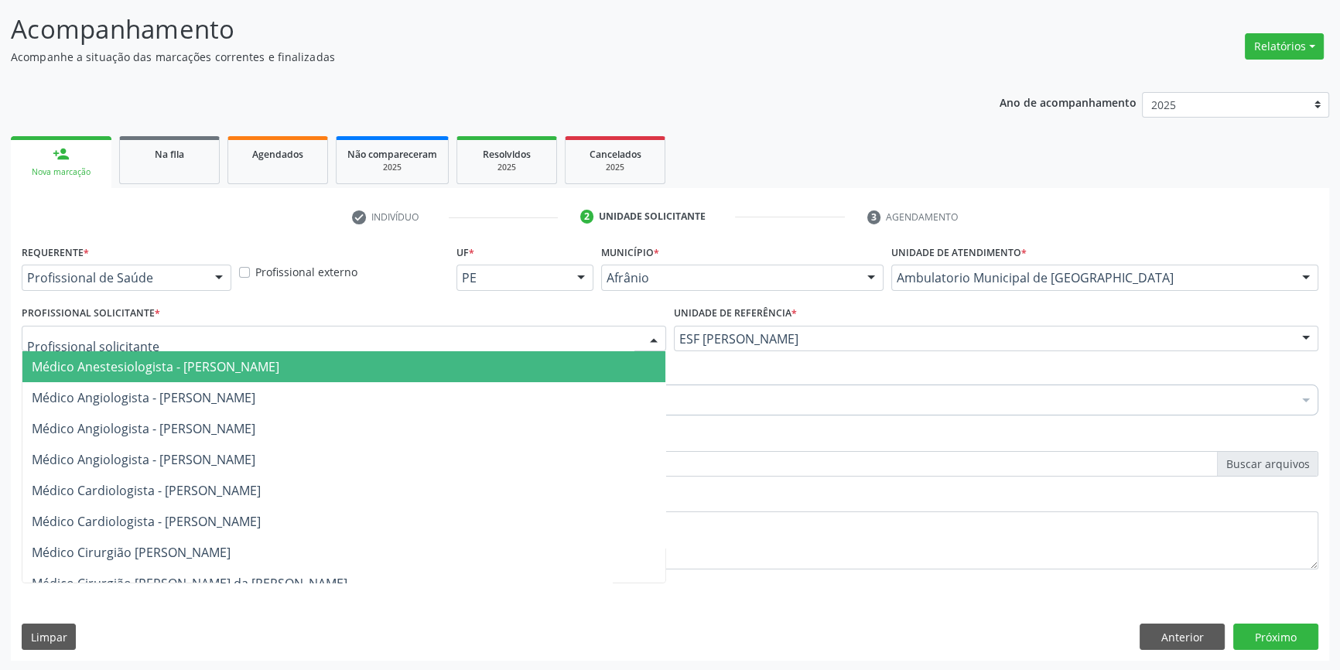
click at [518, 335] on div at bounding box center [344, 339] width 644 height 26
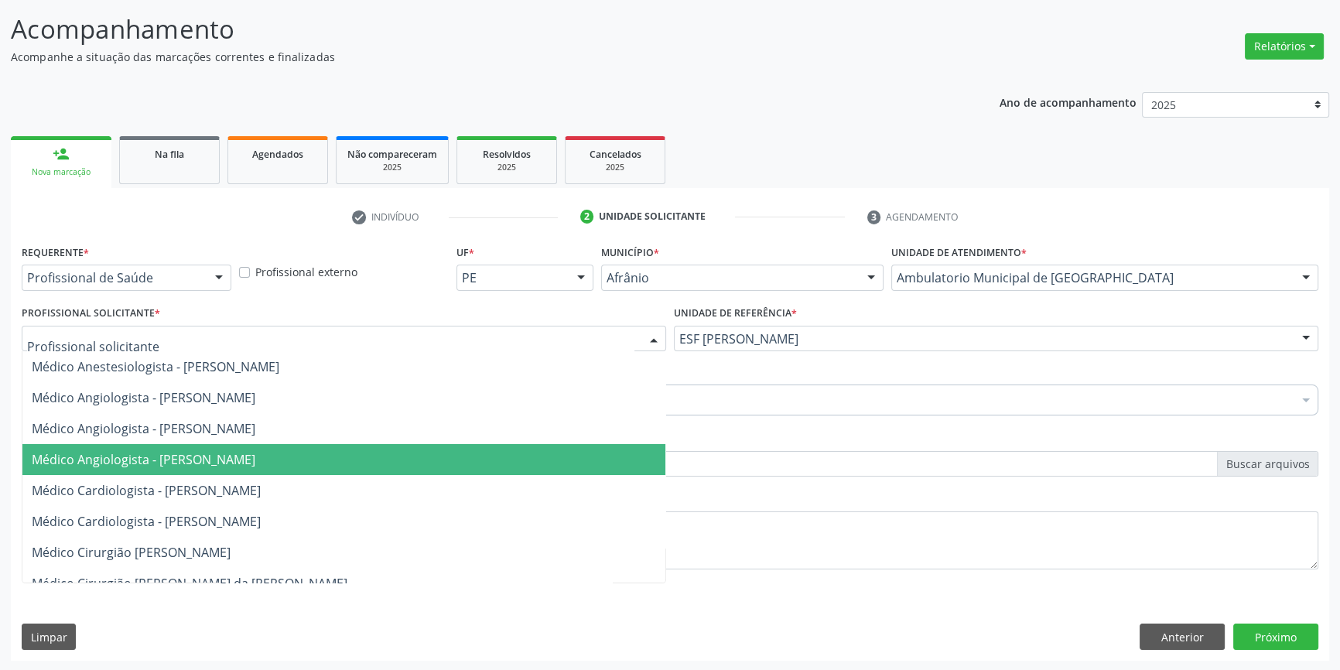
click at [353, 449] on span "Médico Angiologista - [PERSON_NAME]" at bounding box center [343, 459] width 643 height 31
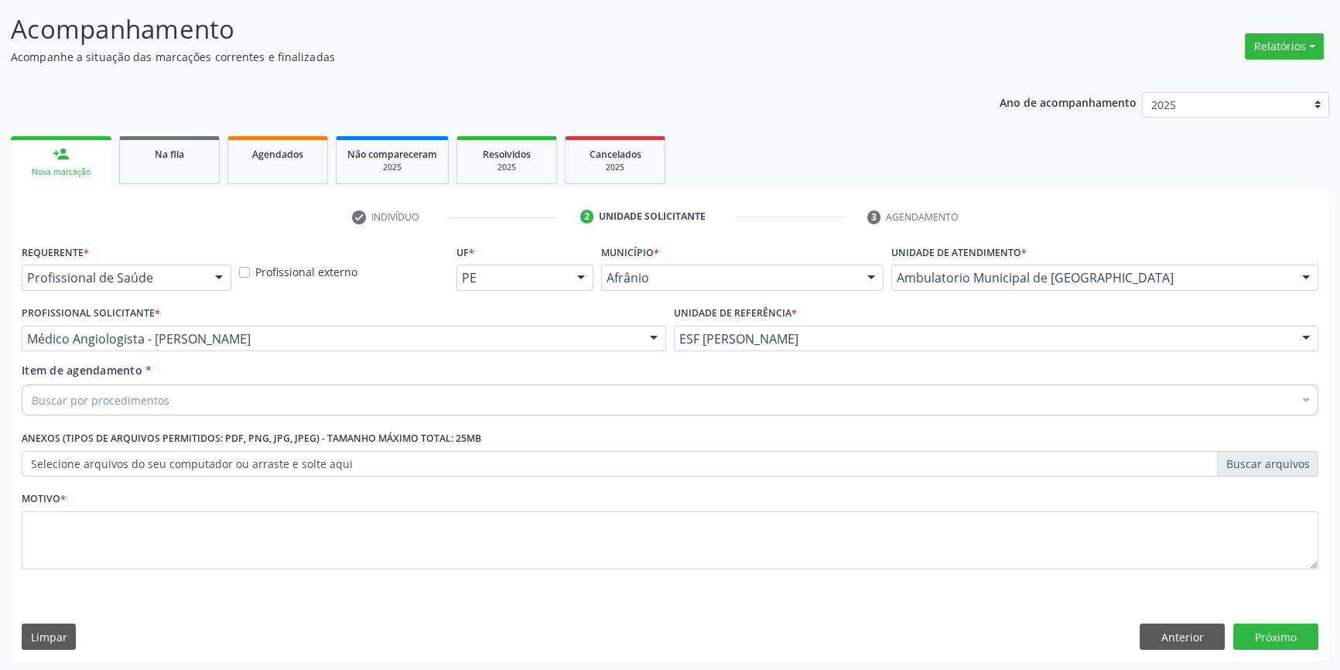
click at [334, 407] on div "Buscar por procedimentos" at bounding box center [670, 400] width 1297 height 31
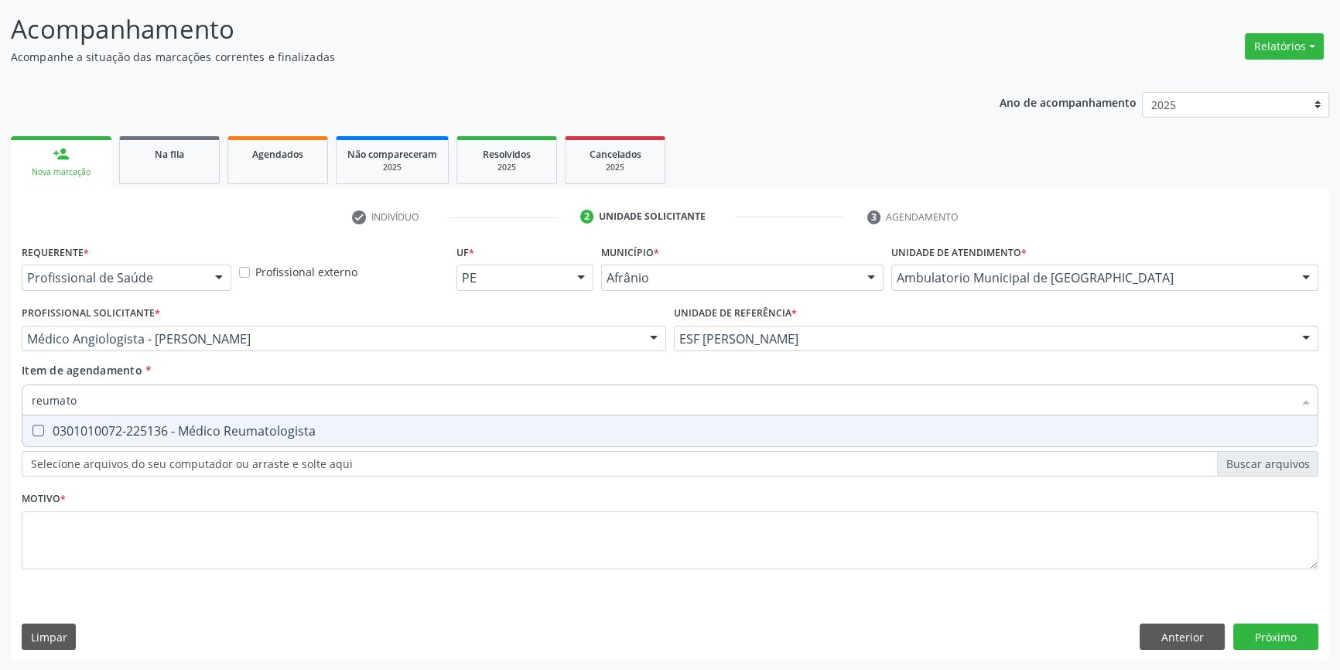
type input "reumatol"
click at [309, 420] on span "0301010072-225136 - Médico Reumatologista" at bounding box center [669, 430] width 1295 height 31
checkbox Reumatologista "true"
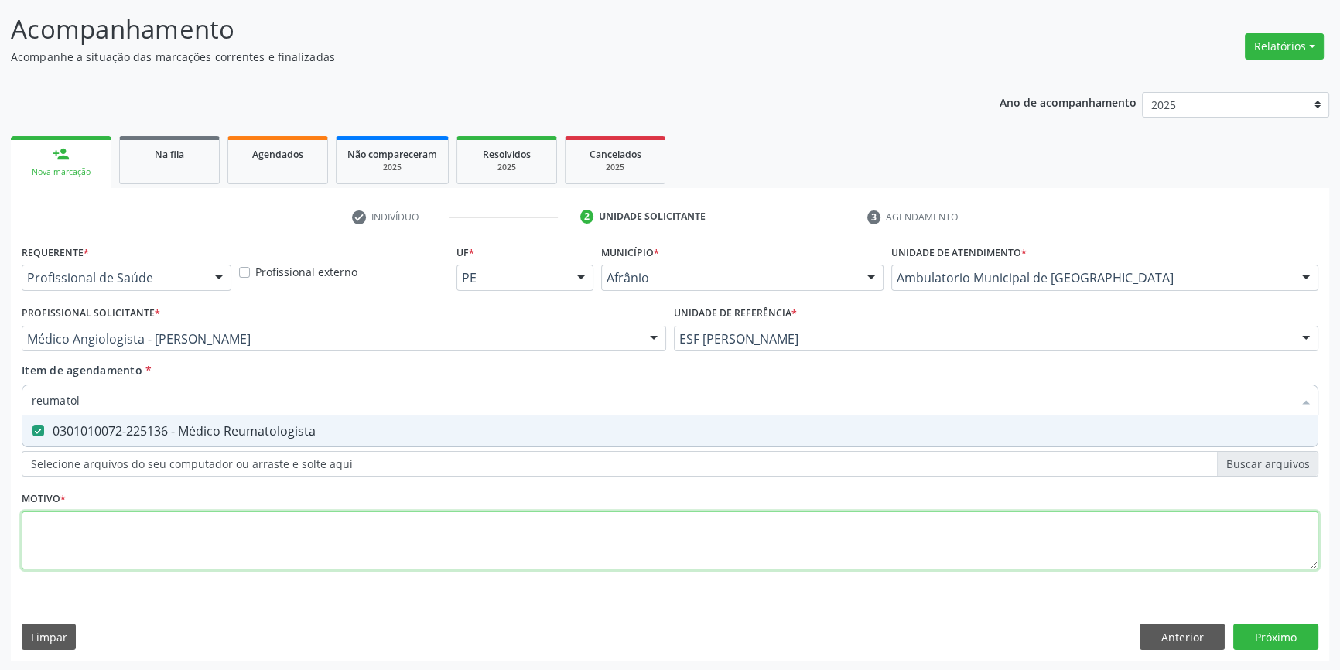
click at [268, 521] on div "Requerente * Profissional de Saúde Profissional de Saúde Paciente Nenhum result…" at bounding box center [670, 416] width 1297 height 350
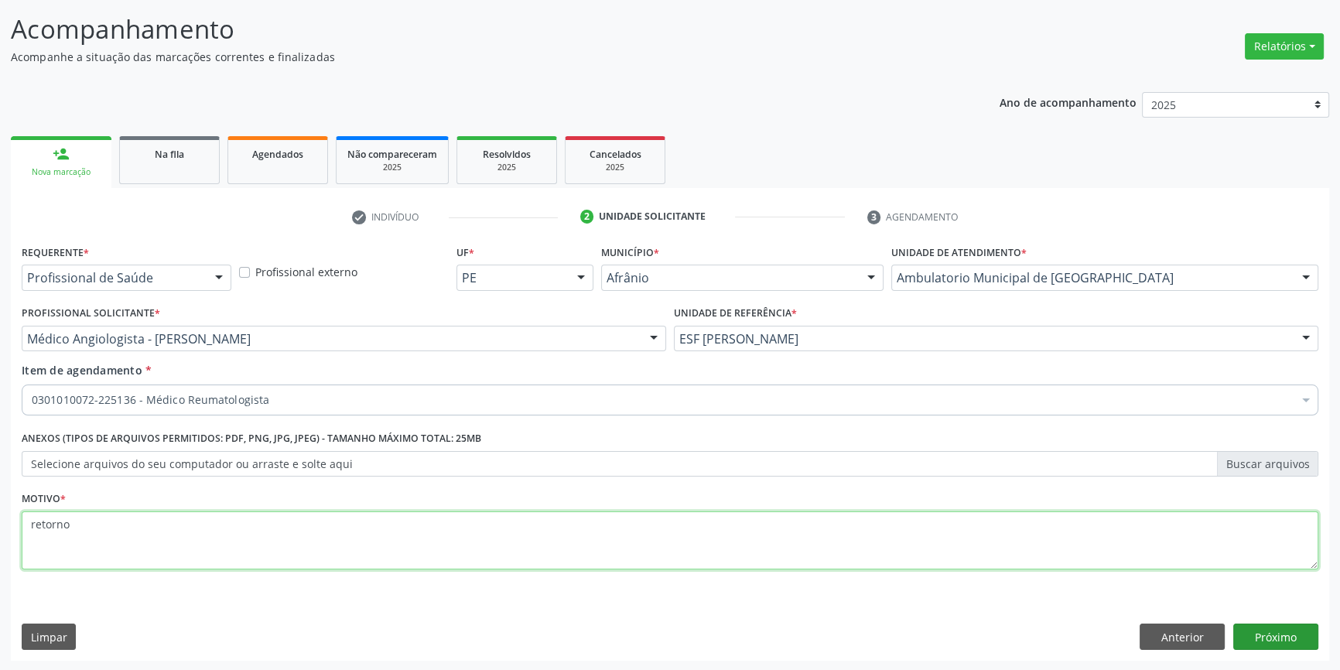
type textarea "retorno"
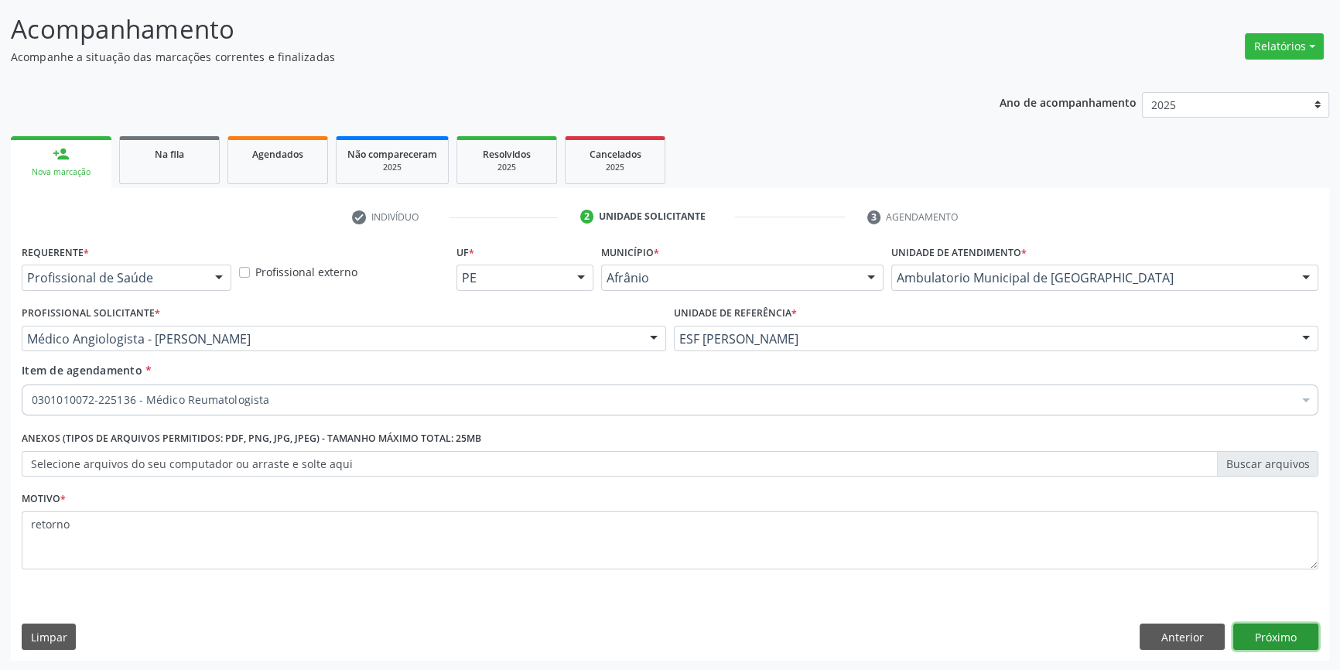
click at [1300, 636] on button "Próximo" at bounding box center [1275, 637] width 85 height 26
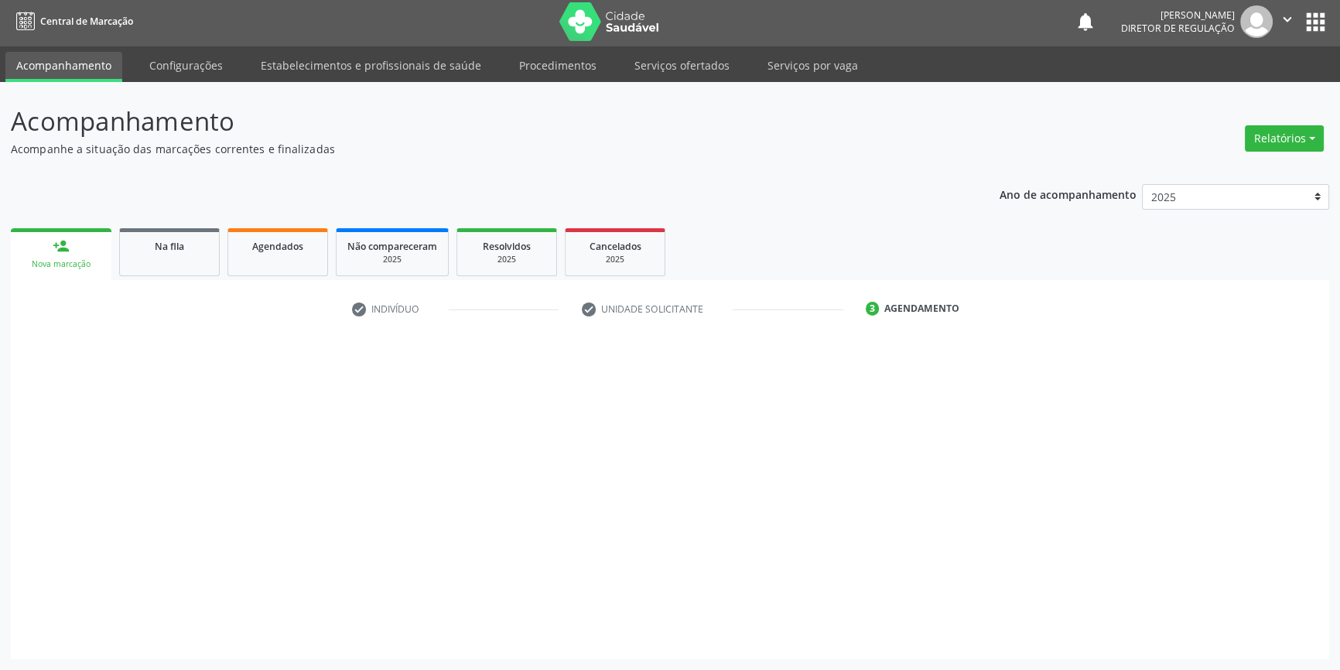
scroll to position [2, 0]
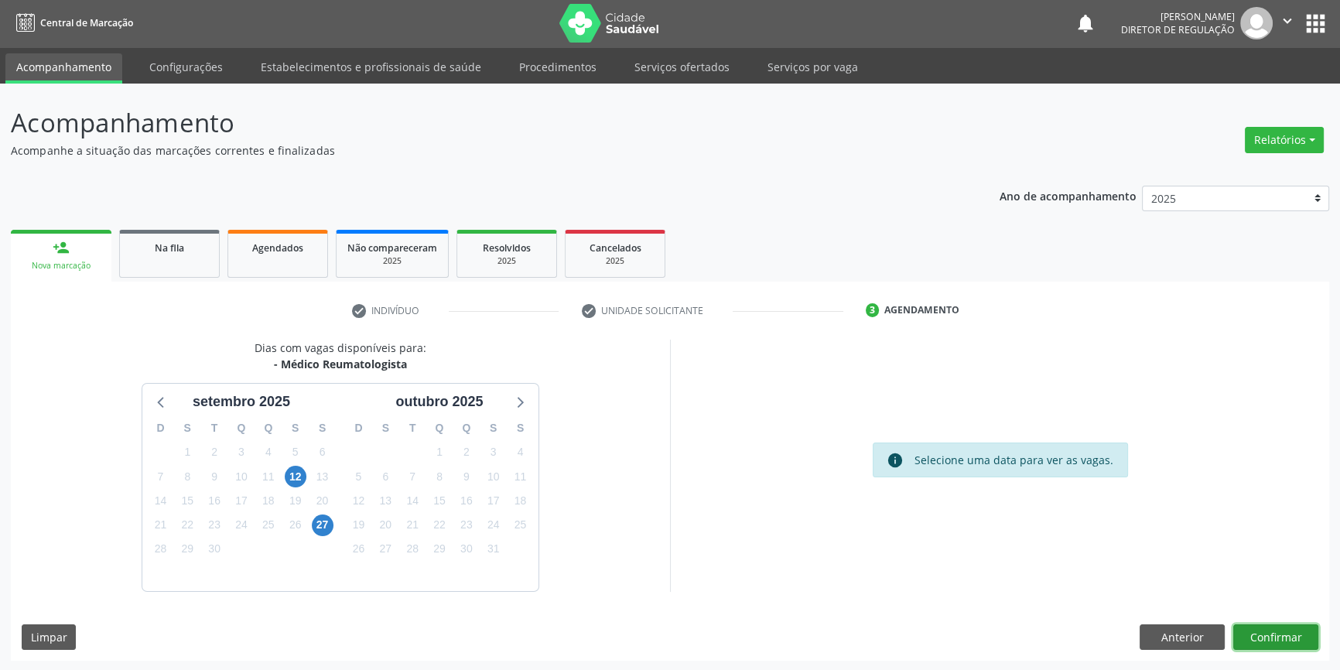
click at [1284, 634] on button "Confirmar" at bounding box center [1275, 637] width 85 height 26
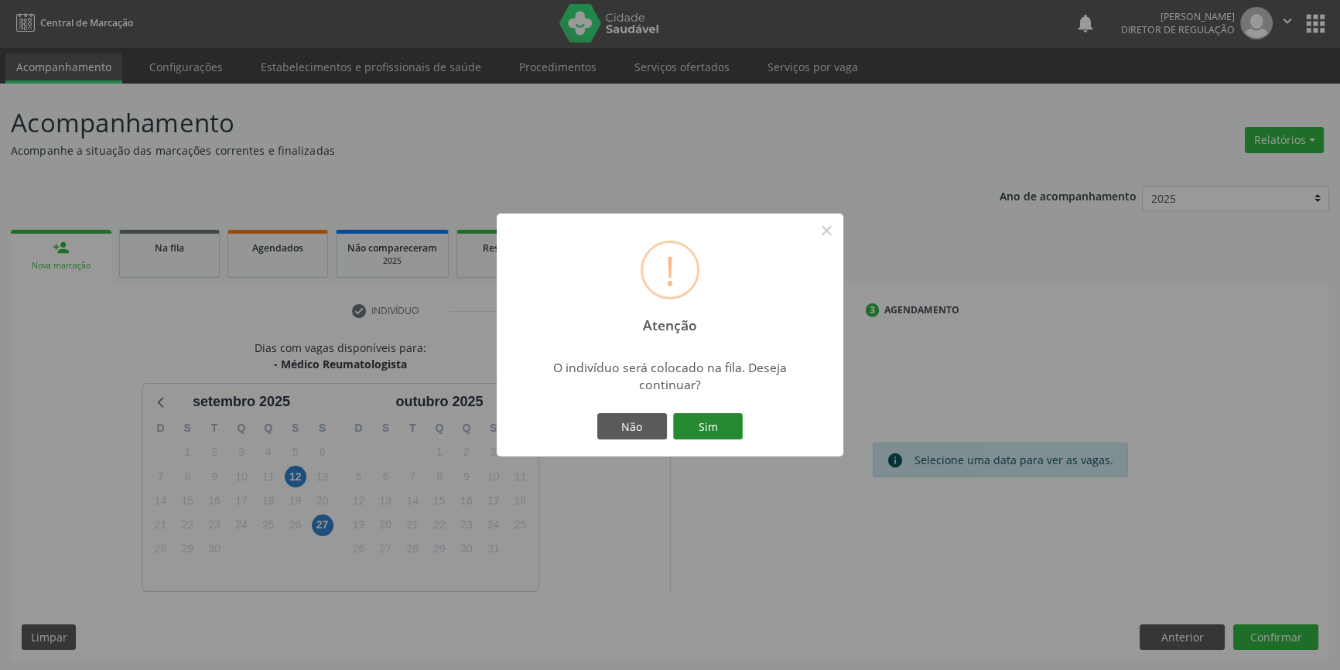
click at [702, 424] on button "Sim" at bounding box center [708, 426] width 70 height 26
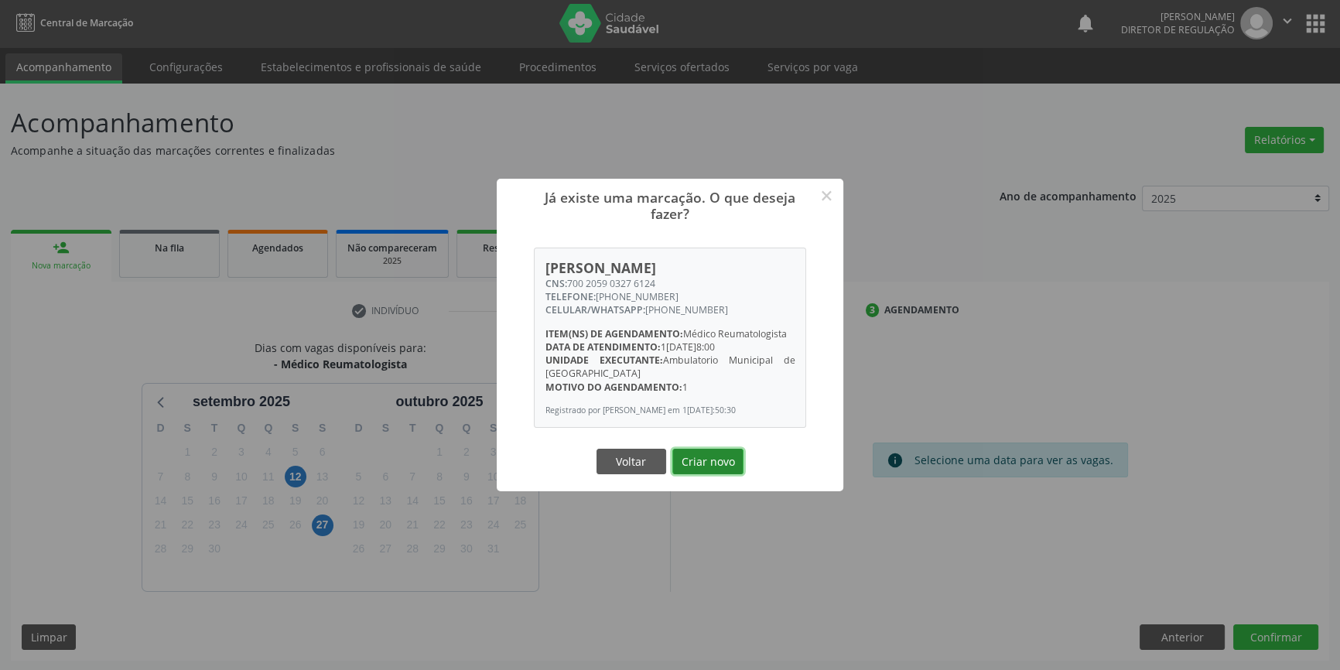
click at [703, 456] on button "Criar novo" at bounding box center [707, 462] width 71 height 26
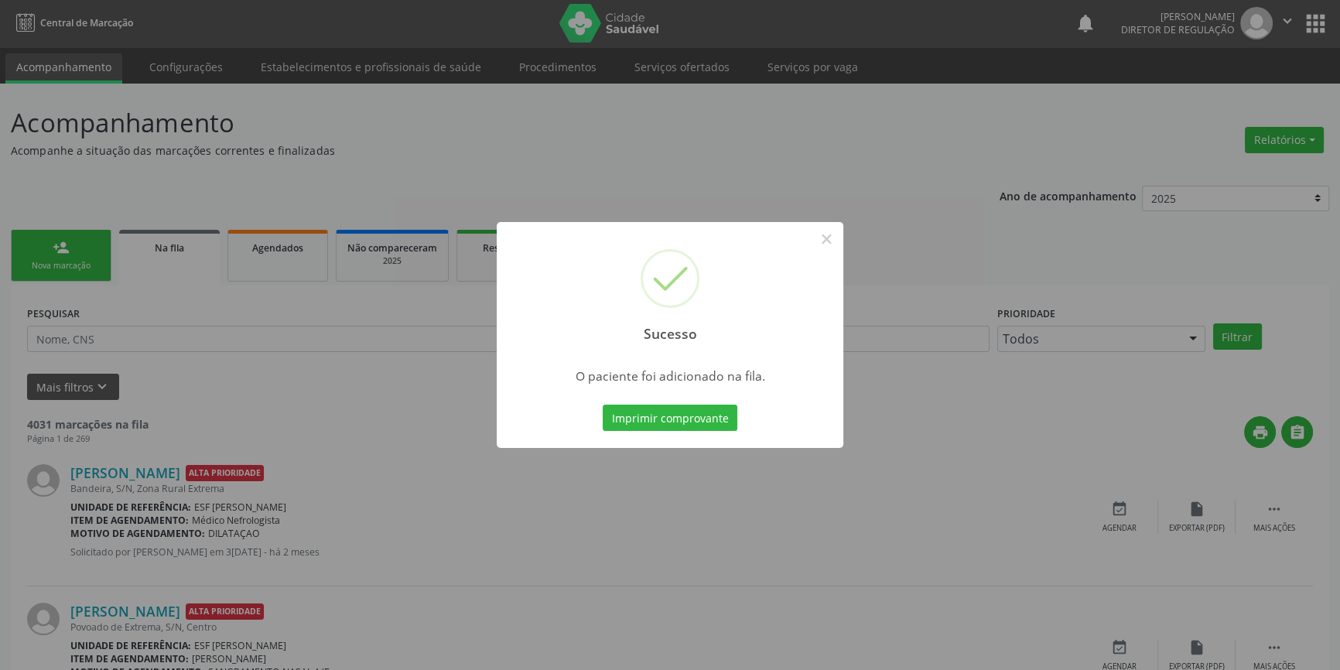
scroll to position [0, 0]
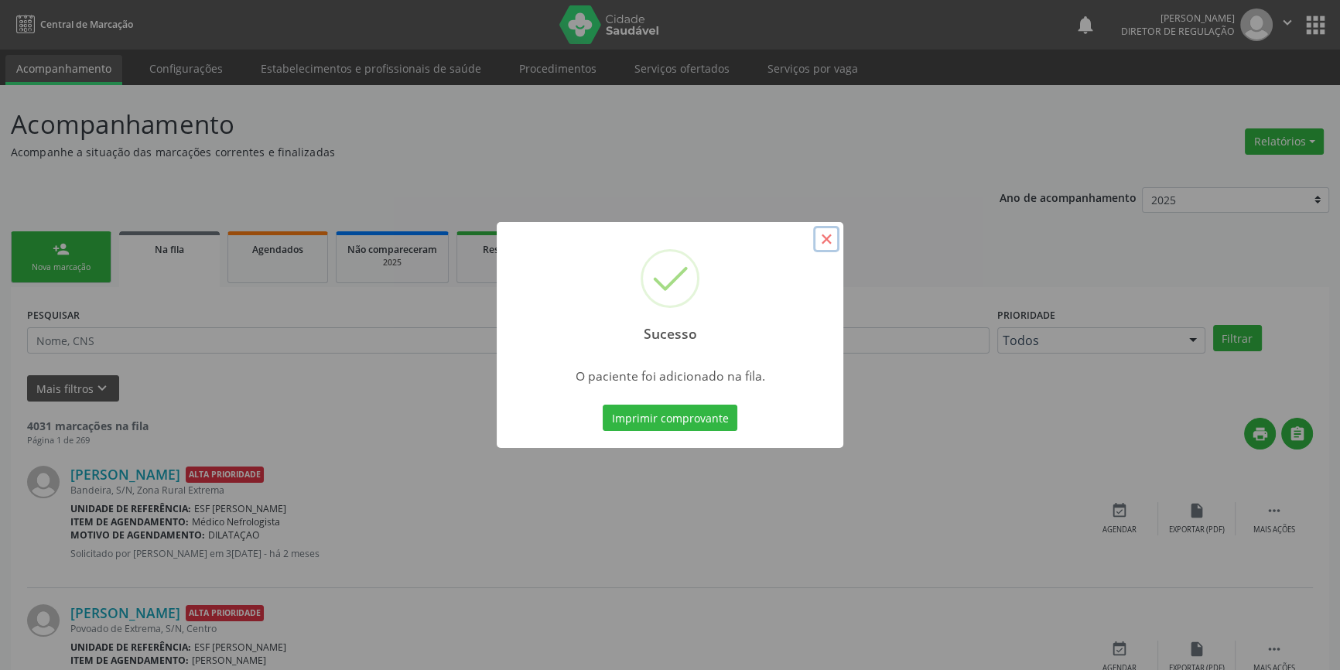
click at [824, 243] on button "×" at bounding box center [826, 239] width 26 height 26
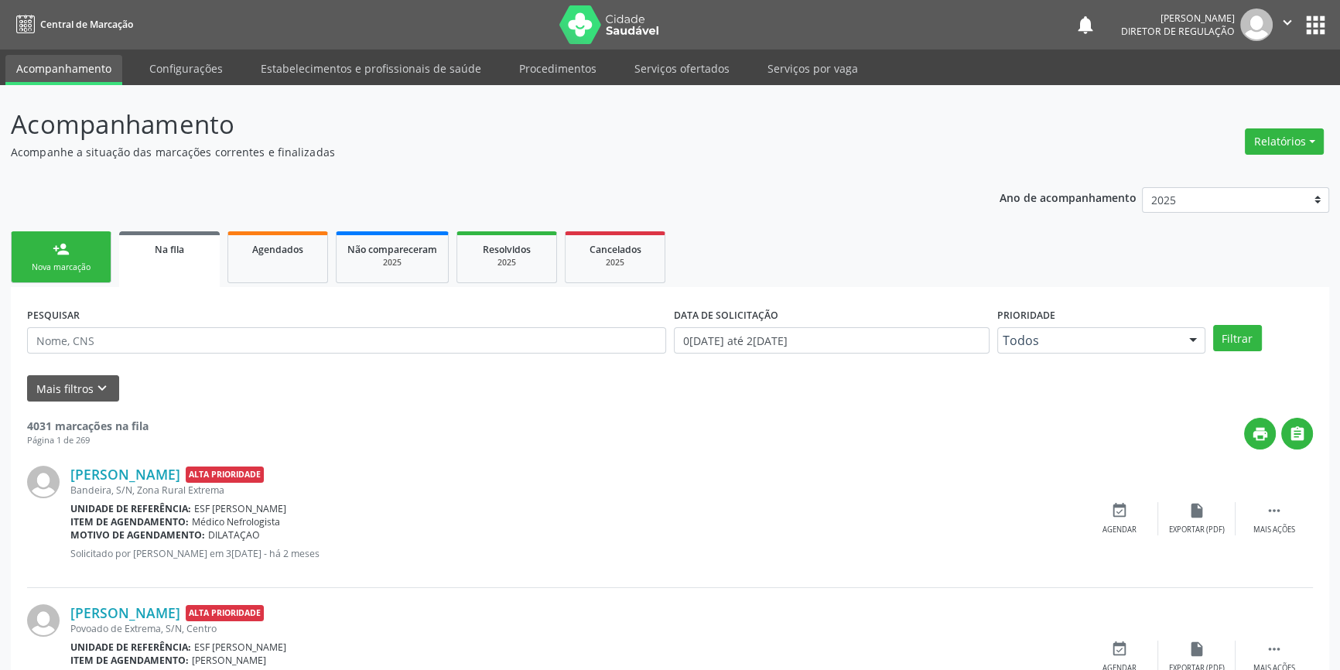
click at [39, 246] on link "person_add Nova marcação" at bounding box center [61, 257] width 101 height 52
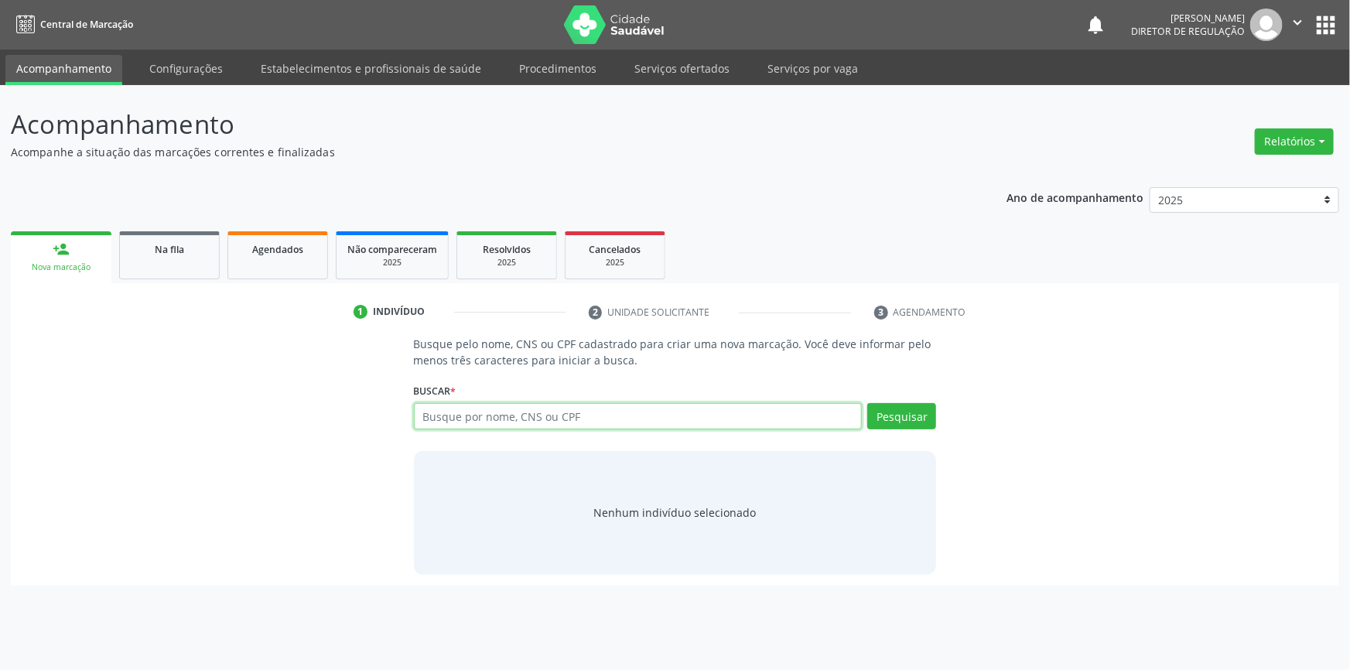
click at [508, 408] on input "text" at bounding box center [638, 416] width 449 height 26
type input "701101331460680"
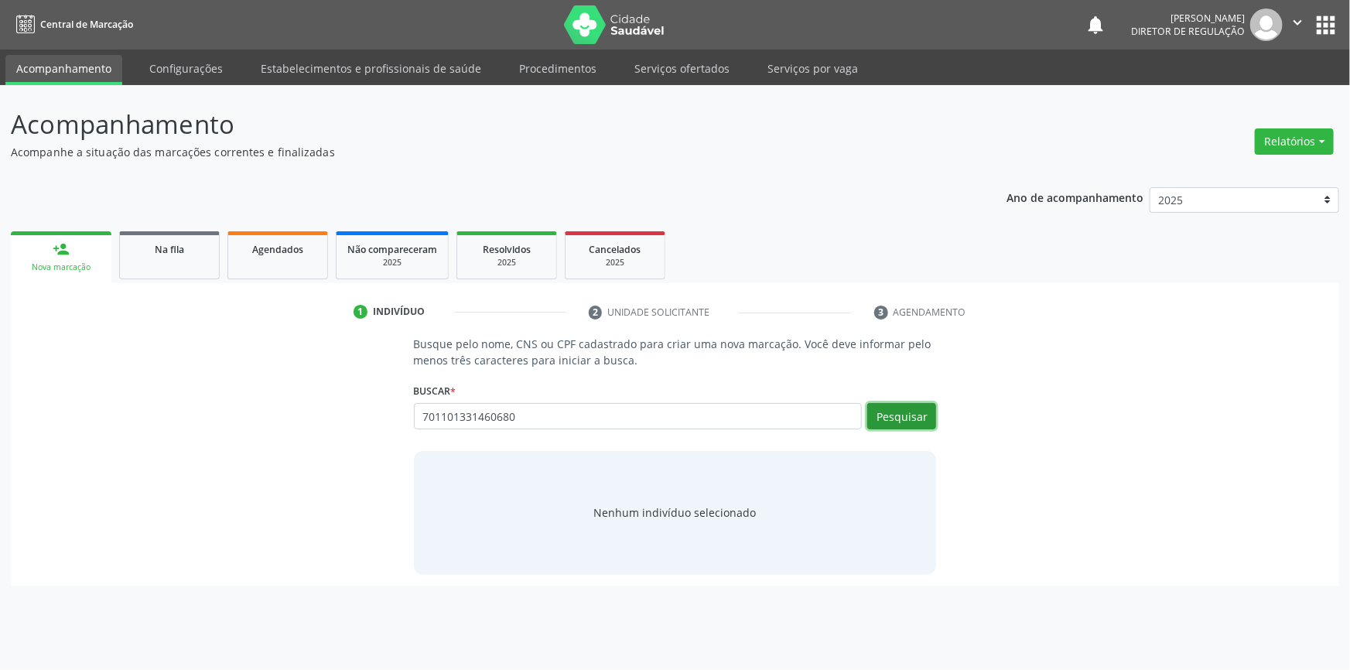
click at [885, 422] on button "Pesquisar" at bounding box center [901, 416] width 69 height 26
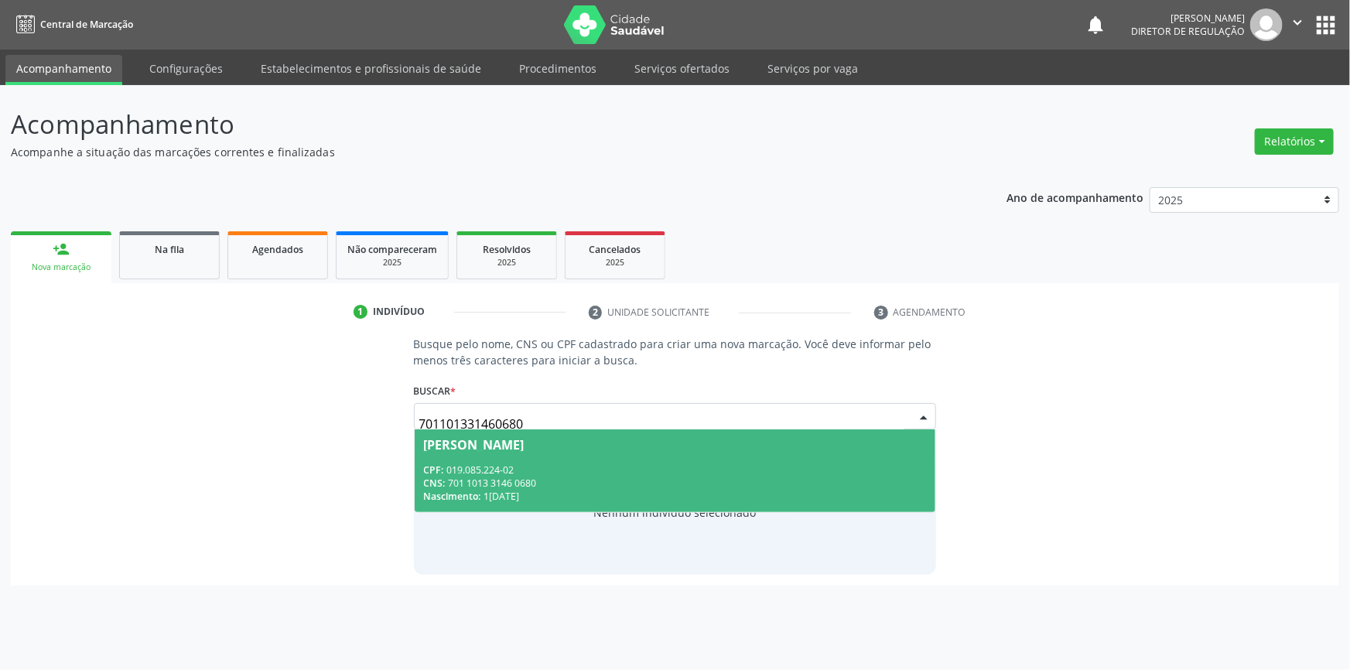
click at [576, 456] on span "Niranildo Manoel Coelho CPF: 019.085.224-02 CNS: 701 1013 3146 0680 Nascimento:…" at bounding box center [675, 470] width 521 height 83
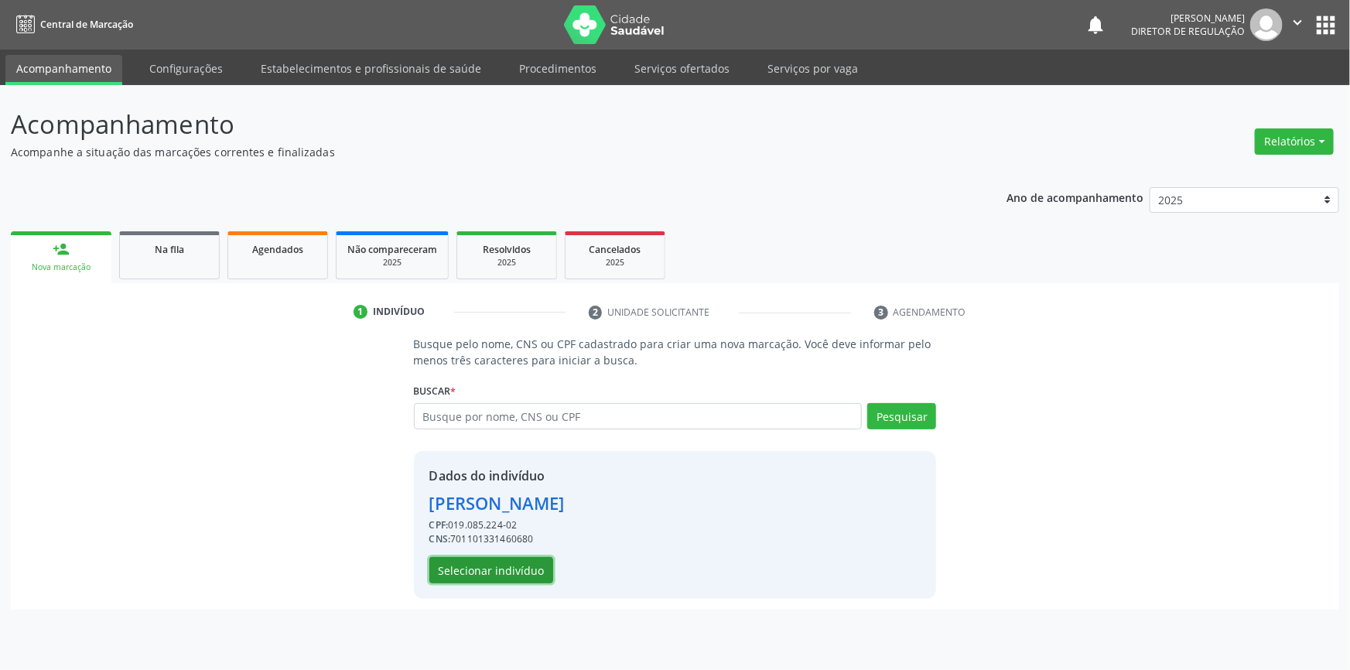
click at [512, 566] on button "Selecionar indivíduo" at bounding box center [491, 570] width 124 height 26
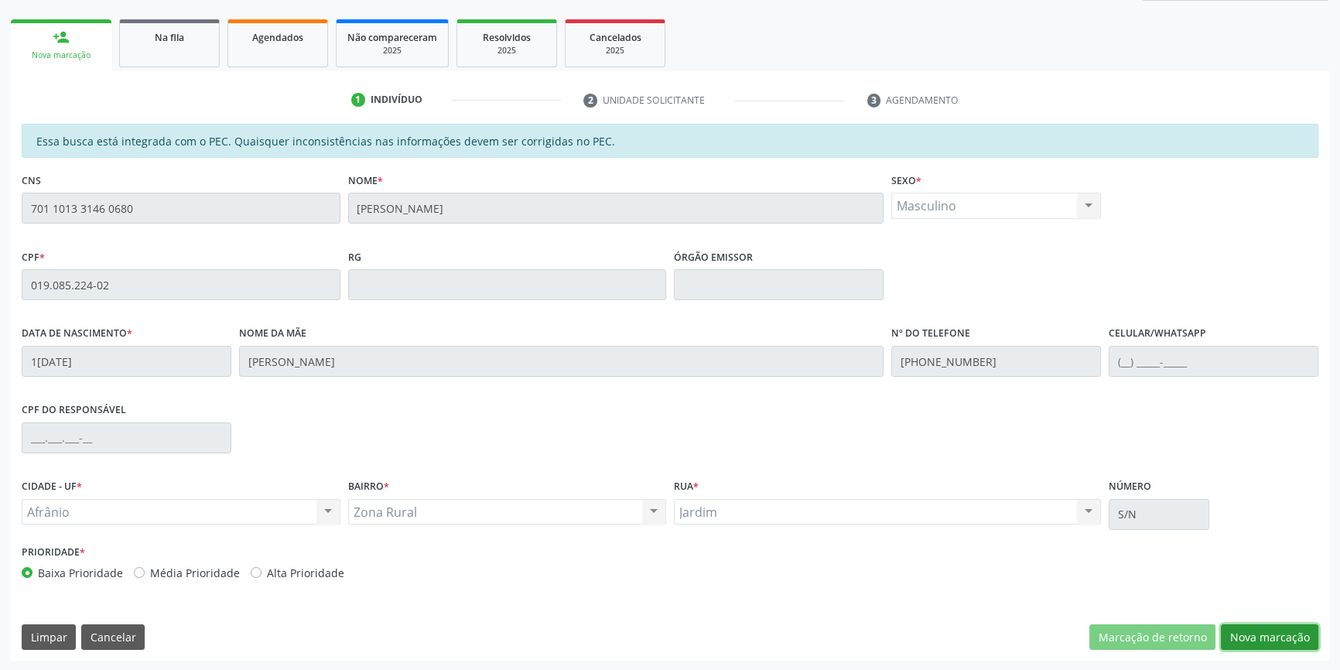
click at [1268, 636] on button "Nova marcação" at bounding box center [1269, 637] width 97 height 26
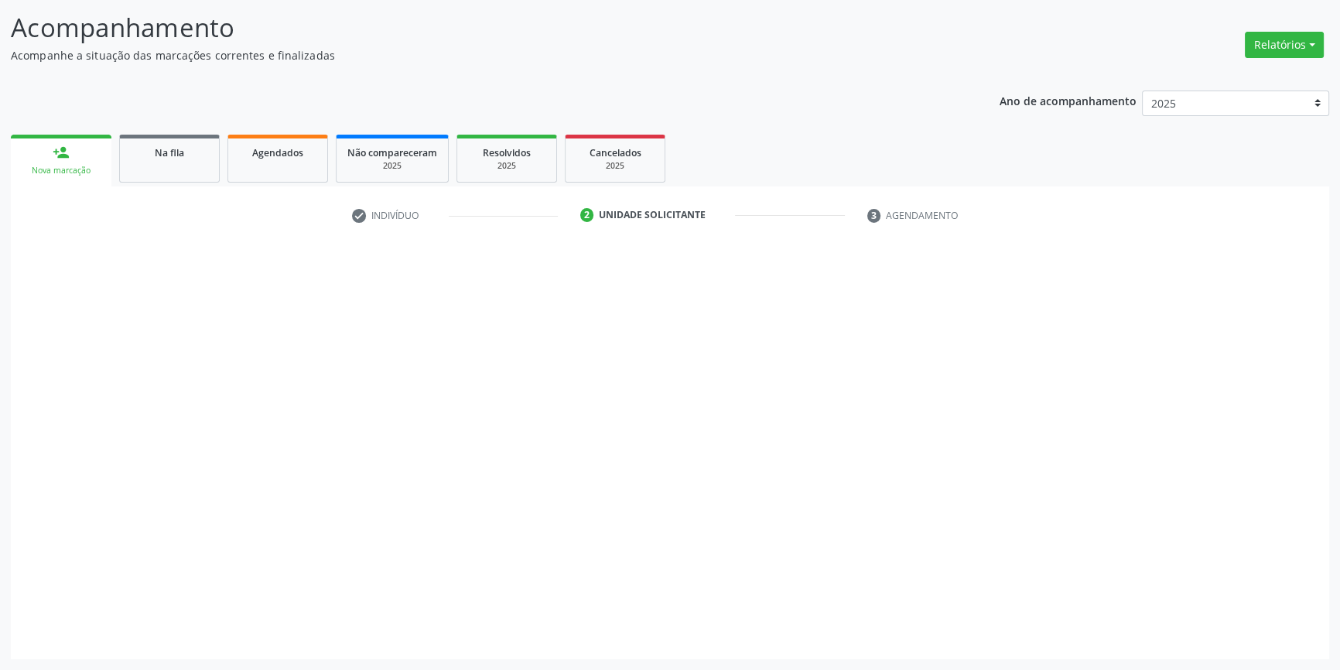
scroll to position [95, 0]
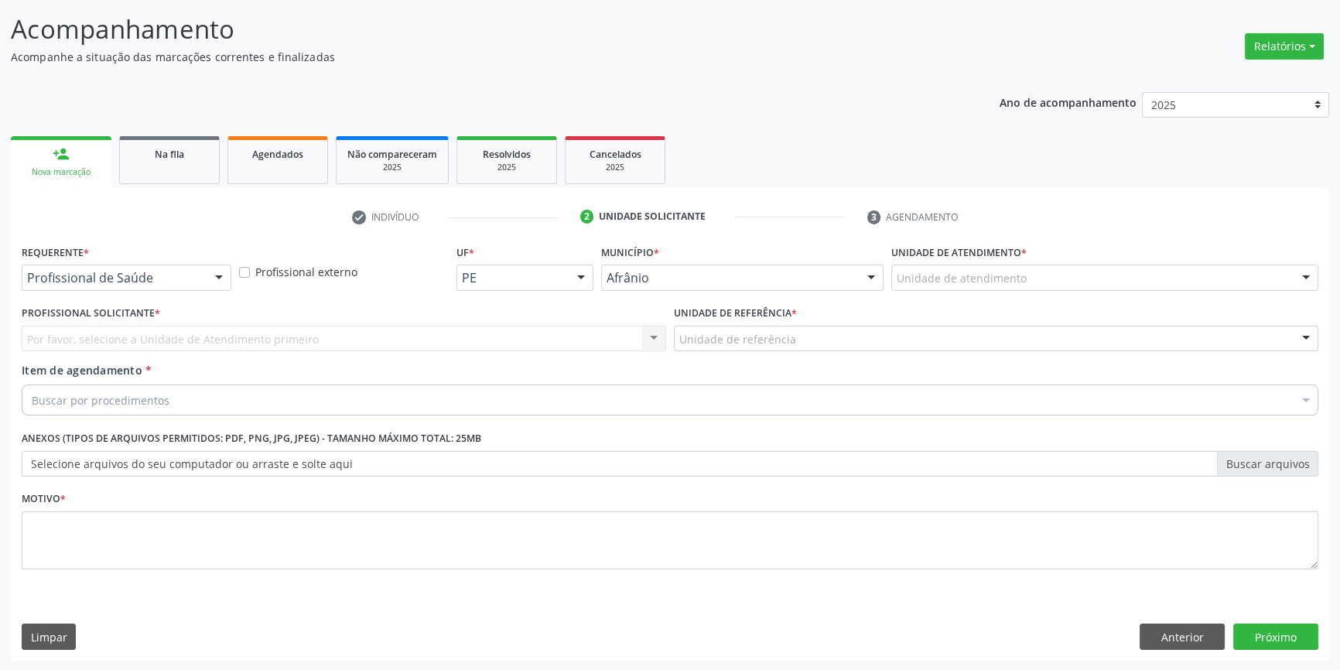
click at [1070, 277] on div "Unidade de atendimento" at bounding box center [1104, 278] width 427 height 26
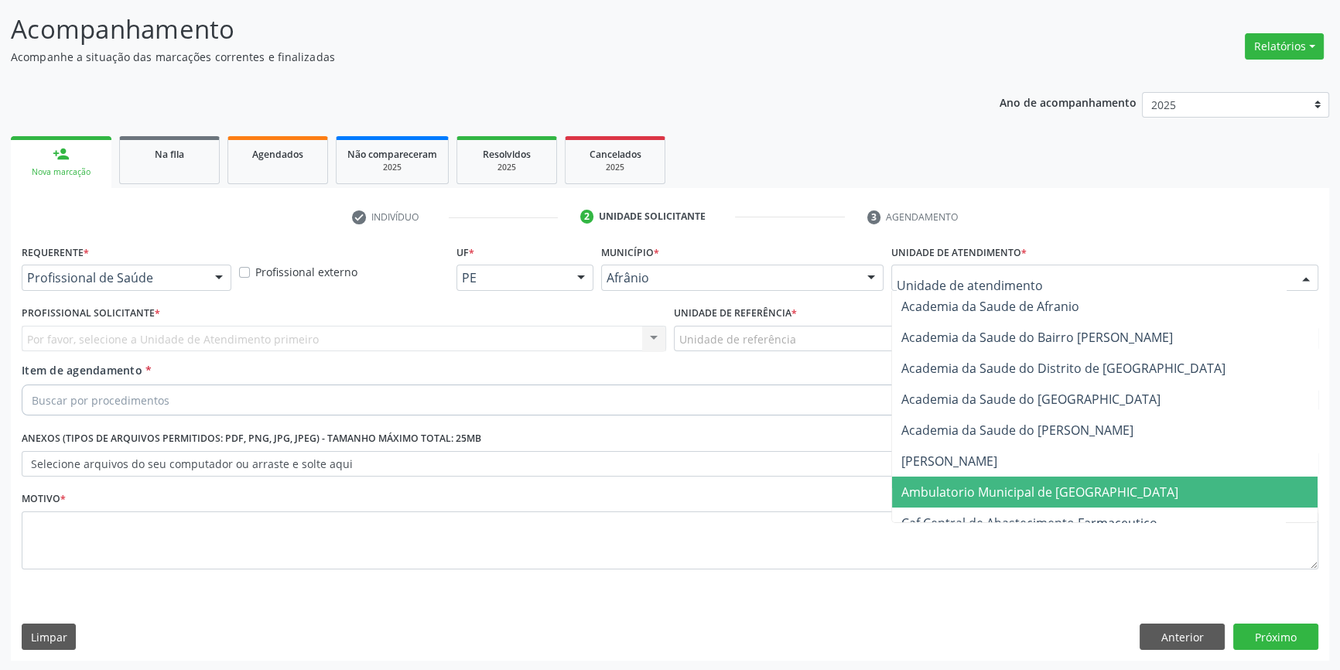
click at [1023, 477] on span "Ambulatorio Municipal de [GEOGRAPHIC_DATA]" at bounding box center [1105, 492] width 426 height 31
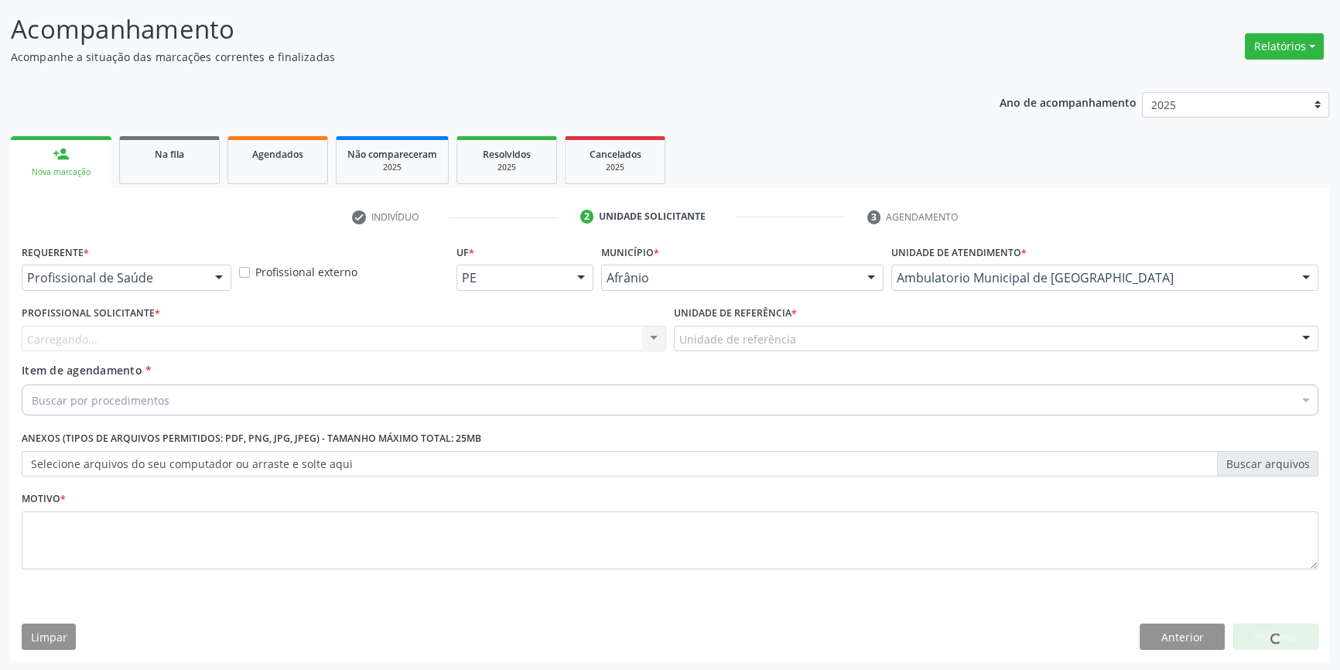
click at [815, 353] on div "Unidade de referência * Unidade de referência ESF de Extrema ESF de Barra das M…" at bounding box center [996, 332] width 652 height 60
click at [814, 341] on div "Unidade de referência" at bounding box center [996, 339] width 644 height 26
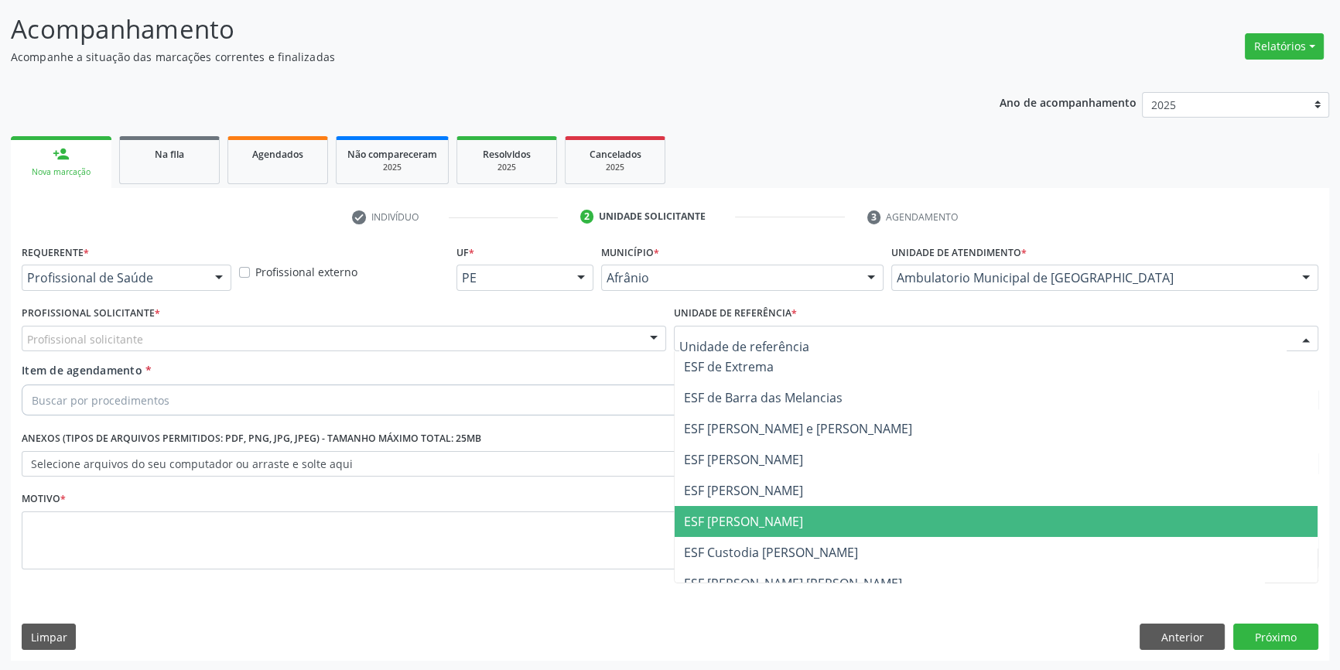
click at [775, 507] on span "ESF [PERSON_NAME]" at bounding box center [996, 521] width 643 height 31
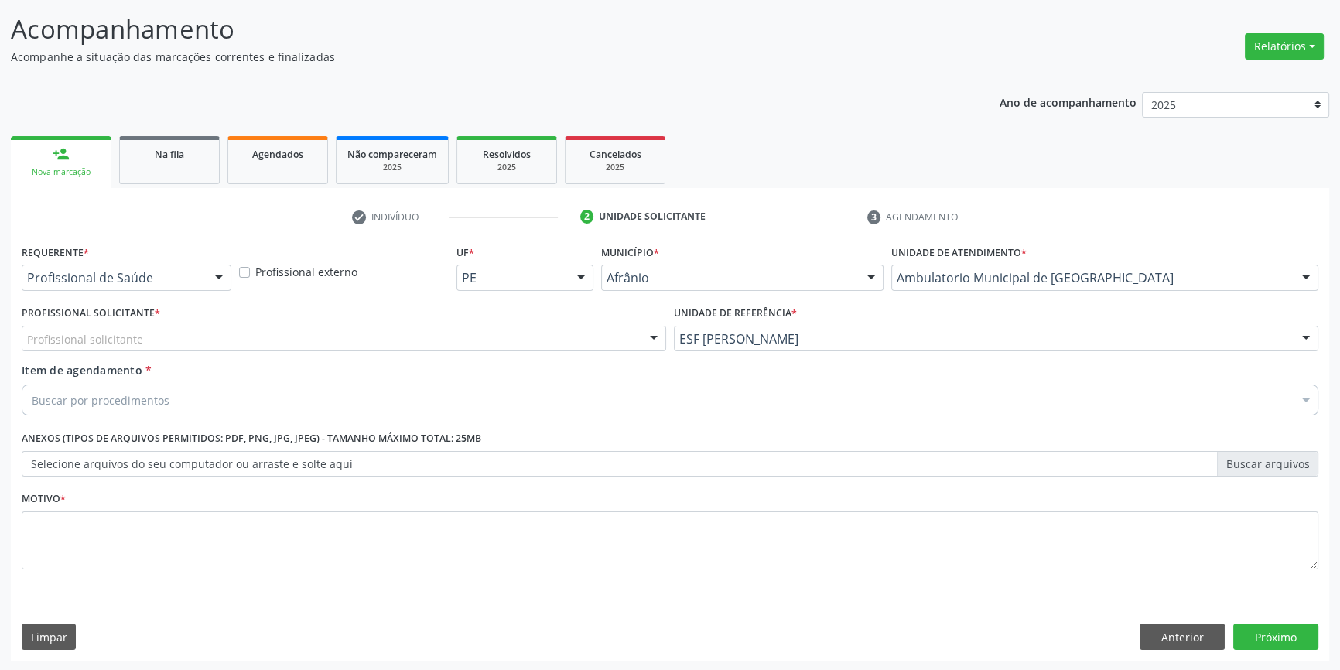
click at [366, 327] on div "Profissional solicitante" at bounding box center [344, 339] width 644 height 26
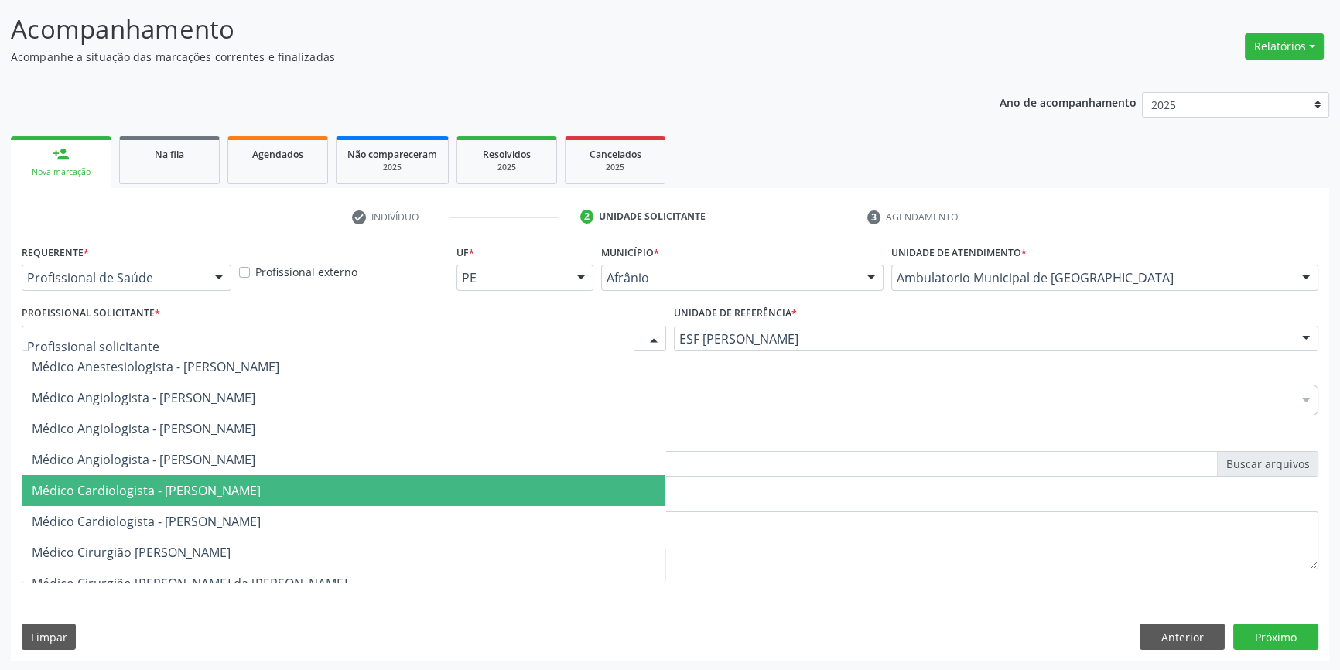
click at [230, 495] on span "Médico Cardiologista - [PERSON_NAME]" at bounding box center [146, 490] width 229 height 17
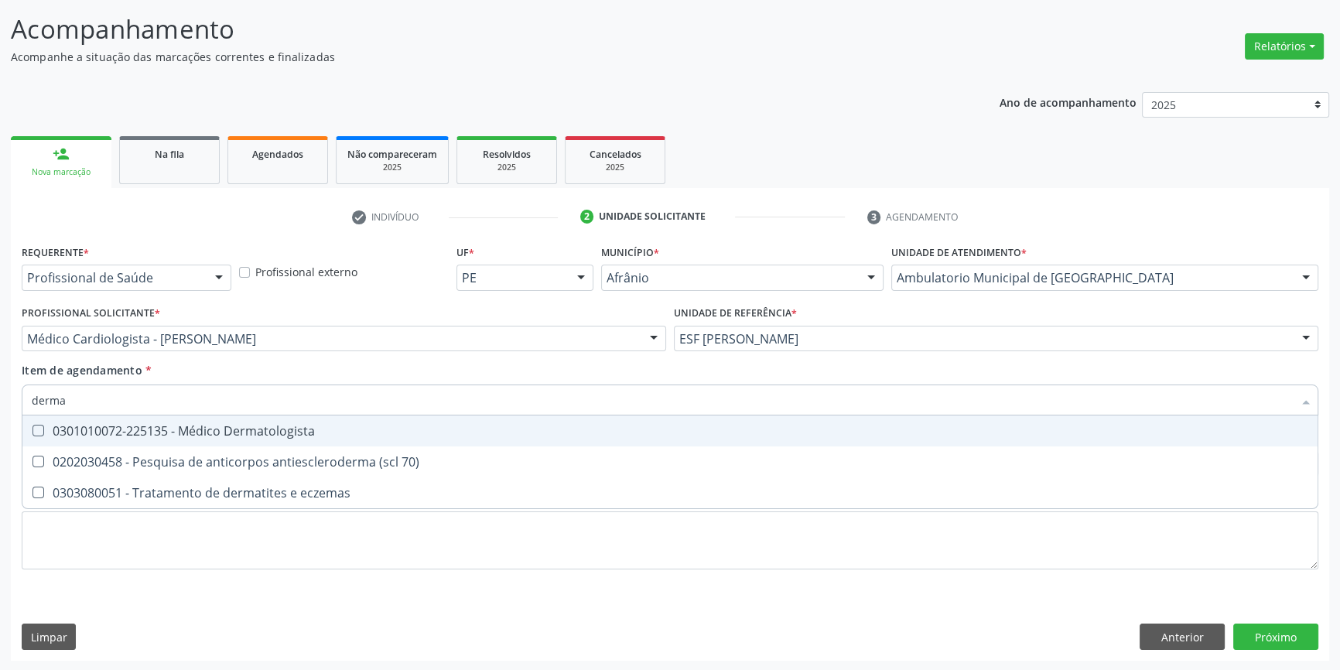
type input "dermat"
click at [185, 442] on span "0301010072-225135 - Médico Dermatologista" at bounding box center [669, 430] width 1295 height 31
checkbox Dermatologista "true"
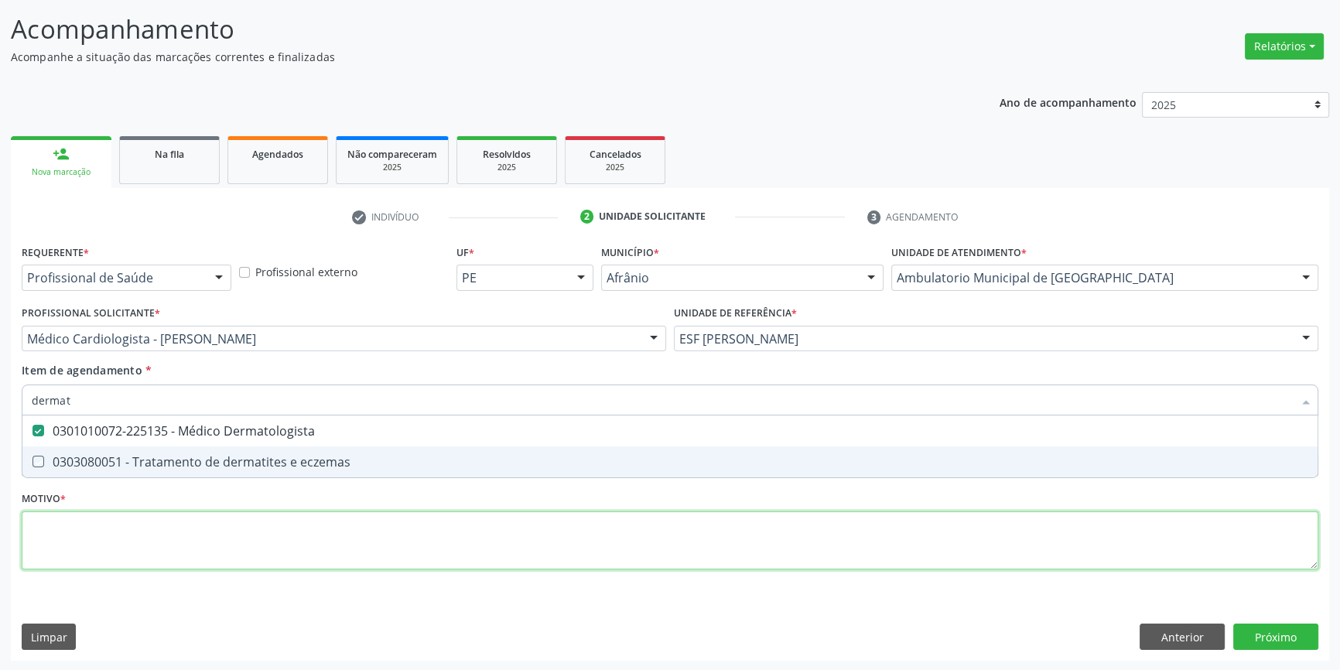
click at [150, 542] on div "Requerente * Profissional de Saúde Profissional de Saúde Paciente Nenhum result…" at bounding box center [670, 416] width 1297 height 350
checkbox eczemas "true"
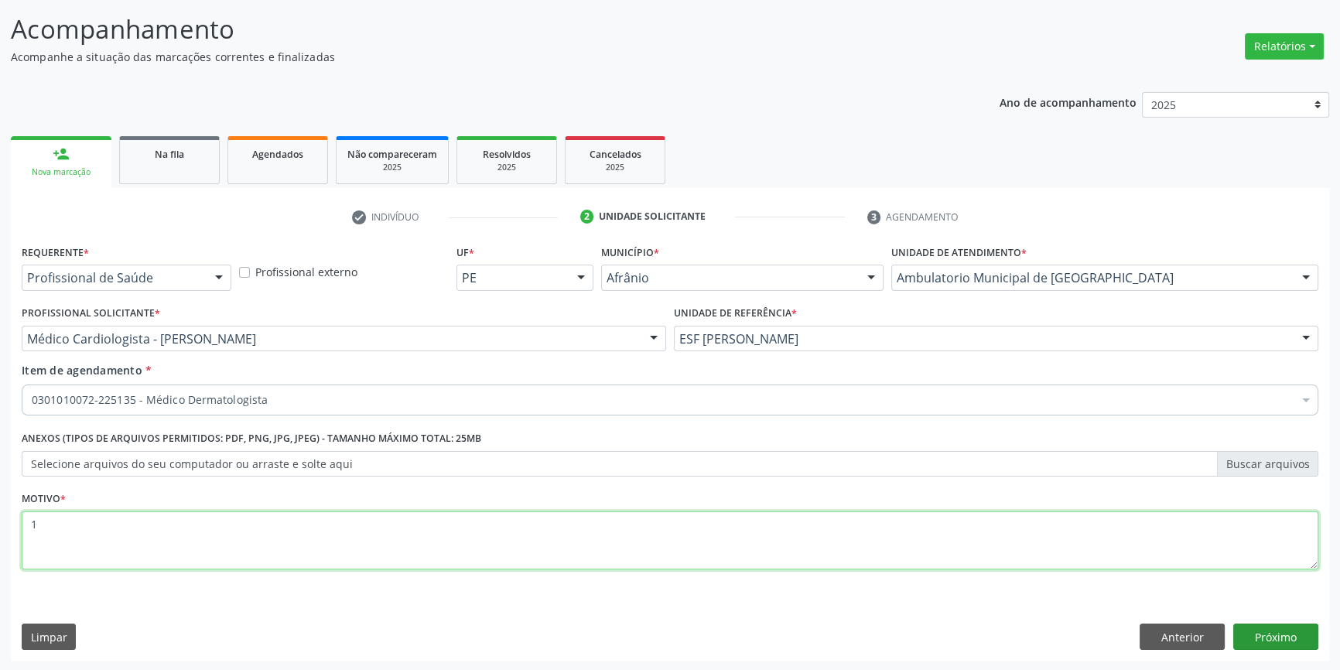
type textarea "1"
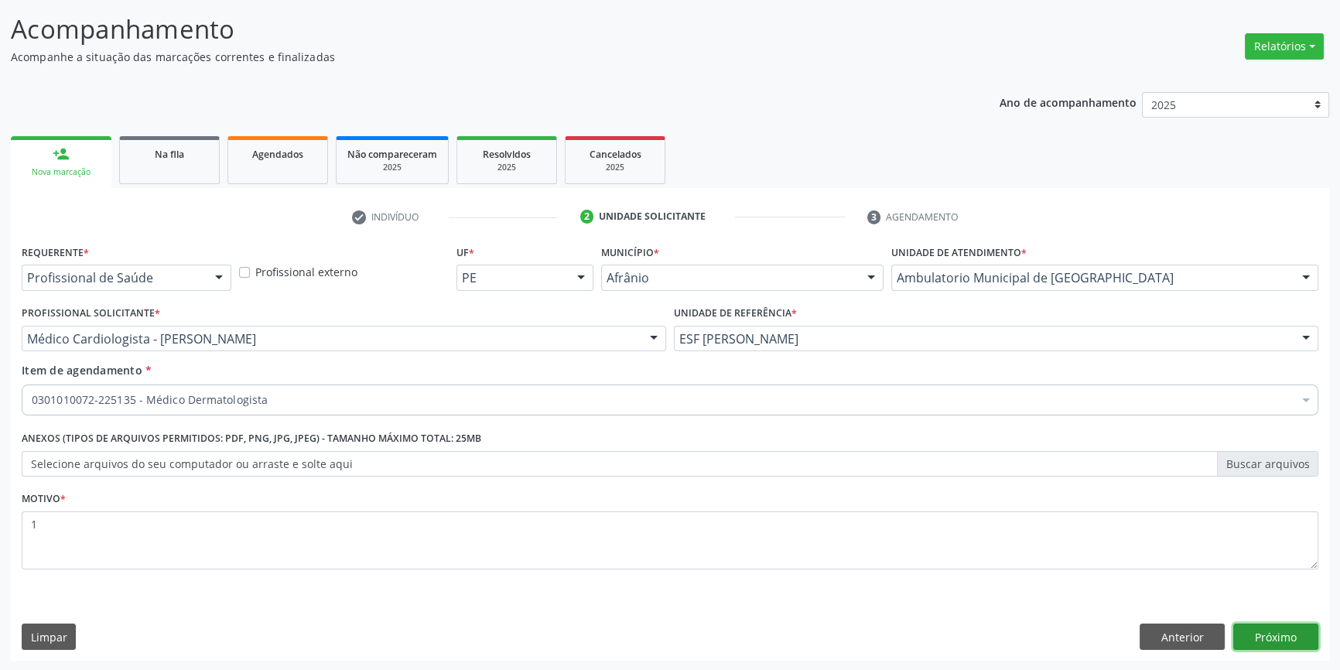
click at [1293, 634] on button "Próximo" at bounding box center [1275, 637] width 85 height 26
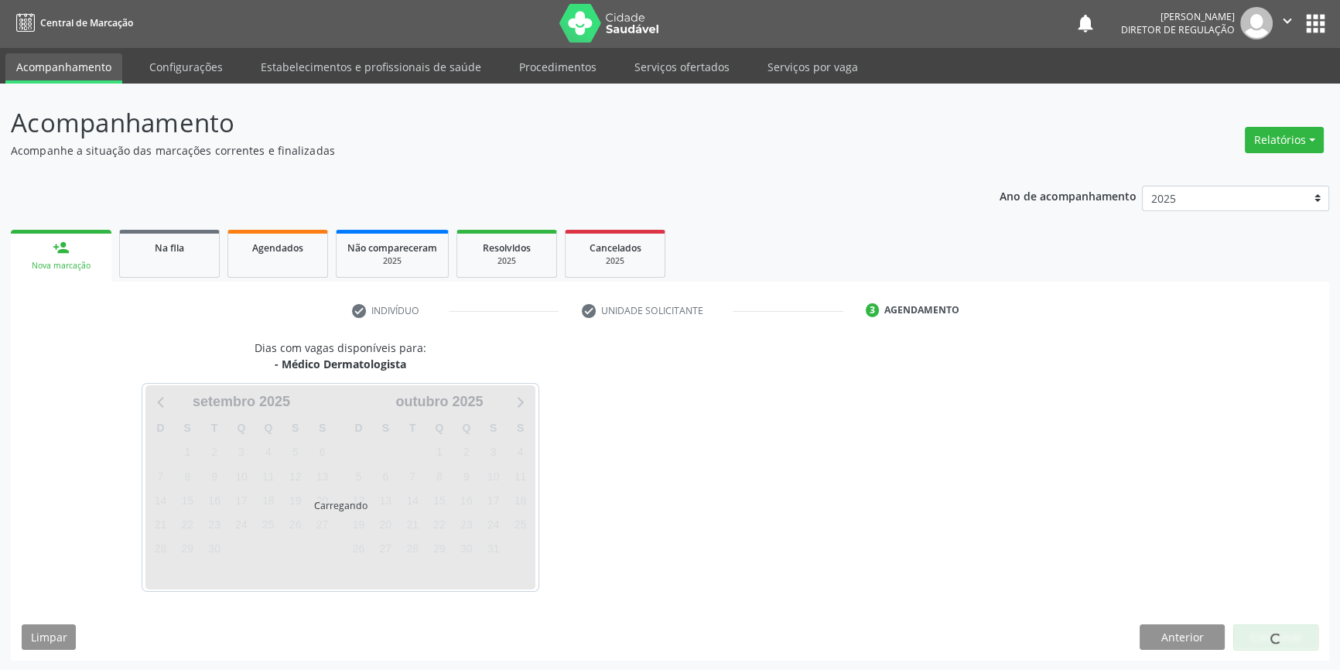
scroll to position [47, 0]
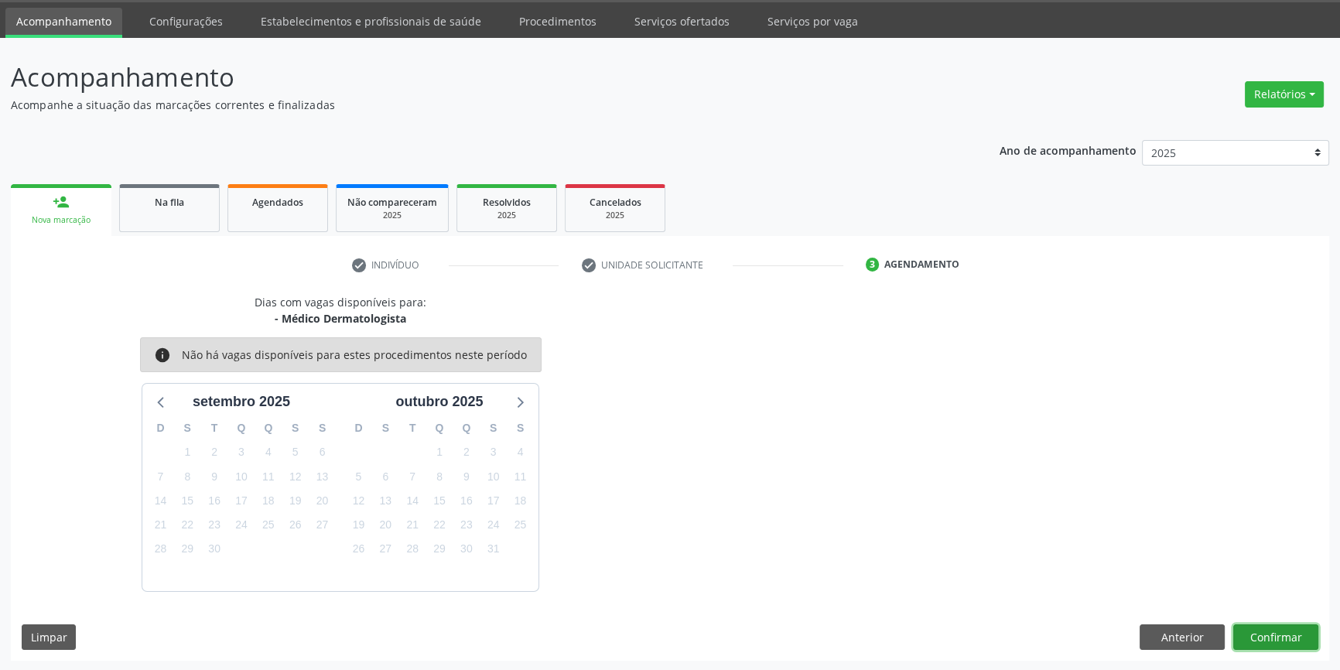
click at [1293, 634] on button "Confirmar" at bounding box center [1275, 637] width 85 height 26
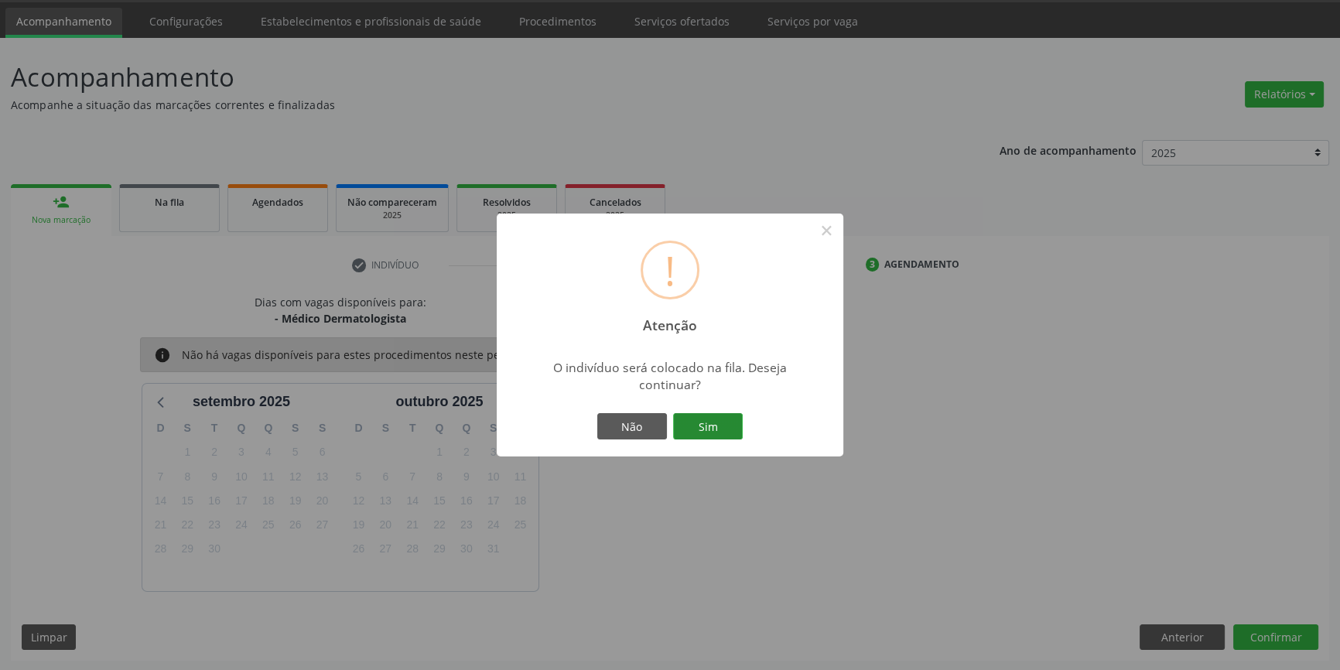
click at [721, 426] on button "Sim" at bounding box center [708, 426] width 70 height 26
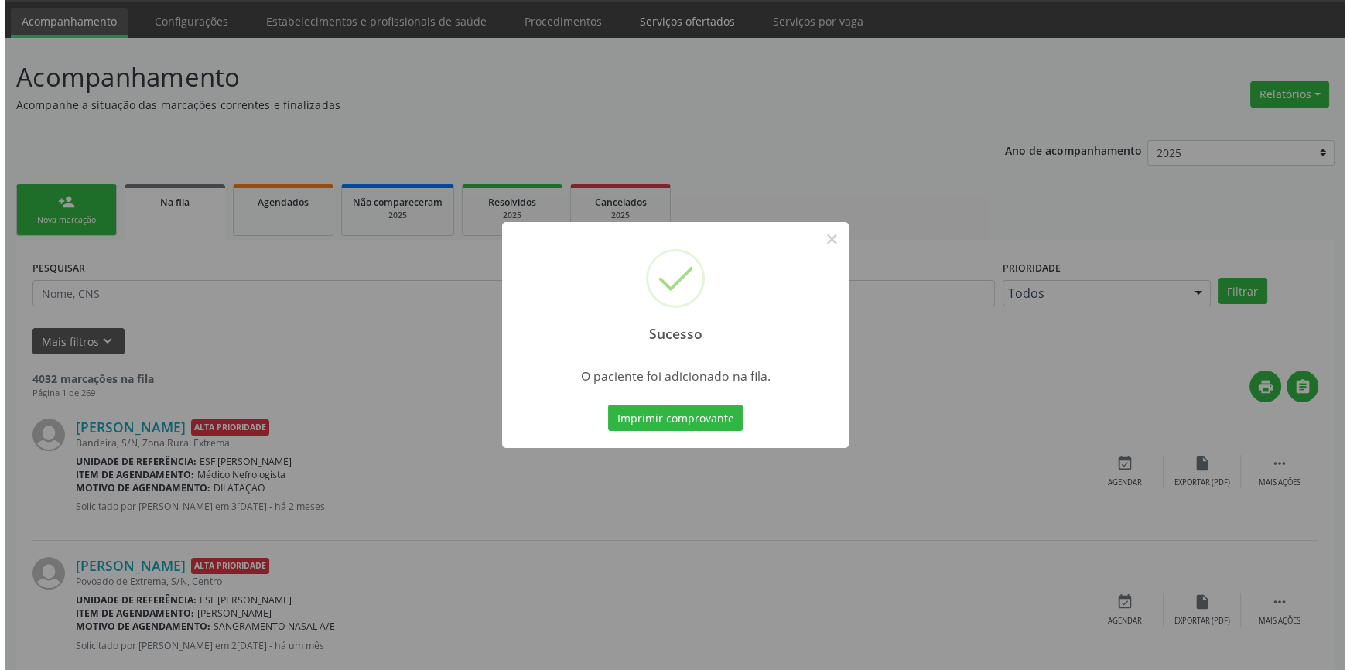
scroll to position [0, 0]
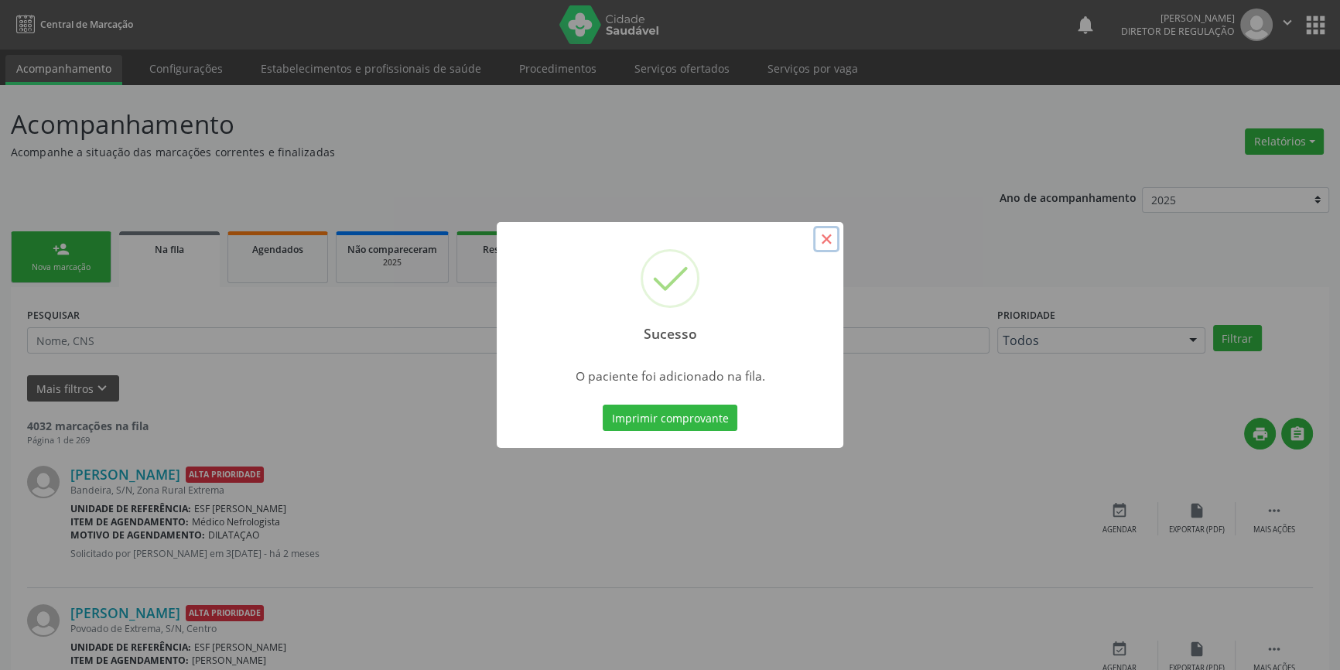
click at [816, 245] on button "×" at bounding box center [826, 239] width 26 height 26
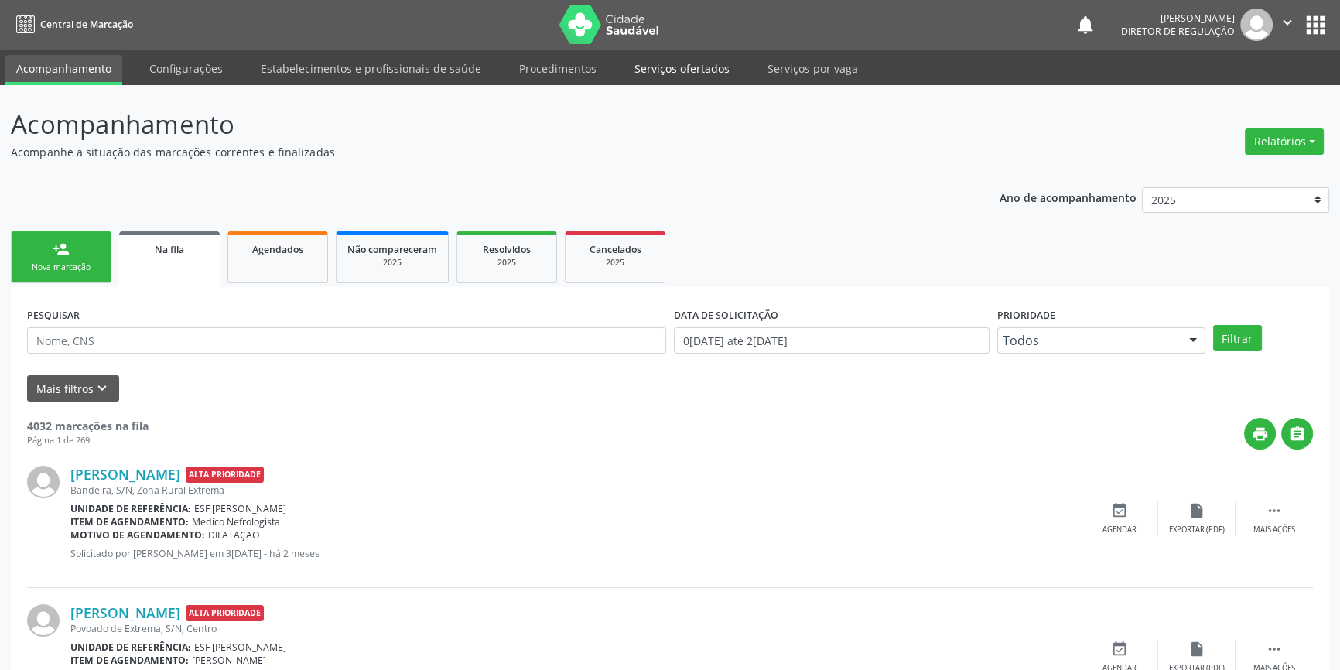
click at [664, 63] on link "Serviços ofertados" at bounding box center [682, 68] width 117 height 27
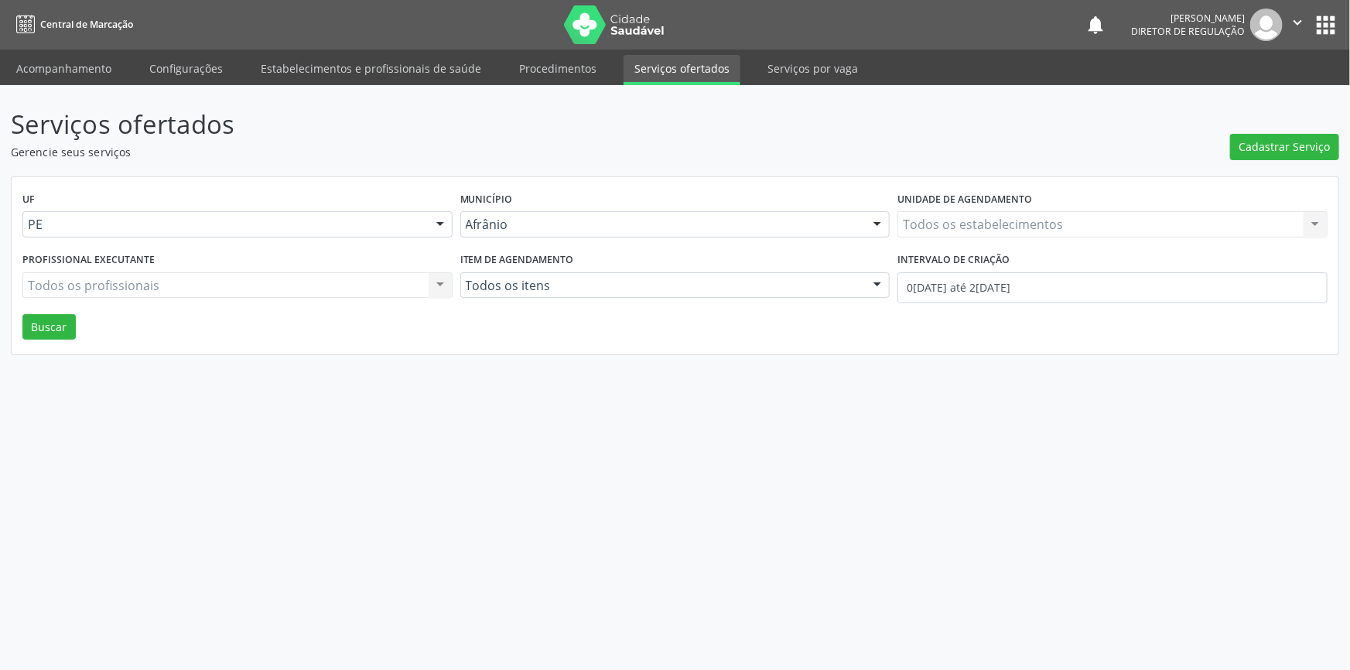
click at [1249, 160] on div "Serviços ofertados Gerencie seus serviços Cadastrar Serviço UF PE Todas as UFs …" at bounding box center [675, 230] width 1328 height 250
click at [1250, 152] on span "Cadastrar Serviço" at bounding box center [1284, 146] width 91 height 16
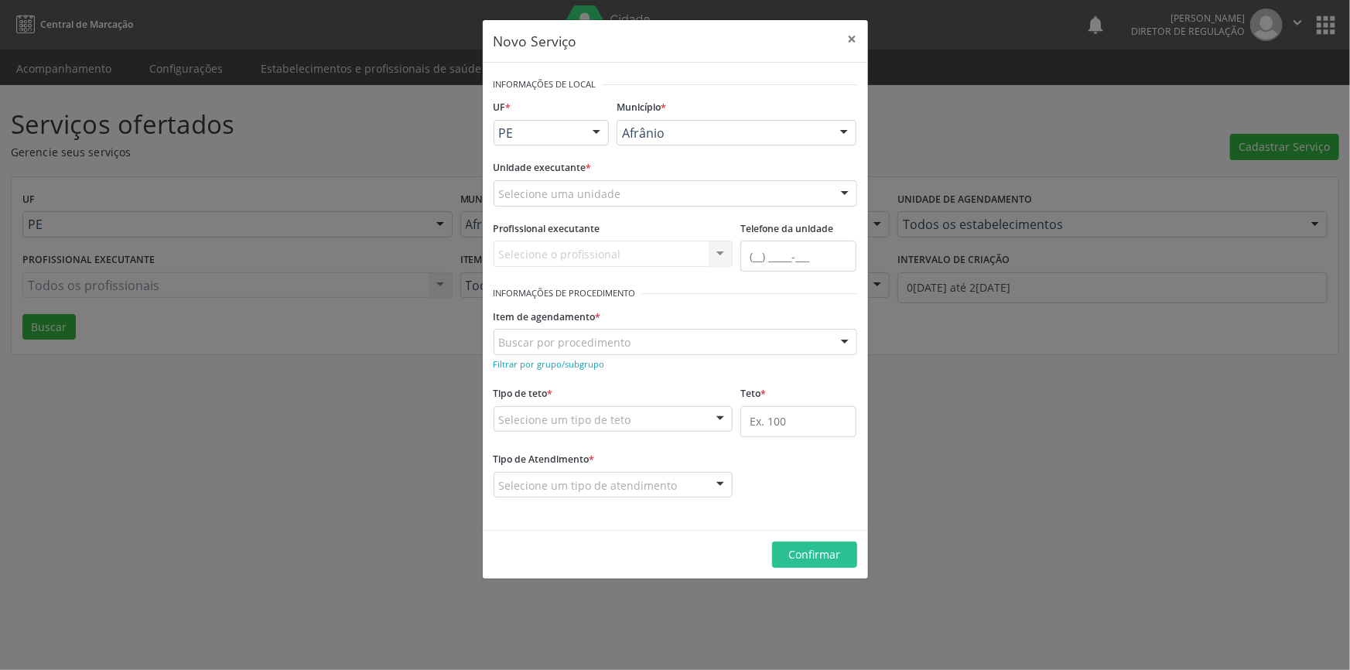
click at [532, 204] on div "Selecione uma unidade" at bounding box center [676, 193] width 364 height 26
drag, startPoint x: 565, startPoint y: 203, endPoint x: 116, endPoint y: 179, distance: 449.4
click at [116, 179] on div "Novo Serviço × Informações de Local UF * PE BA PE Nenhum resultado encontrado p…" at bounding box center [675, 335] width 1350 height 670
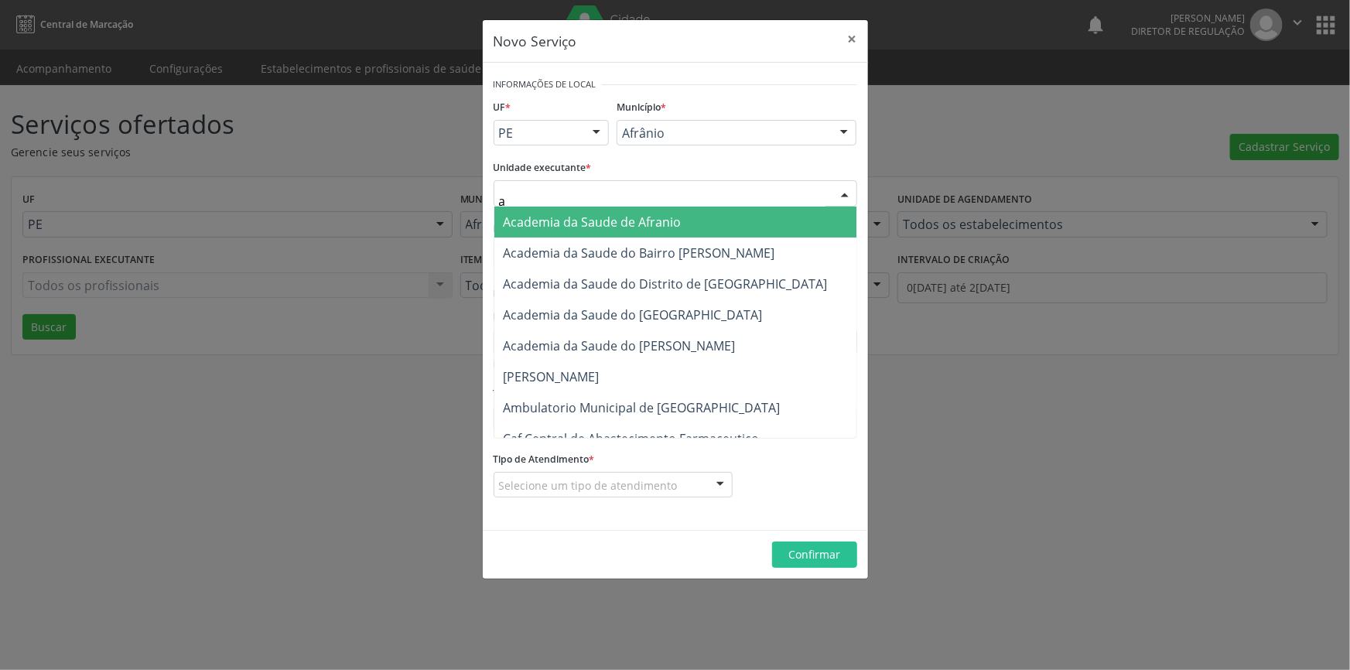
type input "am"
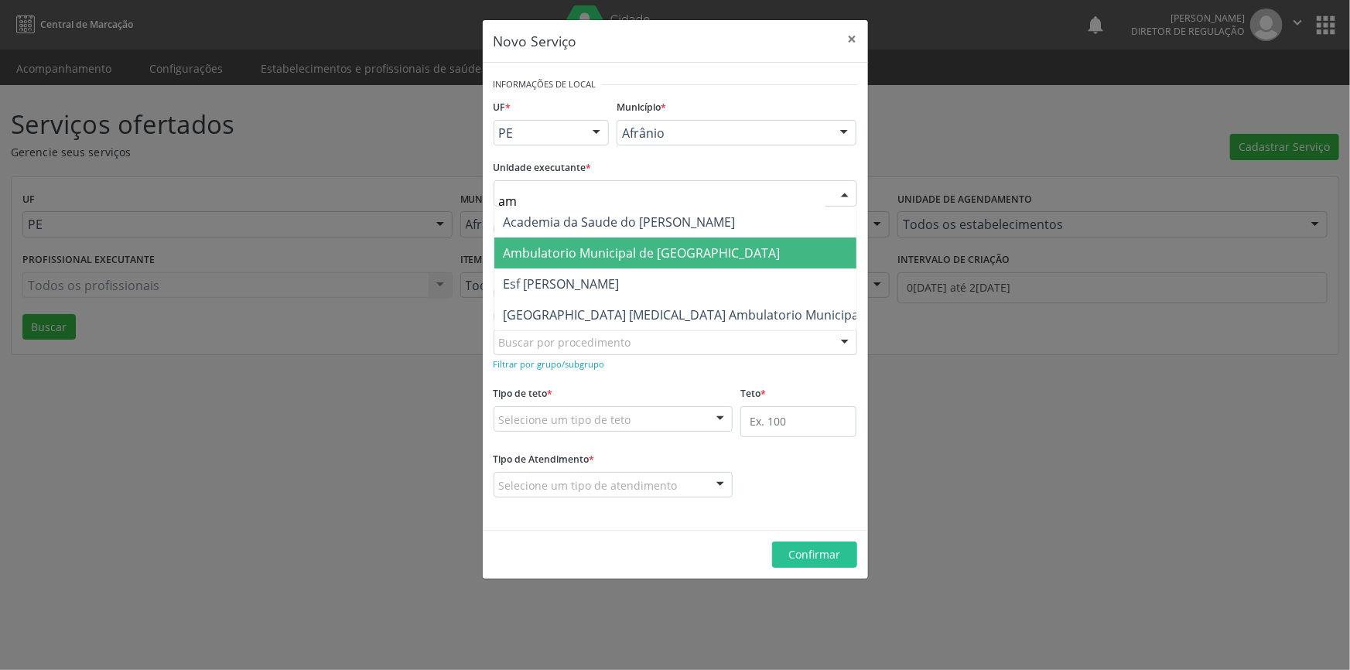
click at [576, 249] on span "Ambulatorio Municipal de [GEOGRAPHIC_DATA]" at bounding box center [642, 252] width 277 height 17
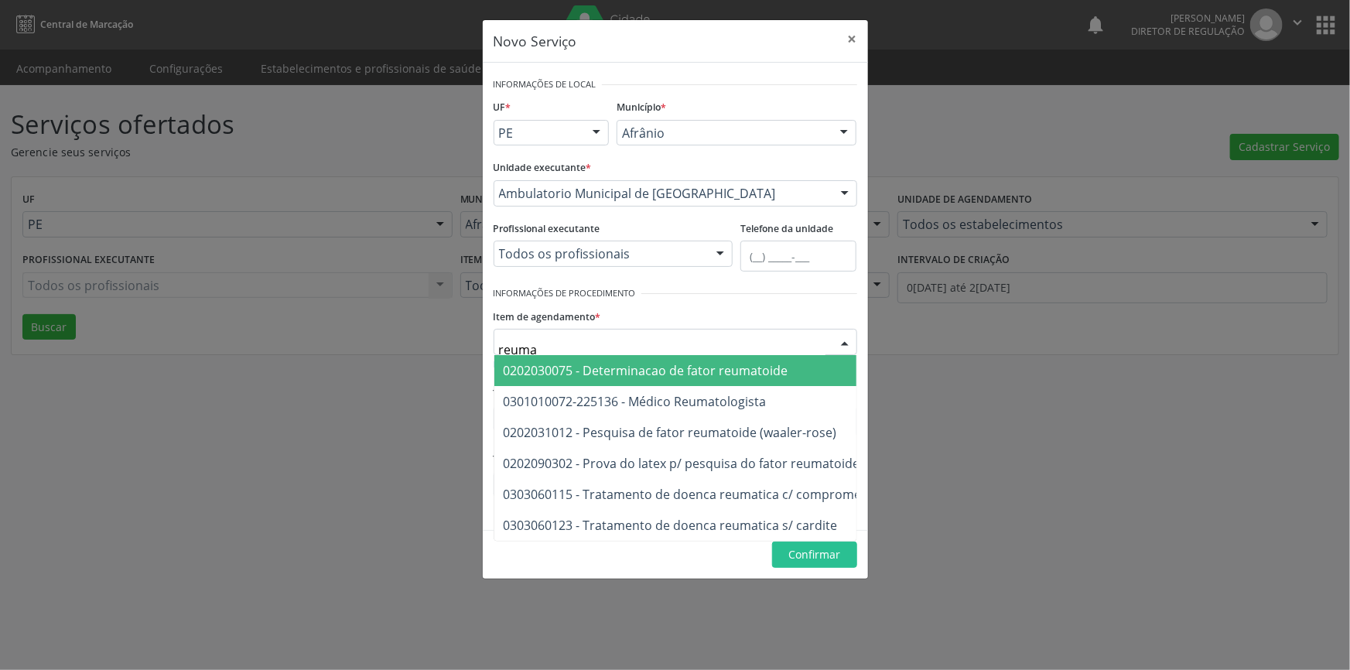
type input "reumat"
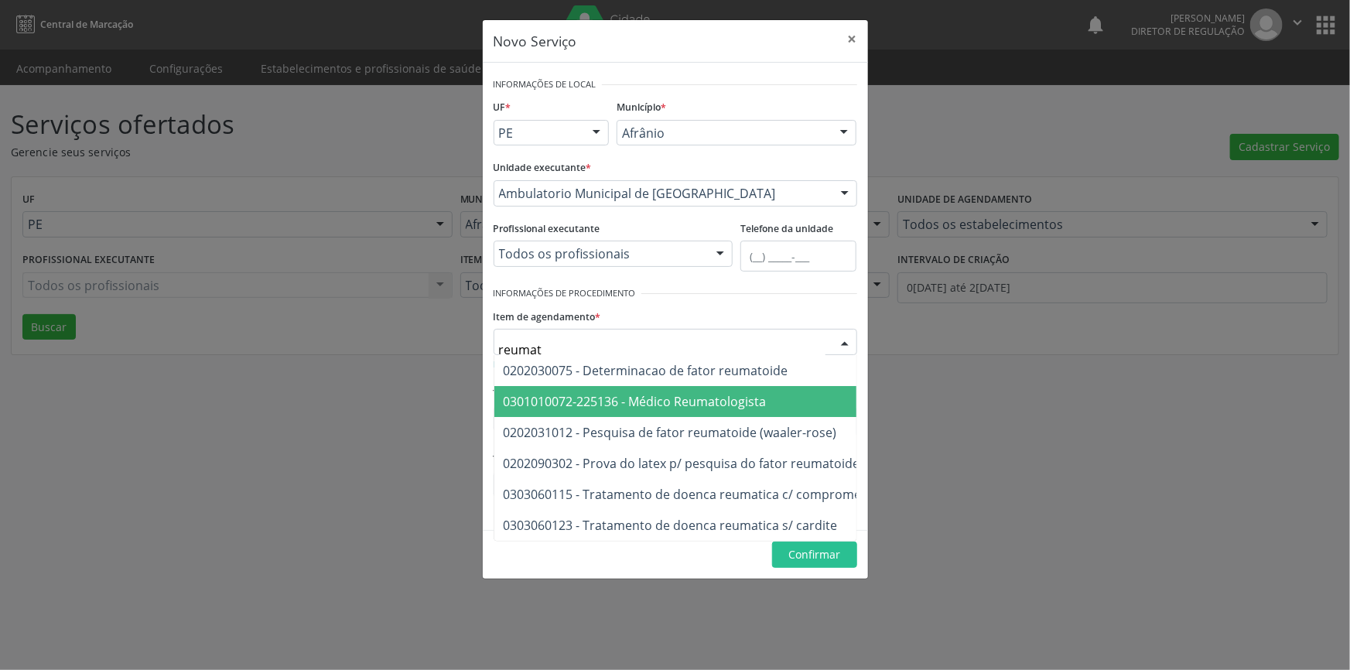
click at [727, 388] on span "0301010072-225136 - Médico Reumatologista" at bounding box center [732, 401] width 477 height 31
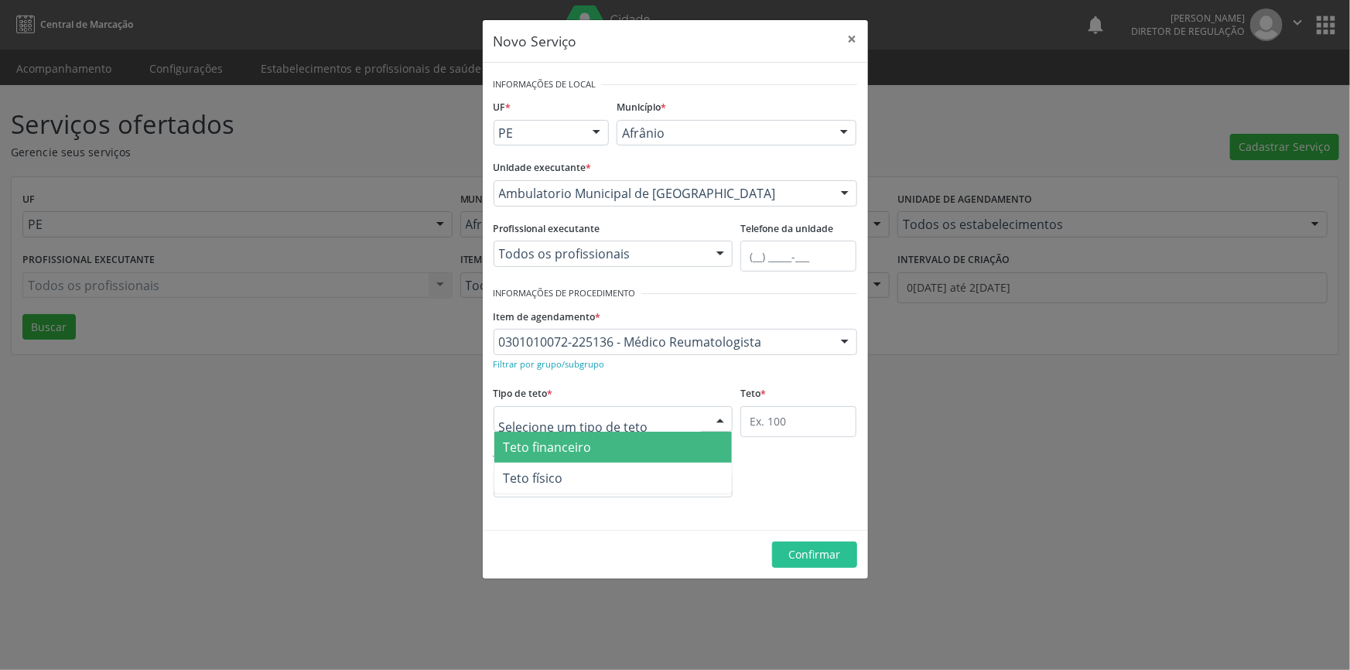
click at [638, 413] on div at bounding box center [614, 419] width 240 height 26
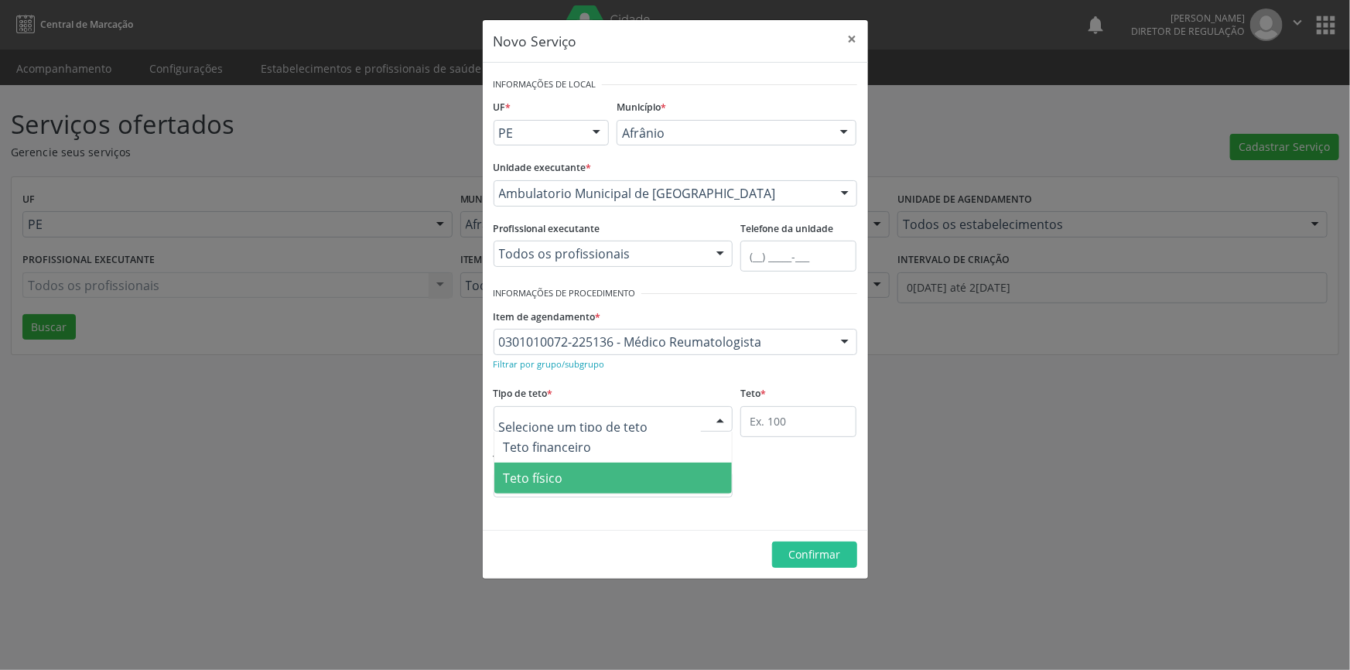
click at [599, 468] on span "Teto físico" at bounding box center [613, 478] width 238 height 31
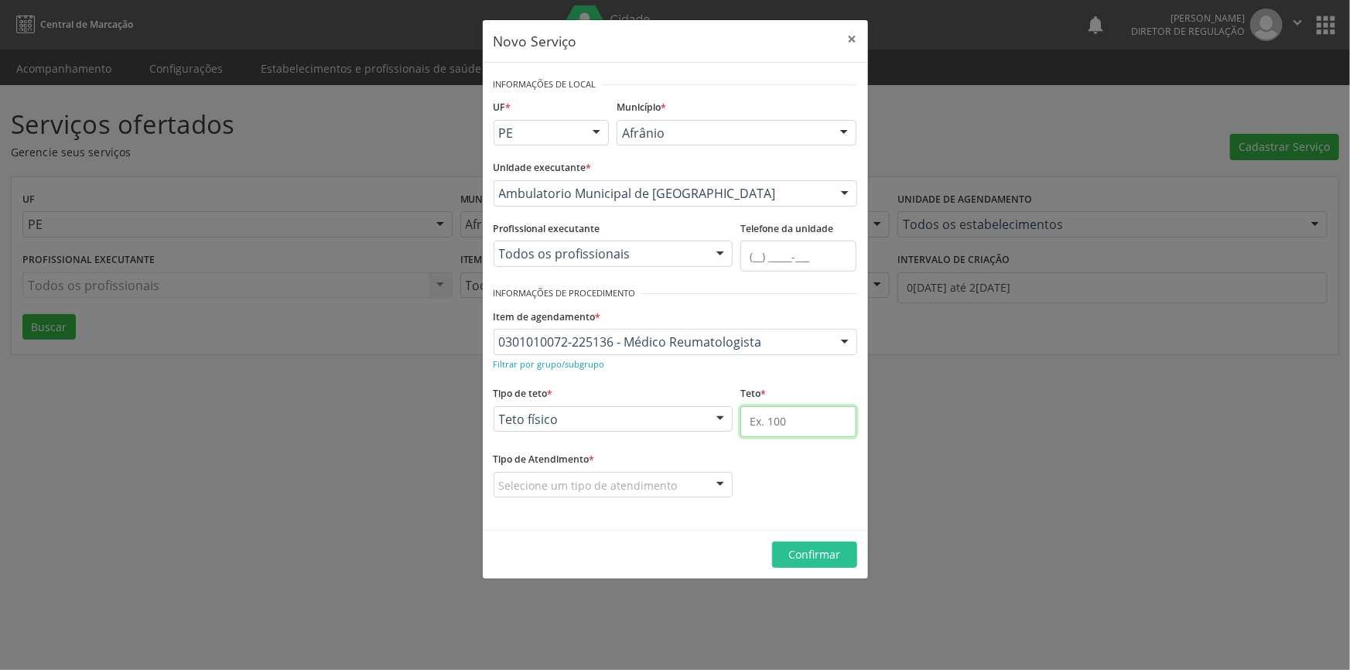
click at [816, 413] on input "text" at bounding box center [798, 421] width 116 height 31
type input "1"
click at [650, 497] on fieldset "Tipo de Atendimento * Selecione um tipo de atendimento Ordem de chegada Horário…" at bounding box center [614, 478] width 240 height 60
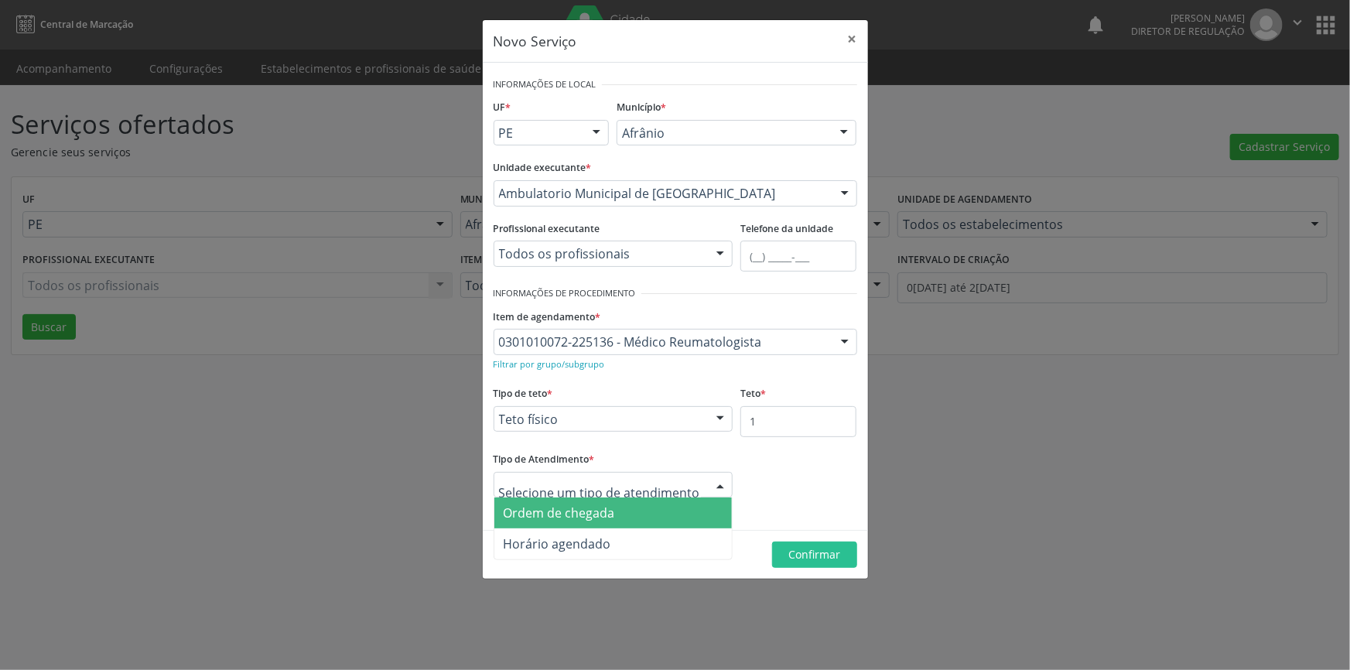
click at [586, 504] on span "Ordem de chegada" at bounding box center [559, 512] width 111 height 17
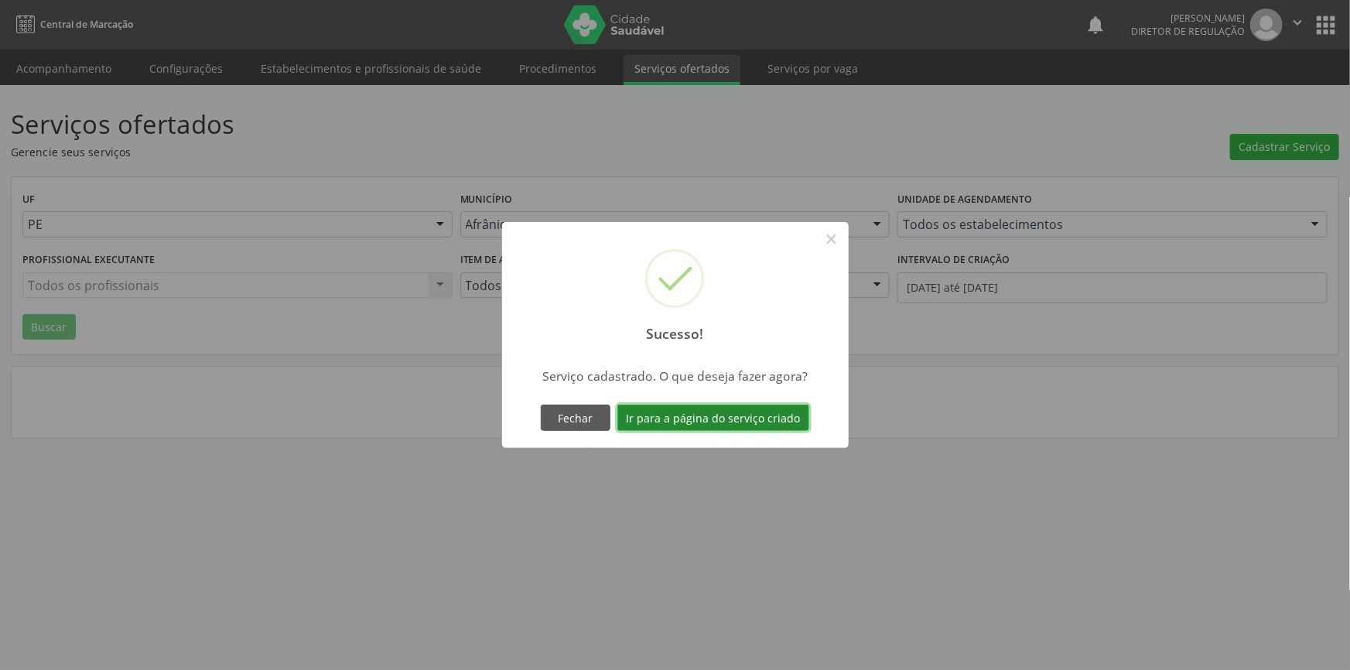
click at [770, 414] on button "Ir para a página do serviço criado" at bounding box center [713, 418] width 192 height 26
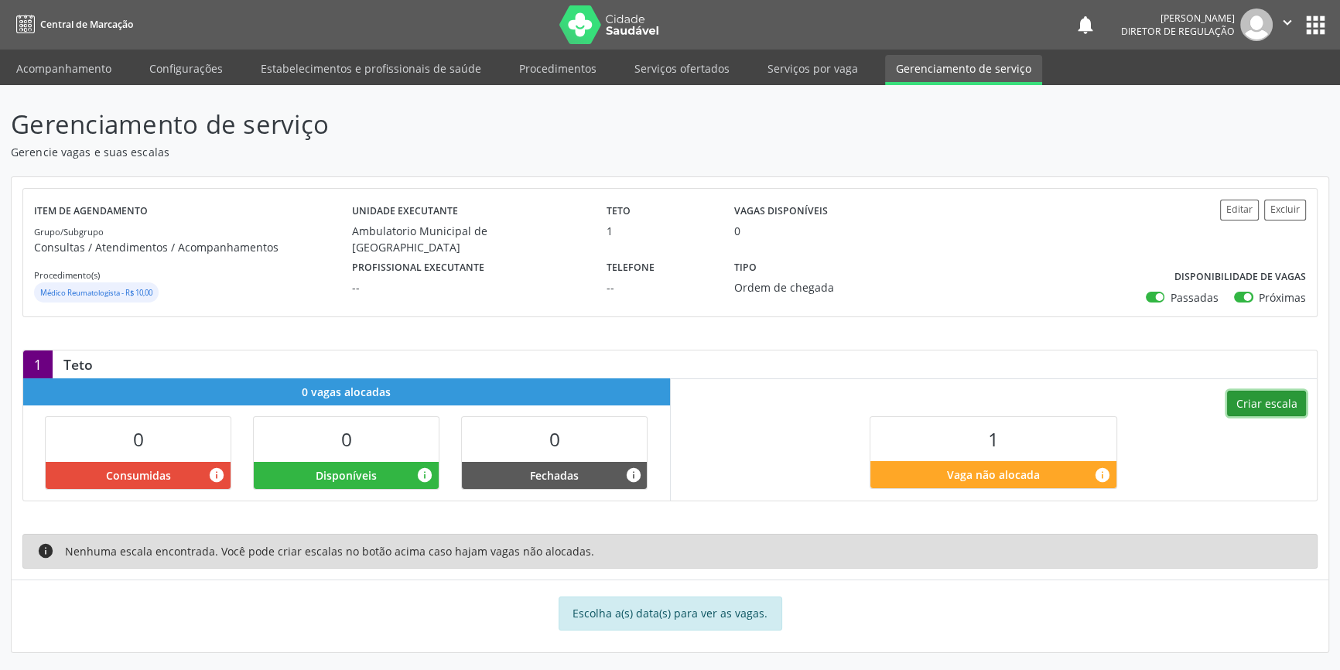
click at [1287, 396] on button "Criar escala" at bounding box center [1266, 404] width 79 height 26
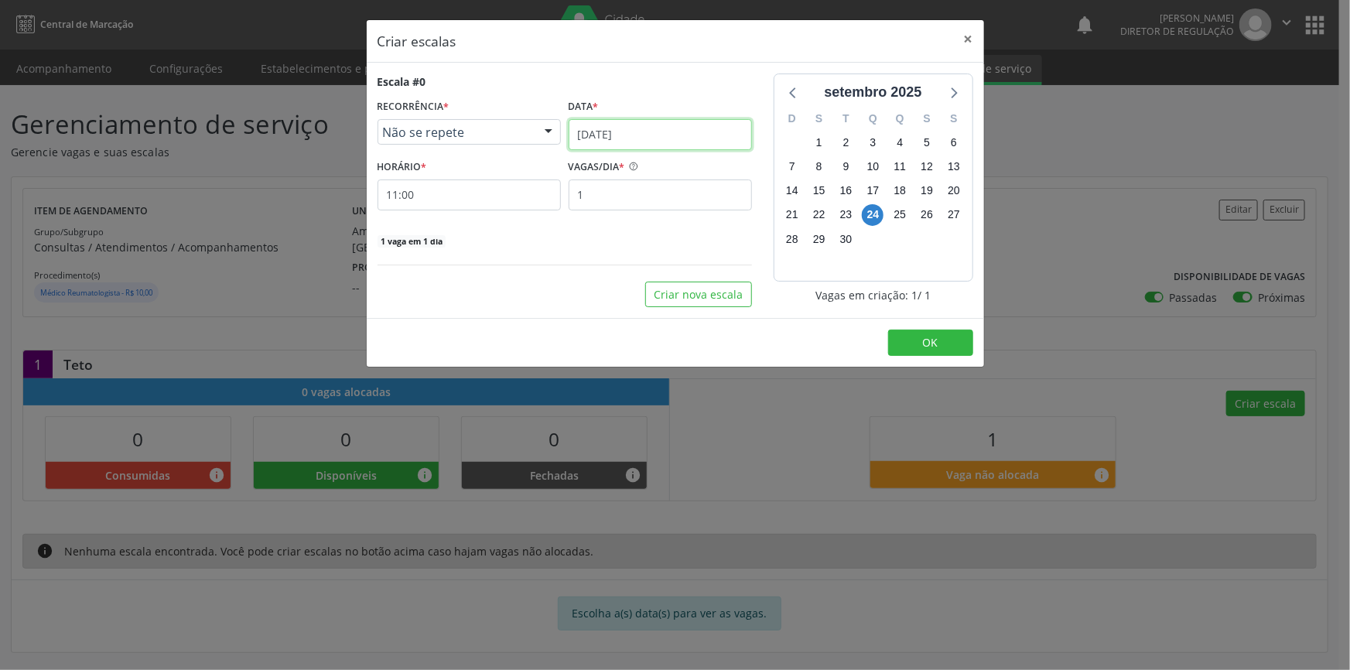
click at [705, 139] on input "[DATE]" at bounding box center [660, 134] width 183 height 31
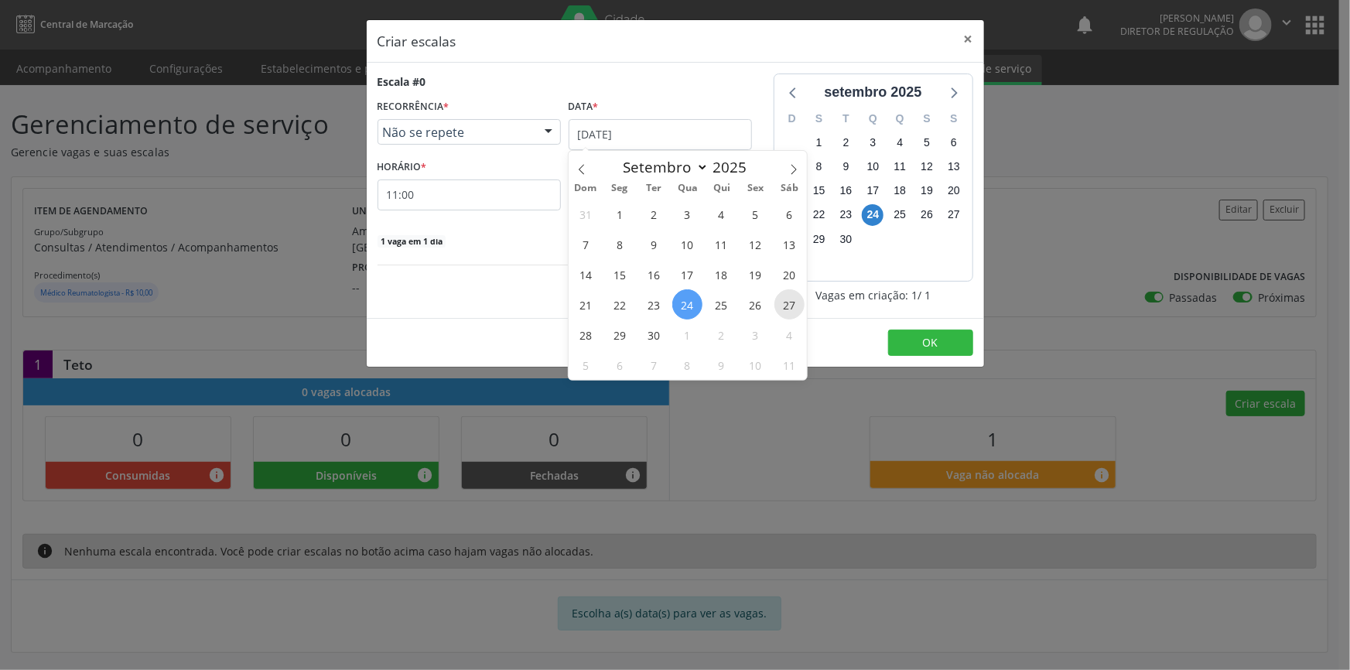
click at [787, 297] on span "27" at bounding box center [789, 304] width 30 height 30
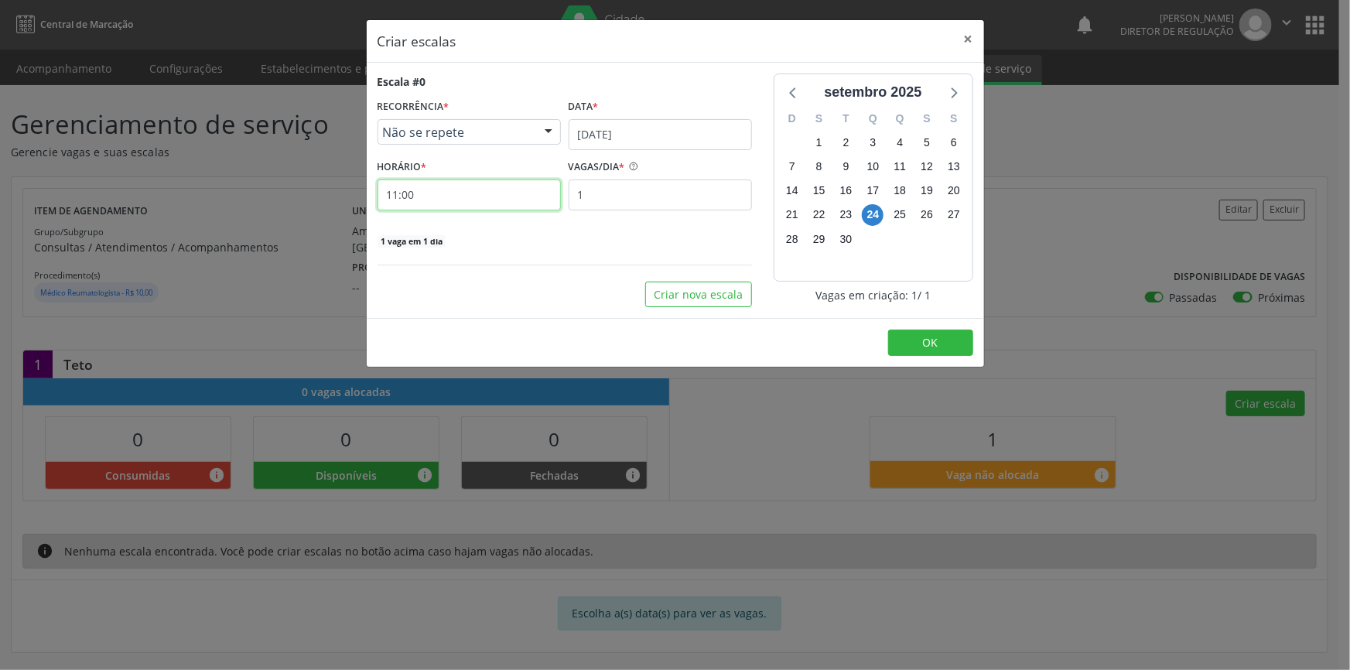
click at [433, 190] on input "11:00" at bounding box center [469, 195] width 183 height 31
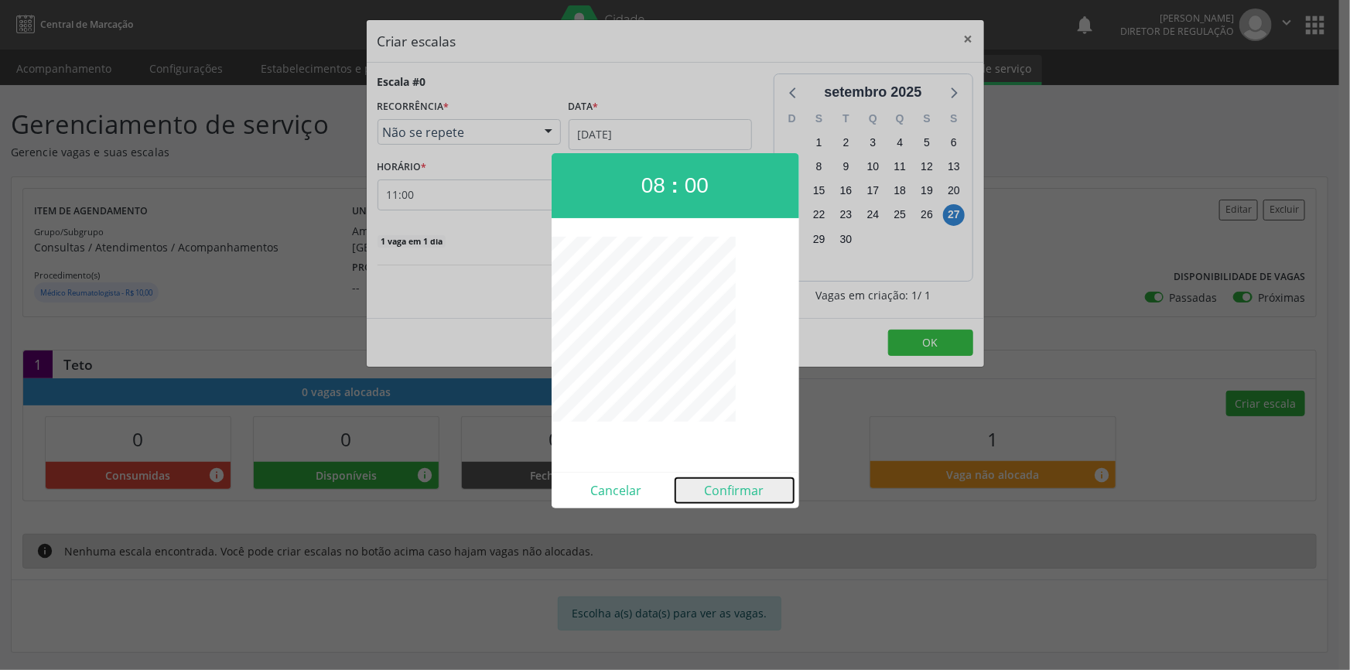
click at [743, 486] on button "Confirmar" at bounding box center [734, 490] width 118 height 25
type input "08:00"
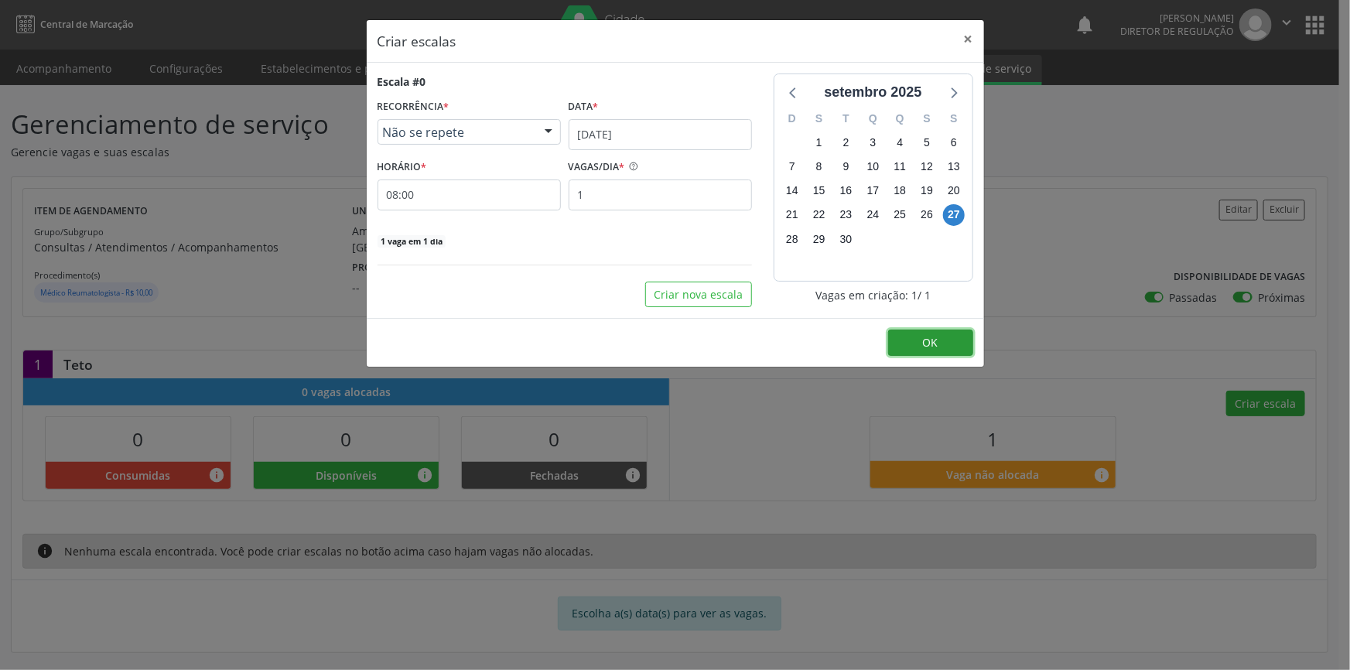
click at [921, 333] on button "OK" at bounding box center [930, 343] width 85 height 26
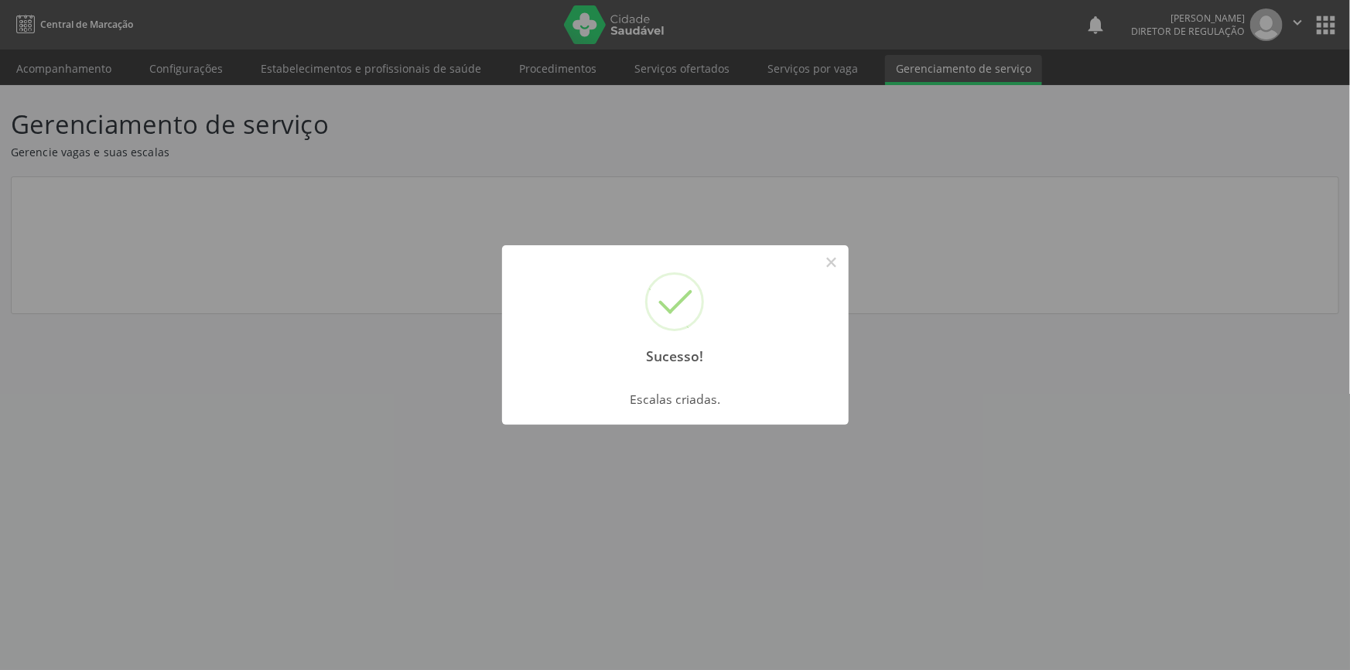
click at [299, 210] on div "Sucesso! × Escalas criadas. OK Cancel" at bounding box center [675, 335] width 1350 height 670
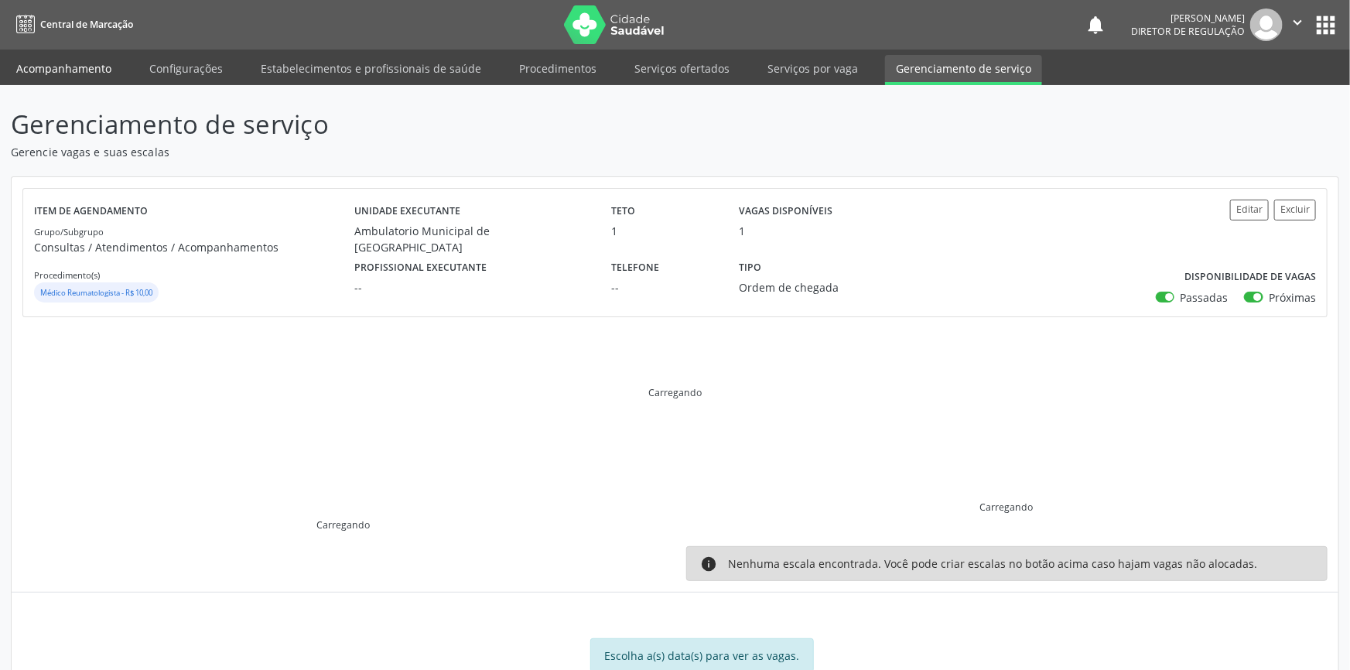
click at [92, 67] on link "Acompanhamento" at bounding box center [63, 68] width 117 height 27
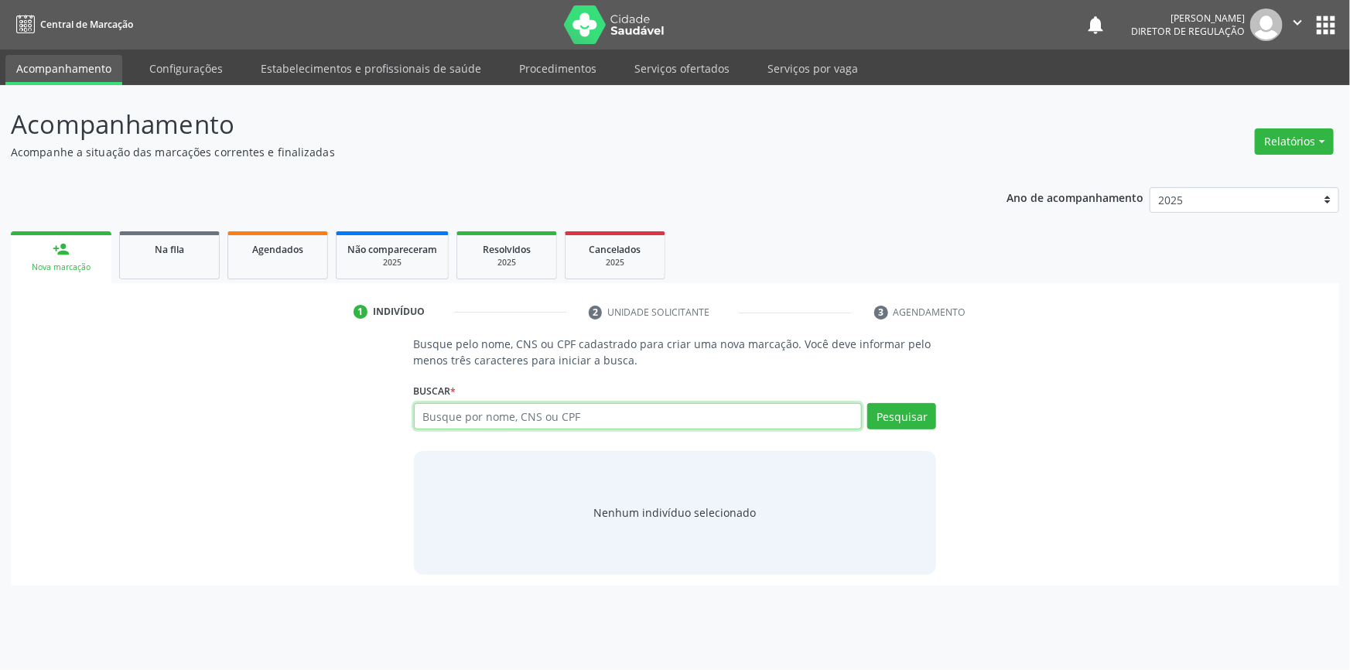
click at [534, 426] on input "text" at bounding box center [638, 416] width 449 height 26
drag, startPoint x: 688, startPoint y: 432, endPoint x: 685, endPoint y: 416, distance: 15.8
click at [686, 419] on div "Busque por nome, CNS ou CPF Nenhum resultado encontrado para: " " Digite nome, …" at bounding box center [675, 421] width 523 height 37
click at [700, 419] on input "text" at bounding box center [638, 416] width 449 height 26
click at [698, 419] on input "text" at bounding box center [638, 416] width 449 height 26
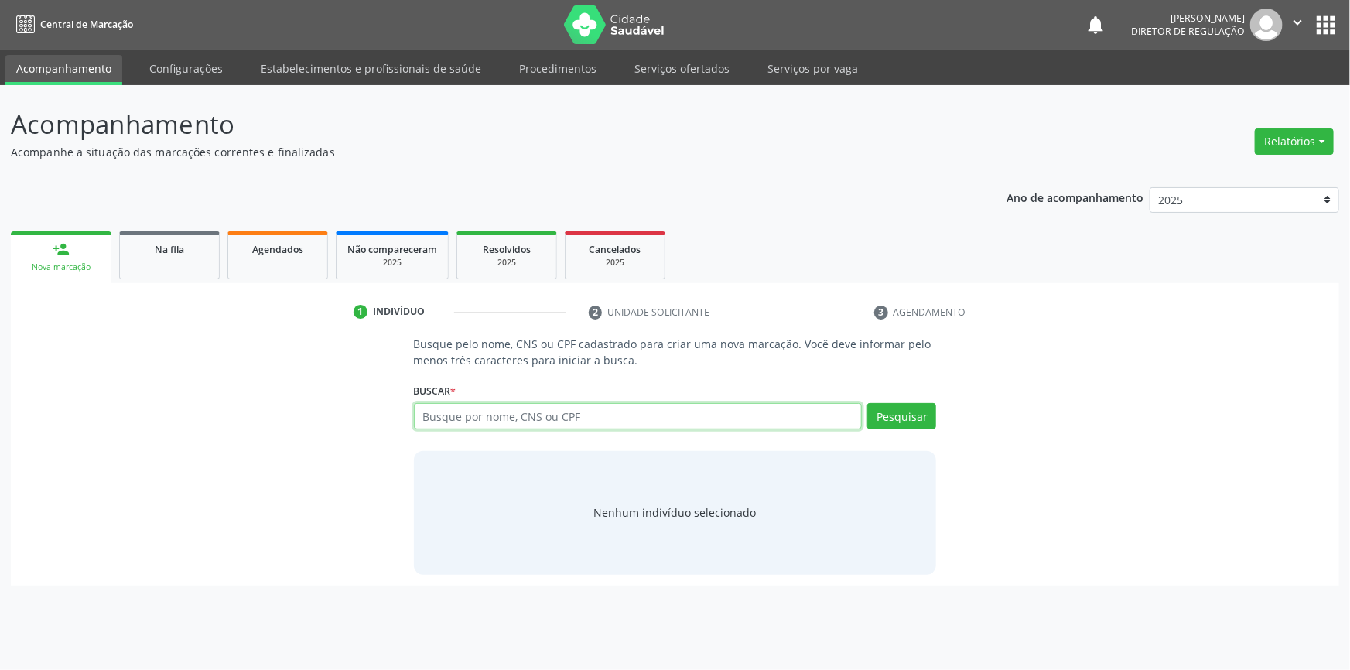
paste input "703408269006411"
type input "703408269006411"
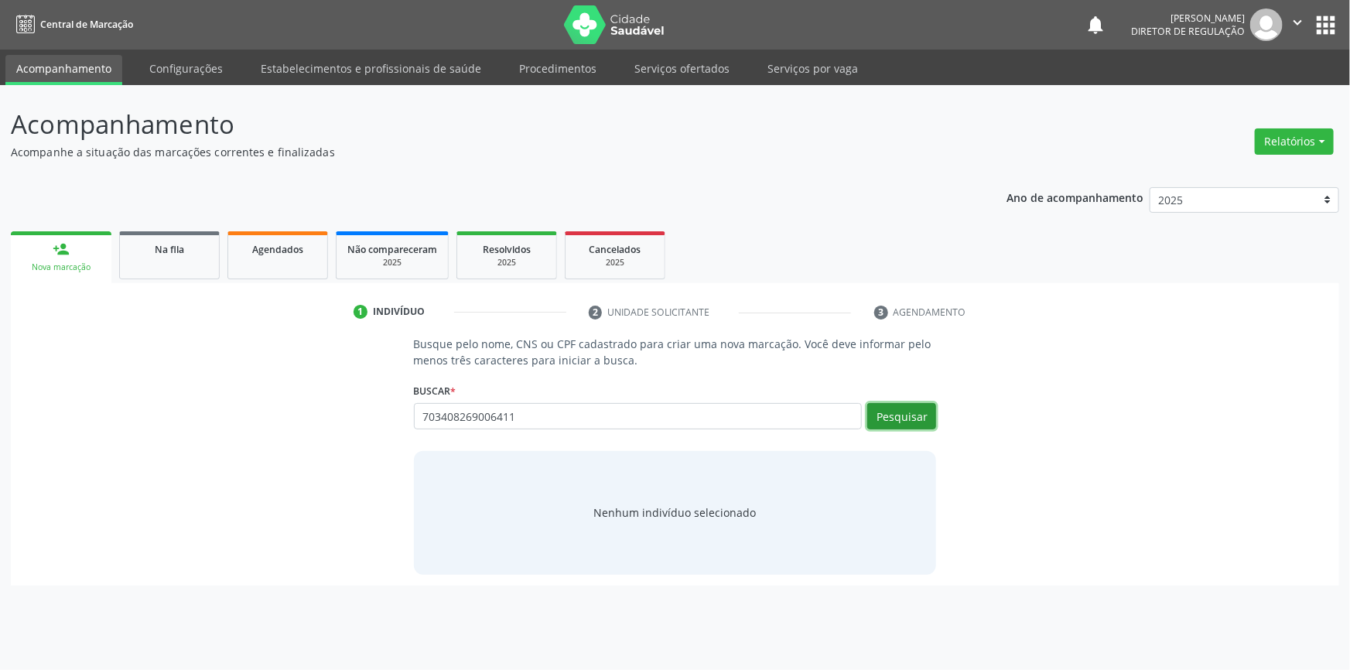
click at [901, 412] on button "Pesquisar" at bounding box center [901, 416] width 69 height 26
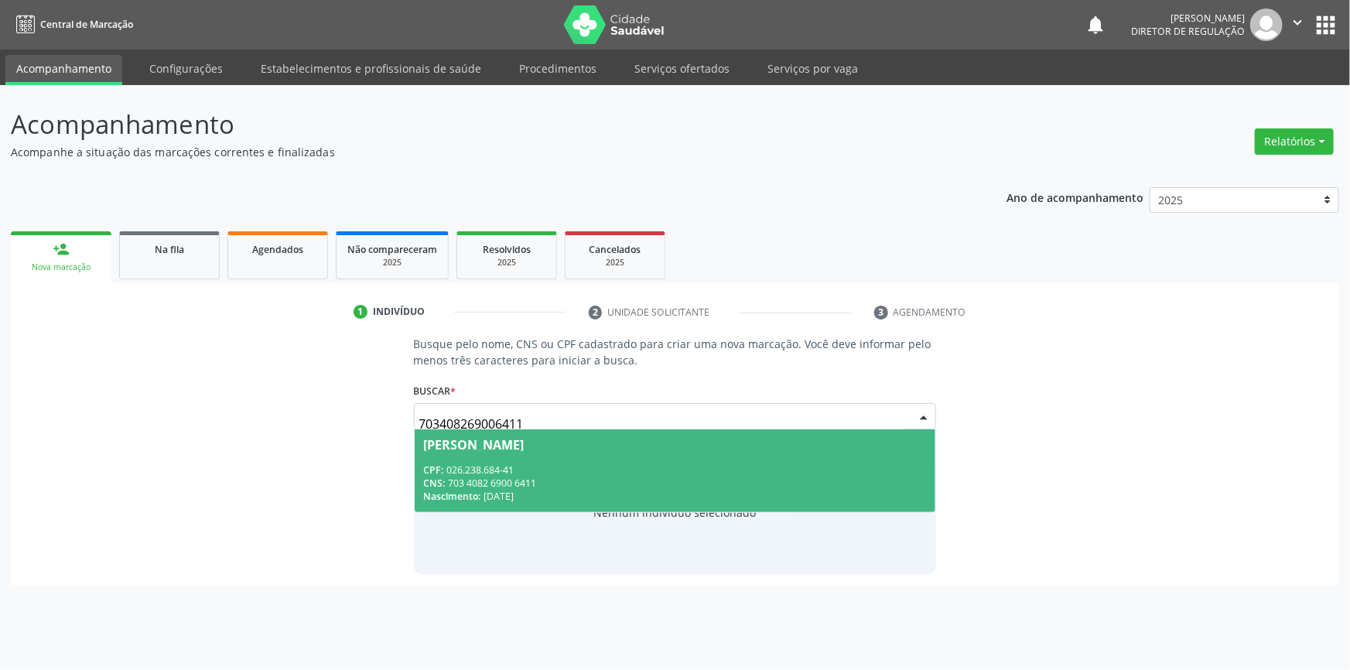
click at [555, 496] on div "Nascimento: [DATE]" at bounding box center [675, 496] width 503 height 13
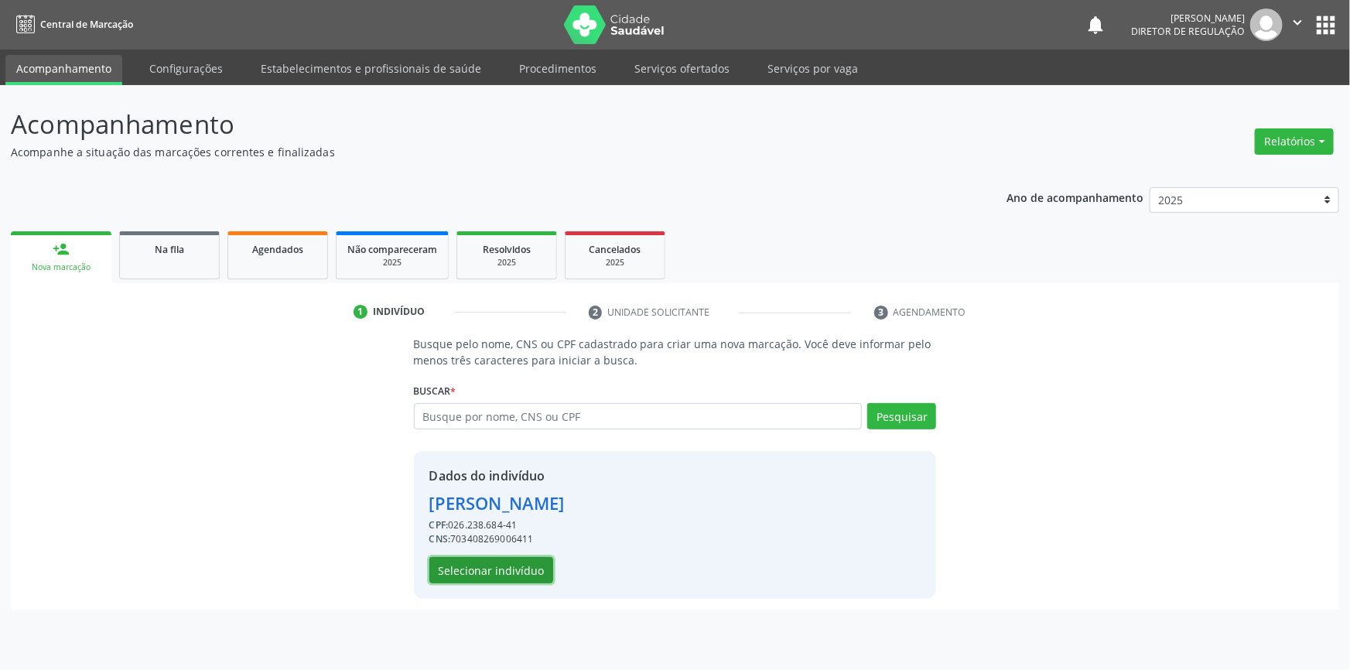
click at [515, 567] on button "Selecionar indivíduo" at bounding box center [491, 570] width 124 height 26
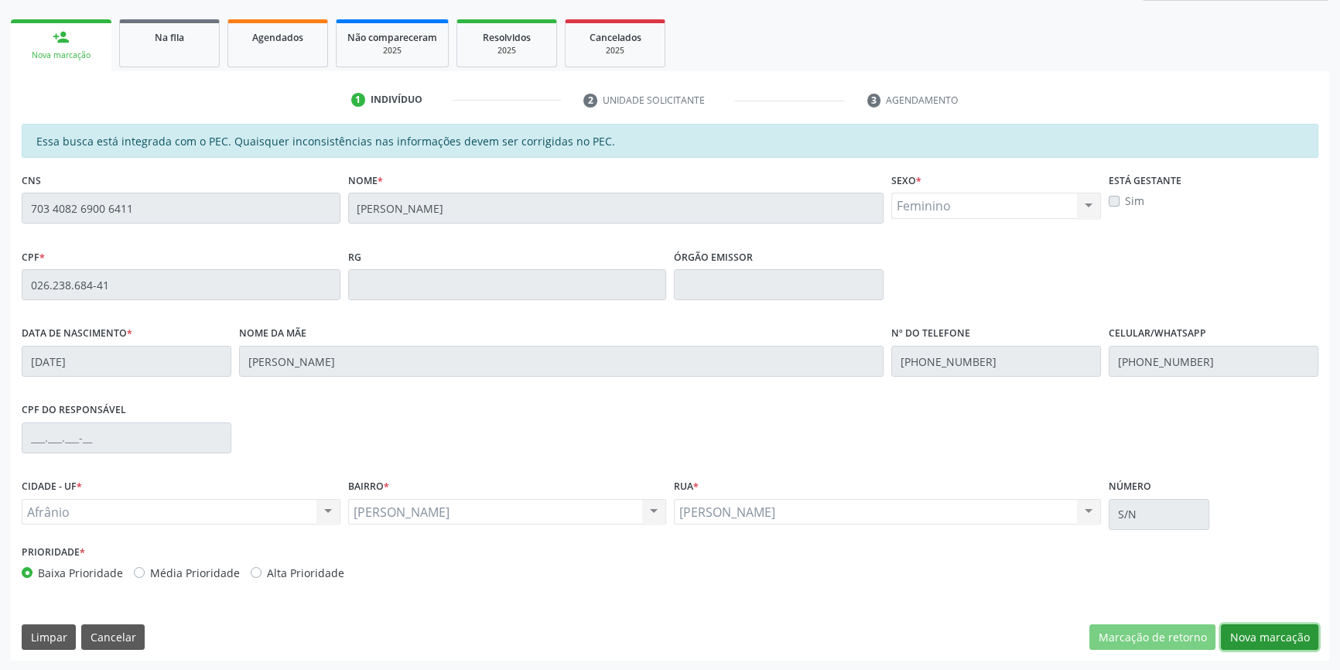
click at [1278, 636] on button "Nova marcação" at bounding box center [1269, 637] width 97 height 26
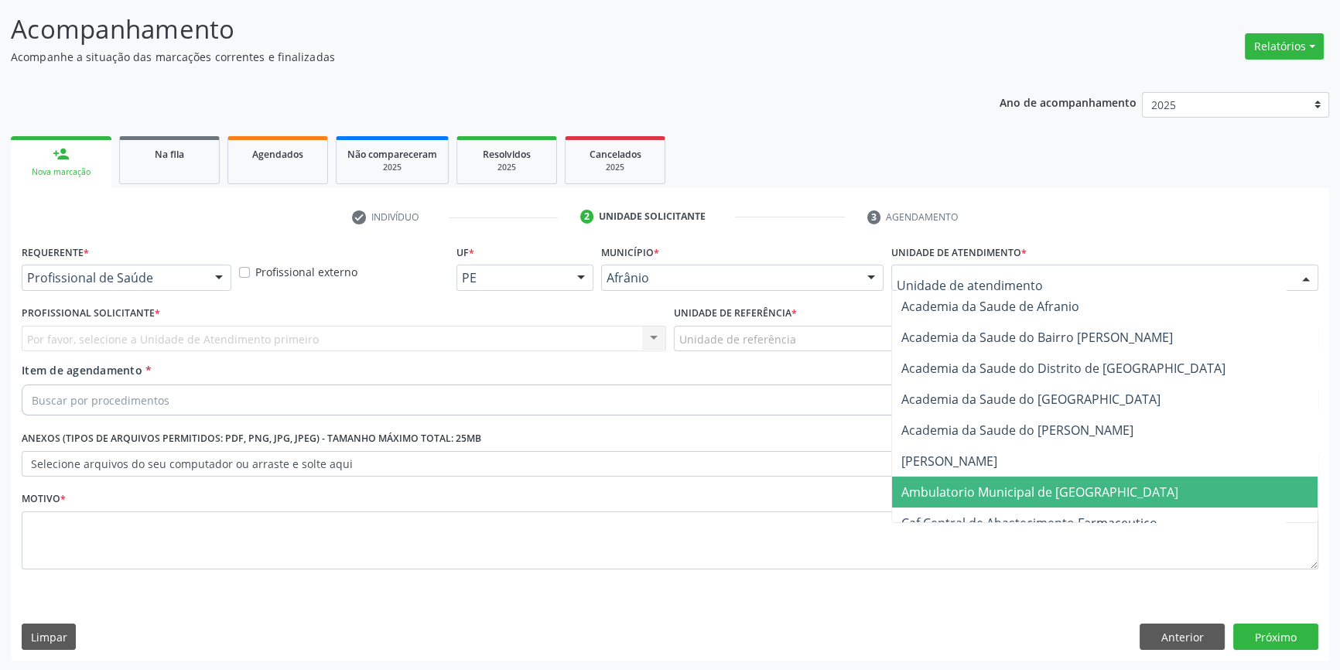
click at [952, 494] on span "Ambulatorio Municipal de [GEOGRAPHIC_DATA]" at bounding box center [1039, 492] width 277 height 17
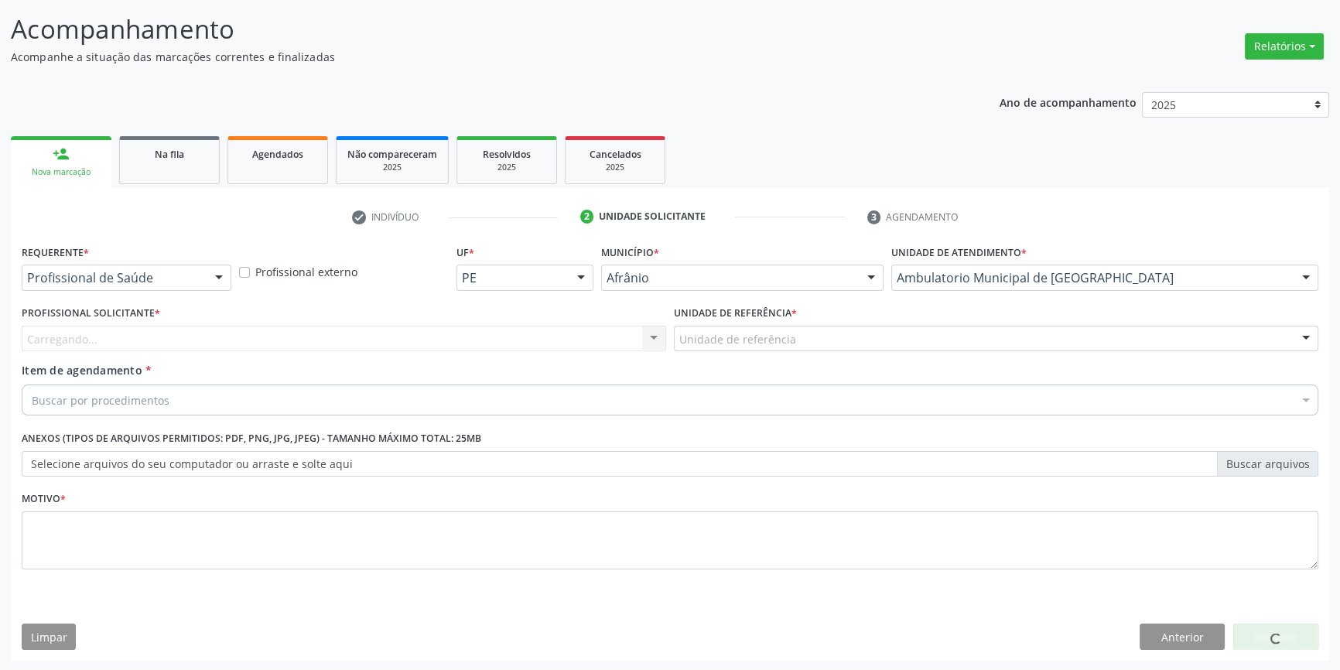
click at [765, 326] on div "Unidade de referência" at bounding box center [996, 339] width 644 height 26
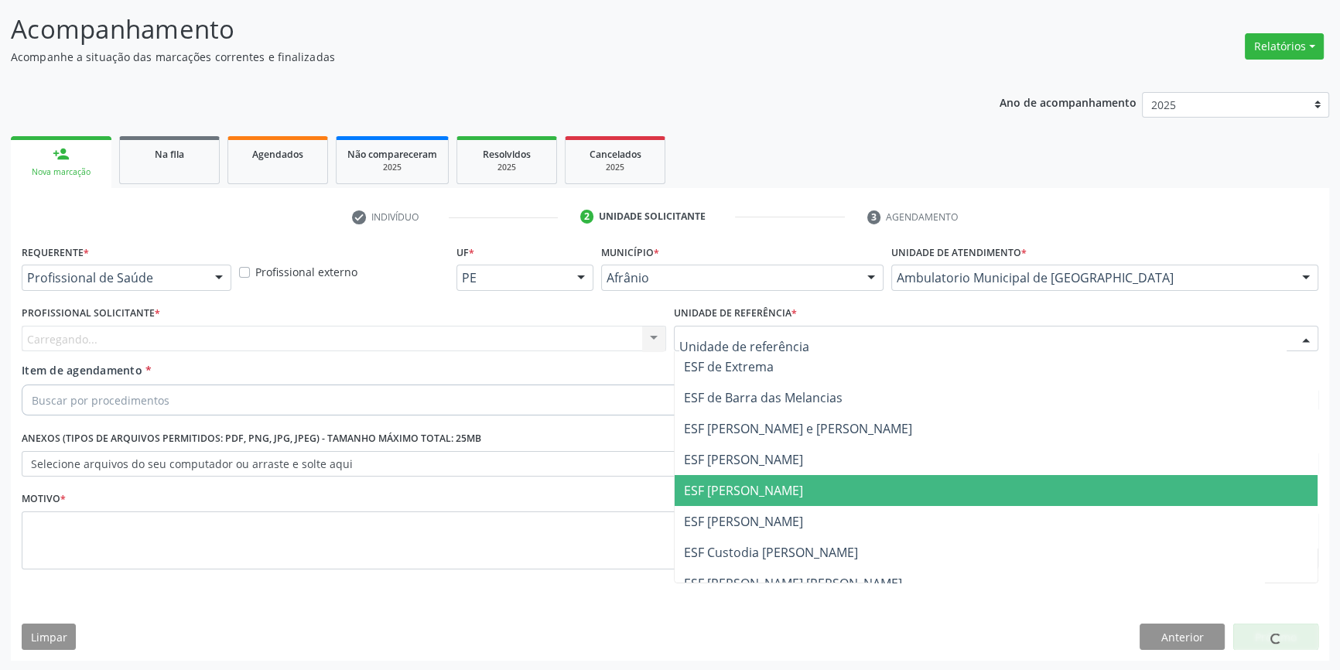
click at [770, 486] on span "ESF [PERSON_NAME]" at bounding box center [743, 490] width 119 height 17
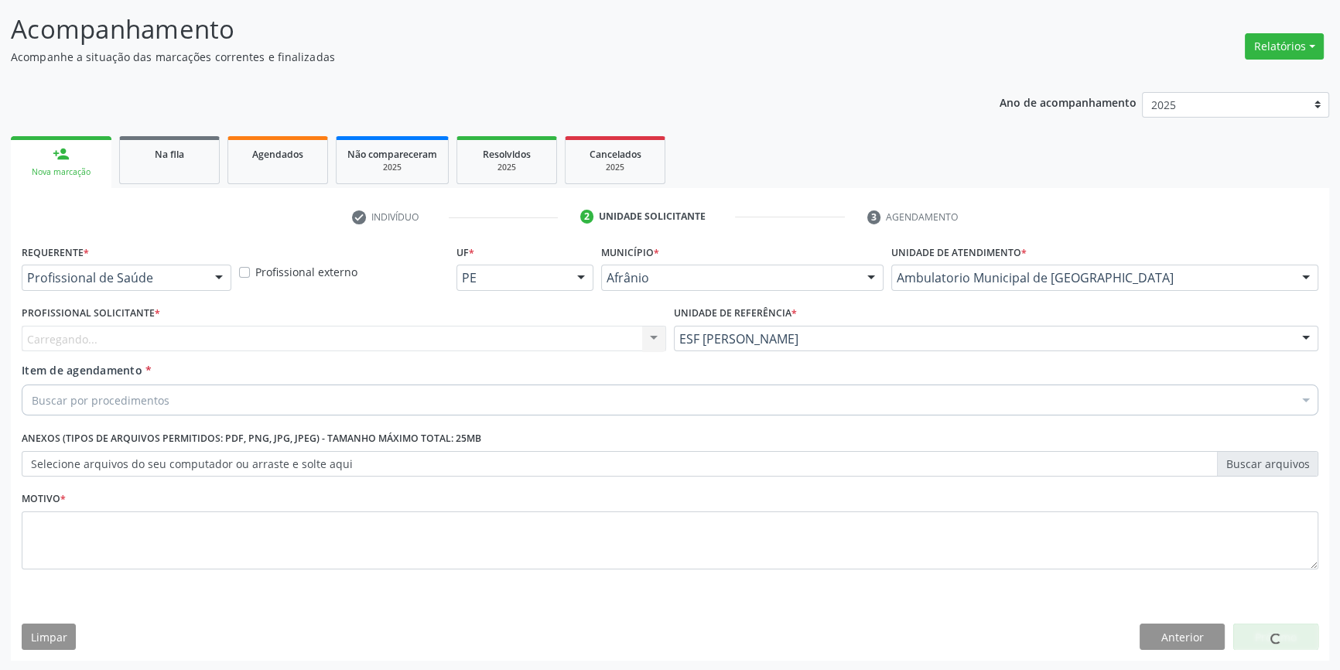
click at [395, 350] on div "Carregando... Nenhum resultado encontrado para: " " Não há nenhuma opção para s…" at bounding box center [344, 339] width 644 height 26
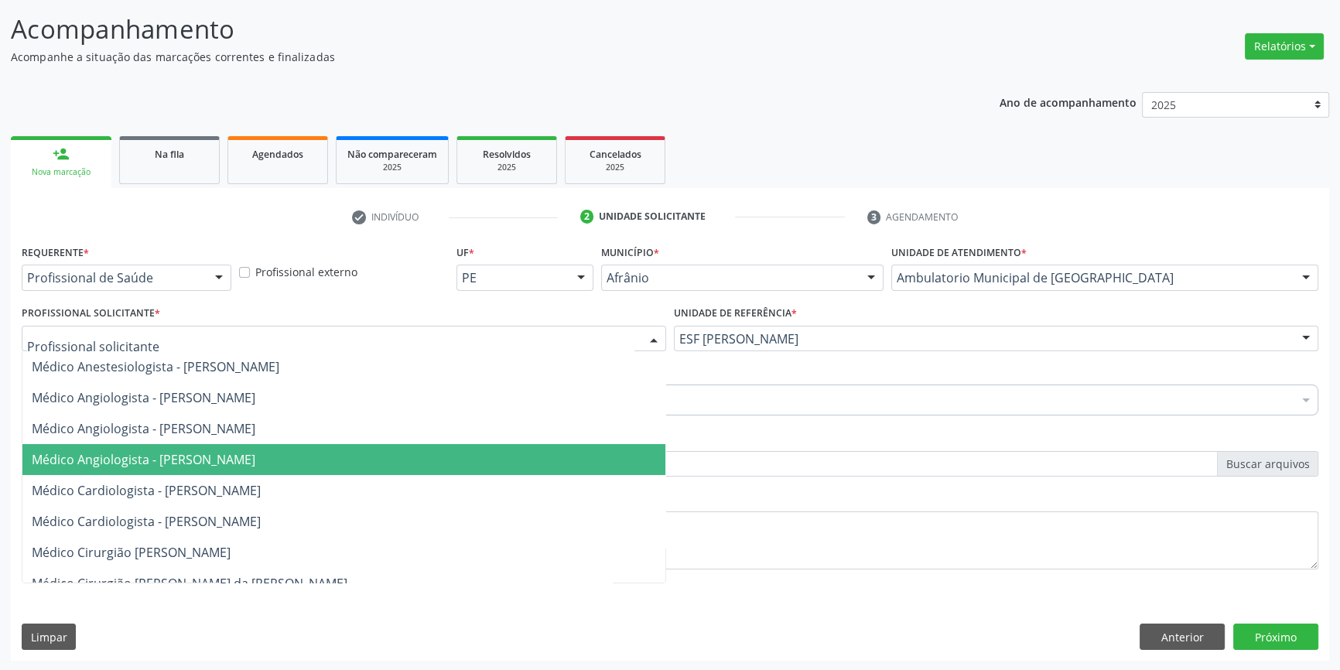
click at [242, 456] on span "Médico Angiologista - [PERSON_NAME]" at bounding box center [144, 459] width 224 height 17
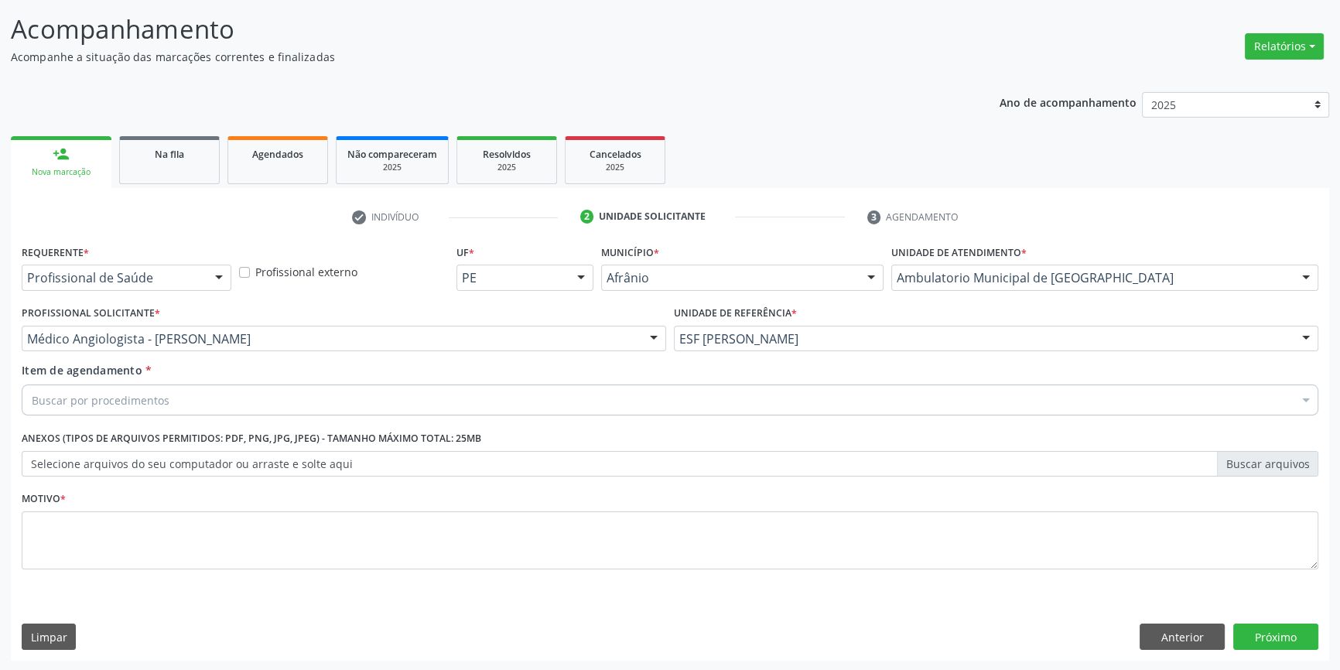
click at [207, 410] on div "Buscar por procedimentos" at bounding box center [670, 400] width 1297 height 31
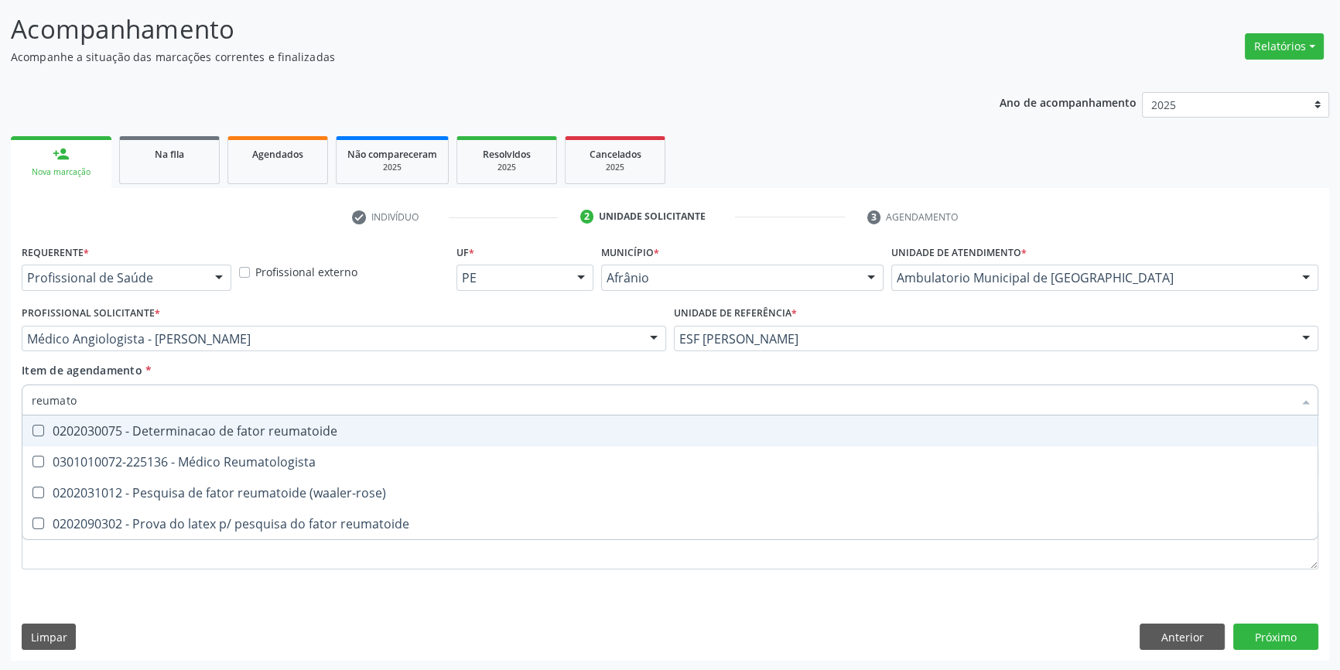
type input "reumatol"
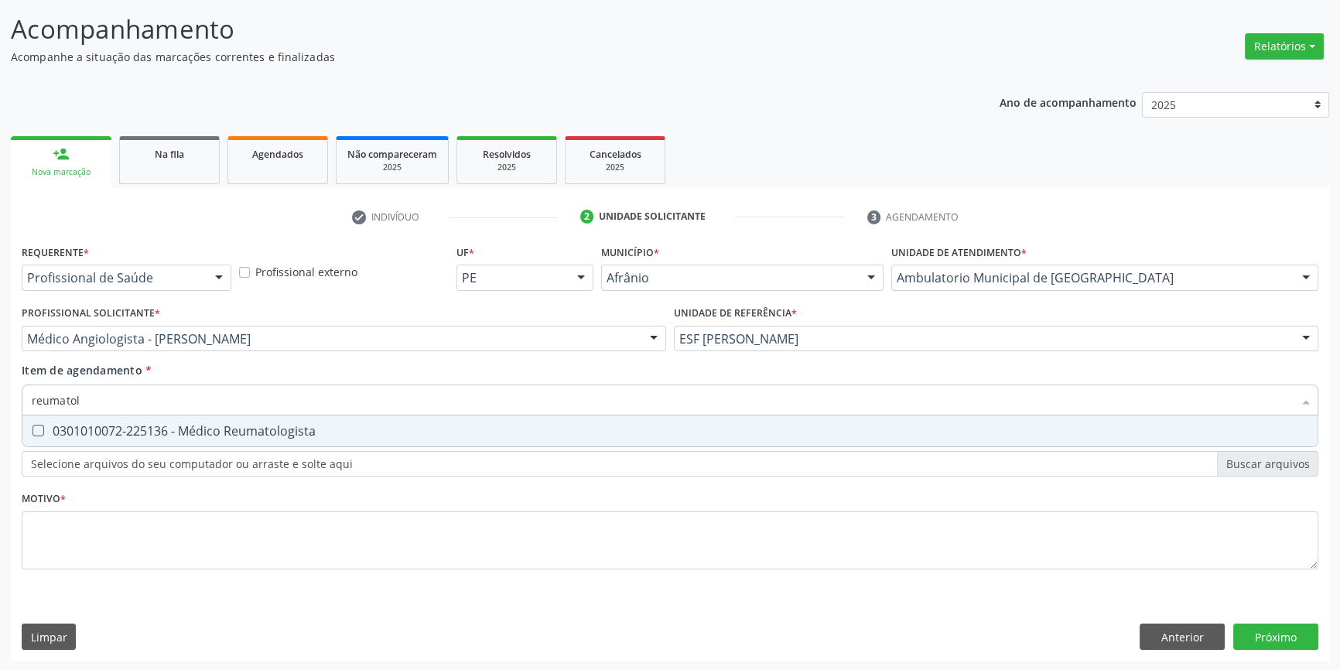
click at [227, 426] on div "0301010072-225136 - Médico Reumatologista" at bounding box center [670, 431] width 1277 height 12
checkbox Reumatologista "true"
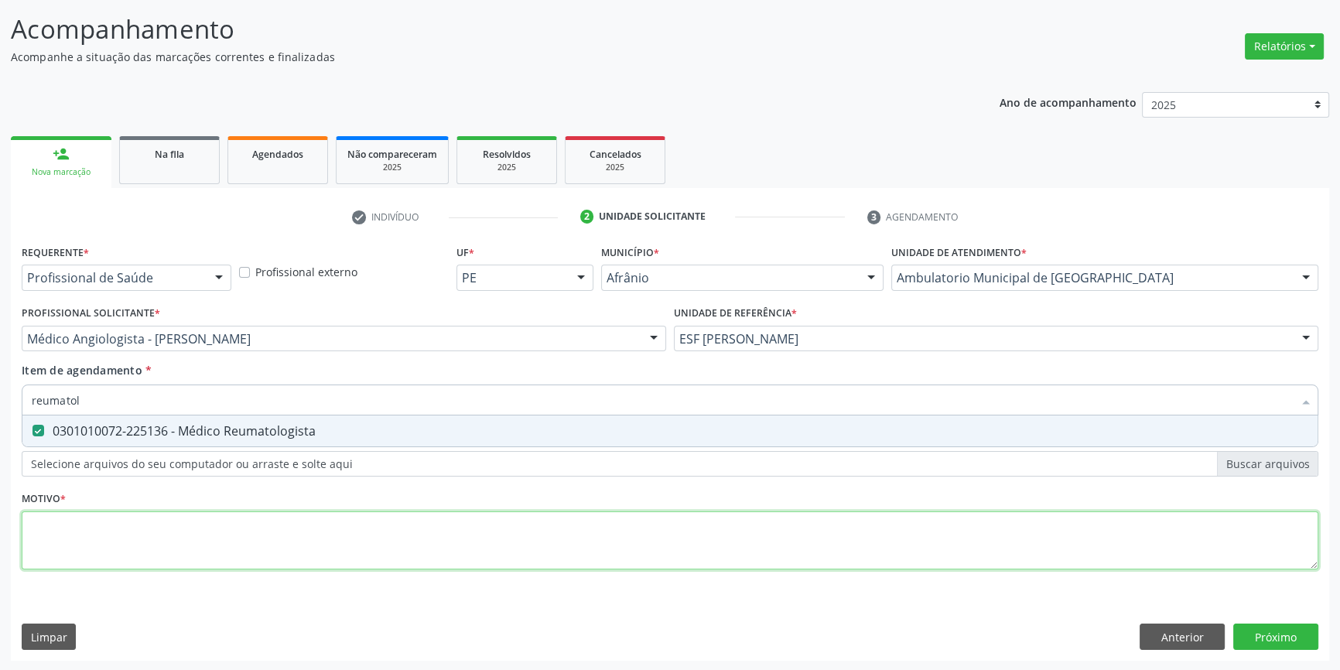
click at [190, 554] on div "Requerente * Profissional de Saúde Profissional de Saúde Paciente Nenhum result…" at bounding box center [670, 416] width 1297 height 350
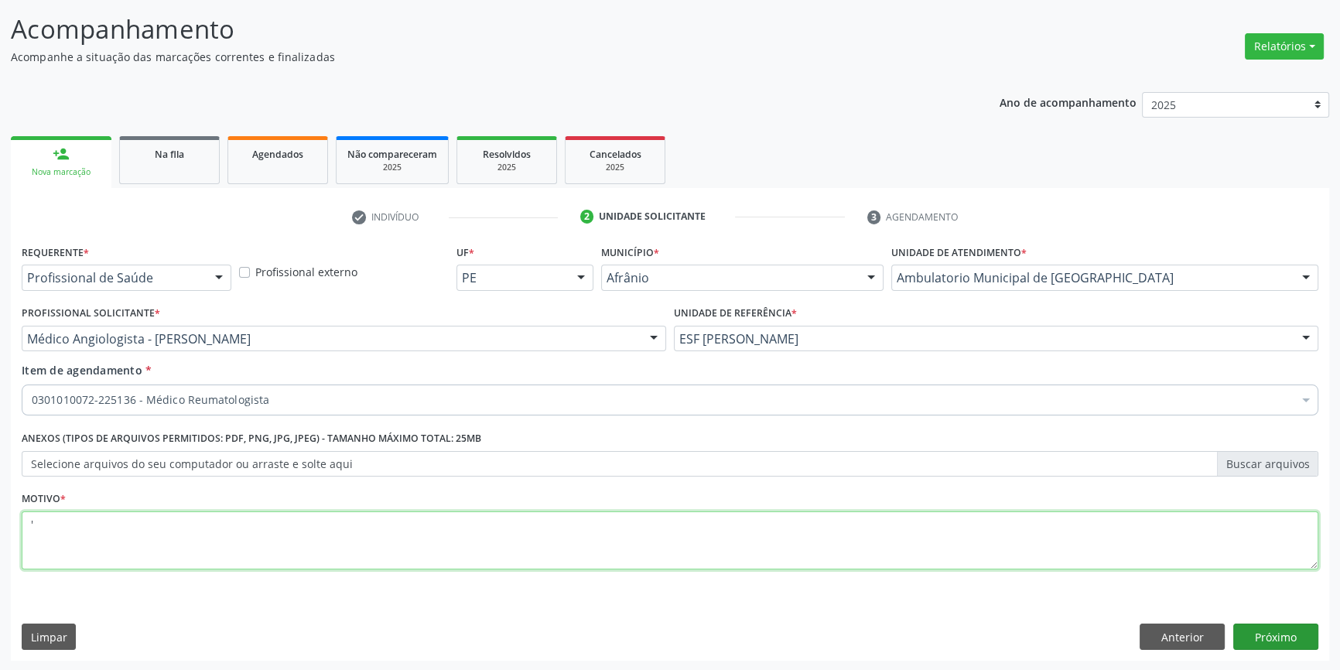
type textarea "'"
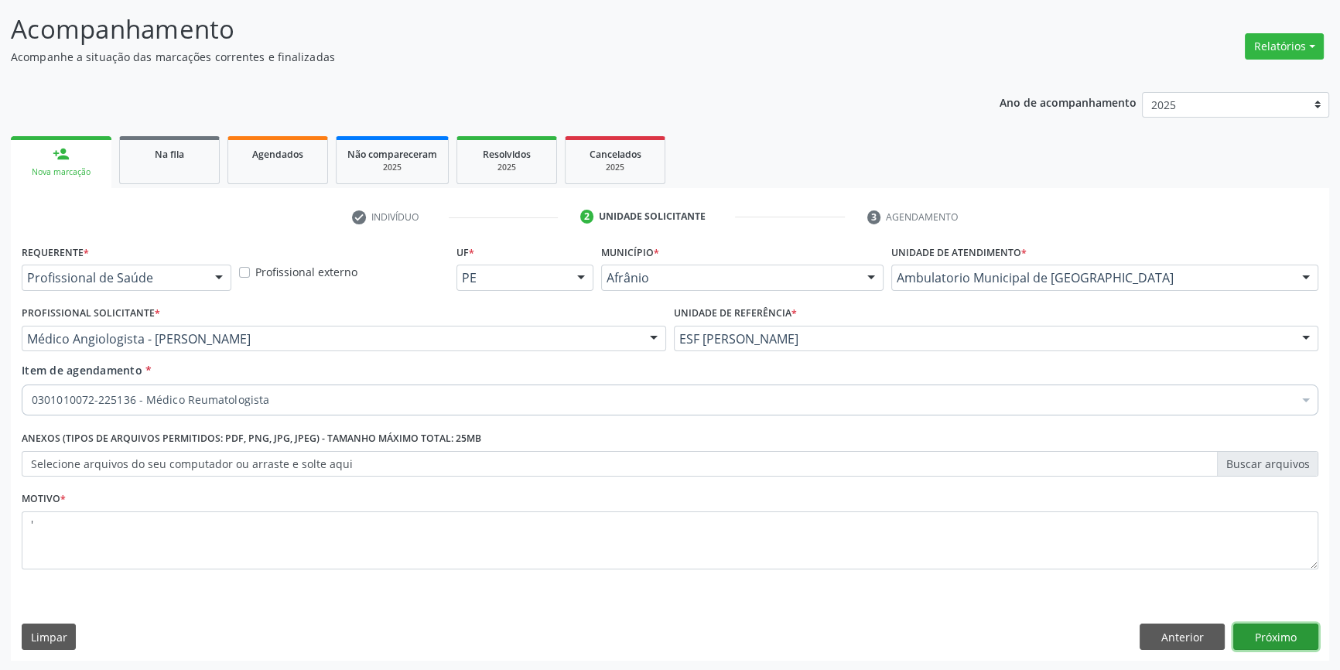
click at [1272, 634] on button "Próximo" at bounding box center [1275, 637] width 85 height 26
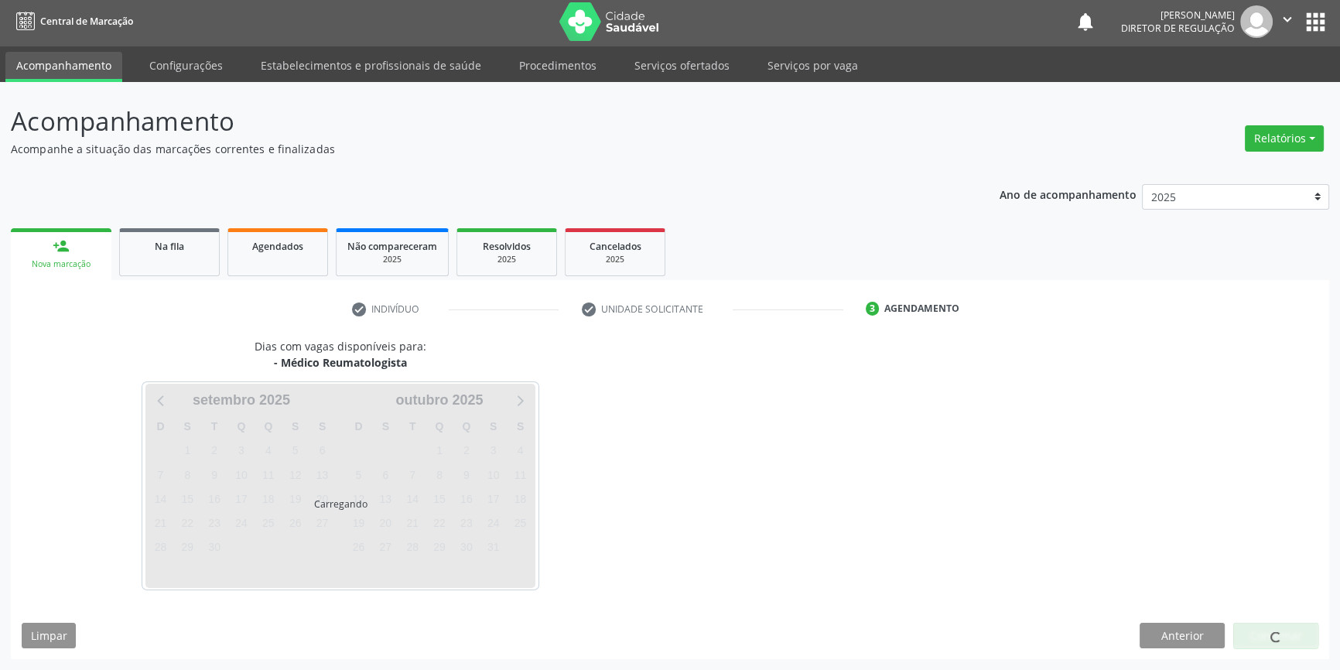
scroll to position [2, 0]
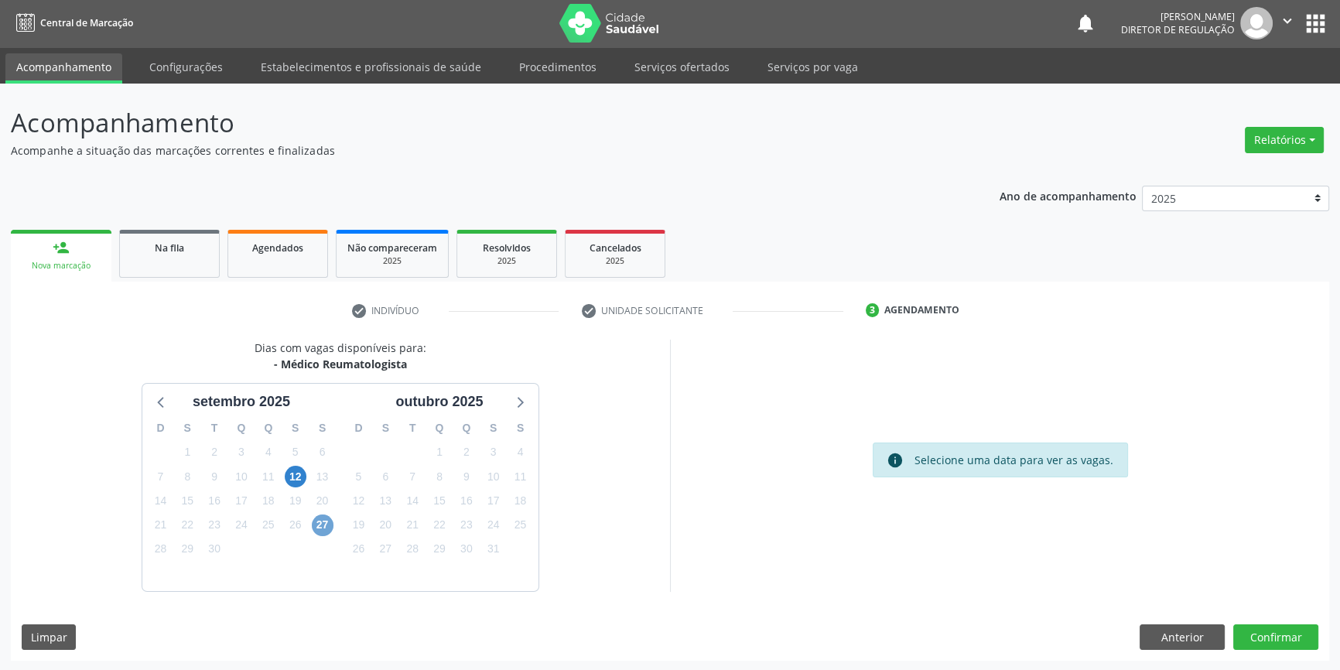
click at [328, 525] on span "27" at bounding box center [323, 526] width 22 height 22
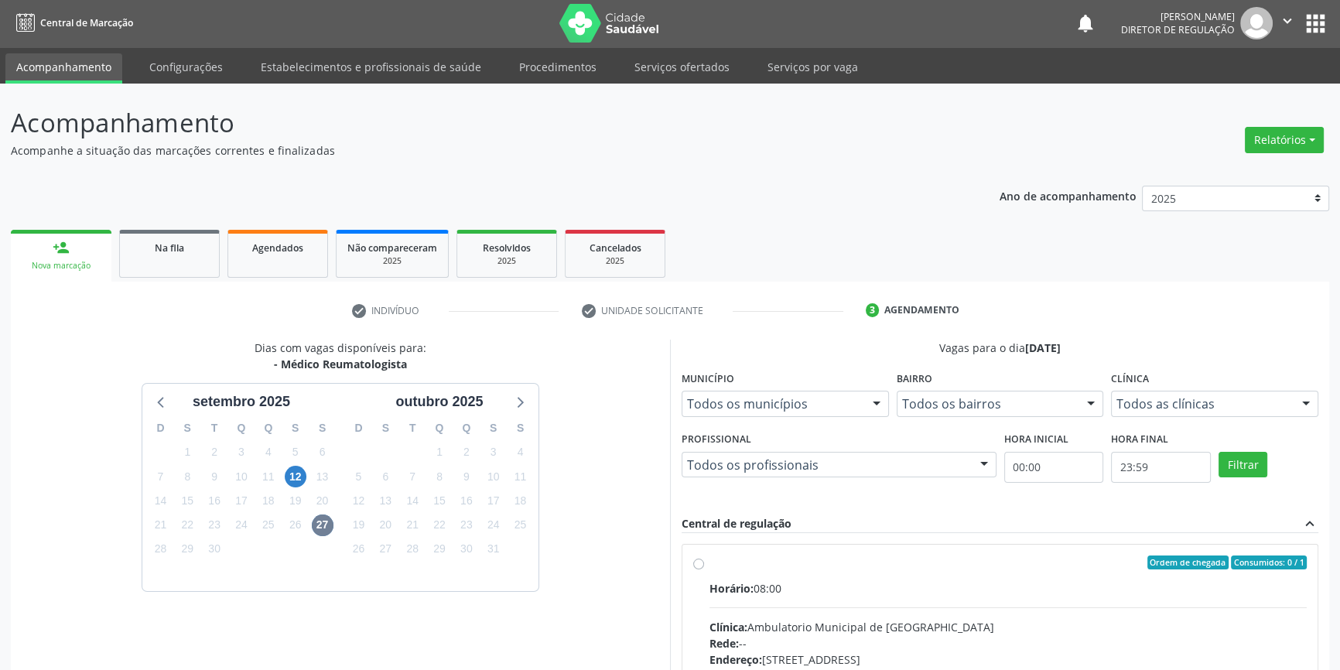
click at [729, 562] on div "Ordem de chegada Consumidos: 0 / 1" at bounding box center [1007, 563] width 597 height 14
click at [704, 562] on input "Ordem de chegada Consumidos: 0 / 1 Horário: 08:00 Clínica: Ambulatorio Municipa…" at bounding box center [698, 563] width 11 height 14
radio input "true"
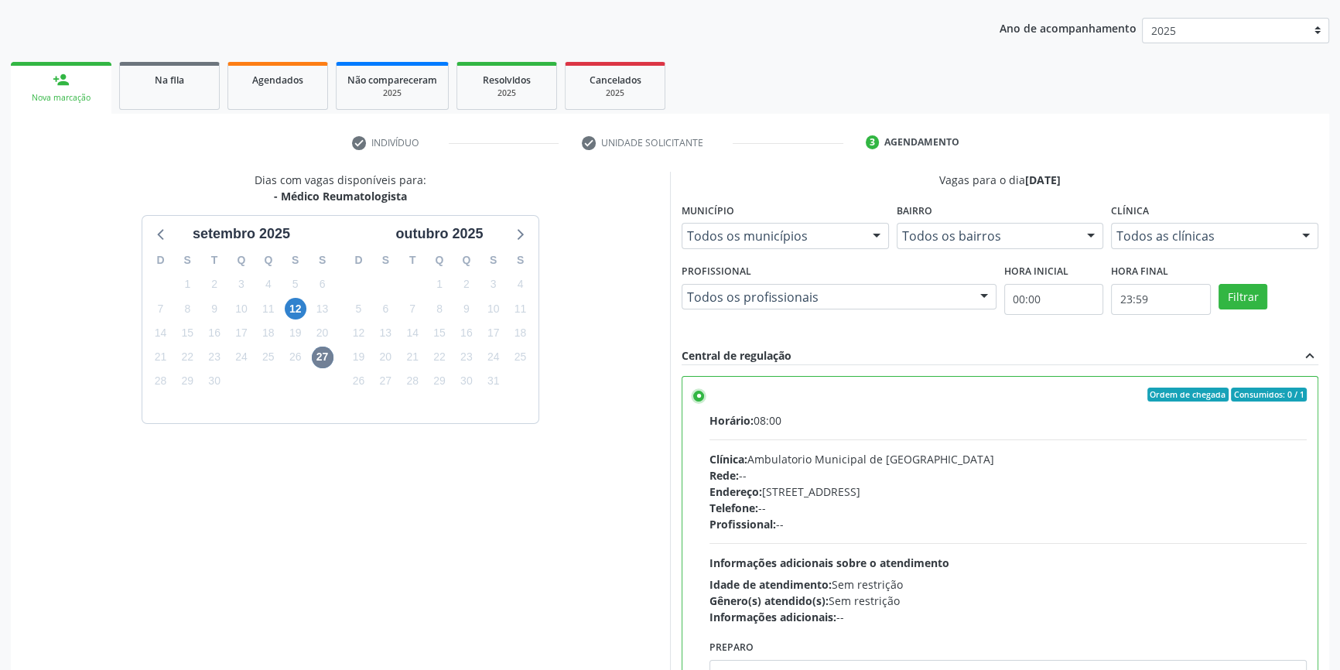
scroll to position [253, 0]
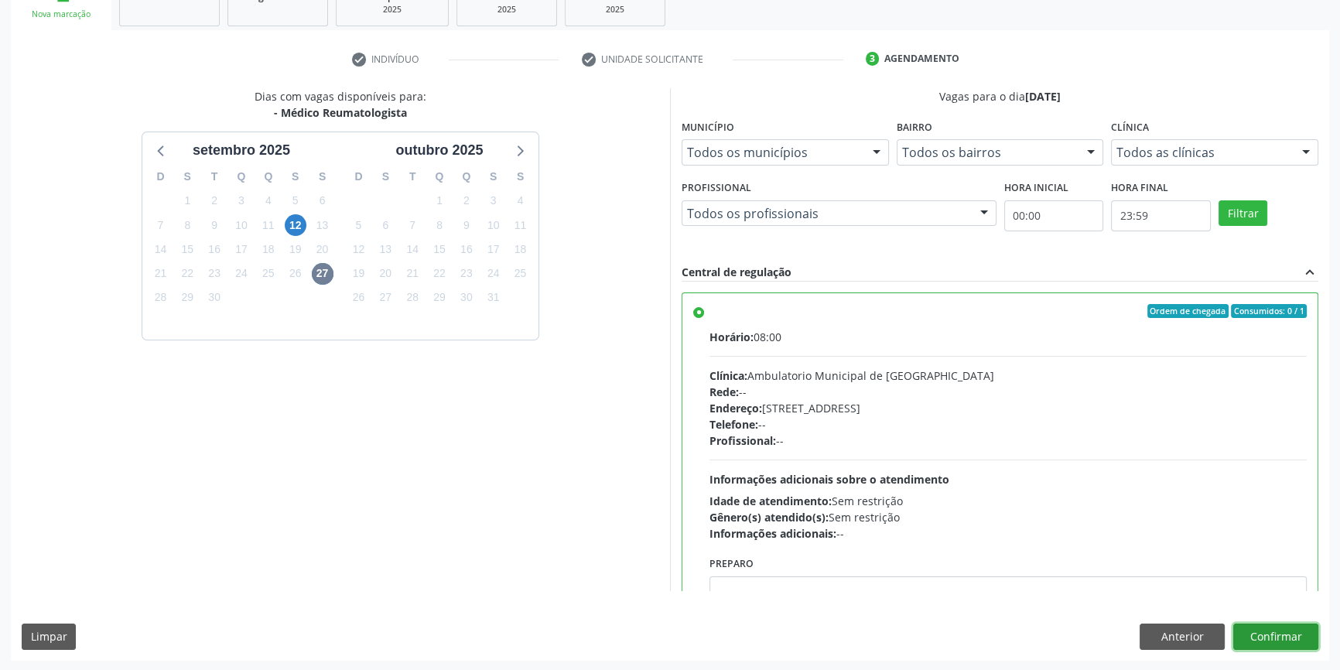
click at [1300, 636] on button "Confirmar" at bounding box center [1275, 637] width 85 height 26
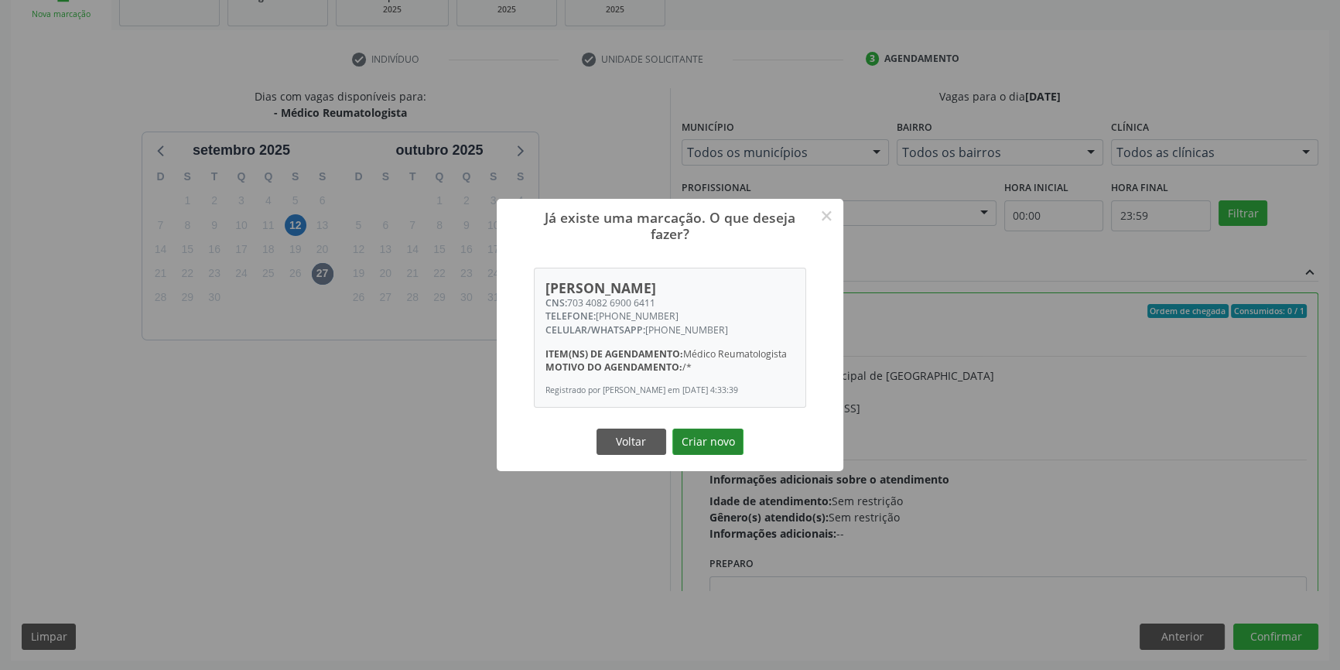
click at [695, 454] on button "Criar novo" at bounding box center [707, 442] width 71 height 26
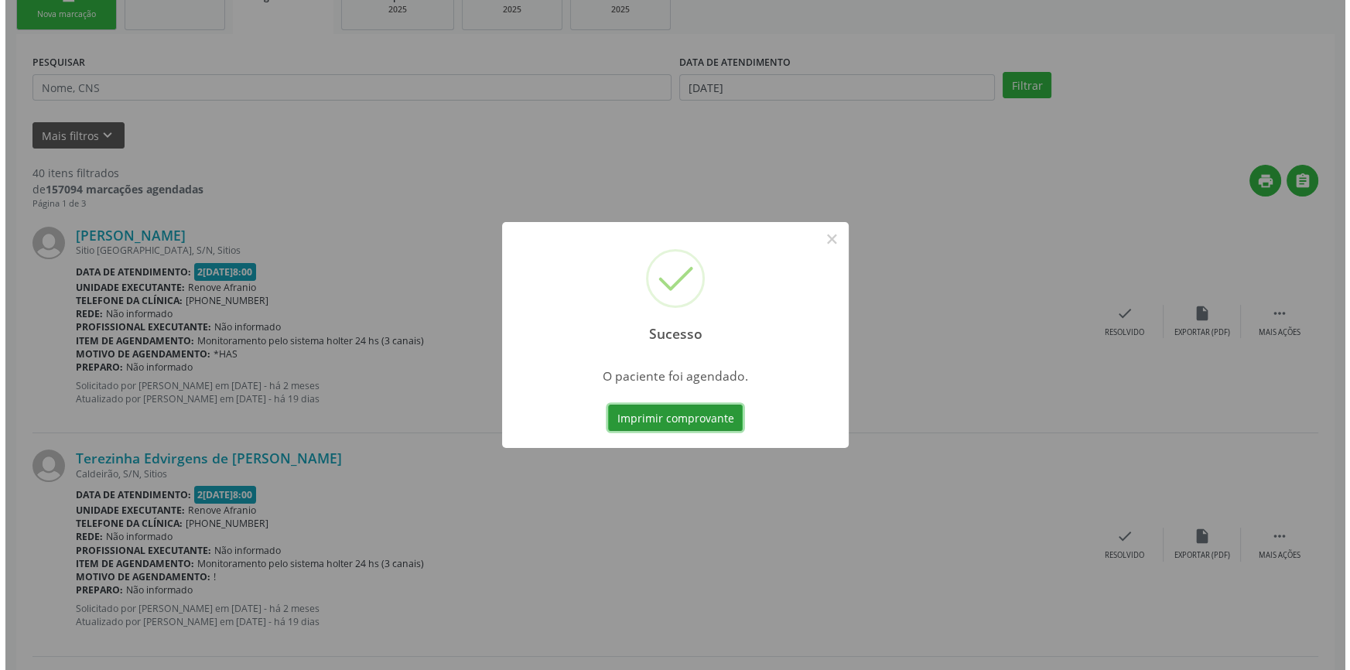
scroll to position [0, 0]
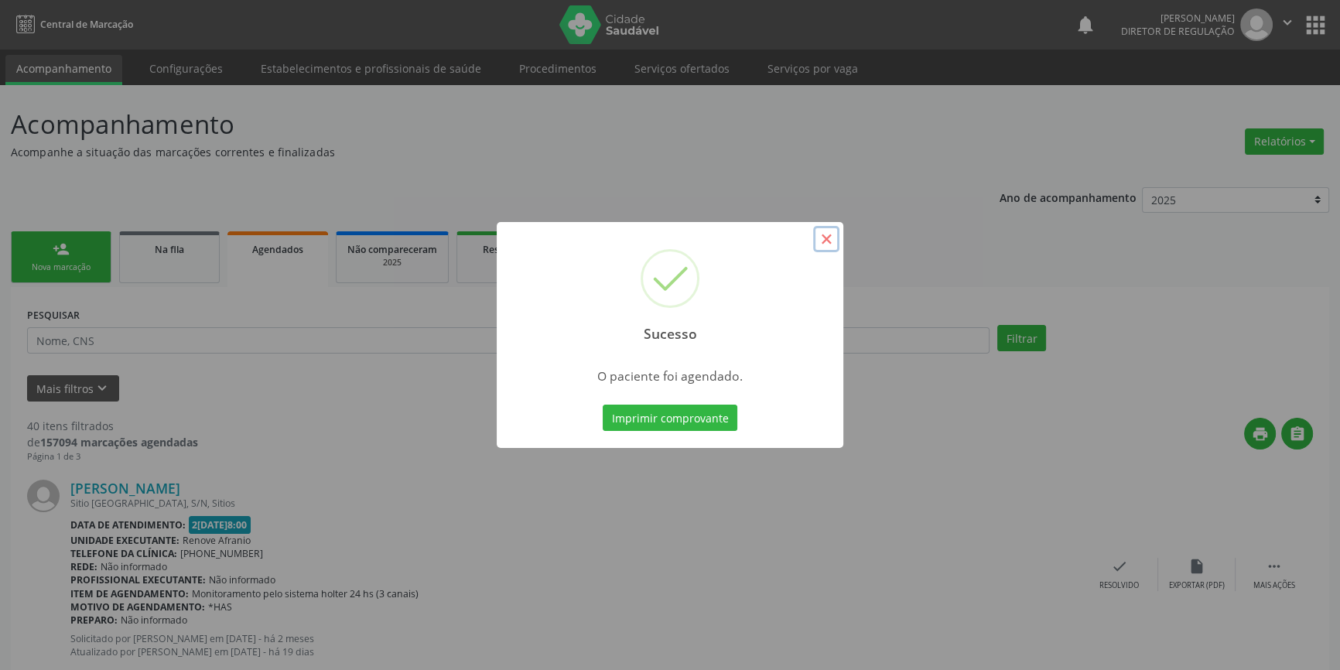
click at [828, 238] on button "×" at bounding box center [826, 239] width 26 height 26
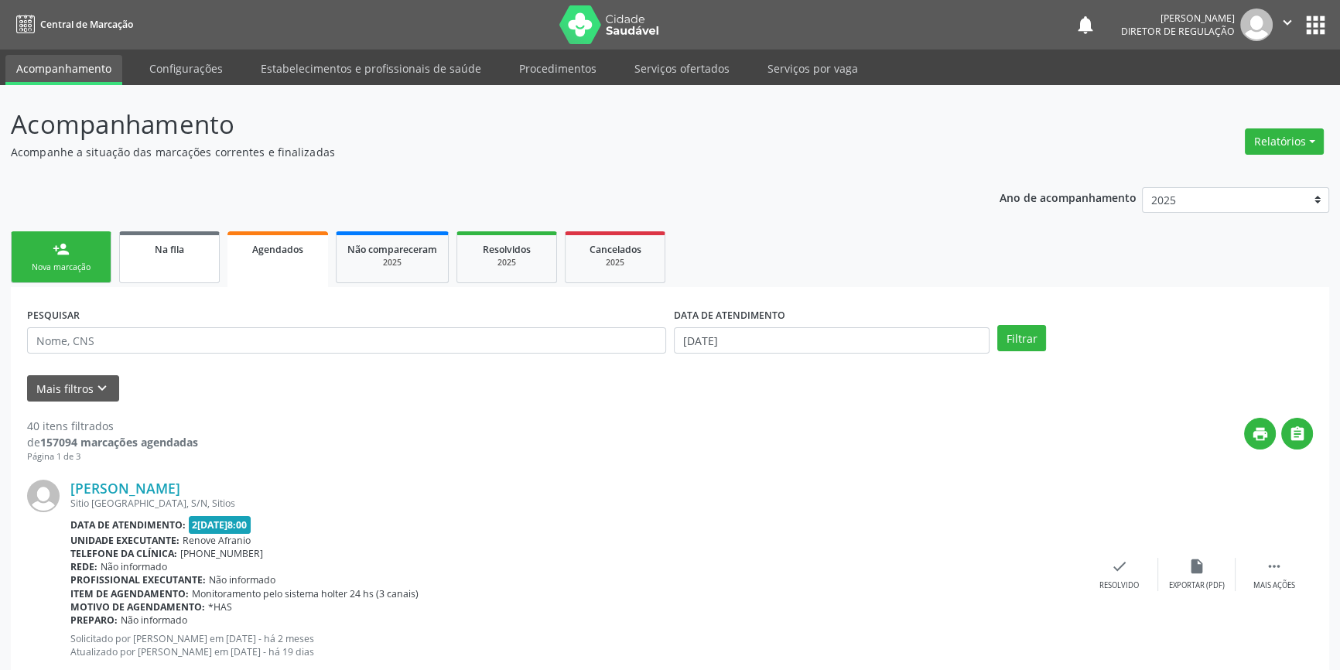
click at [176, 253] on span "Na fila" at bounding box center [169, 249] width 29 height 13
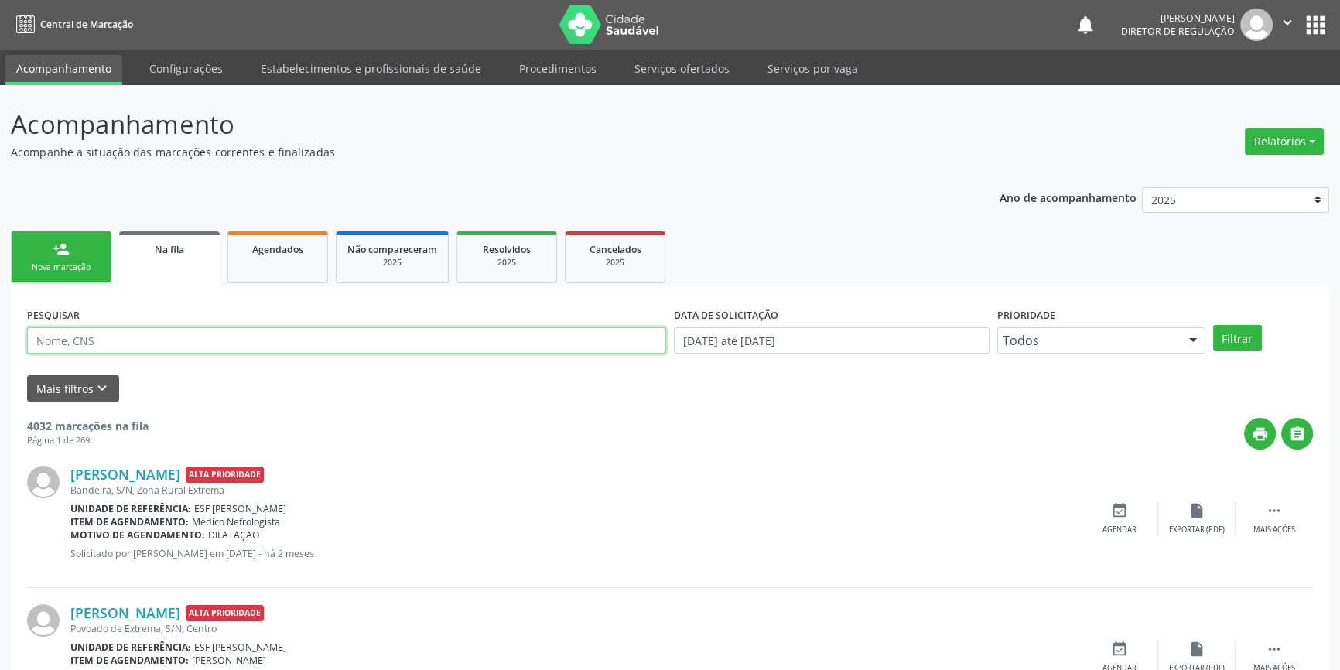
click at [165, 339] on input "text" at bounding box center [346, 340] width 639 height 26
type input "02069944433"
click at [1233, 333] on button "Filtrar" at bounding box center [1237, 338] width 49 height 26
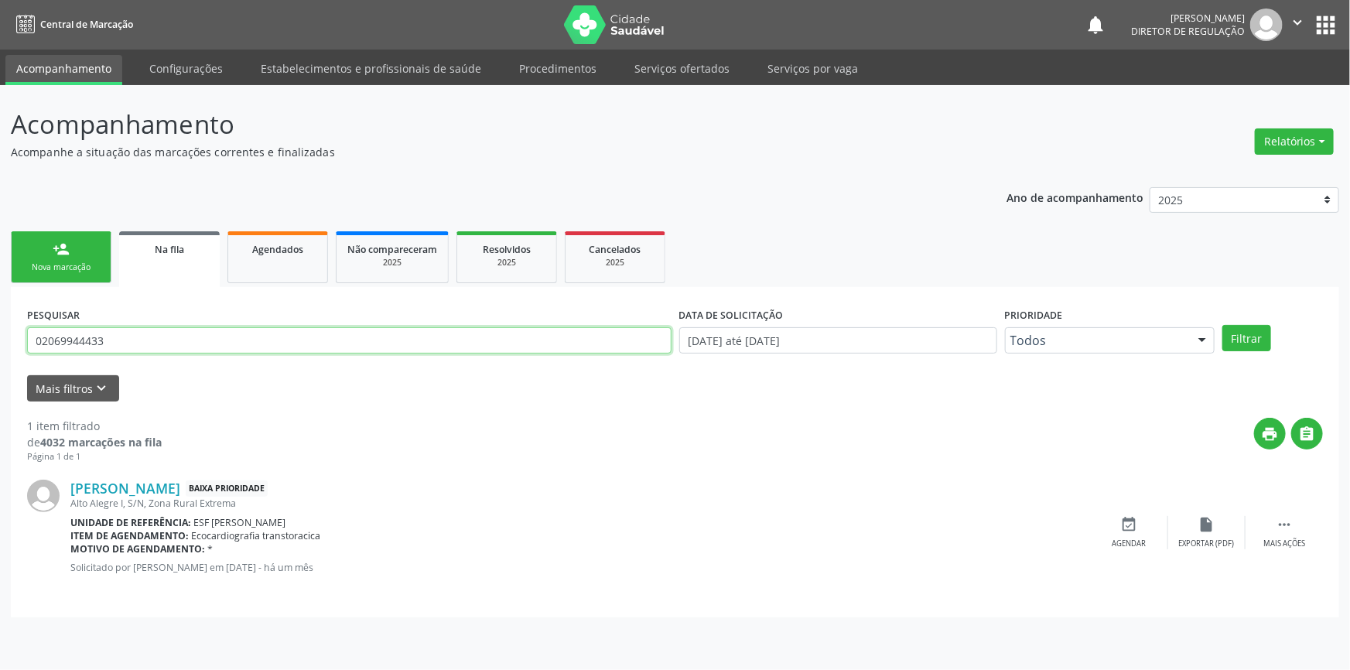
drag, startPoint x: 193, startPoint y: 349, endPoint x: 128, endPoint y: 334, distance: 66.6
click at [8, 337] on div "Acompanhamento Acompanhe a situação das marcações correntes e finalizadas Relat…" at bounding box center [675, 377] width 1350 height 585
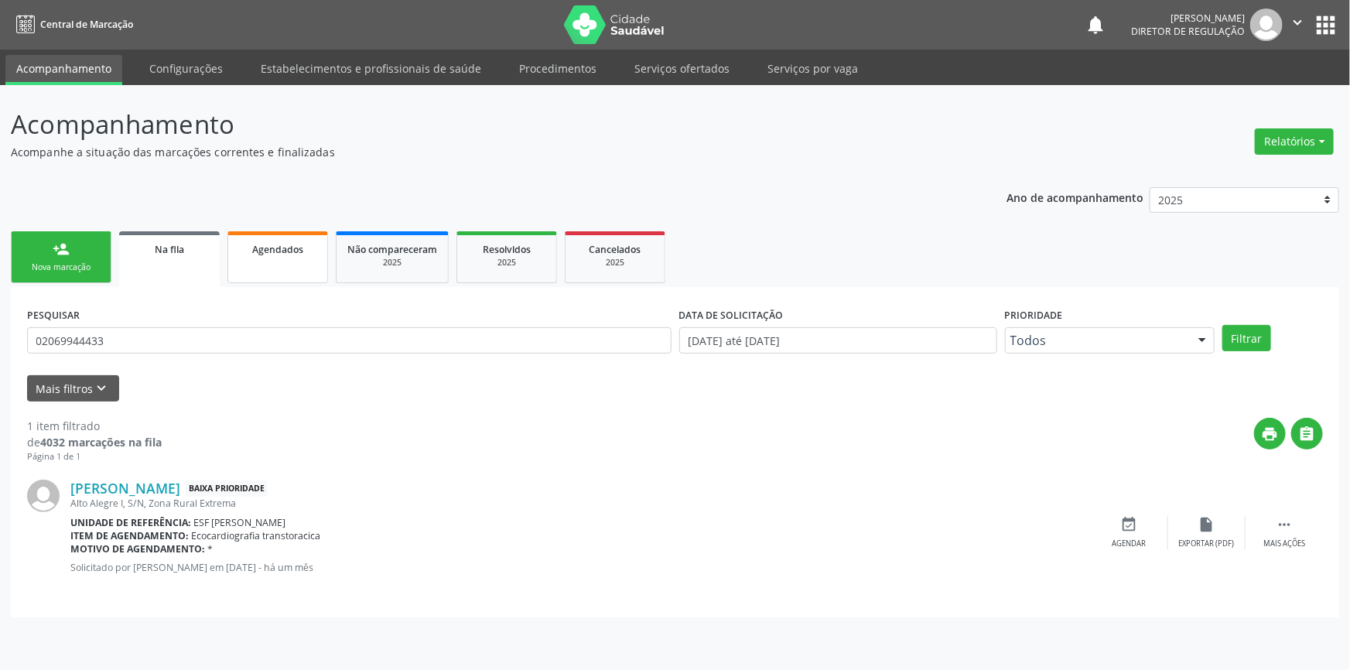
click at [300, 255] on span "Agendados" at bounding box center [277, 249] width 51 height 13
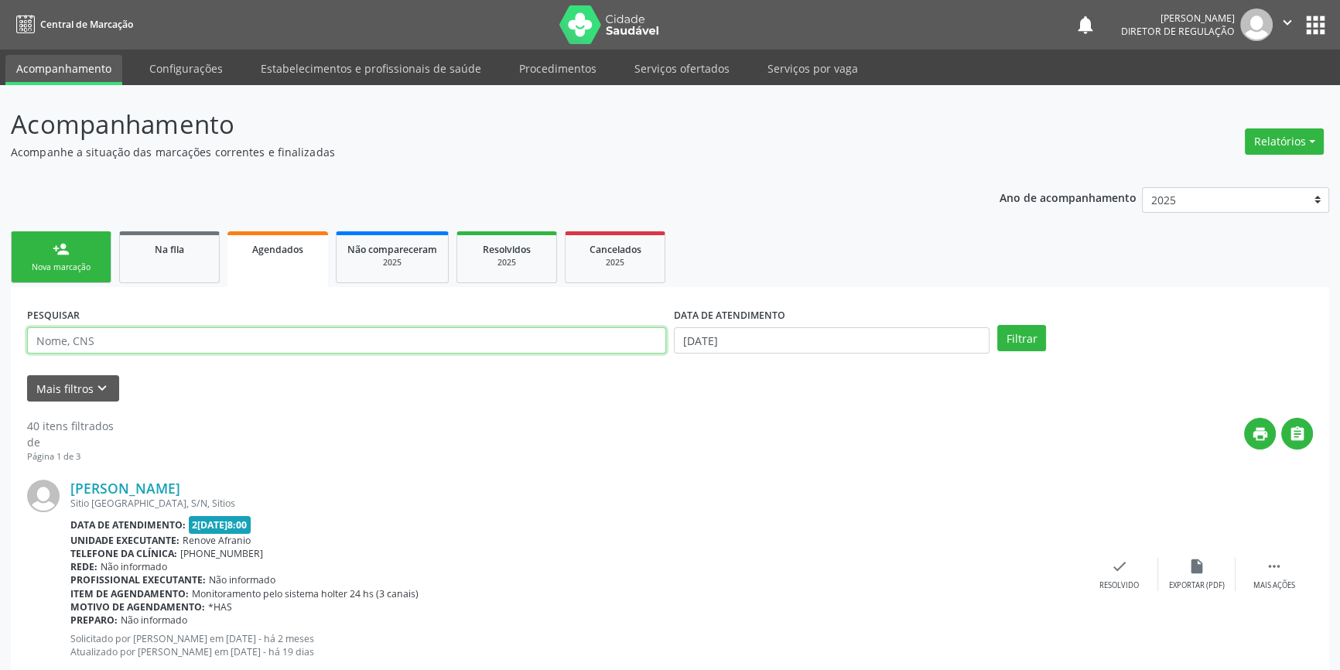
click at [200, 344] on input "text" at bounding box center [346, 340] width 639 height 26
type input "g"
type input "[PERSON_NAME]"
click at [1027, 347] on button "Filtrar" at bounding box center [1021, 338] width 49 height 26
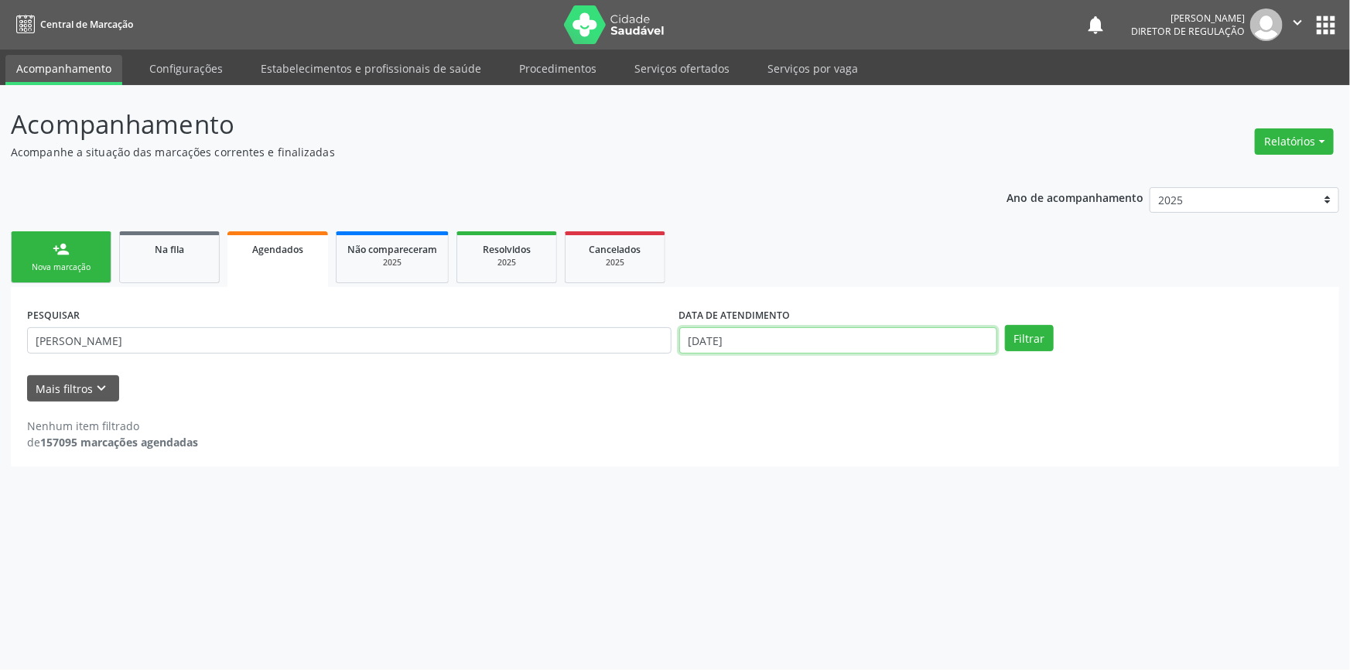
click at [703, 332] on input "[DATE]" at bounding box center [838, 340] width 318 height 26
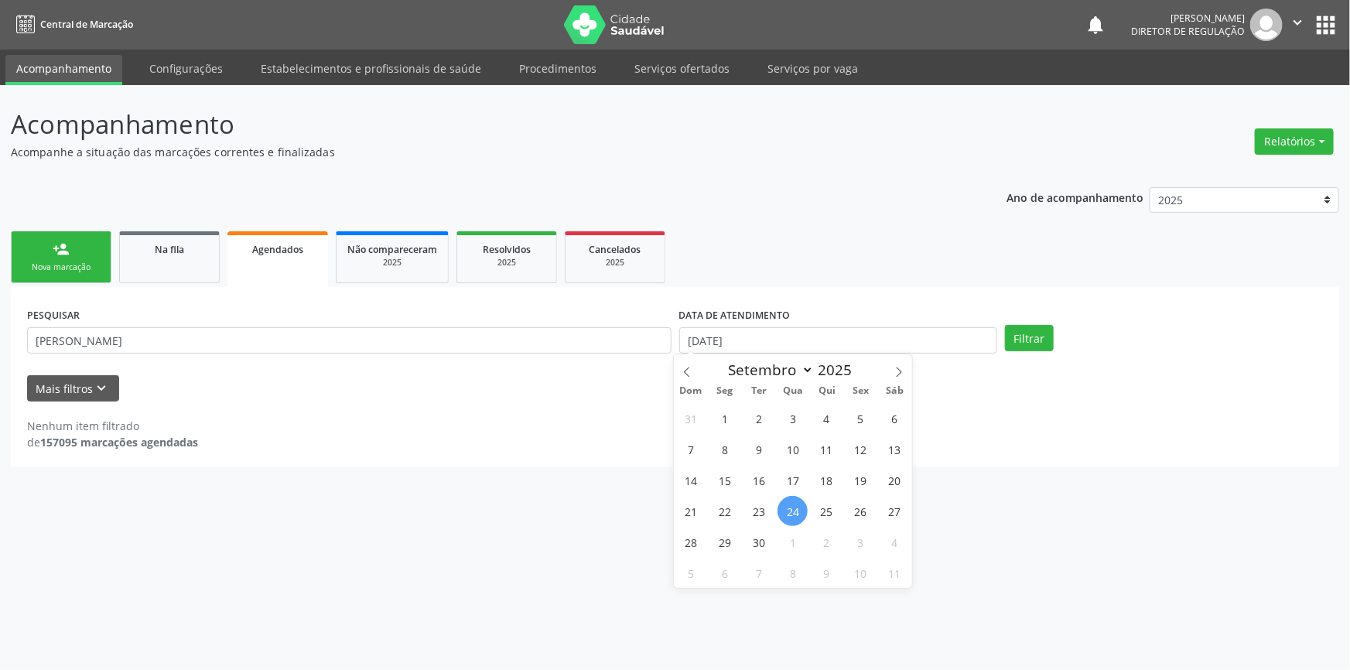
click at [790, 515] on span "24" at bounding box center [793, 511] width 30 height 30
type input "[DATE]"
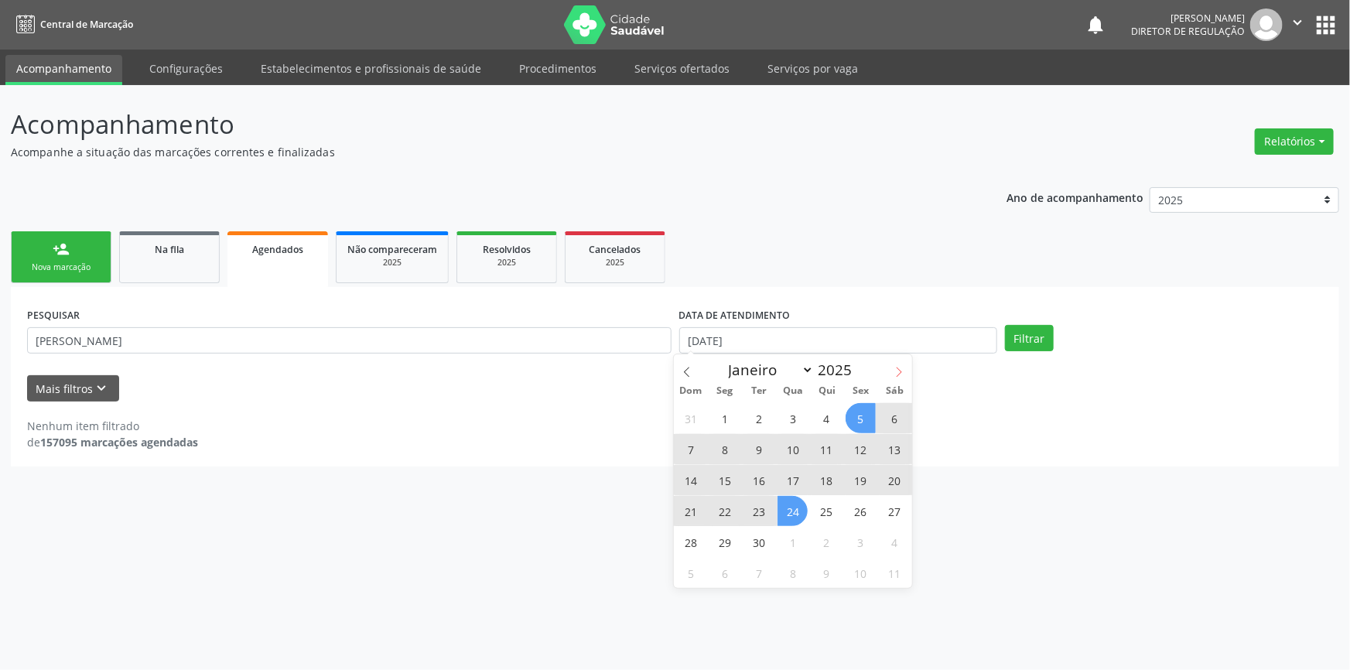
click at [895, 367] on icon at bounding box center [899, 372] width 11 height 11
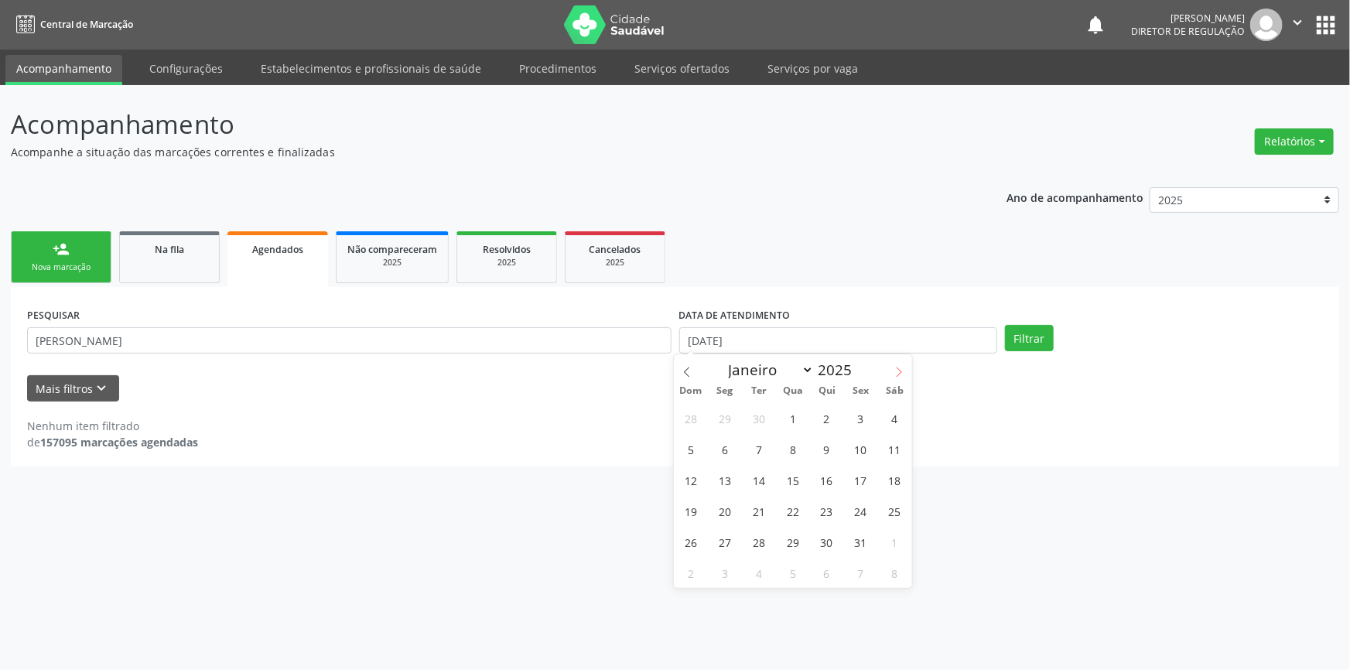
select select "9"
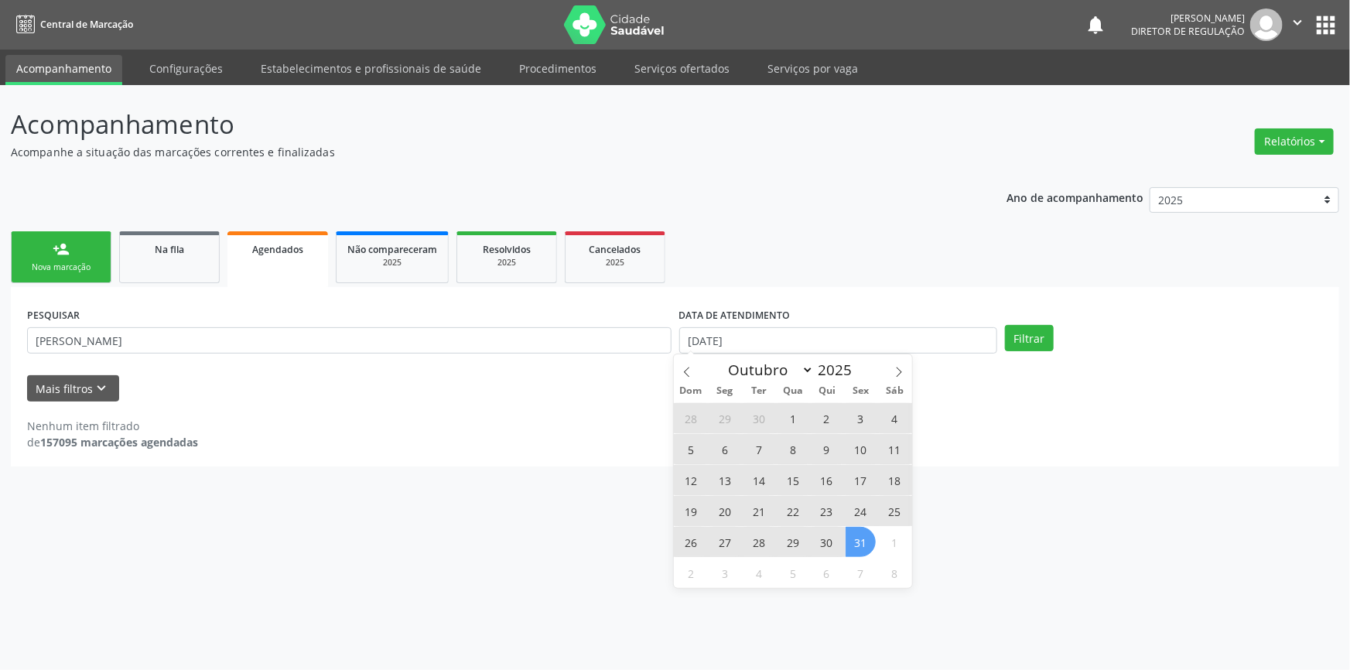
click at [874, 538] on span "31" at bounding box center [861, 542] width 30 height 30
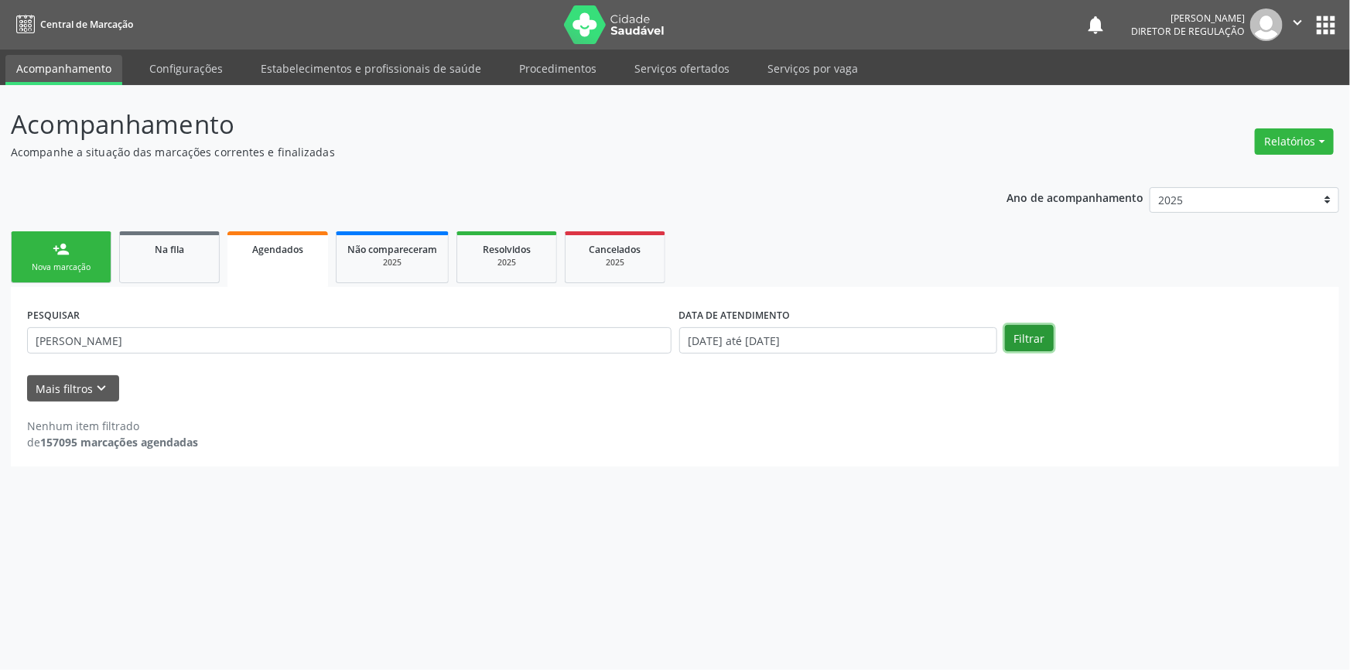
click at [1016, 344] on button "Filtrar" at bounding box center [1029, 338] width 49 height 26
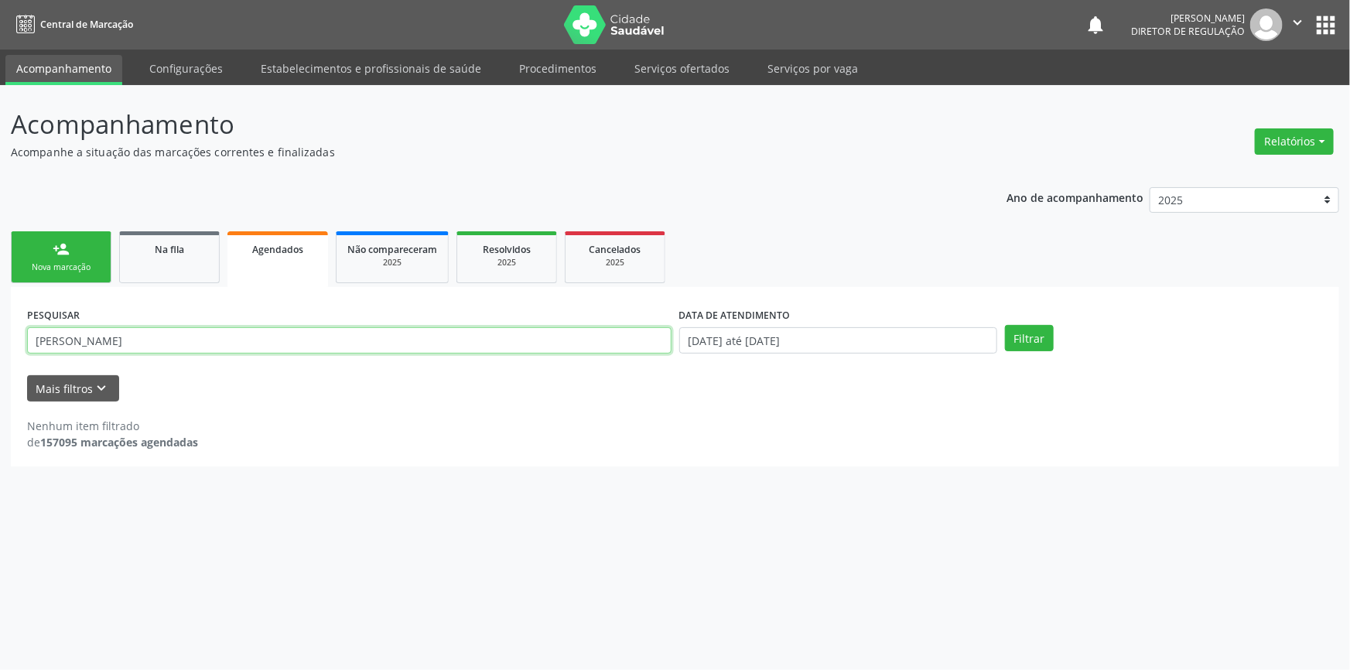
click at [183, 334] on input "[PERSON_NAME]" at bounding box center [349, 340] width 644 height 26
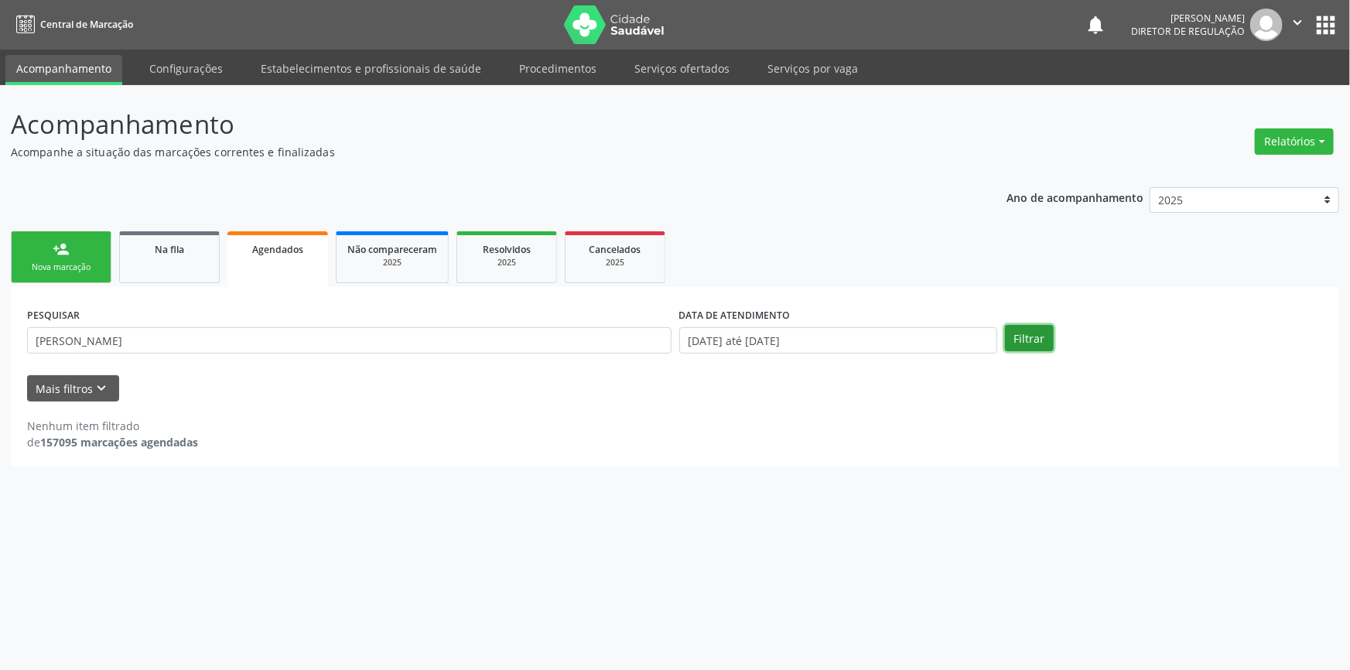
click at [1039, 340] on button "Filtrar" at bounding box center [1029, 338] width 49 height 26
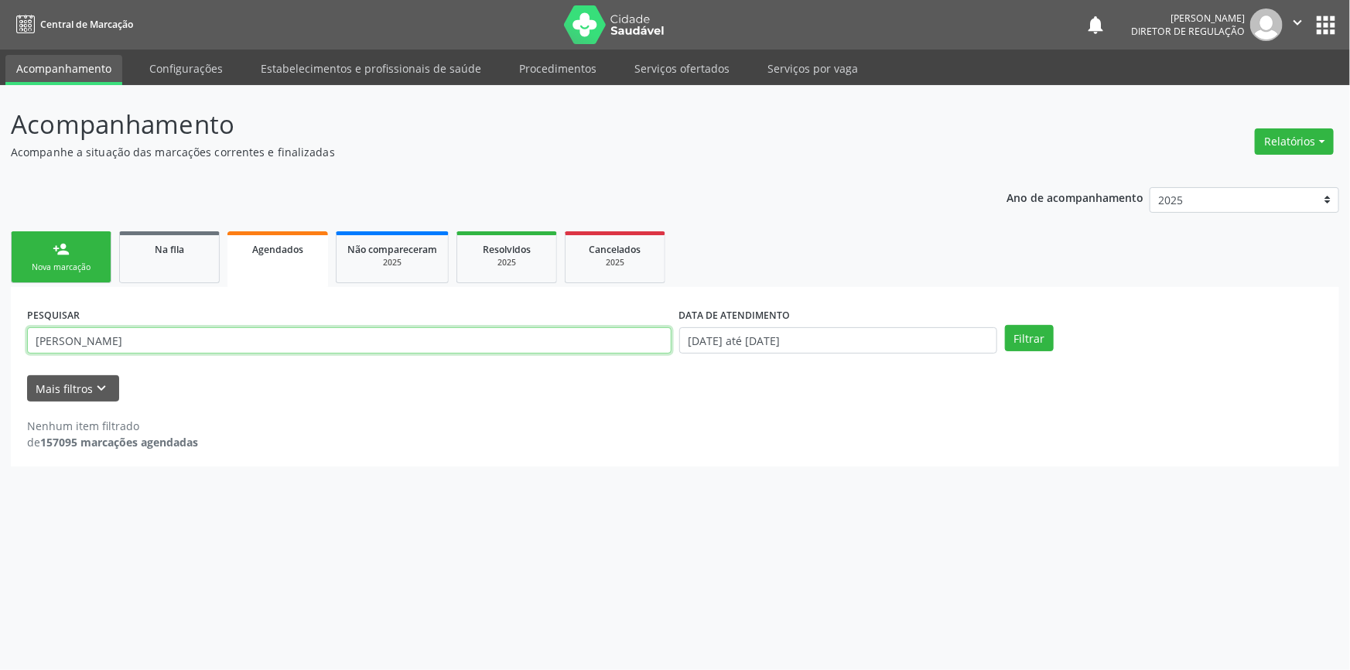
click at [45, 338] on input "[PERSON_NAME]" at bounding box center [349, 340] width 644 height 26
type input "gessica maria"
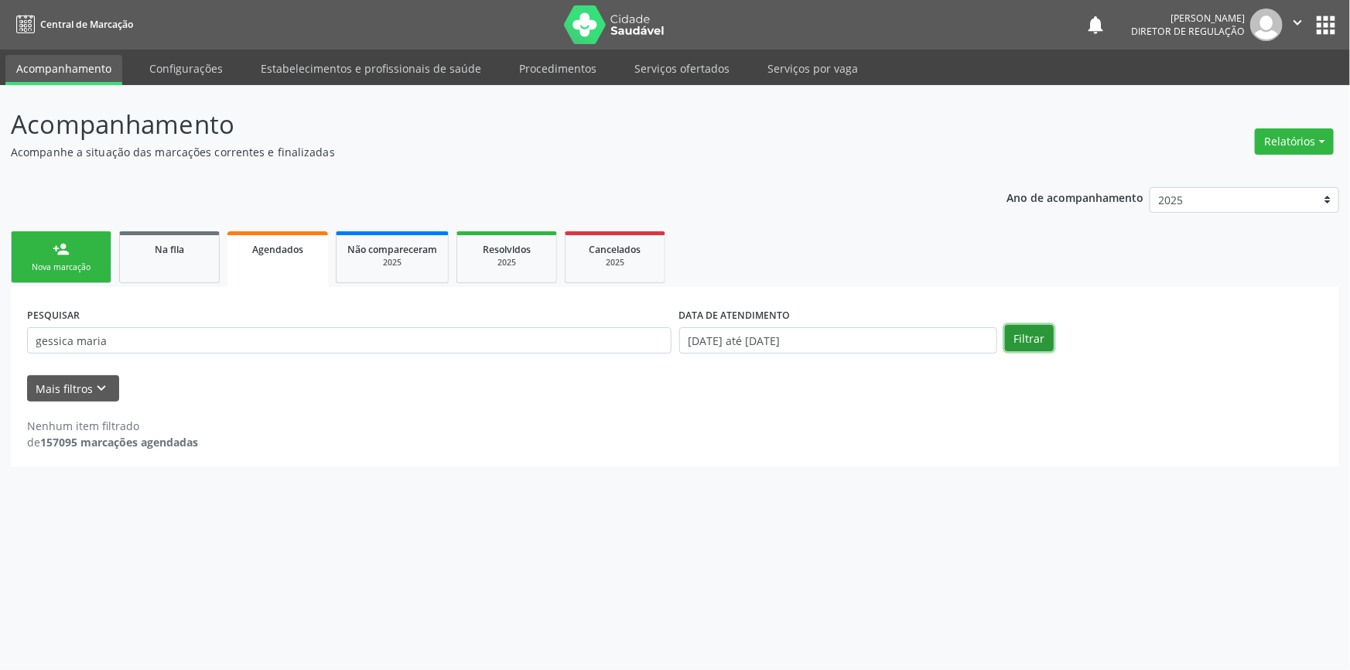
click at [1034, 333] on button "Filtrar" at bounding box center [1029, 338] width 49 height 26
click at [755, 352] on body "Central de Marcação notifications [PERSON_NAME] Diretor de regulação  Configur…" at bounding box center [675, 335] width 1350 height 670
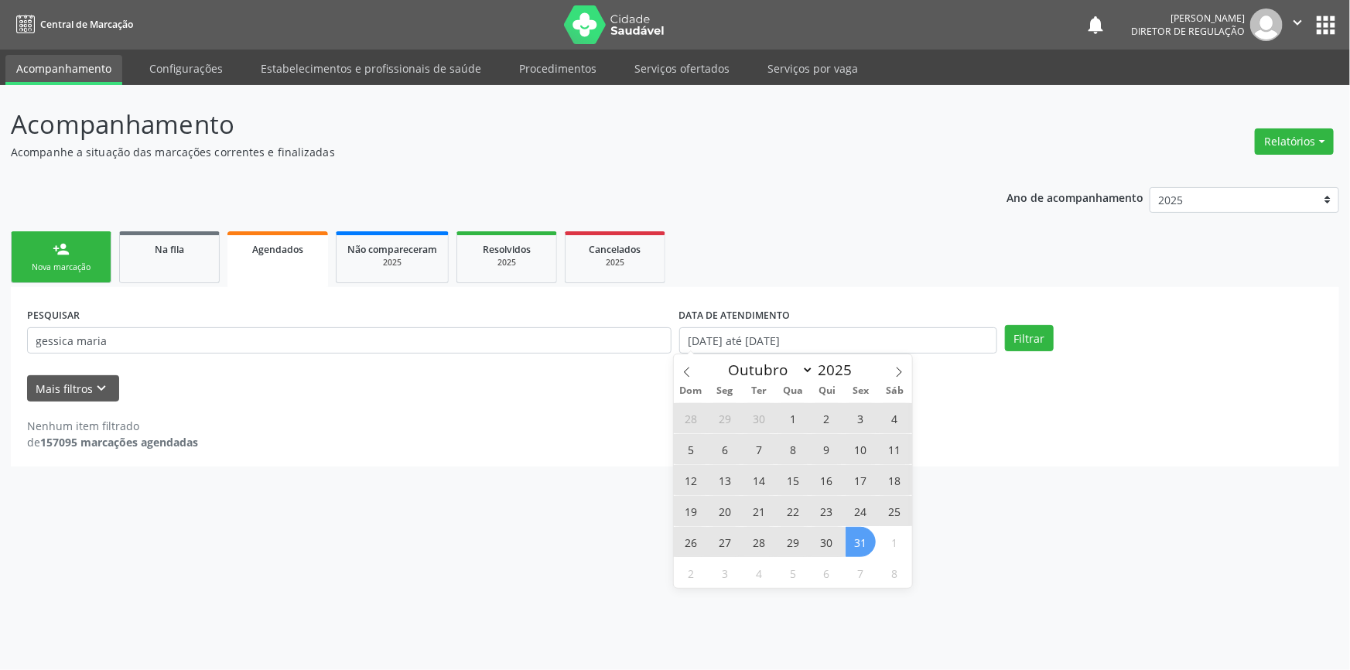
click at [703, 379] on div "Janeiro Fevereiro Março Abril Maio Junho Julho Agosto Setembro Outubro Novembro…" at bounding box center [792, 367] width 179 height 26
click at [686, 371] on icon at bounding box center [687, 372] width 11 height 11
select select "7"
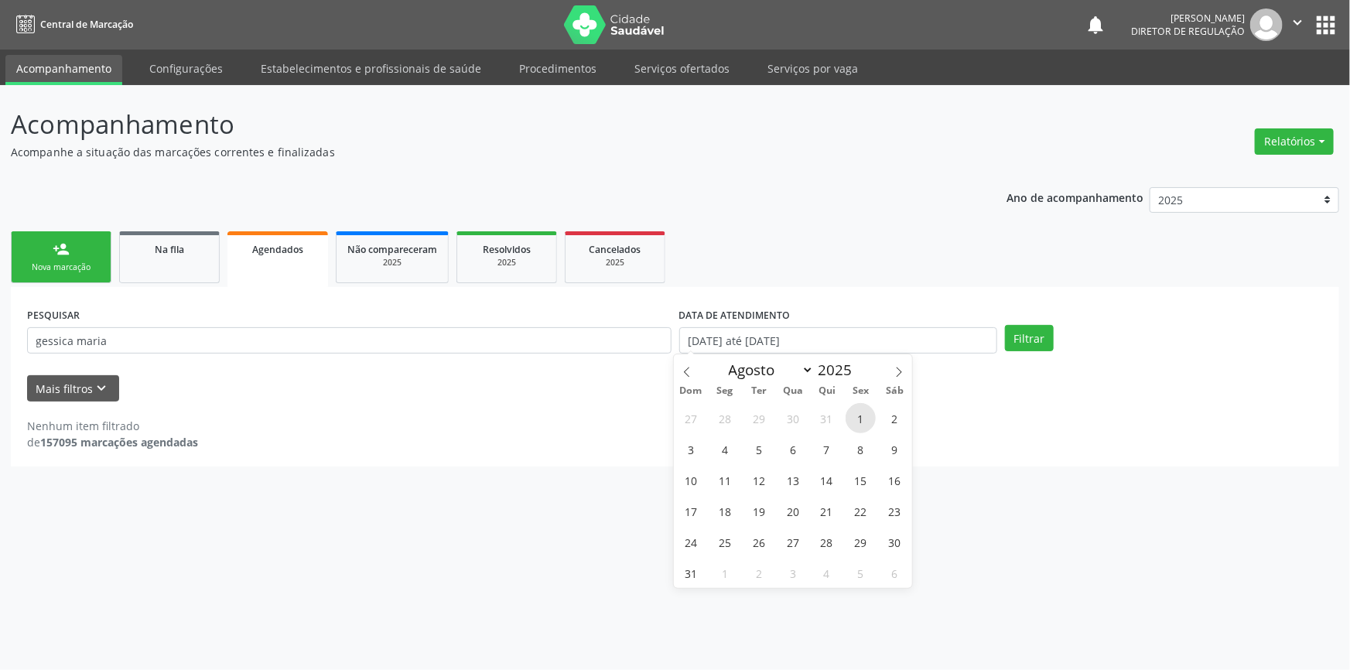
click at [860, 422] on span "1" at bounding box center [861, 418] width 30 height 30
type input "[DATE]"
click at [894, 375] on icon at bounding box center [899, 372] width 11 height 11
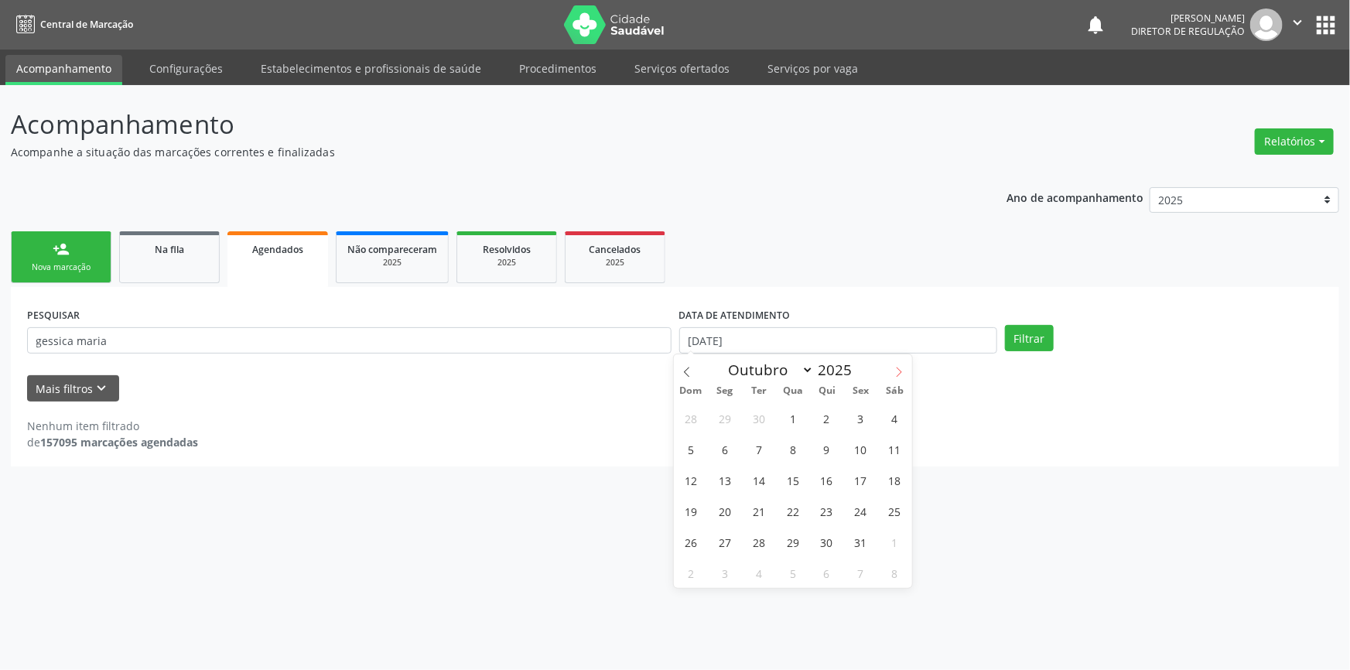
select select "10"
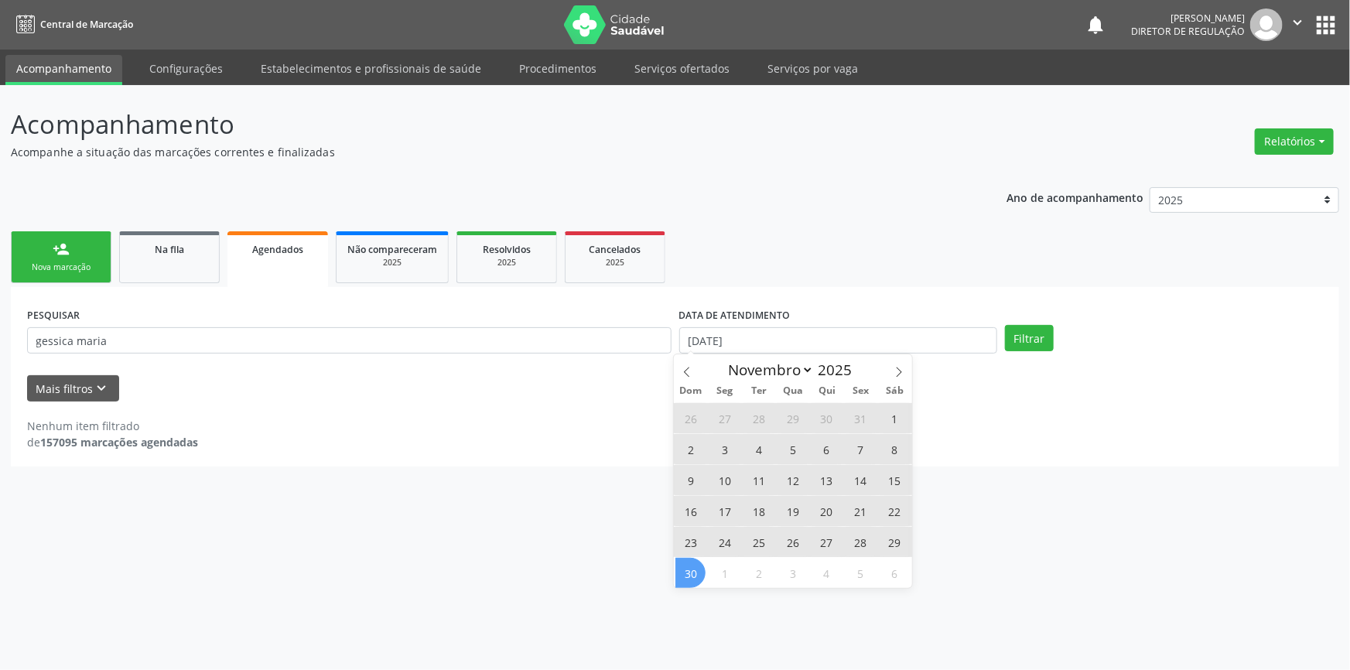
click at [697, 568] on span "30" at bounding box center [690, 573] width 30 height 30
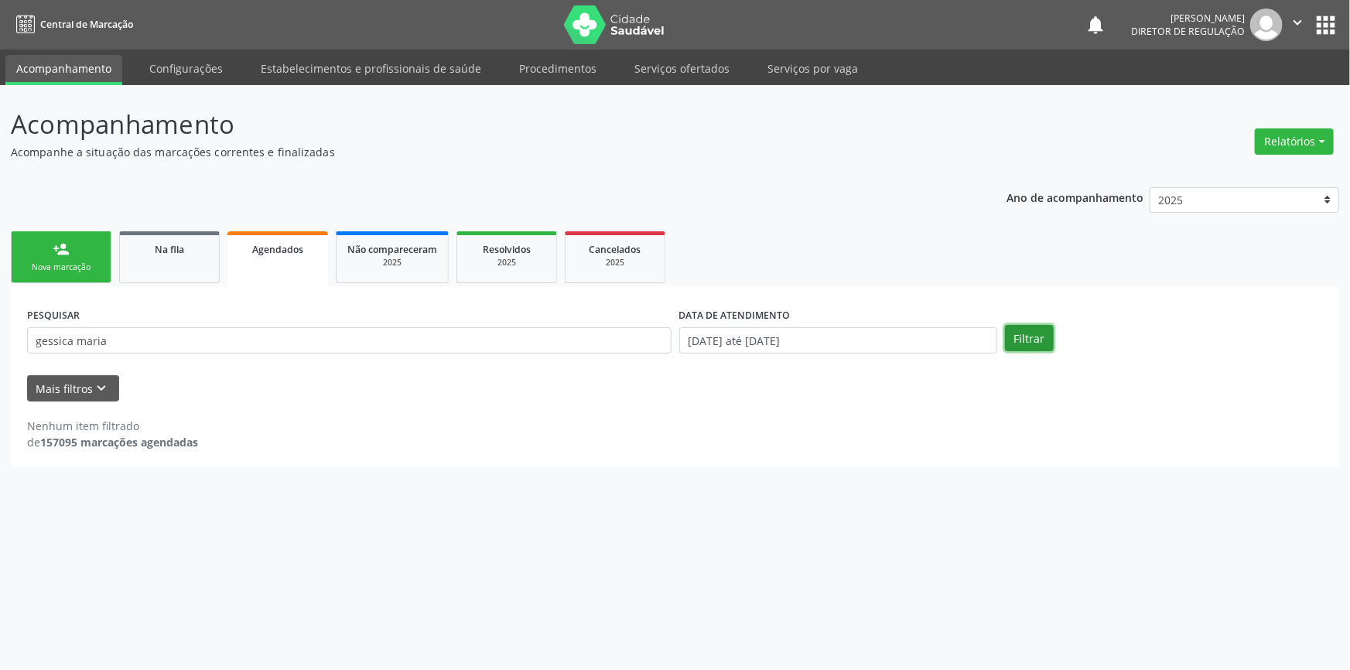
click at [1034, 331] on button "Filtrar" at bounding box center [1029, 338] width 49 height 26
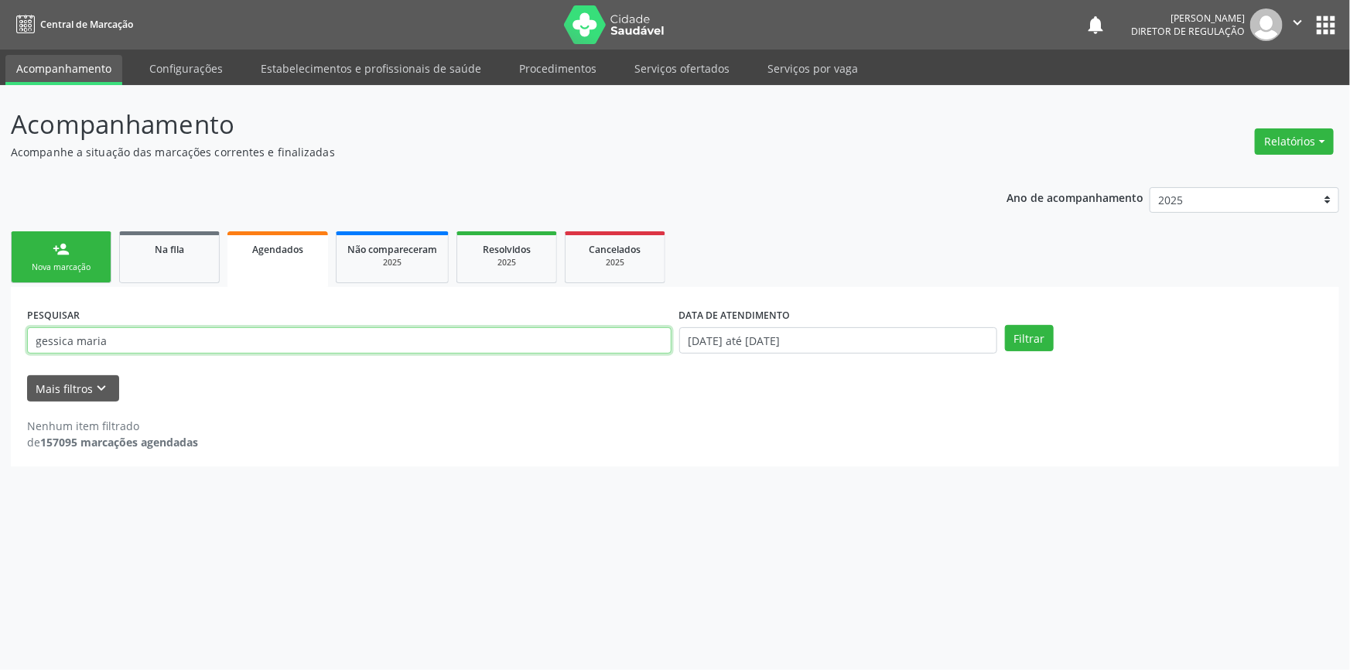
drag, startPoint x: 210, startPoint y: 341, endPoint x: 0, endPoint y: 322, distance: 210.6
click at [0, 323] on div "Acompanhamento Acompanhe a situação das marcações correntes e finalizadas Relat…" at bounding box center [675, 377] width 1350 height 585
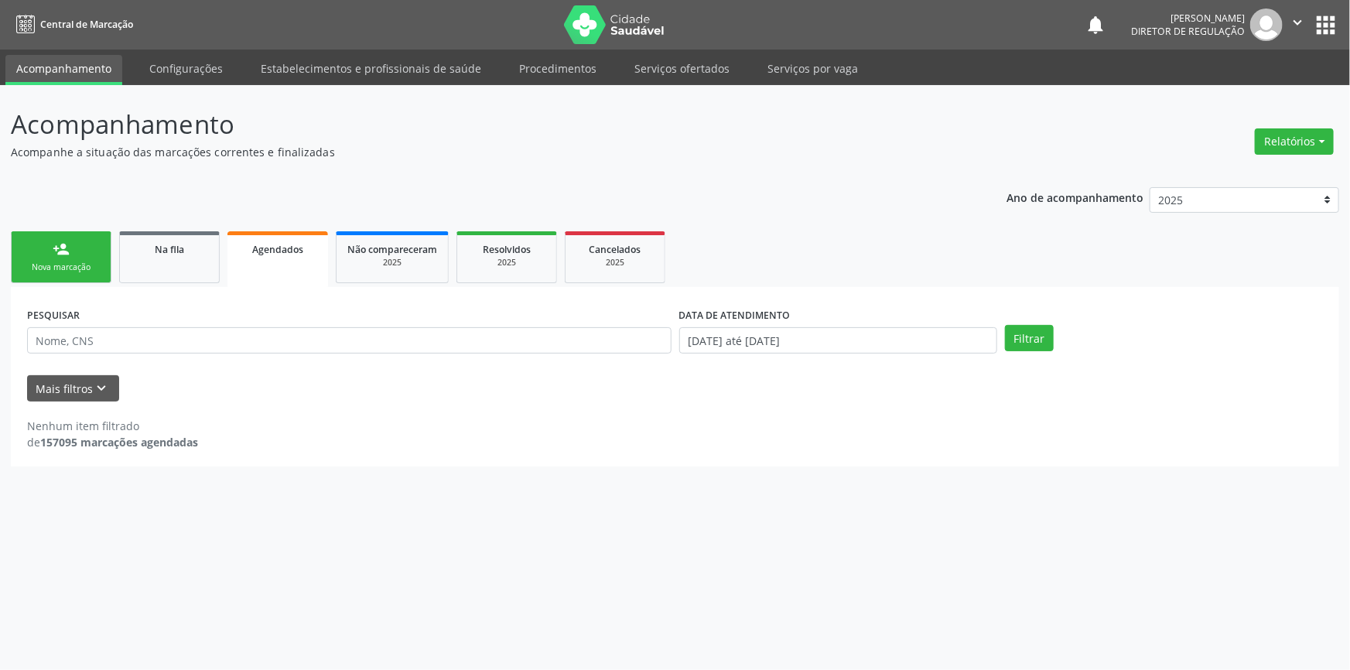
click at [1325, 37] on button "apps" at bounding box center [1325, 25] width 27 height 27
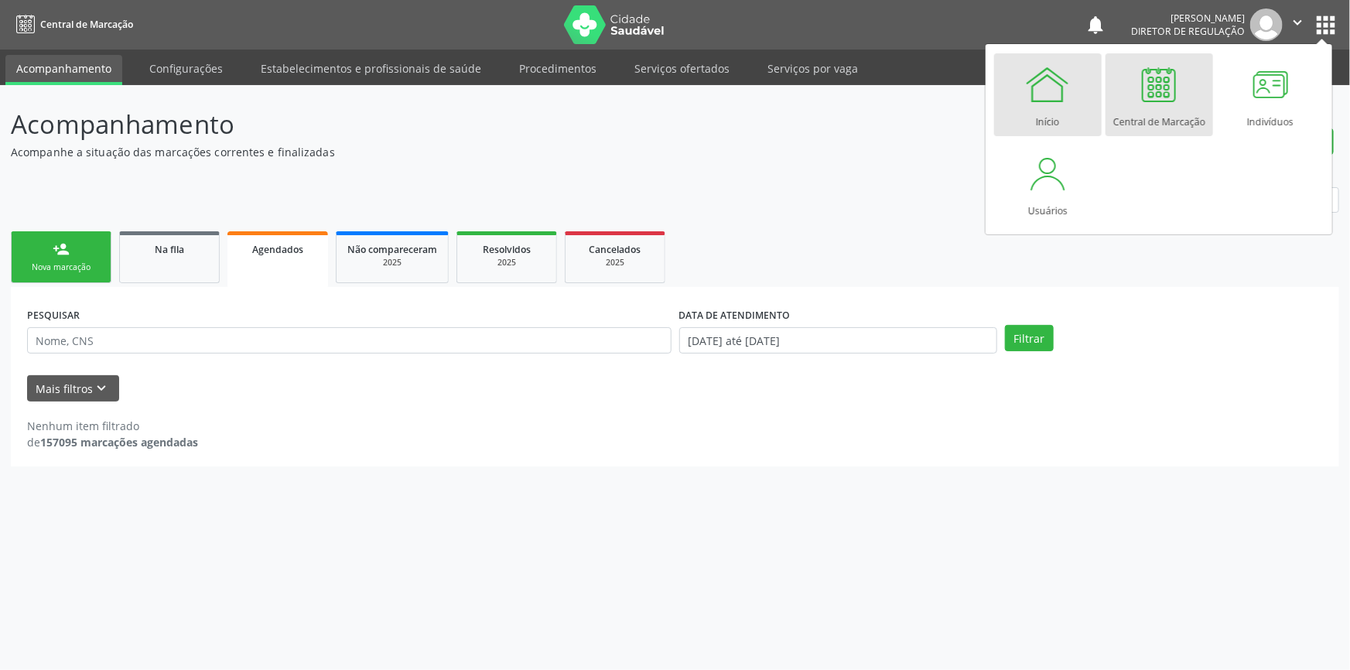
click at [1065, 108] on link "Início" at bounding box center [1048, 94] width 108 height 83
